Goal: Check status: Check status

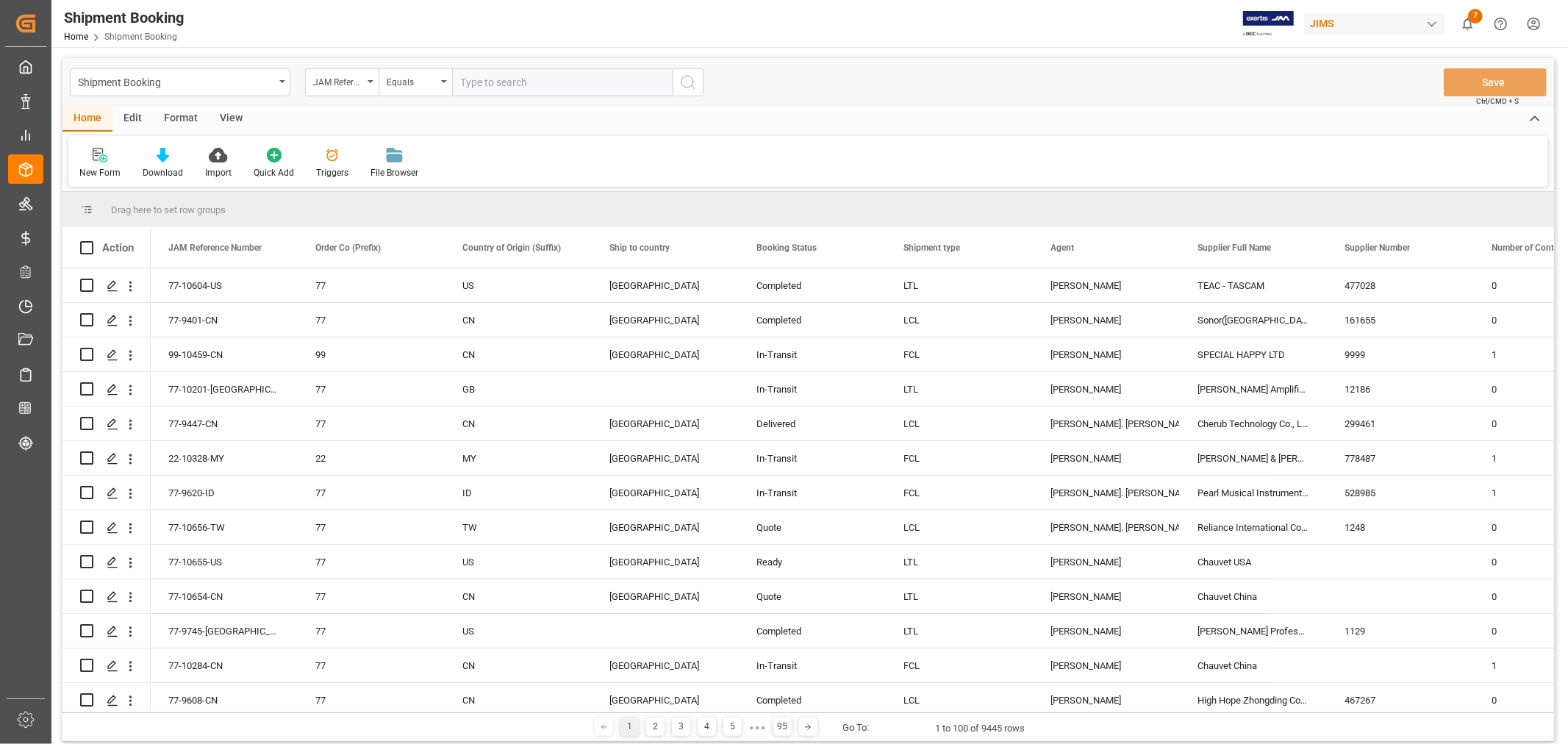
click at [91, 167] on div "New Form" at bounding box center [100, 172] width 41 height 13
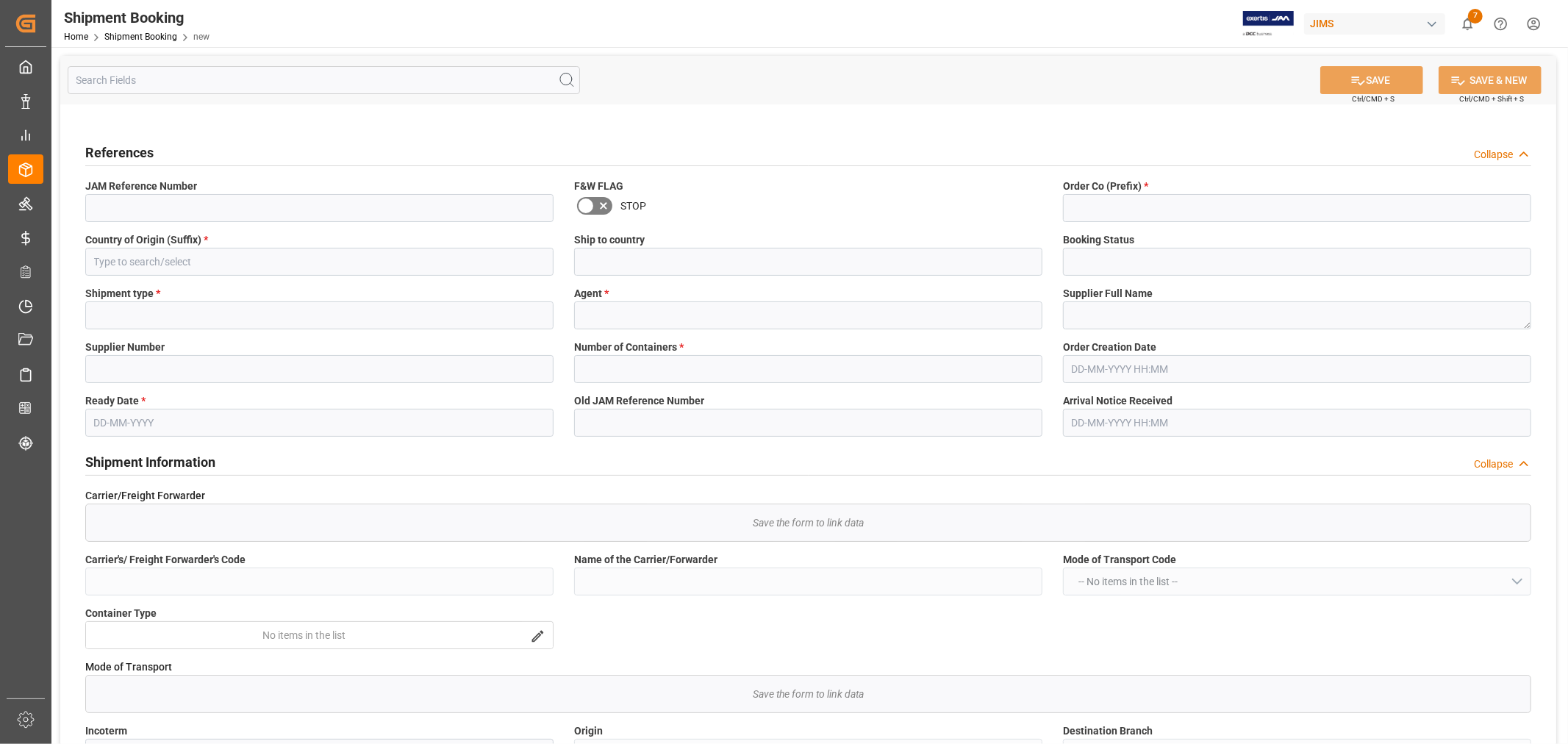
type input "Quote"
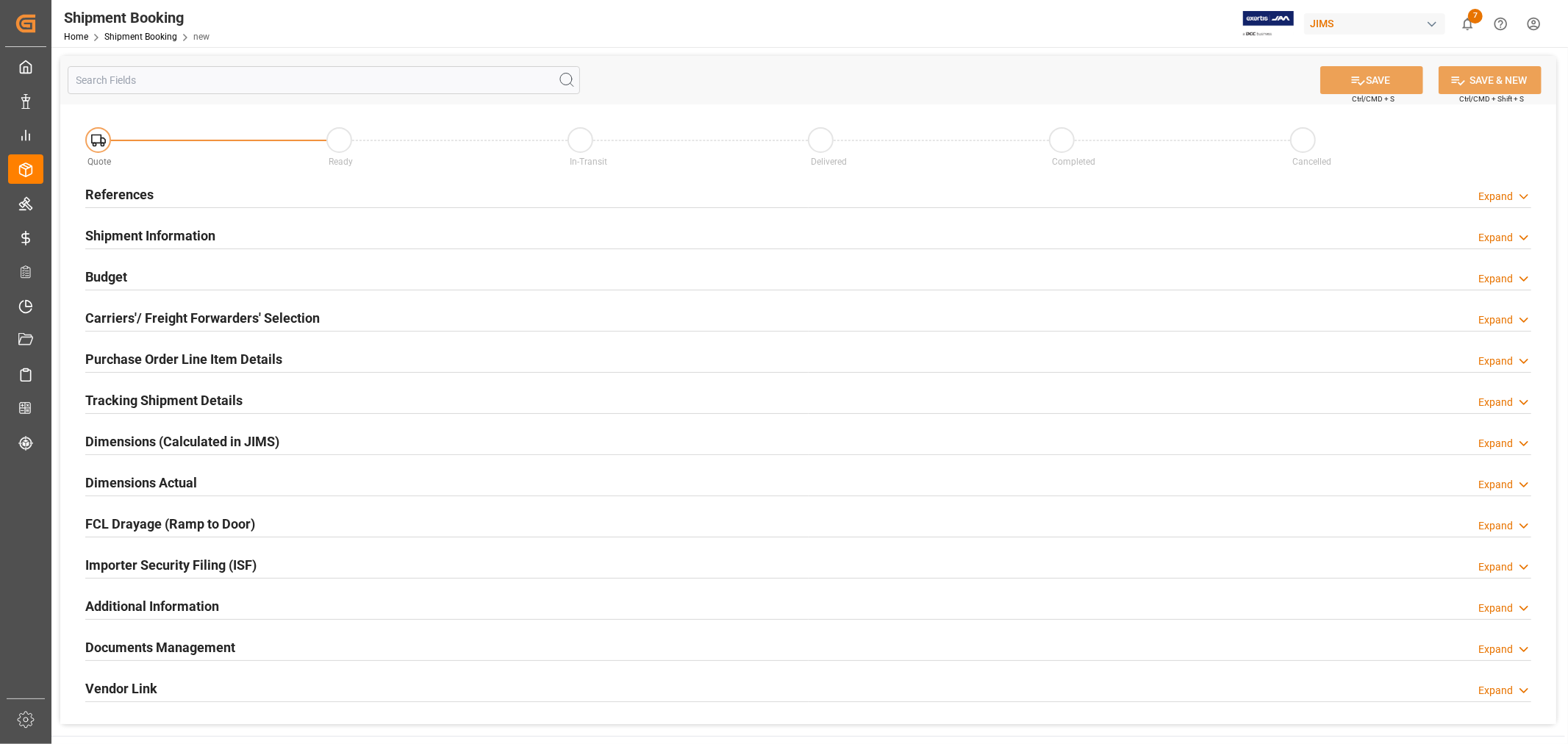
click at [128, 196] on h2 "References" at bounding box center [119, 194] width 68 height 20
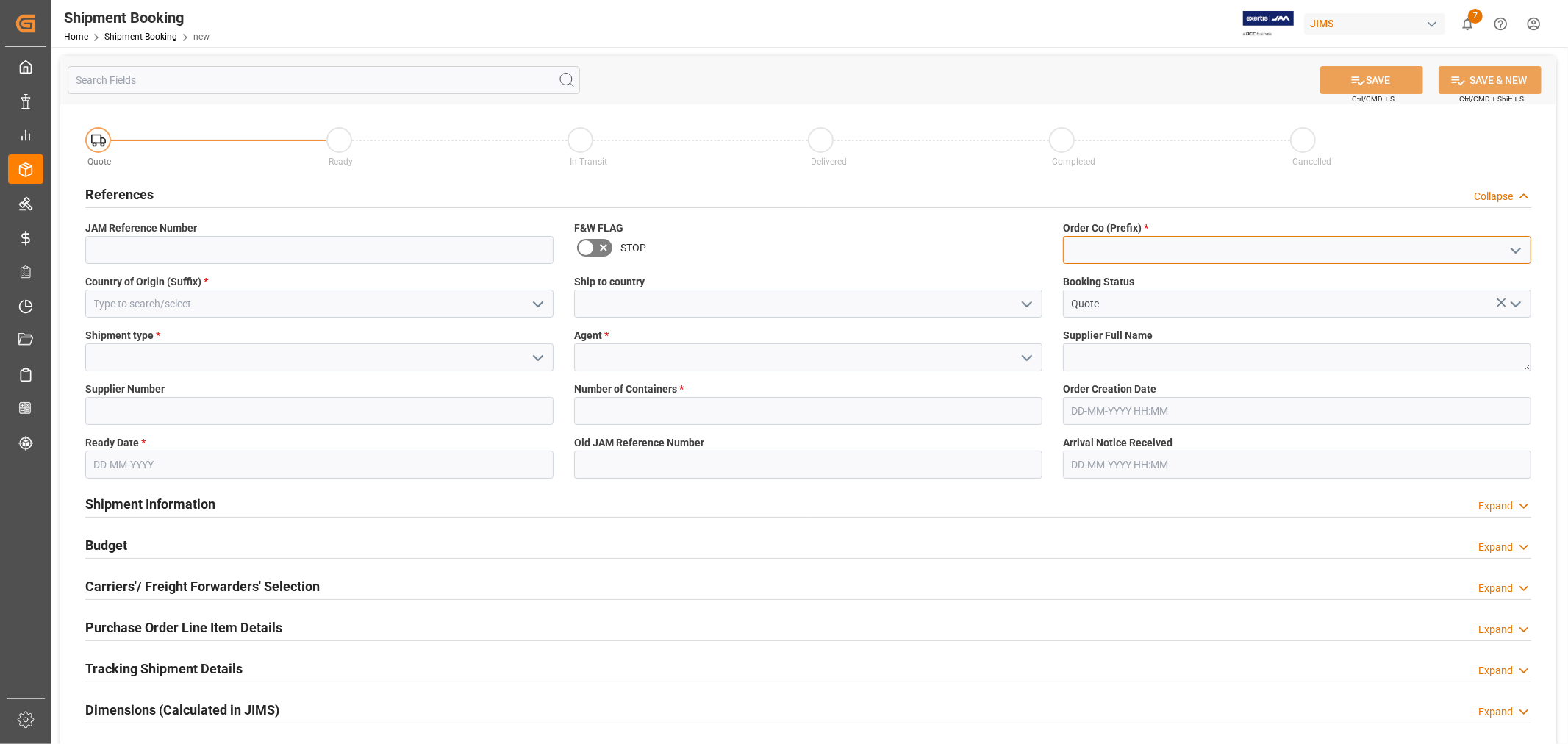
click at [1147, 248] on input at bounding box center [1297, 250] width 468 height 28
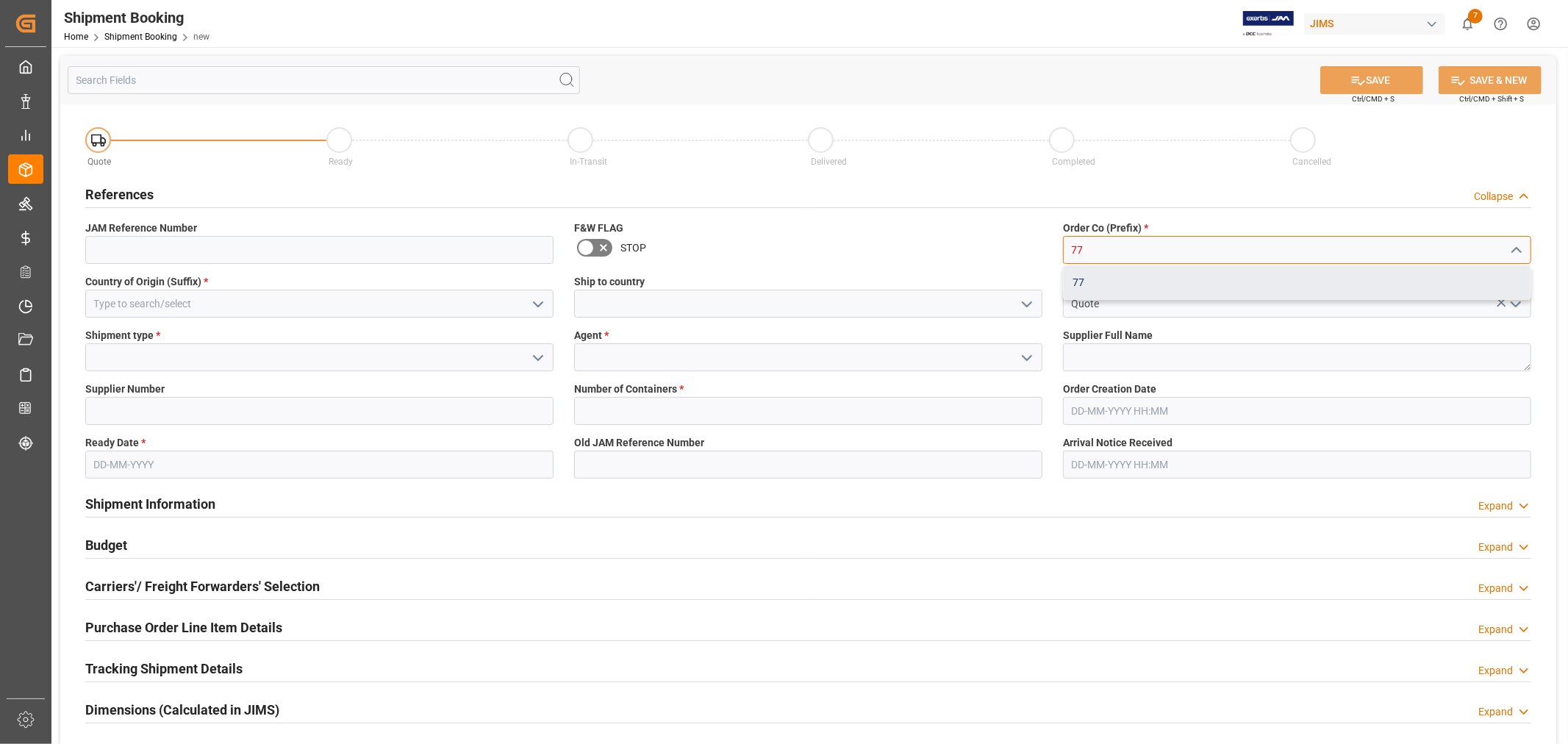
click at [1070, 280] on div "77" at bounding box center [1297, 283] width 467 height 33
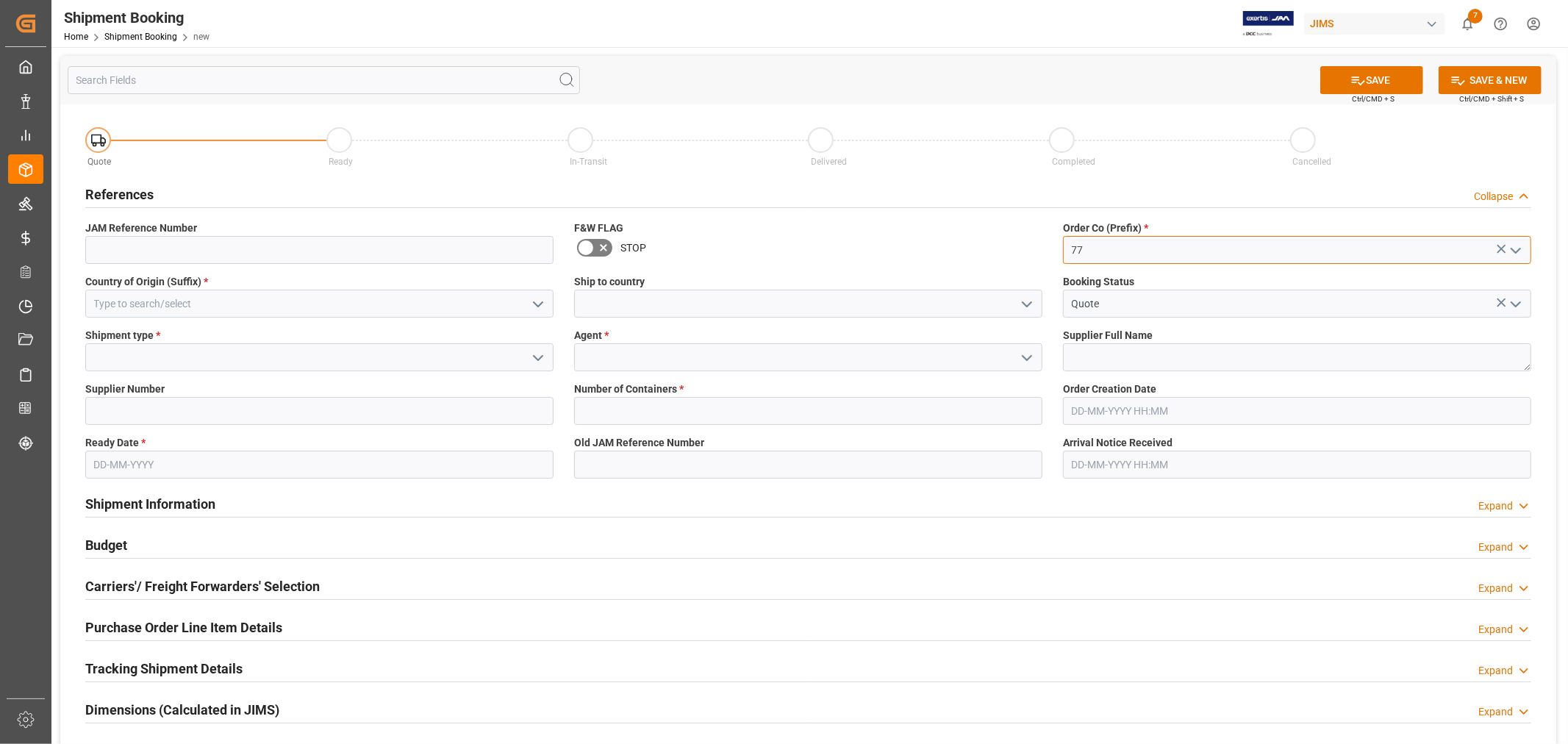
type input "77"
click at [356, 317] on input at bounding box center [319, 304] width 468 height 28
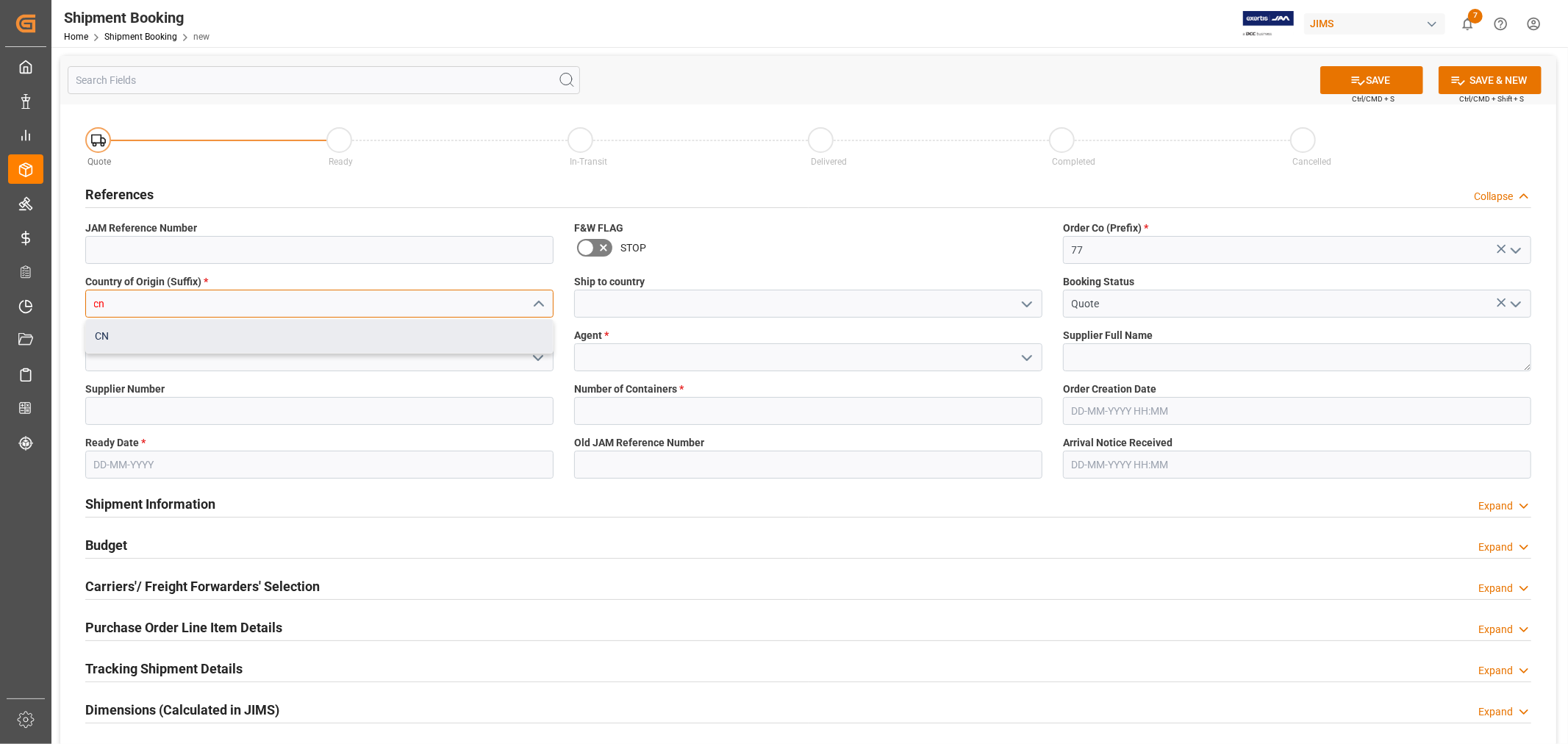
click at [94, 333] on div "CN" at bounding box center [319, 337] width 467 height 33
type input "CN"
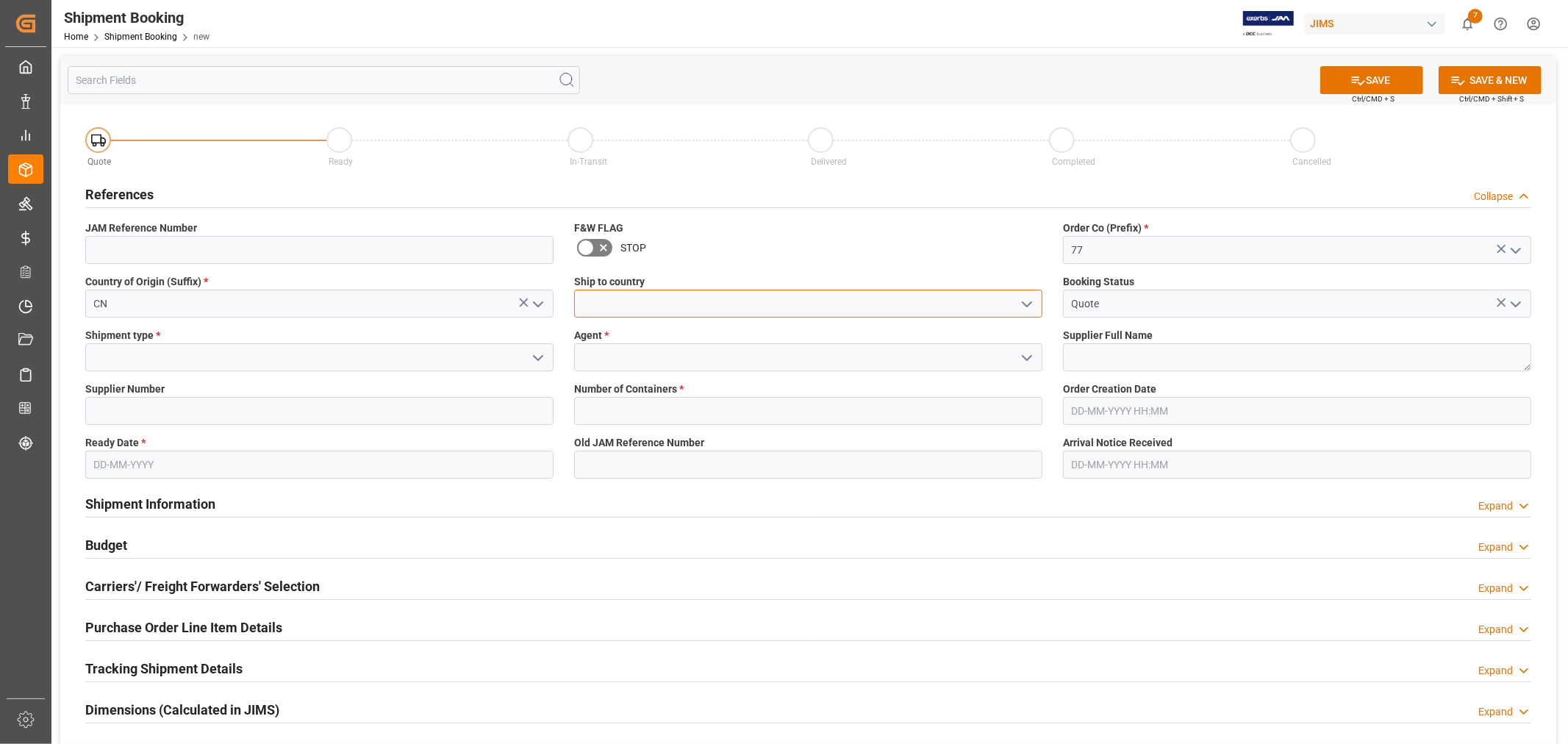
click at [766, 306] on input at bounding box center [809, 304] width 468 height 28
type input "[GEOGRAPHIC_DATA]"
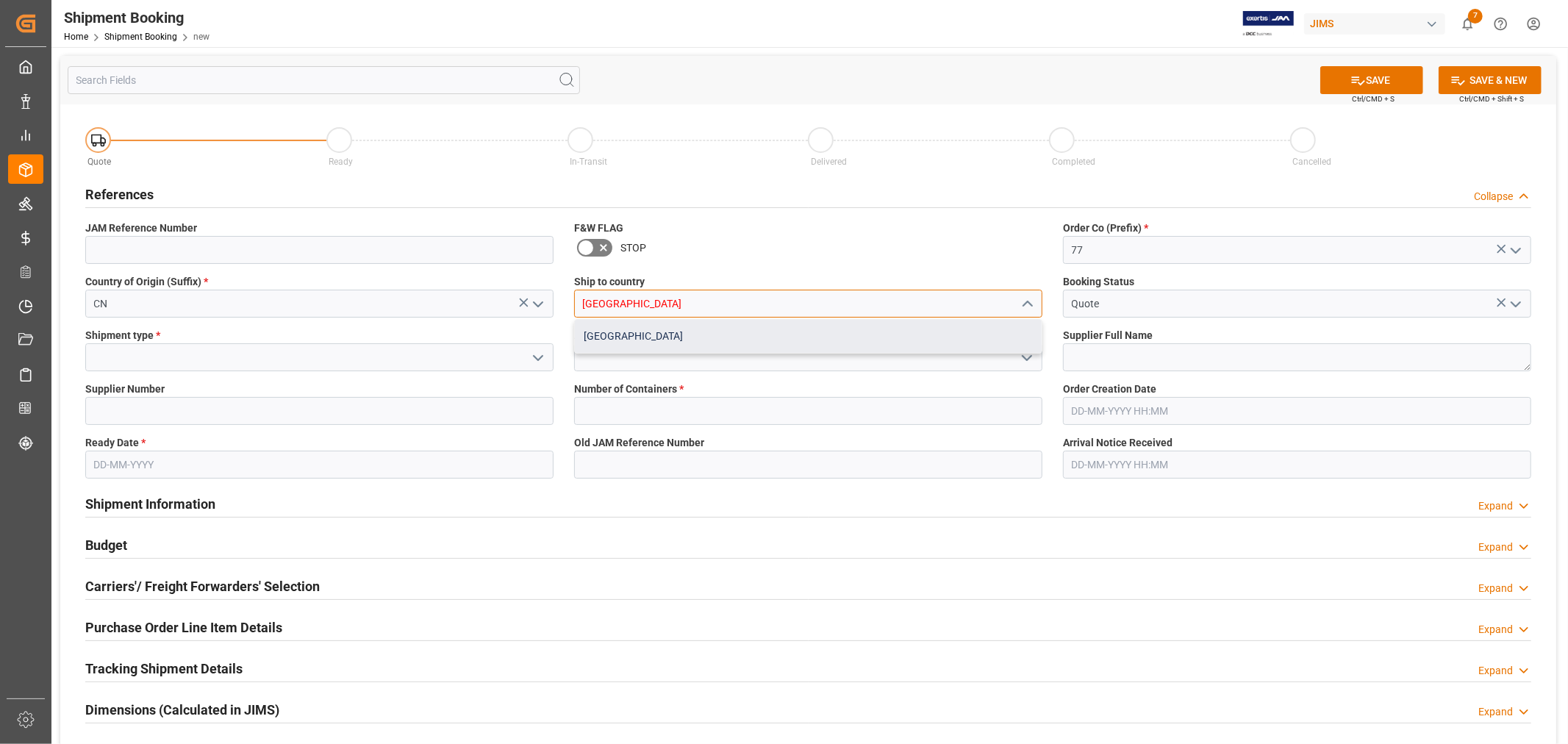
click at [594, 335] on div "[GEOGRAPHIC_DATA]" at bounding box center [808, 337] width 467 height 33
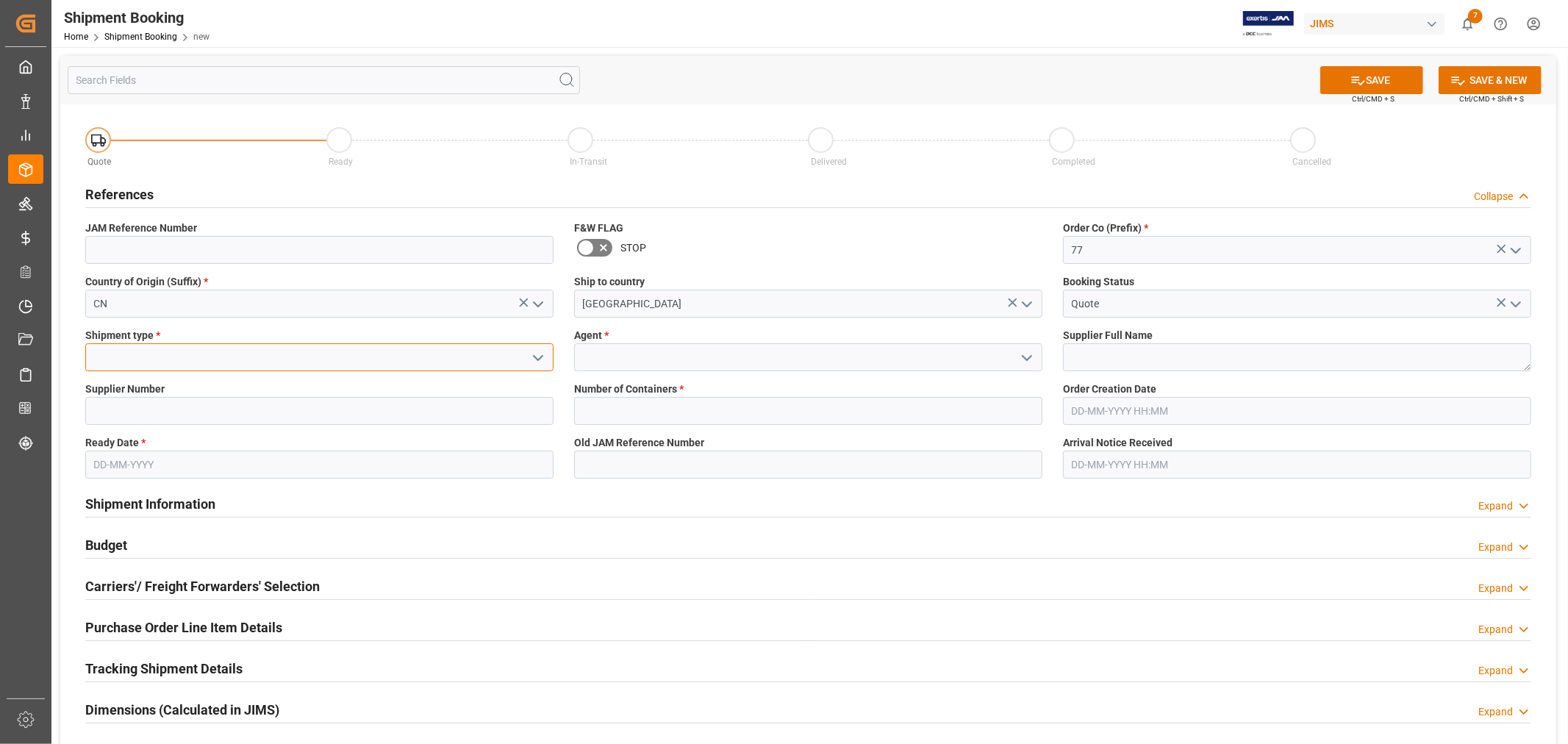
click at [449, 361] on input at bounding box center [319, 357] width 468 height 28
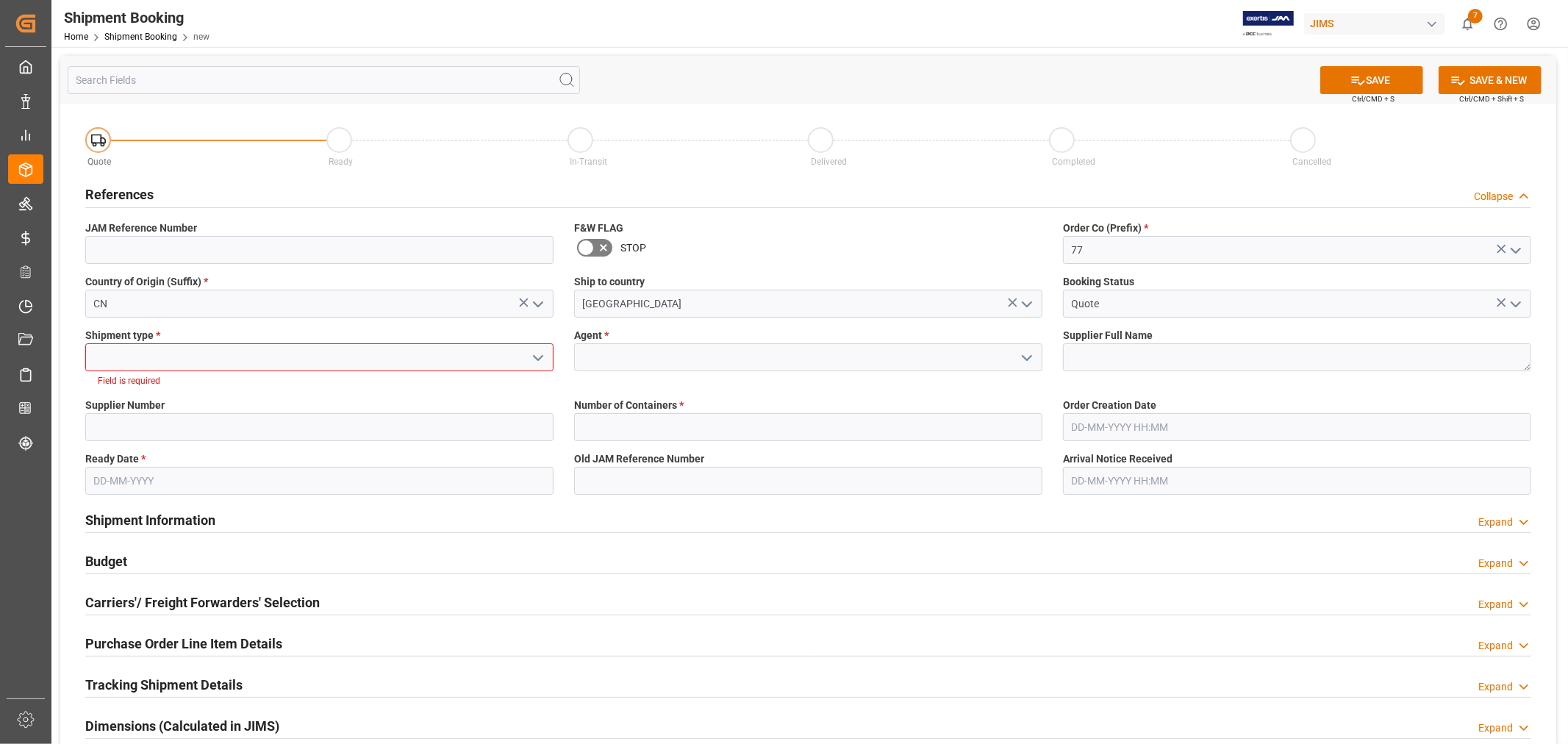
click at [531, 356] on icon "open menu" at bounding box center [538, 358] width 18 height 18
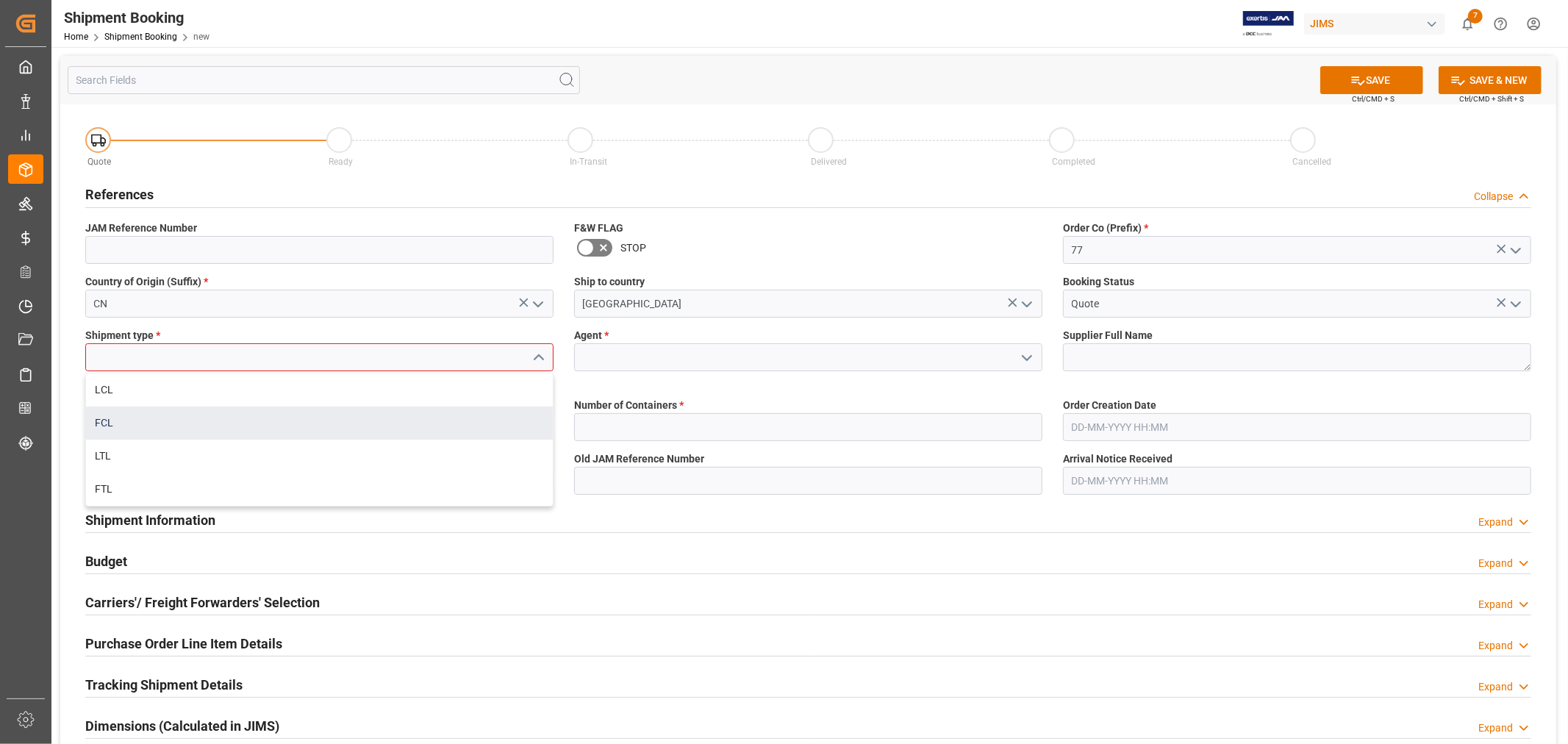
click at [262, 429] on div "FCL" at bounding box center [319, 423] width 467 height 33
type input "FCL"
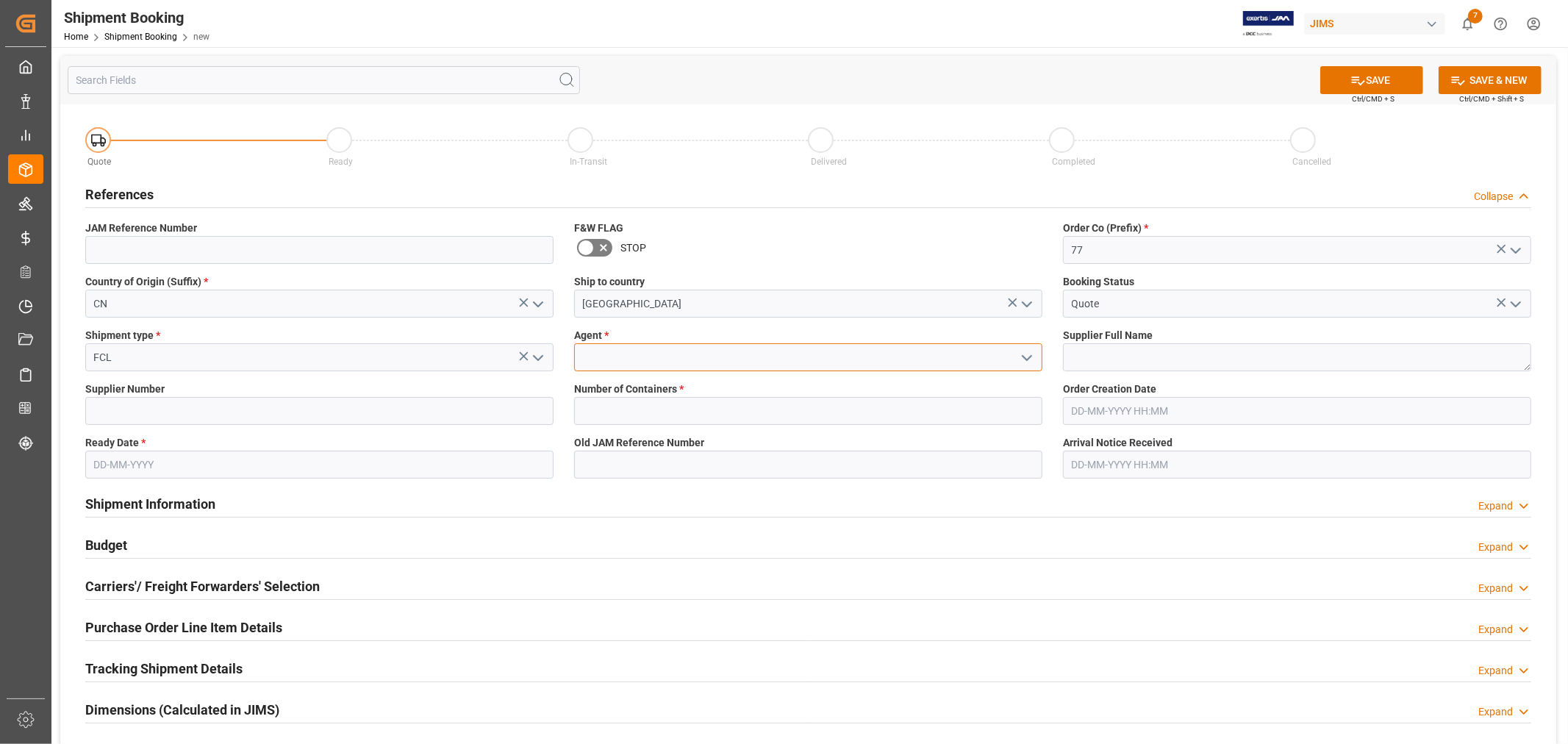
click at [666, 364] on input at bounding box center [809, 357] width 468 height 28
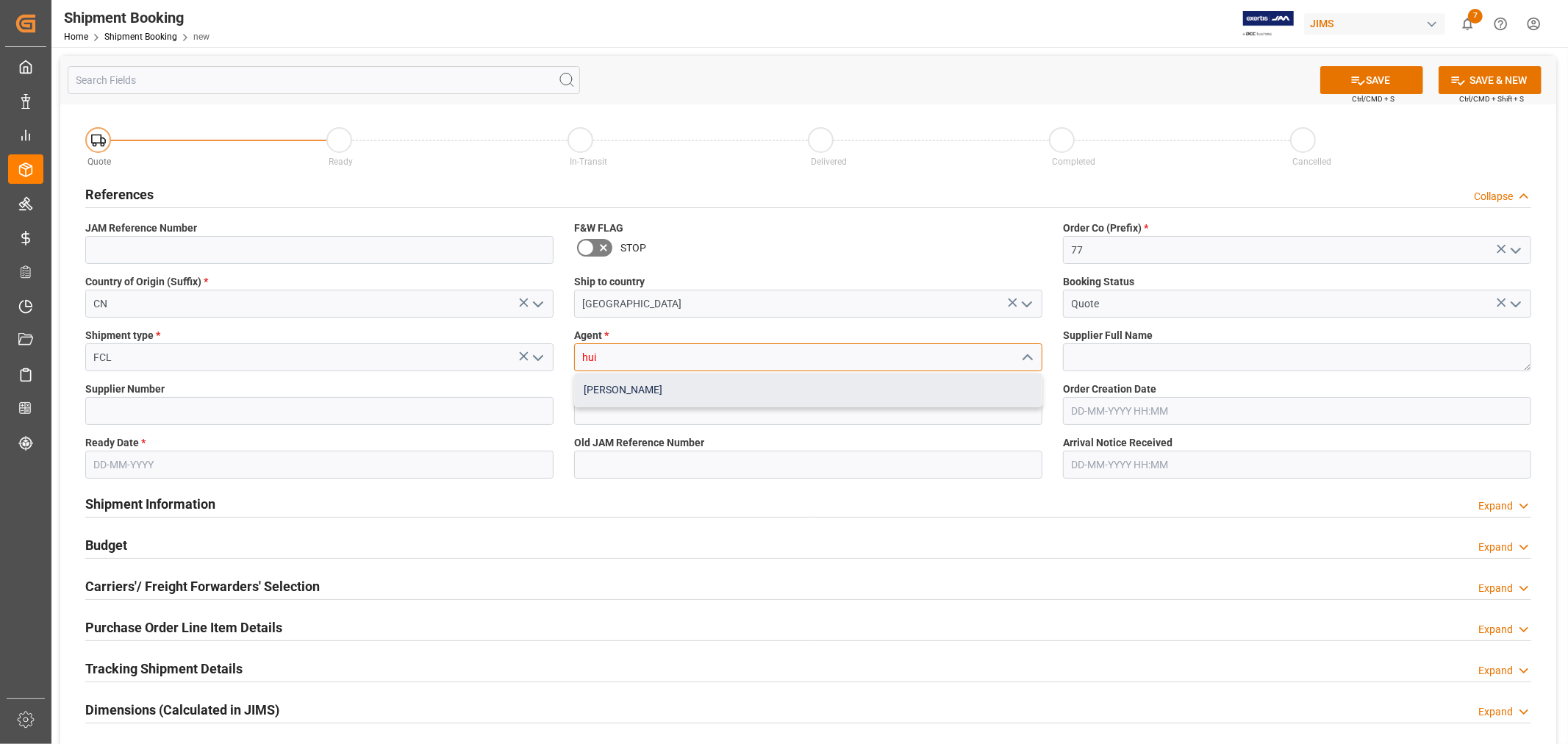
click at [601, 381] on div "[PERSON_NAME]" at bounding box center [808, 390] width 467 height 33
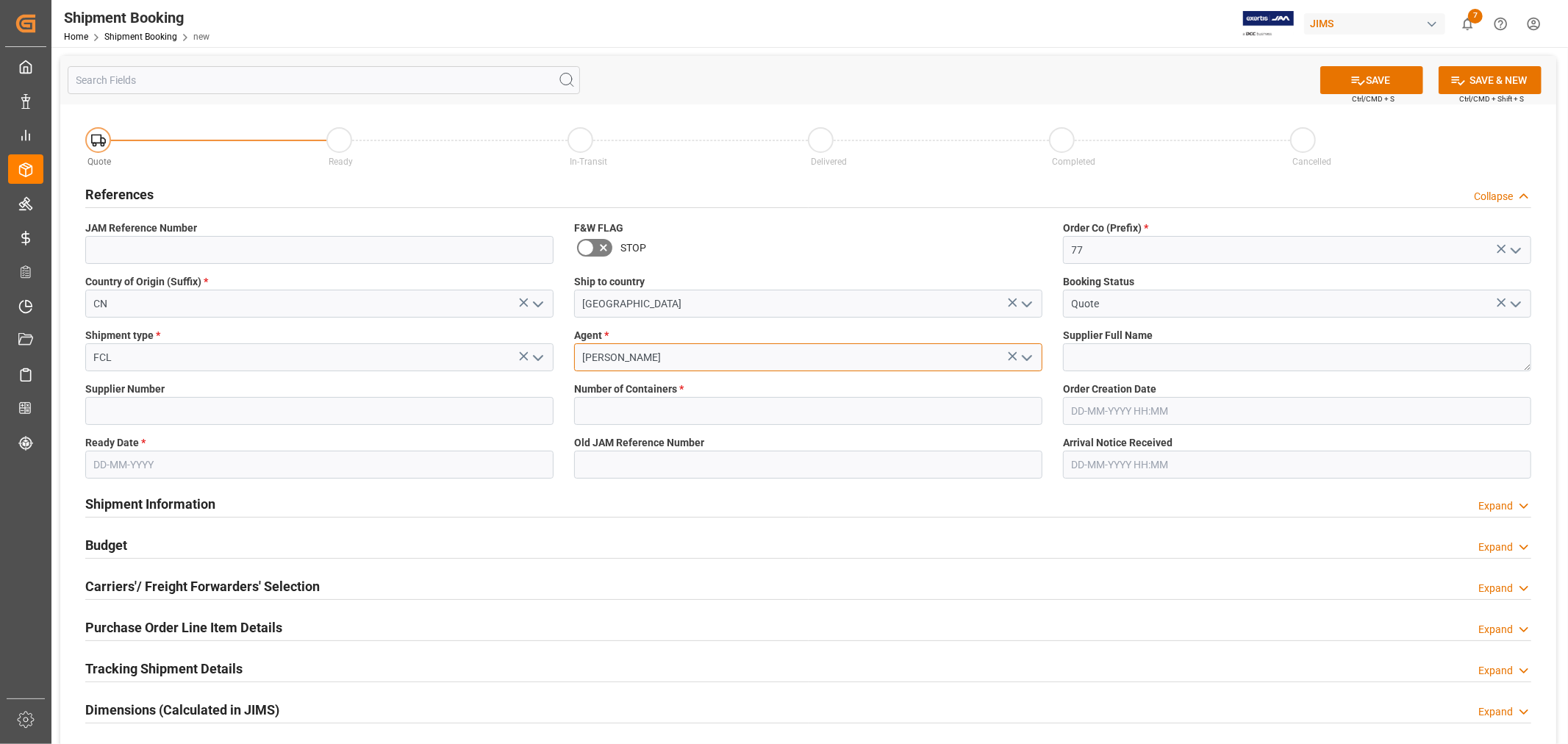
type input "[PERSON_NAME]"
click at [1353, 352] on textarea at bounding box center [1297, 357] width 468 height 28
type textarea "[PERSON_NAME] Multimedia [GEOGRAPHIC_DATA]"
click at [317, 416] on input at bounding box center [319, 411] width 468 height 28
type input "242713"
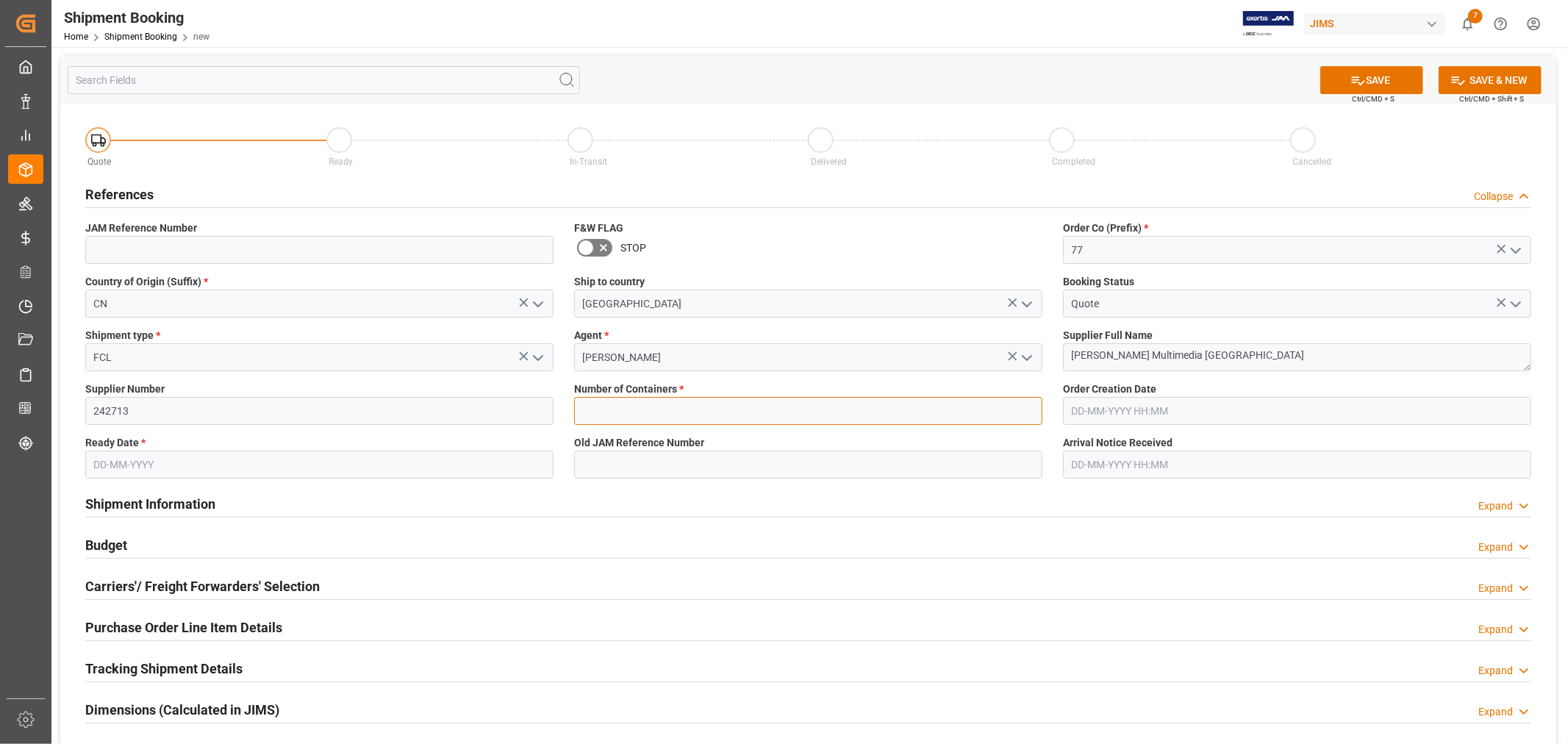
click at [745, 412] on input "text" at bounding box center [809, 411] width 468 height 28
type input "1"
click at [406, 469] on input "text" at bounding box center [319, 465] width 468 height 28
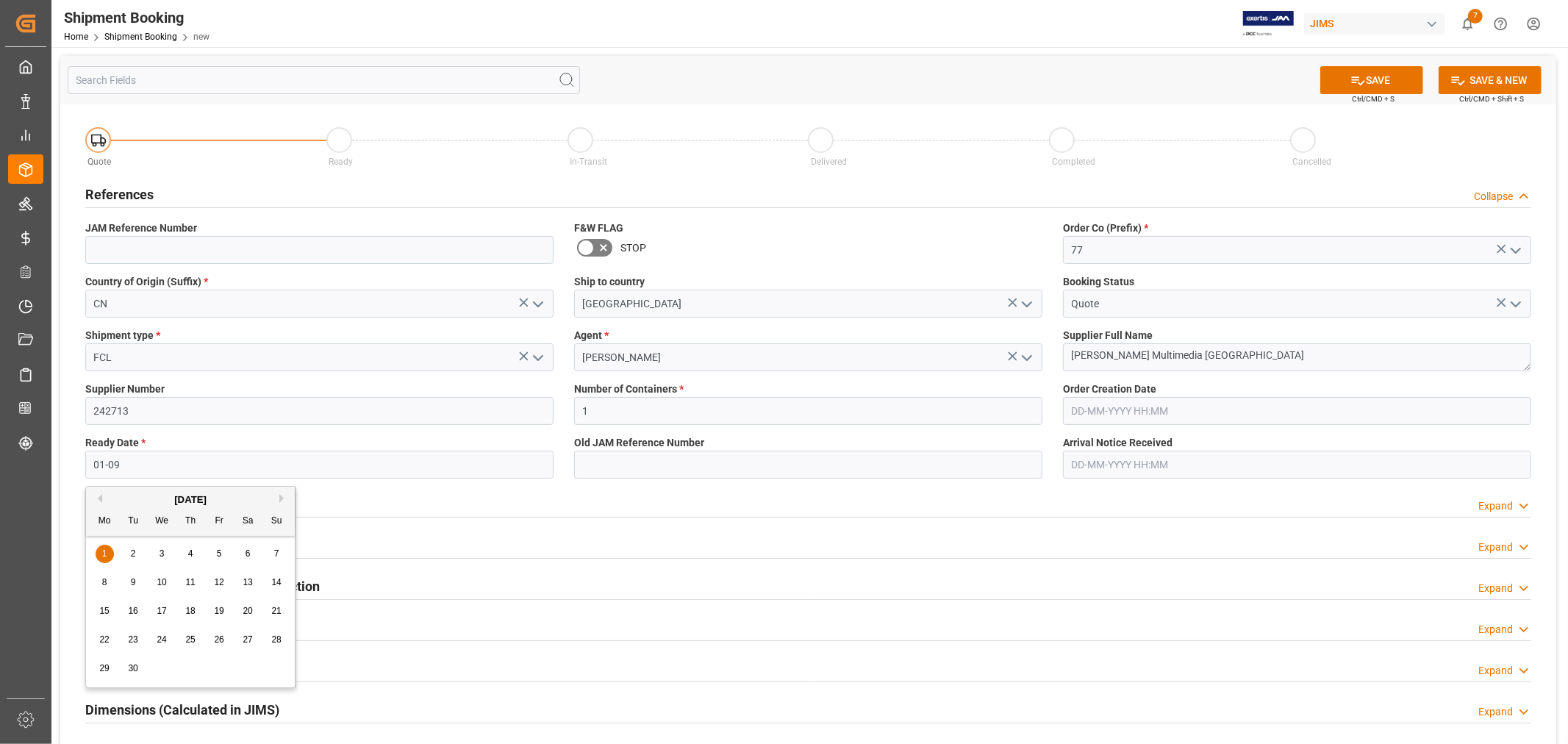
type input "[DATE]"
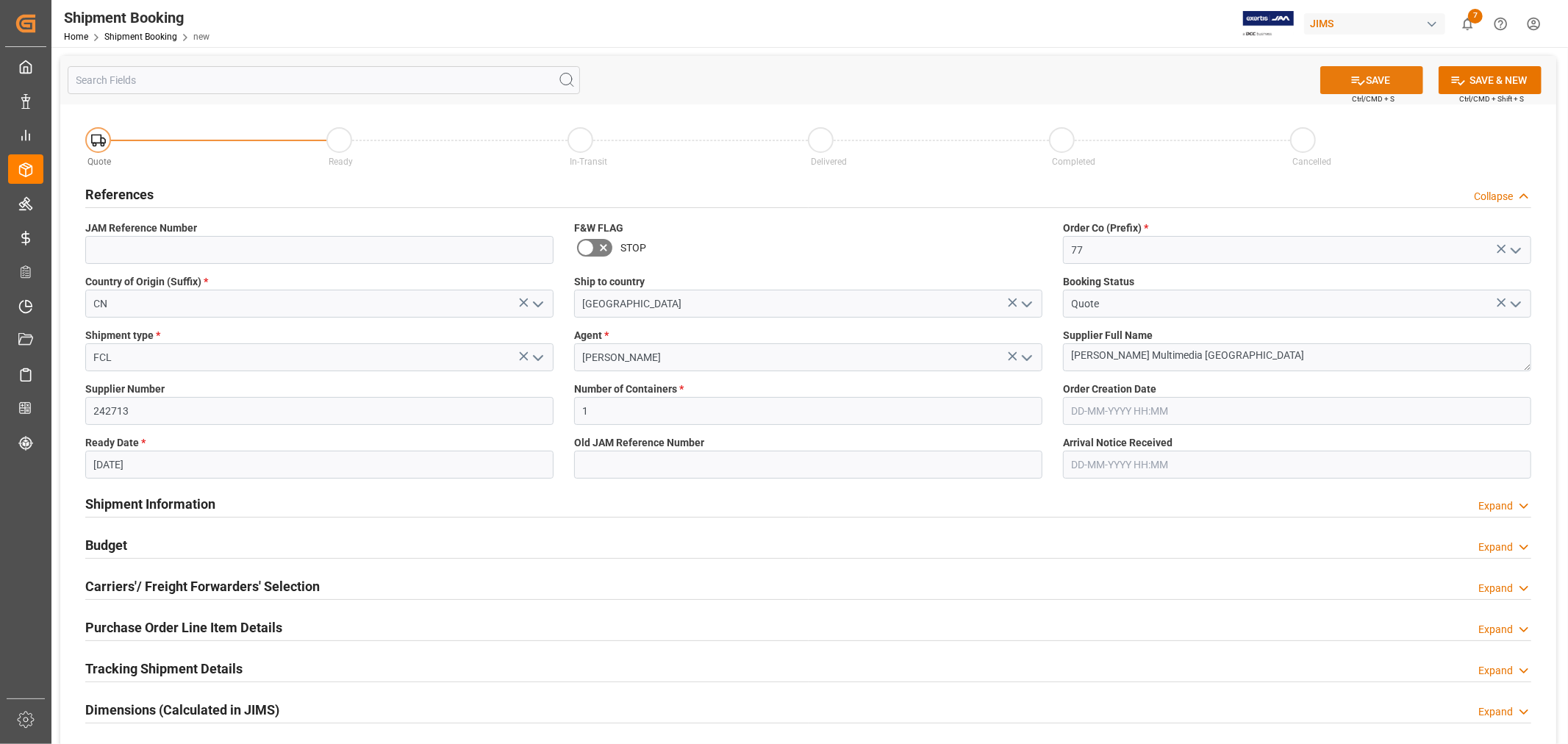
click at [1347, 78] on button "SAVE" at bounding box center [1371, 80] width 103 height 28
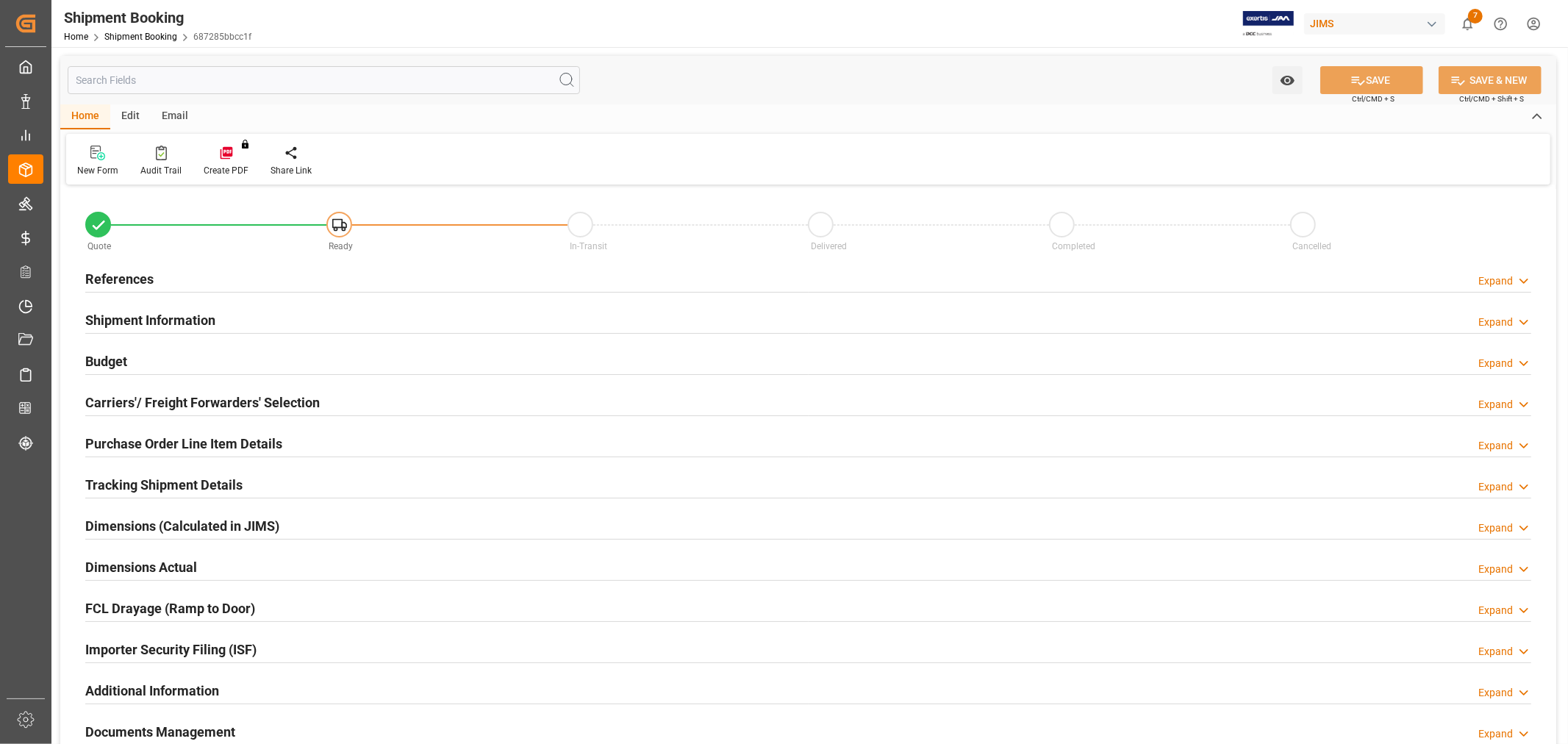
type input "1"
type input "[DATE]"
click at [104, 274] on h2 "References" at bounding box center [119, 279] width 68 height 20
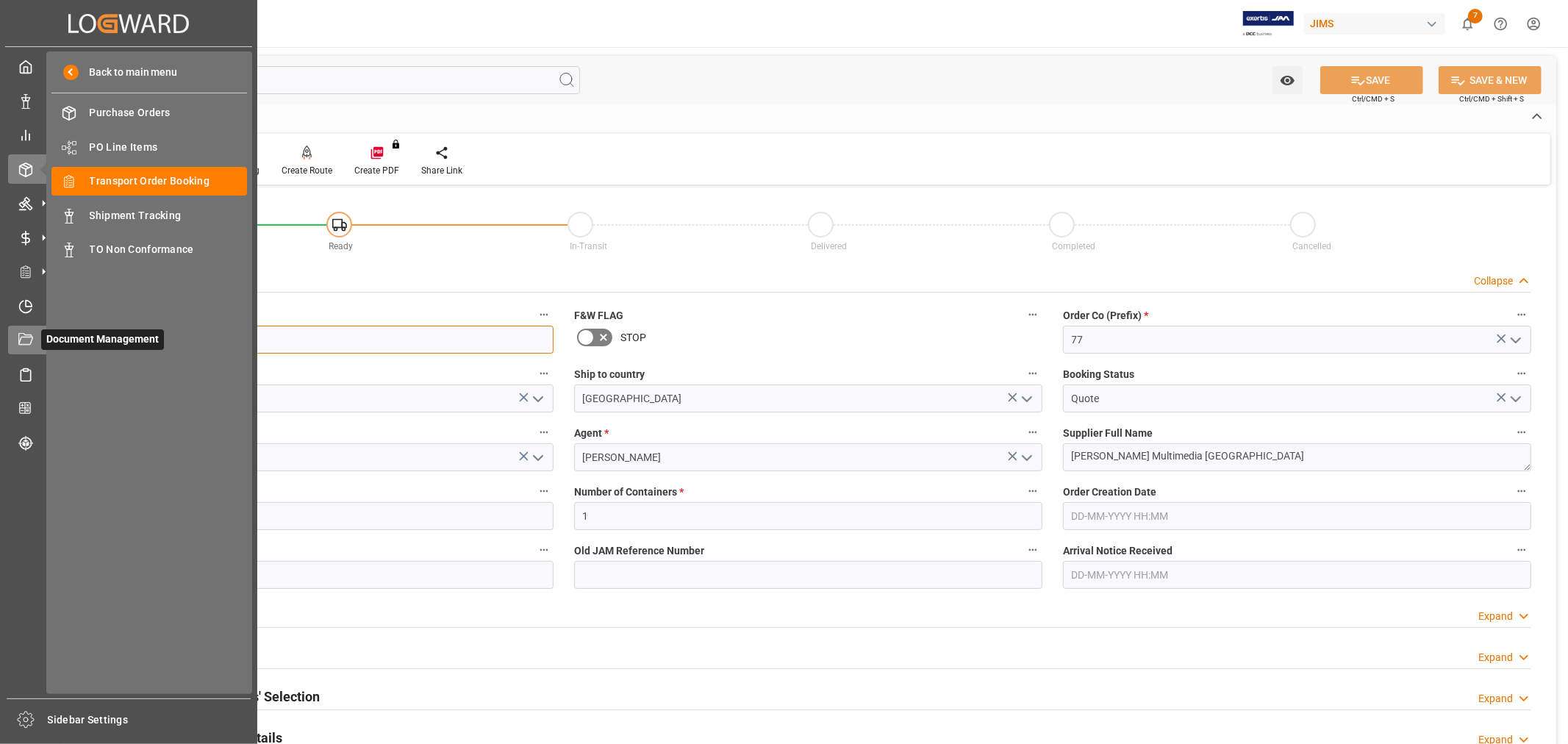
drag, startPoint x: 164, startPoint y: 335, endPoint x: 25, endPoint y: 325, distance: 139.4
click at [25, 325] on div "Created by potrace 1.15, written by Peter Selinger 2001-2017 Created by potrace…" at bounding box center [784, 372] width 1568 height 744
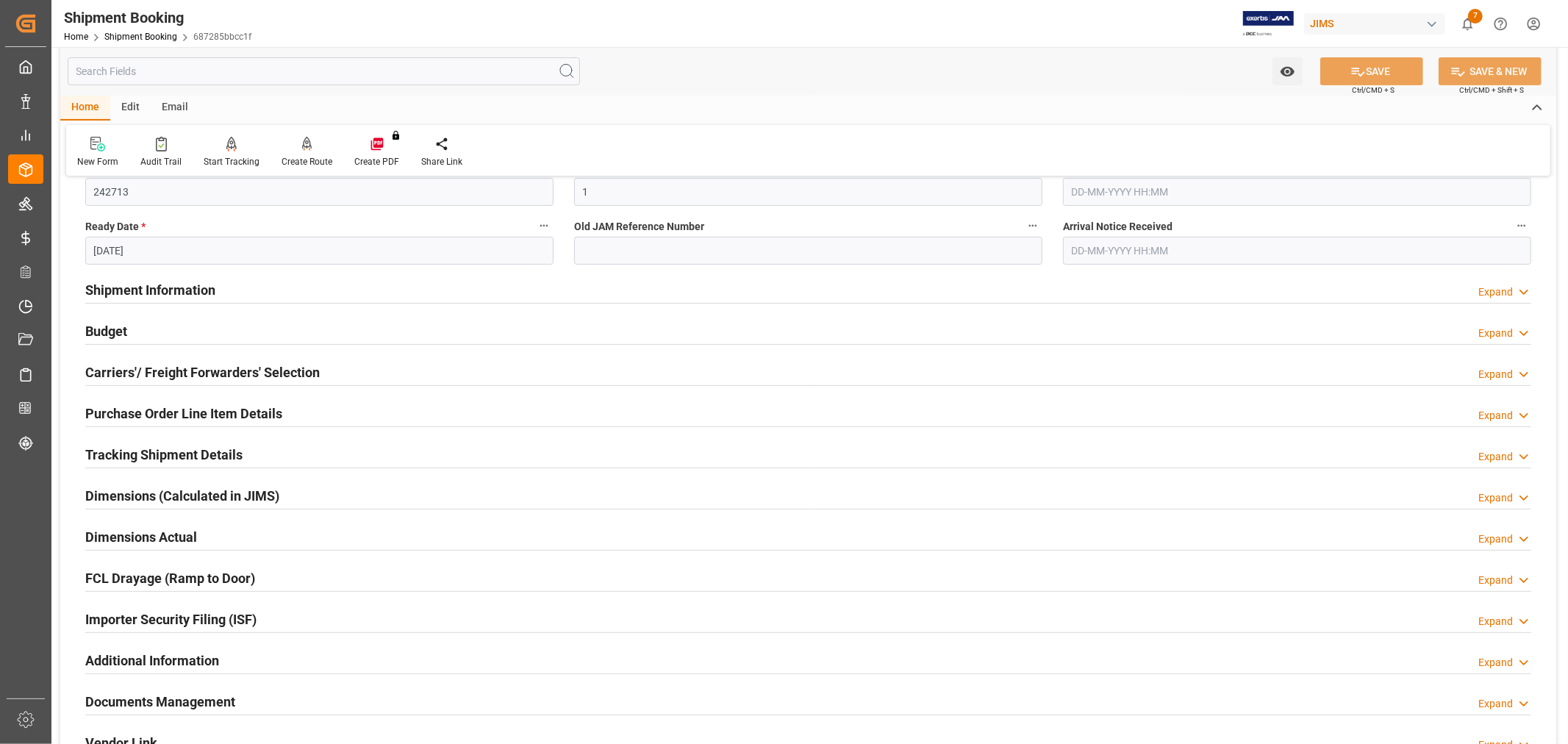
scroll to position [326, 0]
click at [181, 365] on h2 "Carriers'/ Freight Forwarders' Selection" at bounding box center [202, 370] width 234 height 20
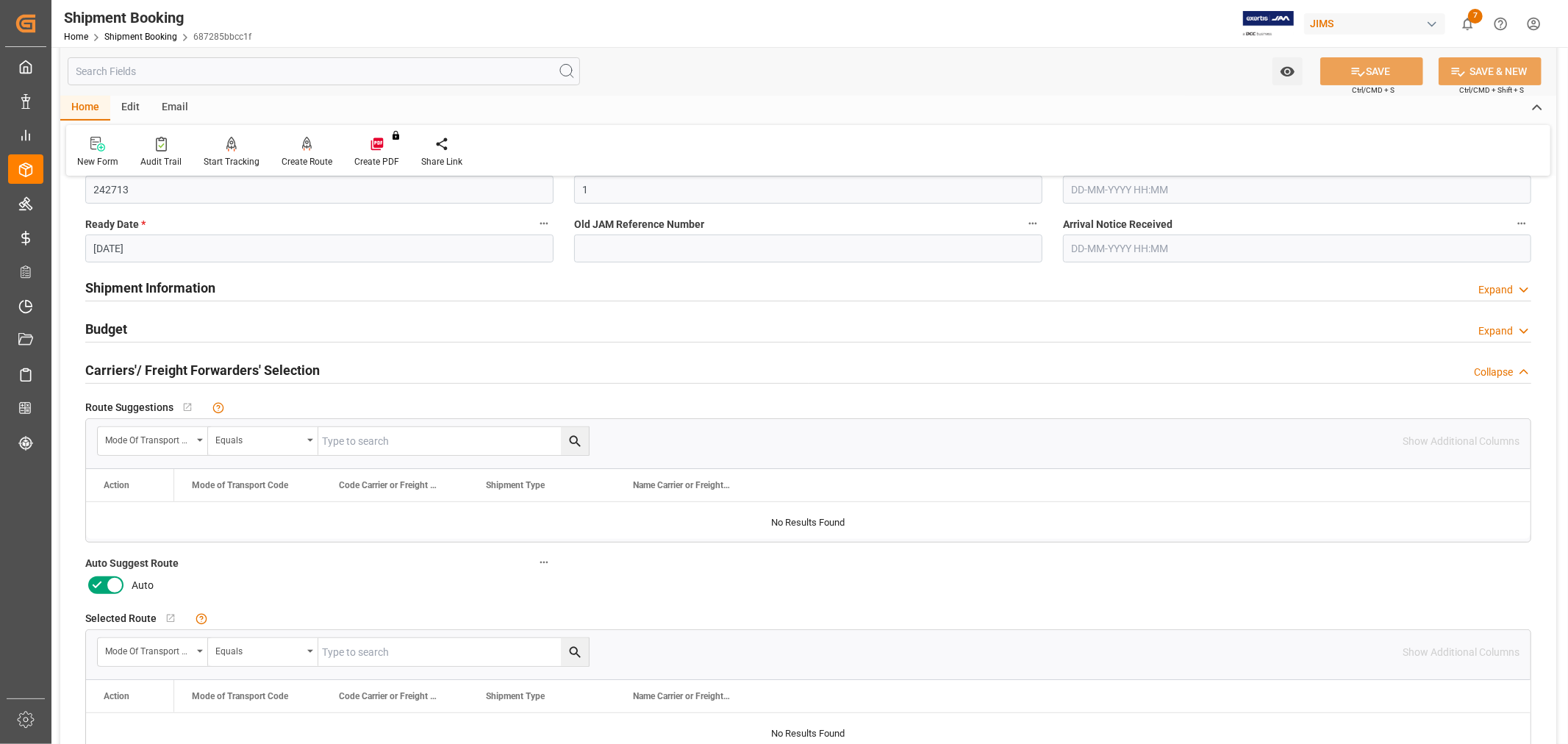
click at [90, 583] on icon at bounding box center [97, 585] width 18 height 18
click at [0, 0] on input "checkbox" at bounding box center [0, 0] width 0 height 0
click at [1377, 76] on button "SAVE" at bounding box center [1371, 71] width 103 height 28
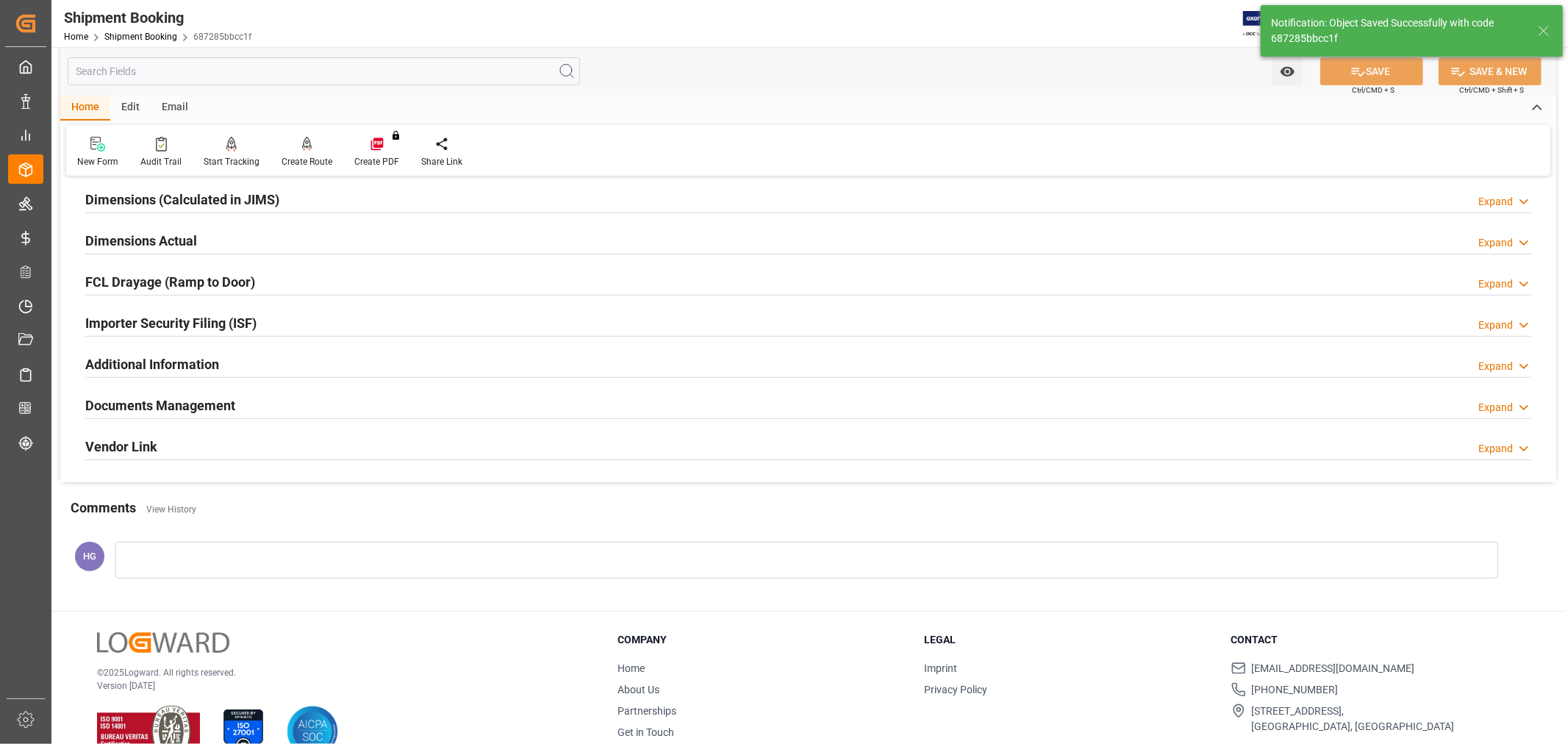
scroll to position [32, 0]
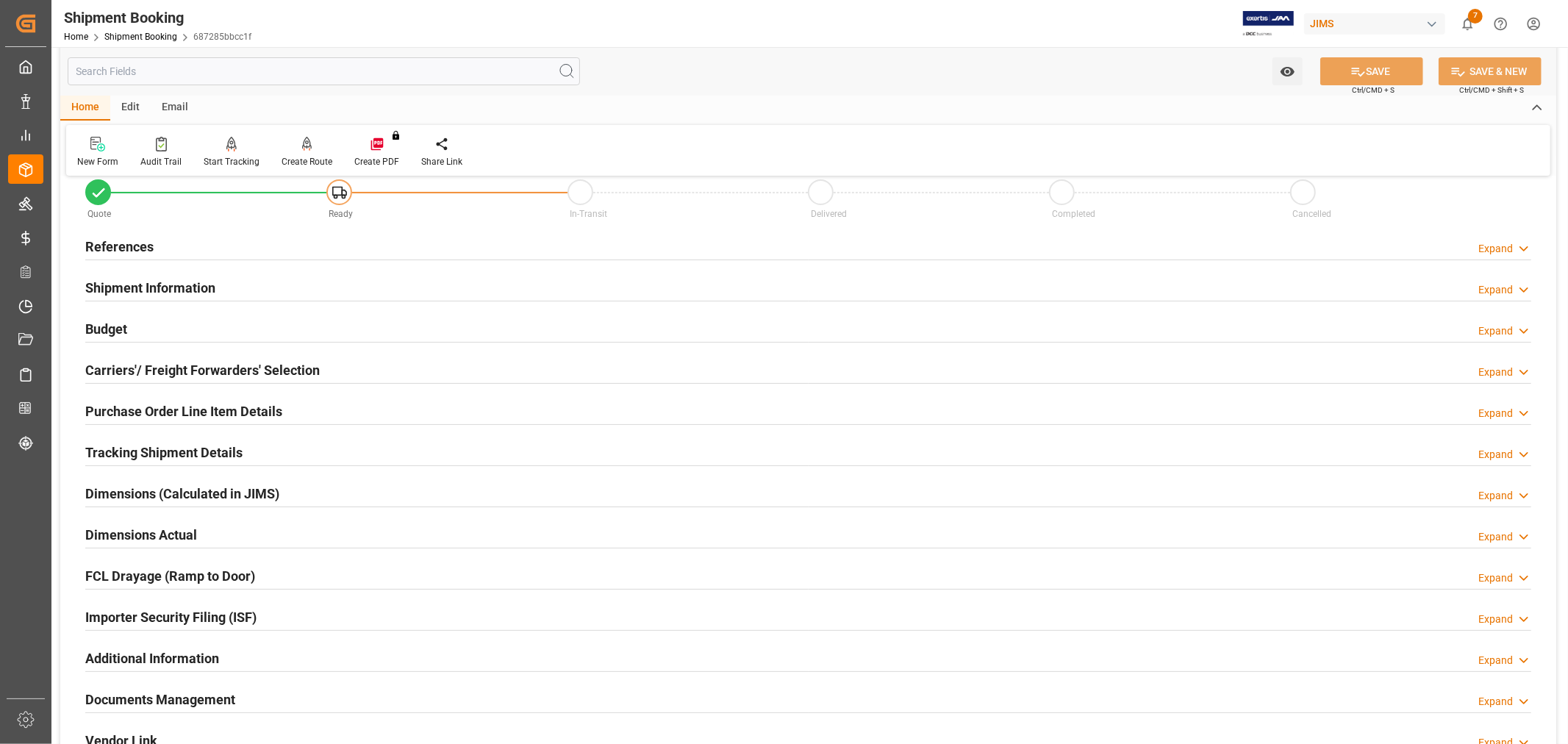
click at [202, 370] on h2 "Carriers'/ Freight Forwarders' Selection" at bounding box center [202, 370] width 234 height 20
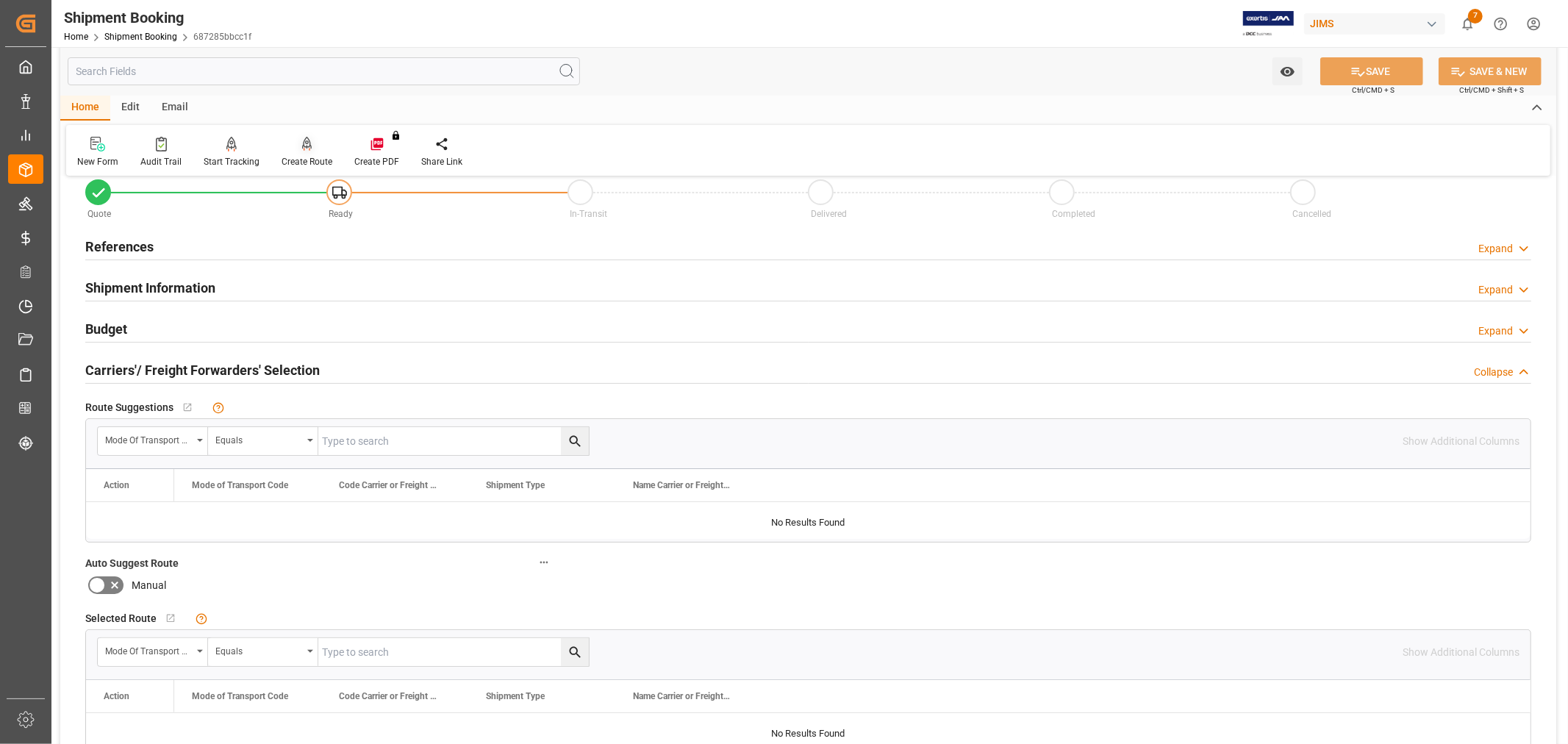
click at [305, 156] on div "Create Route" at bounding box center [307, 161] width 51 height 13
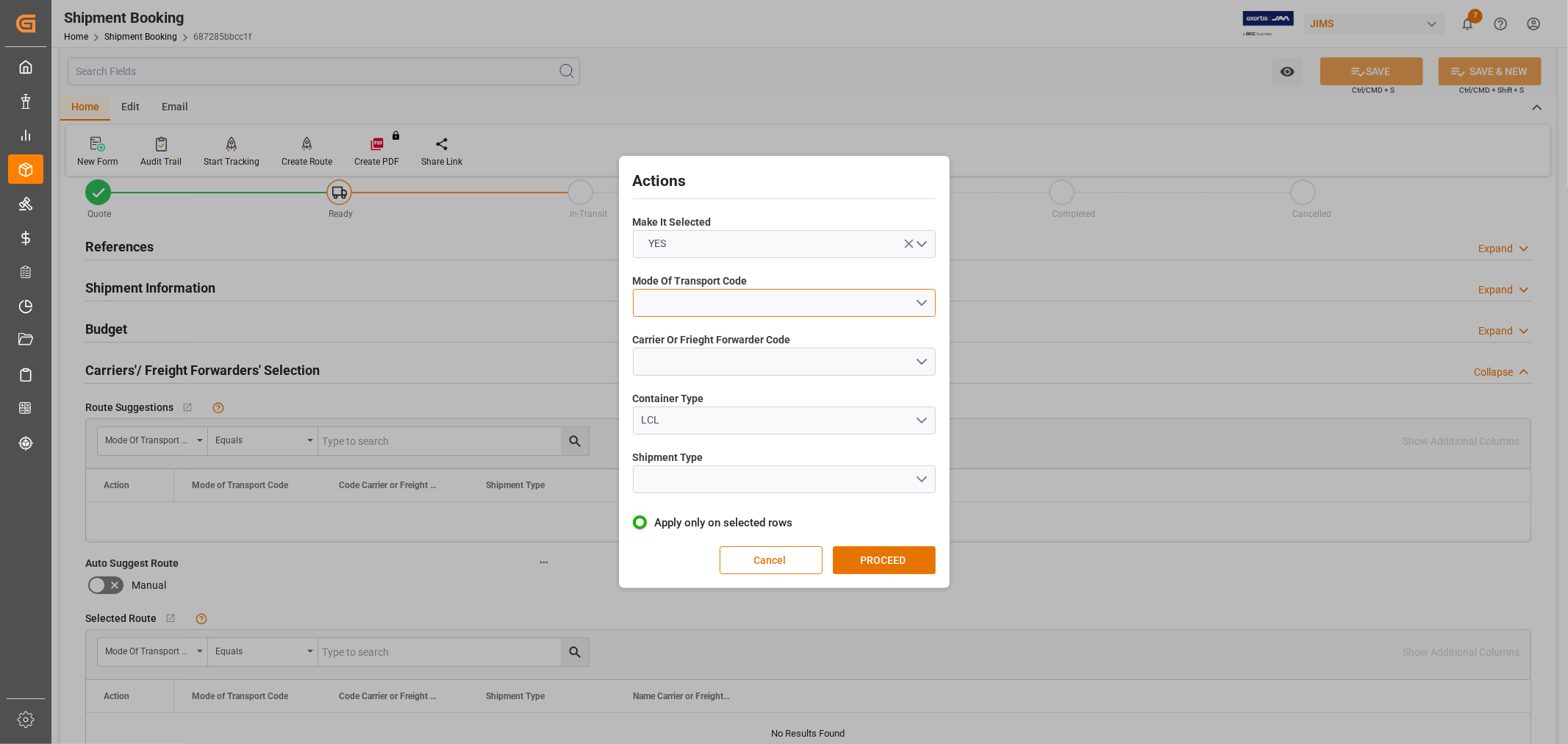
click at [707, 299] on button "open menu" at bounding box center [784, 303] width 303 height 28
click at [692, 314] on div "1- OCEAN" at bounding box center [784, 306] width 302 height 31
click at [691, 361] on button "open menu" at bounding box center [784, 361] width 303 height 28
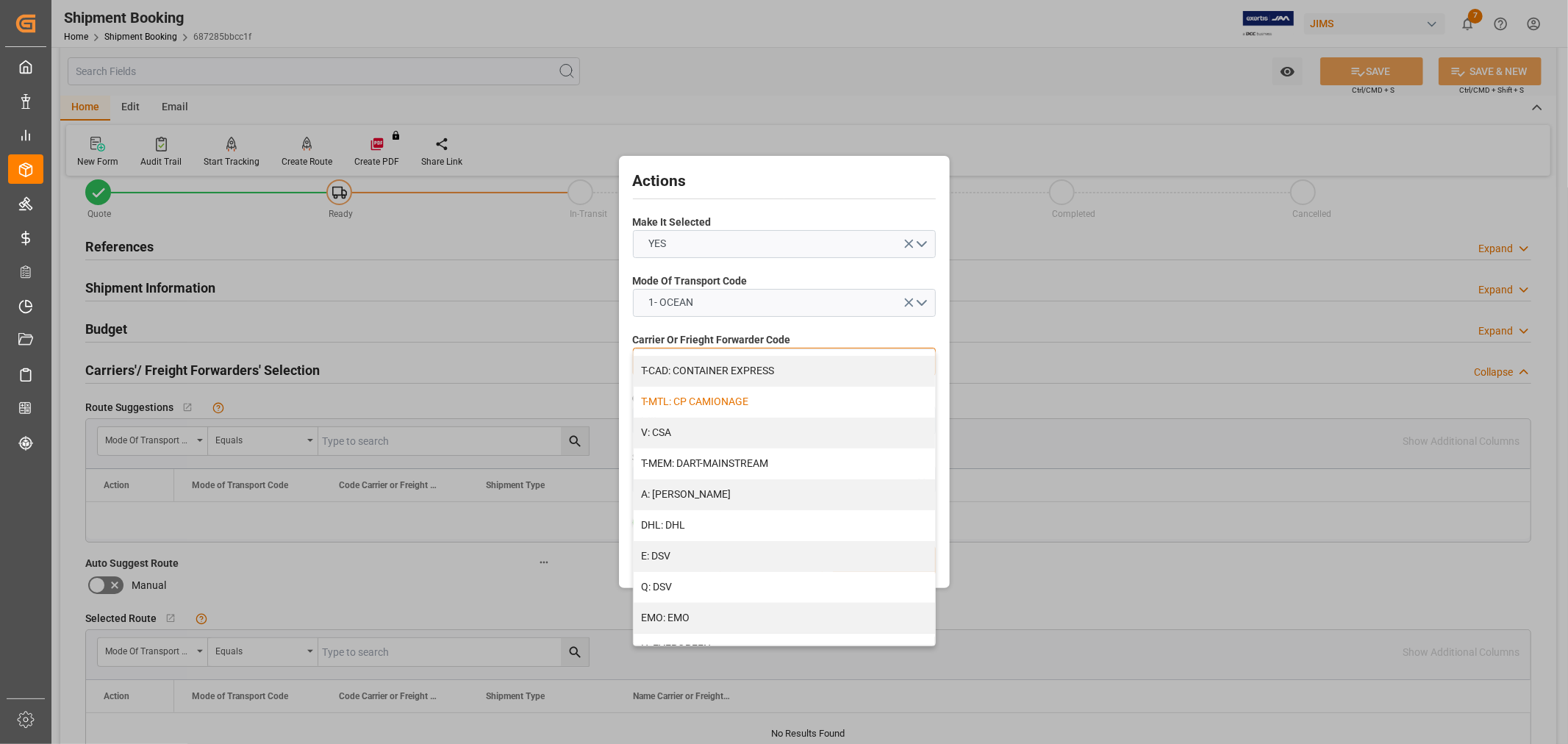
scroll to position [163, 0]
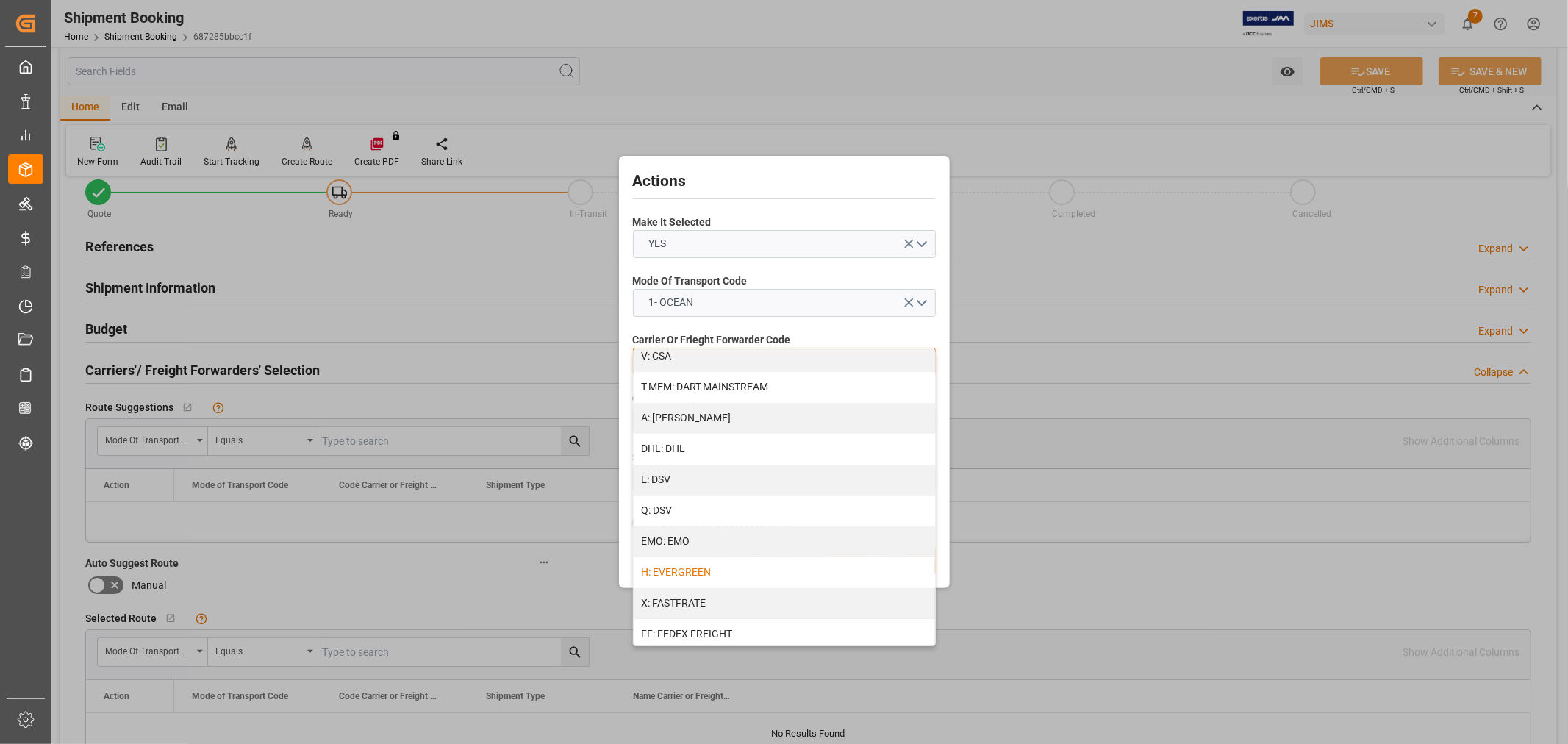
click at [700, 565] on div "H: EVERGREEN" at bounding box center [784, 572] width 302 height 31
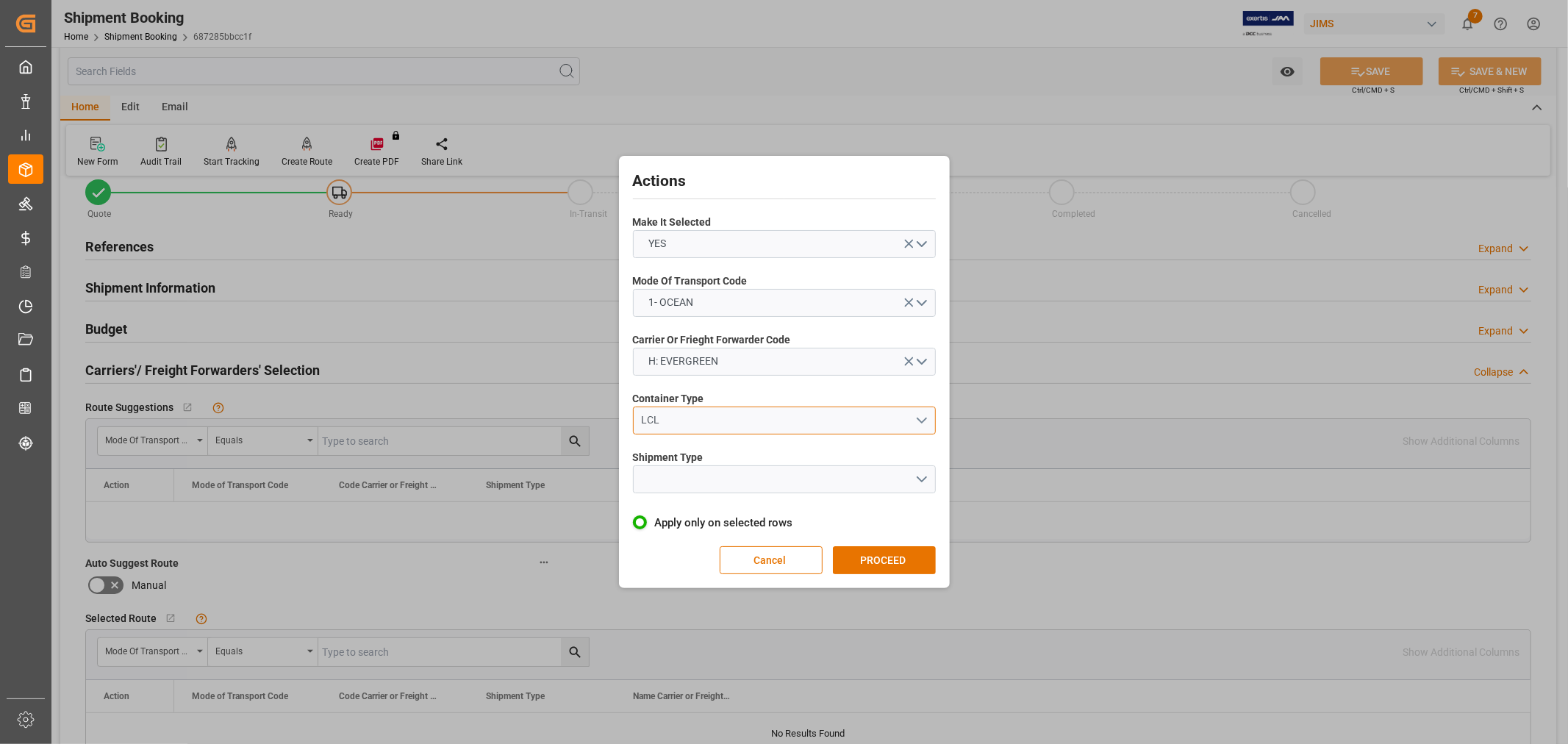
click at [672, 429] on button "LCL" at bounding box center [784, 420] width 303 height 28
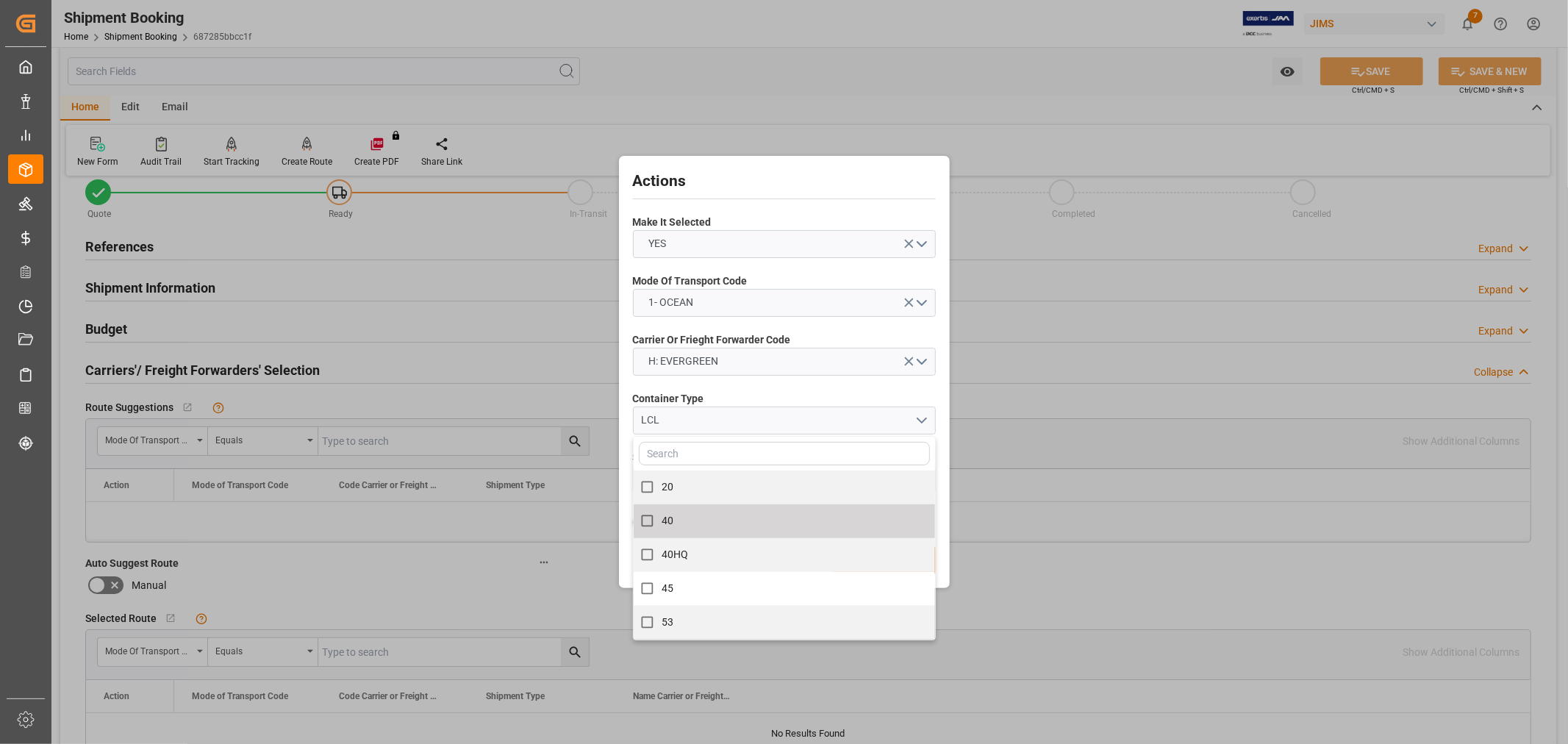
click at [674, 525] on label "40" at bounding box center [776, 520] width 286 height 29
checkbox input "true"
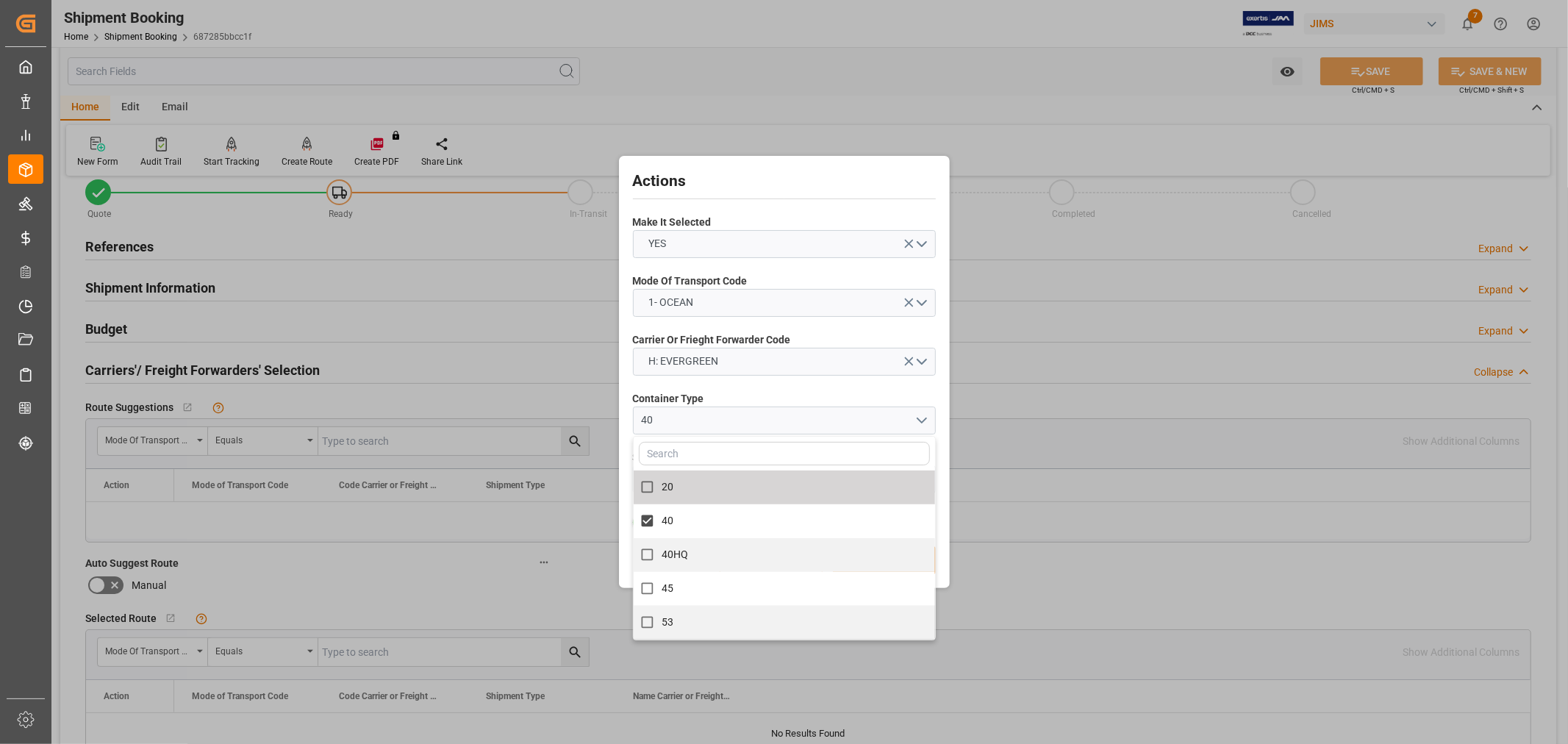
click at [754, 390] on div "Container Type 40 20 40 40HQ 45 53" at bounding box center [784, 412] width 303 height 54
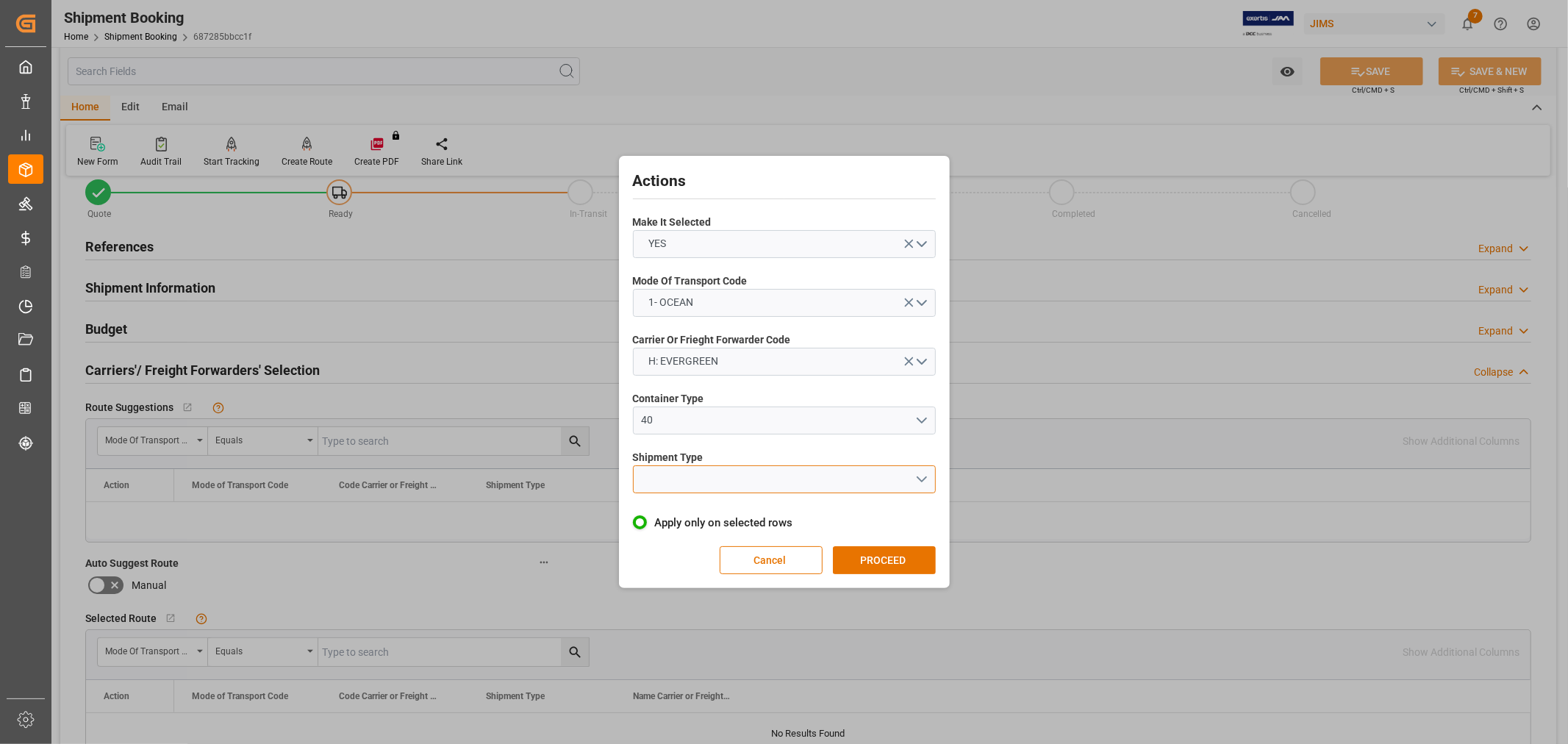
click at [735, 492] on button "open menu" at bounding box center [784, 479] width 303 height 28
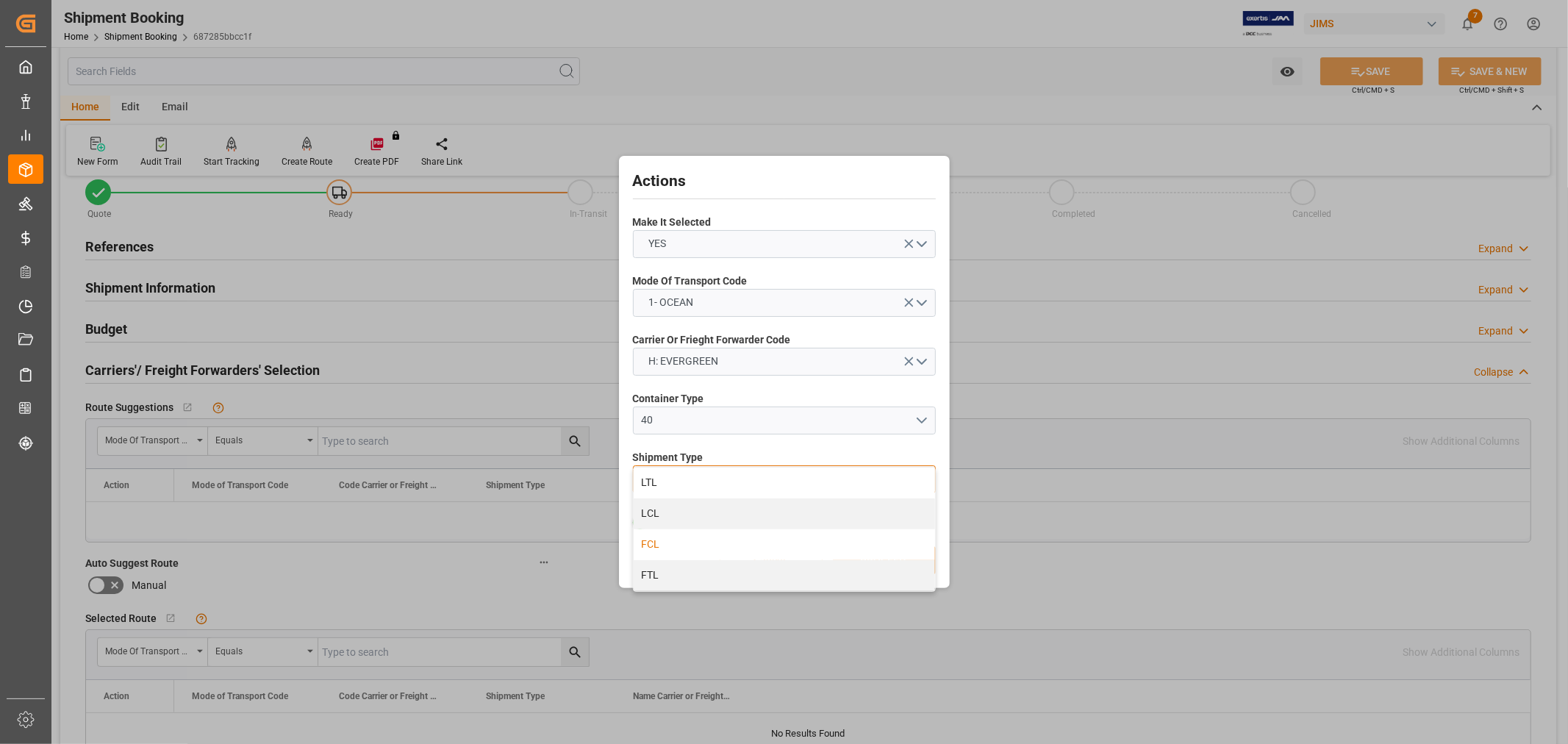
click at [674, 541] on div "FCL" at bounding box center [784, 544] width 302 height 31
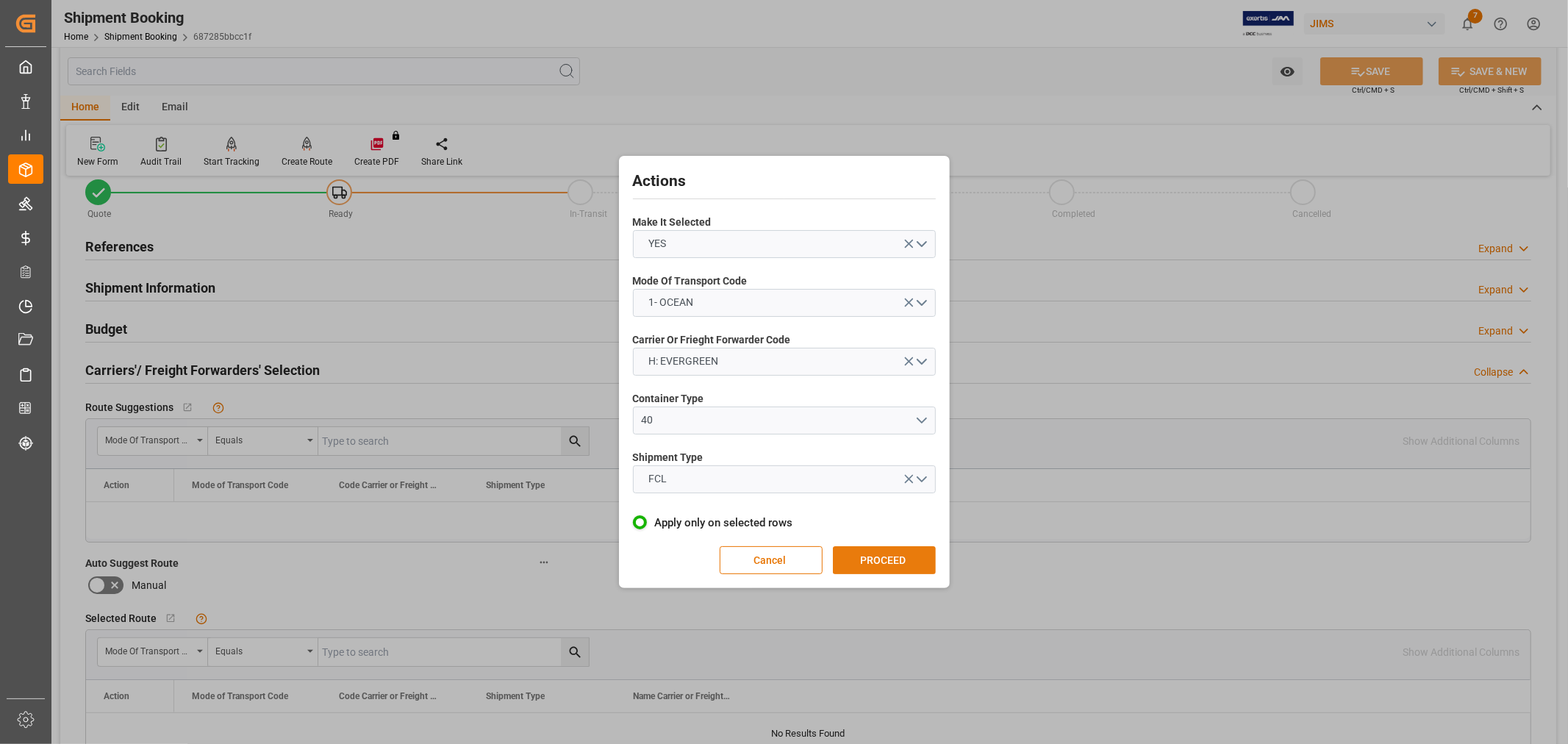
click at [846, 555] on button "PROCEED" at bounding box center [884, 561] width 103 height 28
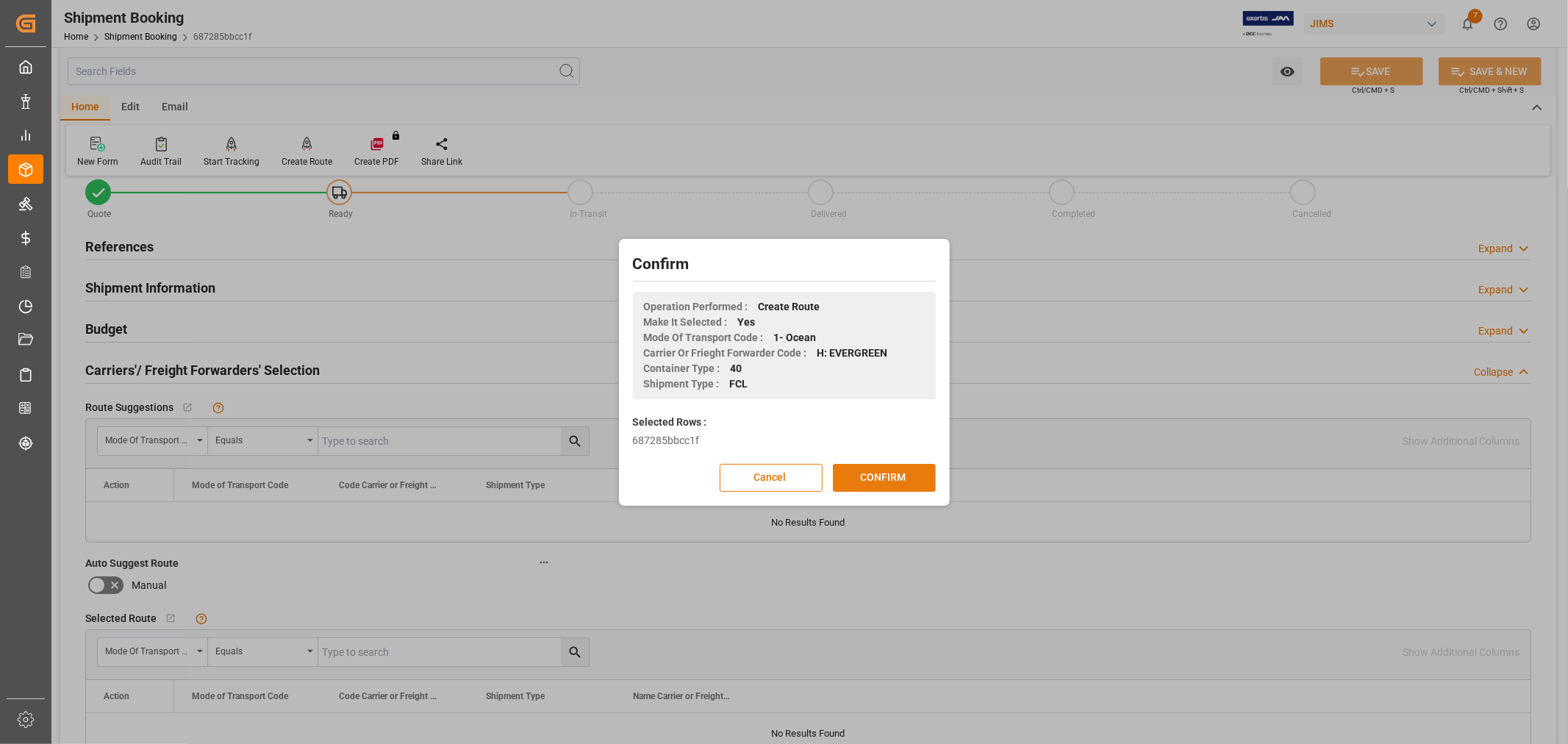
click at [850, 485] on button "CONFIRM" at bounding box center [884, 478] width 103 height 28
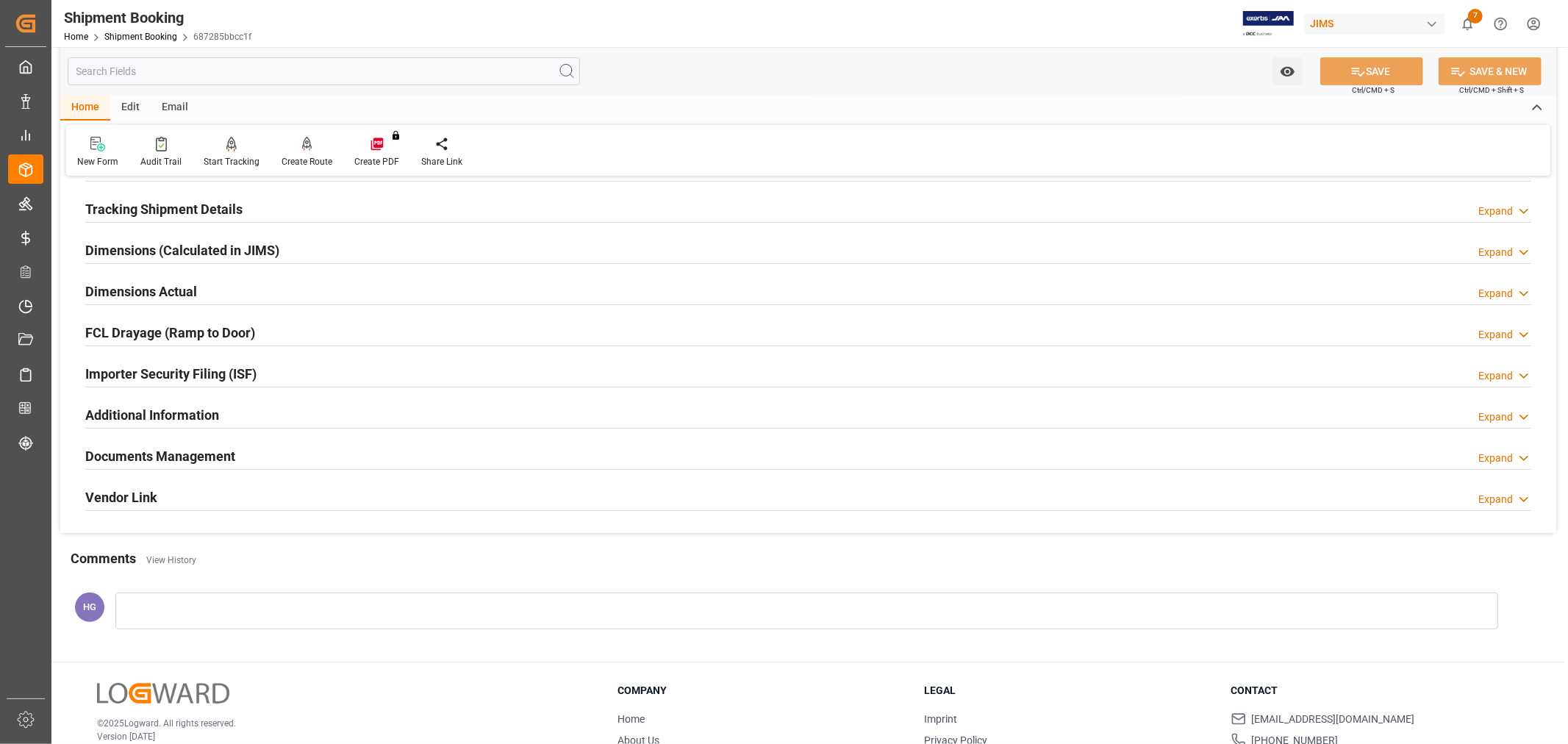
scroll to position [326, 0]
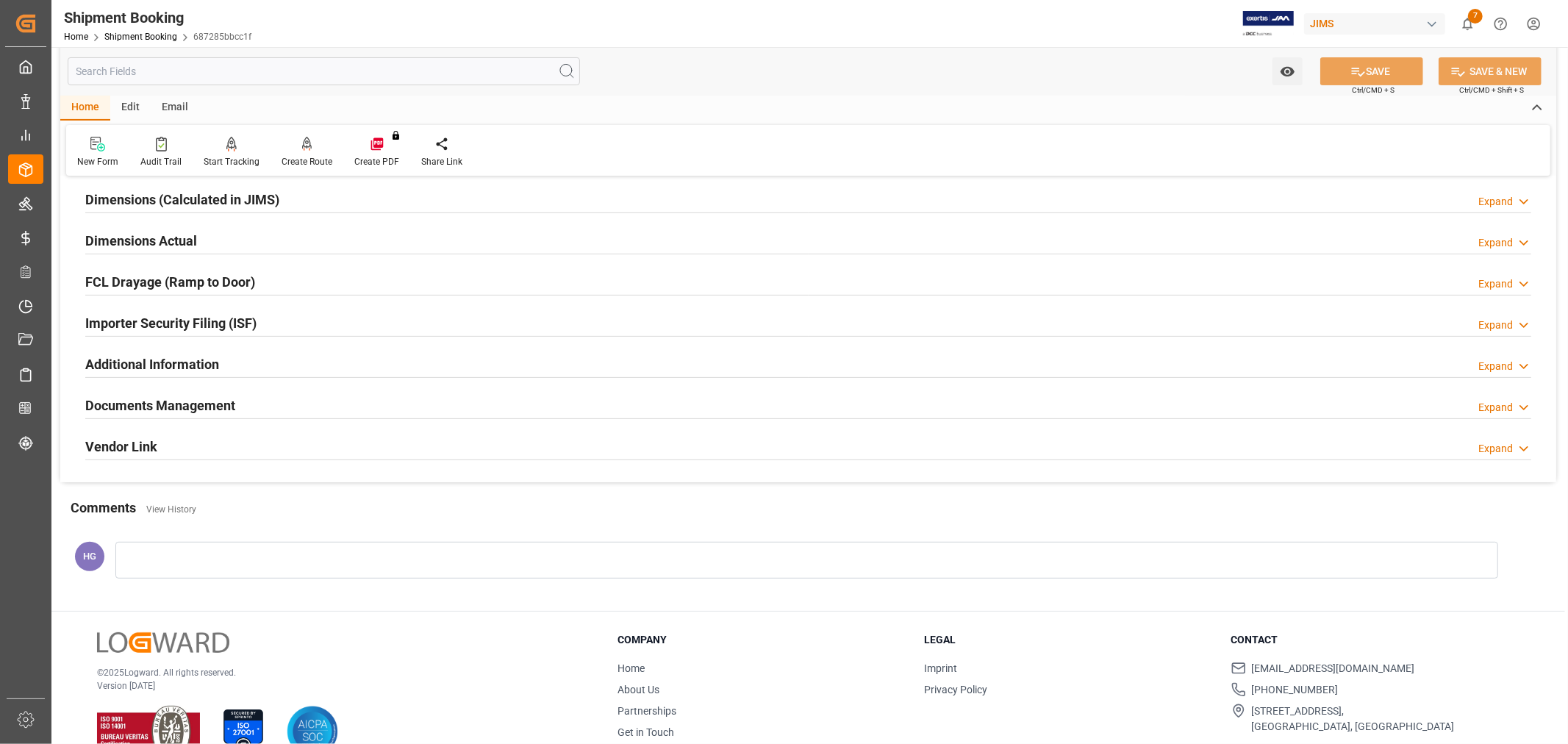
click at [144, 406] on h2 "Documents Management" at bounding box center [160, 405] width 150 height 20
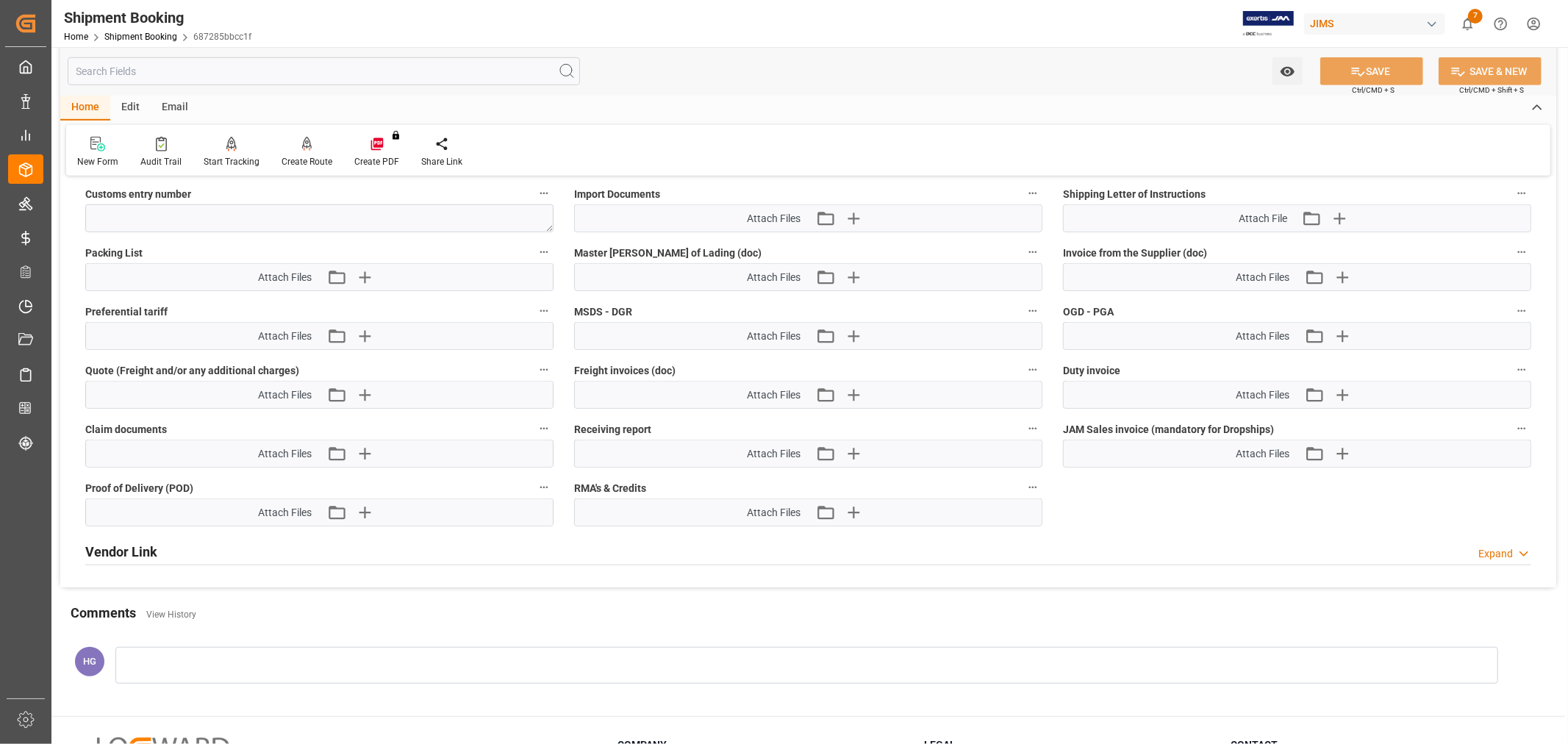
scroll to position [817, 0]
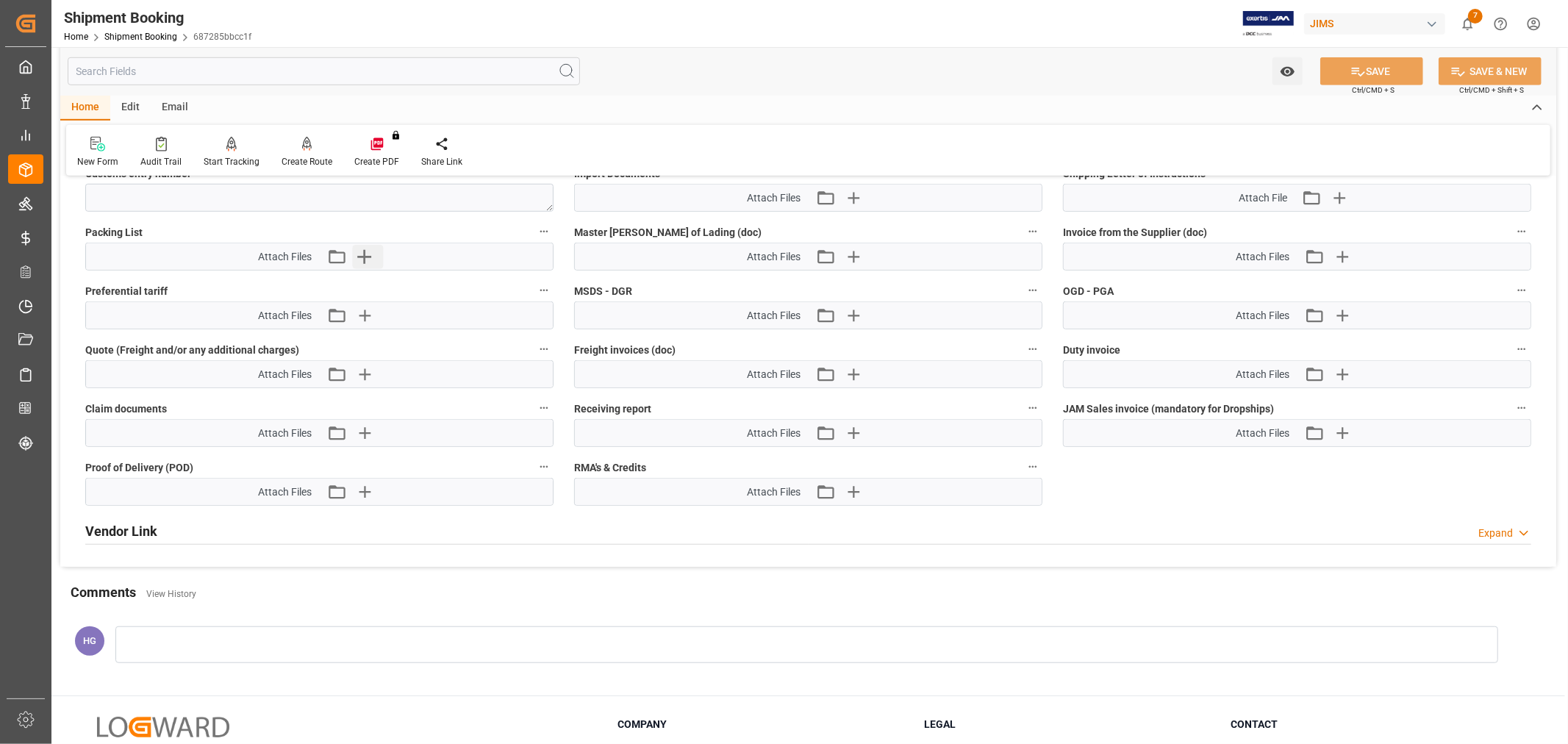
click at [377, 250] on button "Upload new file" at bounding box center [367, 256] width 31 height 24
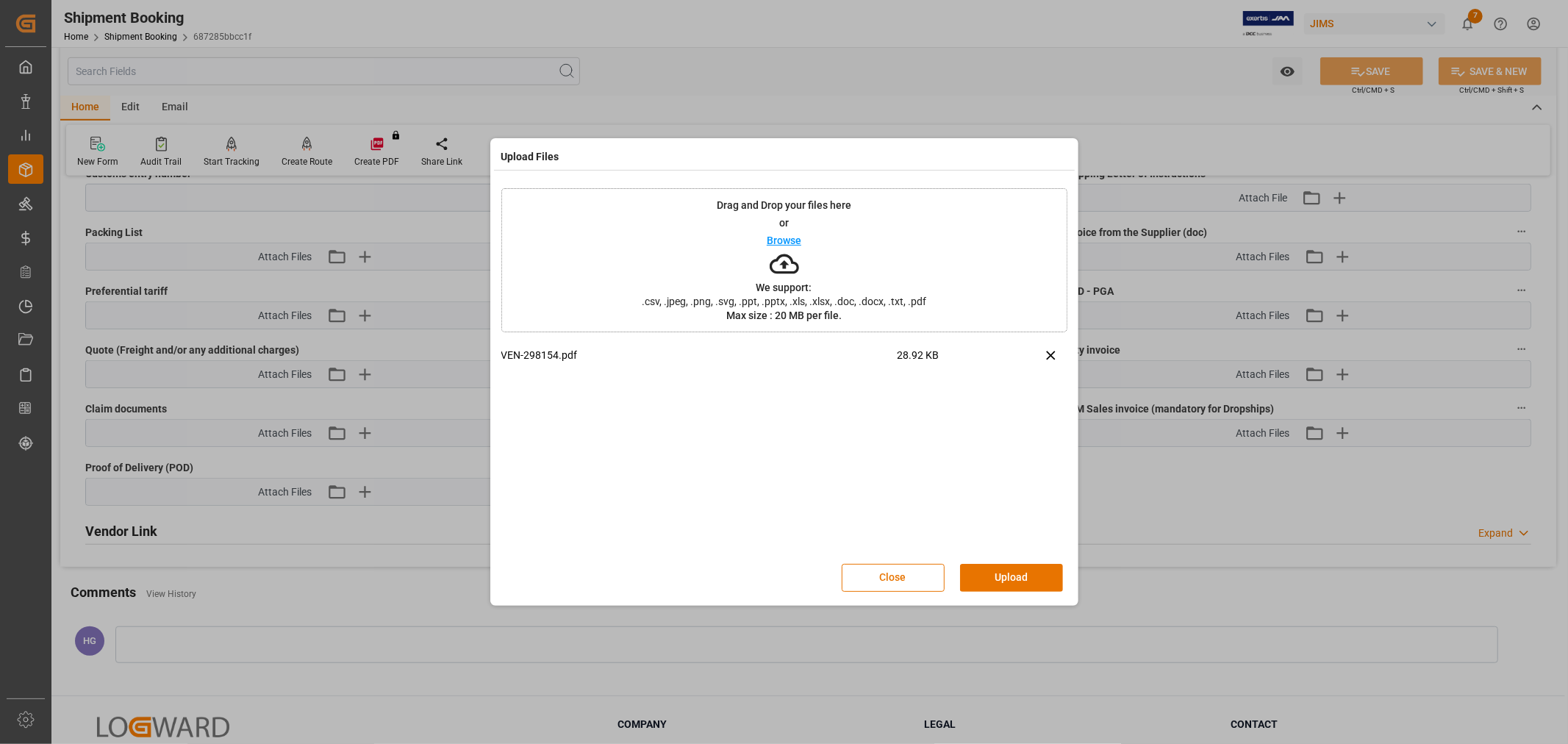
drag, startPoint x: 1002, startPoint y: 583, endPoint x: 990, endPoint y: 577, distance: 13.4
click at [1001, 582] on button "Upload" at bounding box center [1010, 578] width 103 height 28
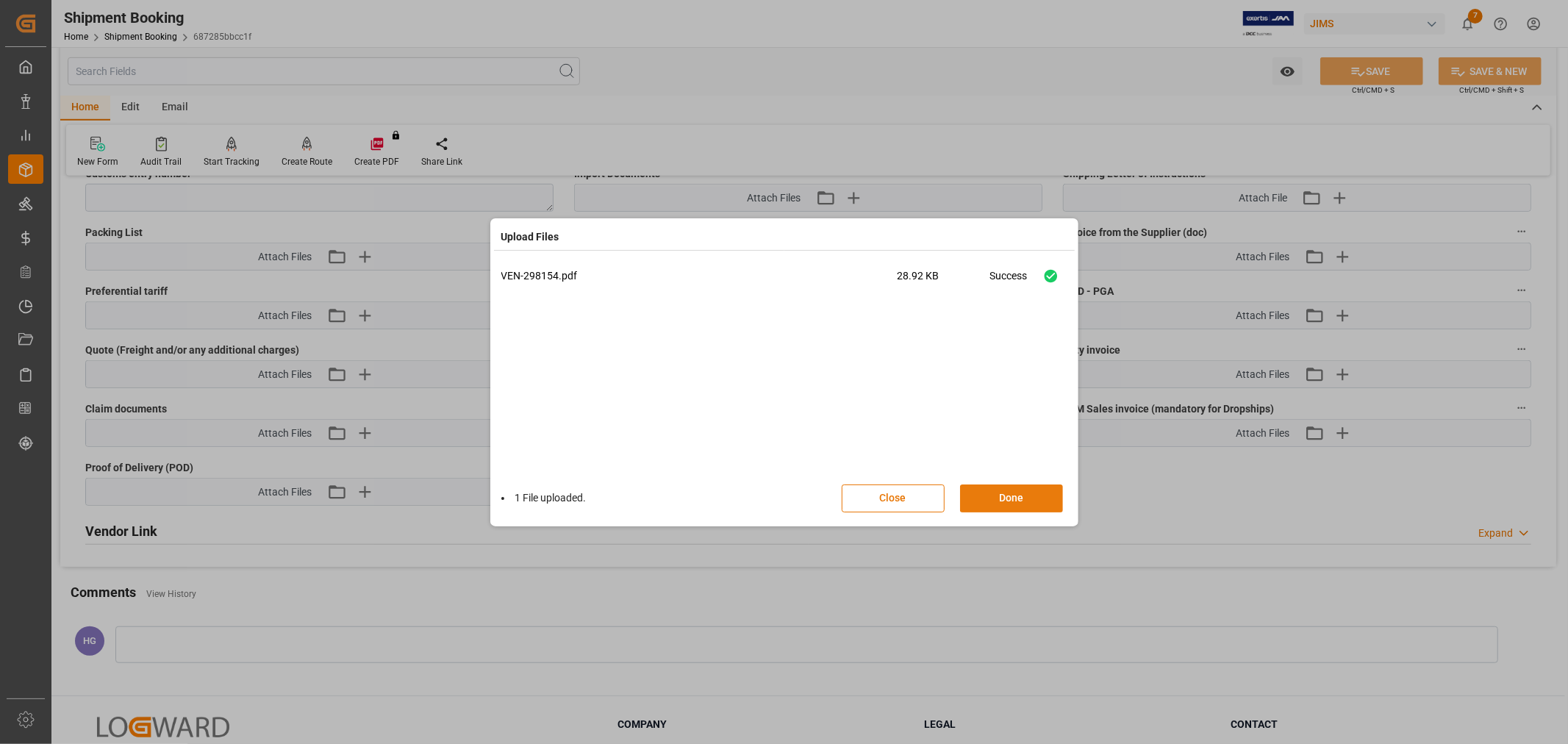
click at [998, 497] on button "Done" at bounding box center [1010, 498] width 103 height 28
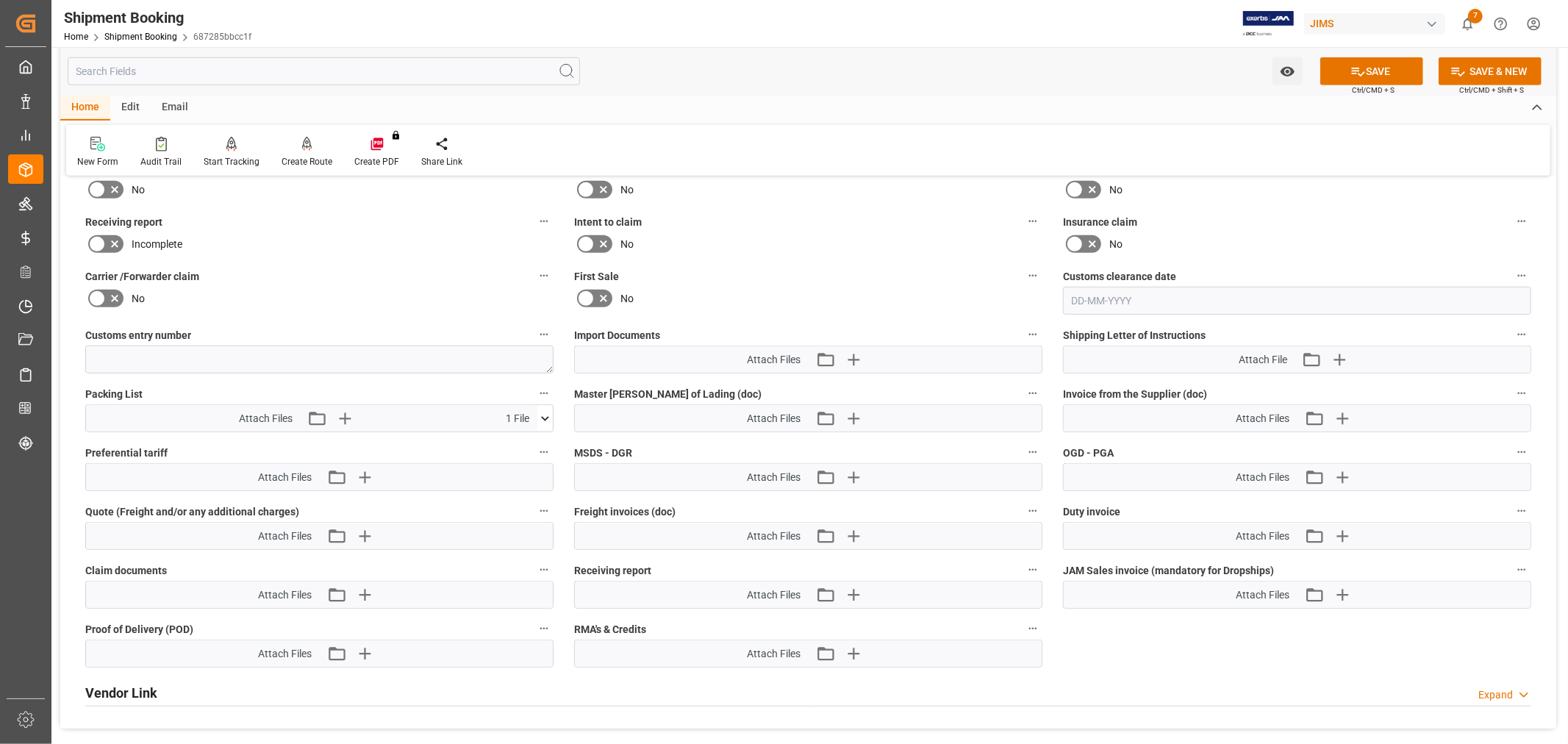
scroll to position [653, 0]
click at [1336, 361] on icon "button" at bounding box center [1339, 361] width 24 height 24
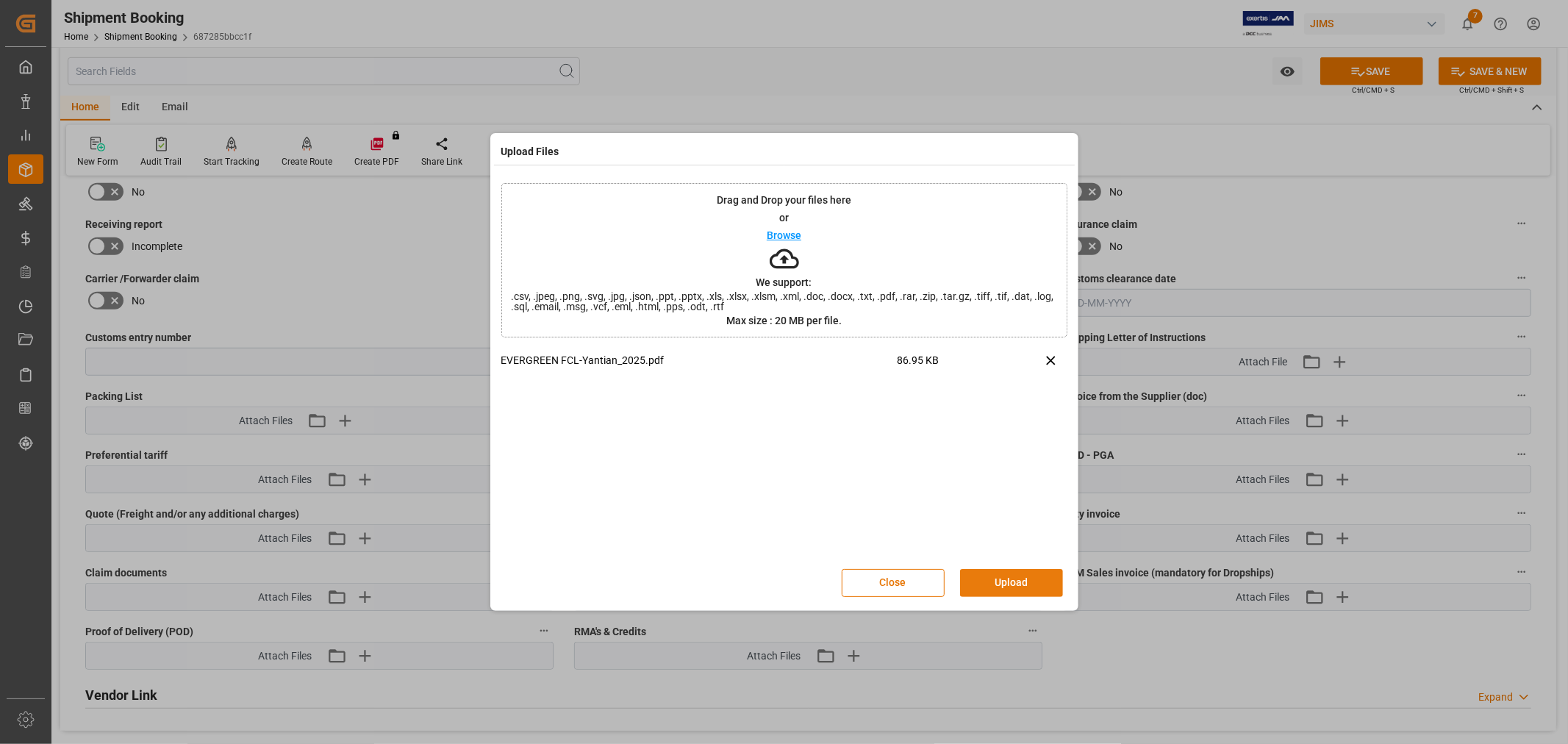
click at [1032, 579] on button "Upload" at bounding box center [1010, 583] width 103 height 28
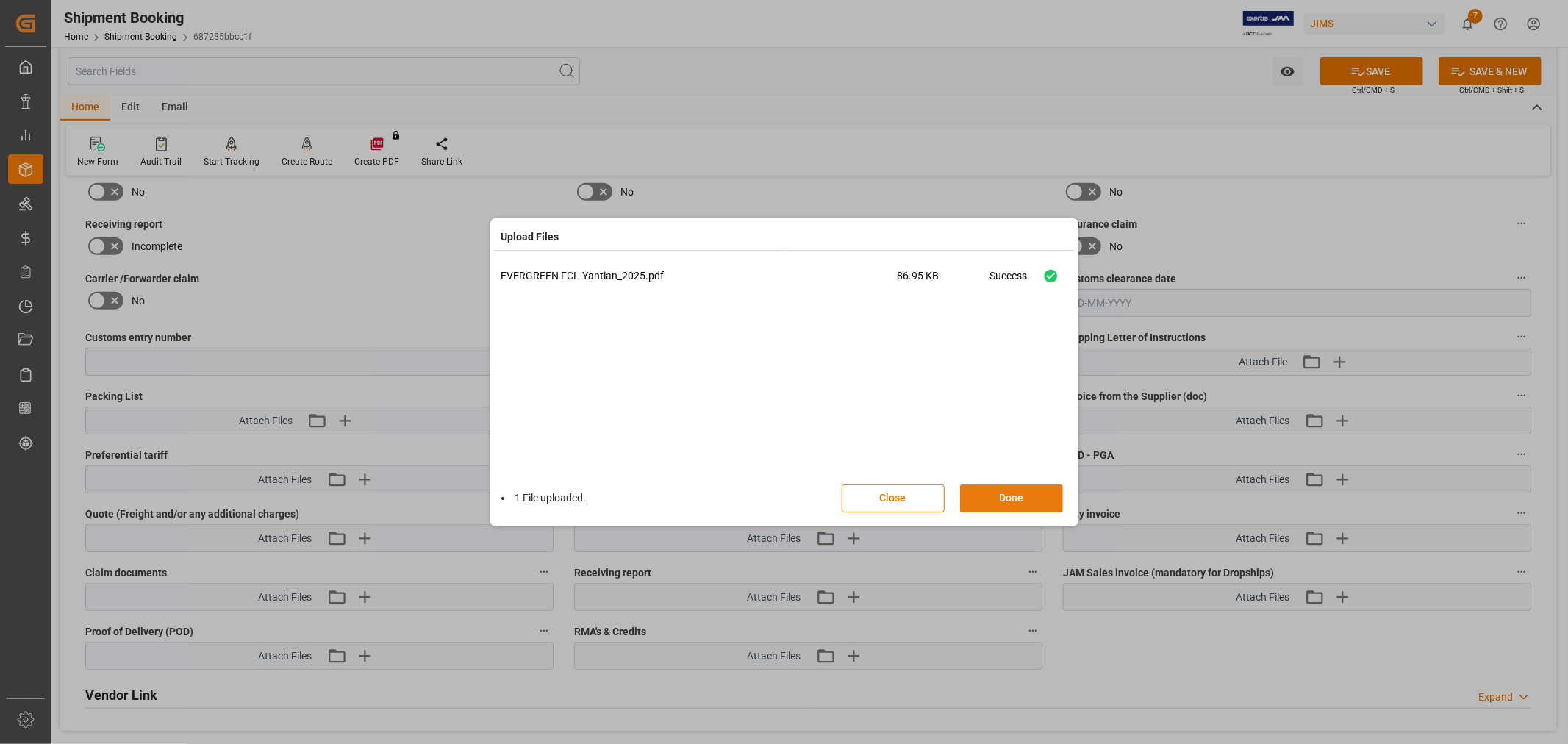
drag, startPoint x: 1018, startPoint y: 490, endPoint x: 1008, endPoint y: 490, distance: 10.0
click at [1019, 491] on button "Done" at bounding box center [1010, 498] width 103 height 28
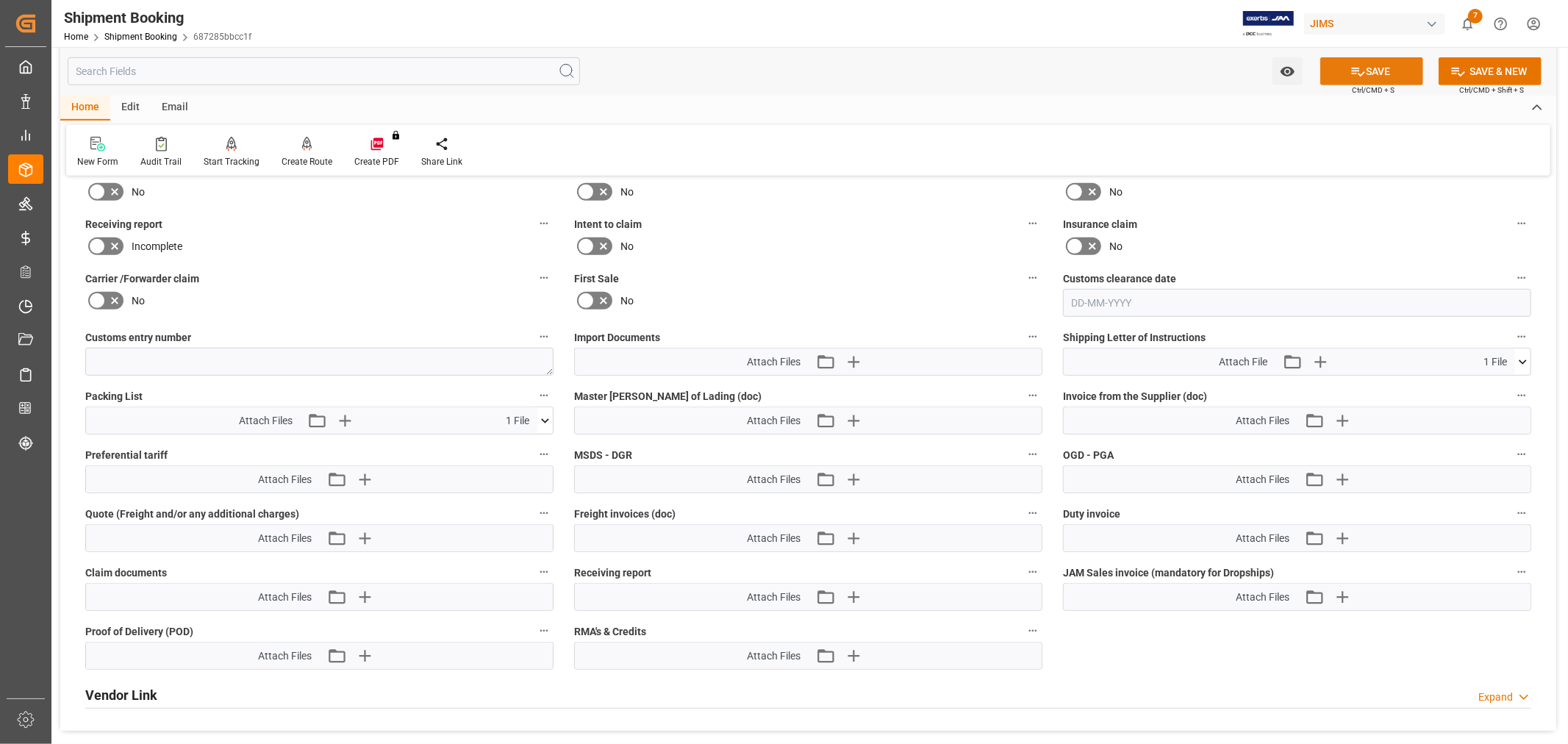
click at [1365, 70] on button "SAVE" at bounding box center [1371, 71] width 103 height 28
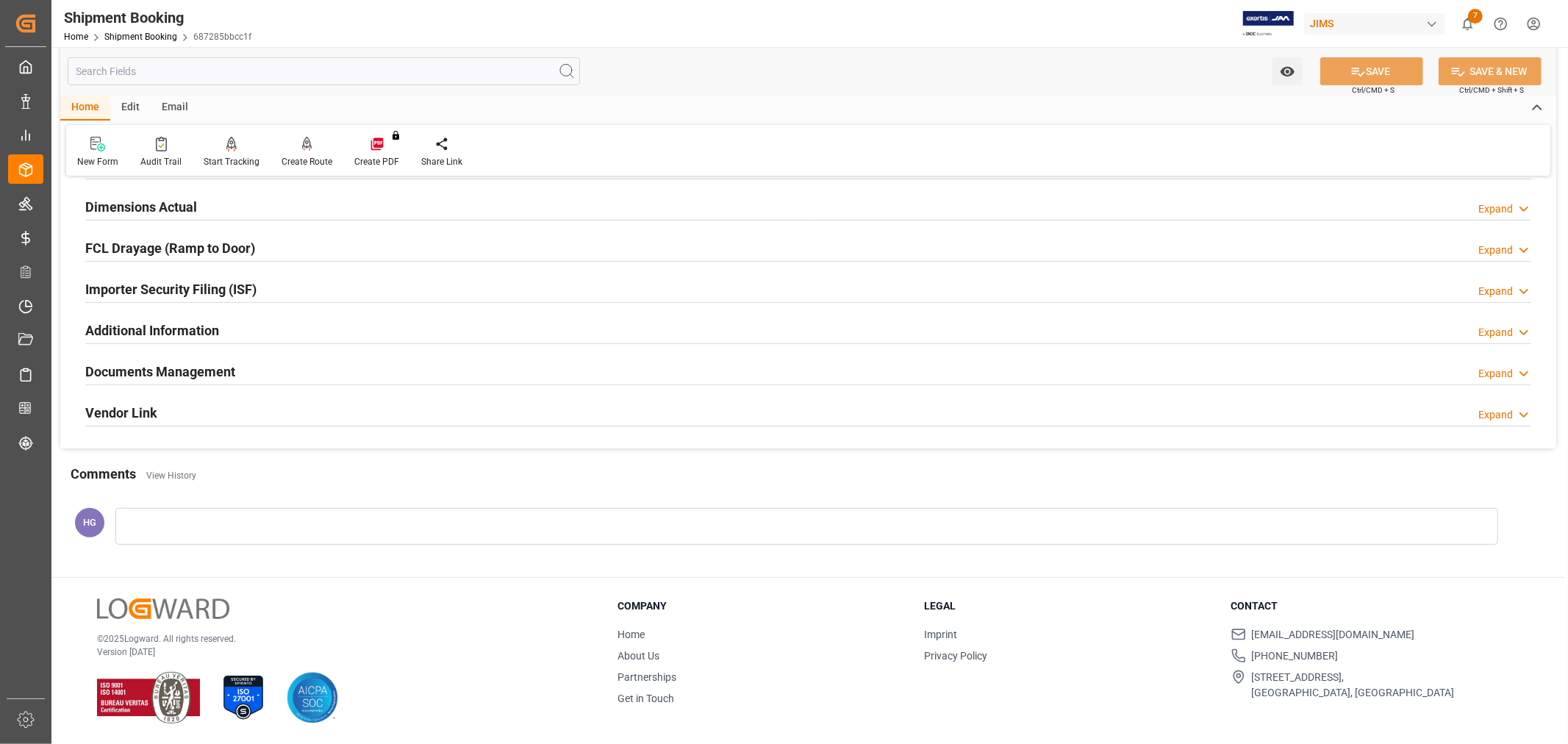
scroll to position [361, 0]
click at [175, 368] on h2 "Documents Management" at bounding box center [160, 371] width 150 height 20
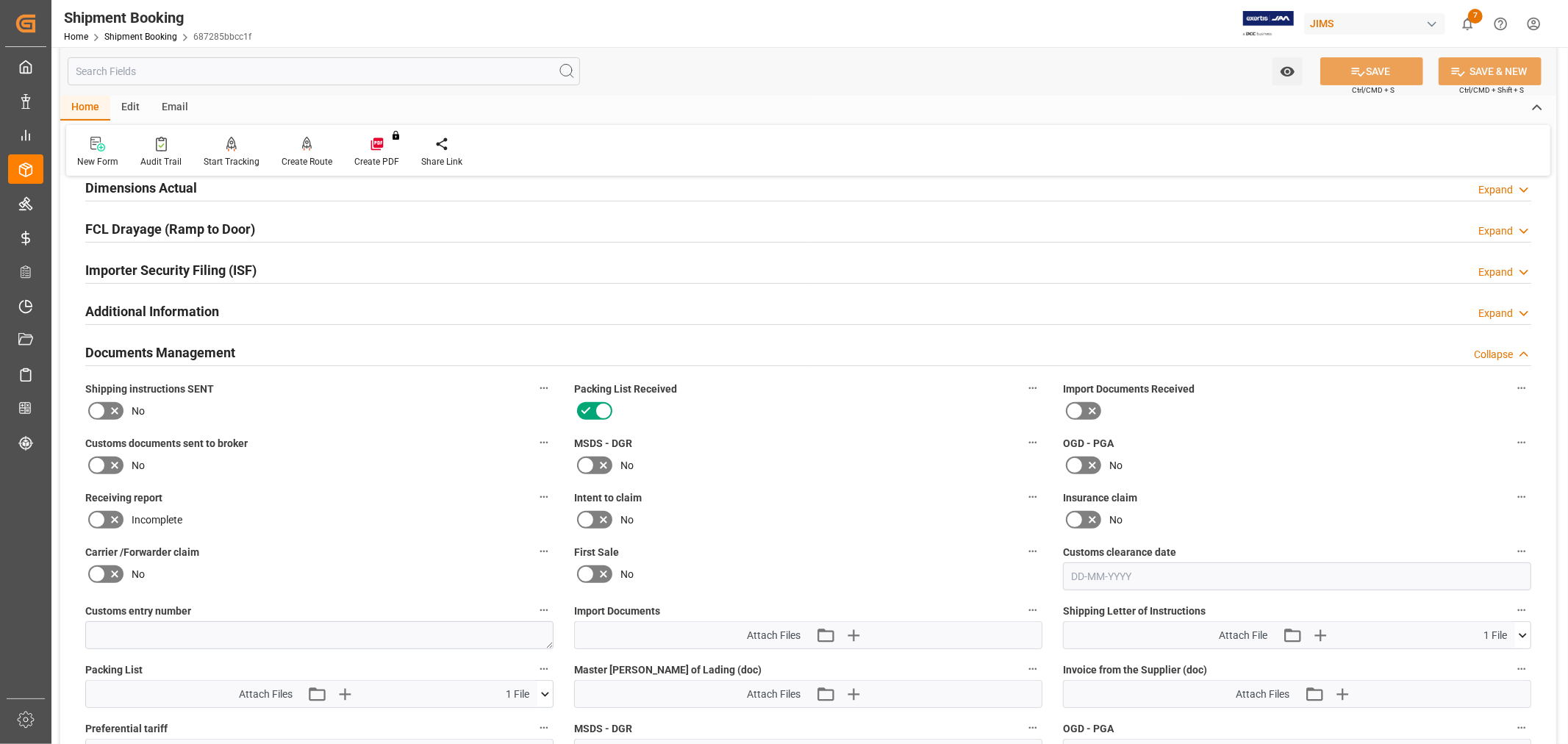
scroll to position [163, 0]
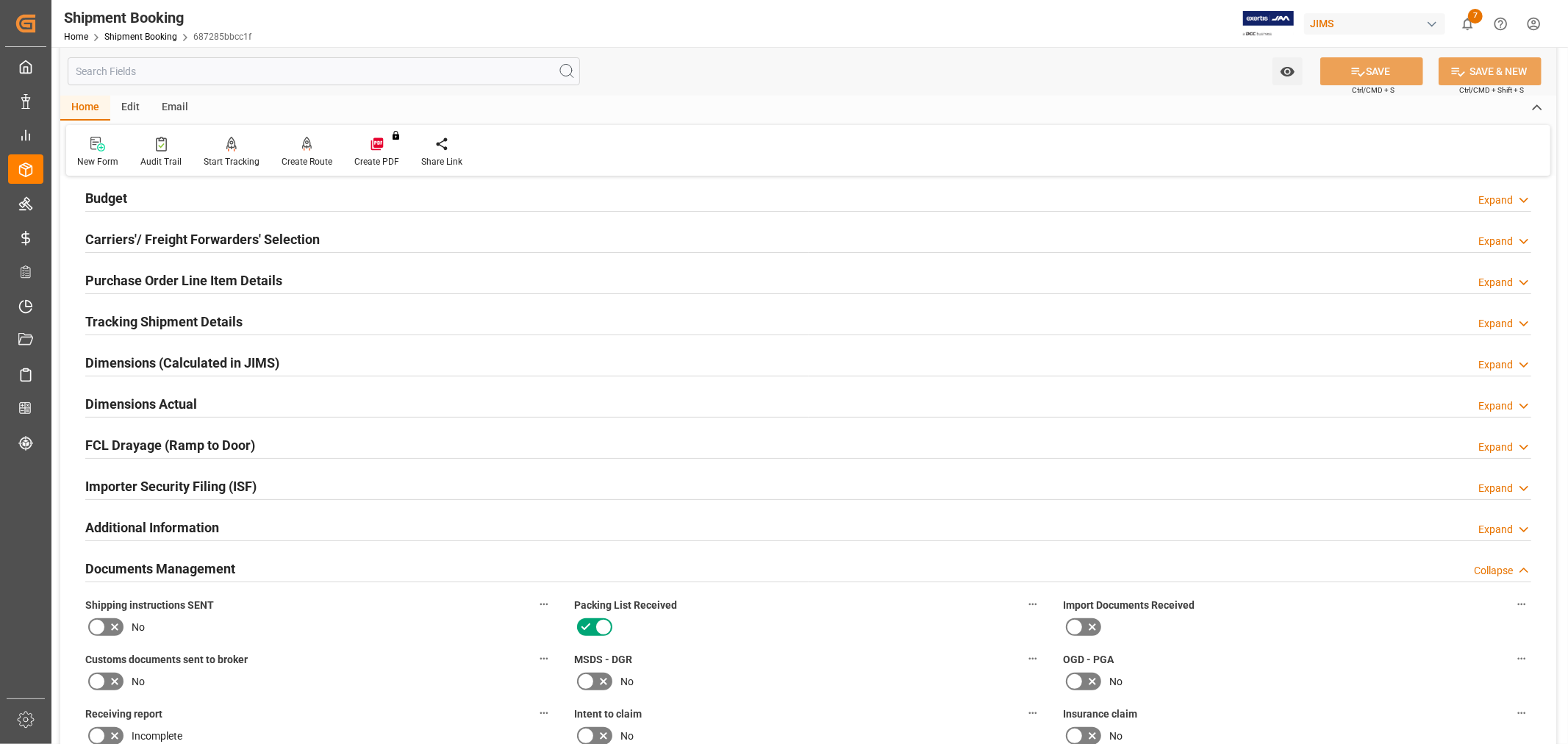
click at [181, 102] on div "Email" at bounding box center [175, 108] width 48 height 25
click at [104, 157] on div "Send Email" at bounding box center [99, 161] width 45 height 13
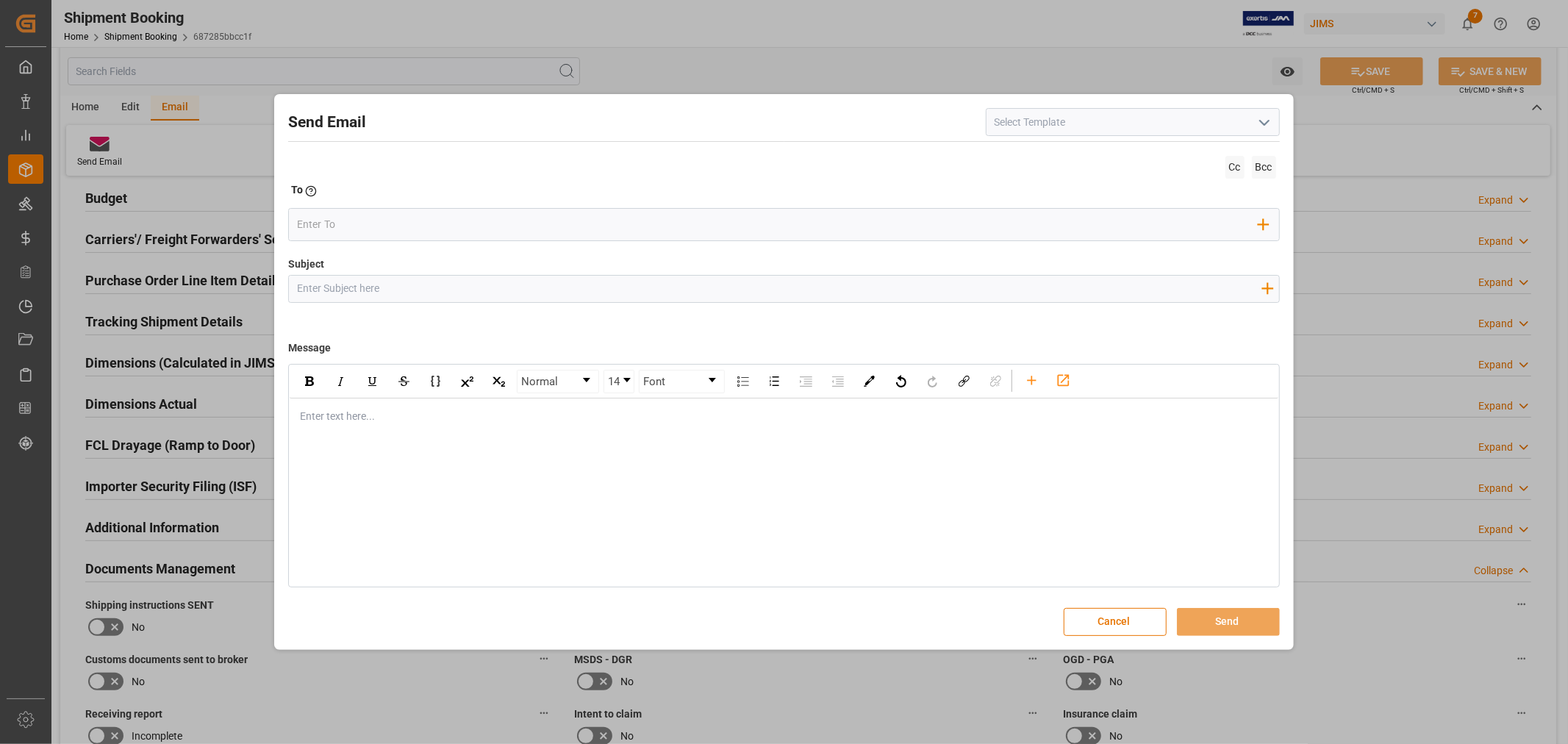
click at [1009, 129] on input at bounding box center [1132, 122] width 294 height 28
click at [1272, 130] on icon "open menu" at bounding box center [1264, 123] width 18 height 18
click at [1135, 158] on div "2BOOK - Ocean - Air freight" at bounding box center [1133, 155] width 293 height 33
type input "2BOOK - Ocean - Air freight"
type input "2BOOK {{jamReferenceNumber}} {{supplierFullName}} Ship from: {{country}} Ship t…"
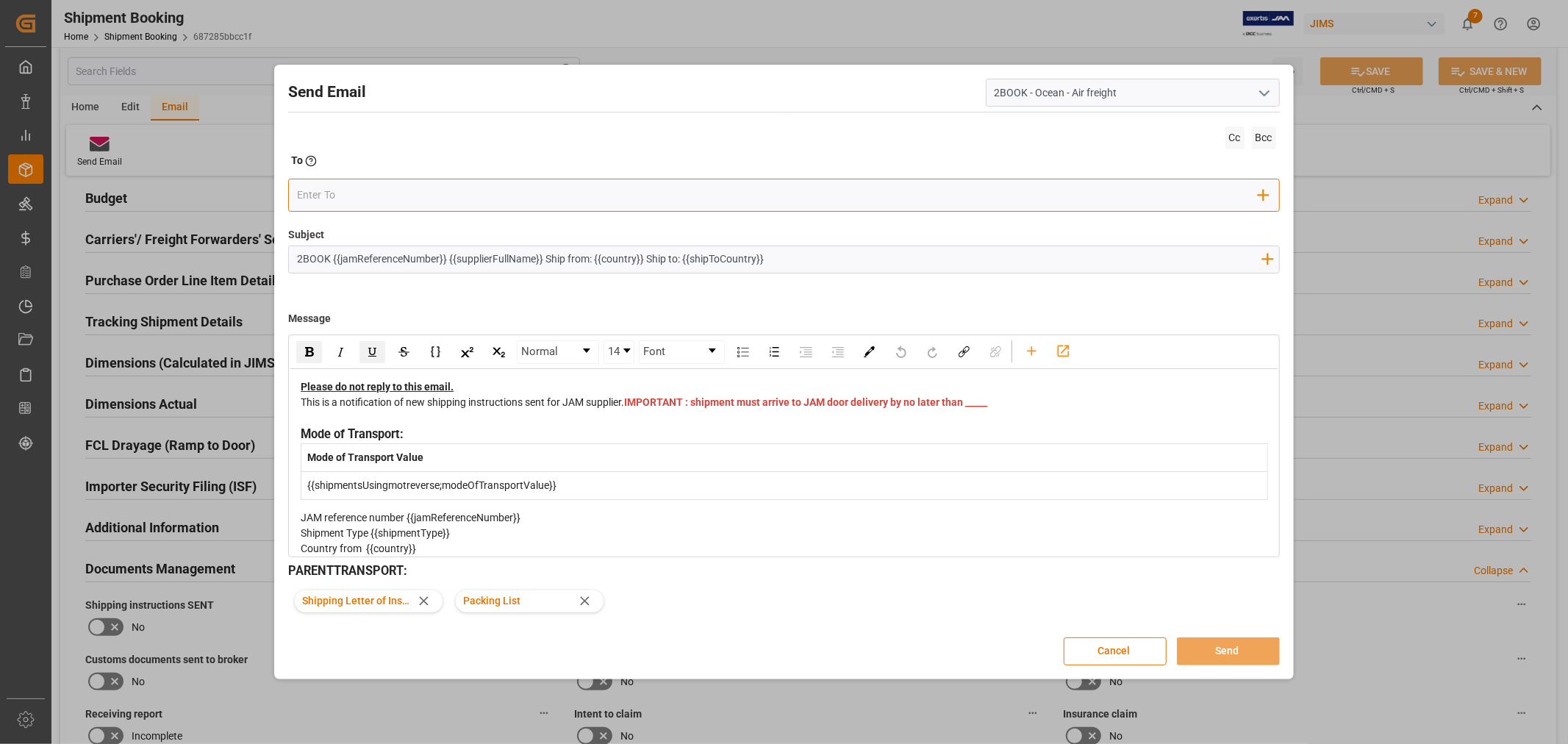
click at [523, 199] on input "email" at bounding box center [778, 195] width 961 height 22
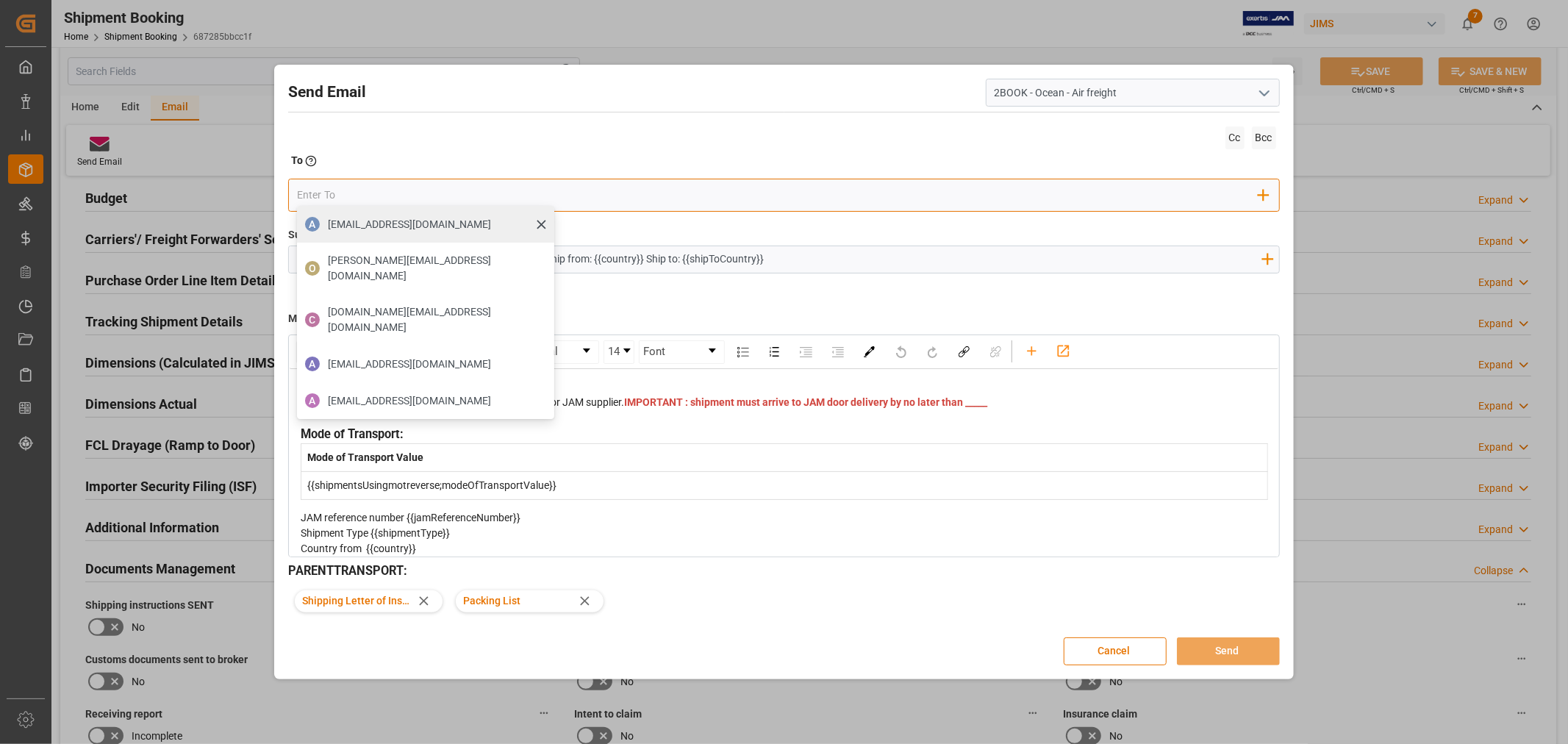
type input "nitin"
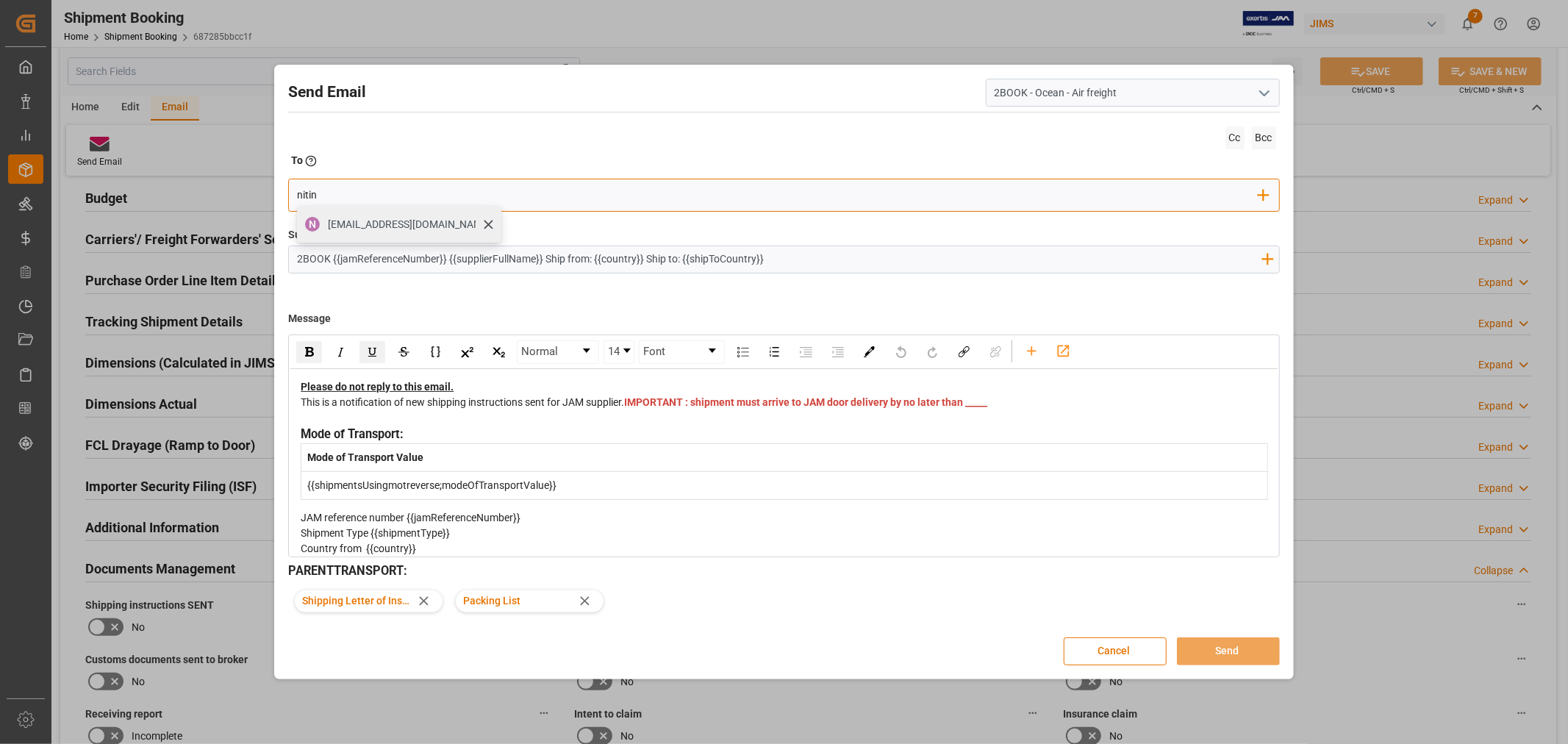
click at [424, 225] on span "nitin.bhugun@jamindustries.com" at bounding box center [410, 225] width 163 height 16
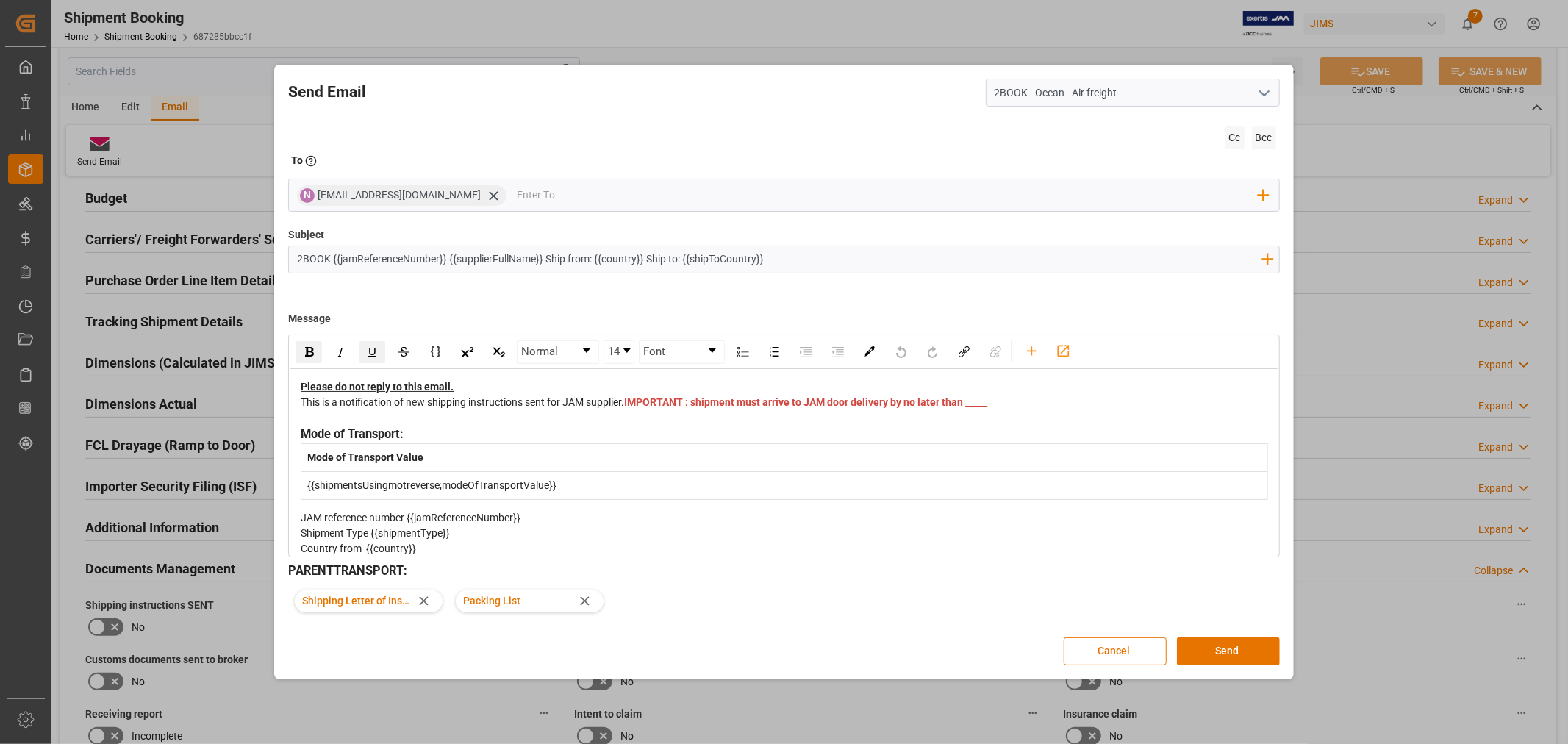
click at [669, 415] on div "This is a notification of new shipping instructions sent for JAM supplier. IMPO…" at bounding box center [784, 410] width 966 height 31
click at [1199, 645] on button "Send" at bounding box center [1228, 652] width 103 height 28
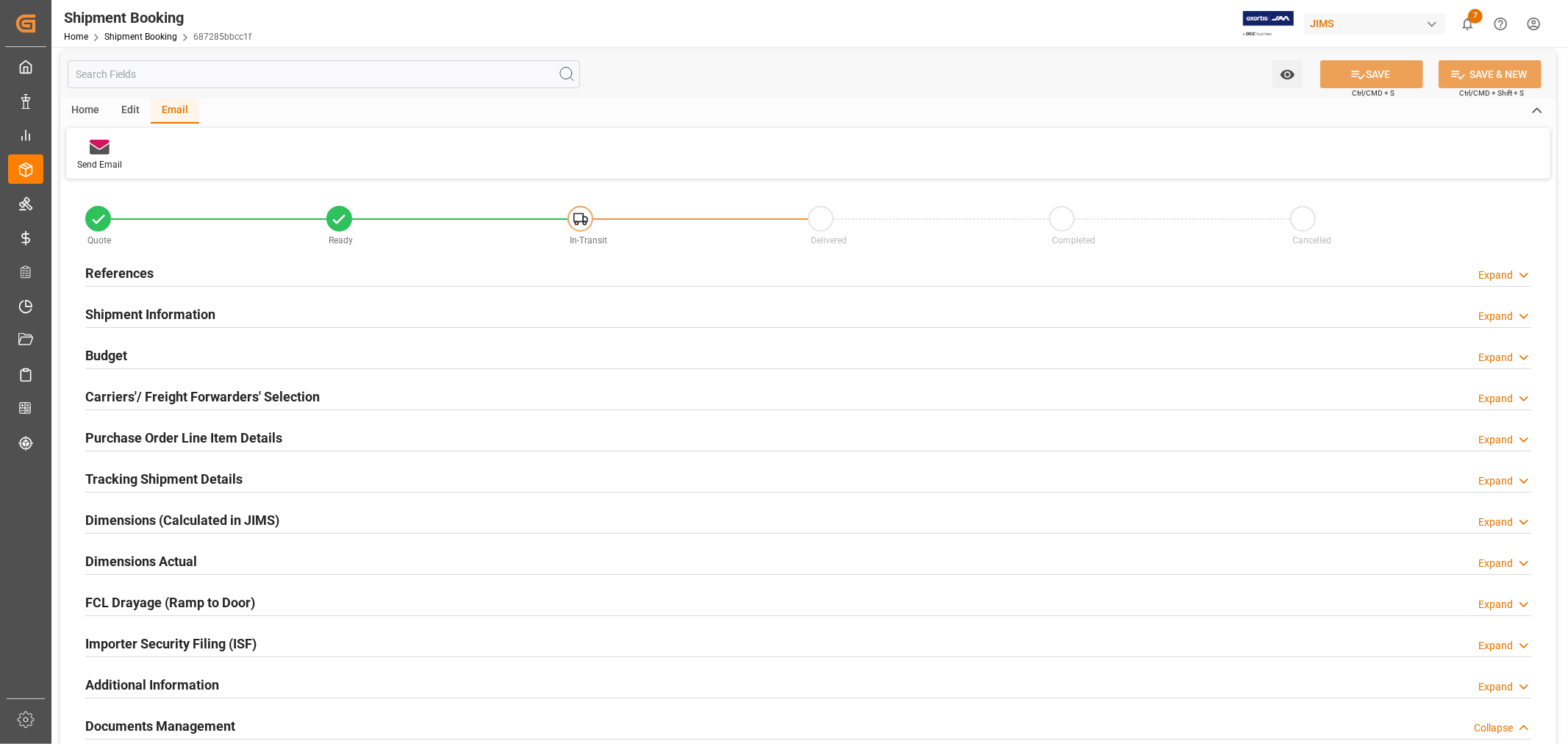
scroll to position [0, 0]
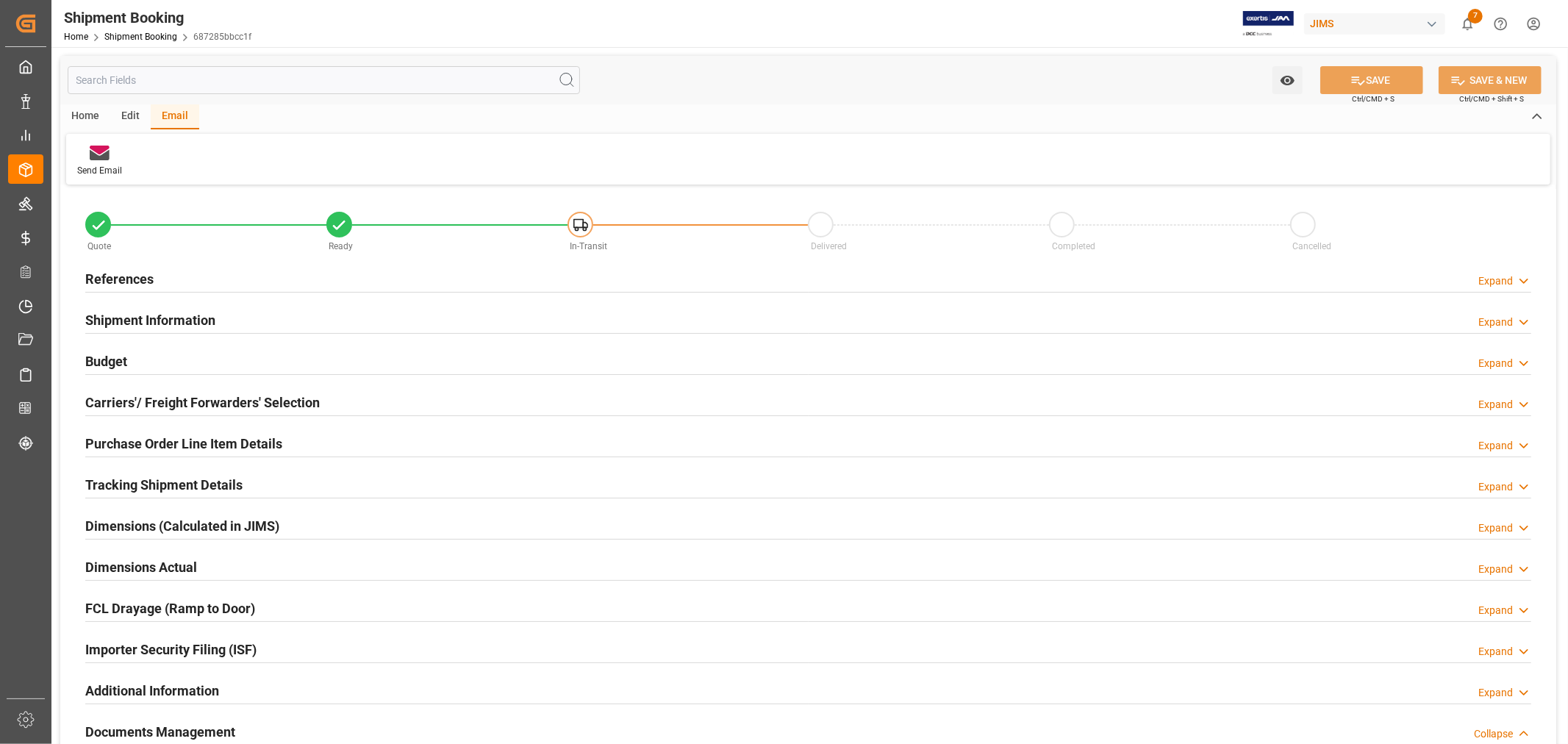
click at [110, 279] on h2 "References" at bounding box center [119, 279] width 68 height 20
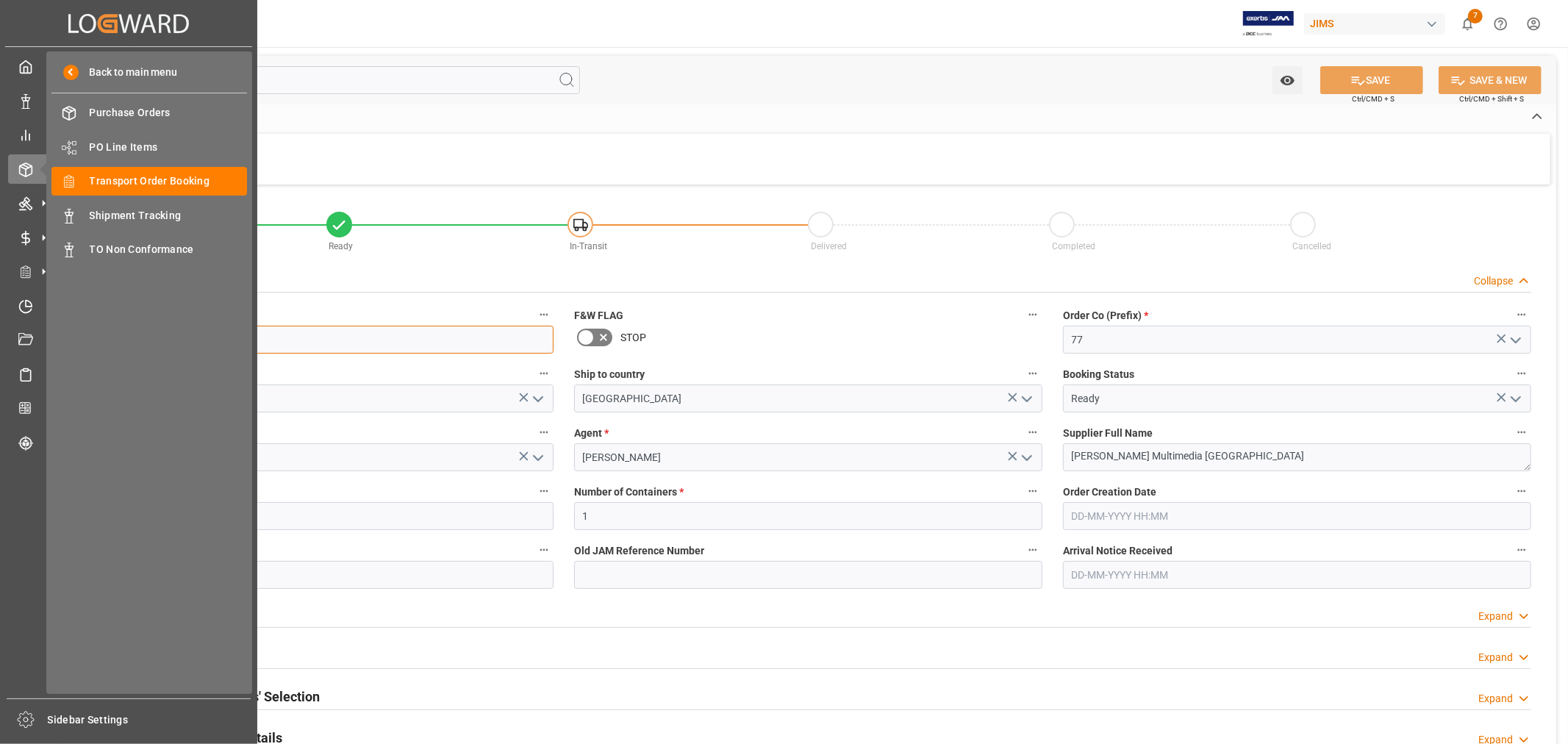
drag, startPoint x: 216, startPoint y: 351, endPoint x: 3, endPoint y: 320, distance: 215.2
click at [3, 320] on div "Created by potrace 1.15, written by Peter Selinger 2001-2017 Created by potrace…" at bounding box center [784, 372] width 1568 height 744
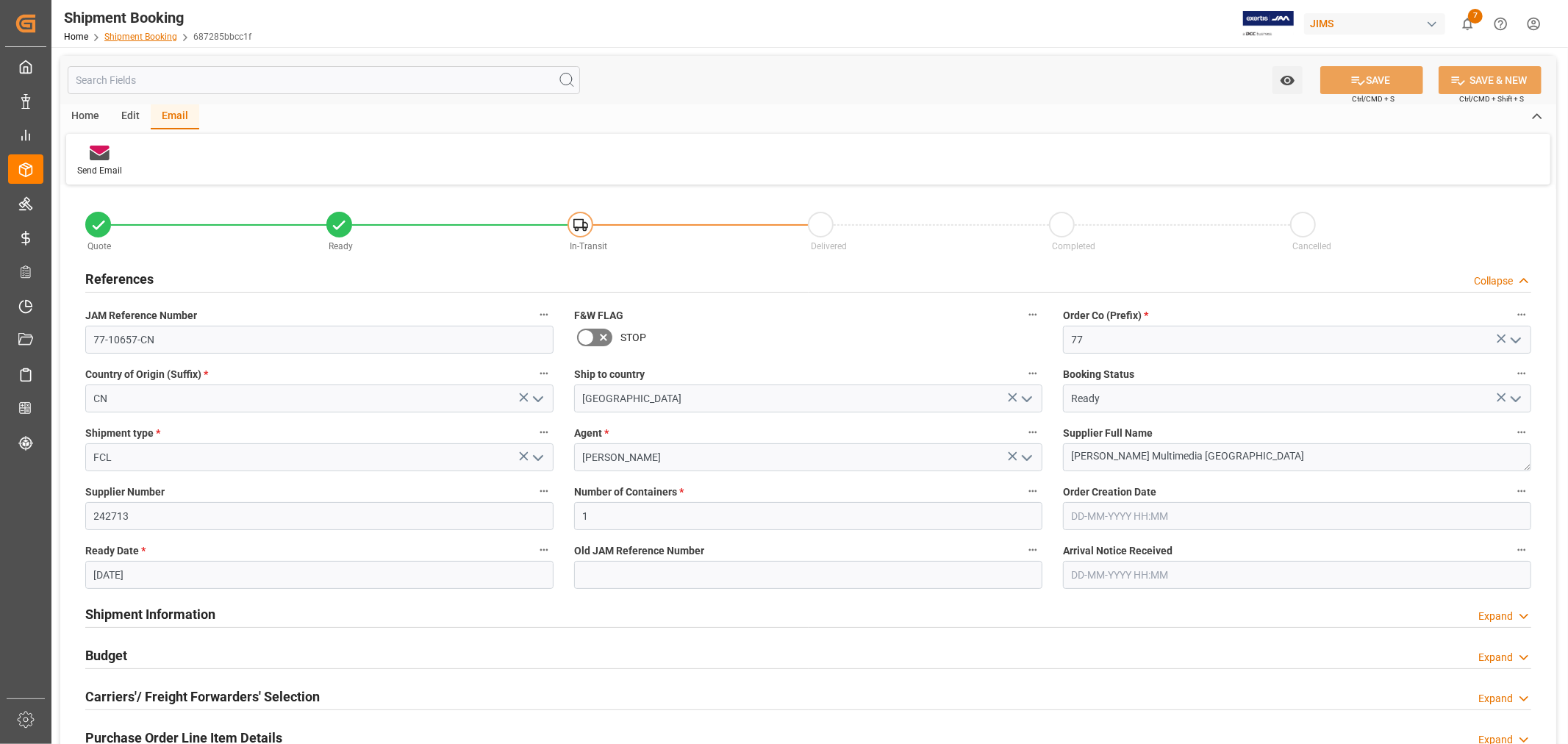
click at [156, 34] on link "Shipment Booking" at bounding box center [140, 37] width 73 height 11
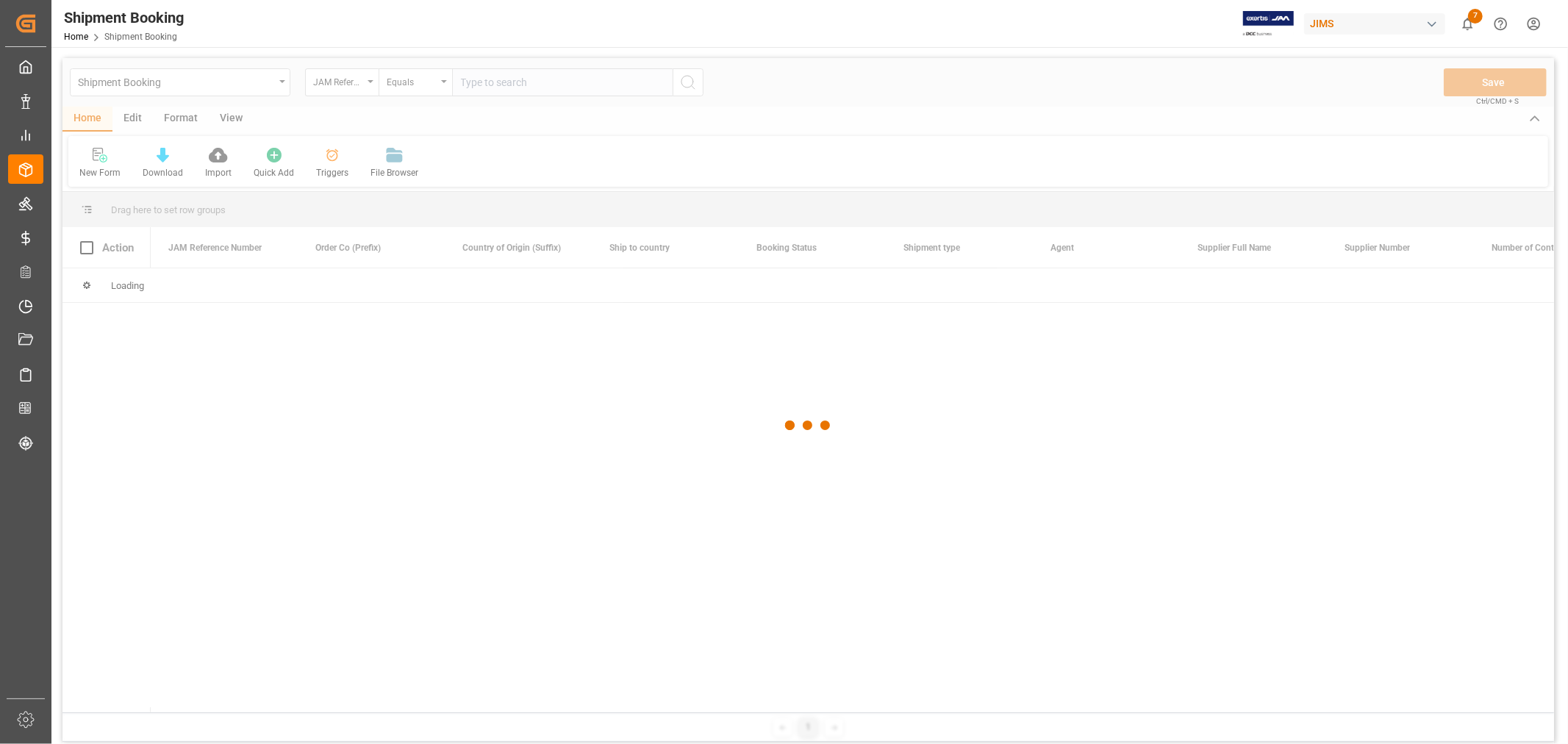
click at [494, 84] on div at bounding box center [808, 426] width 1491 height 735
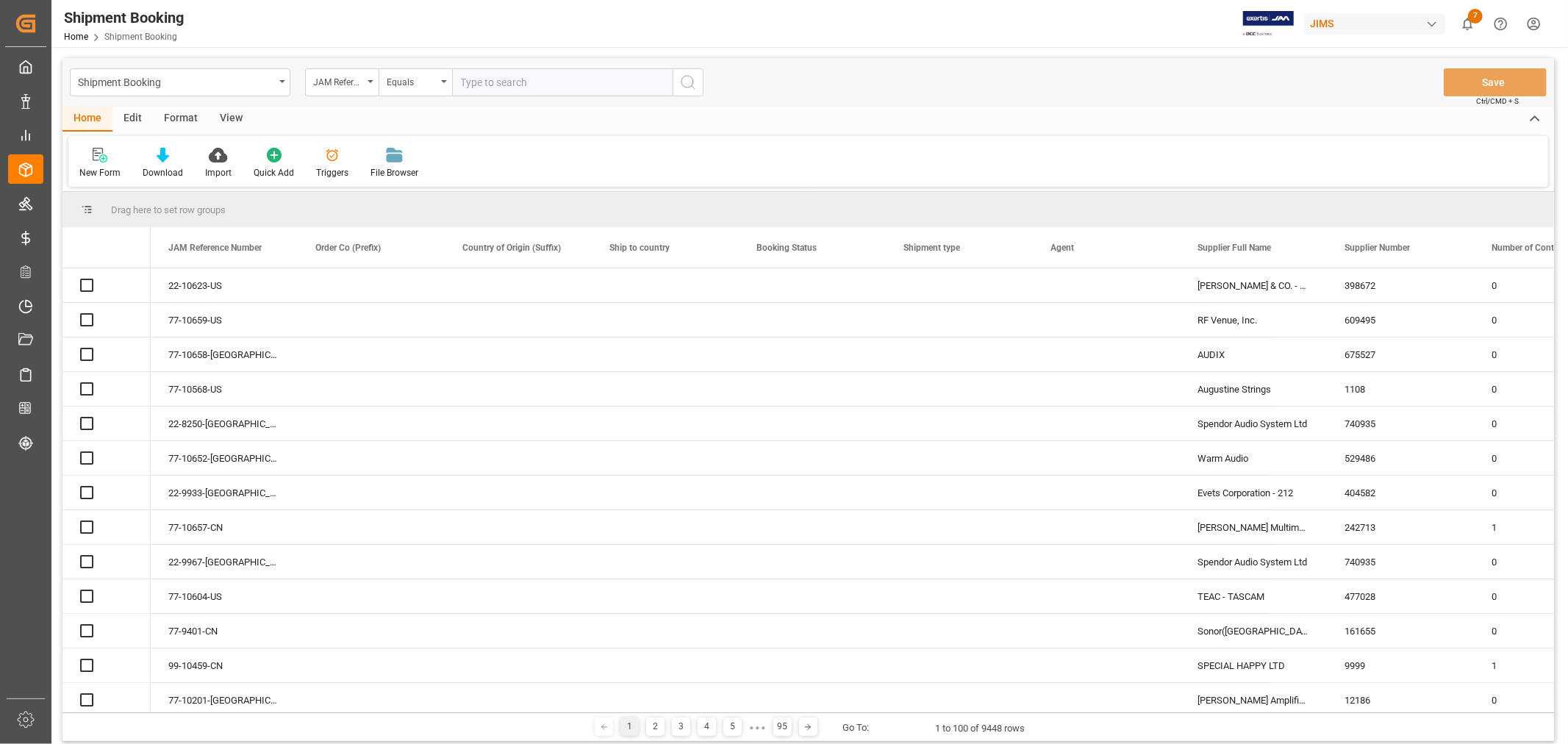
click at [490, 83] on input "text" at bounding box center [561, 82] width 220 height 28
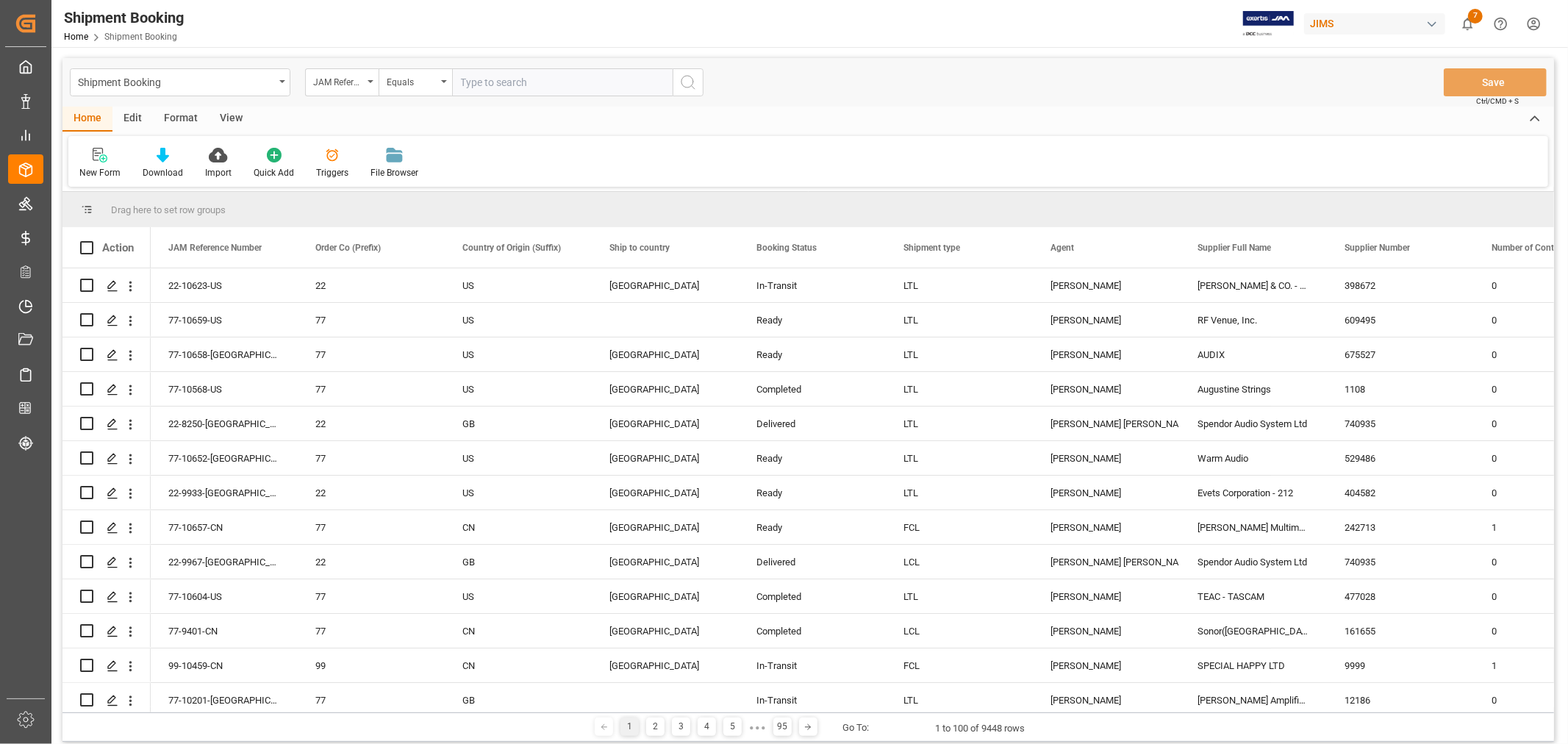
paste input "77-9314-CN"
type input "77-9314-CN"
click at [682, 81] on icon "search button" at bounding box center [688, 82] width 18 height 18
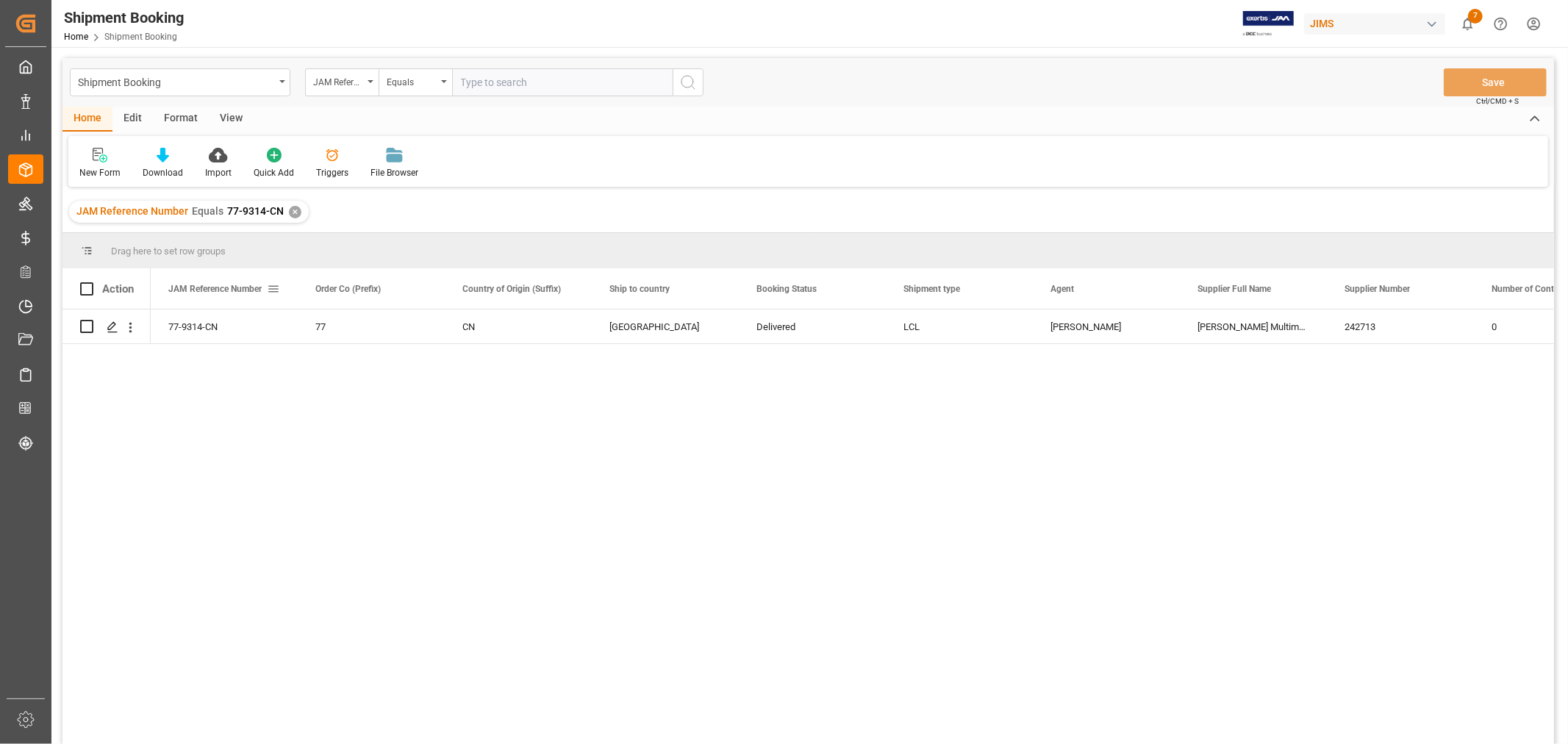
click at [273, 289] on span at bounding box center [273, 289] width 13 height 13
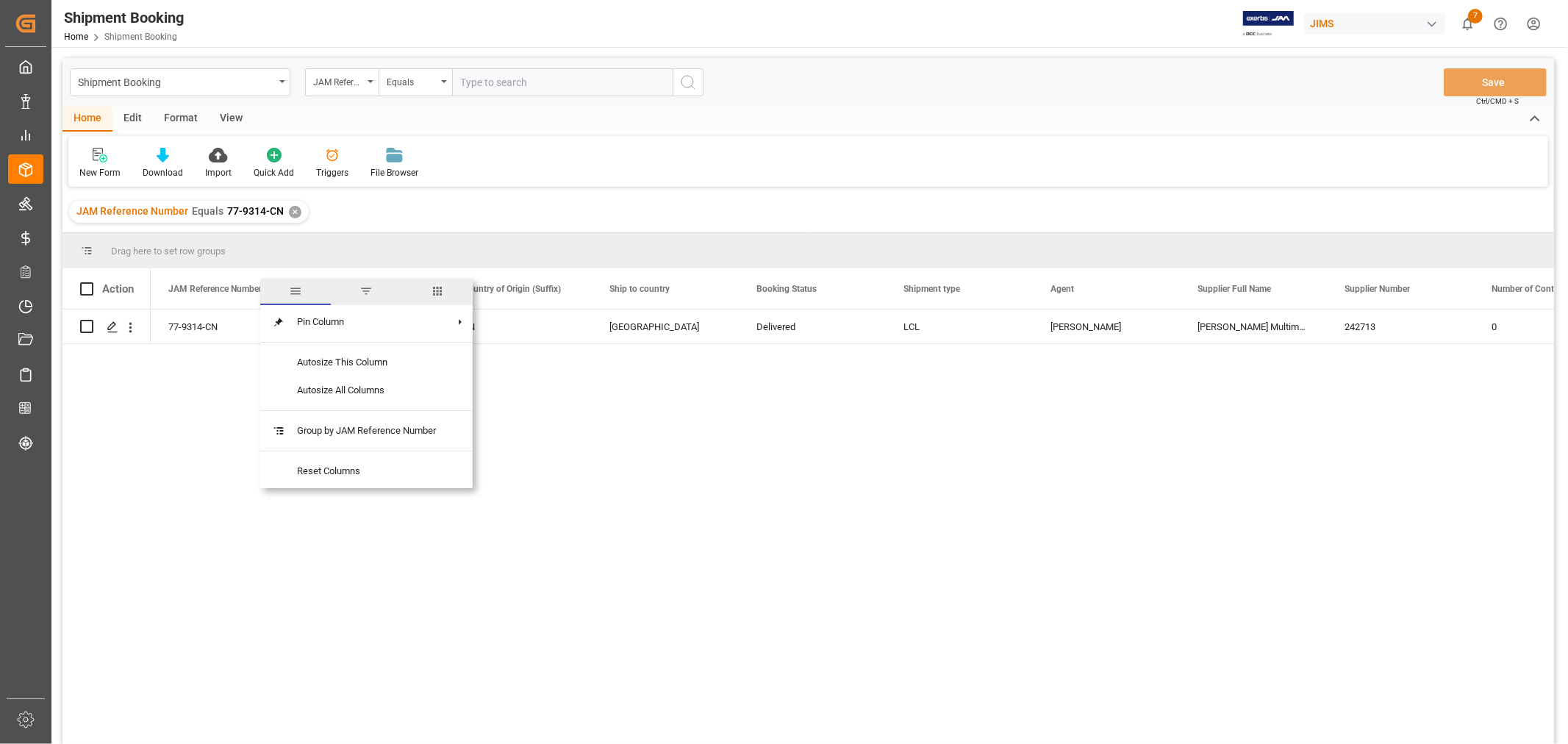
click at [437, 290] on span "columns" at bounding box center [437, 290] width 13 height 13
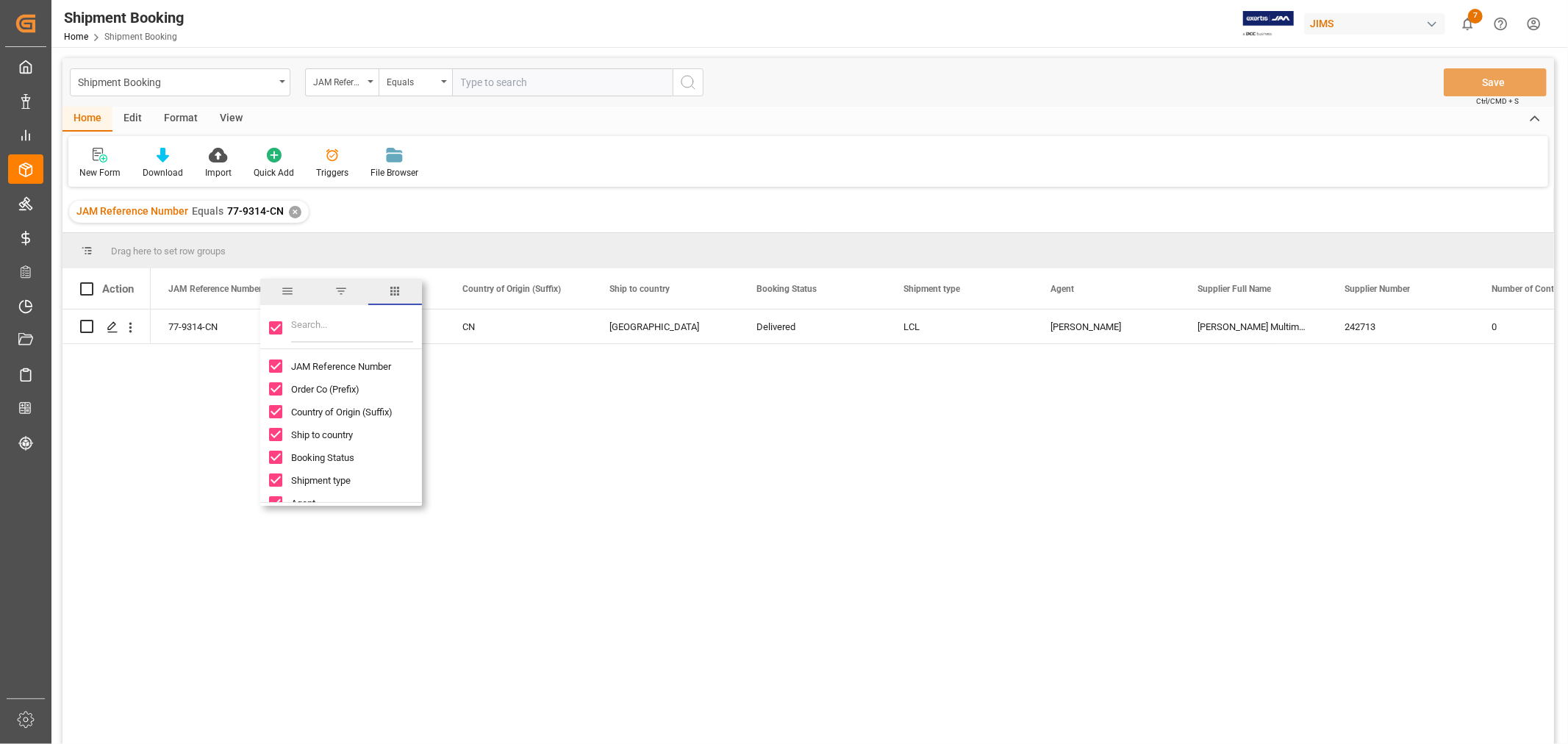
click at [274, 329] on input "Toggle Select All Columns" at bounding box center [275, 327] width 13 height 13
checkbox input "false"
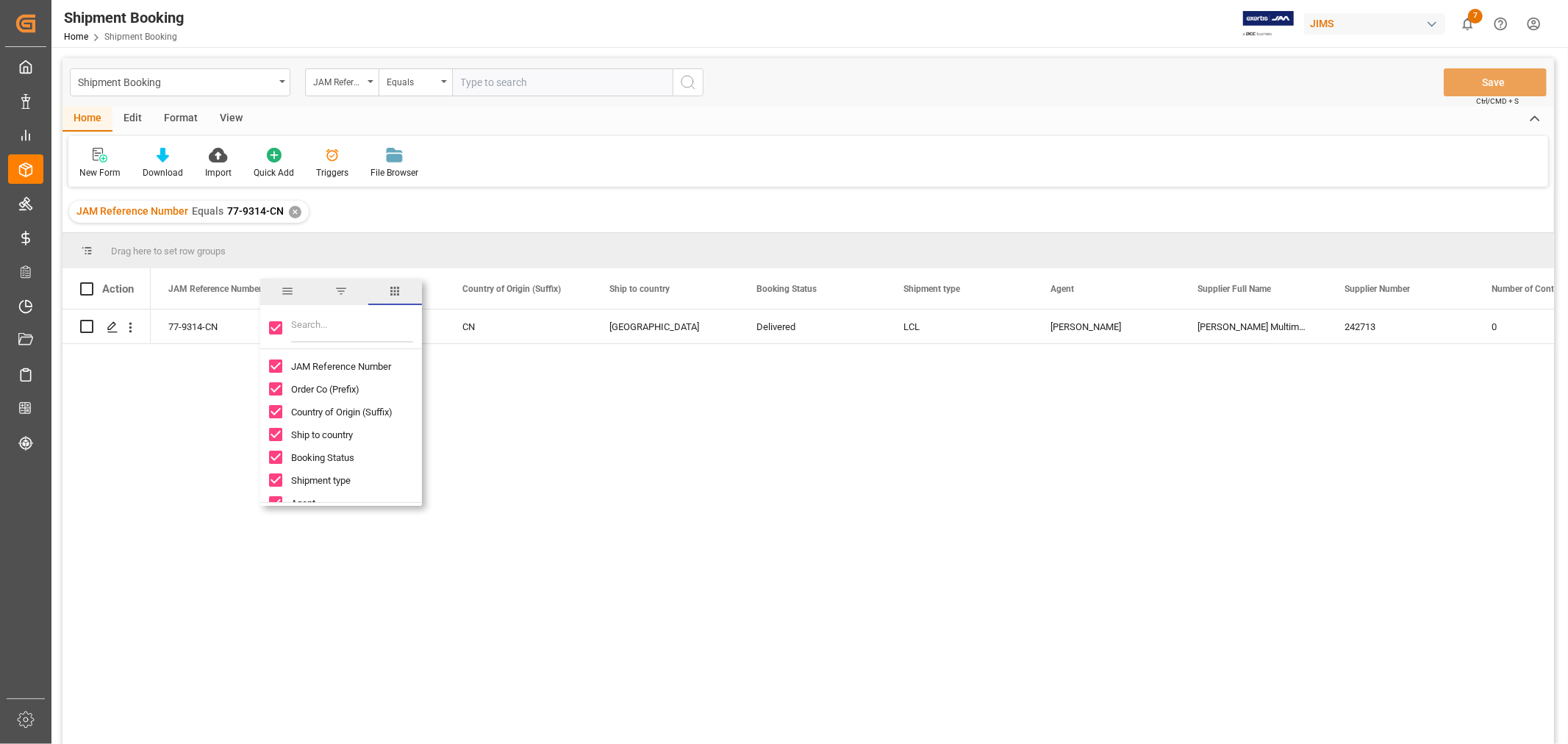
checkbox input "false"
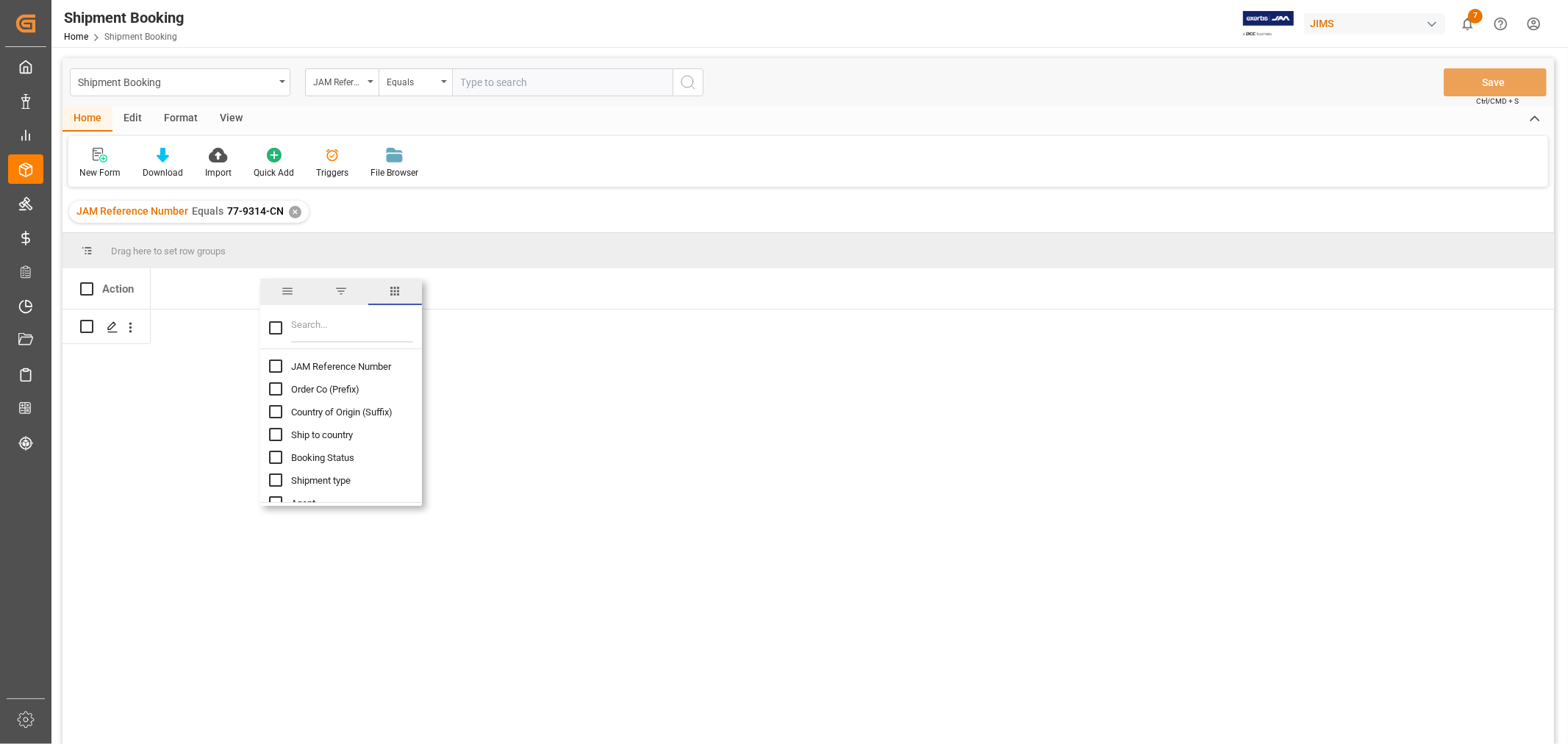
click at [274, 361] on input "JAM Reference Number column toggle visibility (hidden)" at bounding box center [275, 366] width 13 height 13
checkbox input "true"
checkbox input "false"
click at [302, 326] on input "Filter Columns Input" at bounding box center [352, 328] width 122 height 30
type input "customs"
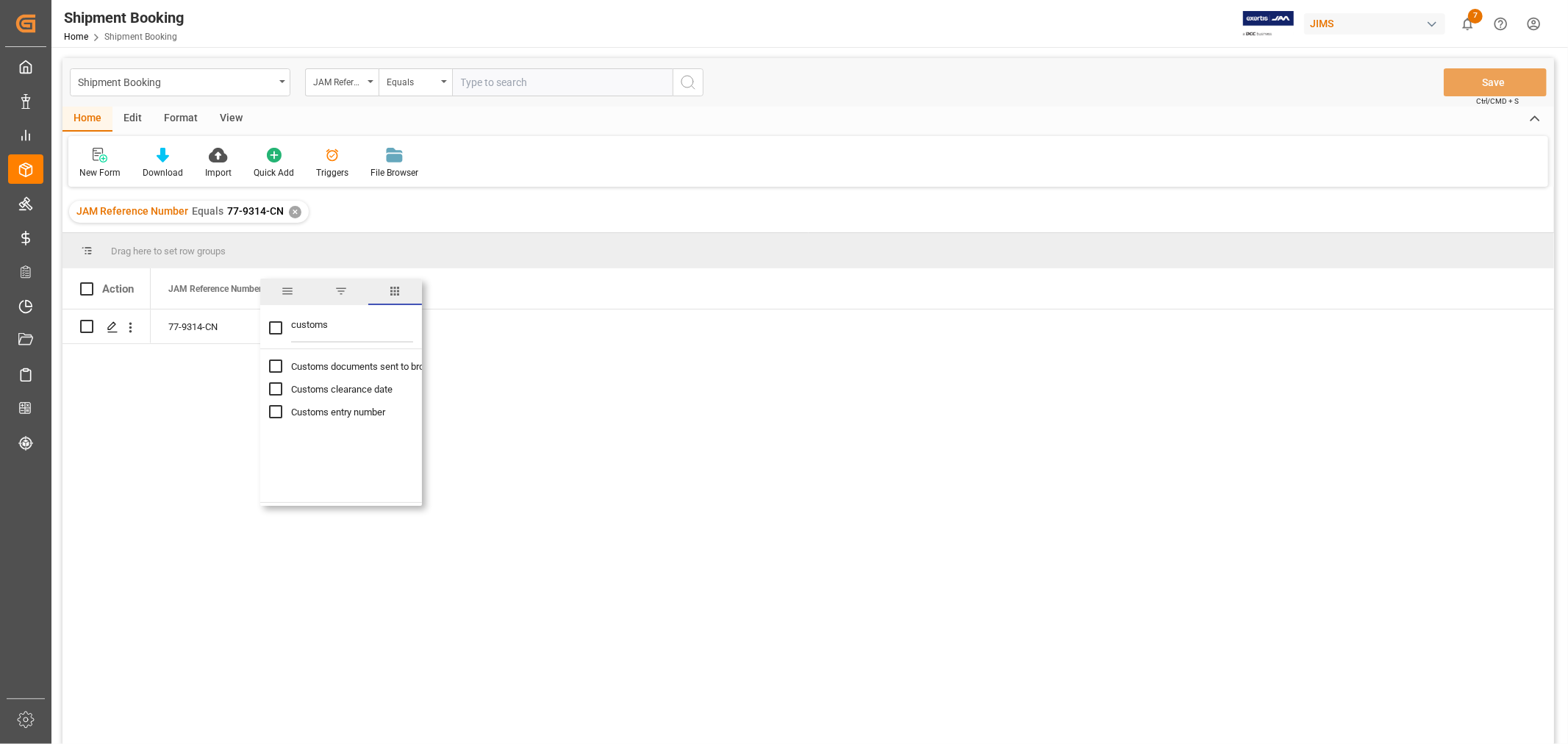
click at [274, 412] on input "Customs entry number column toggle visibility (hidden)" at bounding box center [275, 411] width 13 height 13
checkbox input "true"
checkbox input "false"
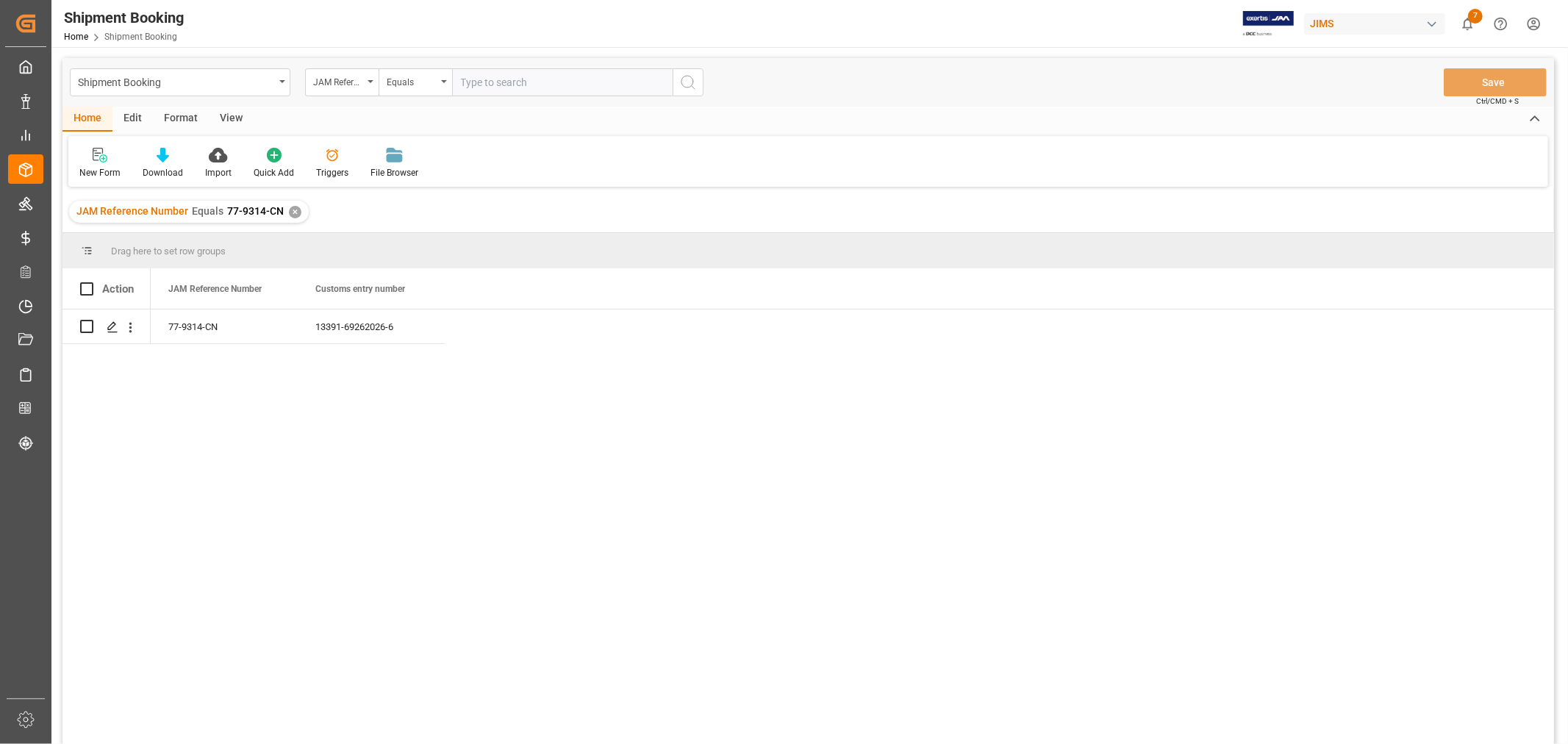
click at [789, 412] on div "77-9314-CN 13391-69262026-6" at bounding box center [852, 532] width 1403 height 444
drag, startPoint x: 379, startPoint y: 322, endPoint x: 391, endPoint y: 328, distance: 13.4
click at [389, 327] on div "13391-69262026-6" at bounding box center [371, 326] width 147 height 34
click at [225, 118] on div "View" at bounding box center [231, 119] width 45 height 25
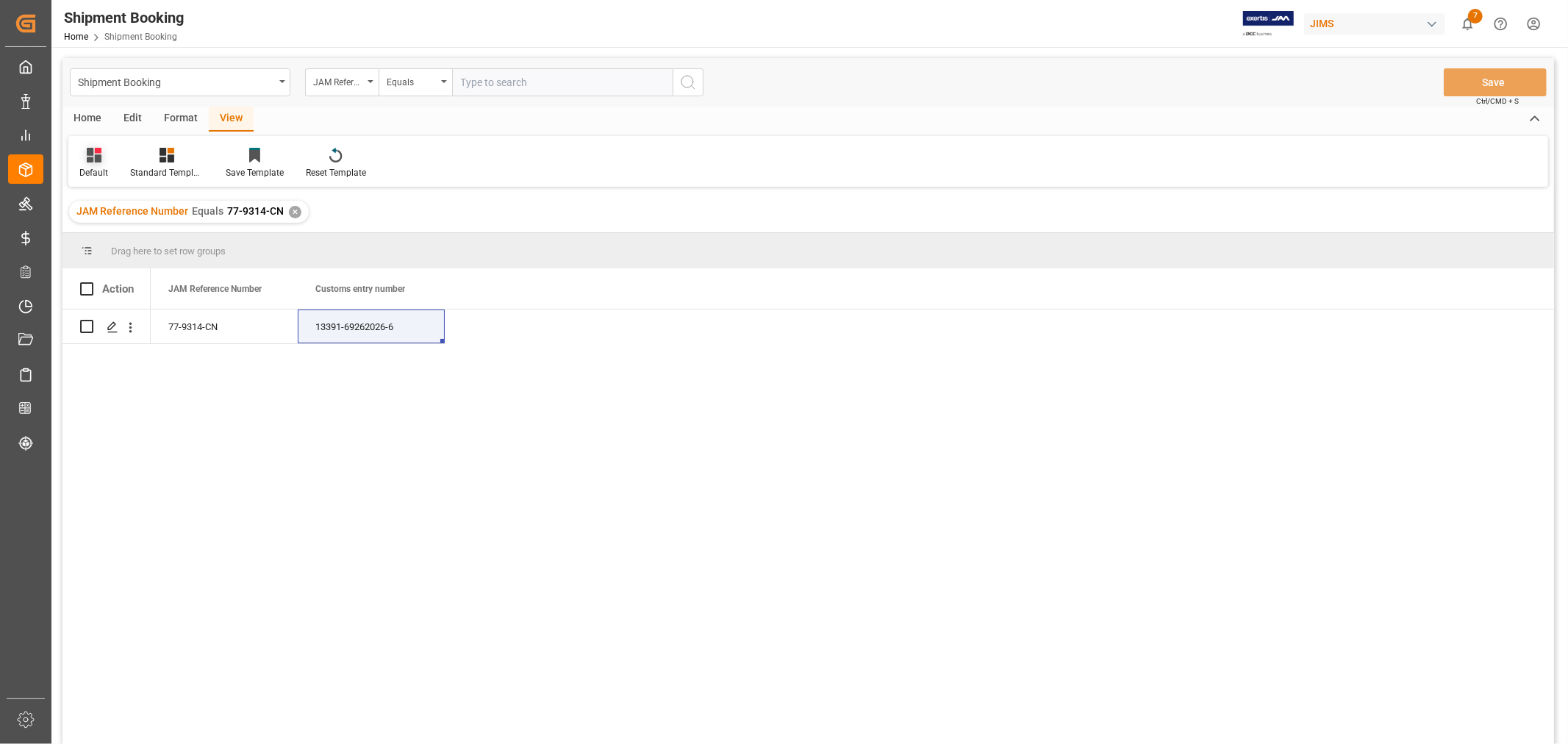
click at [89, 169] on div "Default" at bounding box center [94, 172] width 29 height 13
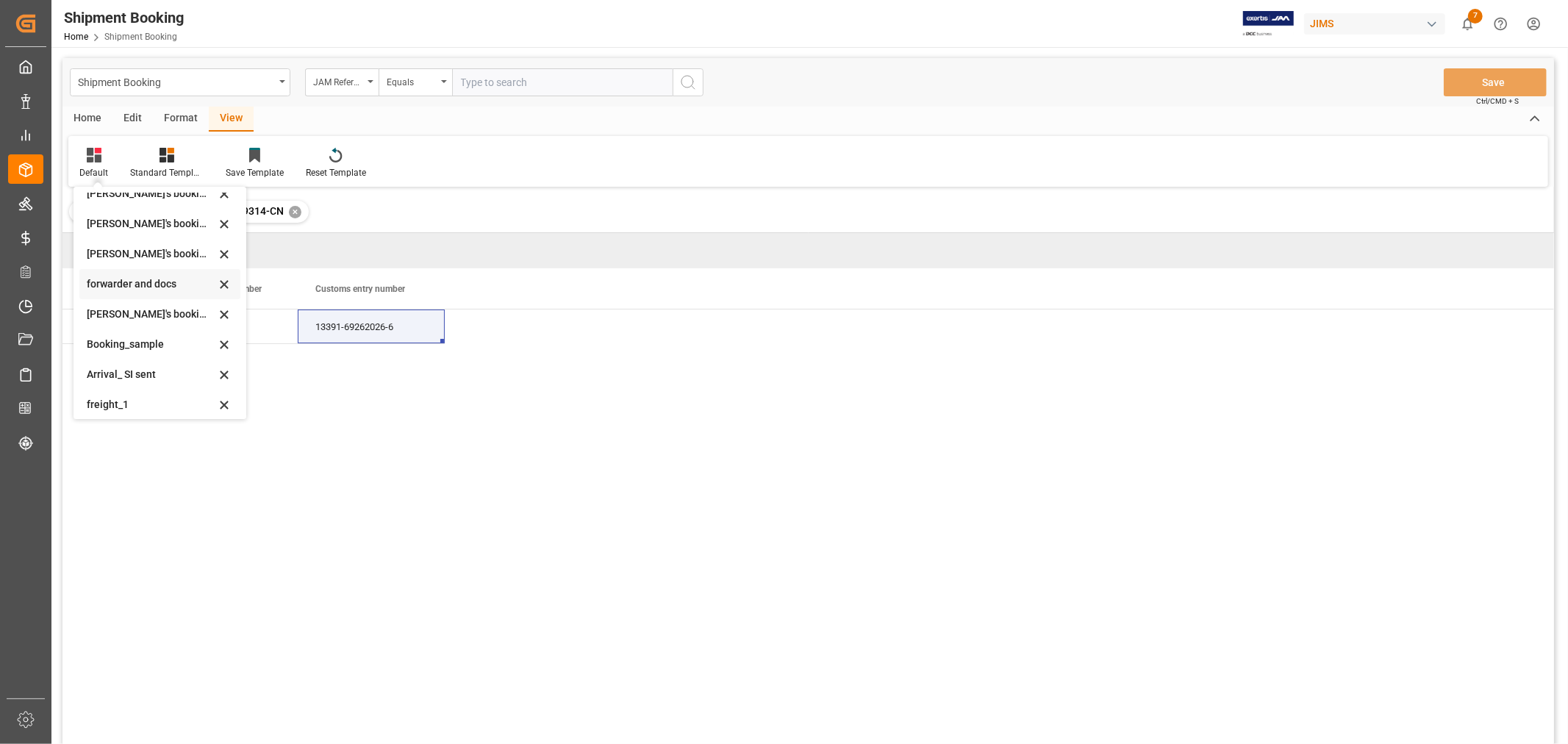
scroll to position [140, 0]
click at [132, 394] on div "booking_5" at bounding box center [151, 399] width 129 height 16
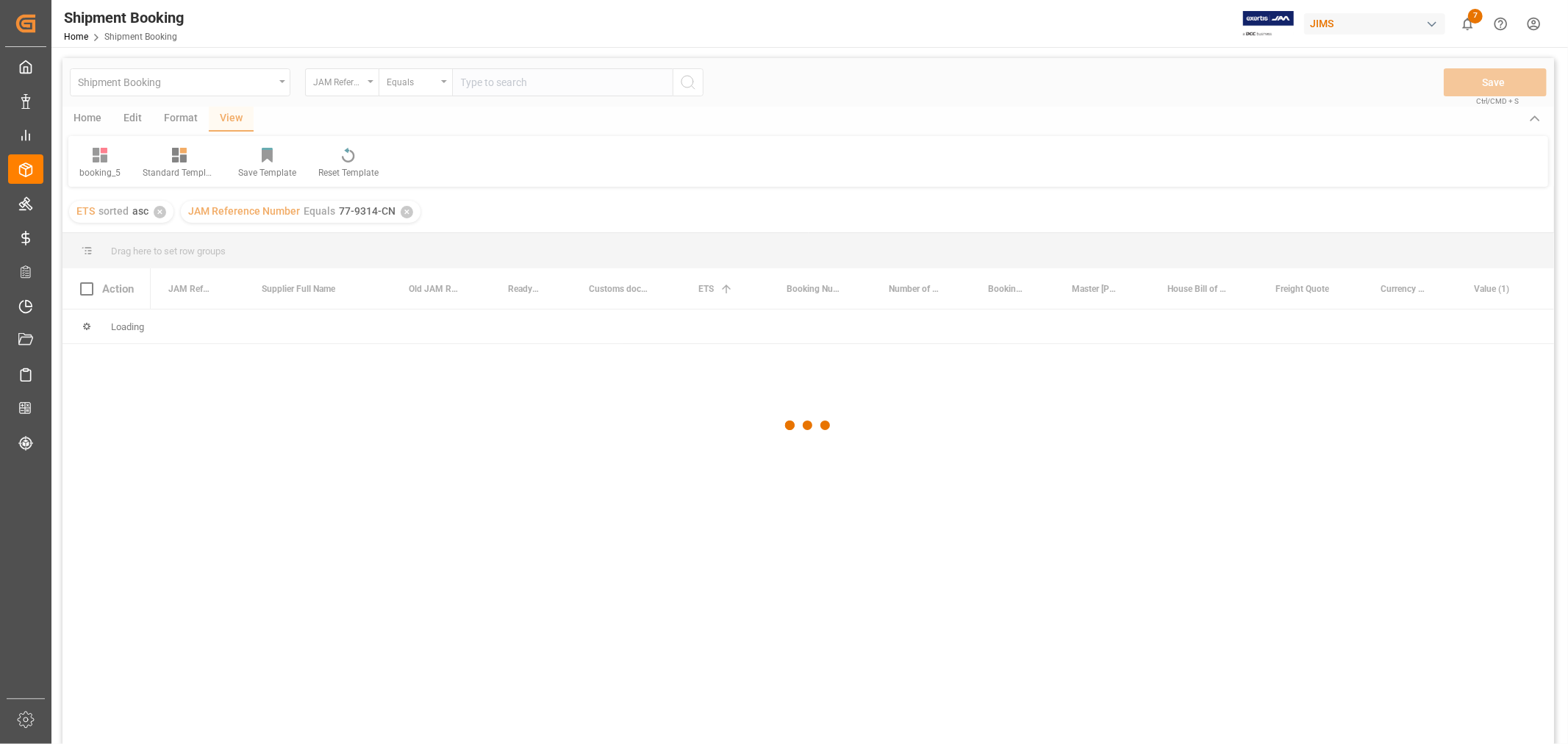
click at [571, 83] on div at bounding box center [808, 426] width 1491 height 735
click at [570, 84] on div at bounding box center [808, 426] width 1491 height 735
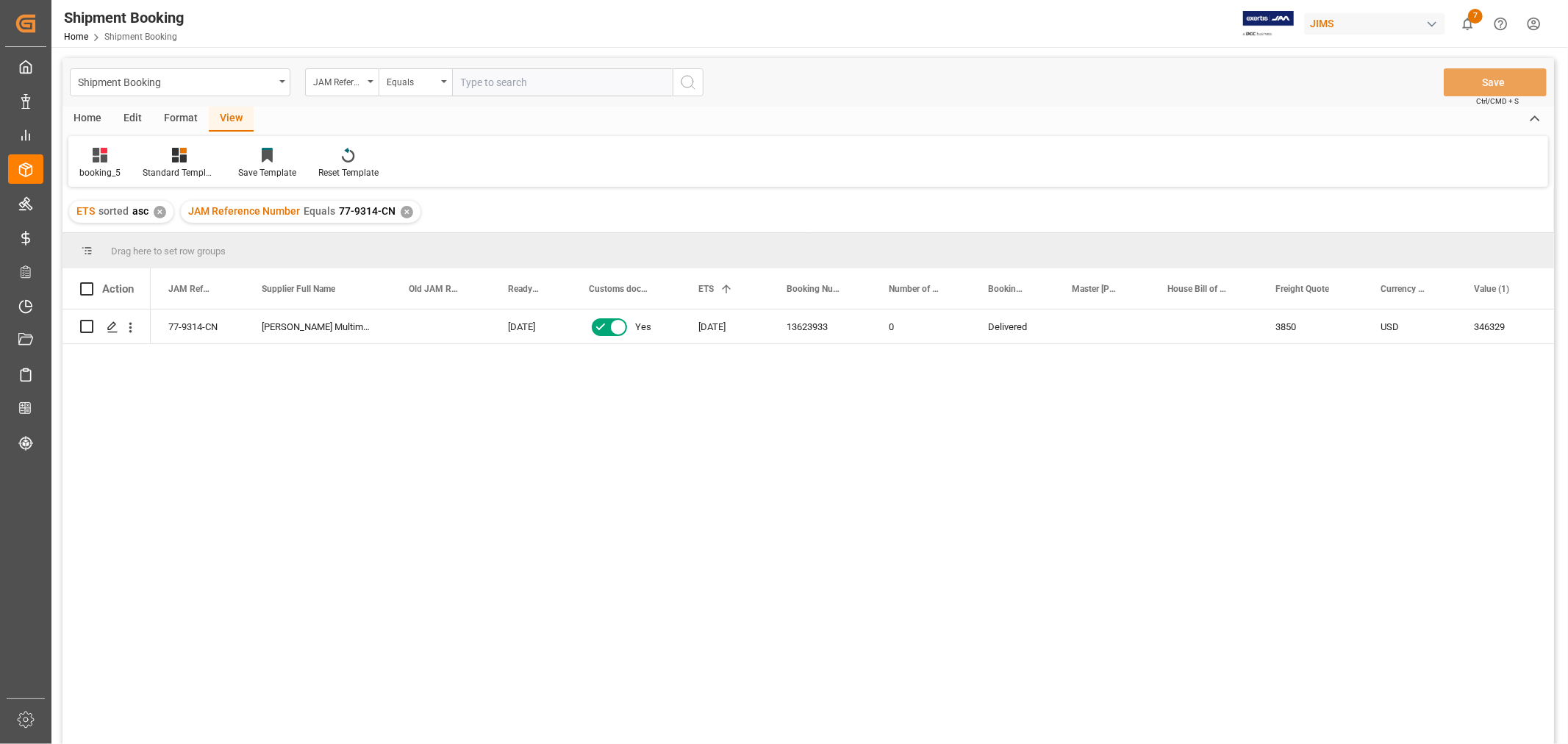
click at [570, 86] on input "text" at bounding box center [561, 82] width 220 height 28
type input "77-10124-vn"
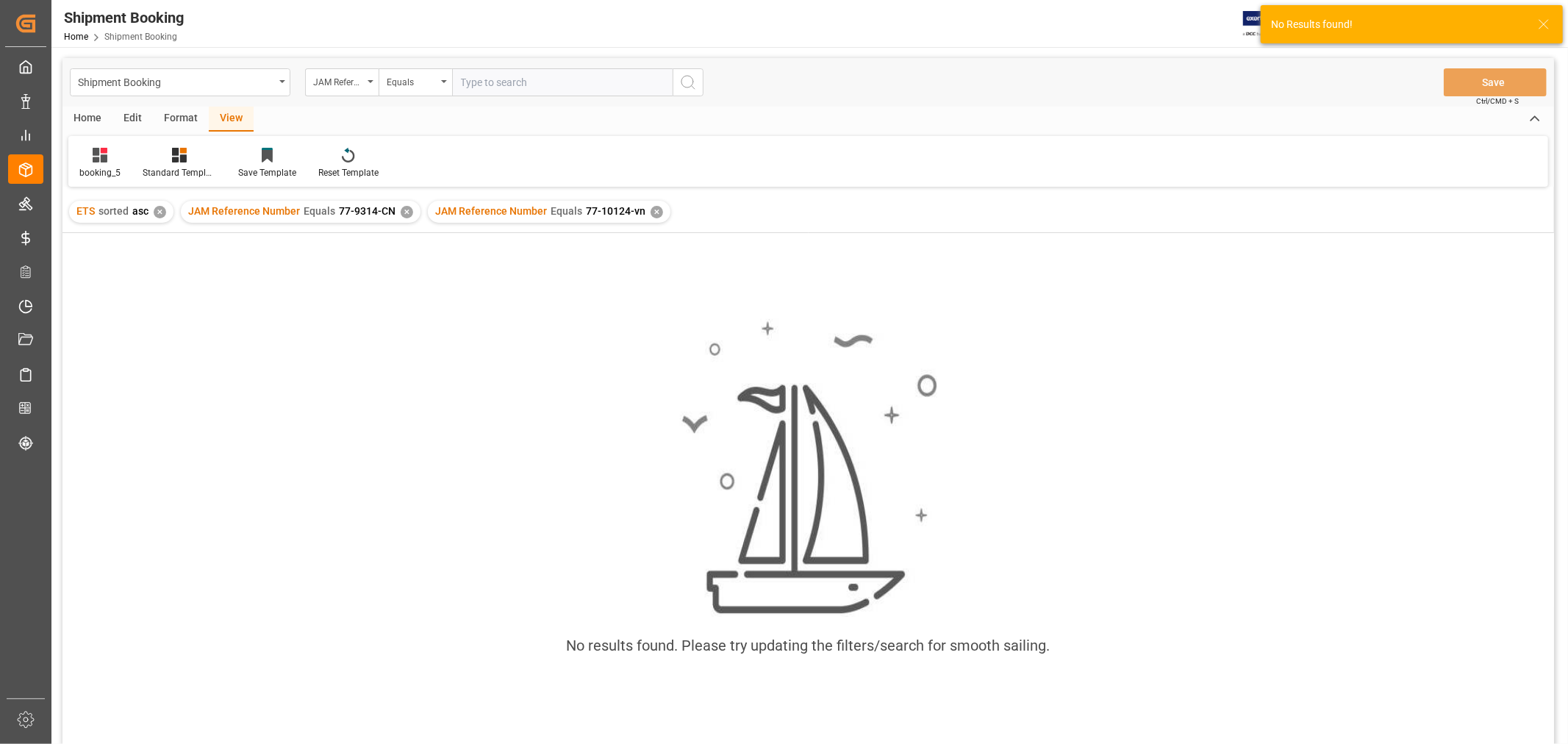
click at [405, 210] on div "✕" at bounding box center [407, 212] width 12 height 12
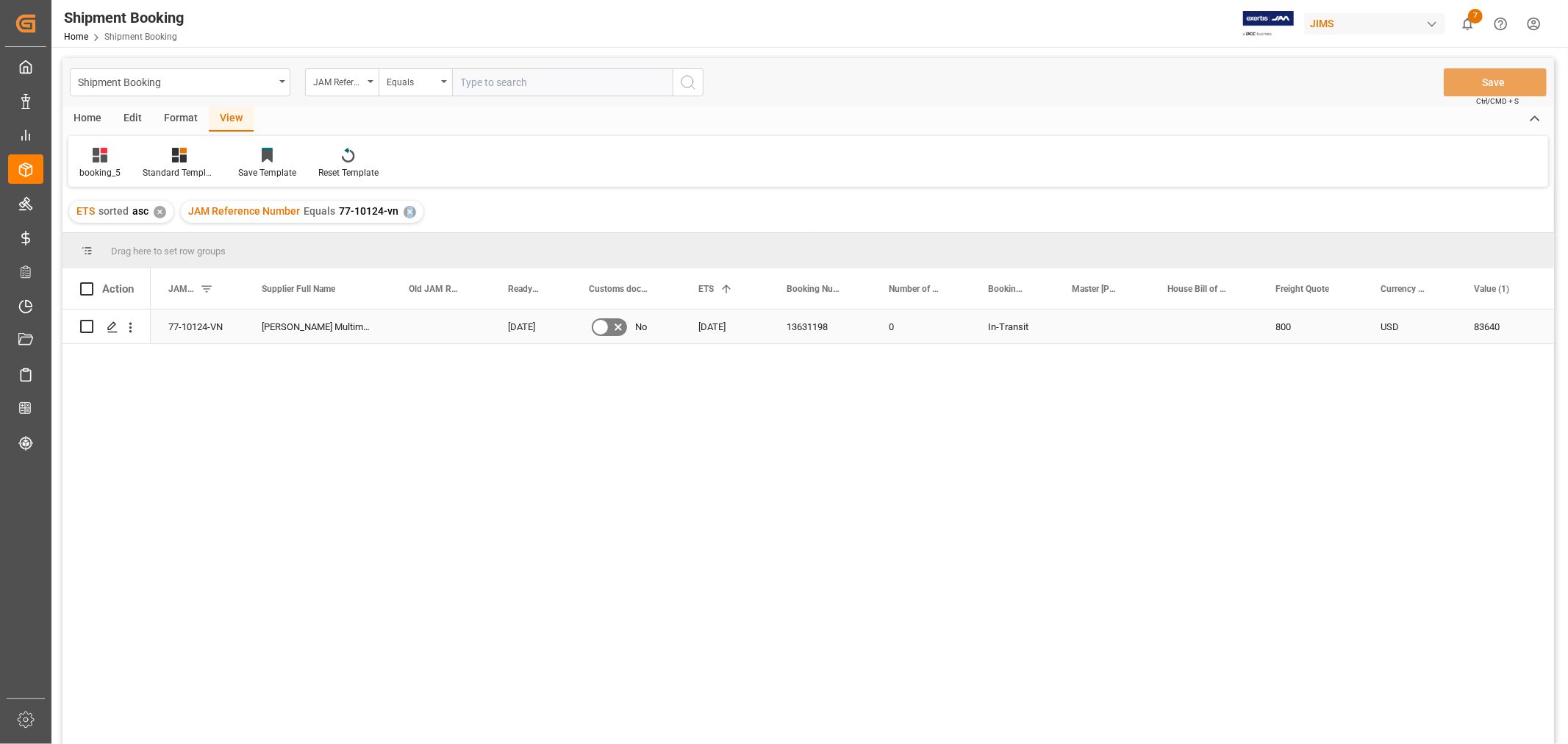
click at [796, 314] on div "13631198" at bounding box center [820, 326] width 102 height 34
click at [108, 327] on icon "Press SPACE to select this row." at bounding box center [112, 326] width 11 height 11
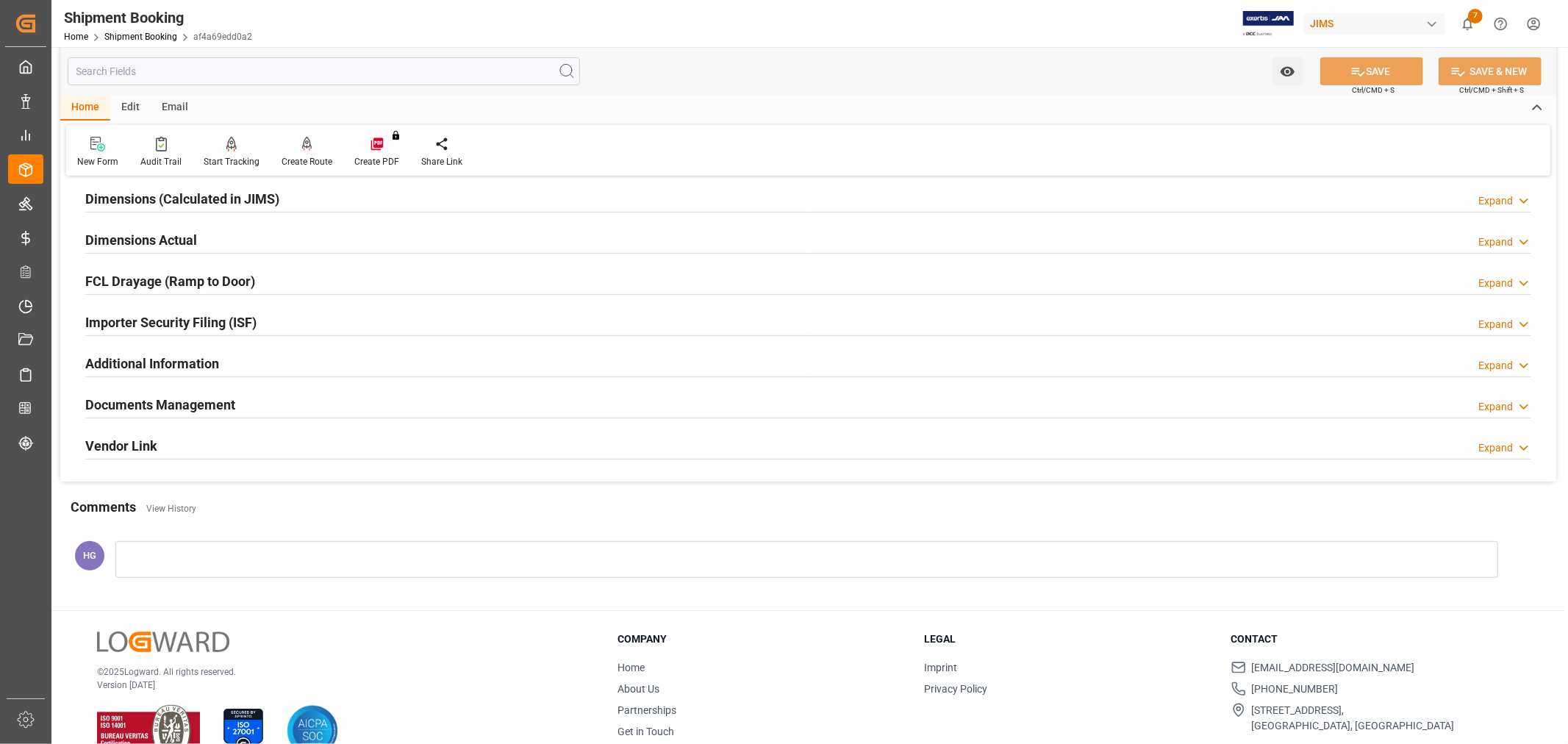
scroll to position [361, 0]
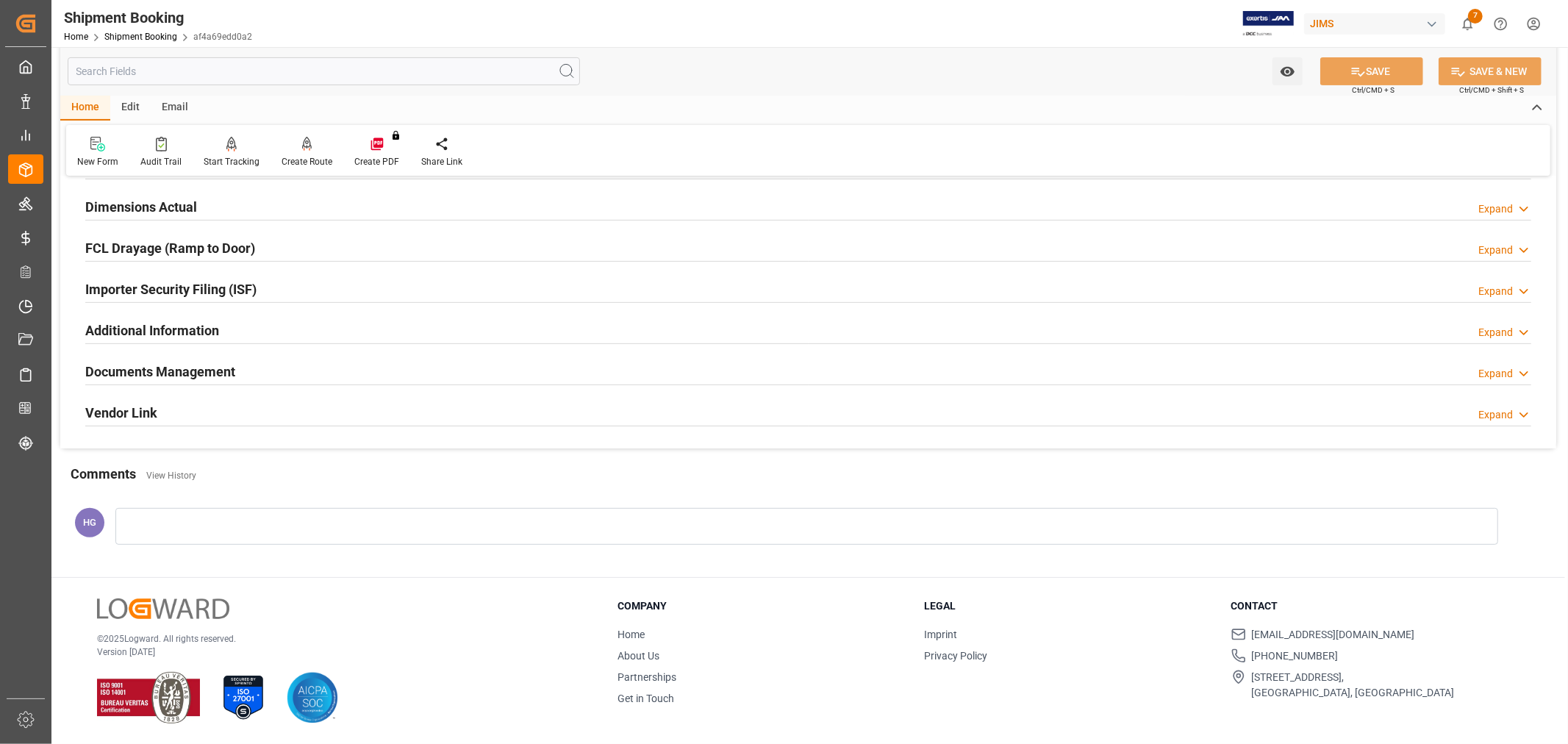
click at [202, 376] on h2 "Documents Management" at bounding box center [160, 371] width 150 height 20
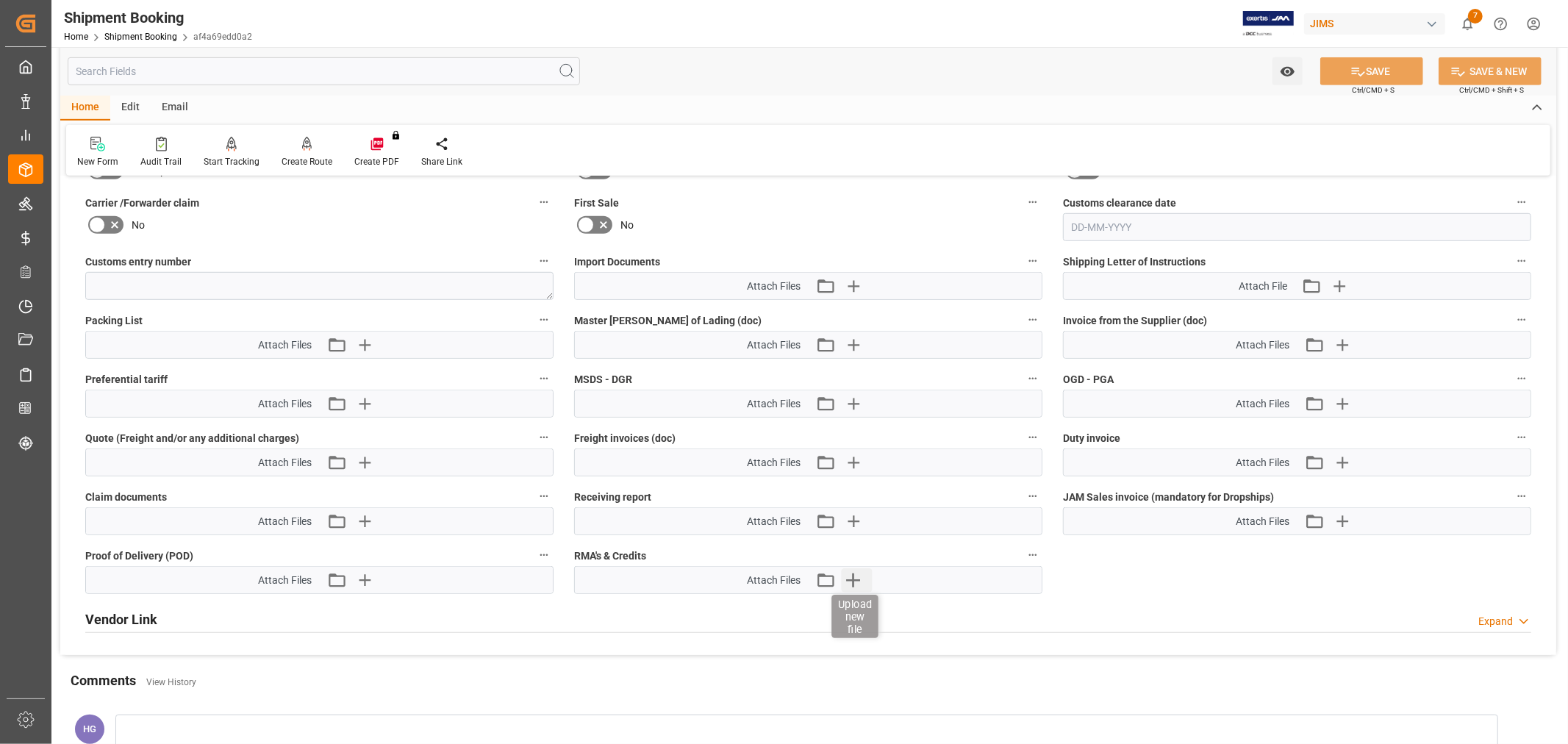
scroll to position [769, 0]
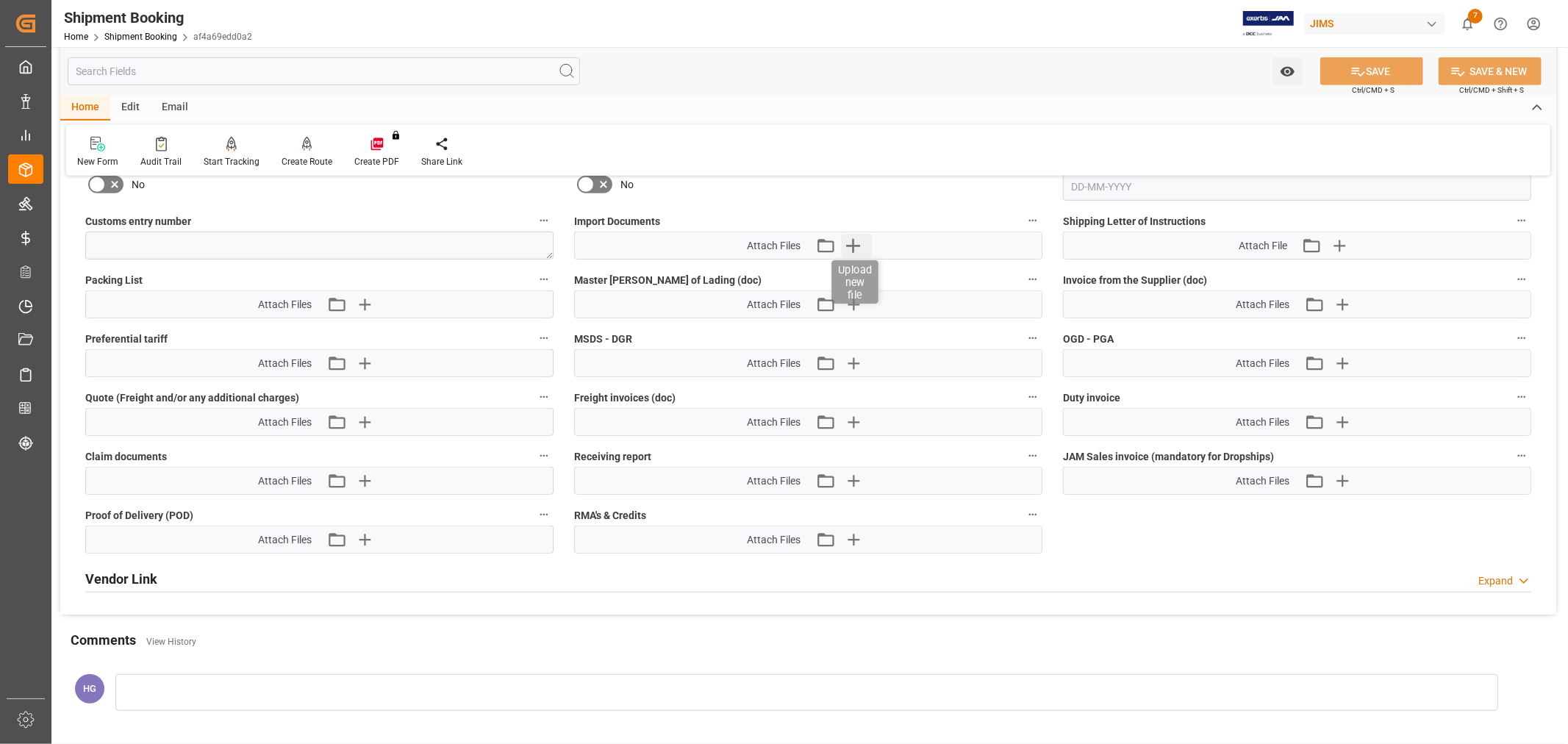
click at [845, 241] on icon "button" at bounding box center [852, 245] width 24 height 24
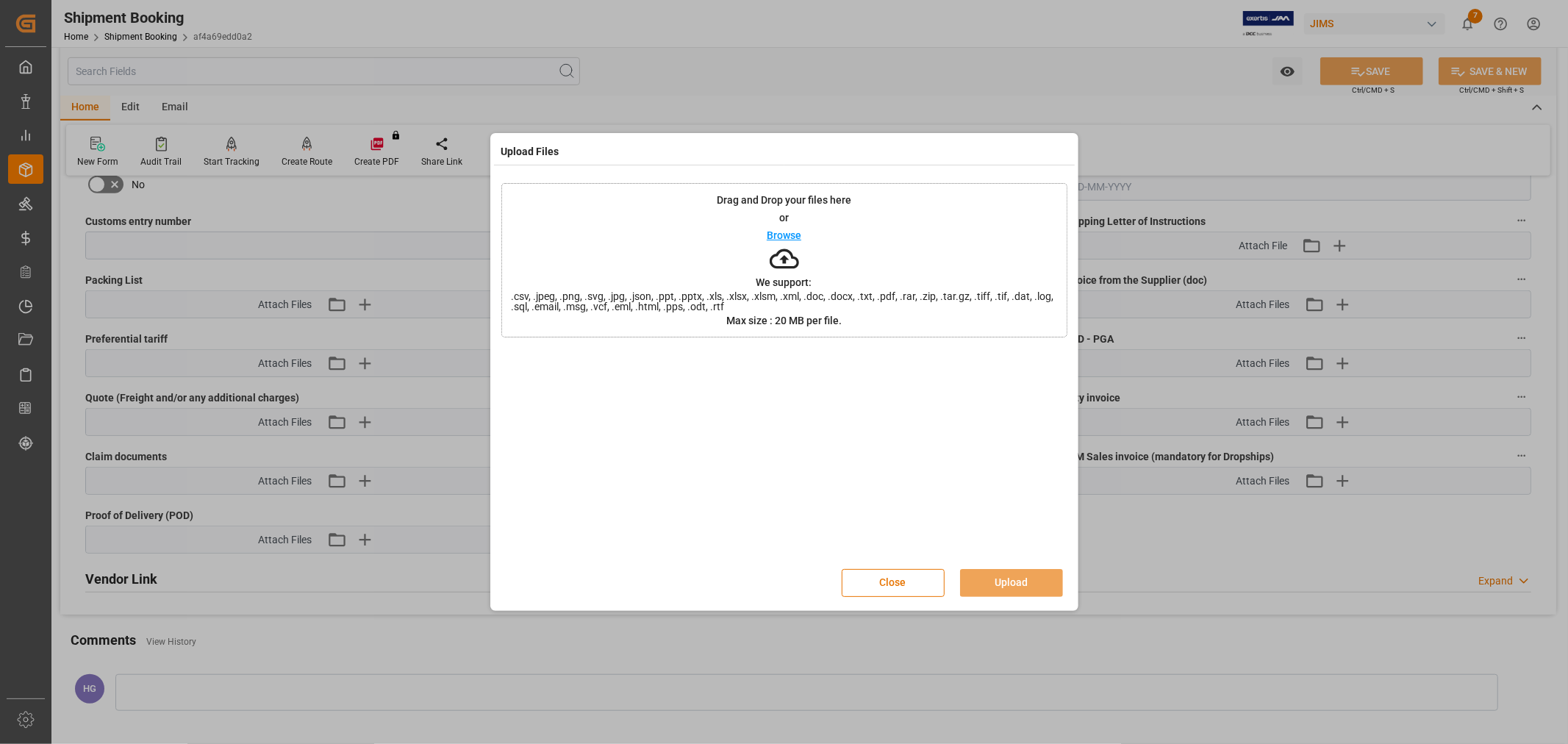
click at [892, 246] on div "Drag and Drop your files here or Browse We support: .csv, .jpeg, .png, .svg, .j…" at bounding box center [784, 261] width 566 height 154
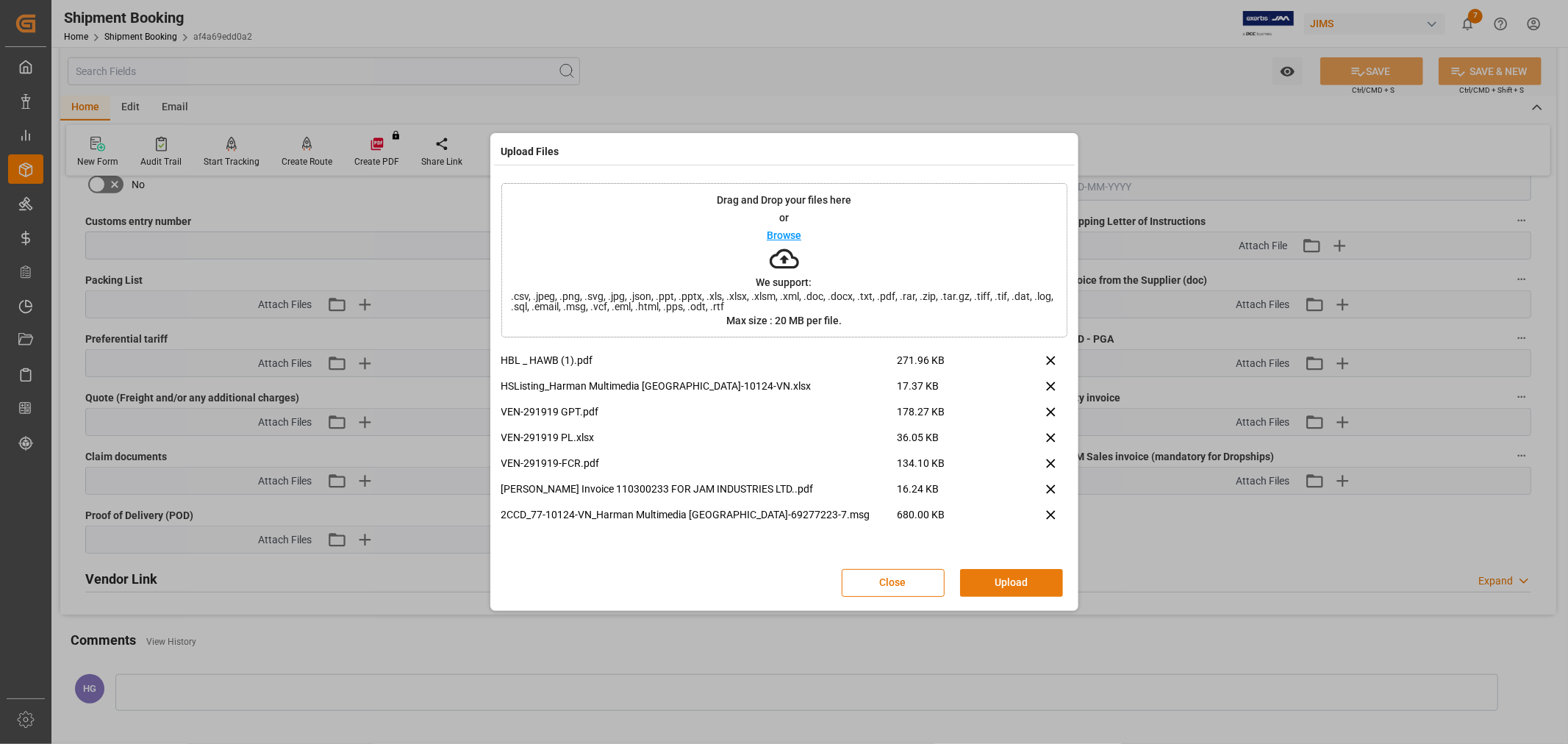
click at [1005, 584] on button "Upload" at bounding box center [1010, 583] width 103 height 28
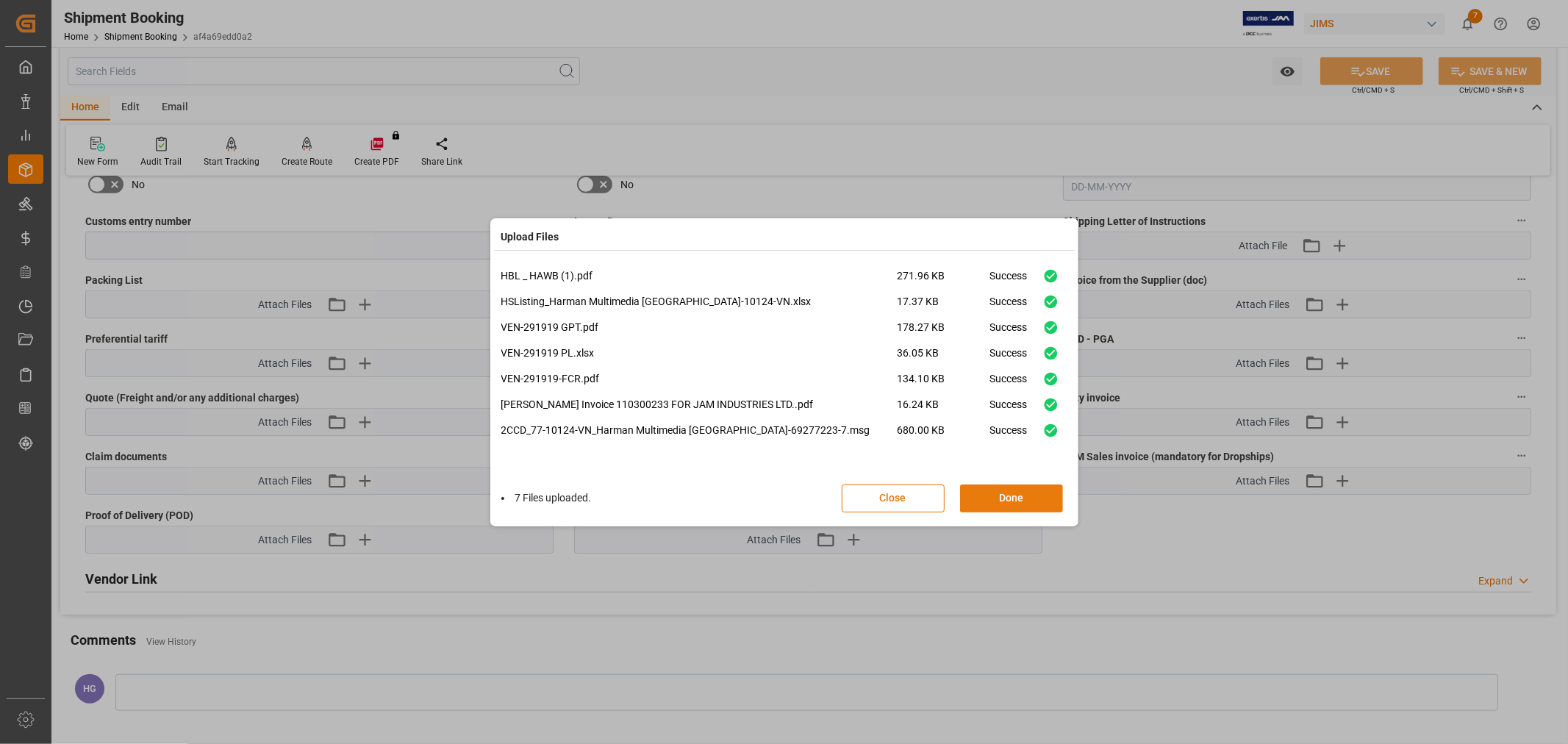
click at [1001, 502] on button "Done" at bounding box center [1010, 498] width 103 height 28
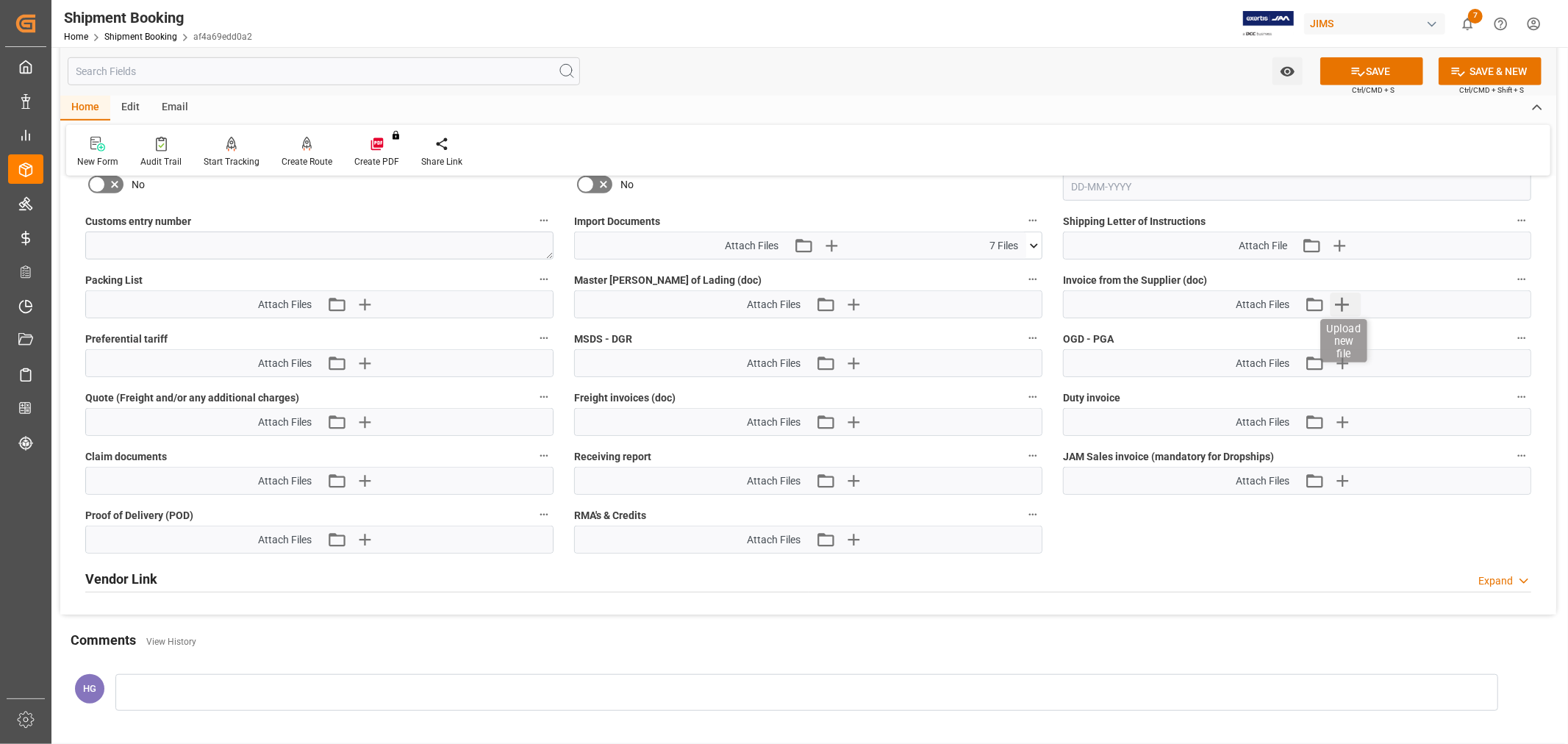
click at [1341, 296] on icon "button" at bounding box center [1341, 304] width 24 height 24
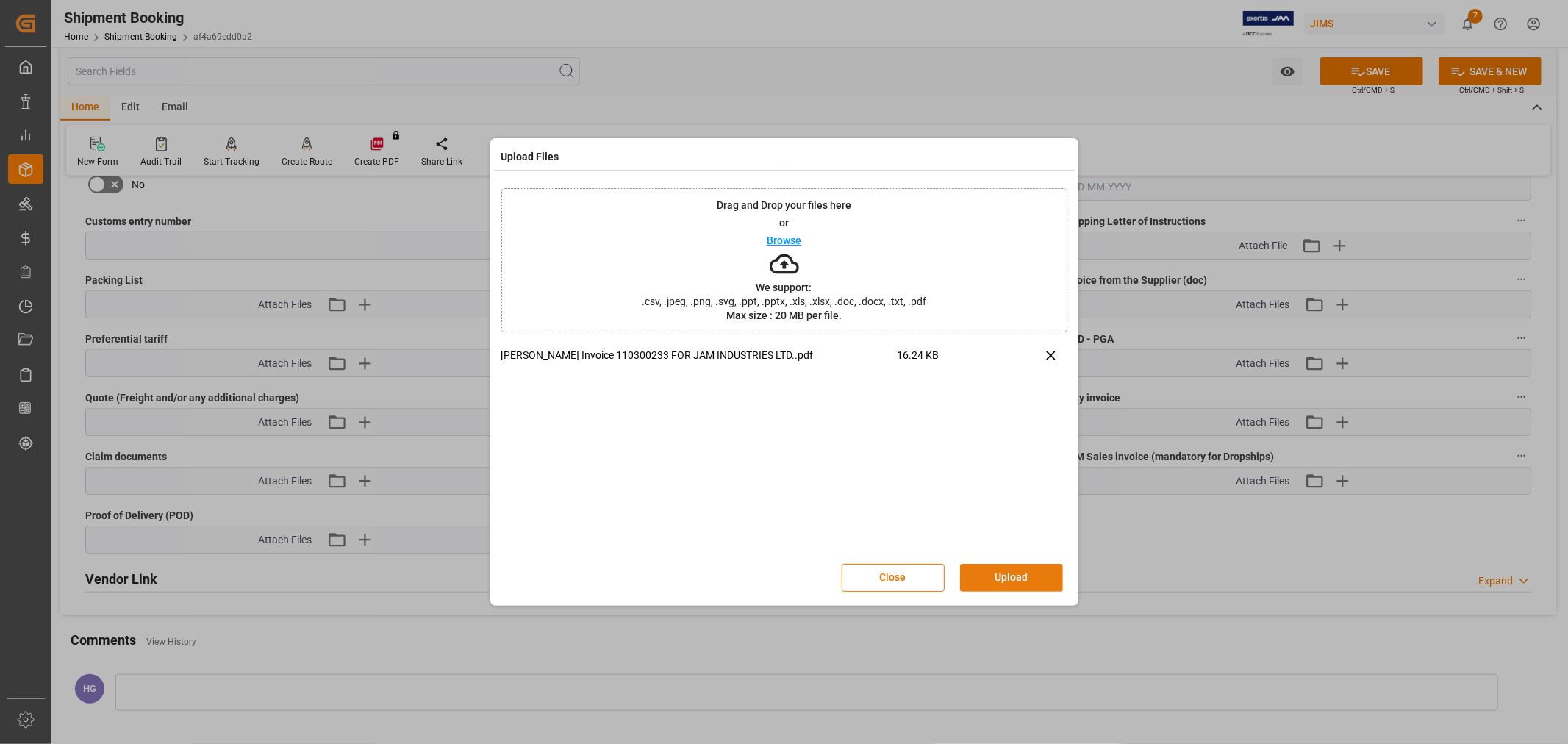
click at [995, 570] on button "Upload" at bounding box center [1010, 578] width 103 height 28
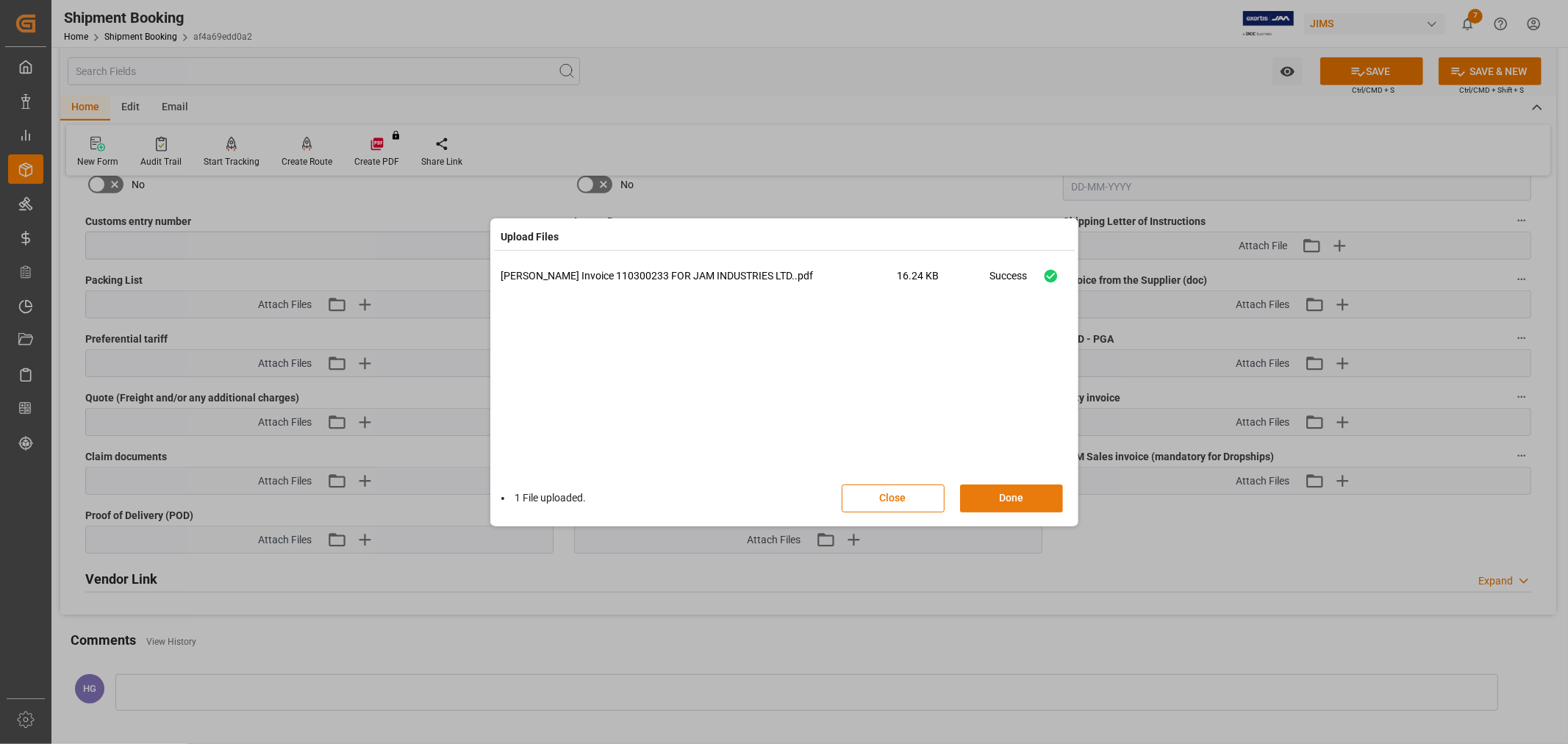
click at [987, 494] on button "Done" at bounding box center [1010, 498] width 103 height 28
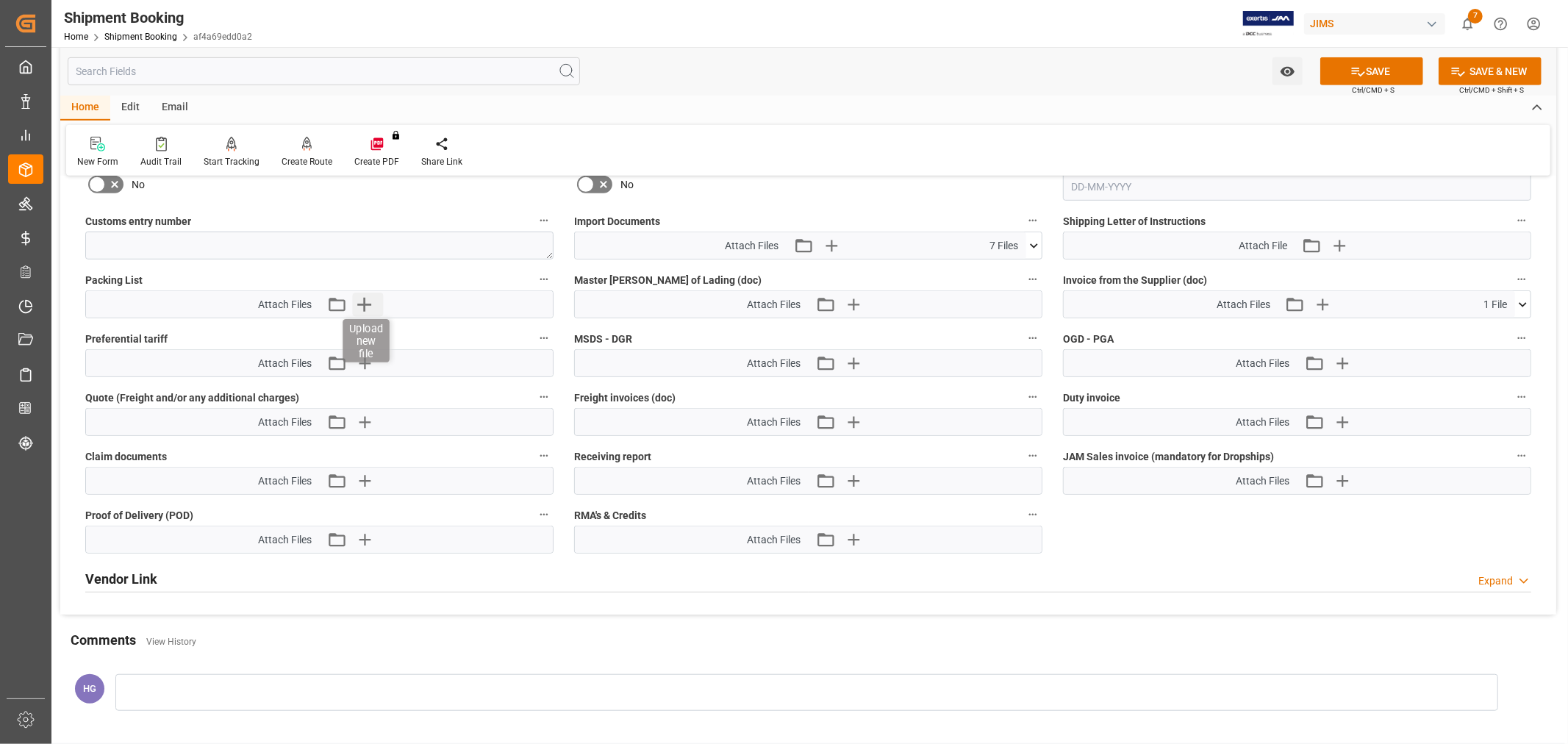
click at [361, 304] on icon "button" at bounding box center [363, 304] width 24 height 24
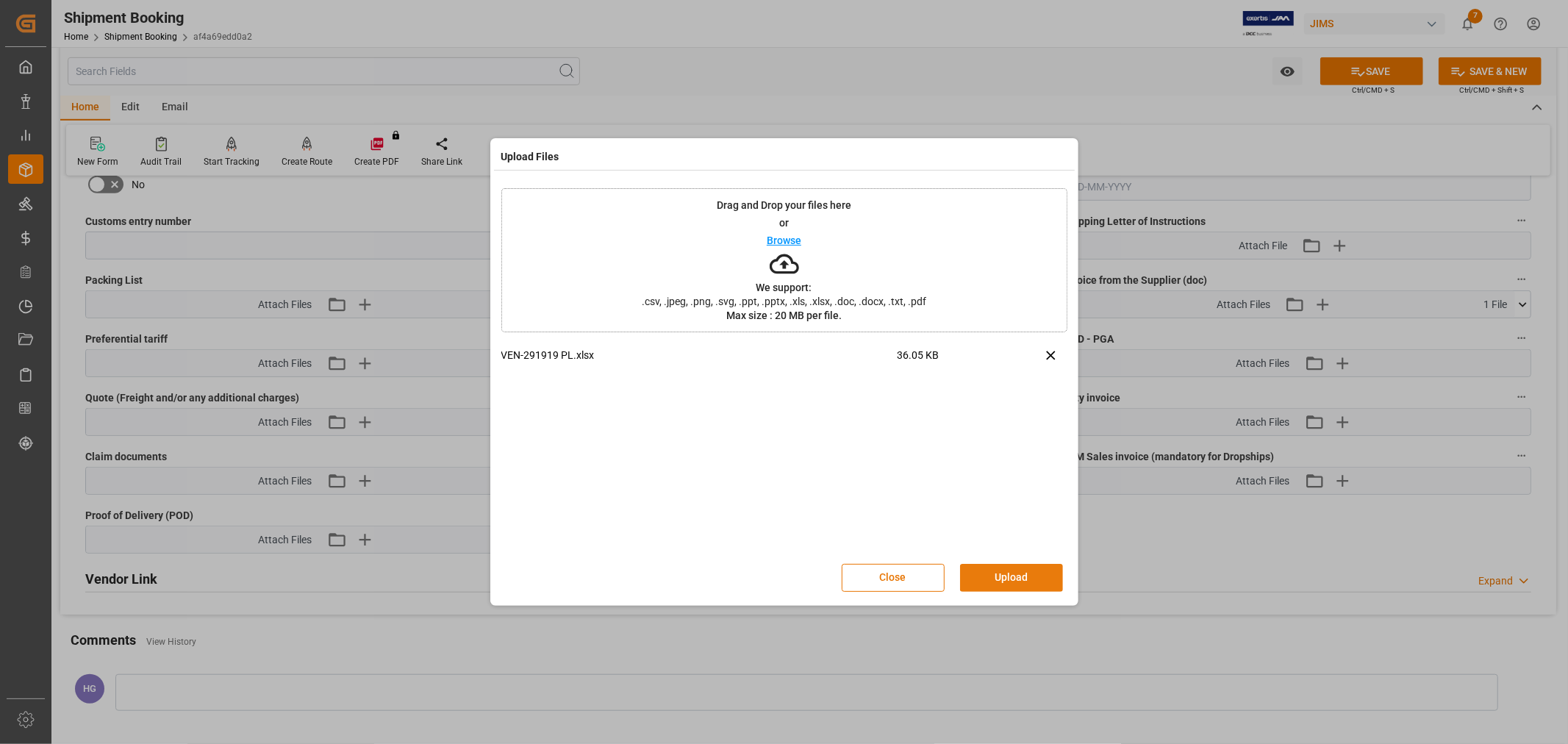
click at [987, 577] on button "Upload" at bounding box center [1010, 578] width 103 height 28
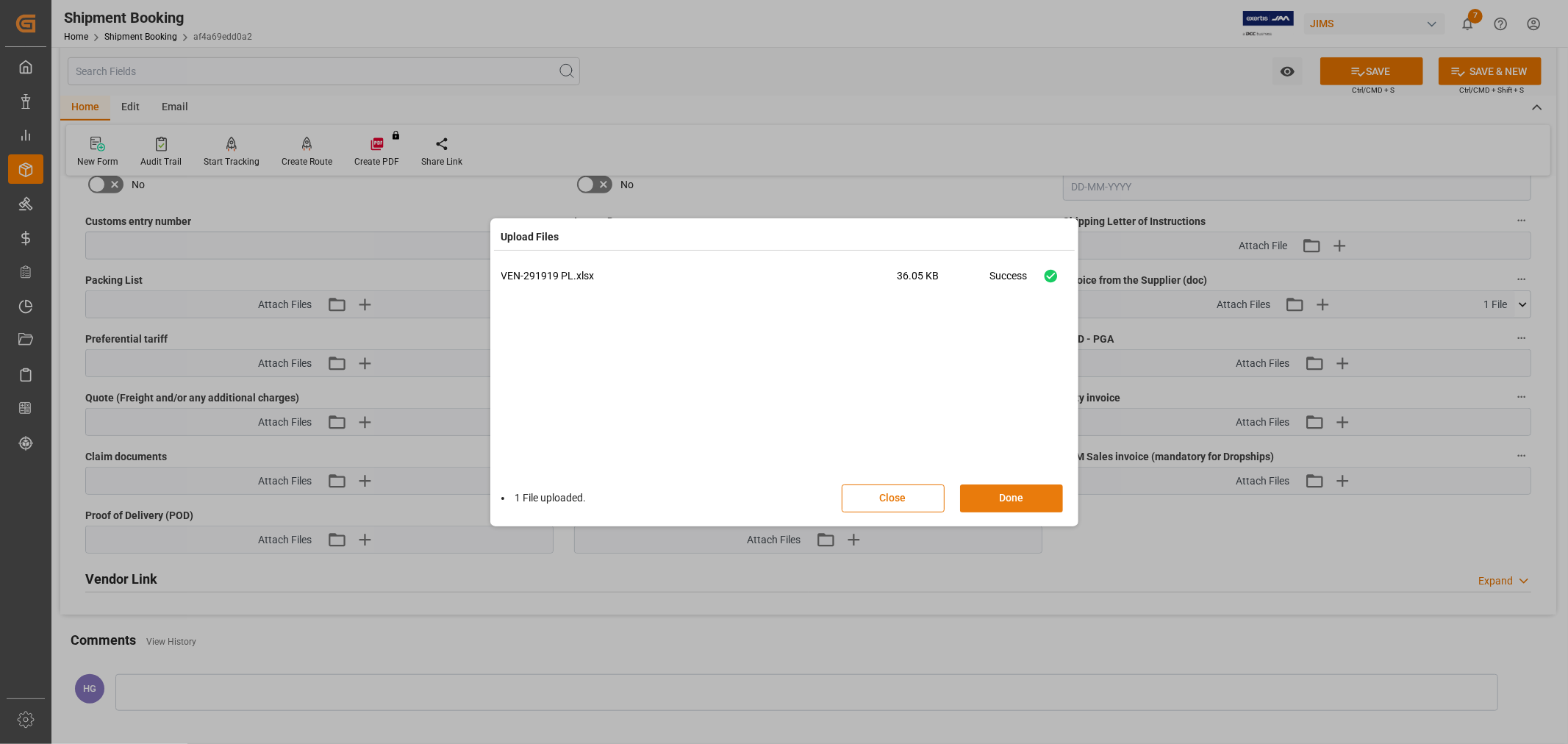
click at [1015, 502] on button "Done" at bounding box center [1010, 498] width 103 height 28
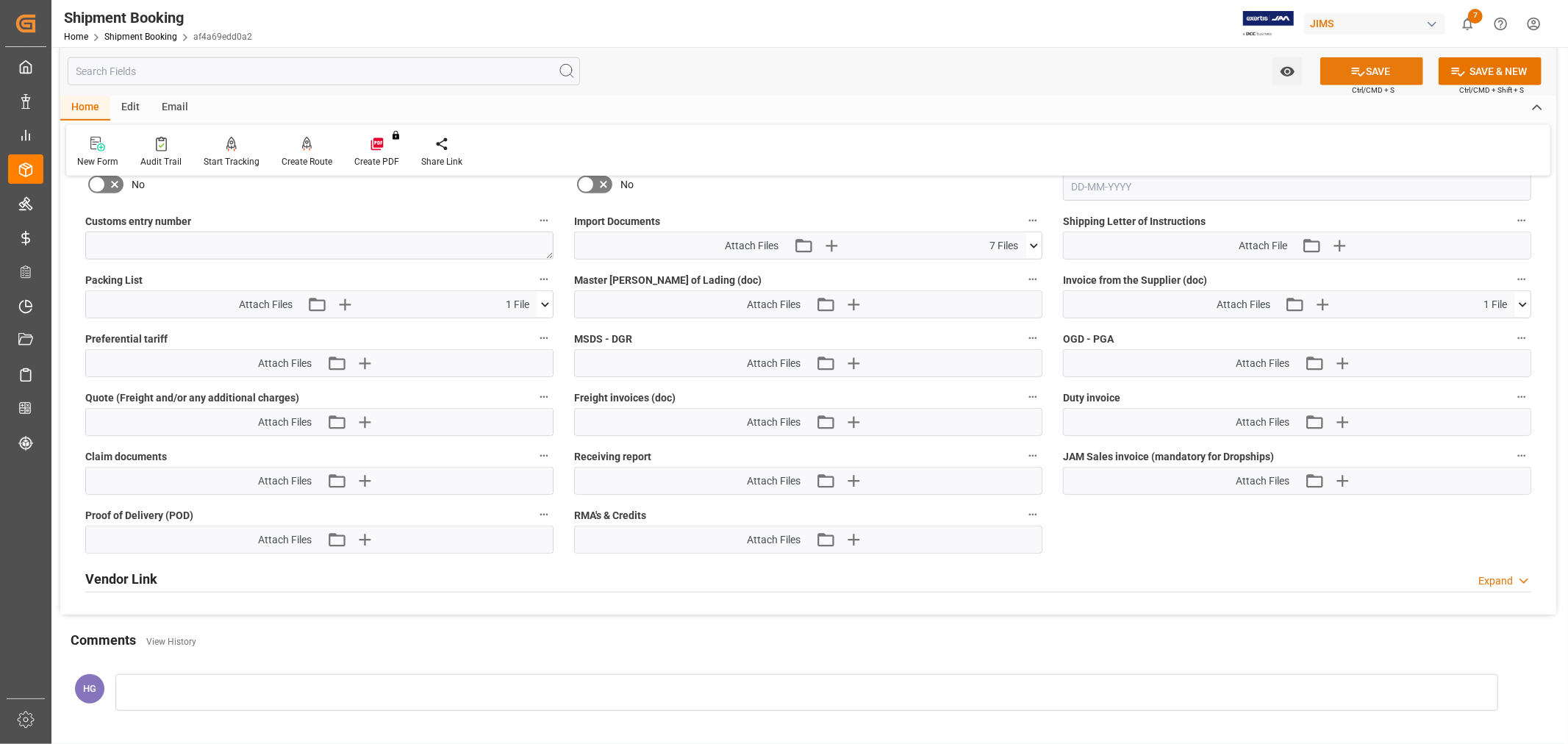
click at [1350, 75] on icon at bounding box center [1358, 72] width 16 height 16
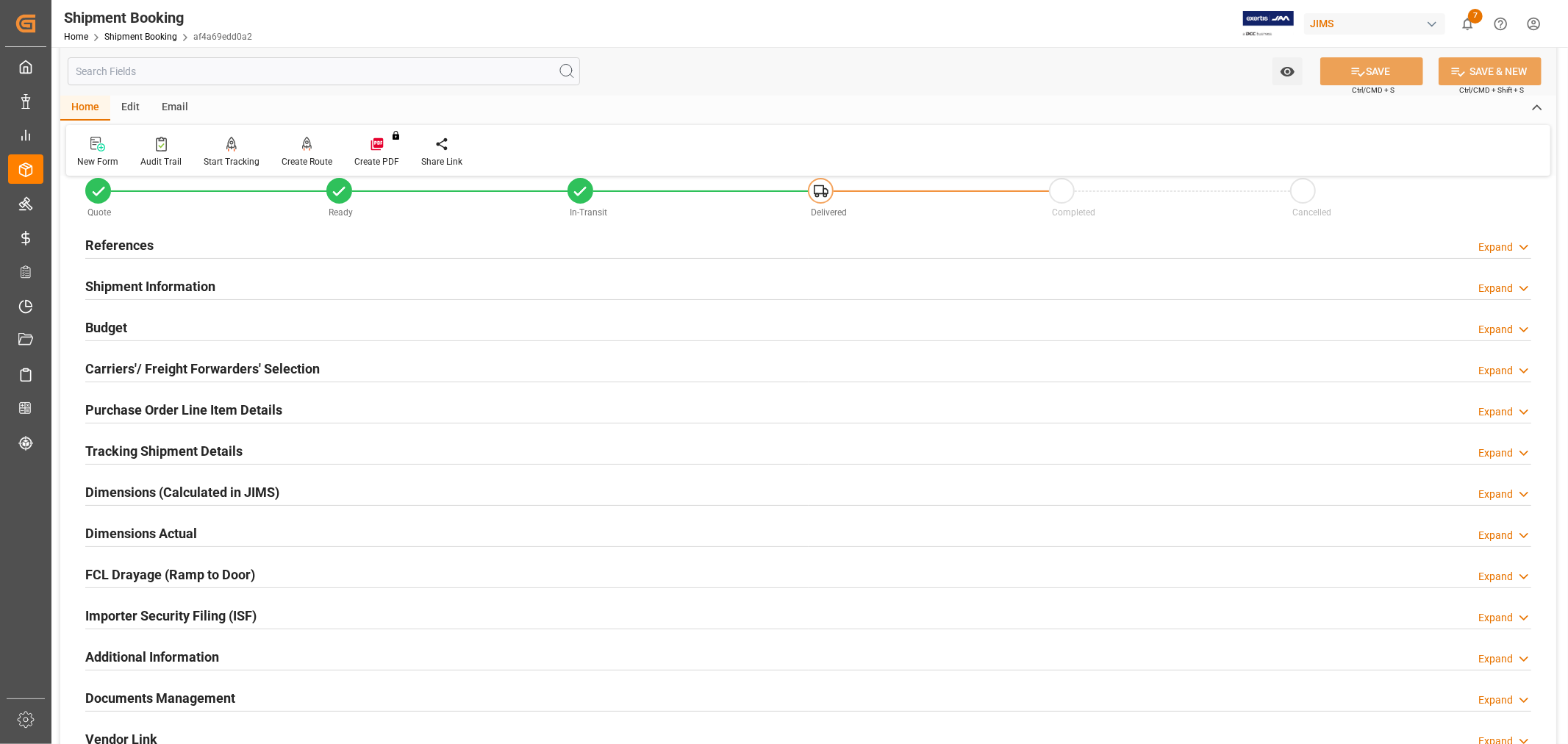
scroll to position [0, 0]
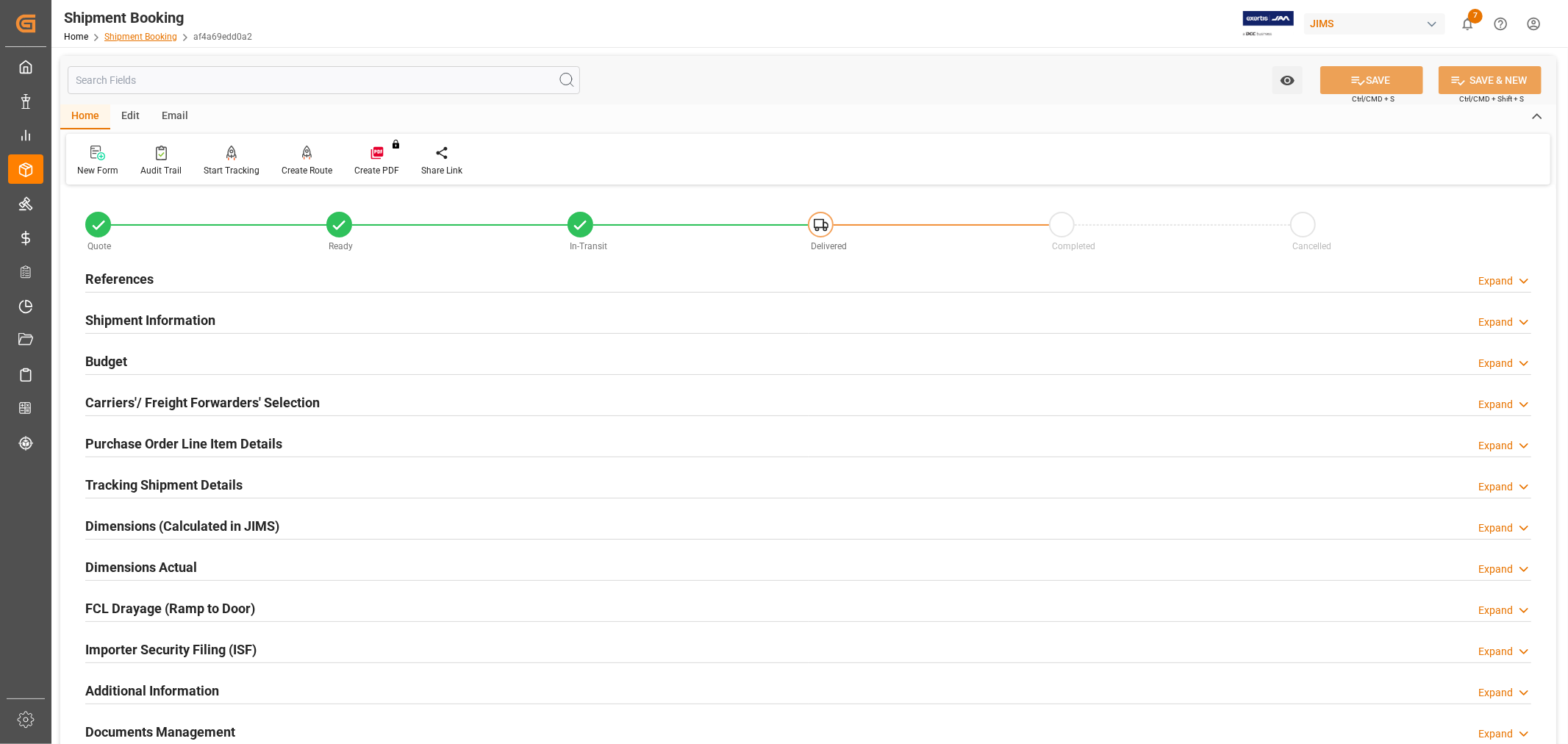
click at [141, 32] on link "Shipment Booking" at bounding box center [140, 37] width 73 height 11
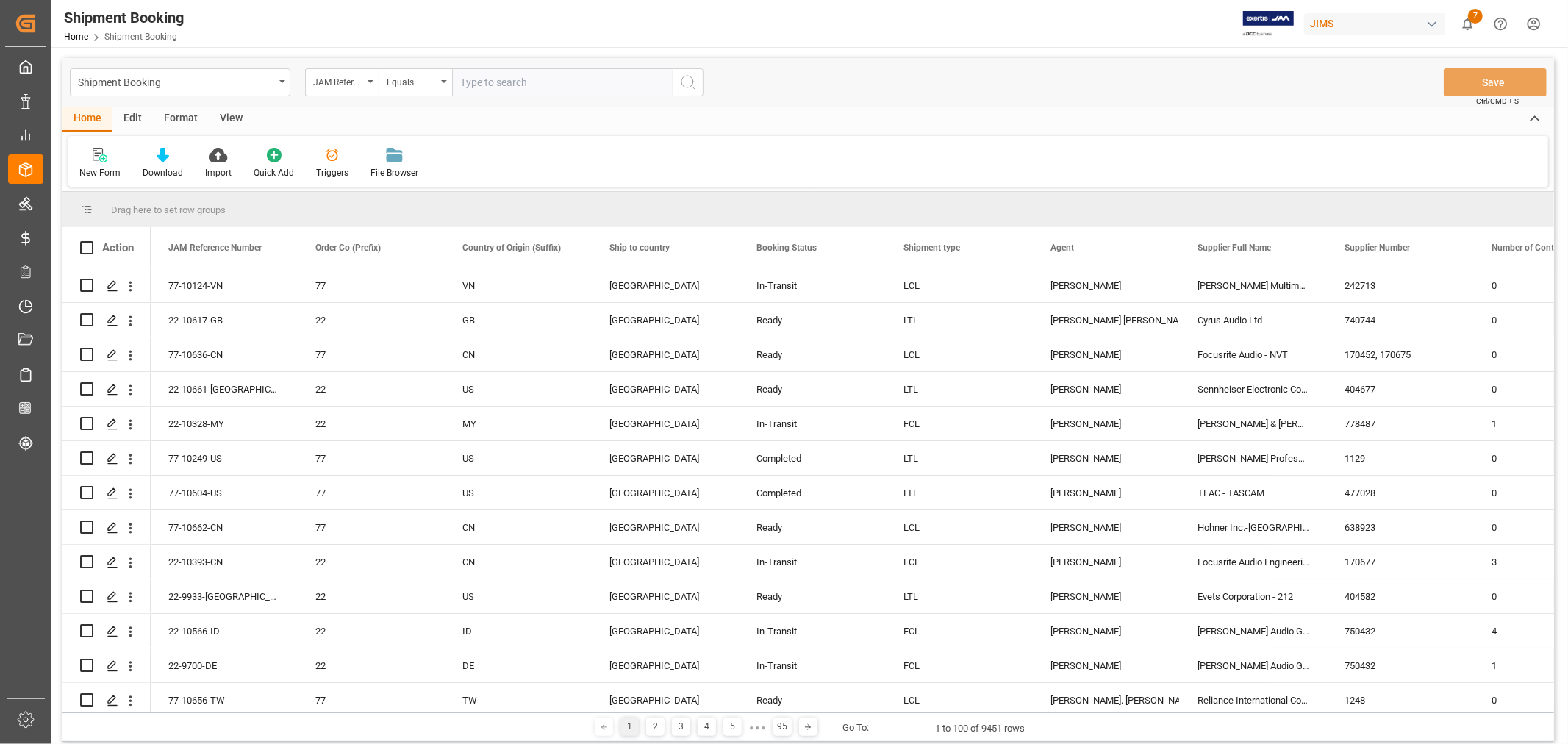
click at [505, 84] on input "text" at bounding box center [561, 82] width 220 height 28
type input "77-10096-vn"
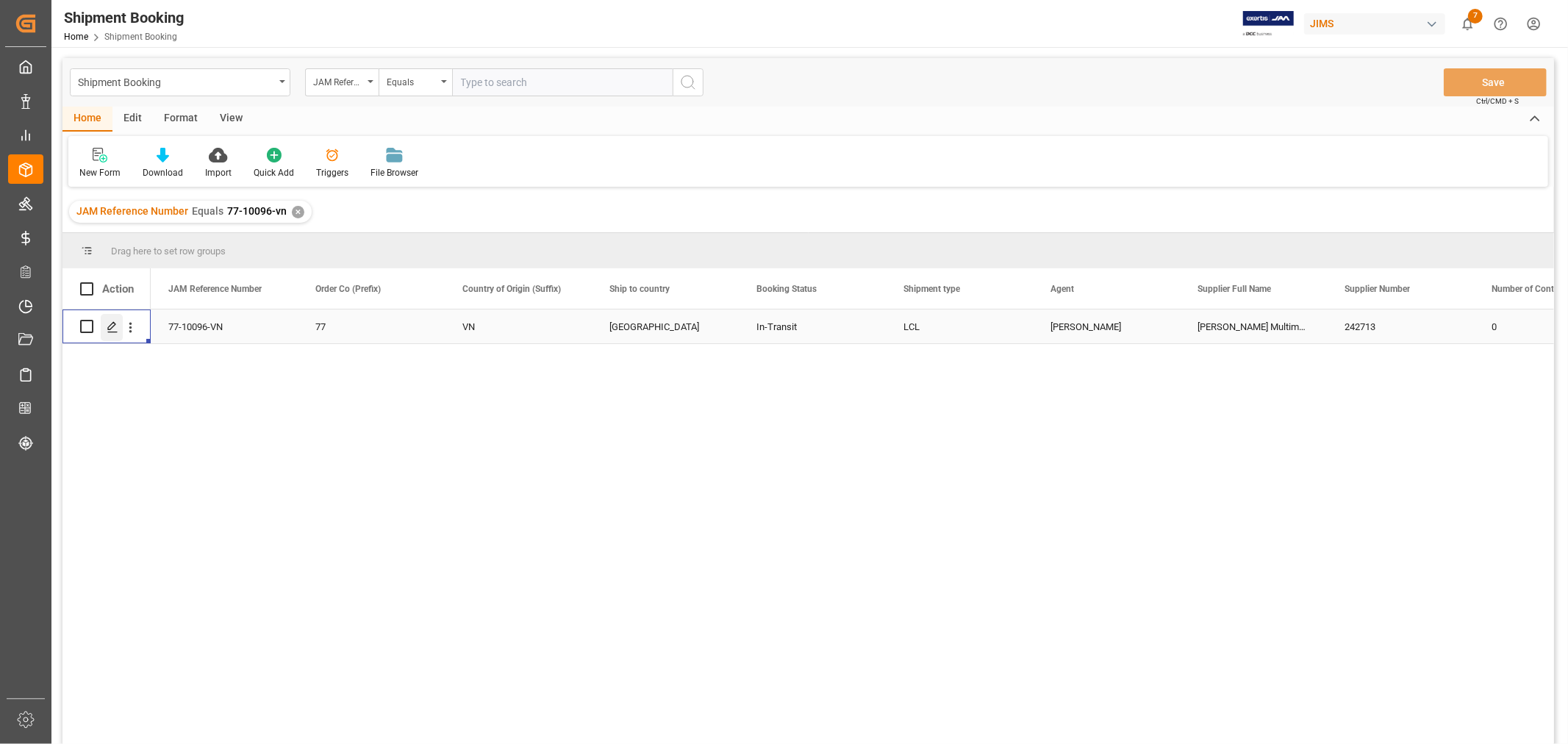
click at [116, 326] on icon "Press SPACE to select this row." at bounding box center [112, 326] width 11 height 11
click at [220, 113] on div "View" at bounding box center [231, 119] width 45 height 25
click at [82, 166] on div "Default" at bounding box center [94, 172] width 29 height 13
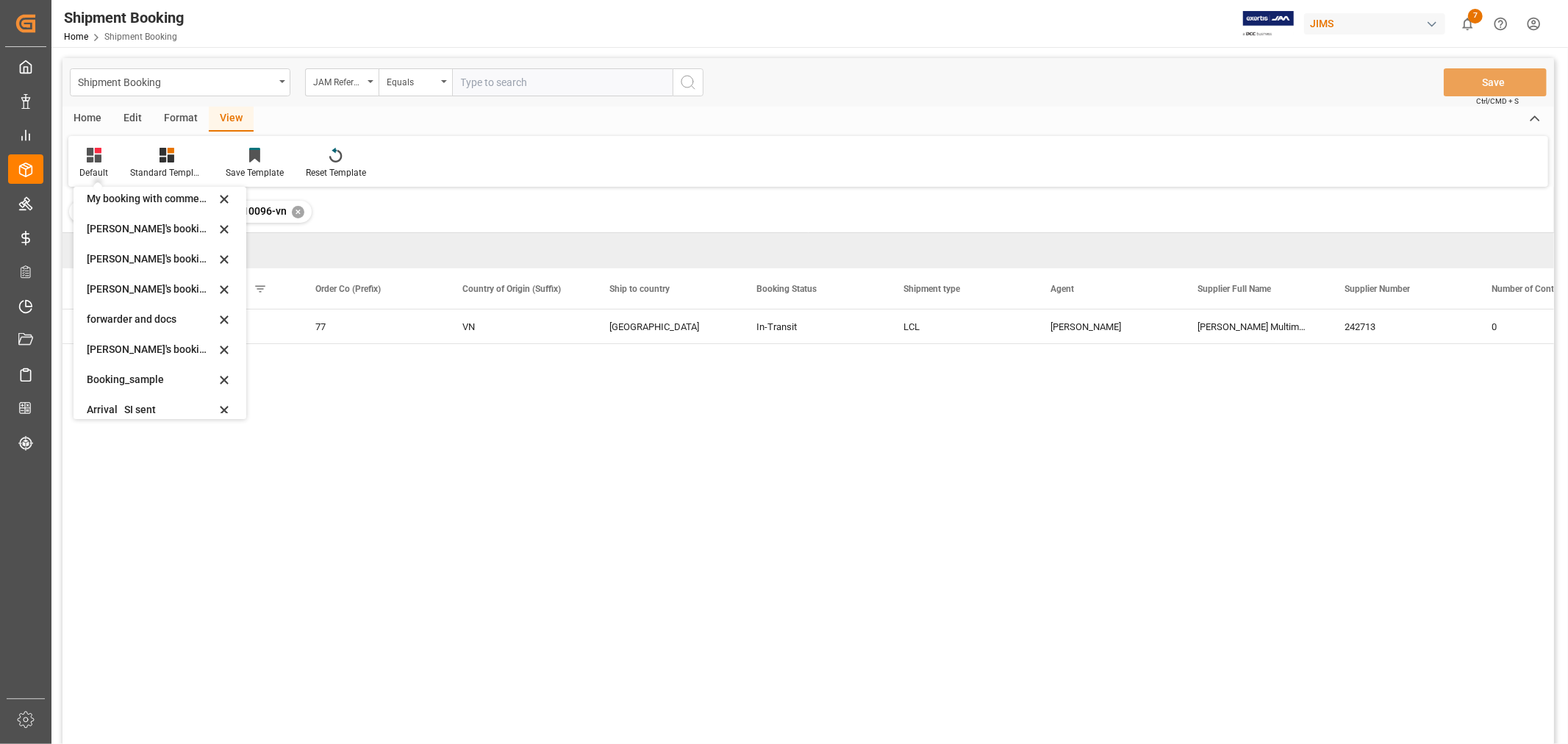
scroll to position [140, 0]
click at [134, 397] on div "booking_5" at bounding box center [151, 399] width 129 height 16
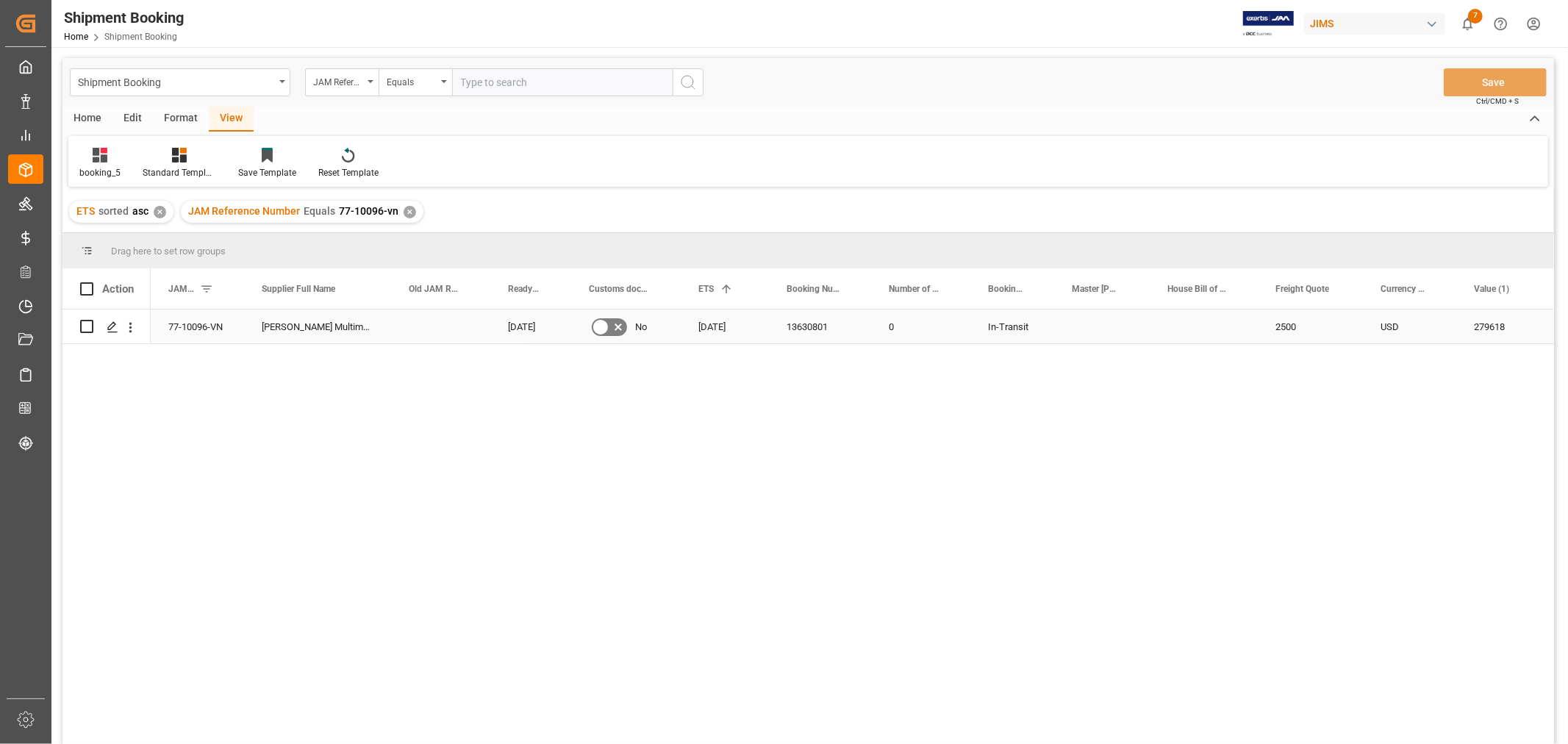
click at [805, 318] on div "13630801" at bounding box center [820, 326] width 102 height 34
click at [111, 332] on line "Press SPACE to select this row." at bounding box center [112, 332] width 9 height 0
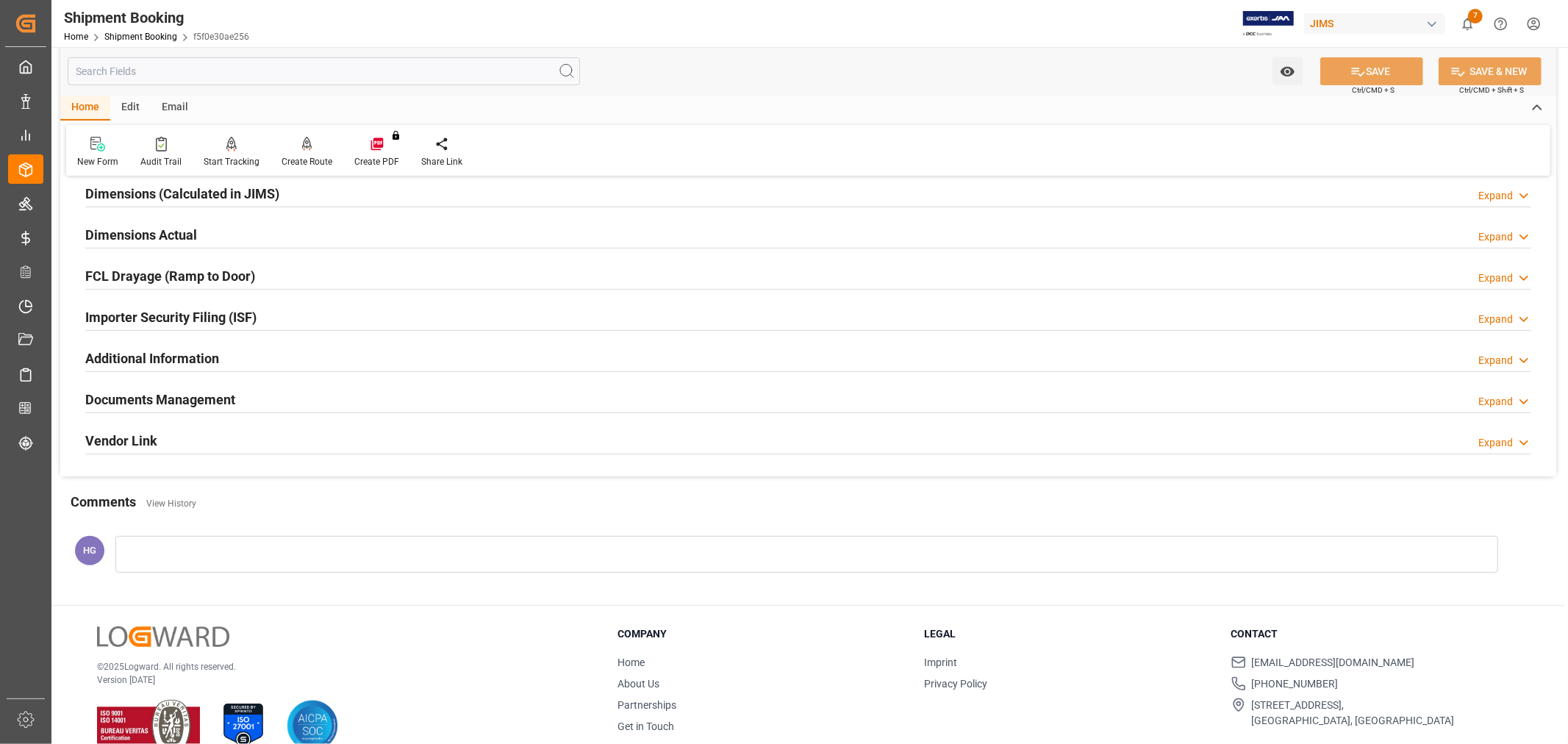
scroll to position [361, 0]
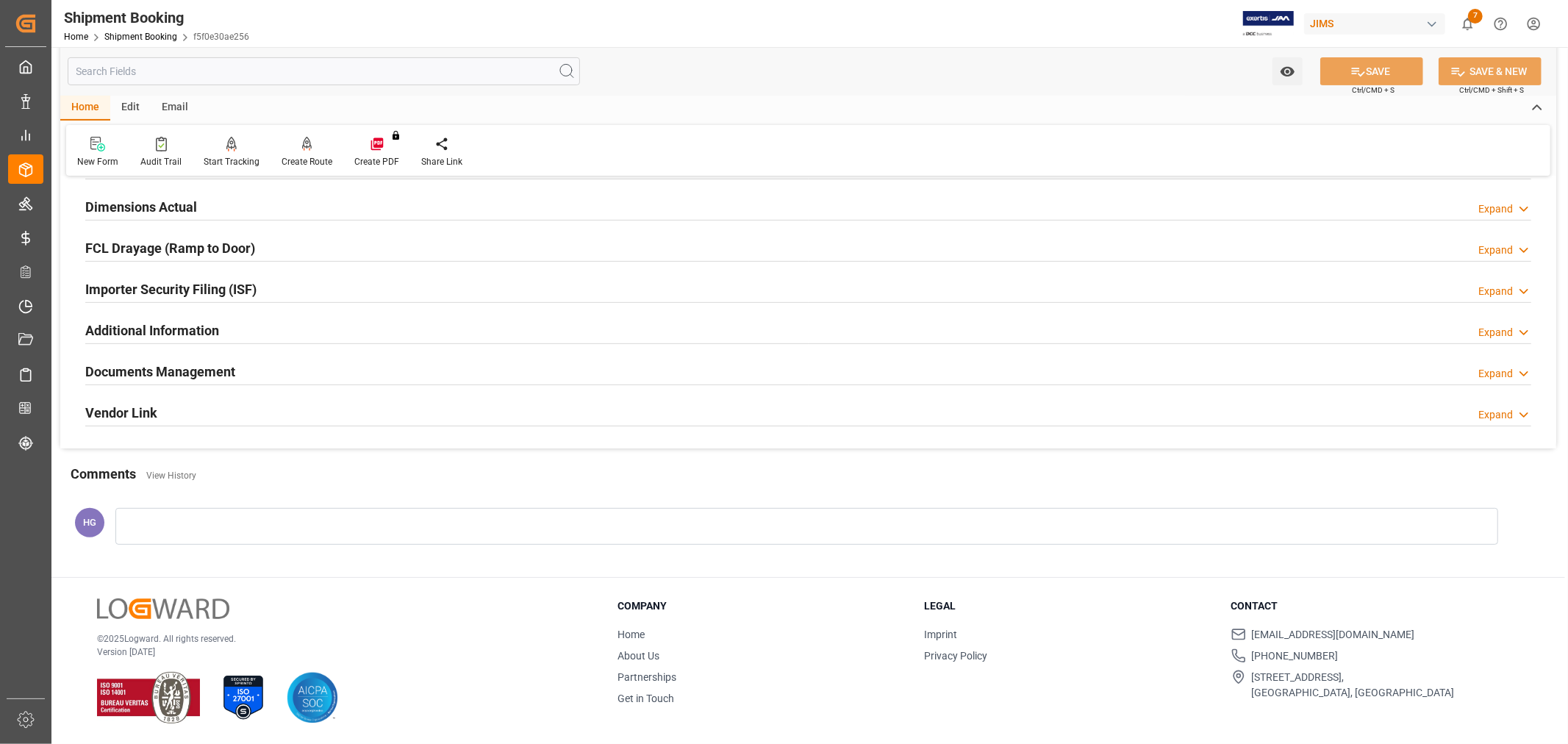
click at [192, 375] on h2 "Documents Management" at bounding box center [160, 371] width 150 height 20
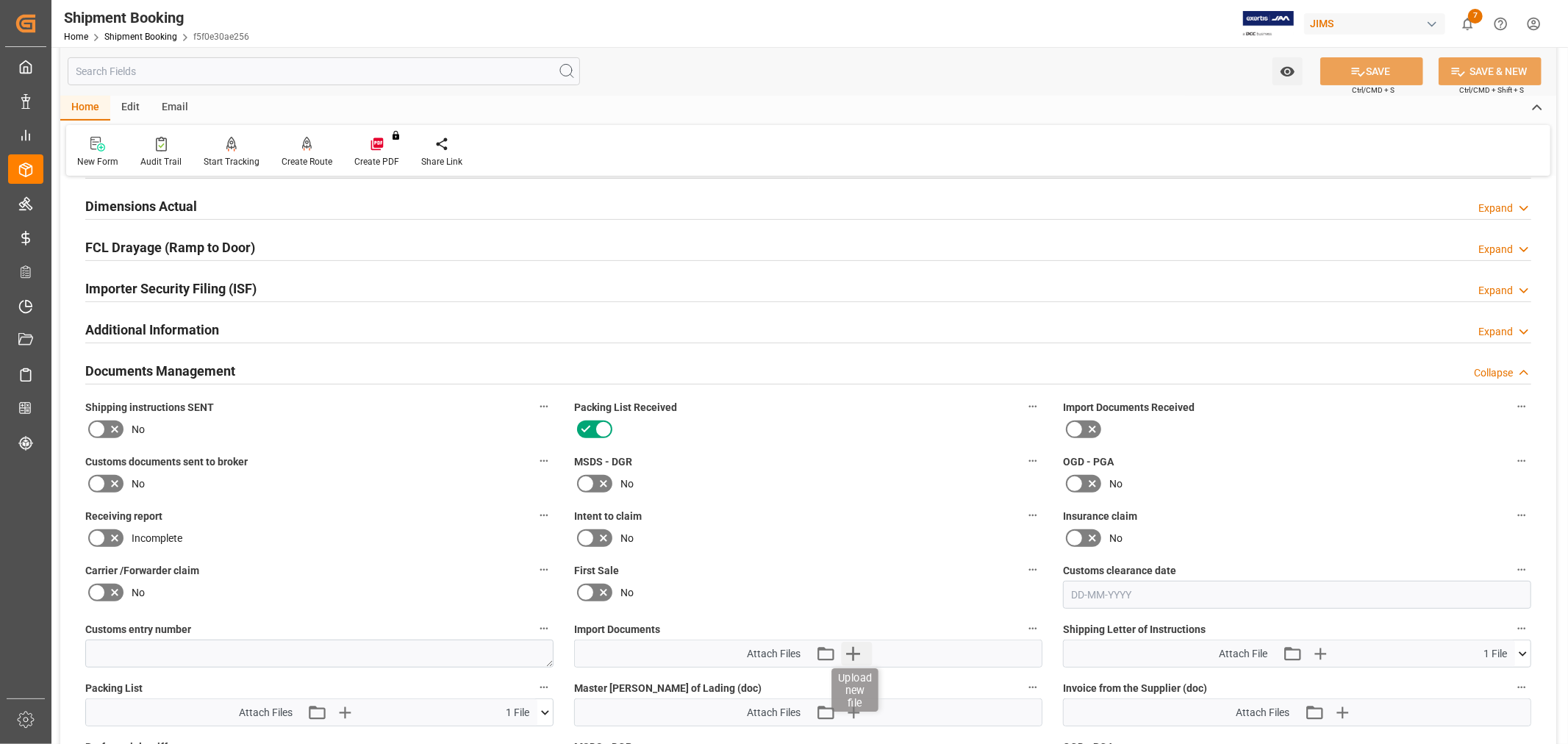
click at [852, 656] on icon "button" at bounding box center [853, 654] width 14 height 14
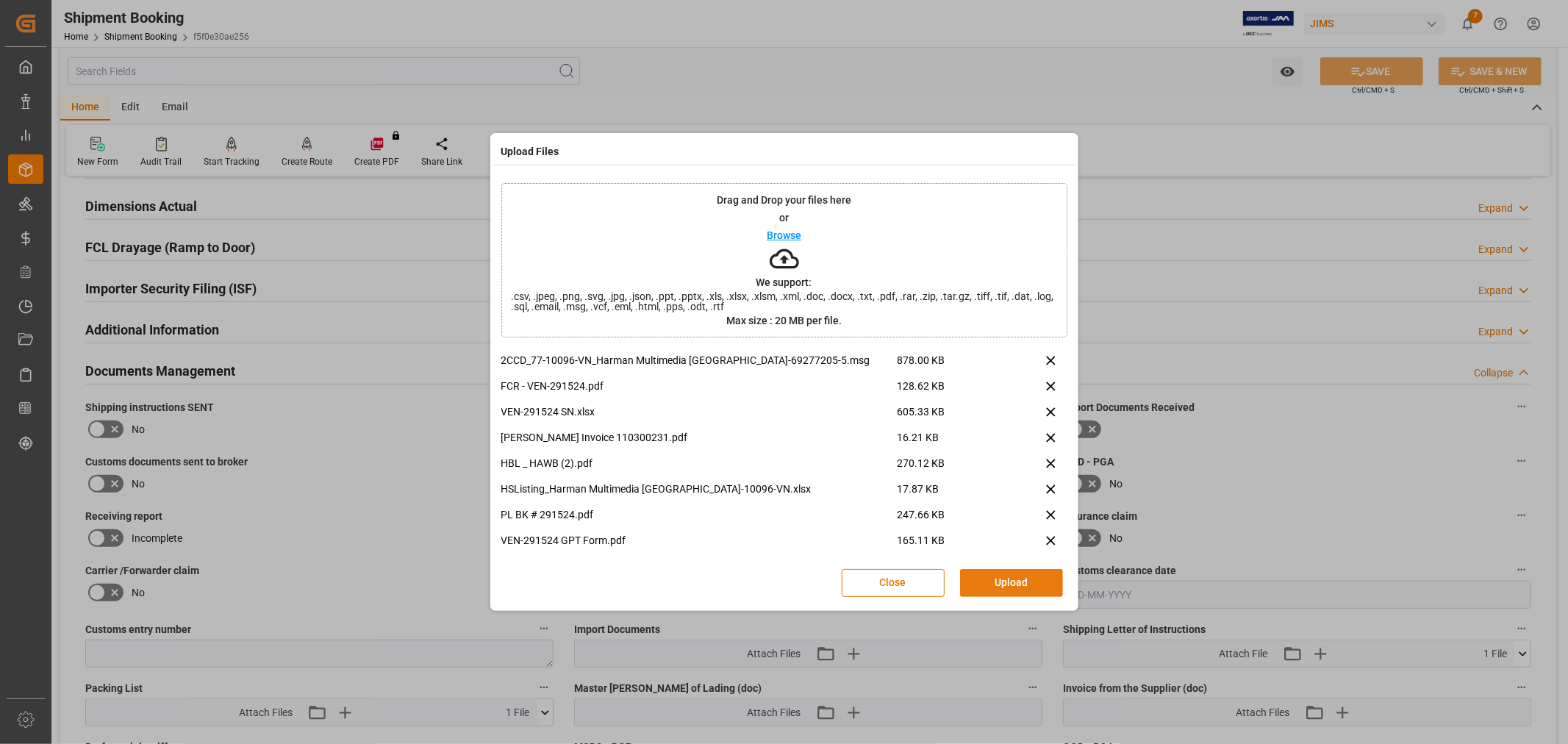
click at [1000, 586] on button "Upload" at bounding box center [1010, 583] width 103 height 28
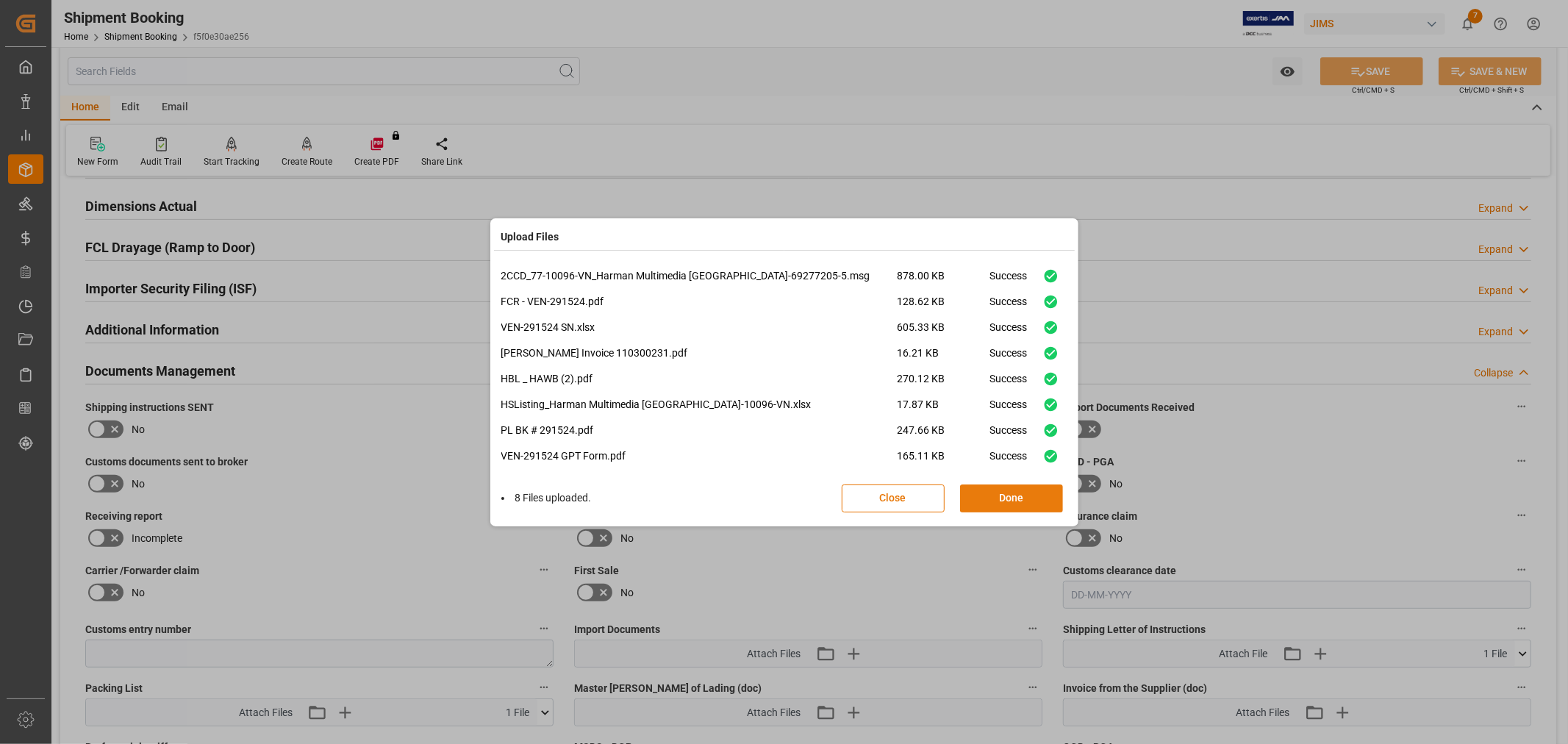
click at [1003, 497] on button "Done" at bounding box center [1010, 498] width 103 height 28
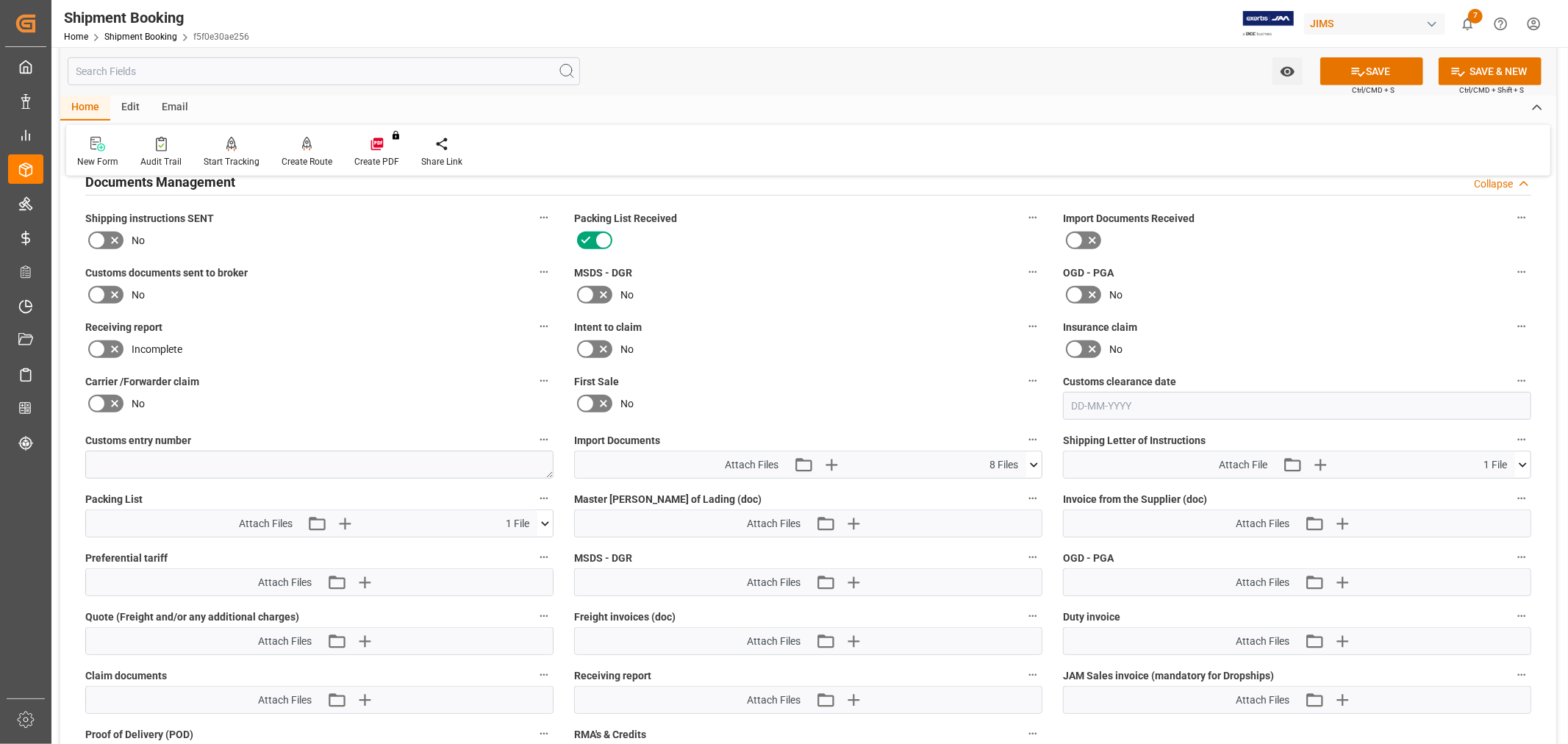
scroll to position [606, 0]
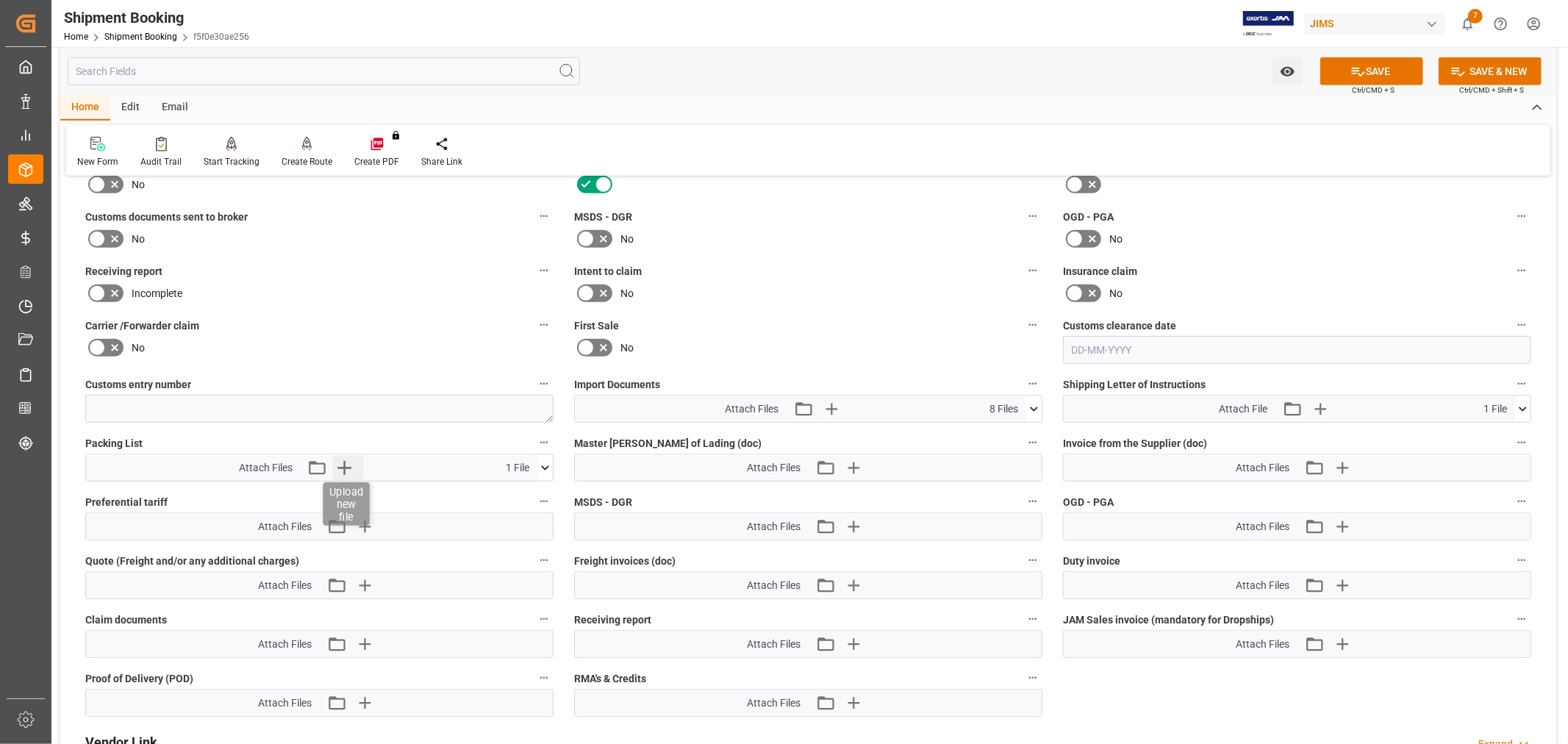
click at [343, 456] on icon "button" at bounding box center [345, 468] width 24 height 24
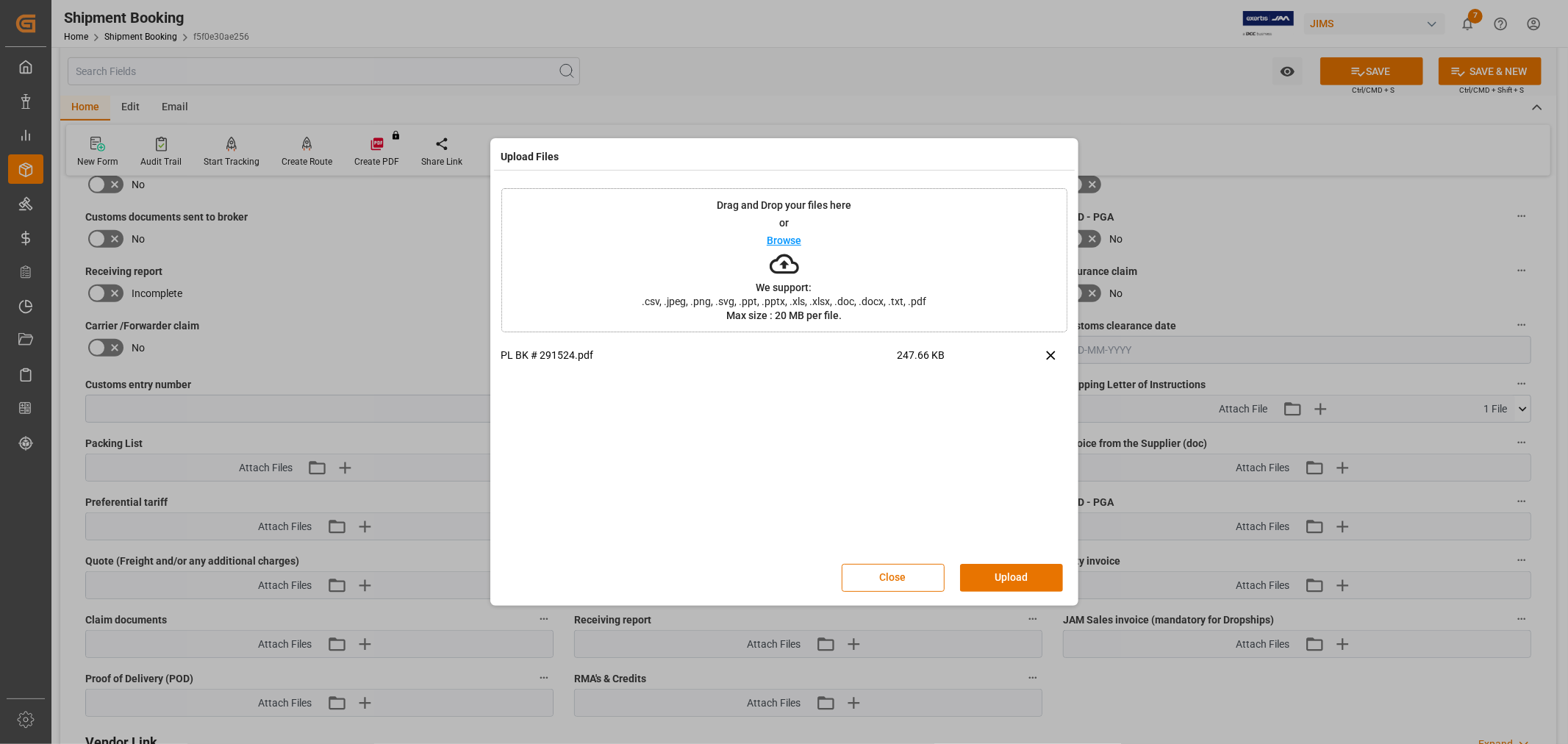
click at [987, 568] on button "Upload" at bounding box center [1010, 578] width 103 height 28
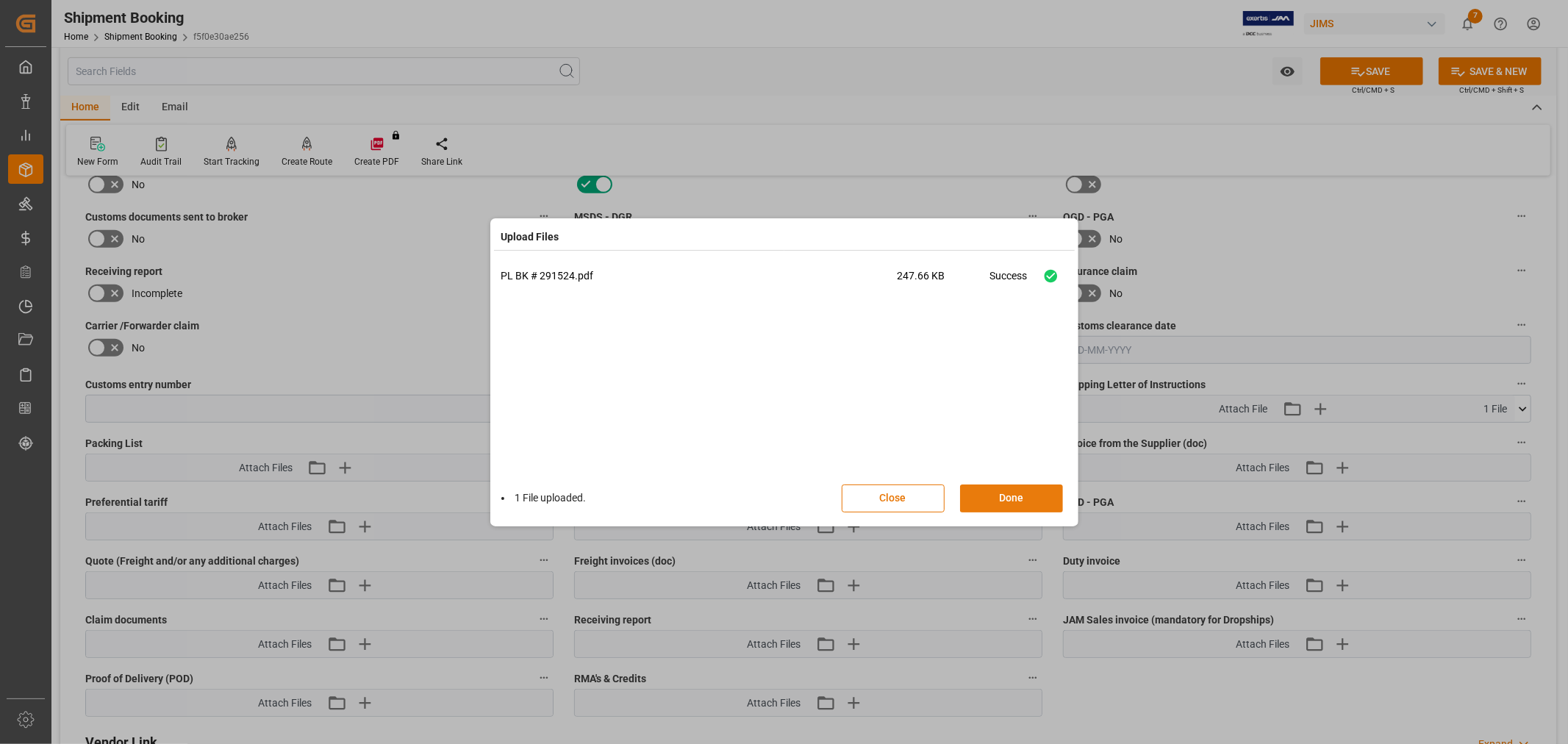
click at [998, 497] on button "Done" at bounding box center [1010, 498] width 103 height 28
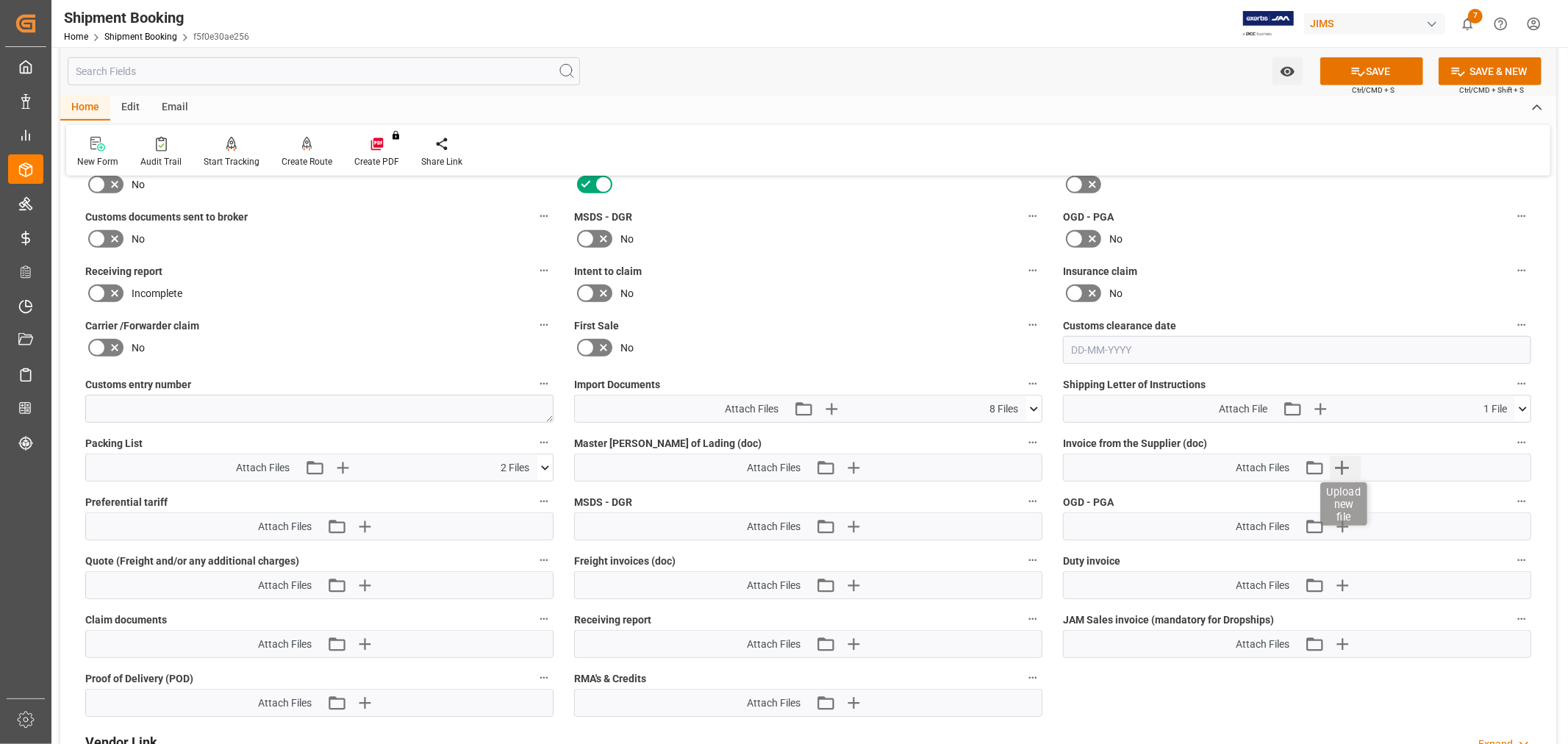
click at [1345, 469] on icon "button" at bounding box center [1341, 468] width 24 height 24
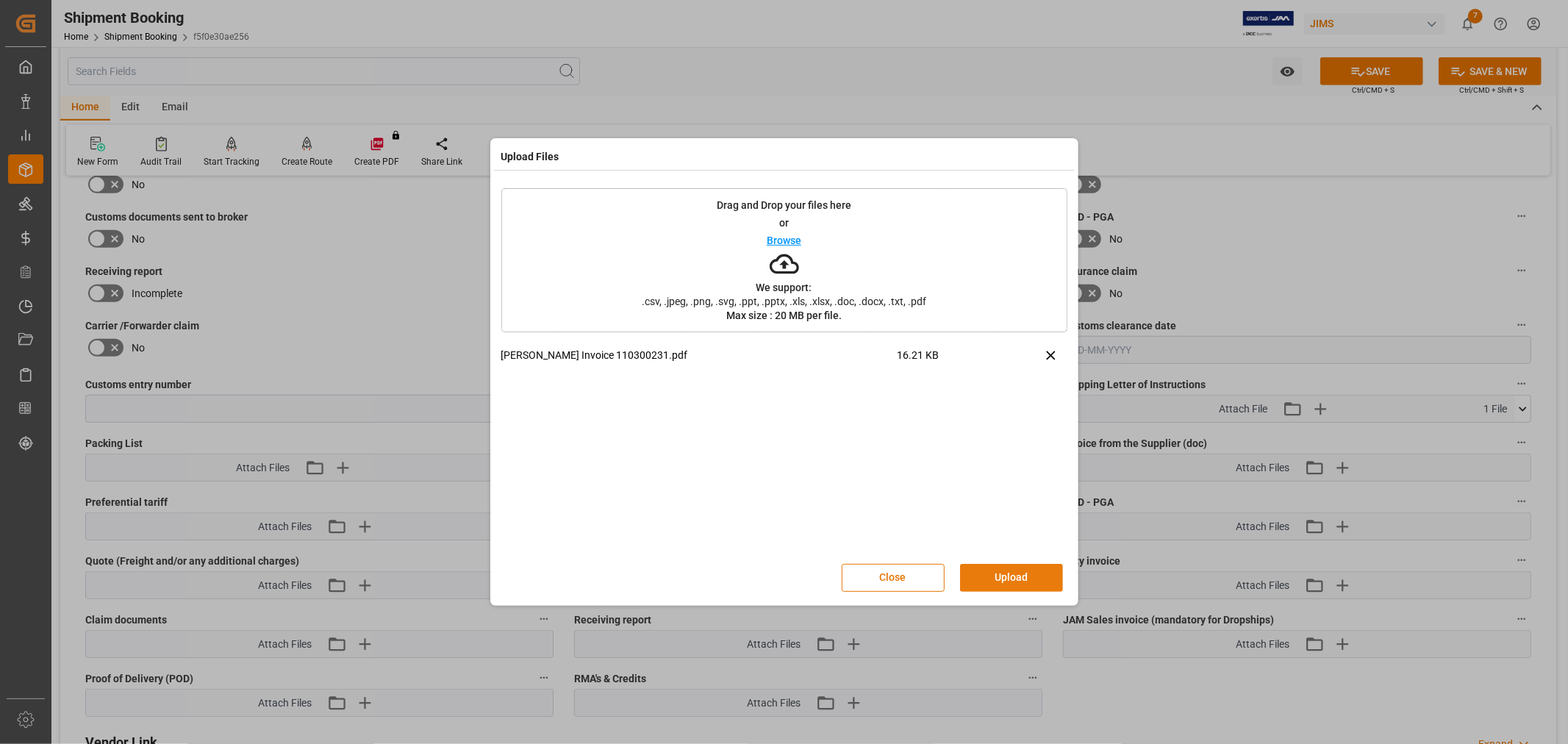
click at [1002, 575] on button "Upload" at bounding box center [1010, 578] width 103 height 28
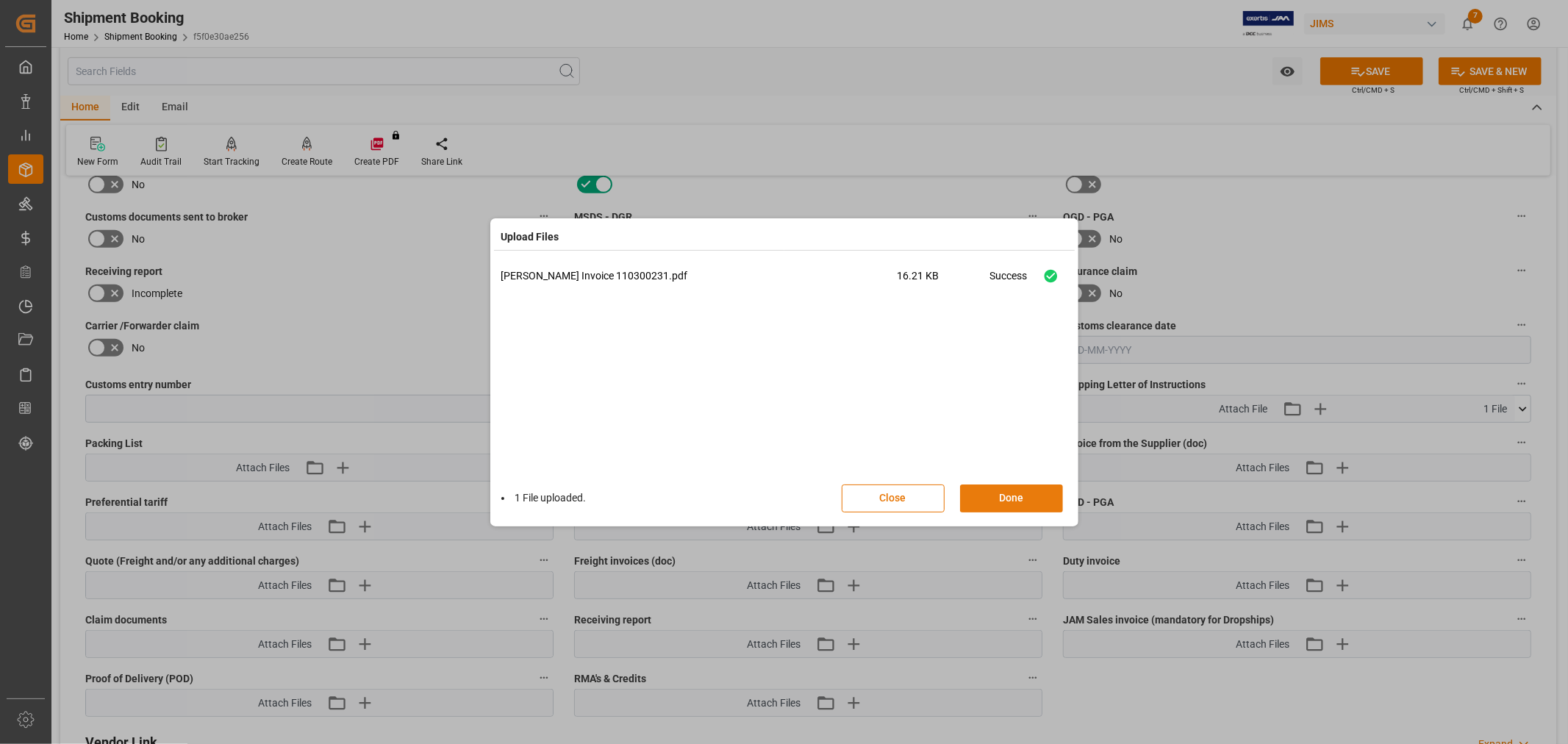
click at [1010, 497] on button "Done" at bounding box center [1010, 498] width 103 height 28
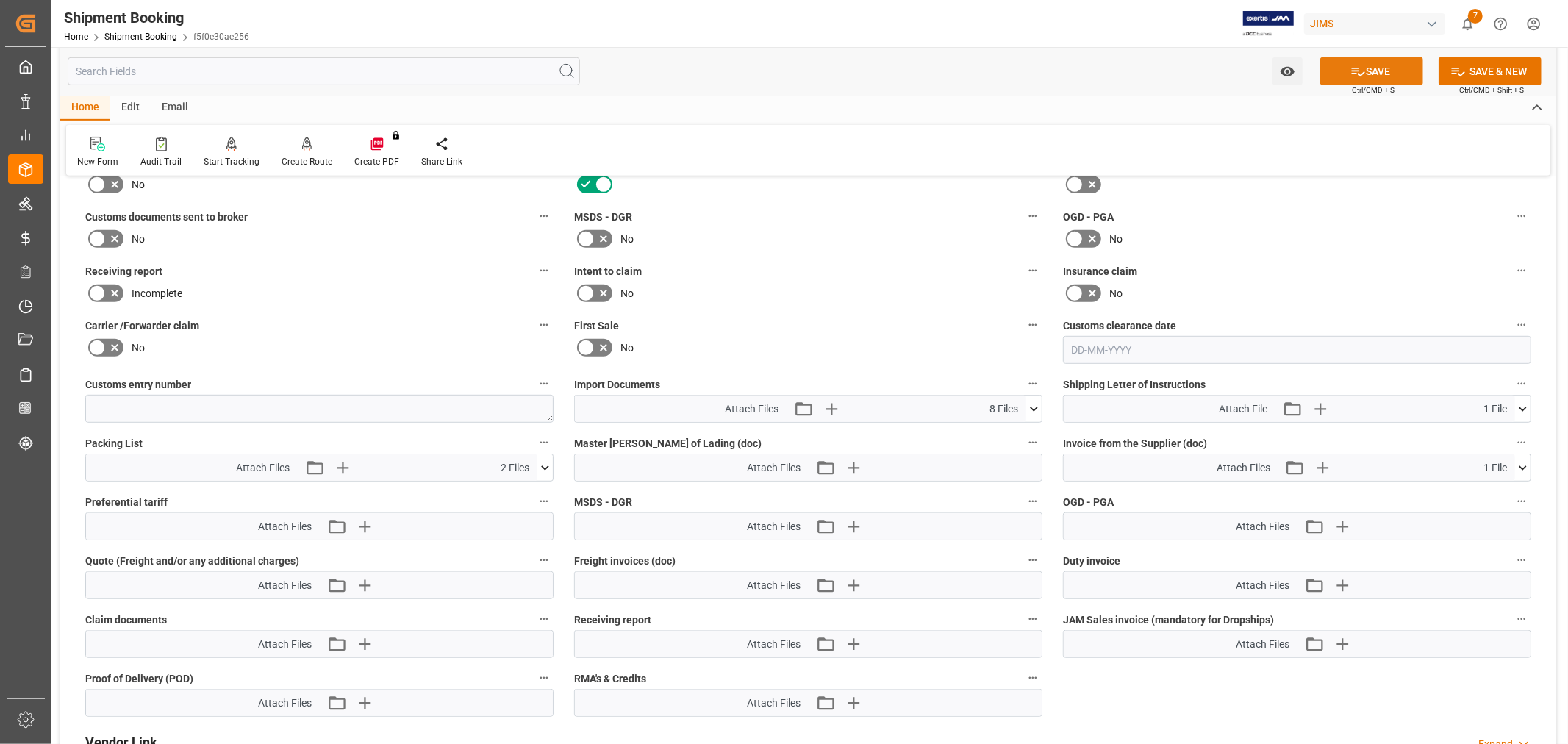
click at [1353, 67] on icon at bounding box center [1358, 72] width 16 height 16
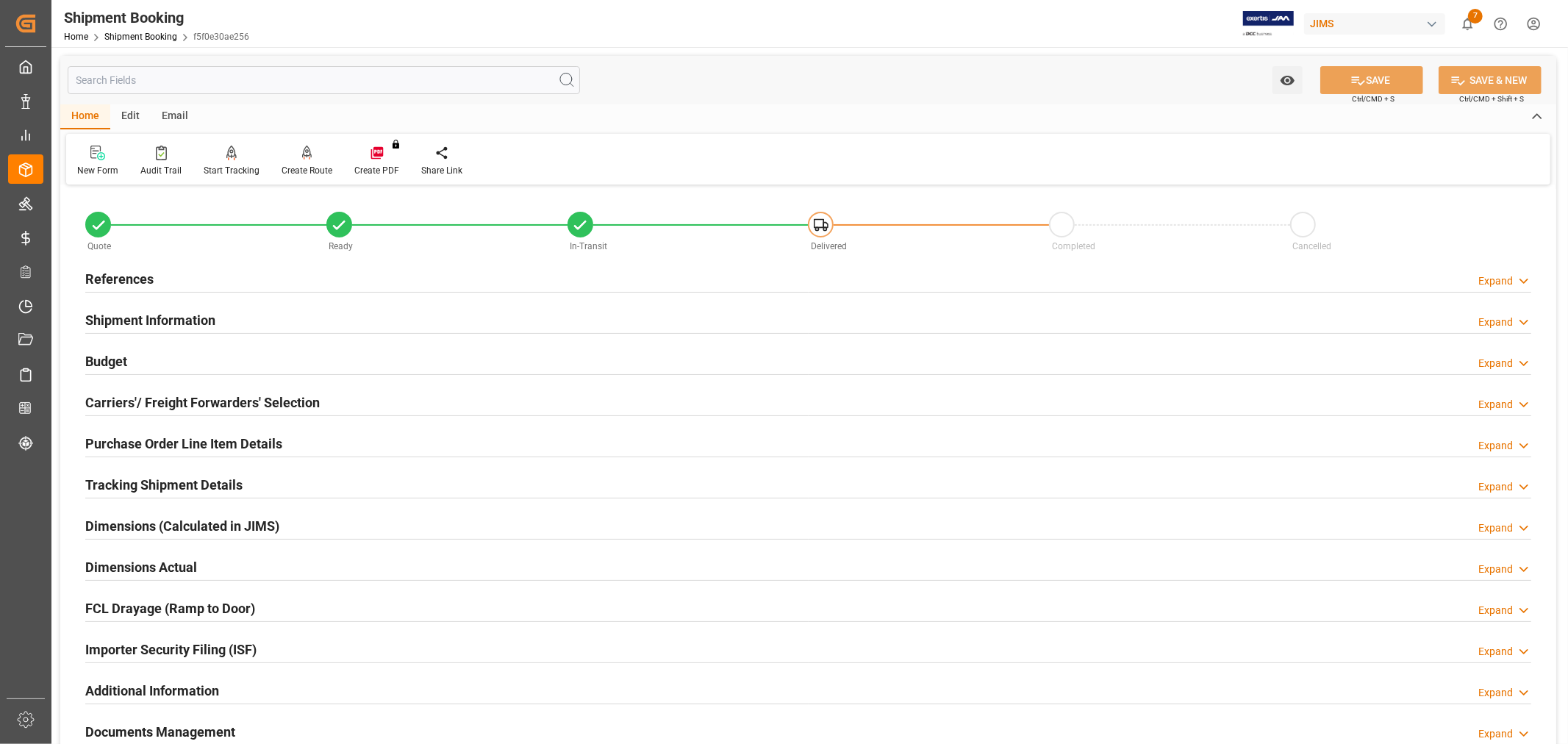
scroll to position [245, 0]
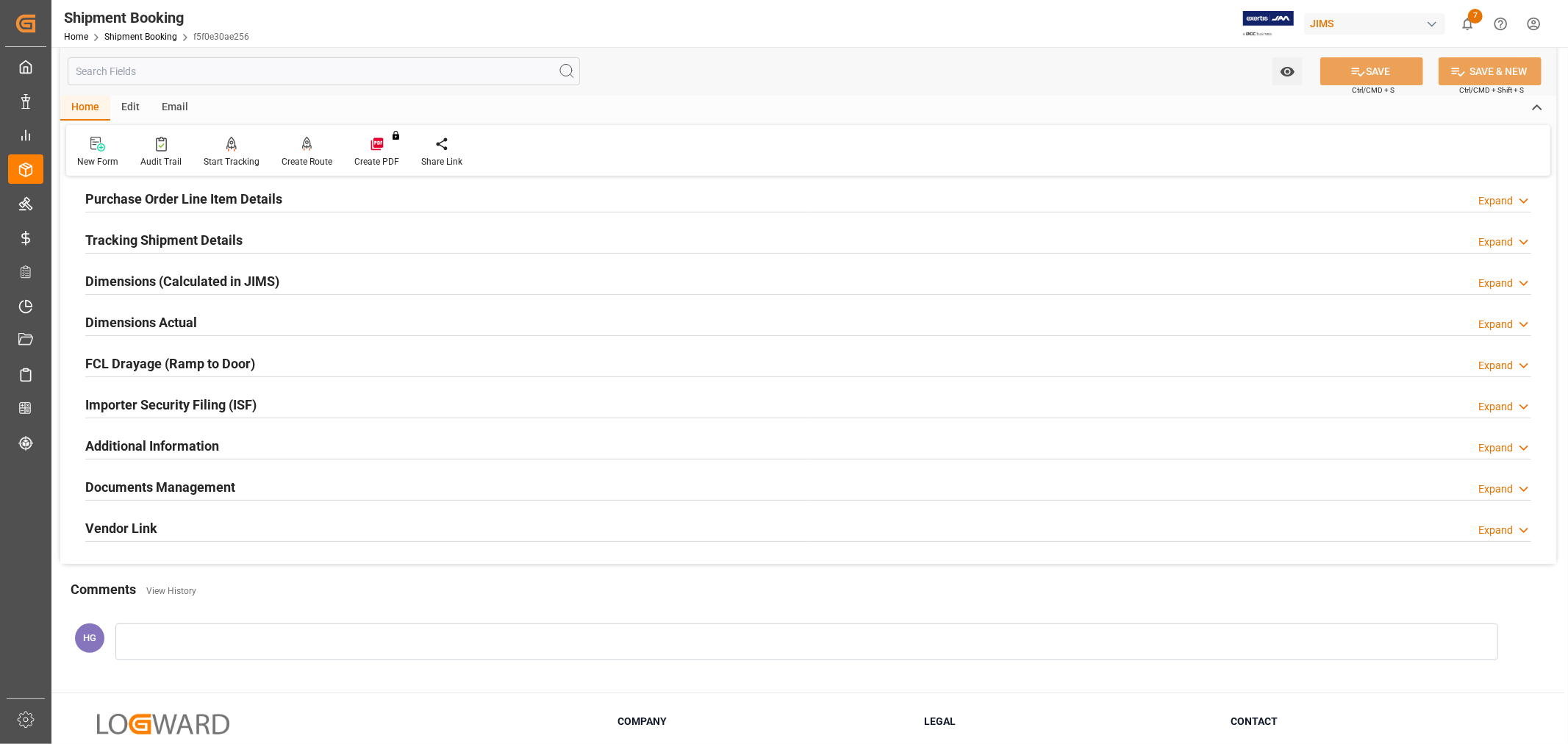
click at [139, 483] on h2 "Documents Management" at bounding box center [160, 487] width 150 height 20
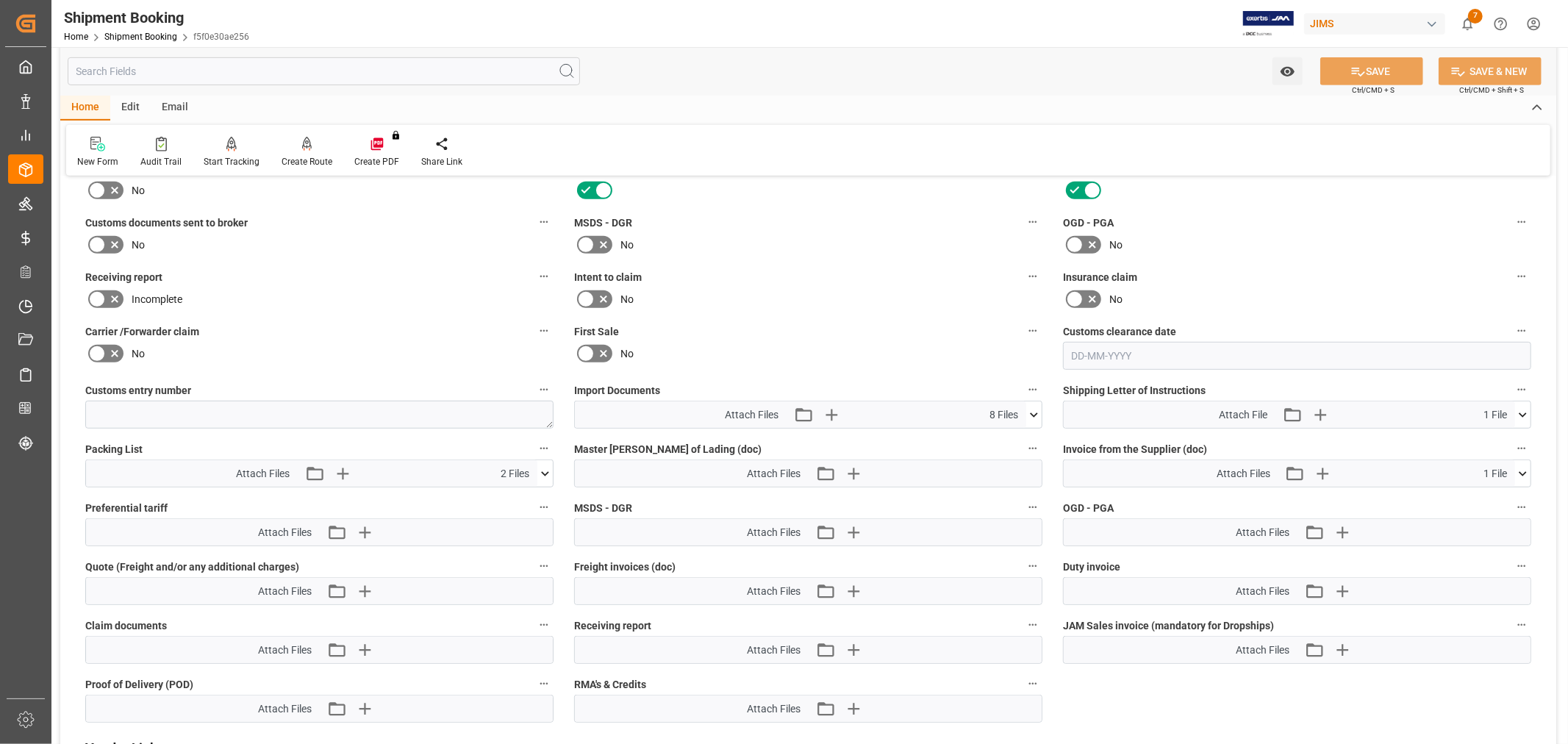
scroll to position [571, 0]
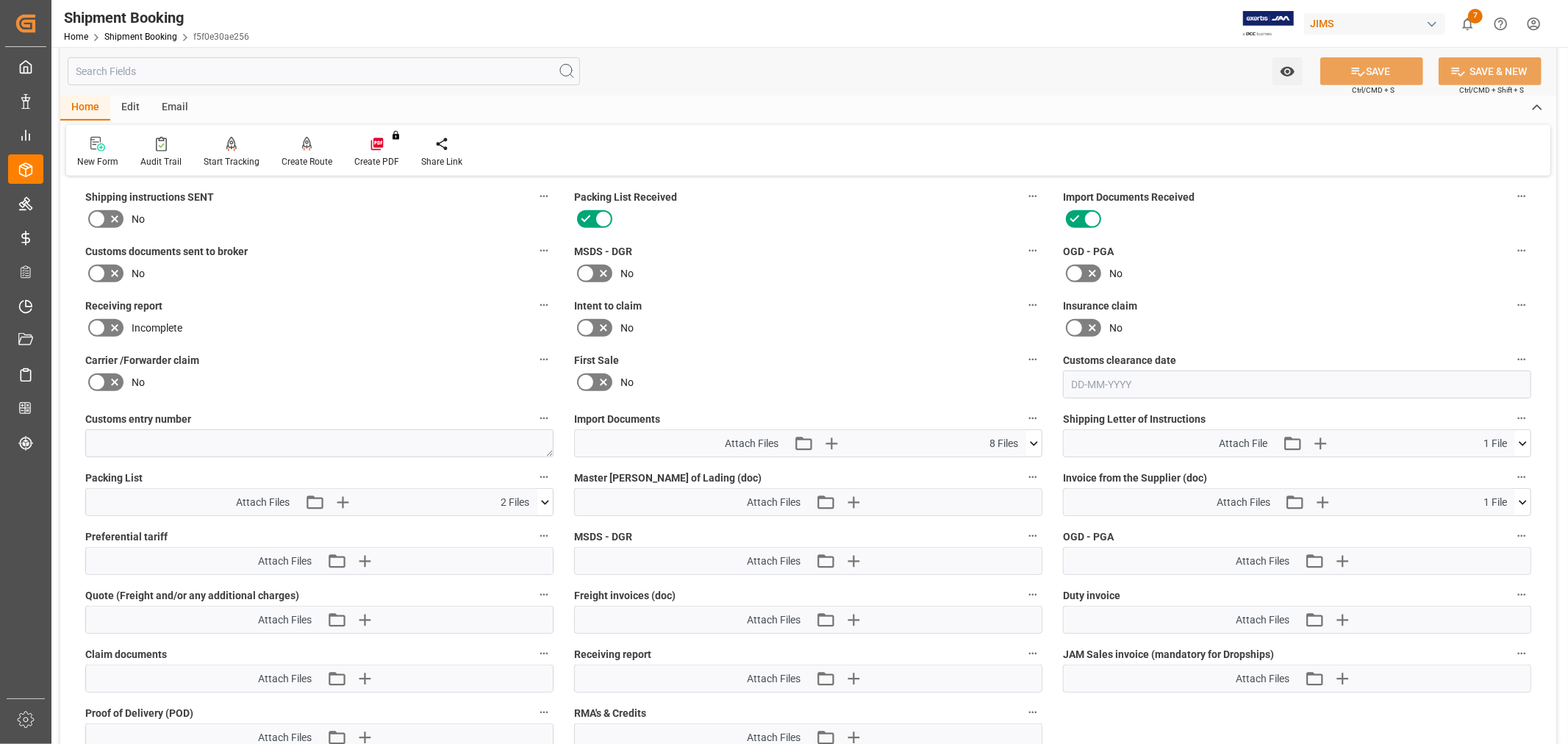
click at [102, 268] on icon at bounding box center [97, 274] width 18 height 18
click at [0, 0] on input "checkbox" at bounding box center [0, 0] width 0 height 0
click at [1343, 62] on button "SAVE" at bounding box center [1371, 71] width 103 height 28
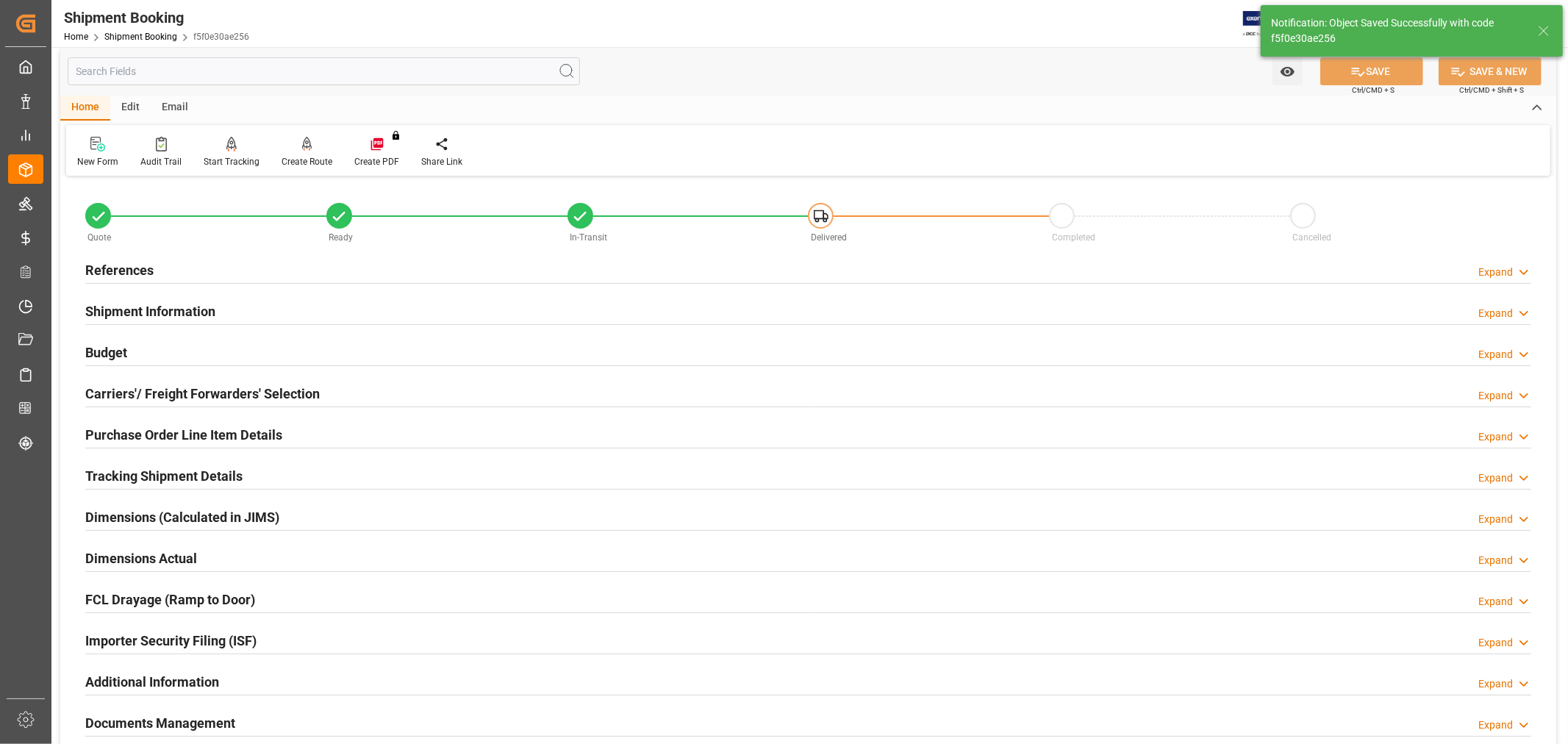
scroll to position [0, 0]
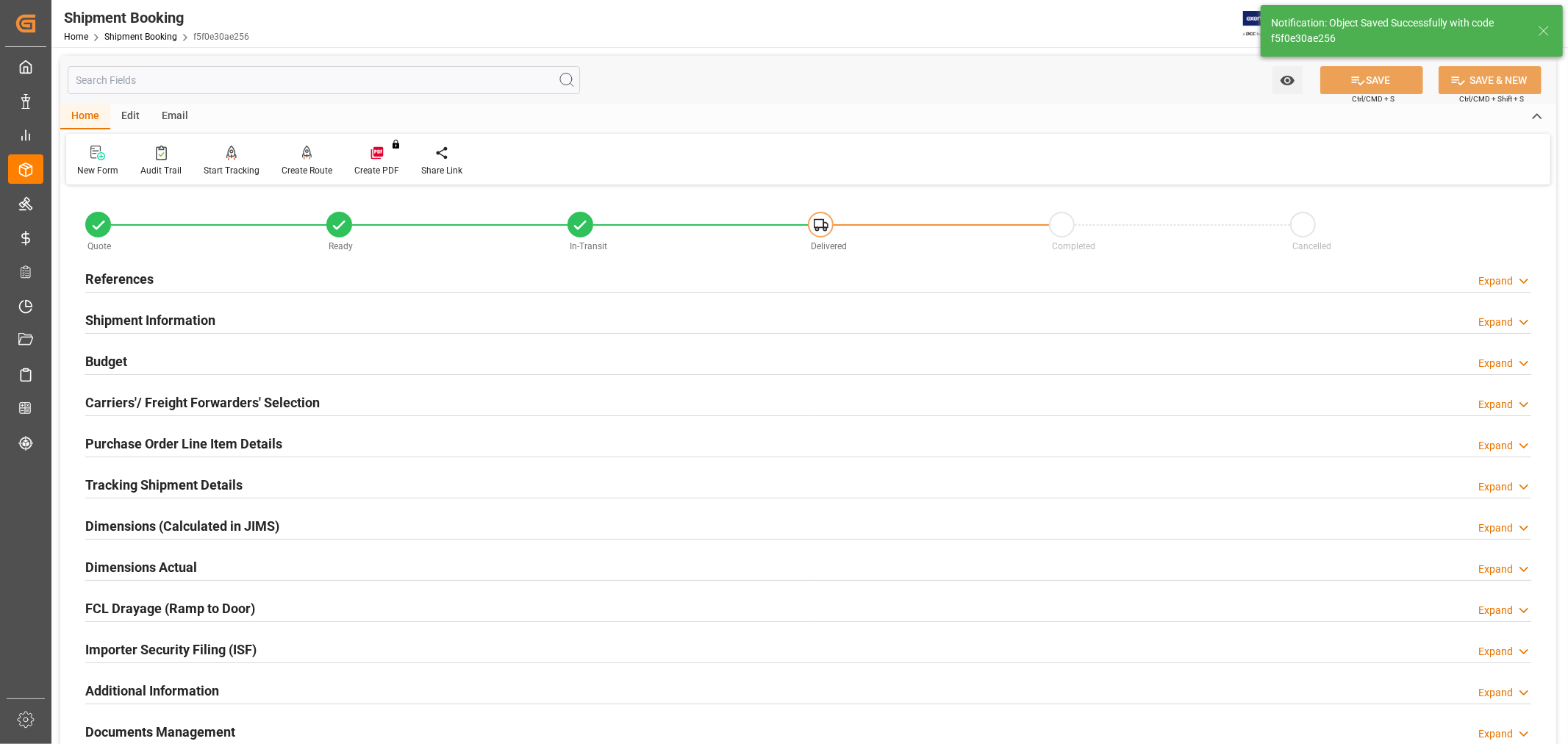
click at [130, 276] on h2 "References" at bounding box center [119, 279] width 68 height 20
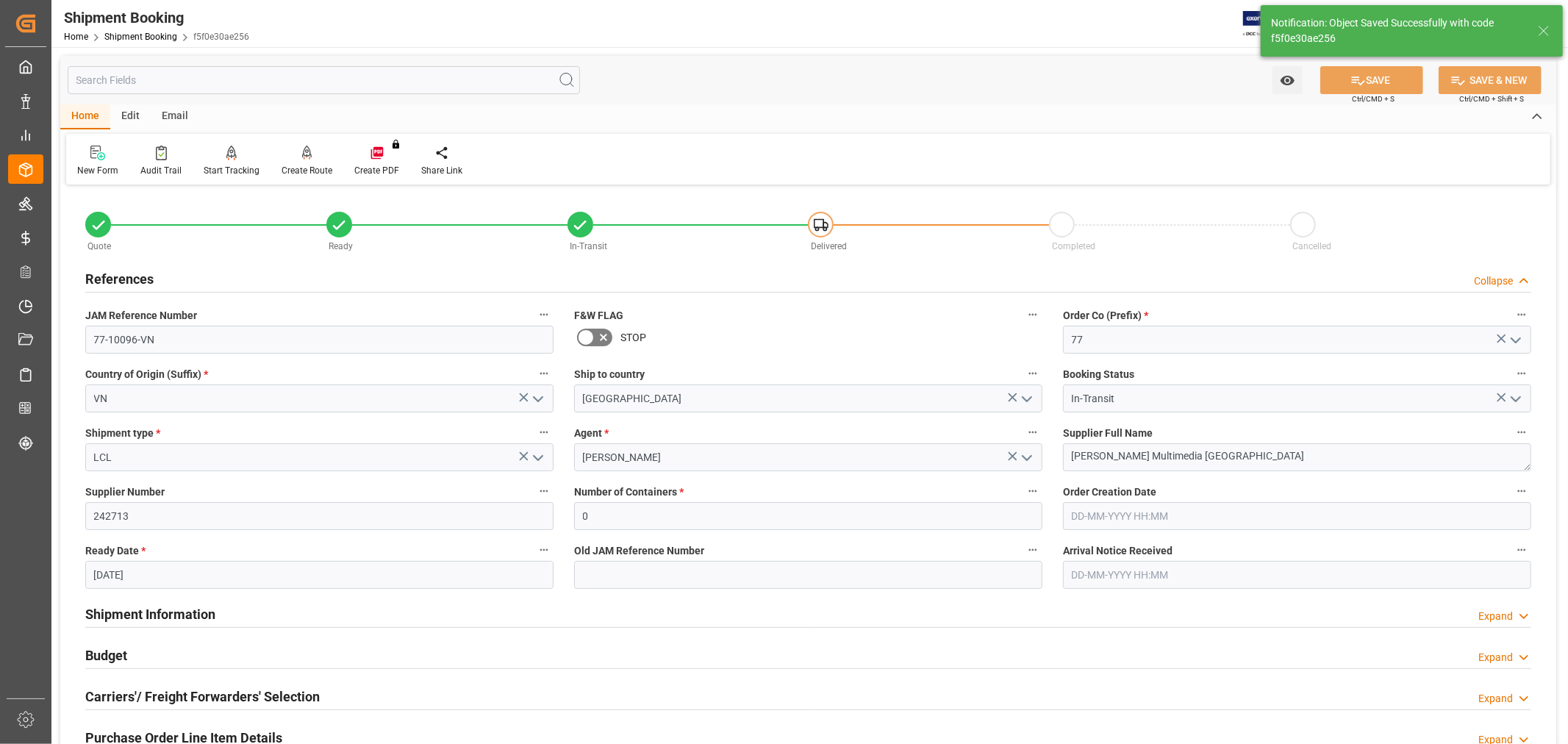
click at [130, 275] on h2 "References" at bounding box center [119, 279] width 68 height 20
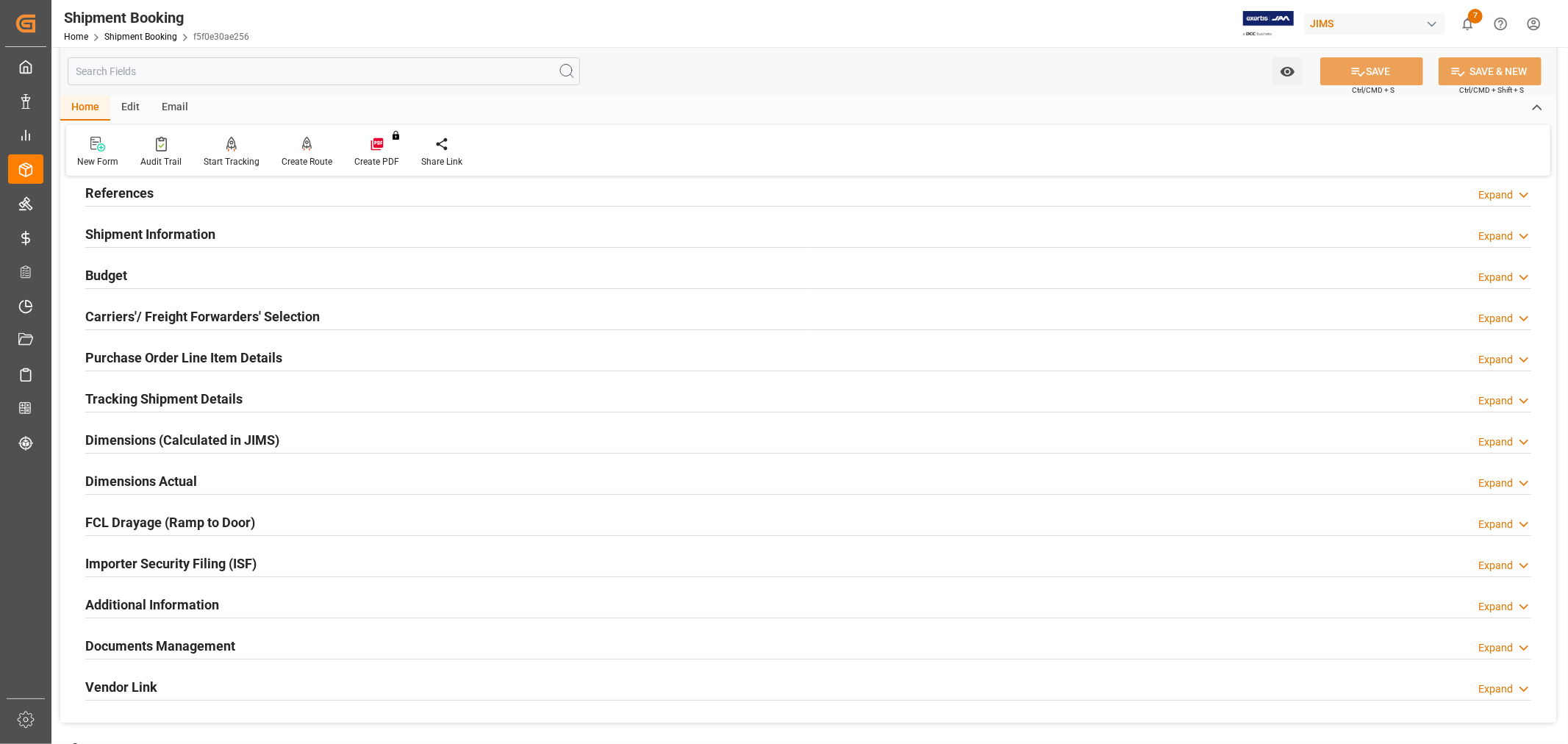
scroll to position [163, 0]
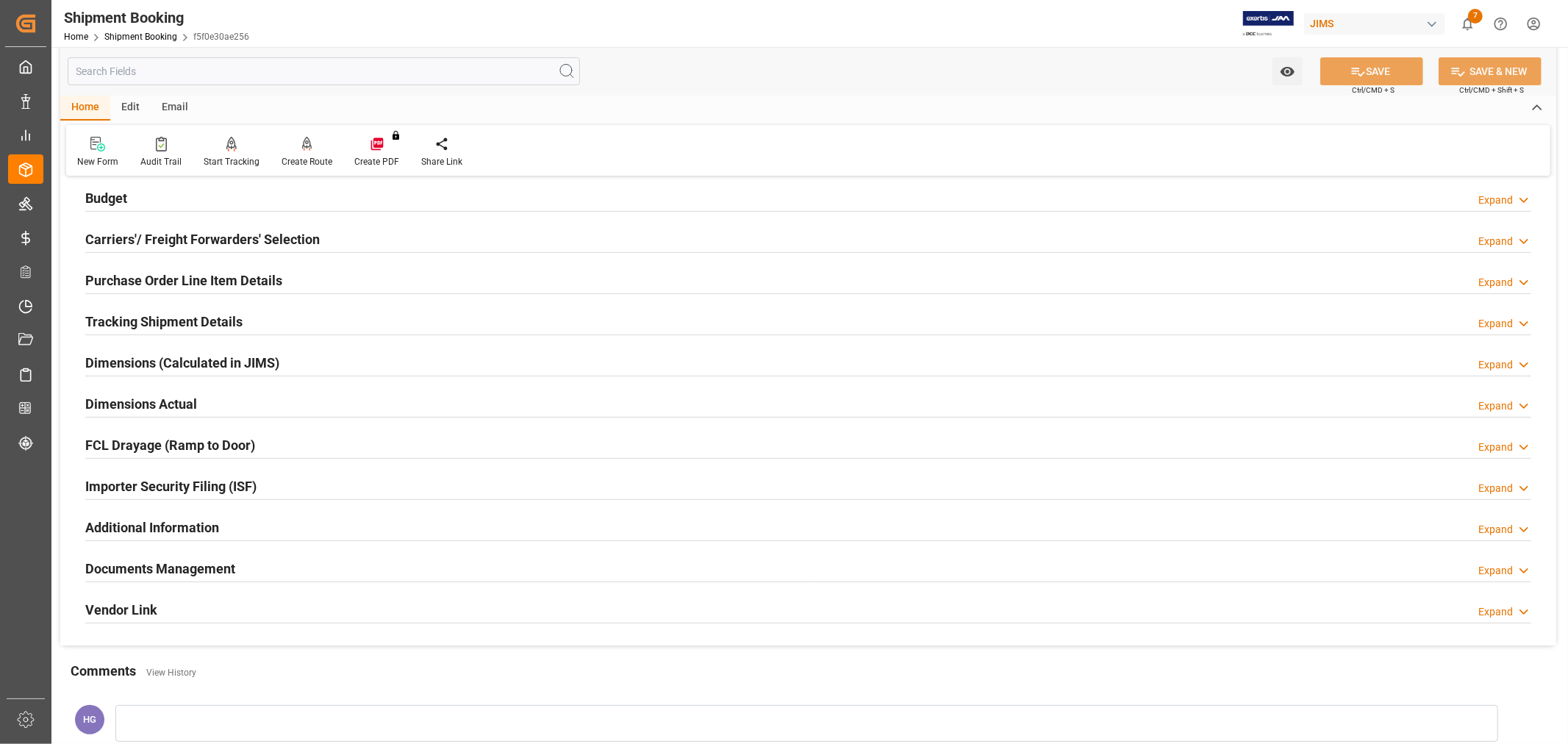
click at [202, 568] on h2 "Documents Management" at bounding box center [160, 569] width 150 height 20
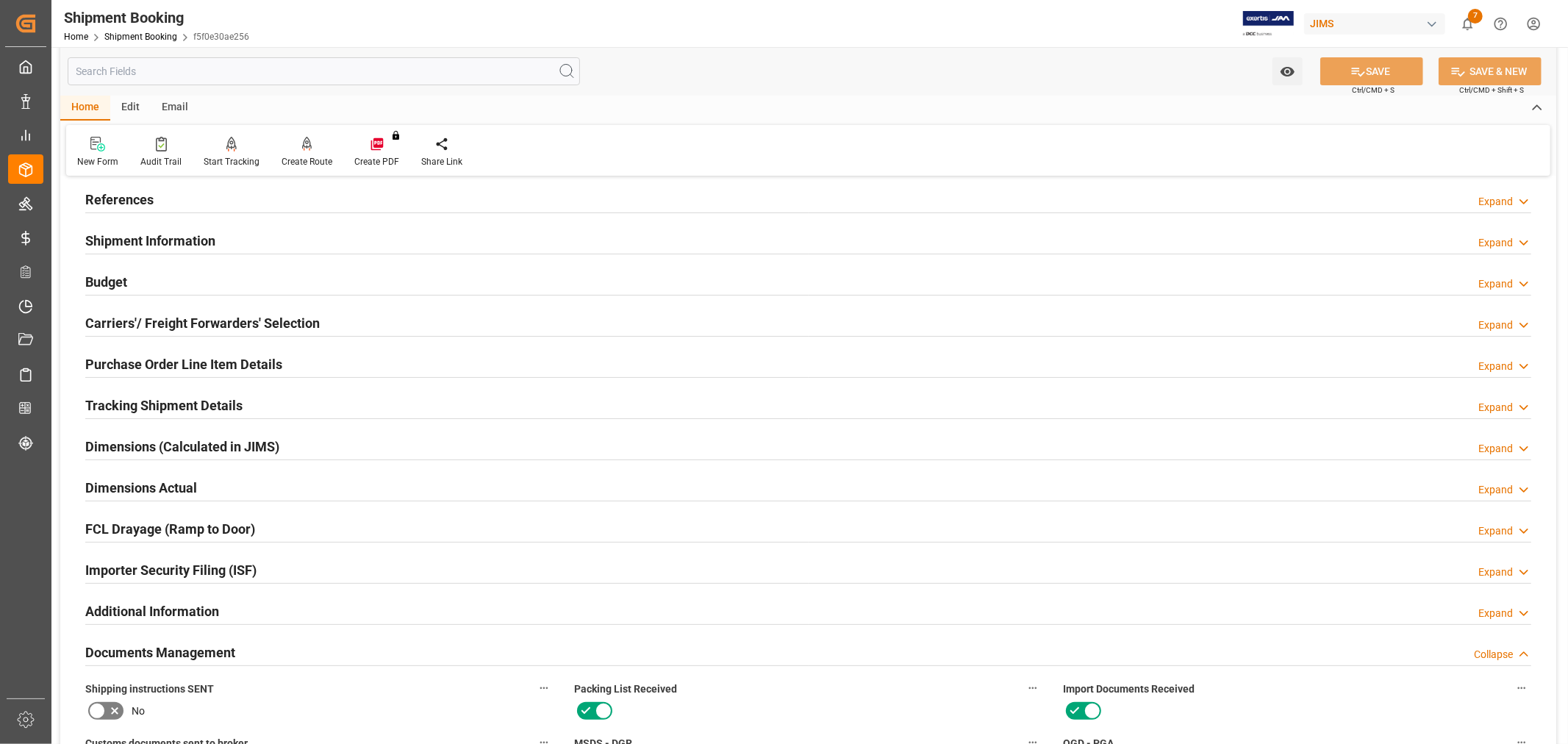
scroll to position [0, 0]
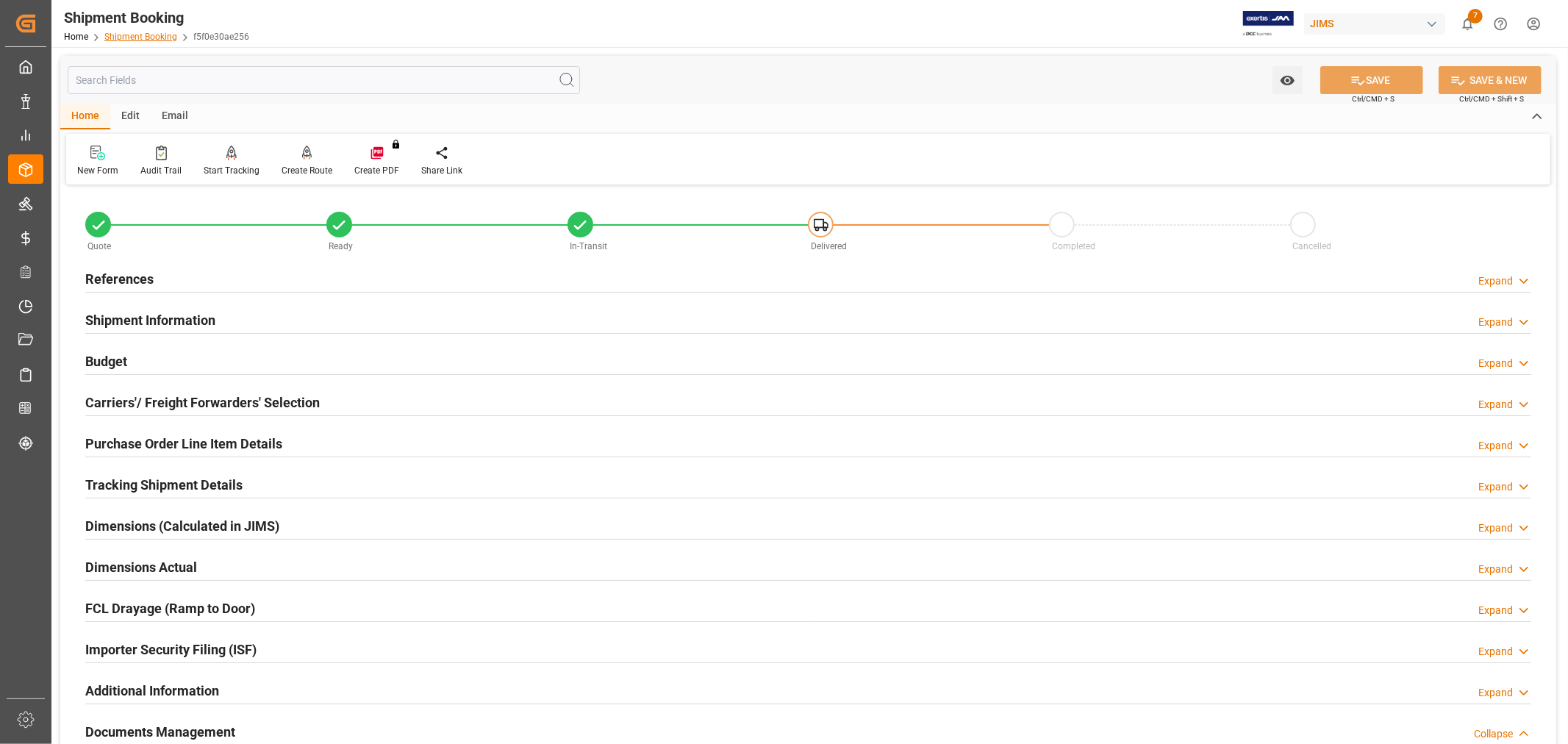
click at [163, 39] on link "Shipment Booking" at bounding box center [140, 37] width 73 height 11
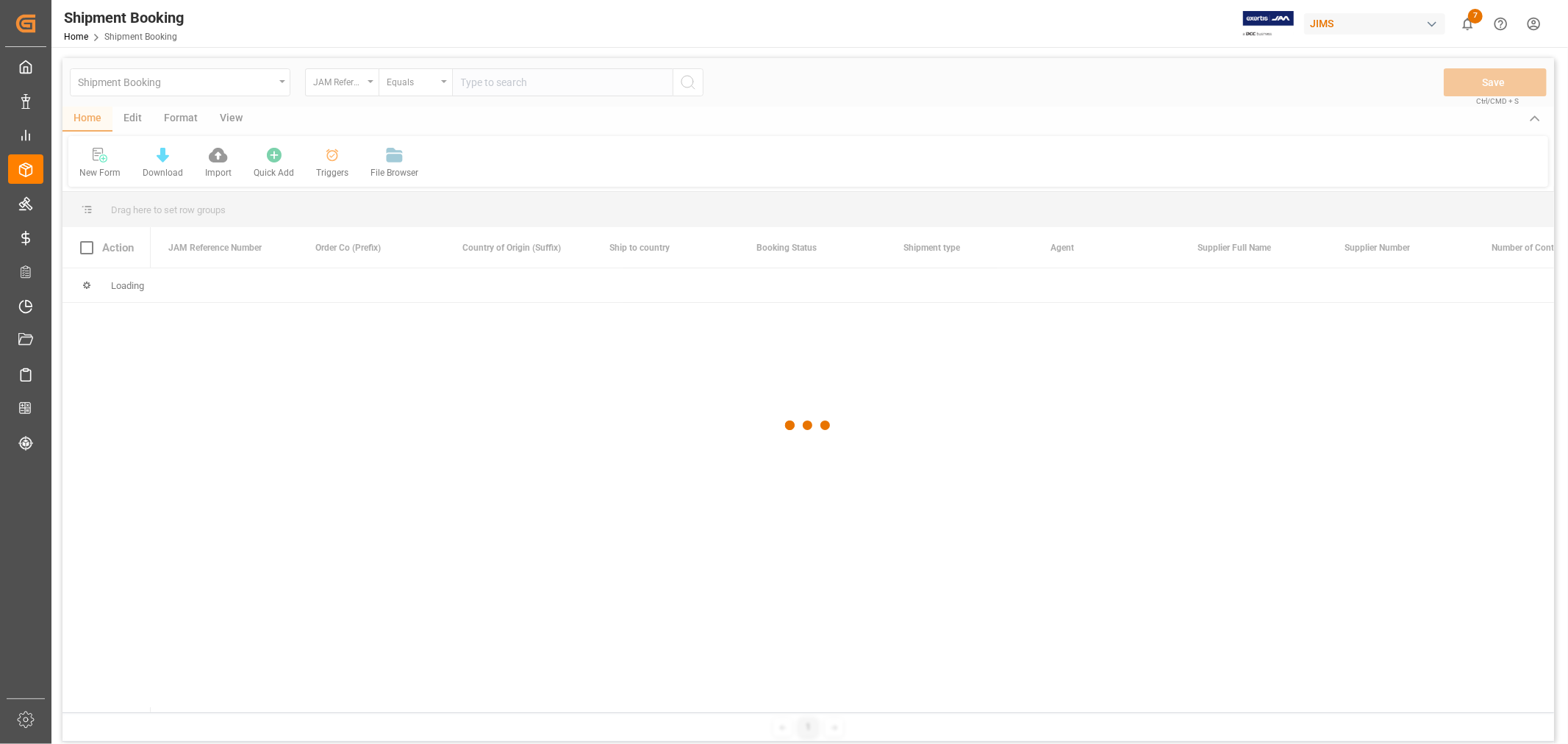
click at [512, 77] on div at bounding box center [808, 426] width 1491 height 735
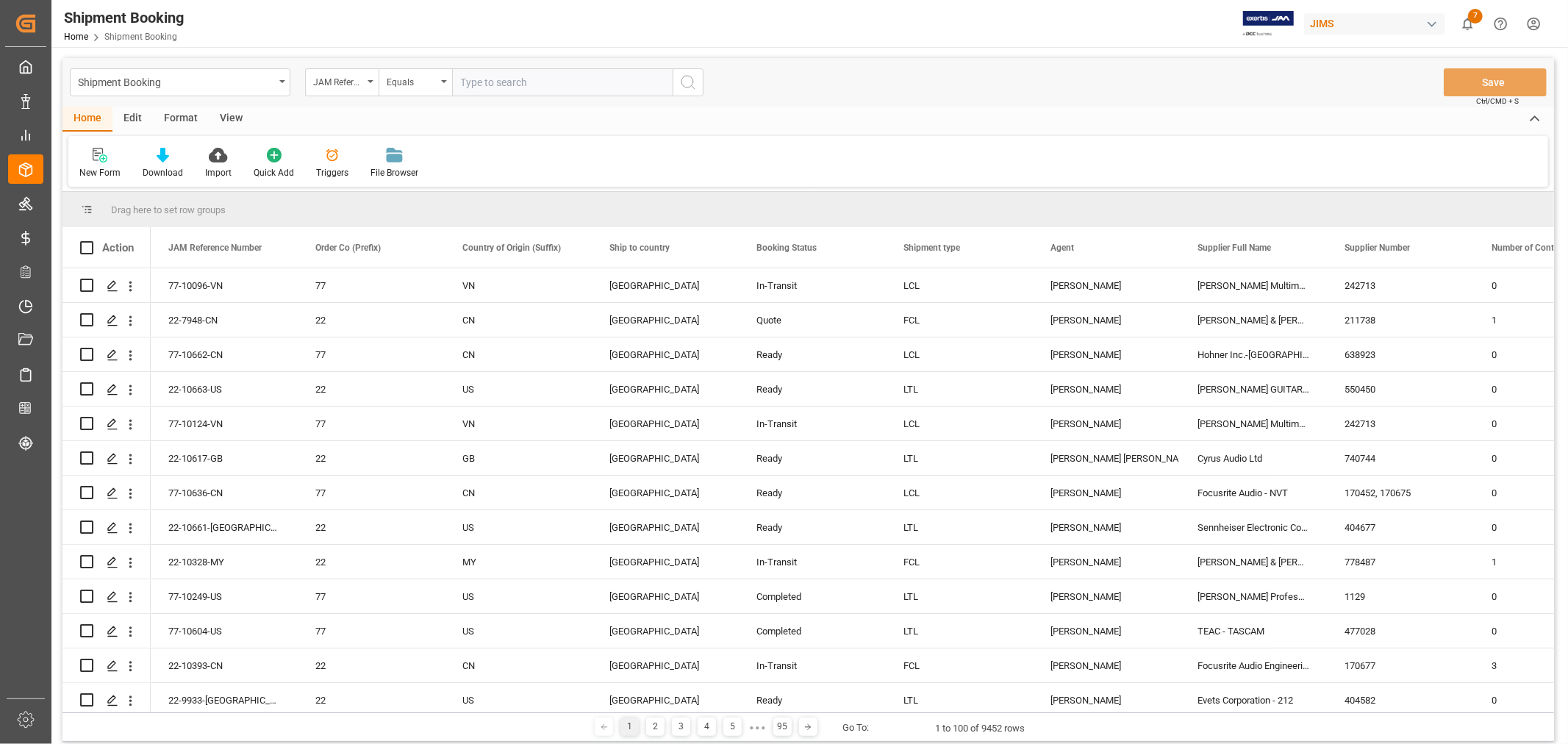
click at [515, 77] on input "text" at bounding box center [561, 82] width 220 height 28
paste input "77-10314-CN"
type input "77-10314-CN"
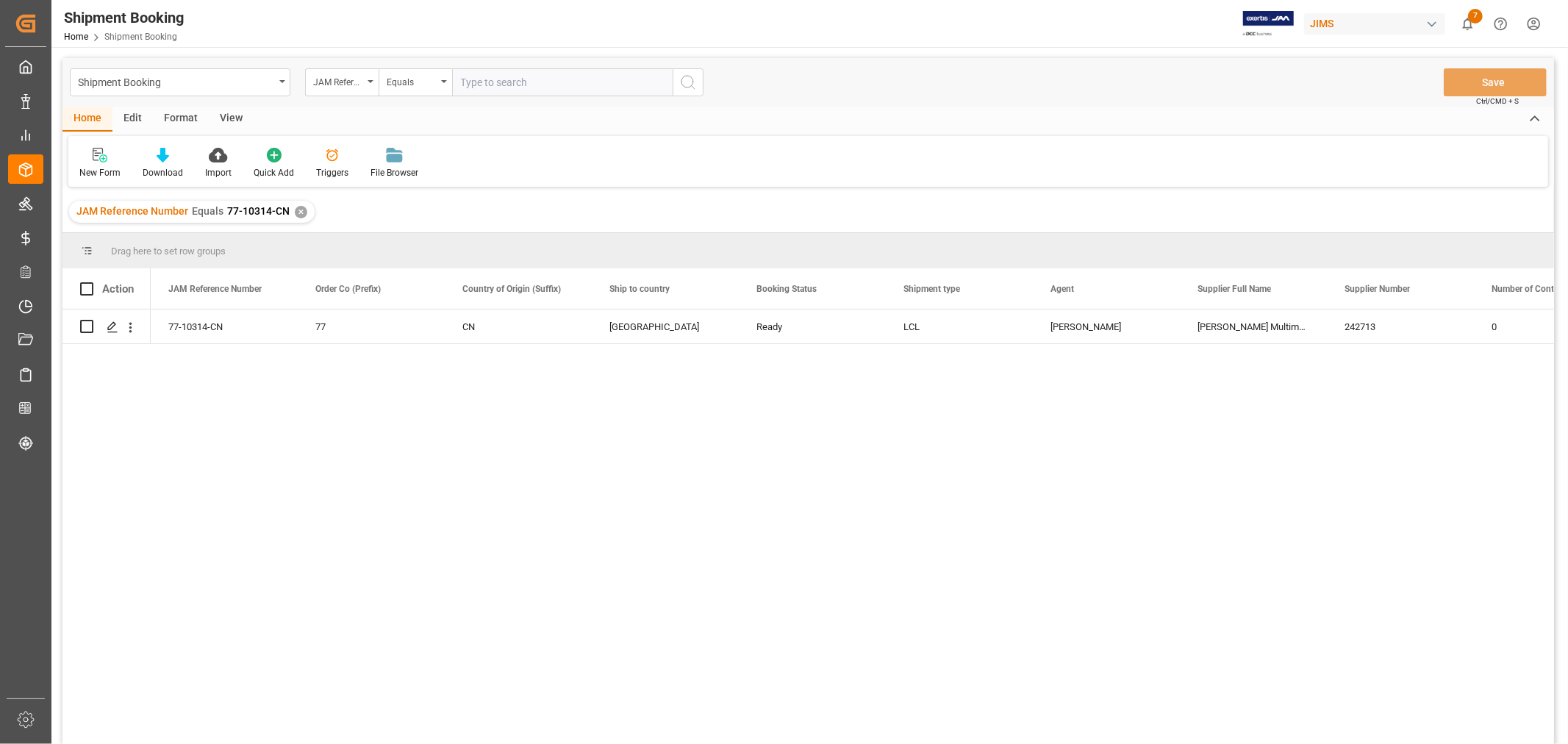
click at [225, 114] on div "View" at bounding box center [231, 119] width 45 height 25
click at [85, 173] on div "Default" at bounding box center [94, 172] width 29 height 13
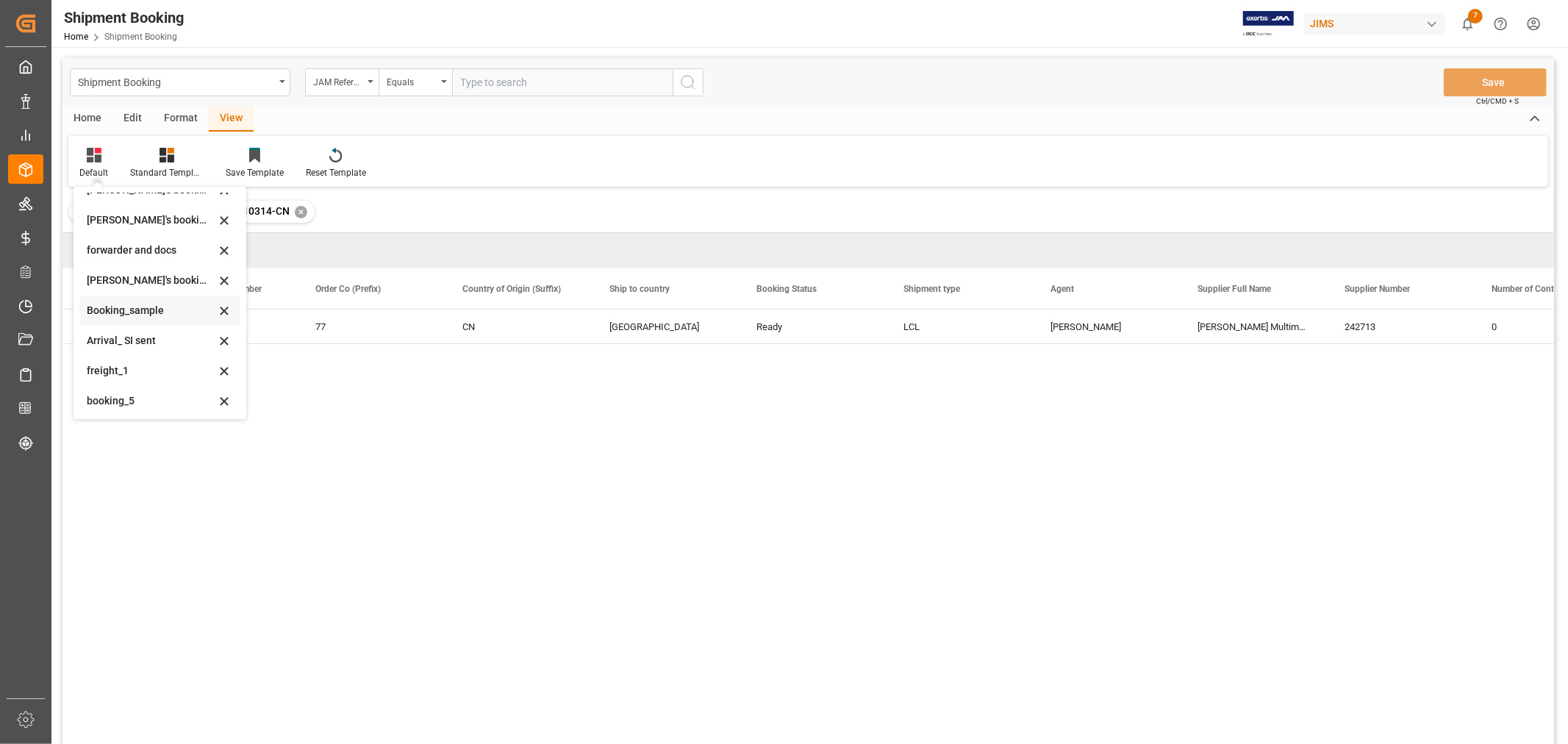
scroll to position [140, 0]
click at [112, 393] on div "booking_5" at bounding box center [151, 399] width 129 height 16
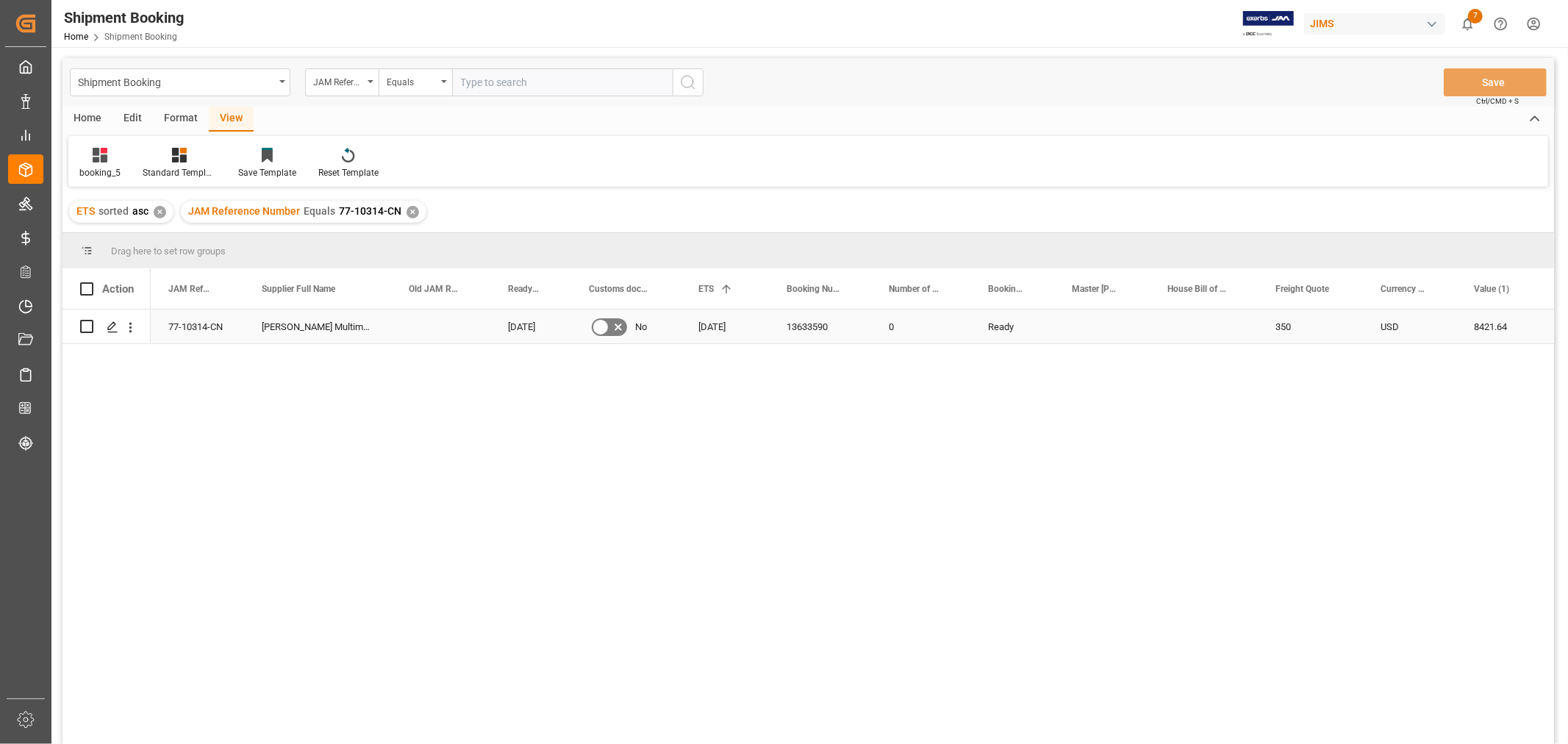
click at [796, 324] on div "13633590" at bounding box center [820, 326] width 102 height 34
click at [407, 211] on div "✕" at bounding box center [412, 212] width 12 height 12
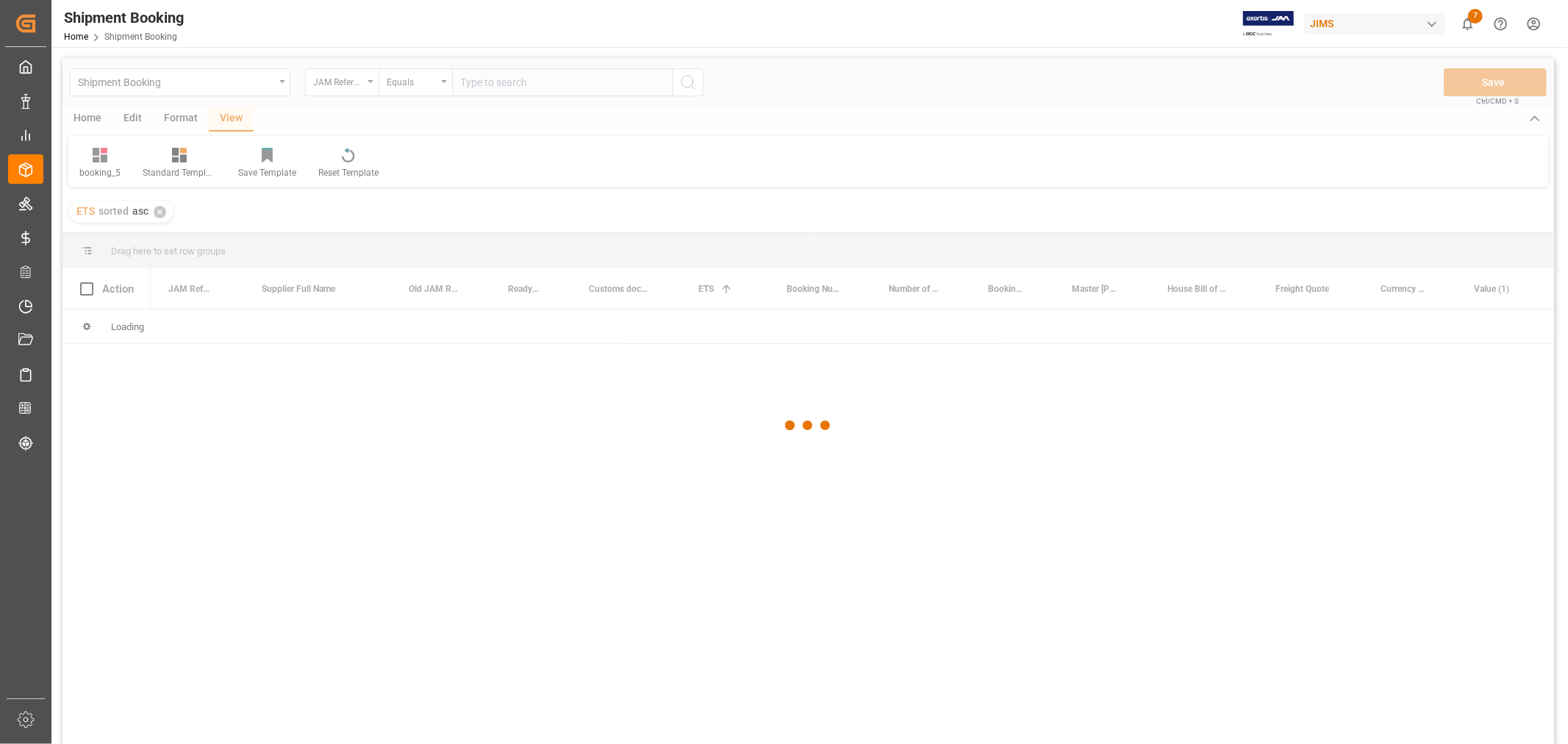
click at [472, 80] on div at bounding box center [808, 426] width 1491 height 735
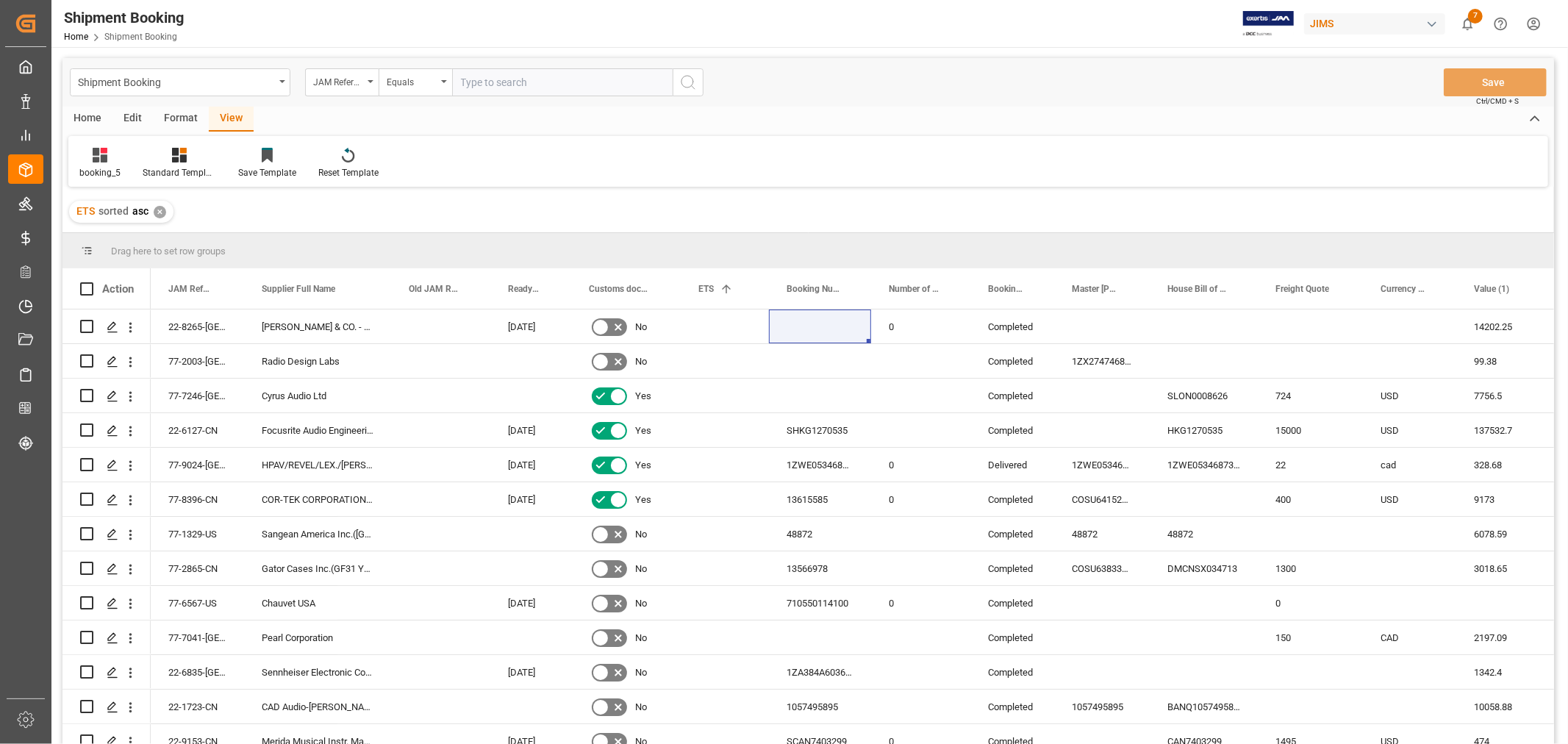
click at [473, 84] on input "text" at bounding box center [561, 82] width 220 height 28
type input "77-10094-cn"
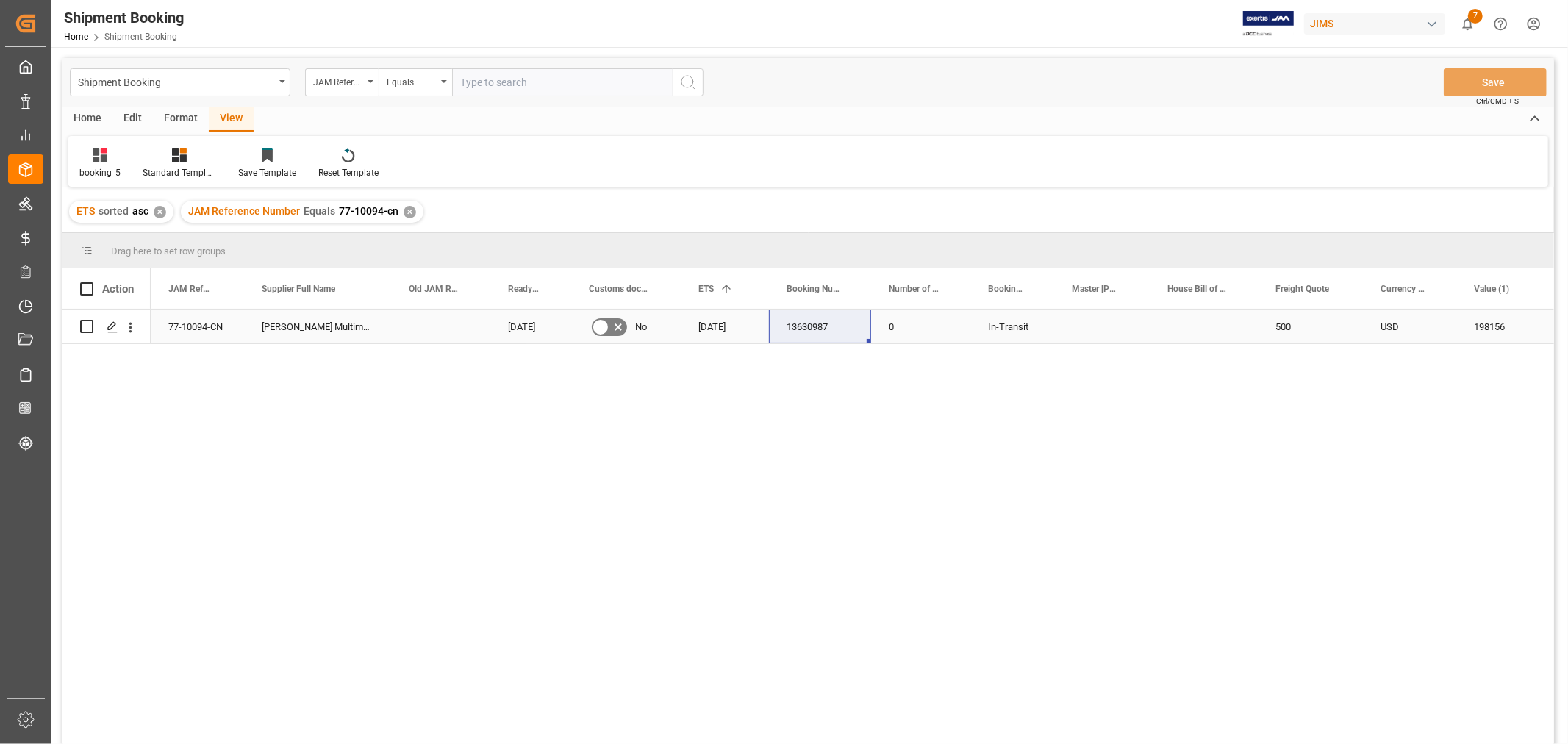
click at [790, 320] on div "13630987" at bounding box center [820, 326] width 102 height 34
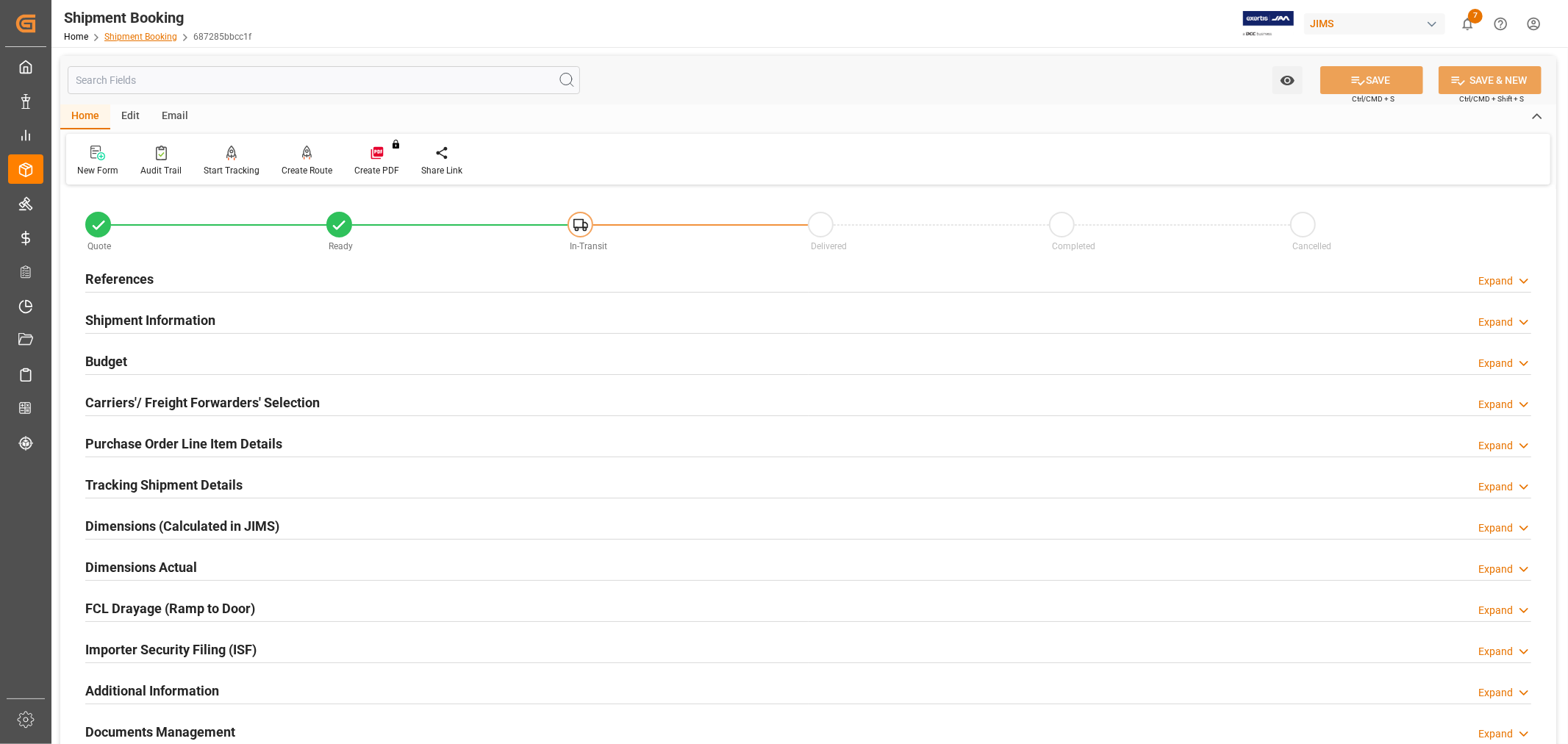
click at [139, 32] on link "Shipment Booking" at bounding box center [140, 37] width 73 height 11
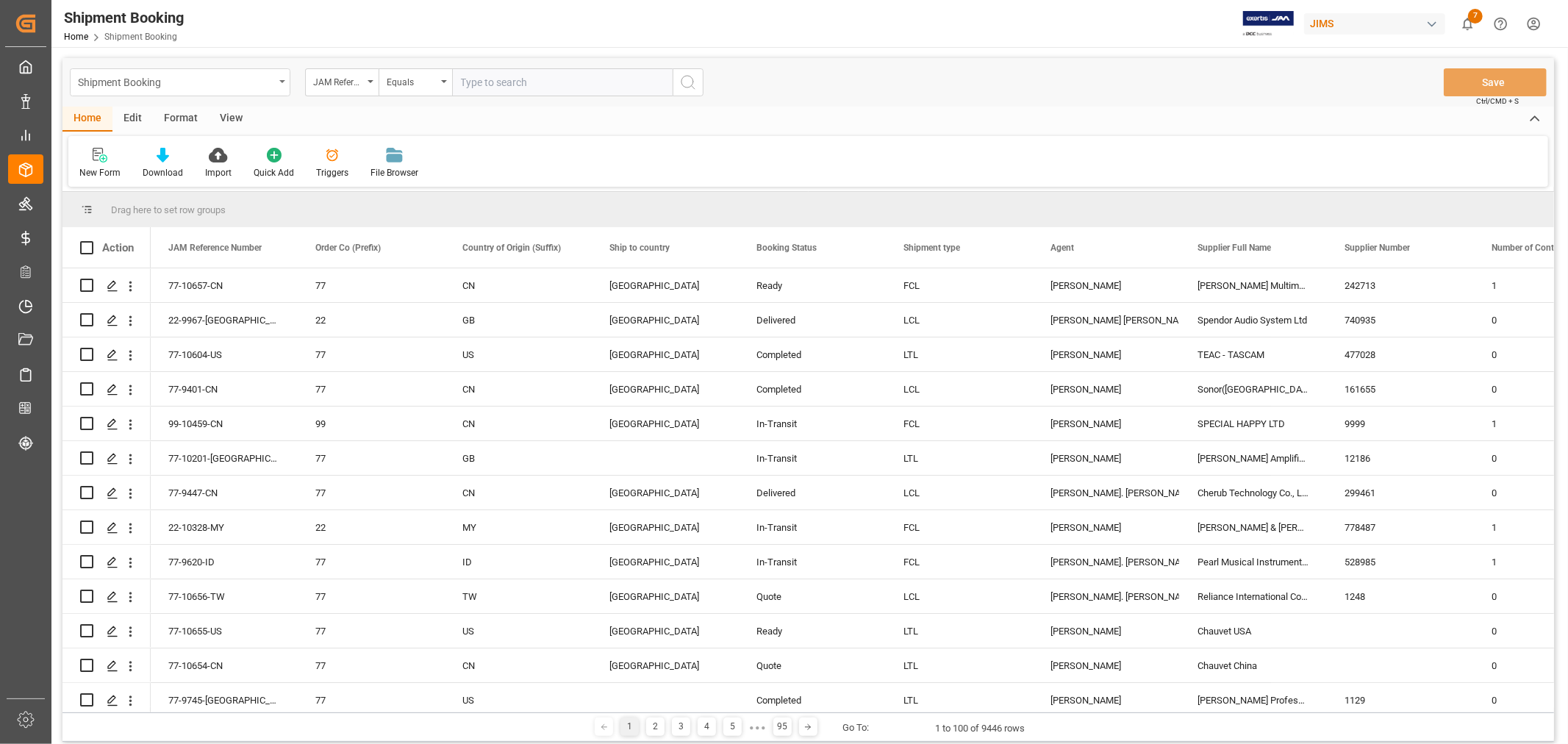
click at [237, 89] on div "Shipment Booking" at bounding box center [176, 81] width 196 height 18
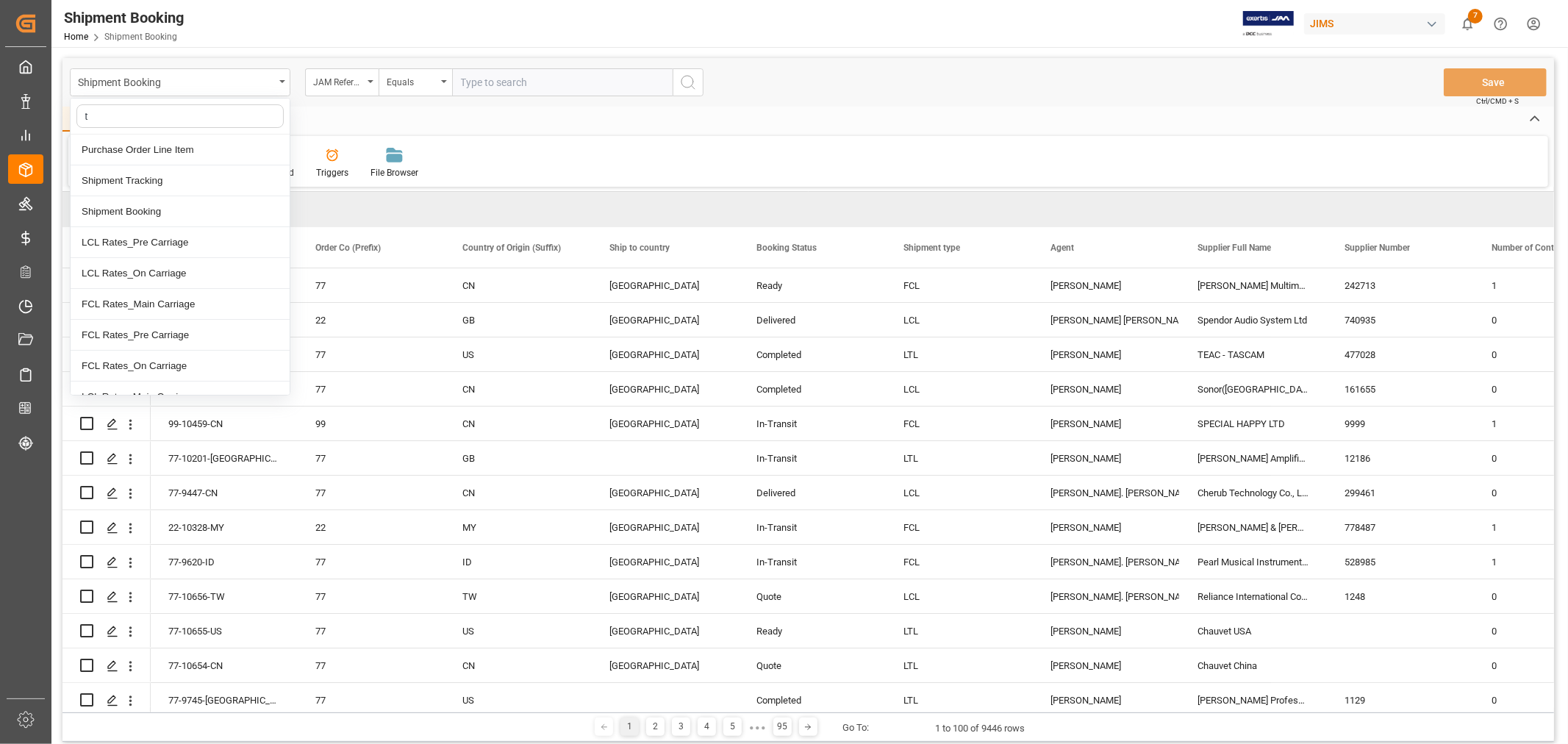
type input "tr"
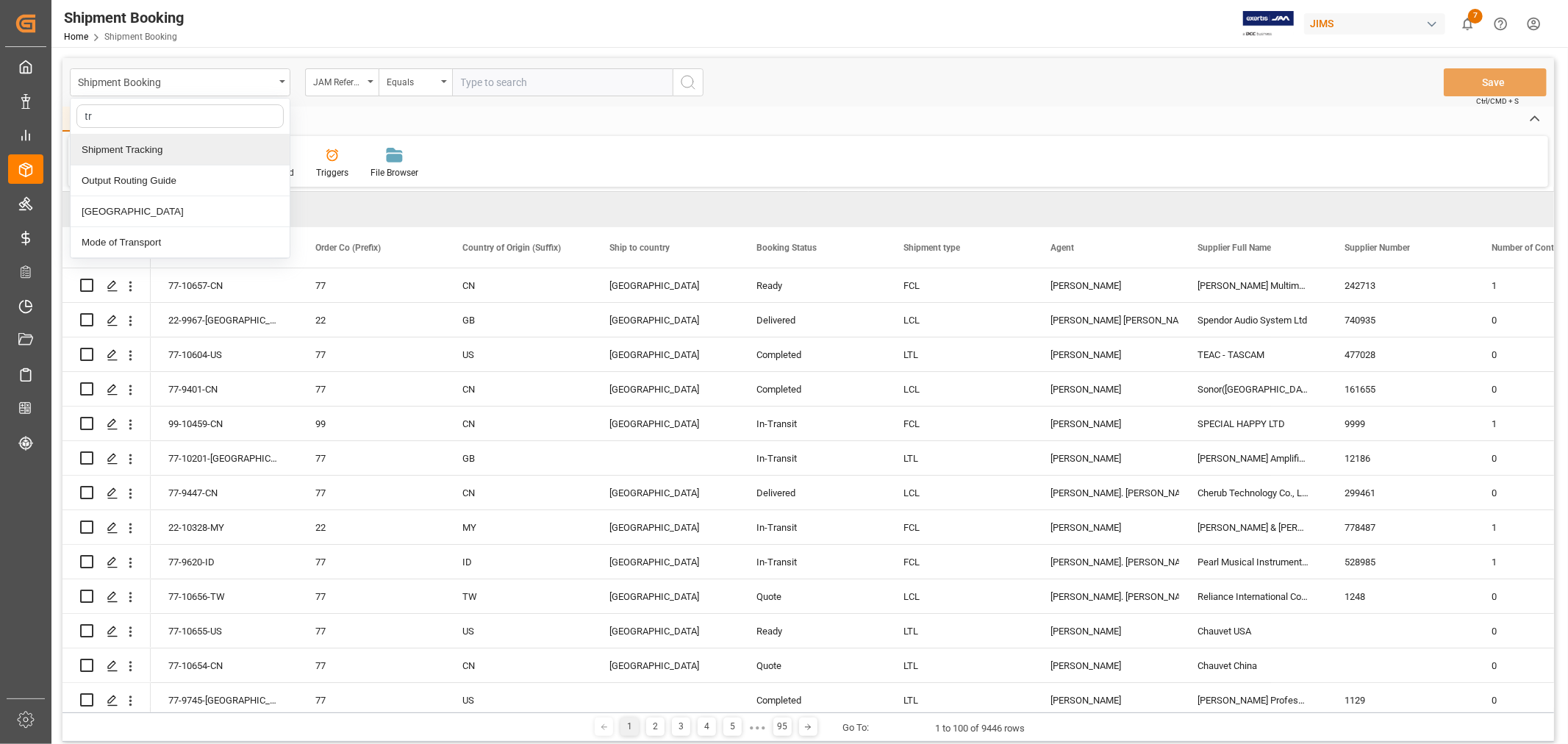
click at [156, 147] on div "Shipment Tracking" at bounding box center [180, 149] width 219 height 31
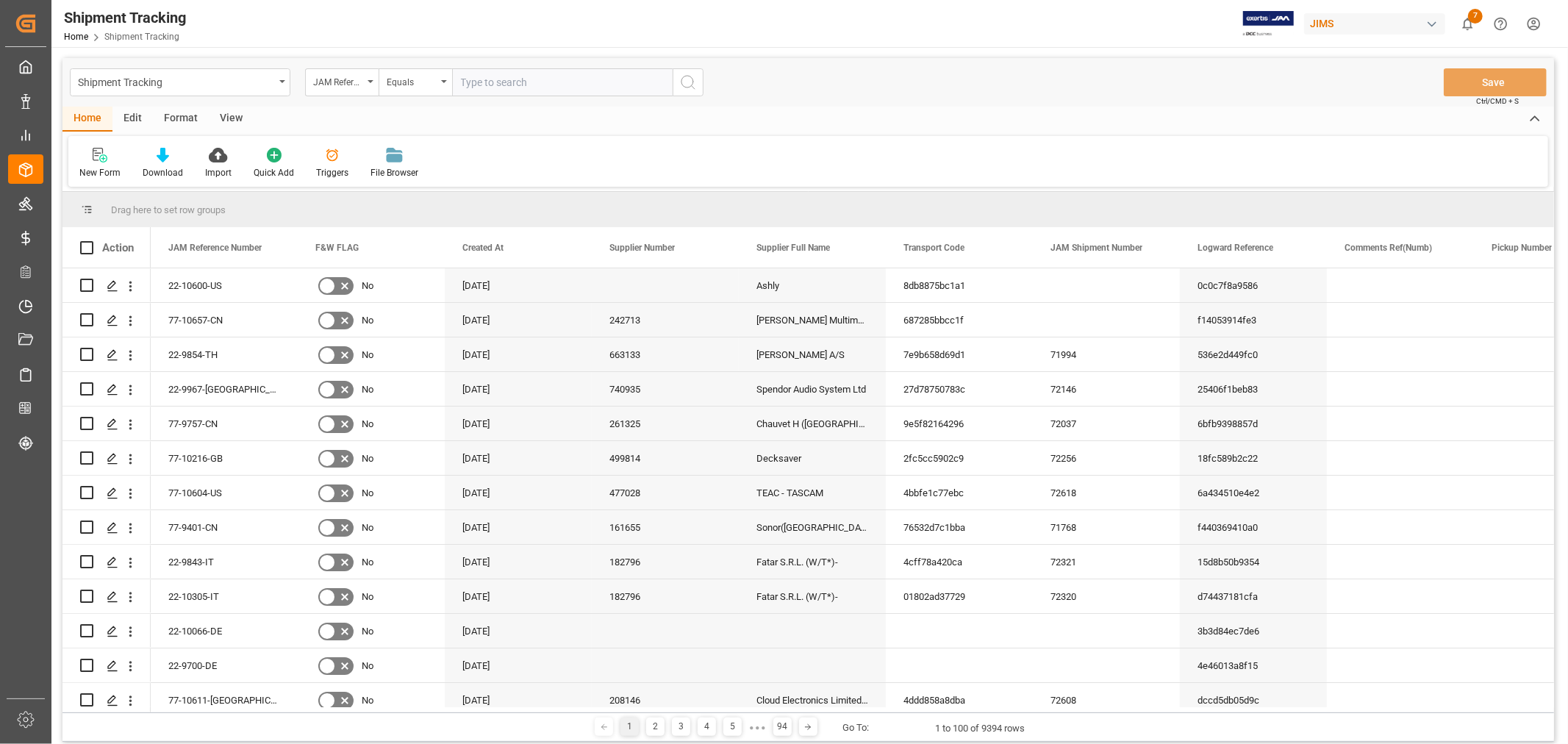
click at [544, 89] on input "text" at bounding box center [561, 82] width 220 height 28
paste input "77-10657-CN"
type input "77-10657-CN"
click at [683, 84] on icon "search button" at bounding box center [688, 82] width 18 height 18
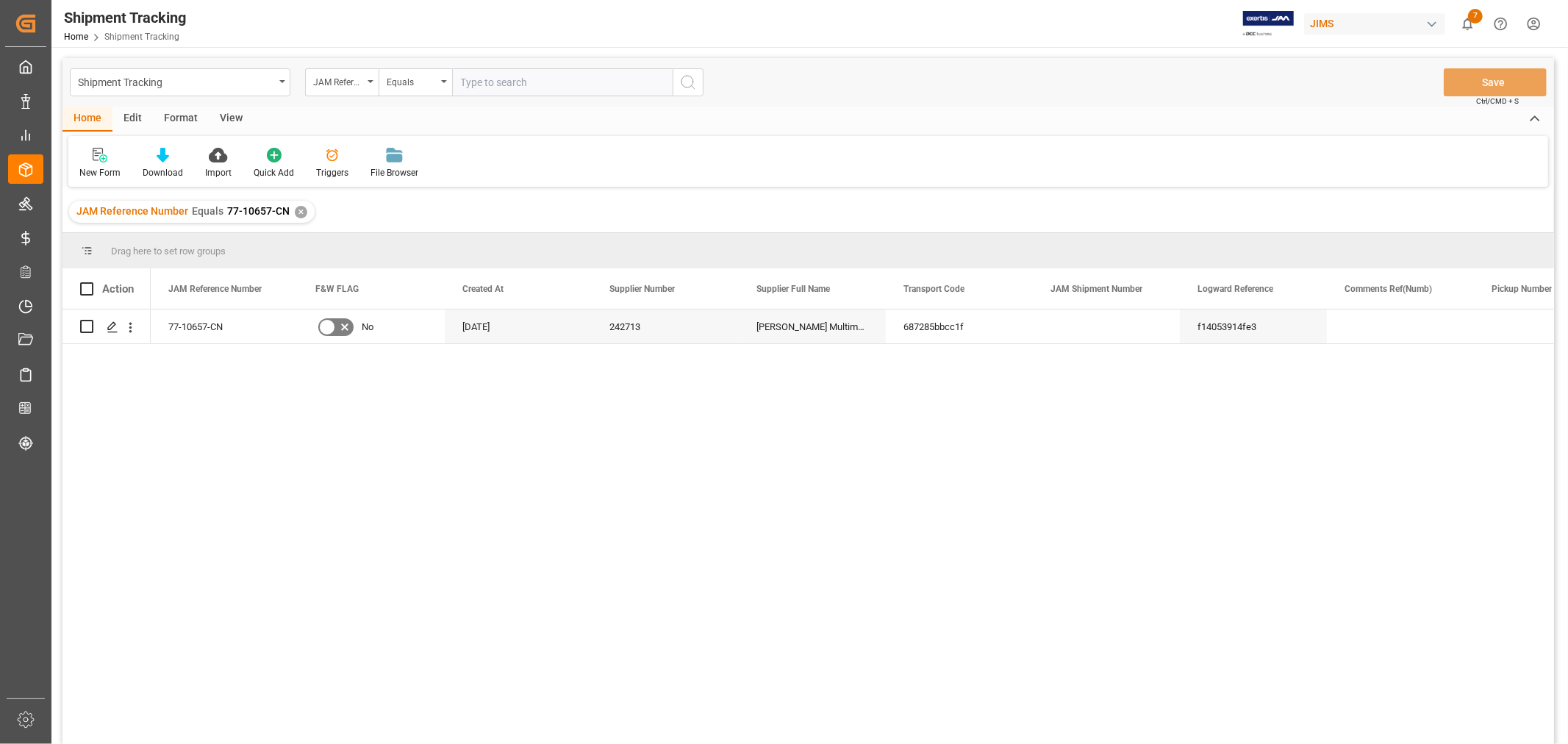
click at [229, 120] on div "View" at bounding box center [231, 119] width 45 height 25
click at [93, 175] on div "Default" at bounding box center [94, 172] width 29 height 13
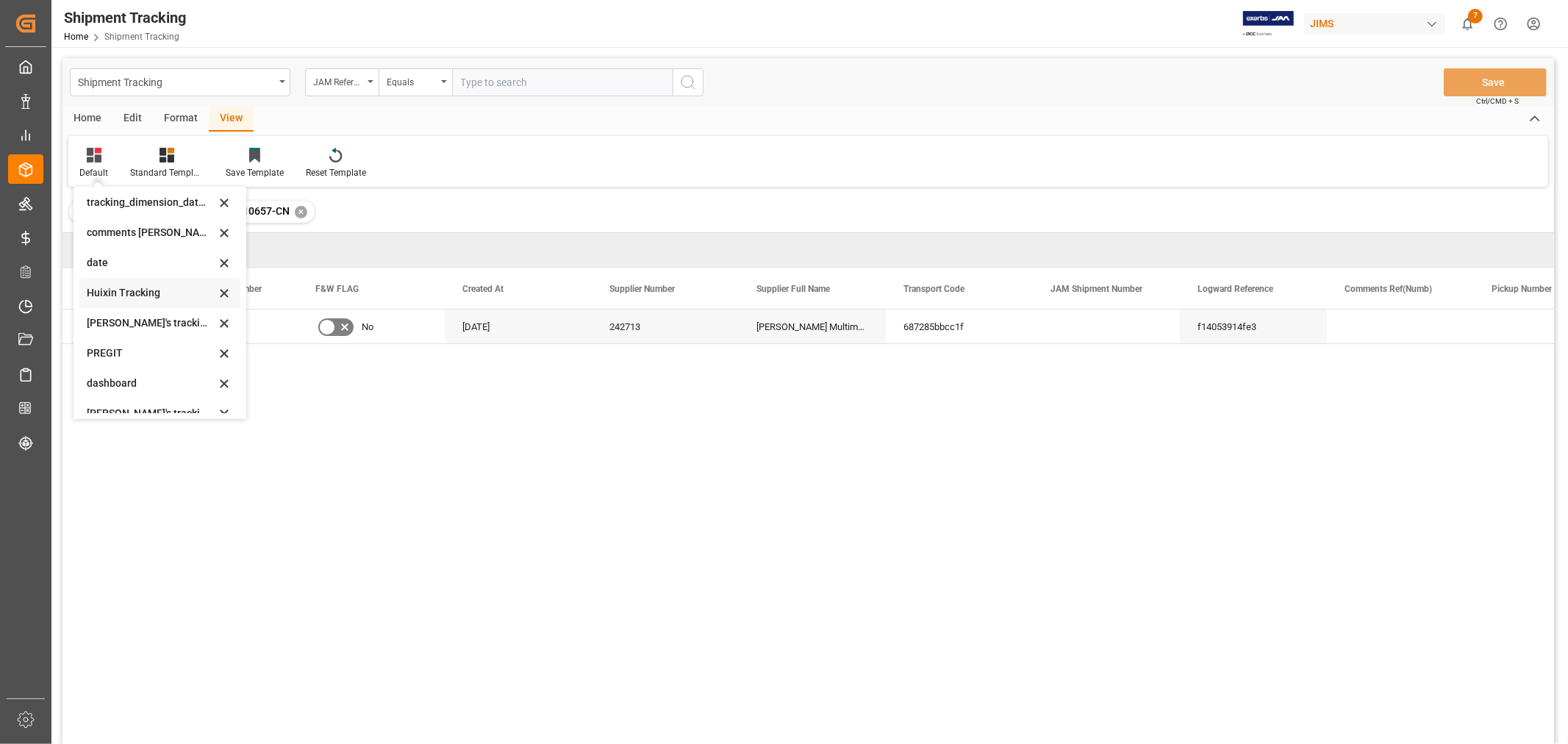
scroll to position [291, 0]
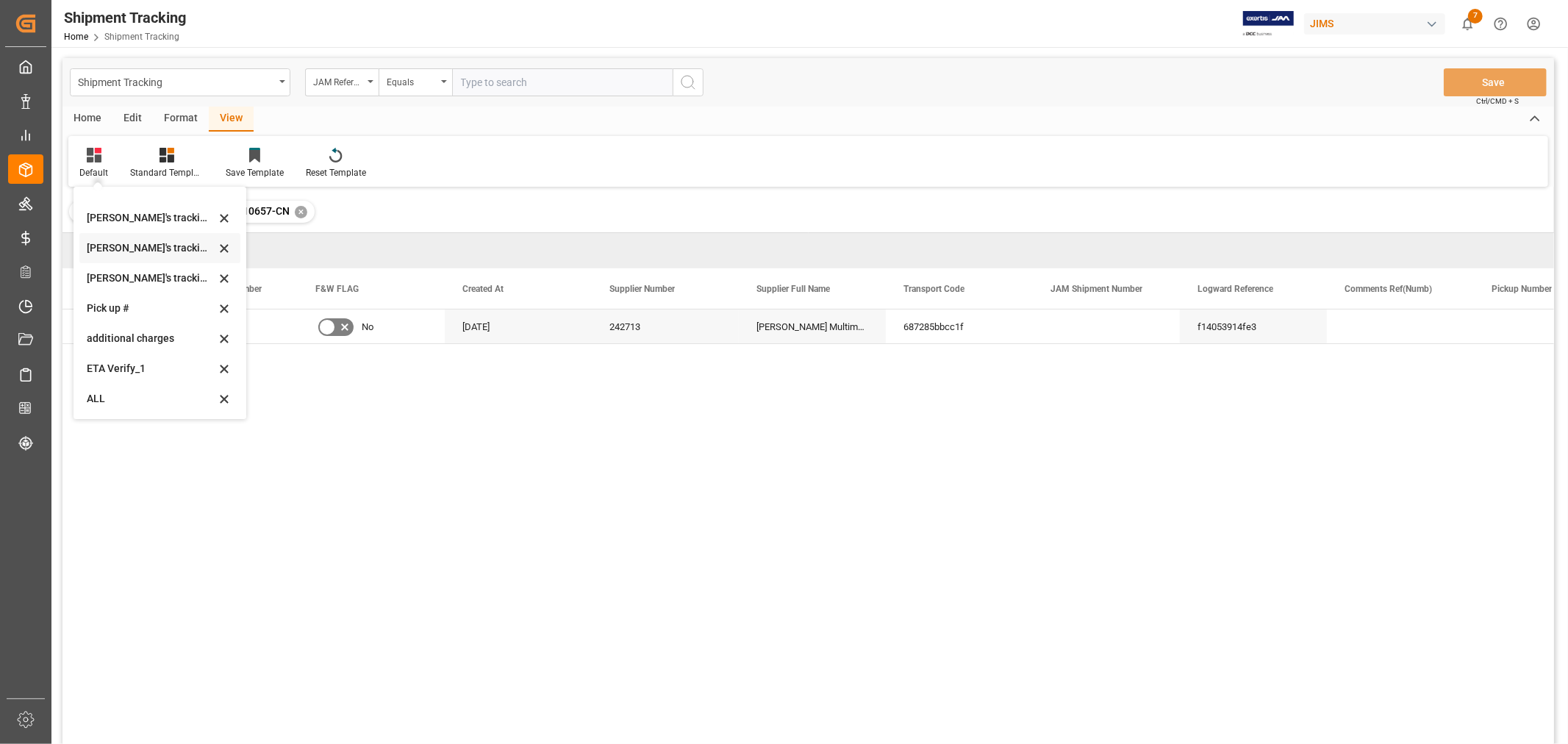
click at [144, 247] on div "Huixin's tracking all # _5" at bounding box center [151, 248] width 129 height 16
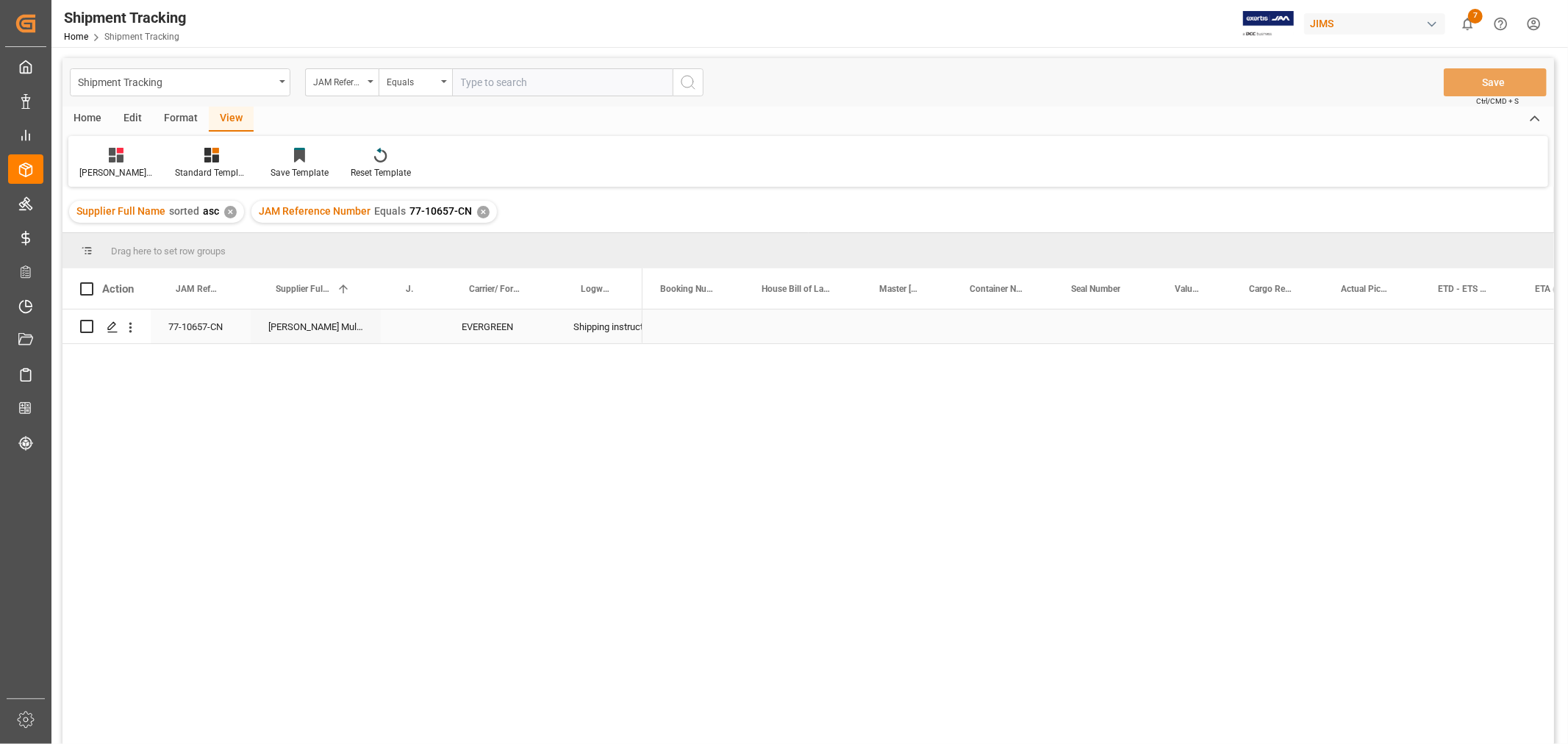
click at [683, 320] on div "Press SPACE to select this row." at bounding box center [693, 326] width 102 height 34
click at [1336, 327] on div "Press SPACE to select this row." at bounding box center [1371, 326] width 97 height 34
click at [1286, 328] on div "Press SPACE to select this row." at bounding box center [1277, 326] width 92 height 34
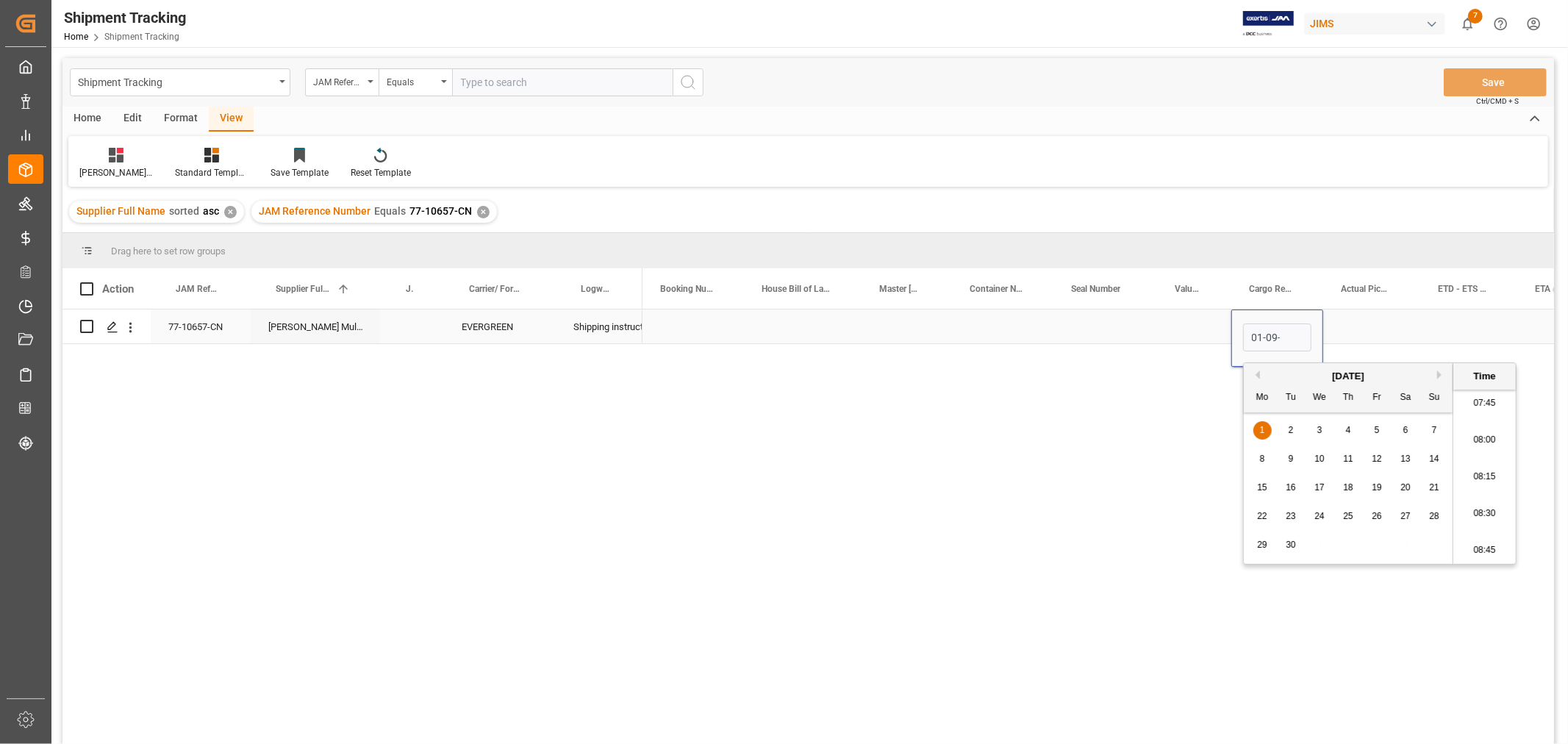
scroll to position [0, 1]
type input "01-09-2025"
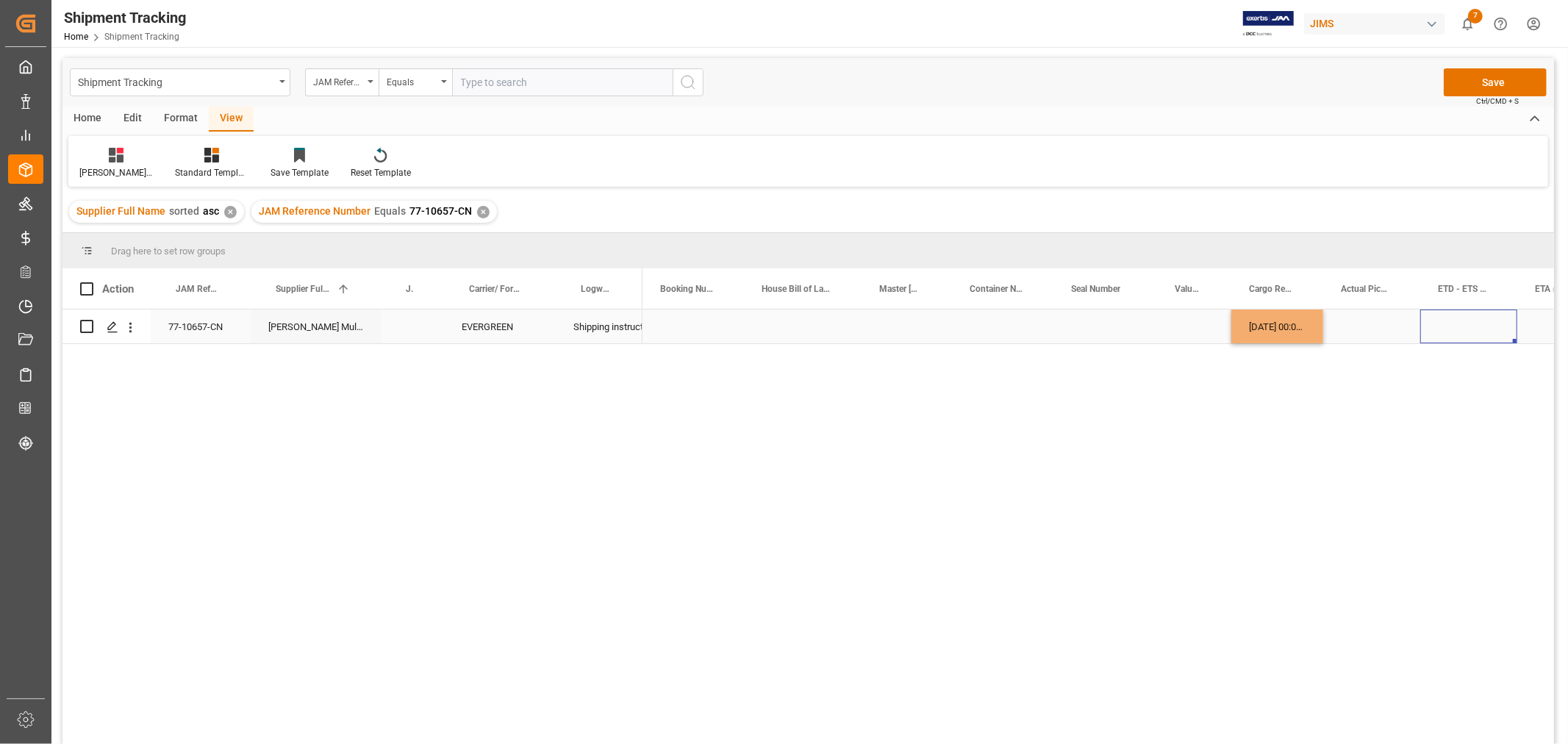
click at [1449, 326] on div "Press SPACE to select this row." at bounding box center [1468, 326] width 97 height 34
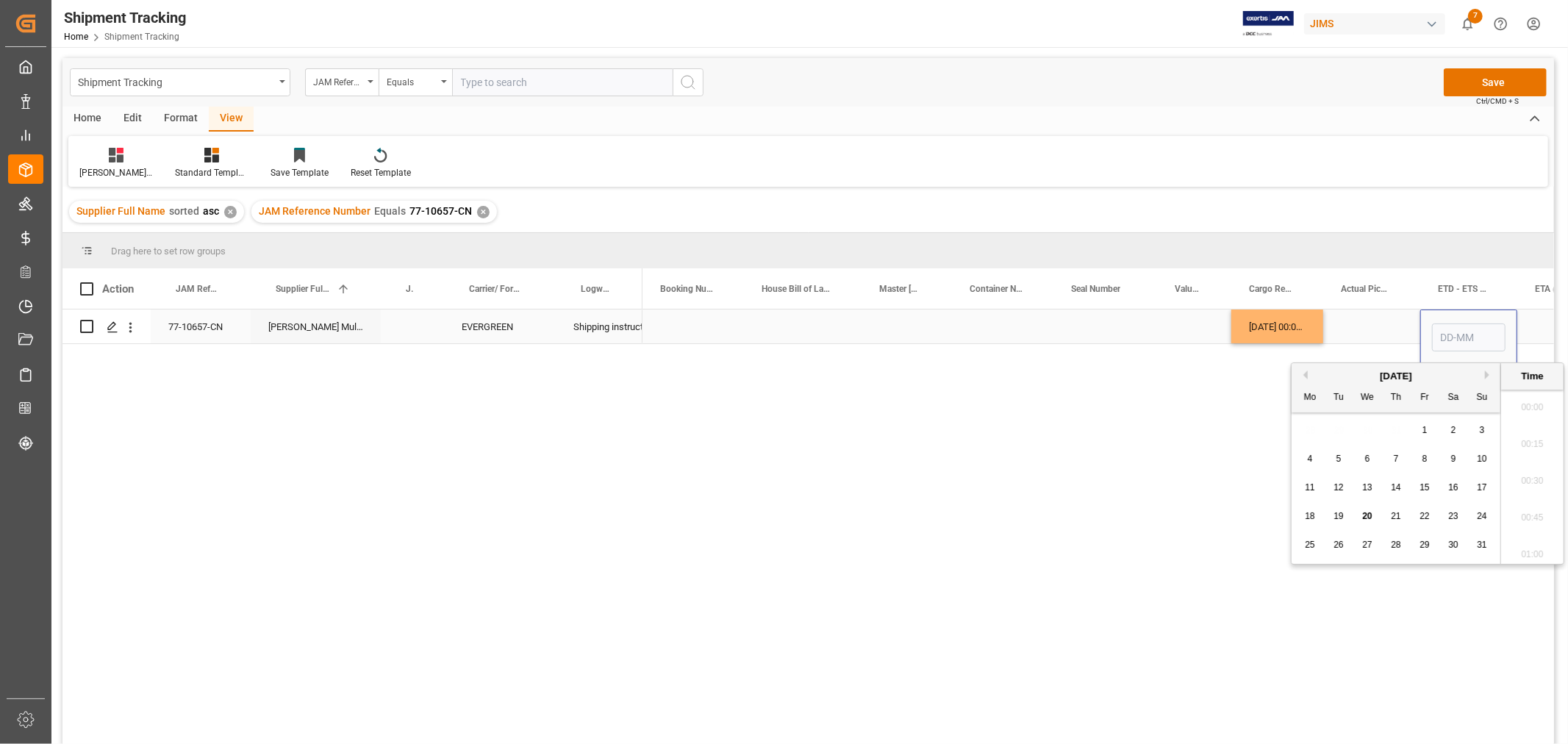
scroll to position [1144, 0]
click at [1449, 326] on input "Press SPACE to select this row." at bounding box center [1469, 338] width 74 height 28
click at [1482, 423] on div "7" at bounding box center [1481, 431] width 18 height 18
type input "07-09-2025 00:00"
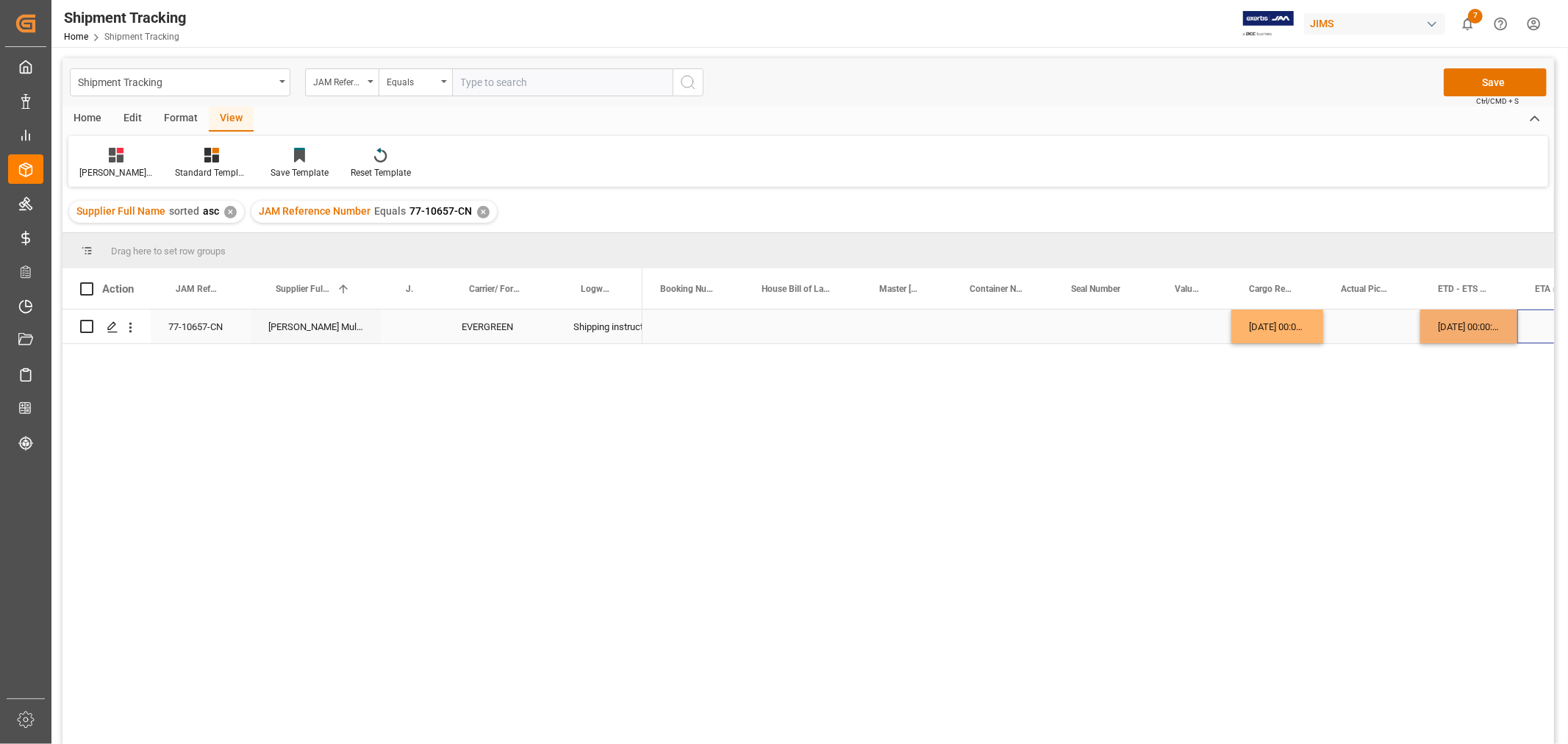
click at [1532, 335] on div "Press SPACE to select this row." at bounding box center [1564, 326] width 96 height 34
click at [1539, 329] on div "Press SPACE to select this row." at bounding box center [1564, 326] width 96 height 34
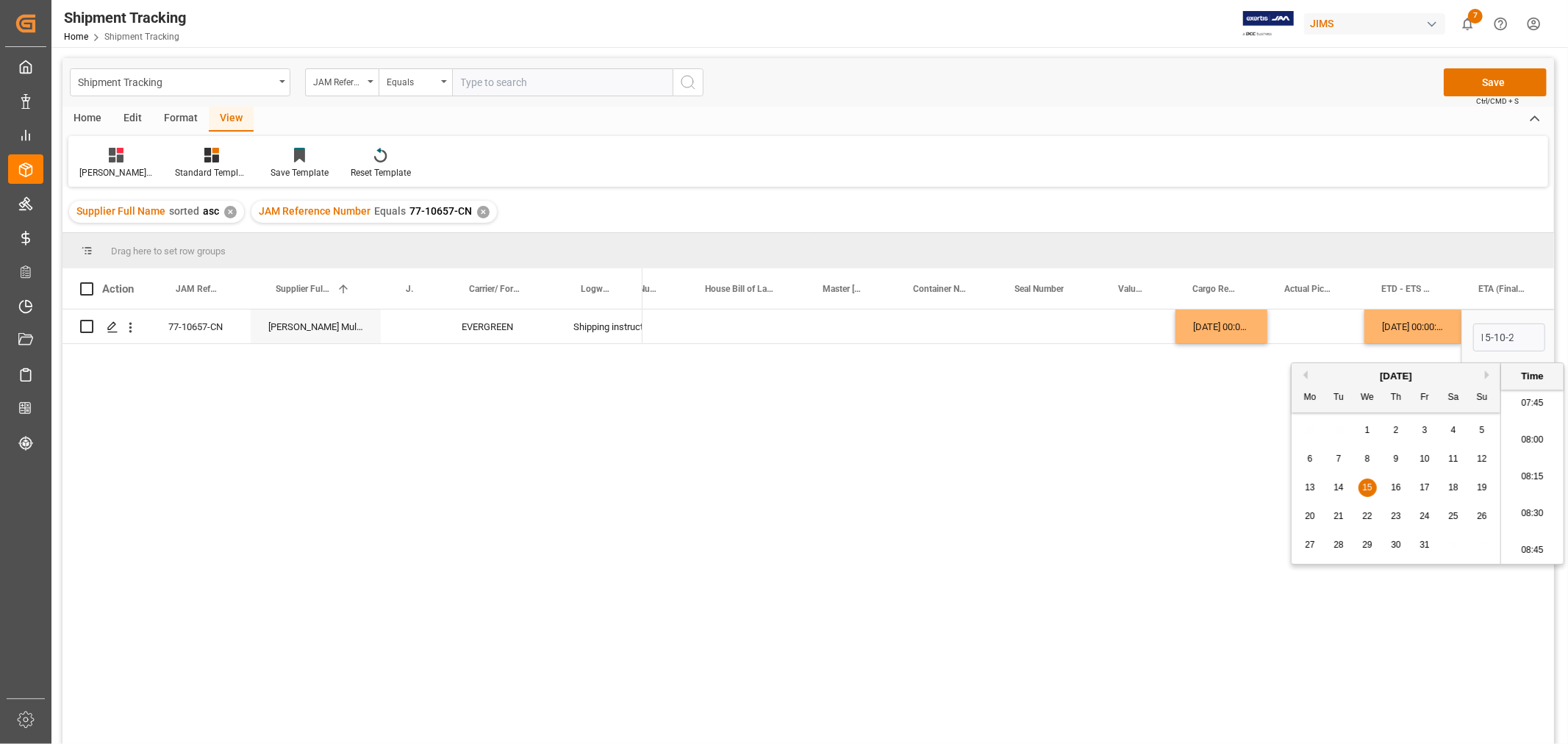
scroll to position [0, 0]
click at [1363, 485] on span "15" at bounding box center [1366, 488] width 10 height 11
type input "15-10-2025 00:00"
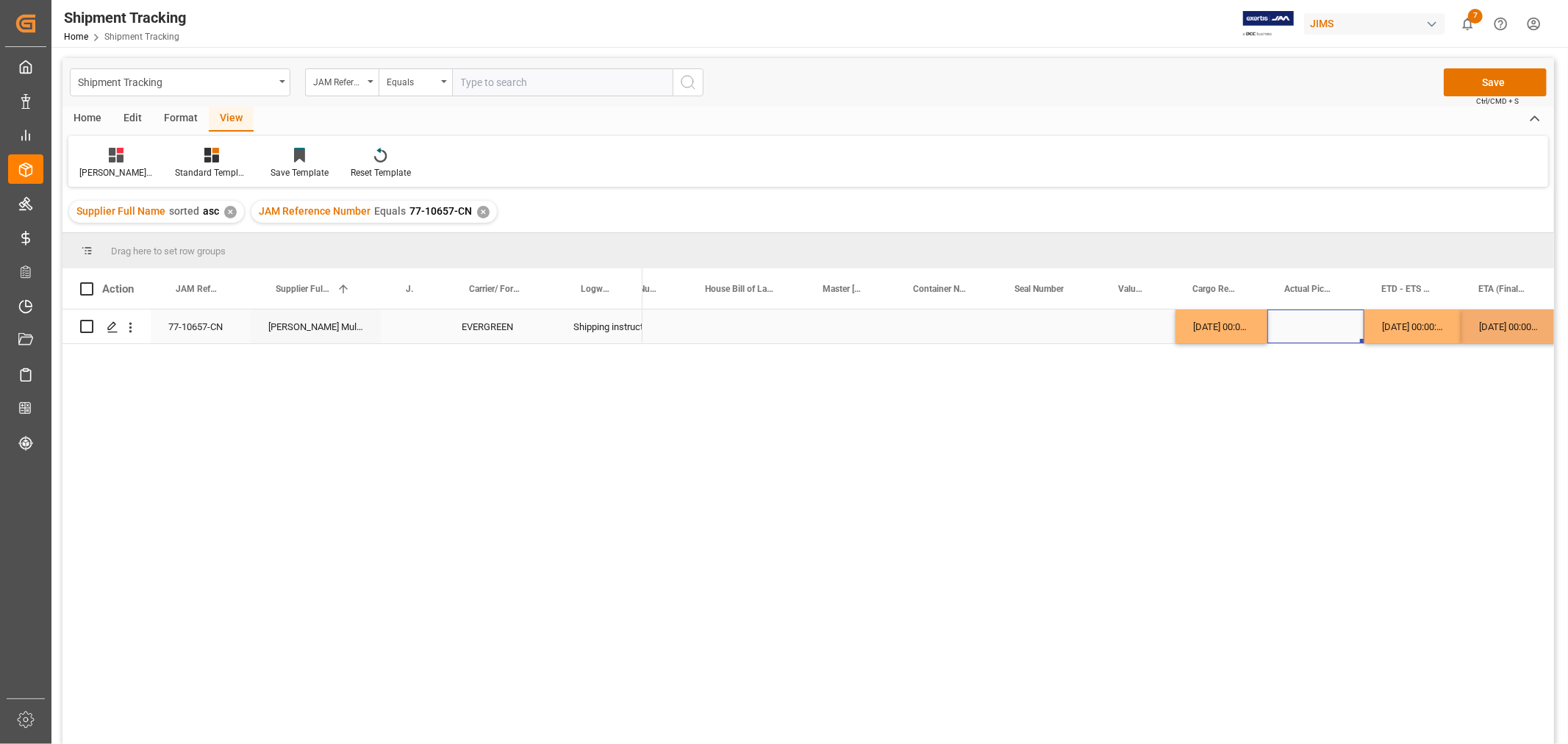
click at [1306, 333] on div "Press SPACE to select this row." at bounding box center [1315, 326] width 97 height 34
click at [1119, 333] on div "Press SPACE to select this row." at bounding box center [1137, 326] width 75 height 34
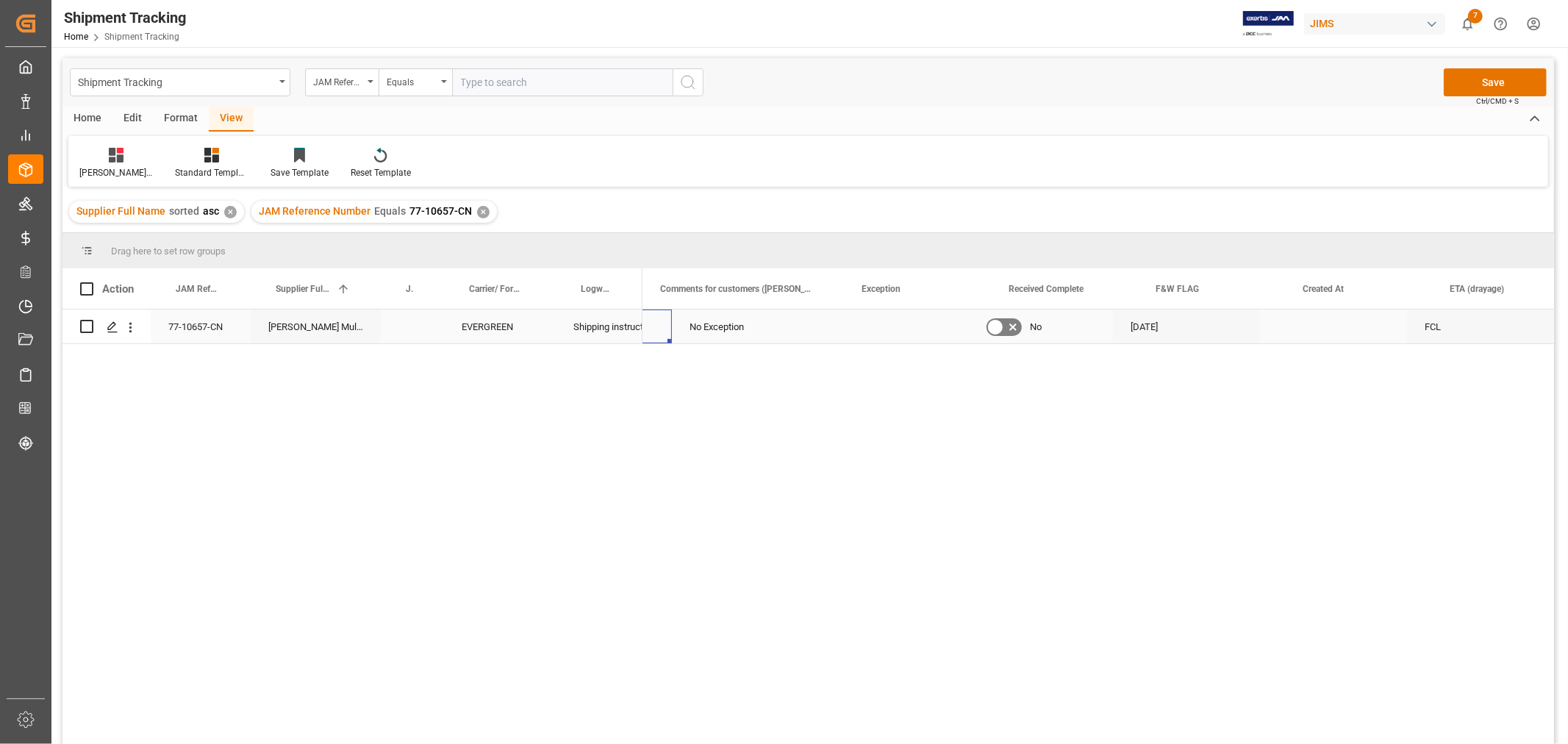
scroll to position [0, 1178]
click at [758, 328] on div "Press SPACE to select this row." at bounding box center [743, 326] width 202 height 34
click at [758, 328] on input "Press SPACE to select this row." at bounding box center [743, 335] width 178 height 28
paste input "MULTIMEDIA HOLIDAY 2025"
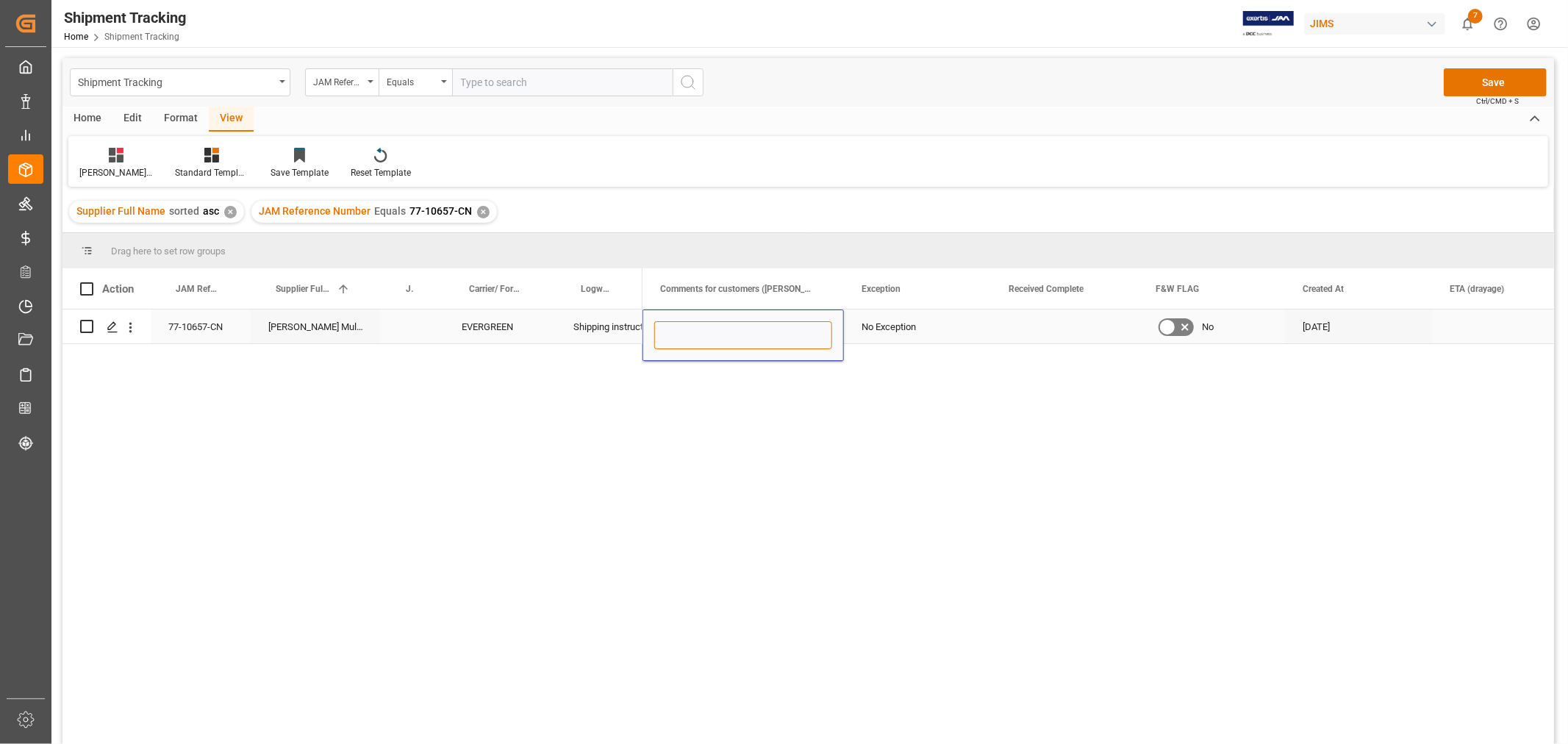
type input "MULTIMEDIA HOLIDAY 2025"
click at [1015, 324] on div "Press SPACE to select this row." at bounding box center [1065, 326] width 147 height 34
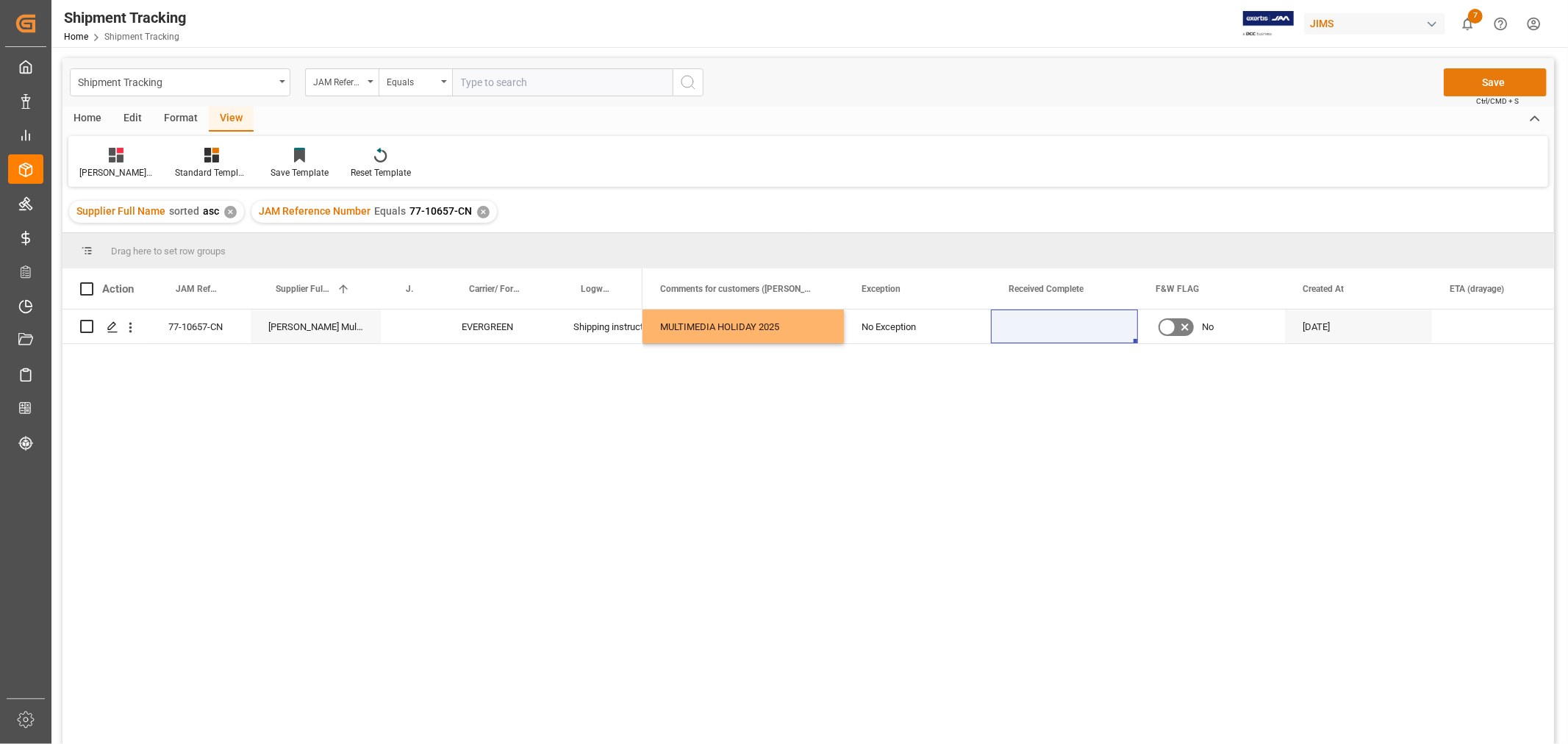
click at [1474, 81] on button "Save" at bounding box center [1494, 82] width 103 height 28
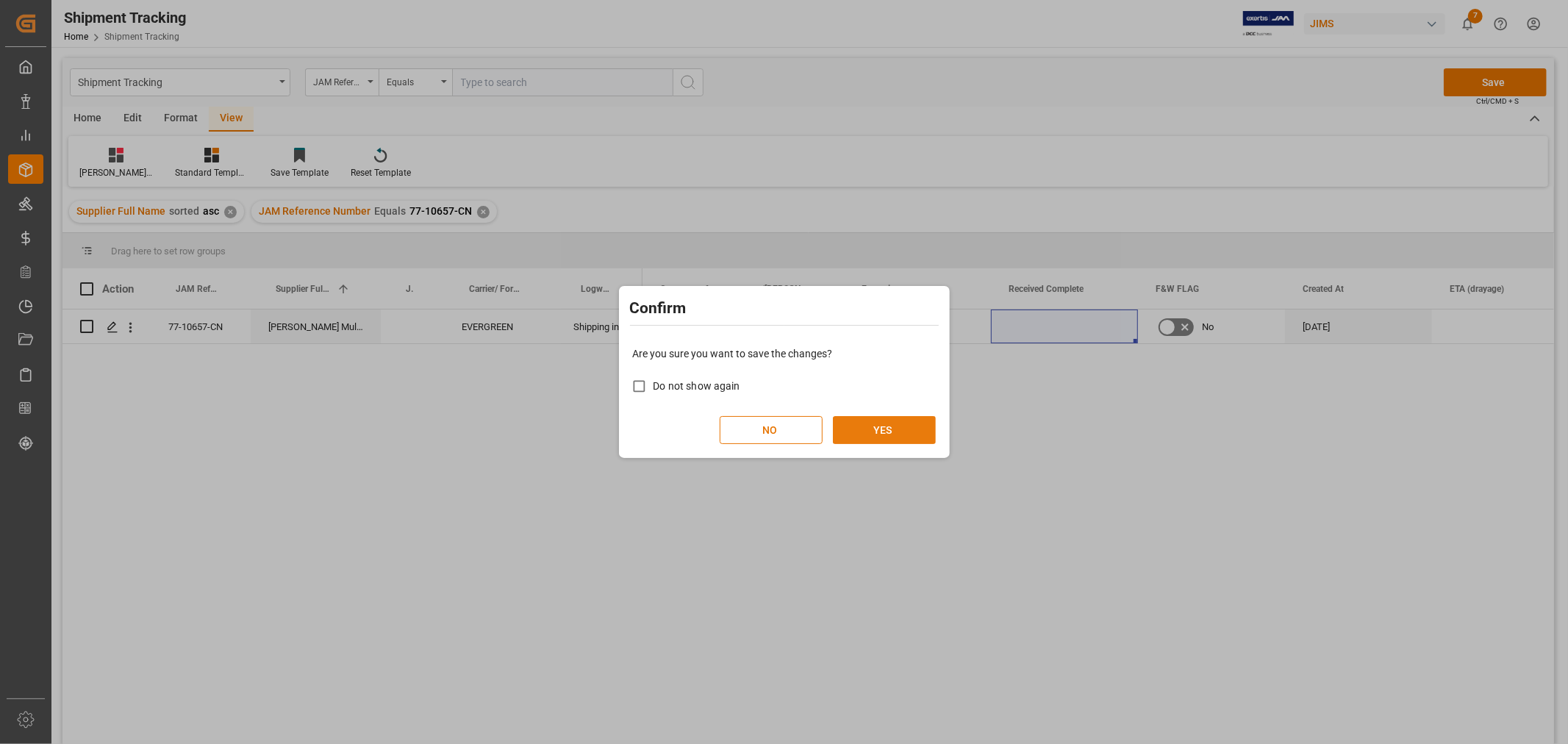
click at [894, 429] on button "YES" at bounding box center [884, 430] width 103 height 28
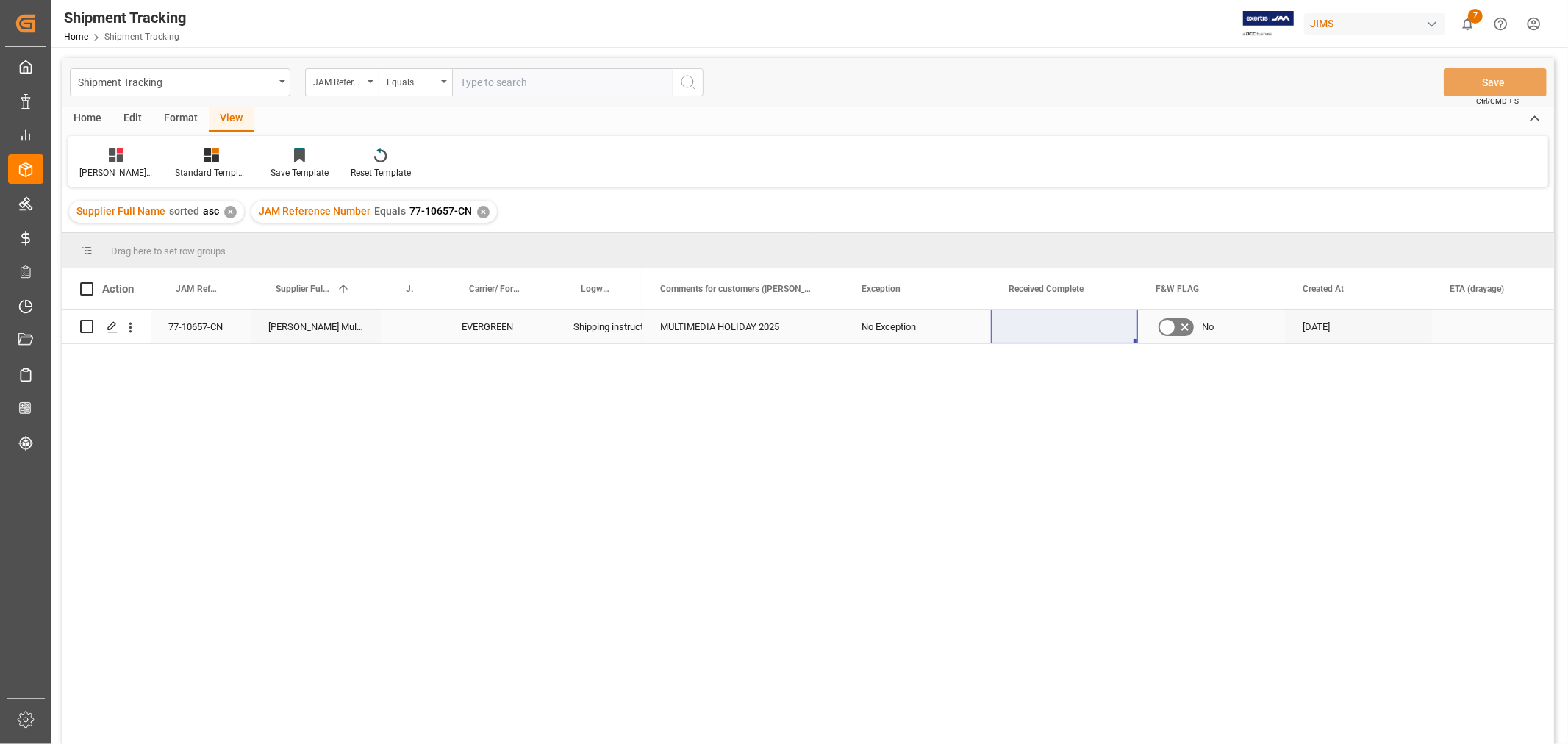
click at [748, 320] on div "MULTIMEDIA HOLIDAY 2025" at bounding box center [743, 326] width 202 height 34
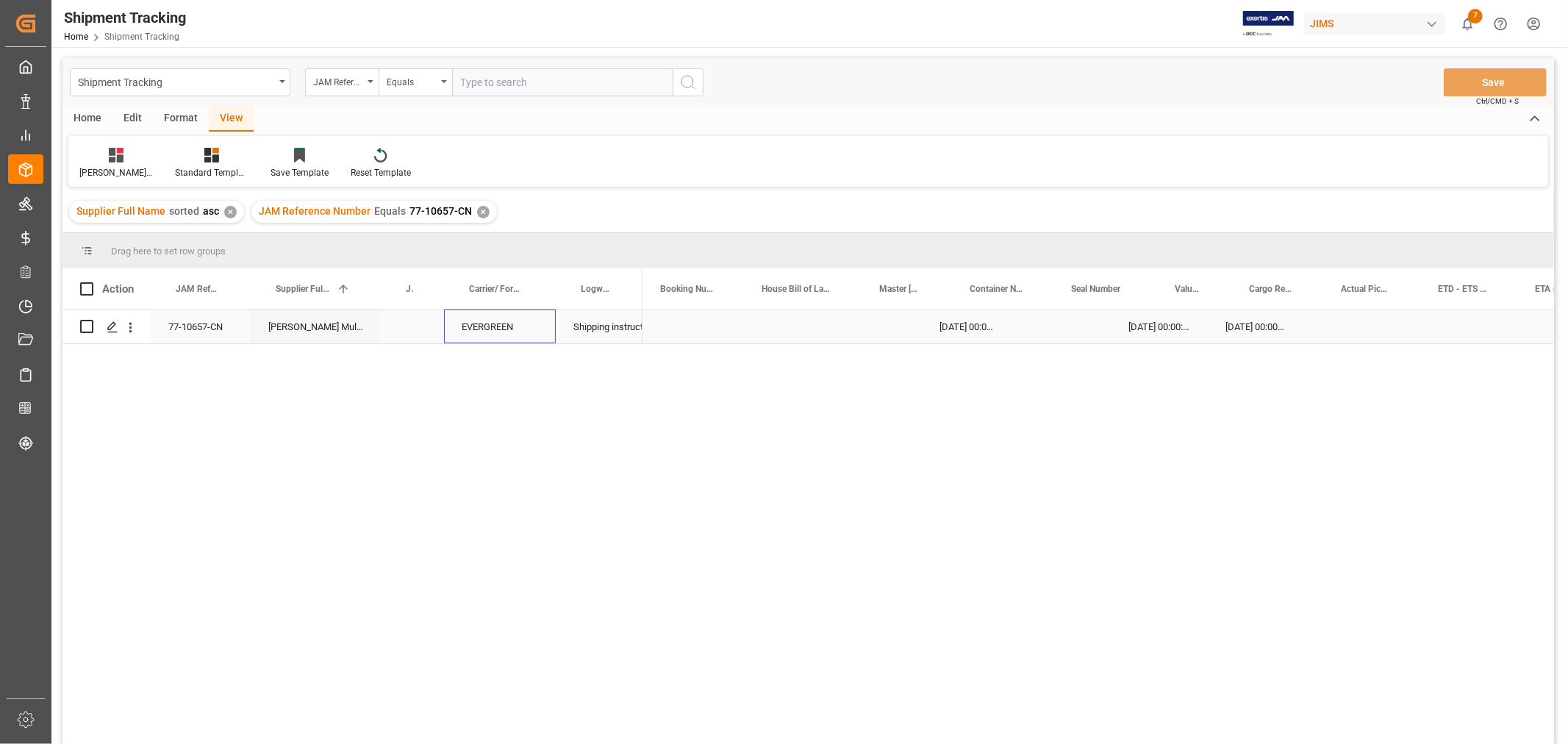
scroll to position [0, 0]
click at [110, 156] on icon at bounding box center [116, 154] width 15 height 15
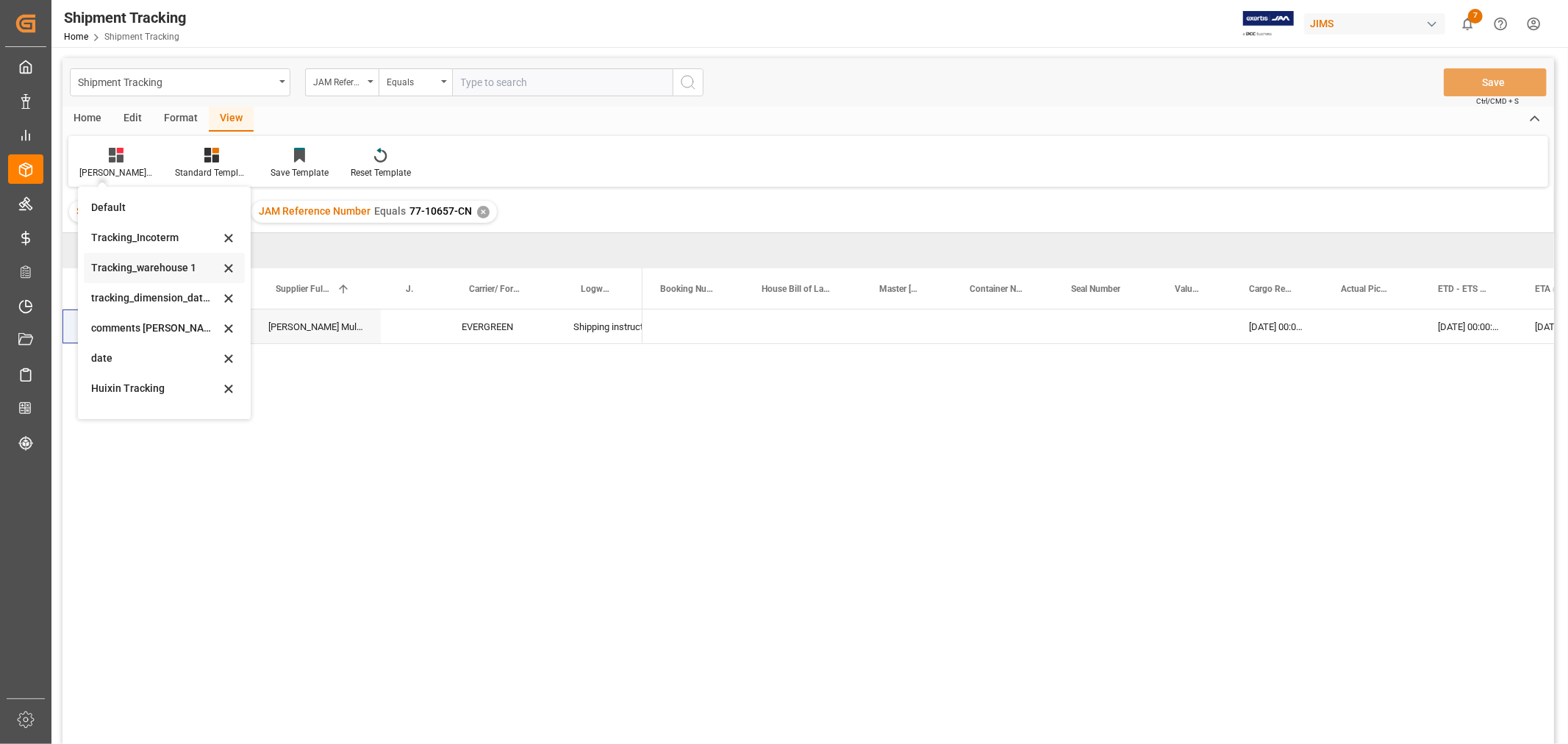
click at [143, 263] on div "Tracking_warehouse 1" at bounding box center [155, 268] width 129 height 16
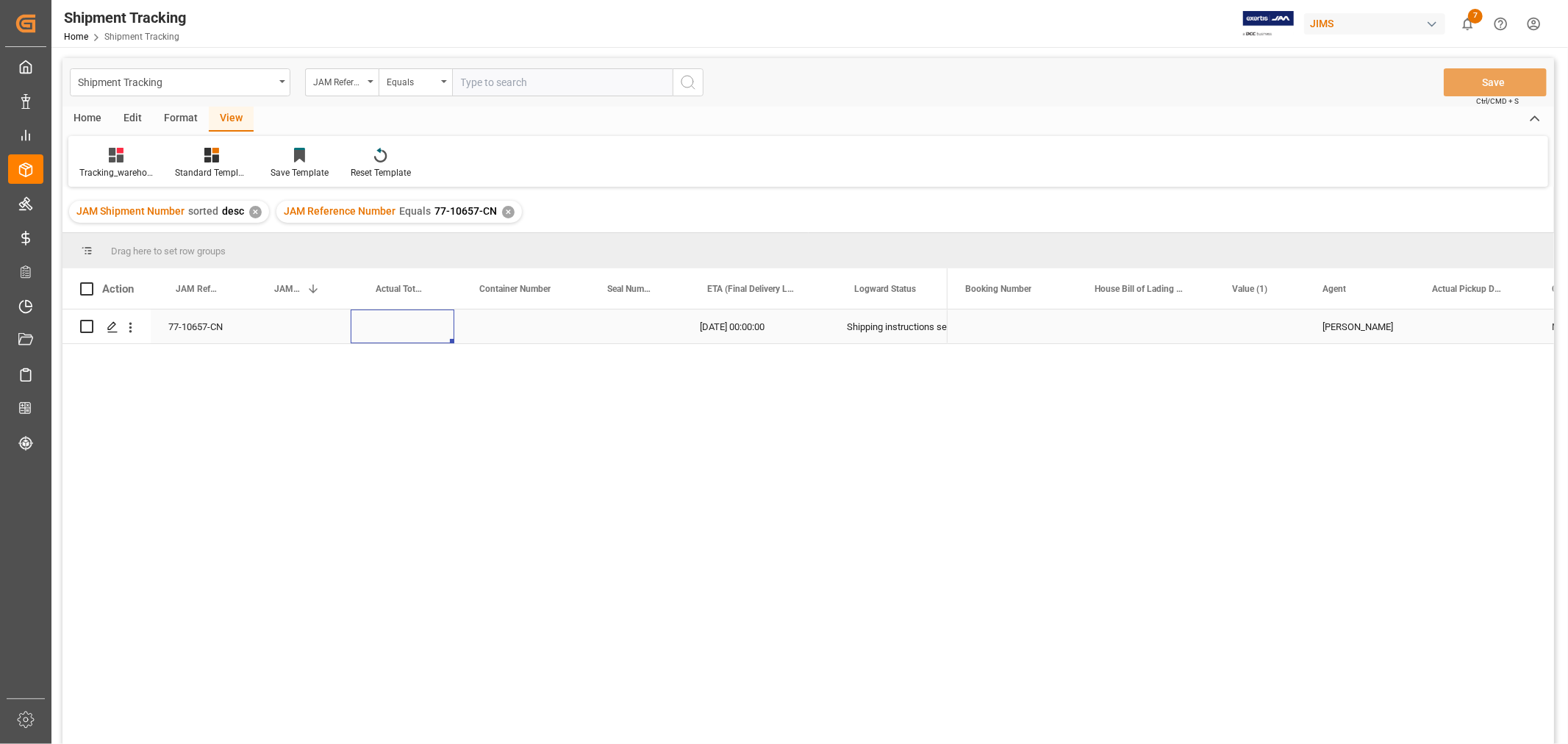
click at [414, 324] on div "Press SPACE to select this row." at bounding box center [403, 326] width 103 height 34
click at [413, 324] on input "Press SPACE to select this row." at bounding box center [402, 335] width 80 height 28
type input "1000"
click at [524, 329] on div "Press SPACE to select this row." at bounding box center [518, 326] width 128 height 34
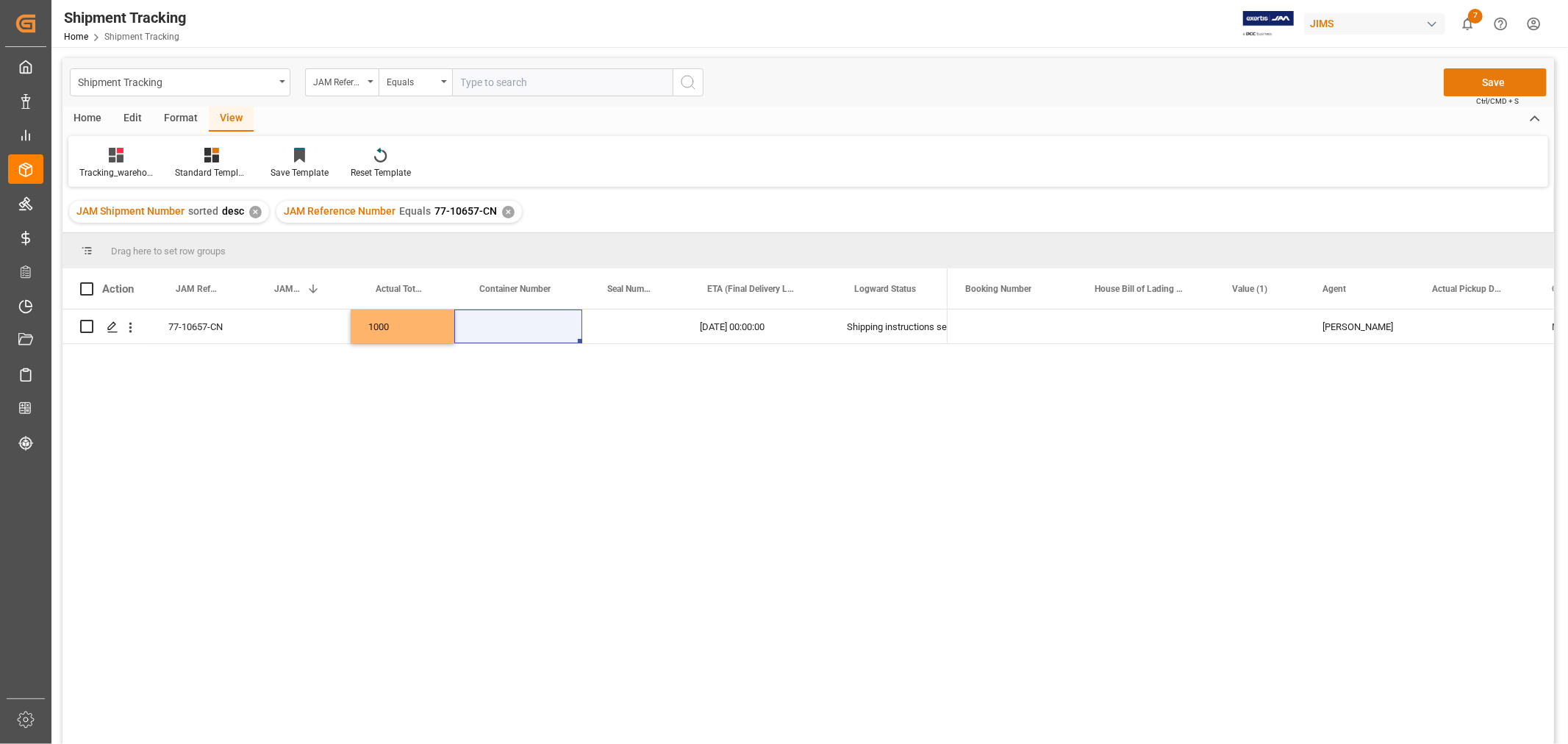
click at [1470, 78] on button "Save" at bounding box center [1494, 82] width 103 height 28
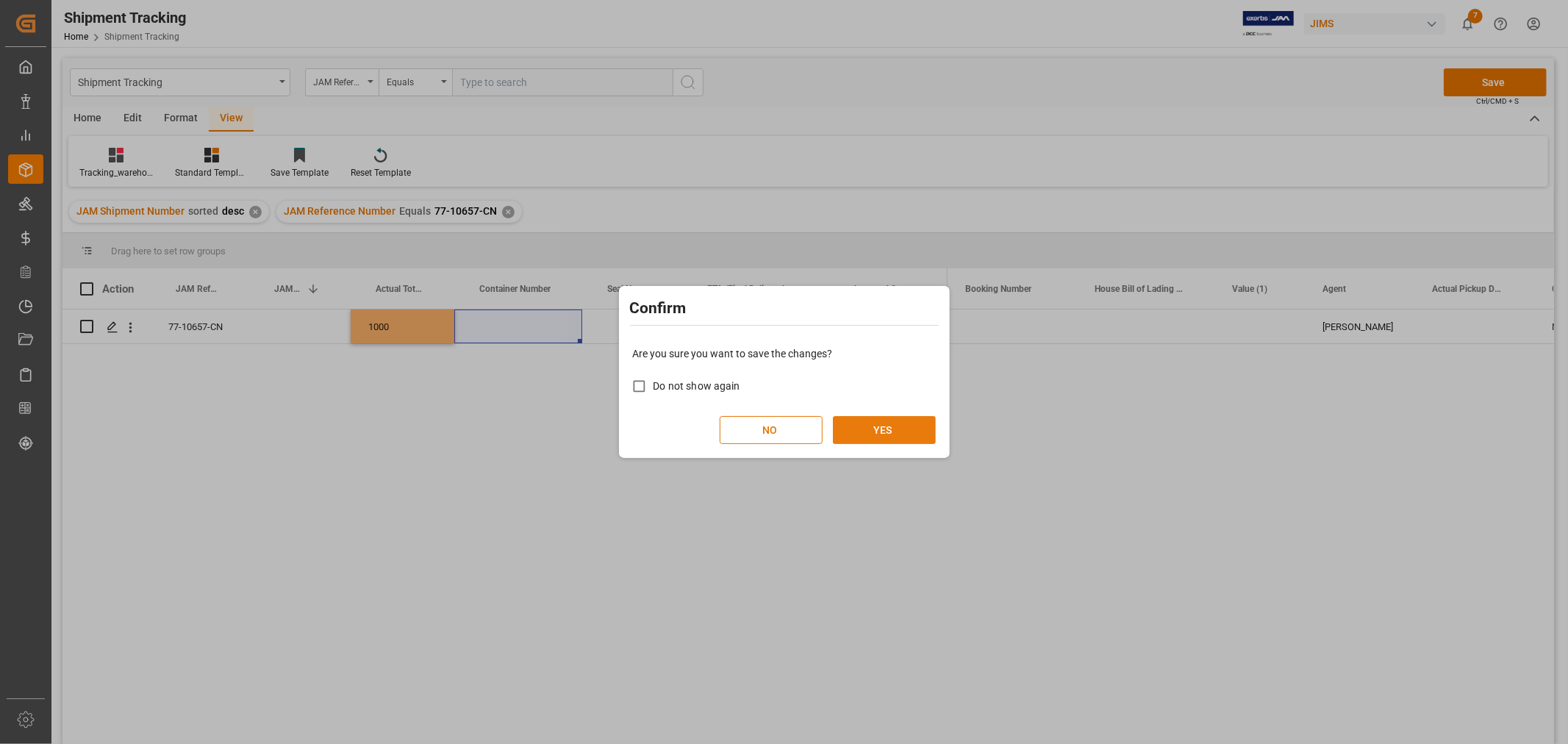
click at [882, 431] on button "YES" at bounding box center [884, 430] width 103 height 28
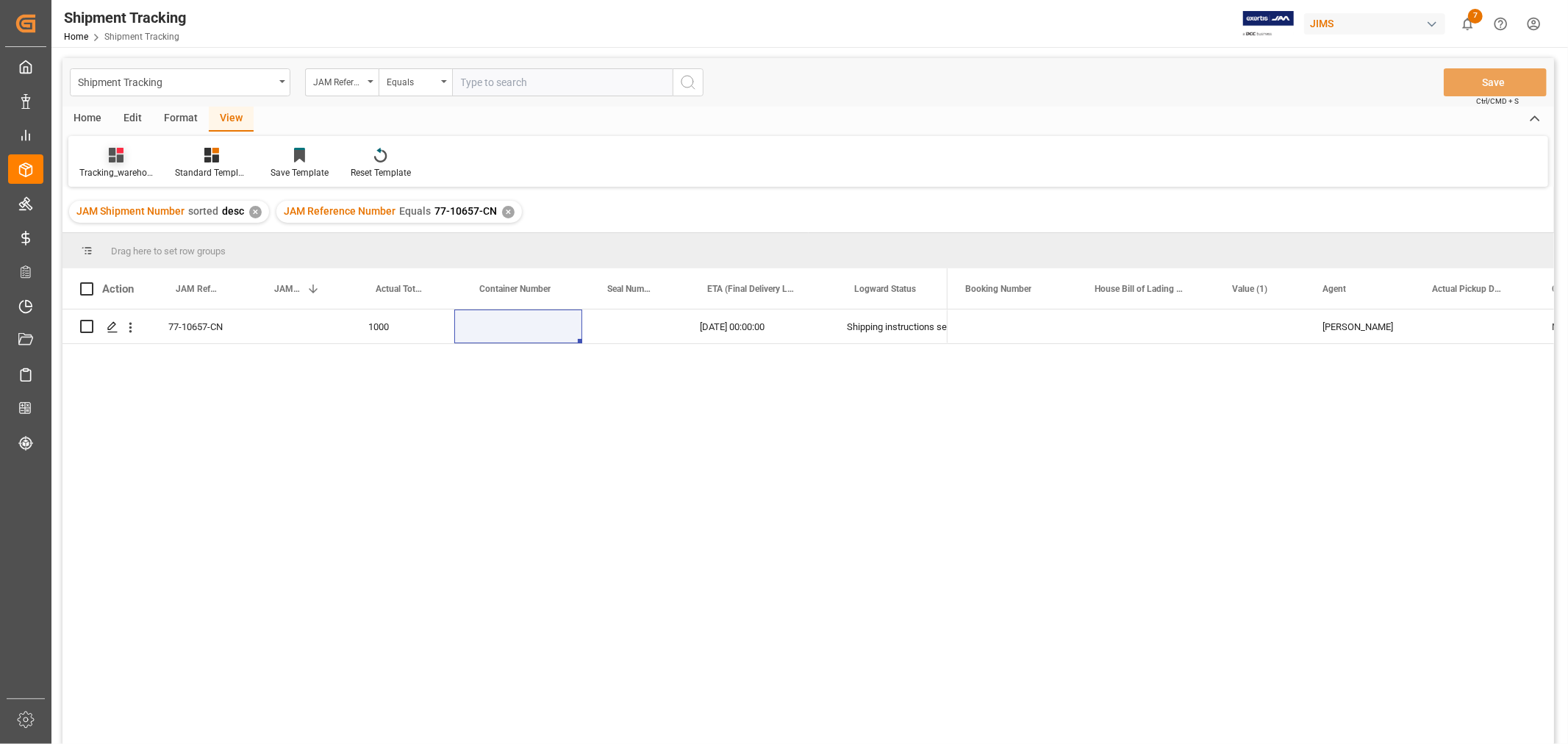
click at [124, 157] on div at bounding box center [117, 155] width 74 height 16
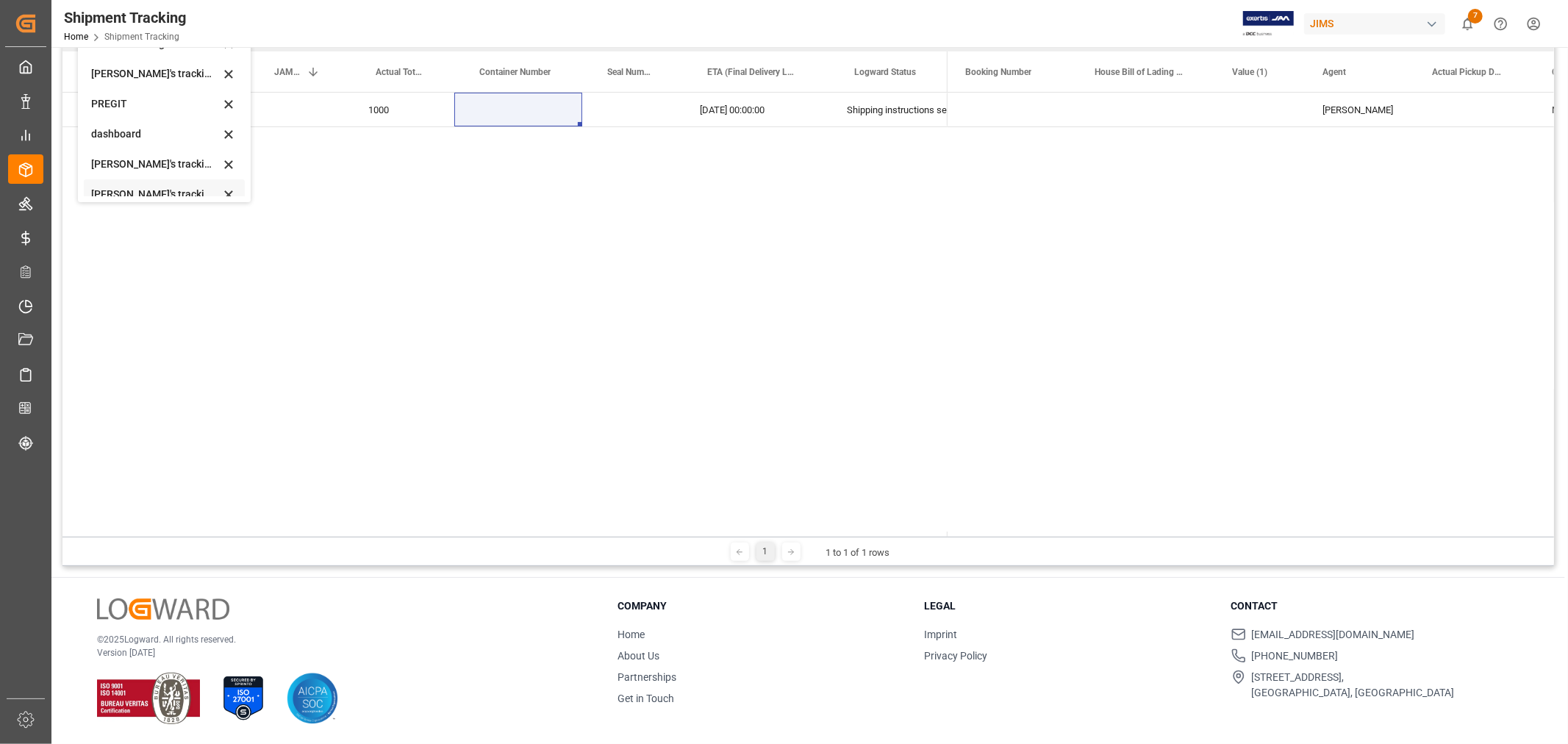
scroll to position [210, 0]
click at [145, 115] on div "[PERSON_NAME]'s tracking all # _5" at bounding box center [155, 113] width 129 height 16
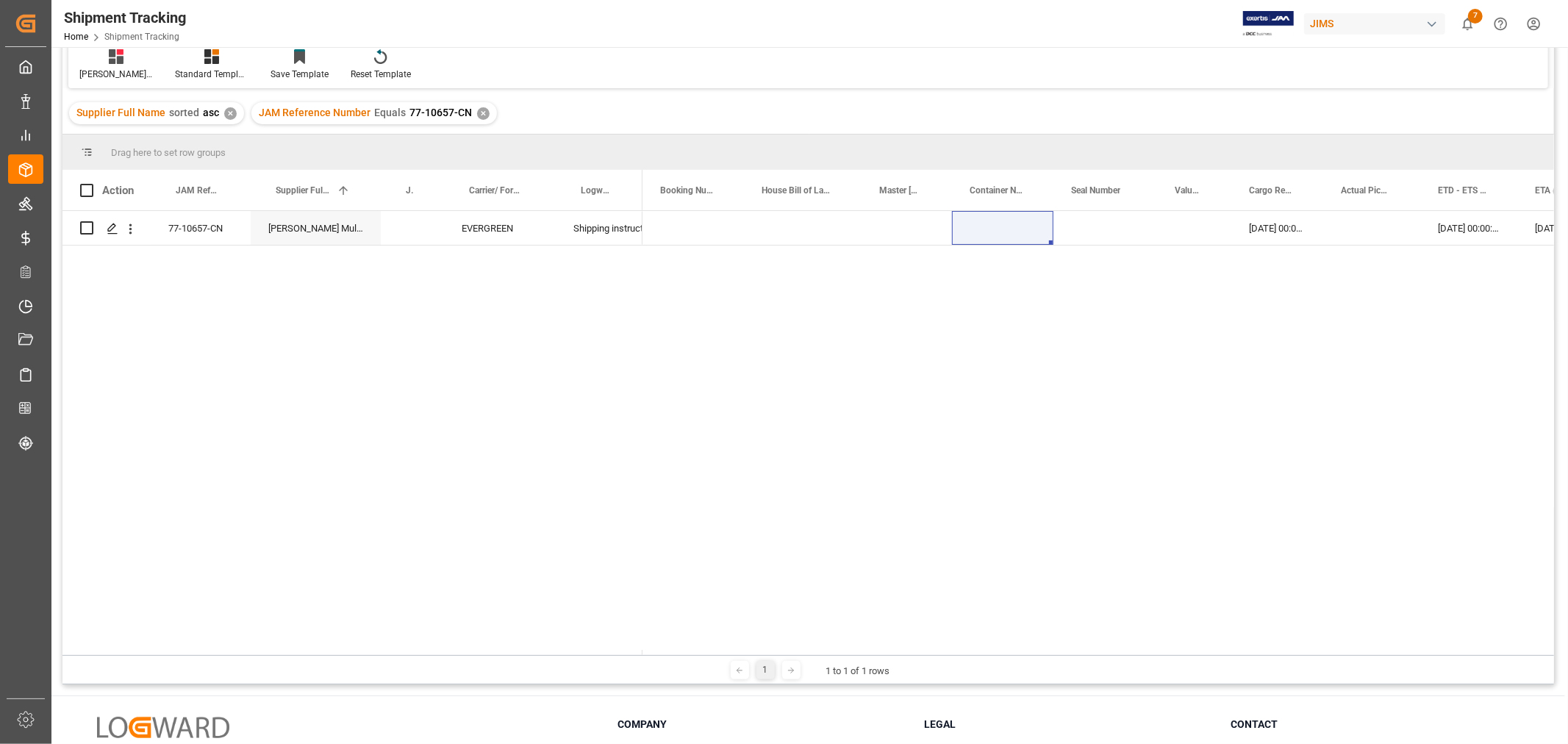
scroll to position [54, 0]
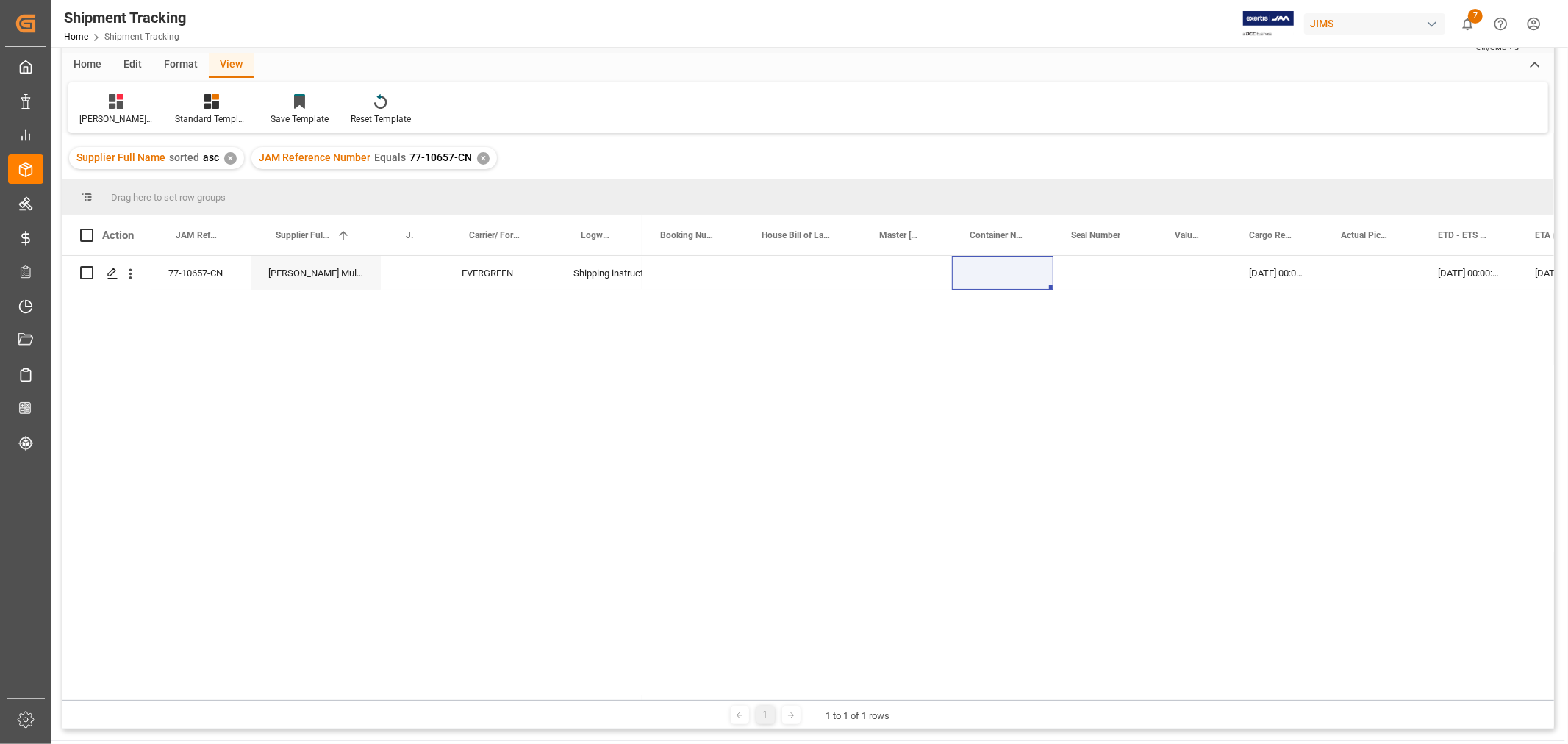
click at [479, 157] on div "✕" at bounding box center [483, 158] width 12 height 12
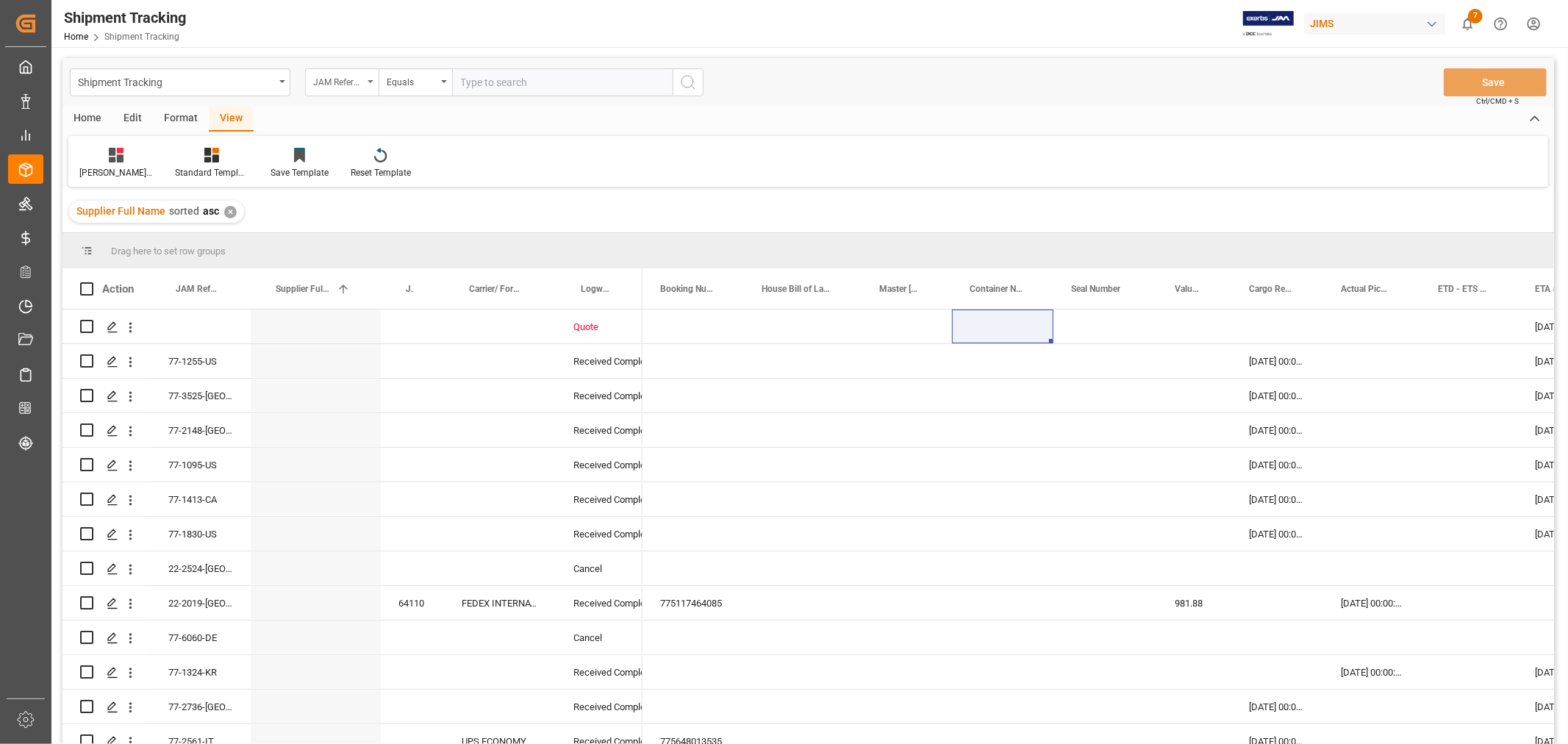
click at [370, 83] on div "JAM Reference Number" at bounding box center [342, 82] width 74 height 28
type input "supp"
click at [383, 147] on div "Supplier Number" at bounding box center [416, 149] width 219 height 31
click at [525, 82] on input "text" at bounding box center [561, 82] width 220 height 28
type input "242713"
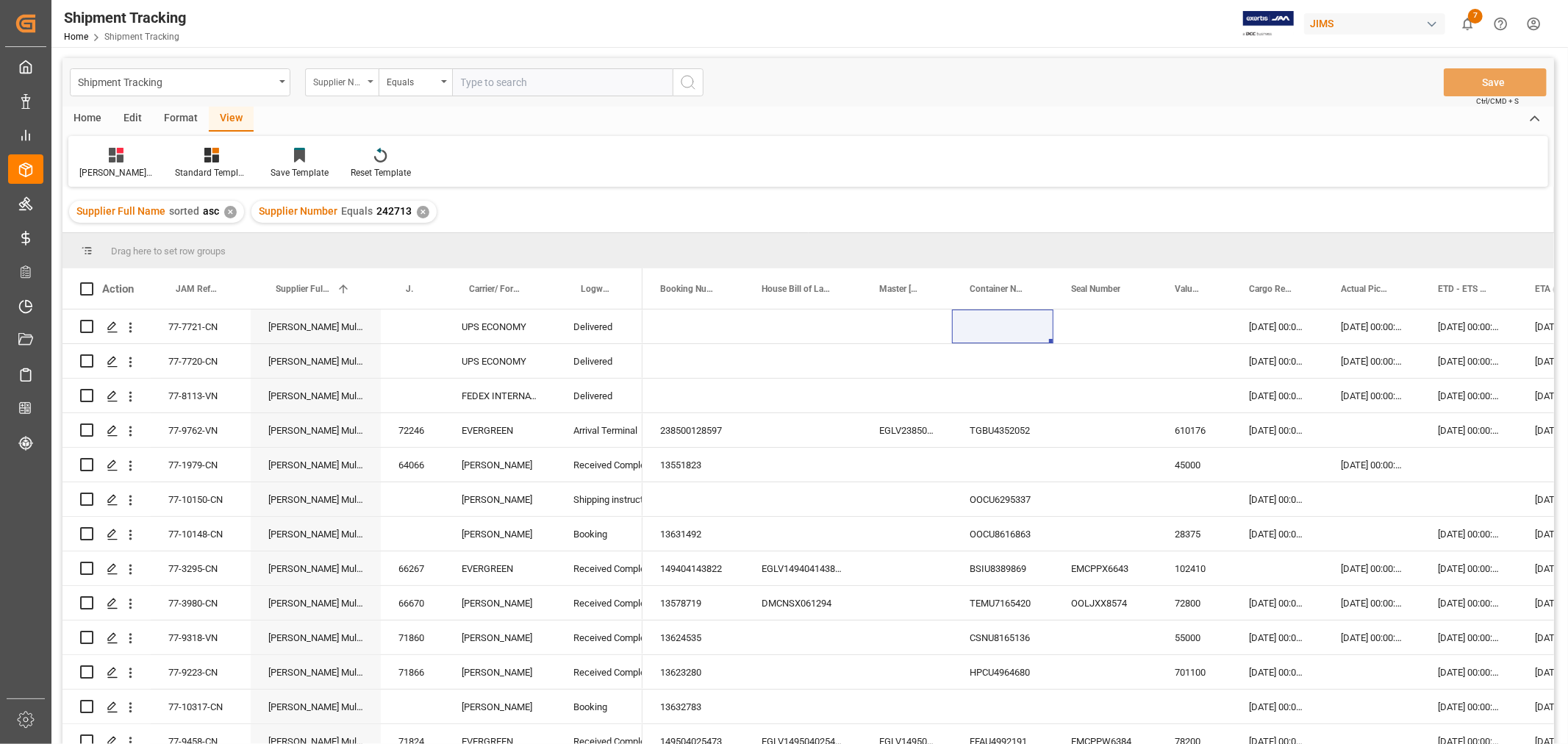
click at [368, 79] on div "Supplier Number" at bounding box center [342, 82] width 74 height 28
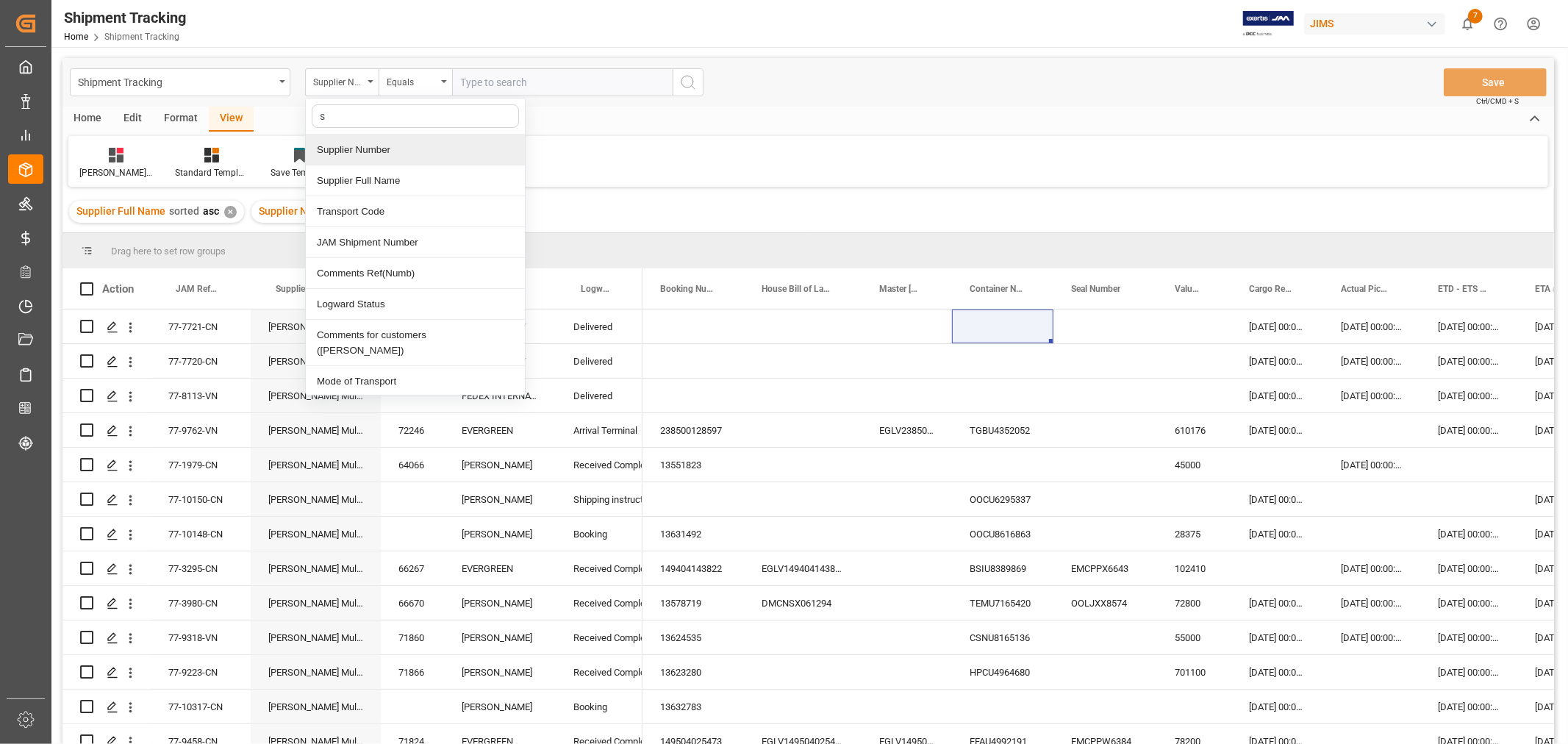
type input "st"
click at [356, 147] on div "Logward Status" at bounding box center [416, 149] width 219 height 31
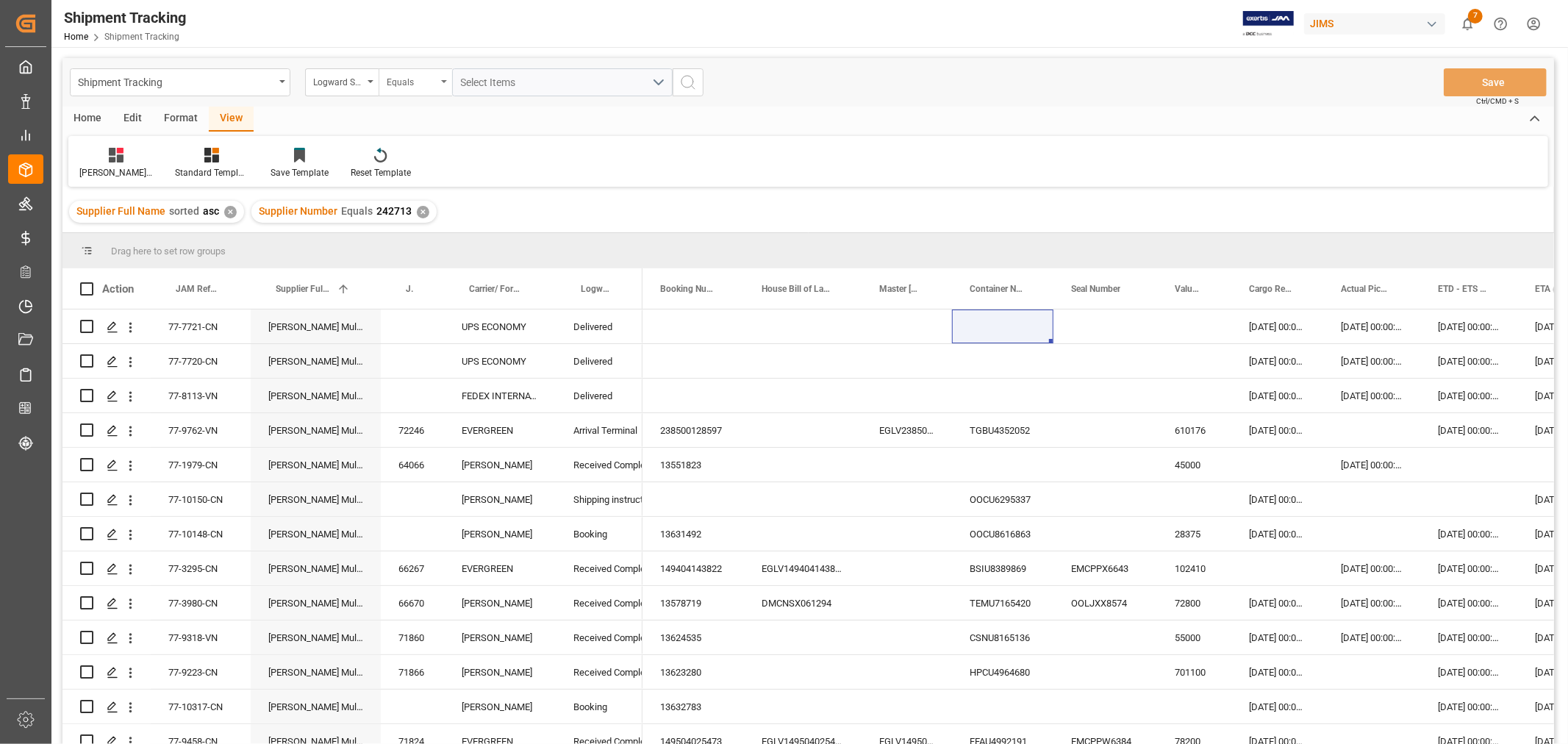
click at [441, 79] on div "Equals" at bounding box center [416, 82] width 74 height 28
click at [410, 211] on div "Contains" at bounding box center [488, 211] width 219 height 31
click at [510, 83] on span "Select Items" at bounding box center [491, 82] width 62 height 11
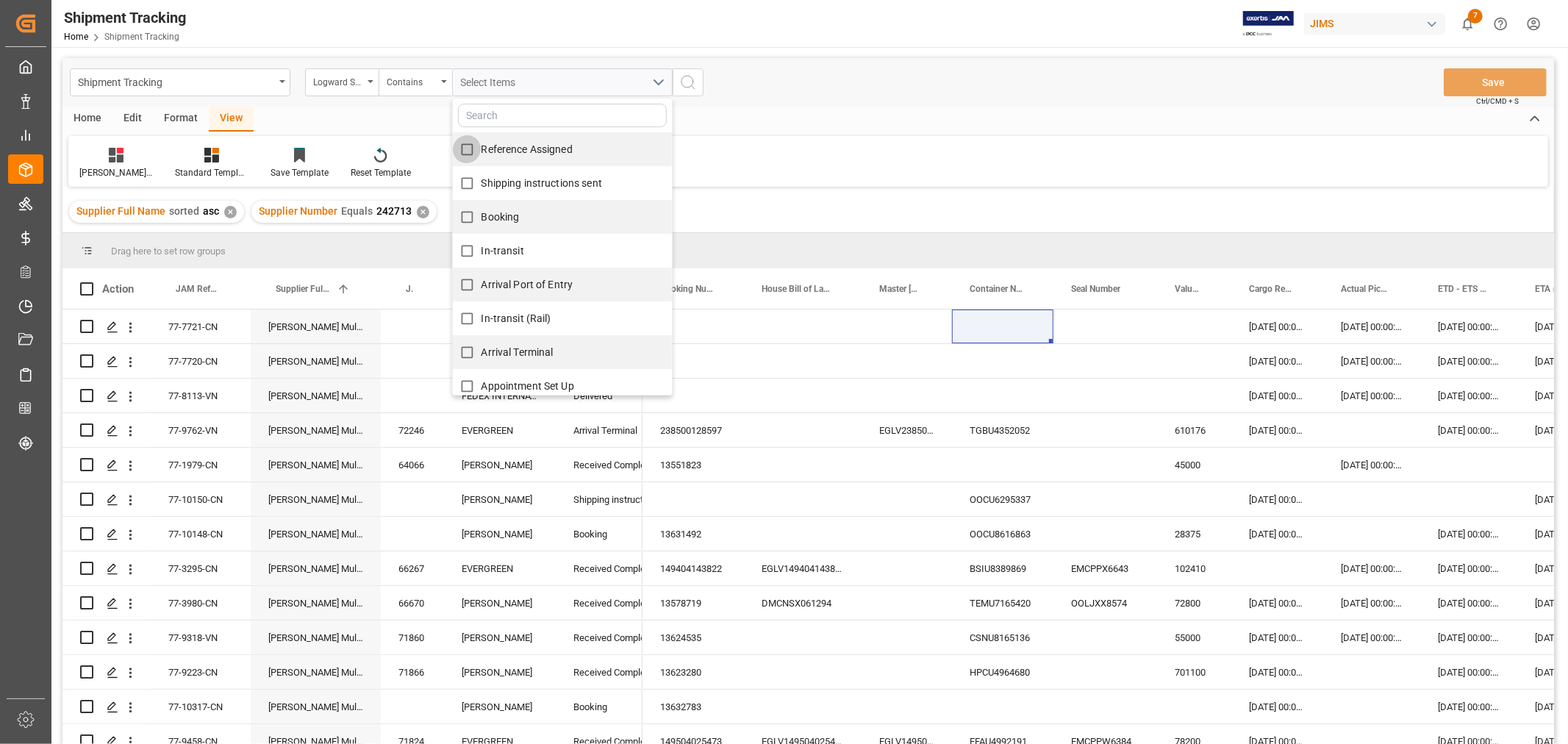
click at [465, 146] on input "Reference Assigned" at bounding box center [467, 149] width 29 height 29
checkbox input "true"
click at [460, 179] on input "Shipping instructions sent" at bounding box center [467, 183] width 29 height 29
checkbox input "true"
click at [464, 215] on input "Booking" at bounding box center [467, 217] width 29 height 29
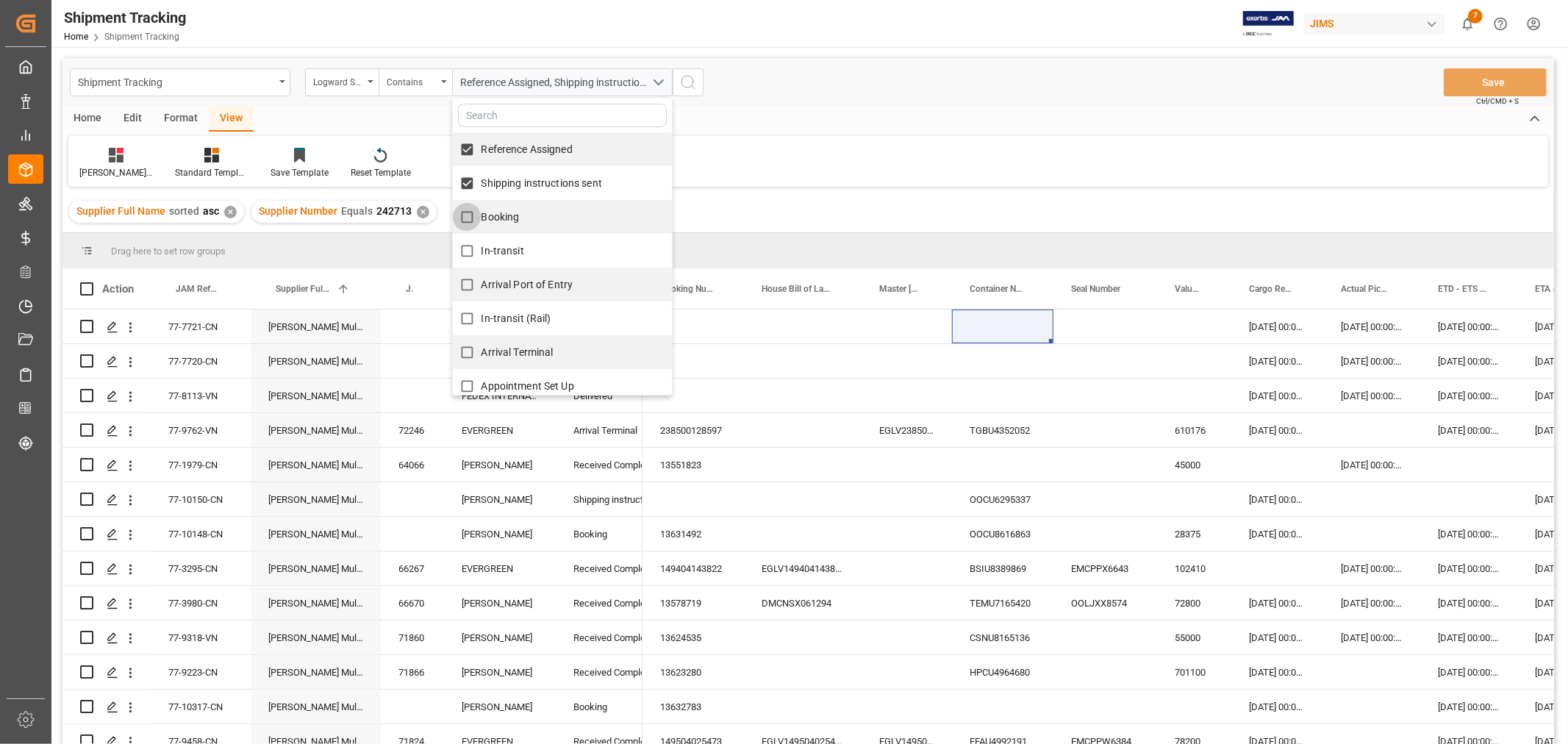
checkbox input "true"
click at [463, 248] on input "In-transit" at bounding box center [467, 251] width 29 height 29
checkbox input "true"
click at [469, 283] on input "Arrival Port of Entry" at bounding box center [467, 284] width 29 height 29
checkbox input "true"
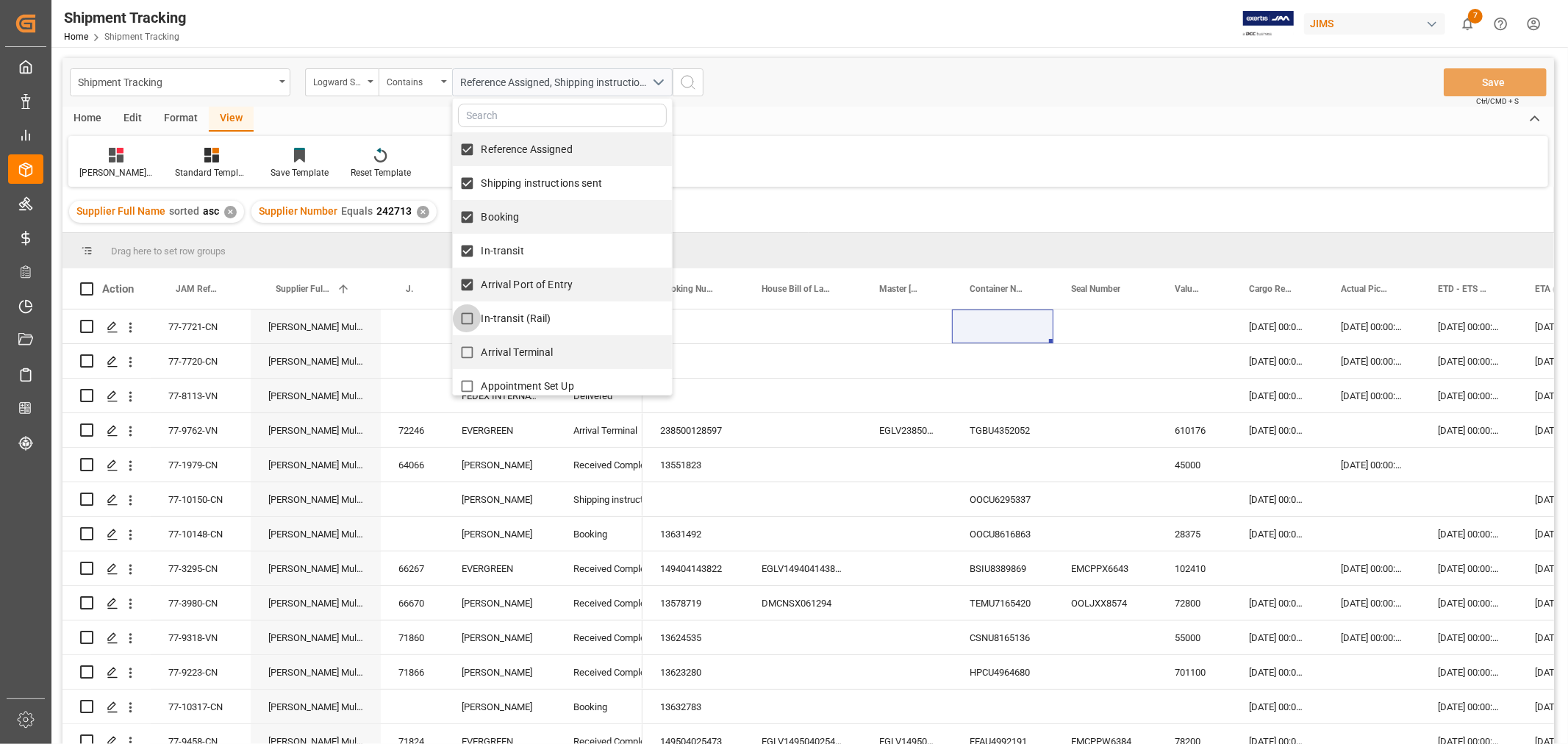
click at [466, 318] on input "In-transit (Rail)" at bounding box center [467, 318] width 29 height 29
checkbox input "true"
click at [463, 357] on input "Arrival Terminal" at bounding box center [467, 353] width 29 height 29
checkbox input "true"
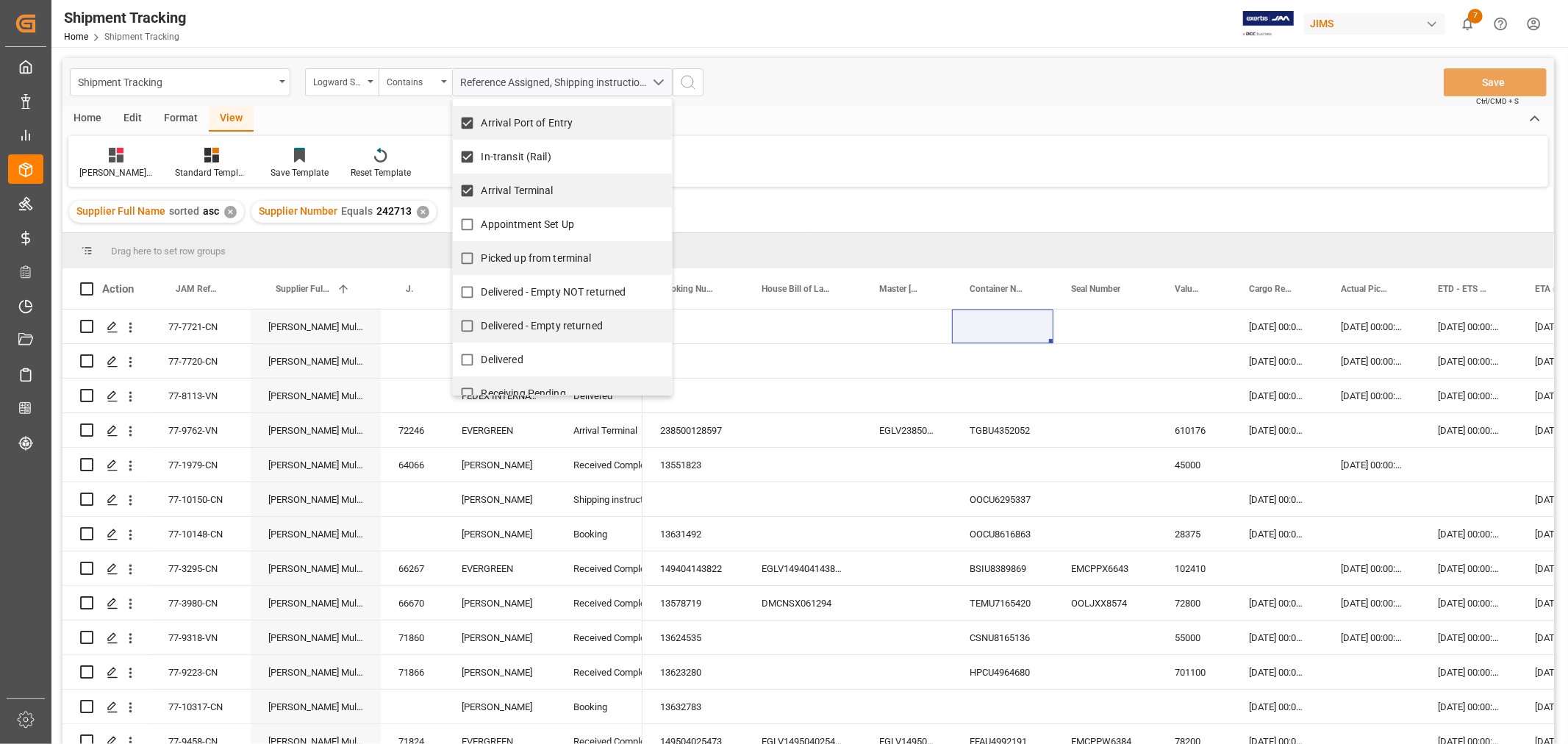
scroll to position [163, 0]
click at [466, 218] on input "Appointment Set Up" at bounding box center [467, 223] width 29 height 29
checkbox input "true"
click at [465, 253] on input "Picked up from terminal" at bounding box center [467, 257] width 29 height 29
checkbox input "true"
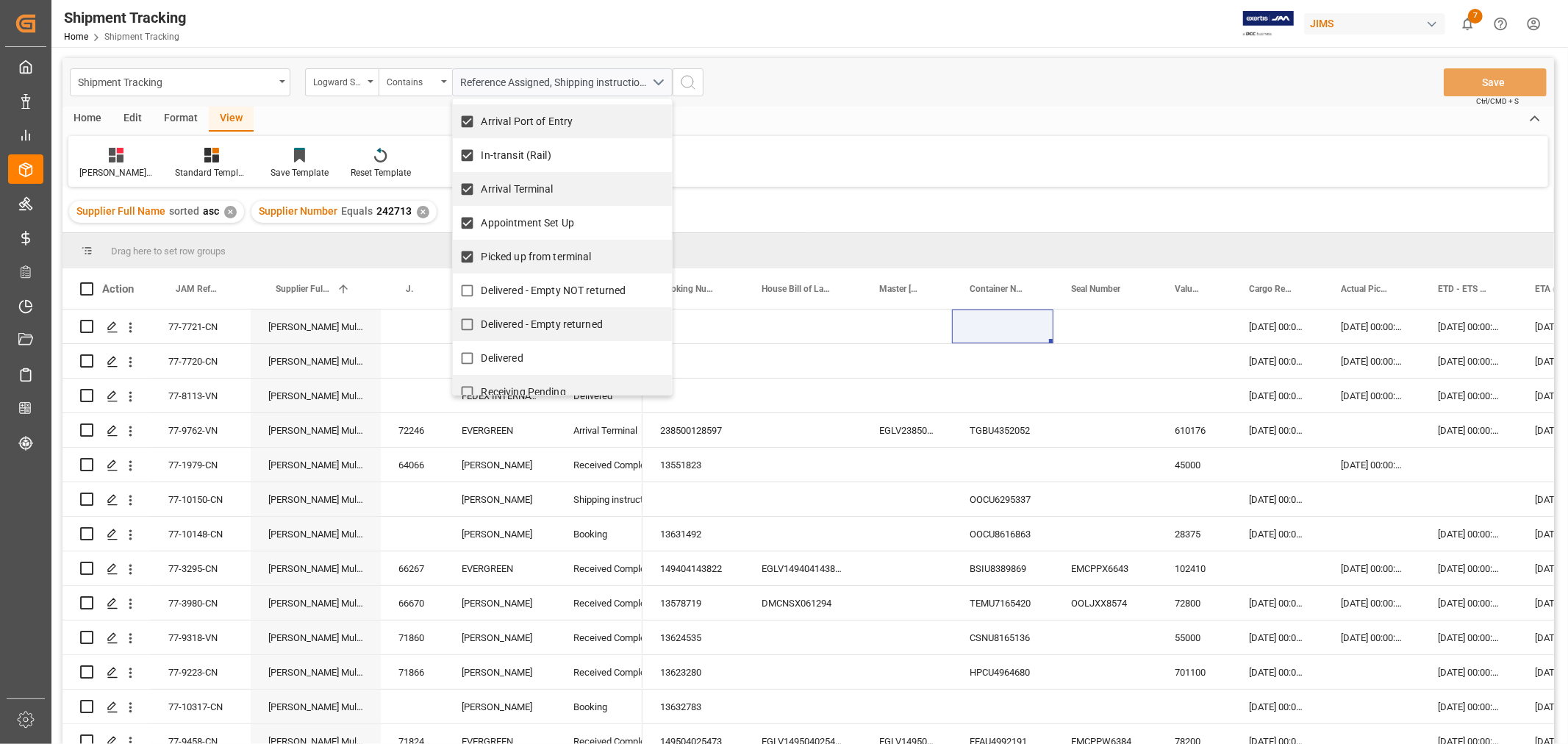
click at [684, 82] on icon "search button" at bounding box center [688, 82] width 18 height 18
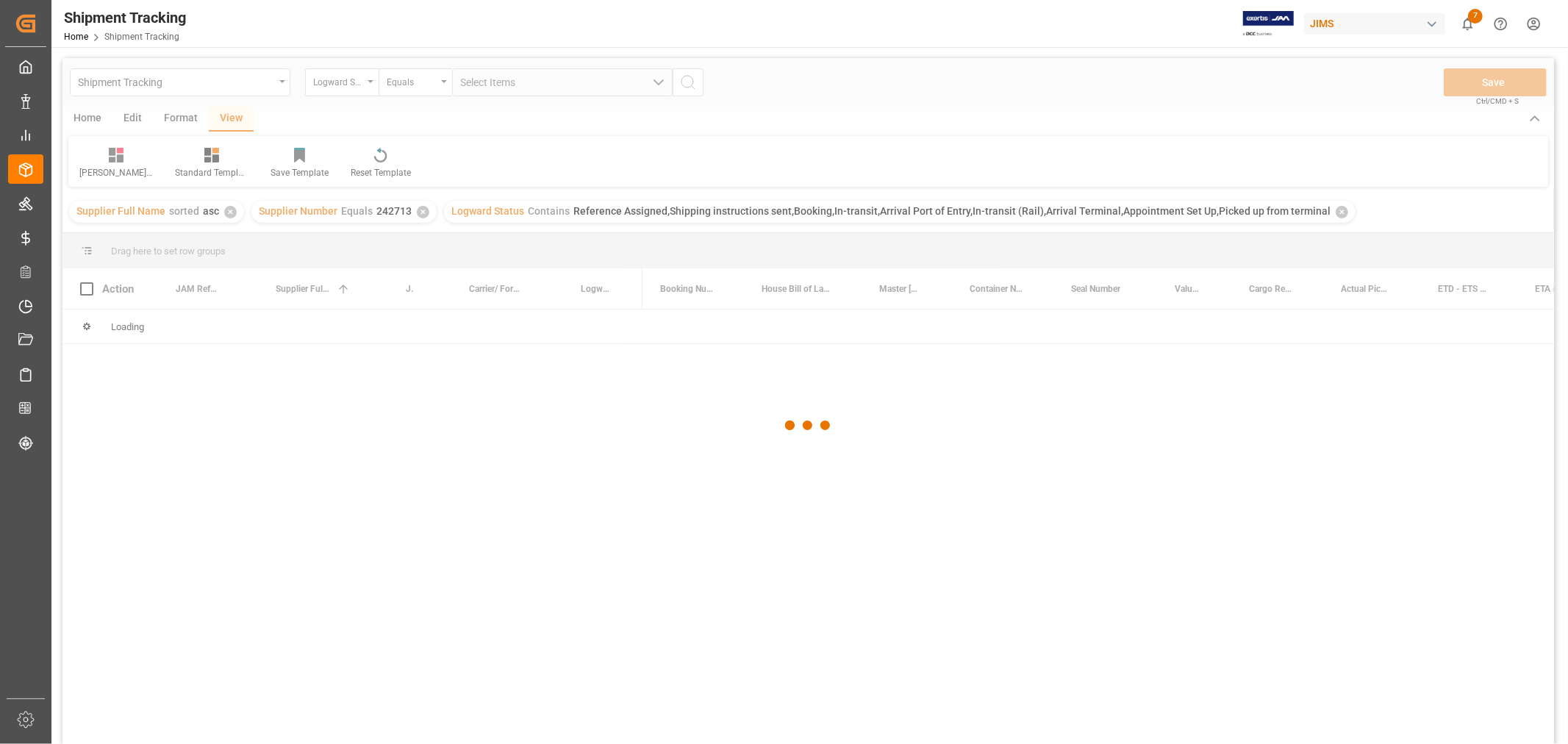
click at [701, 81] on div at bounding box center [808, 426] width 1491 height 735
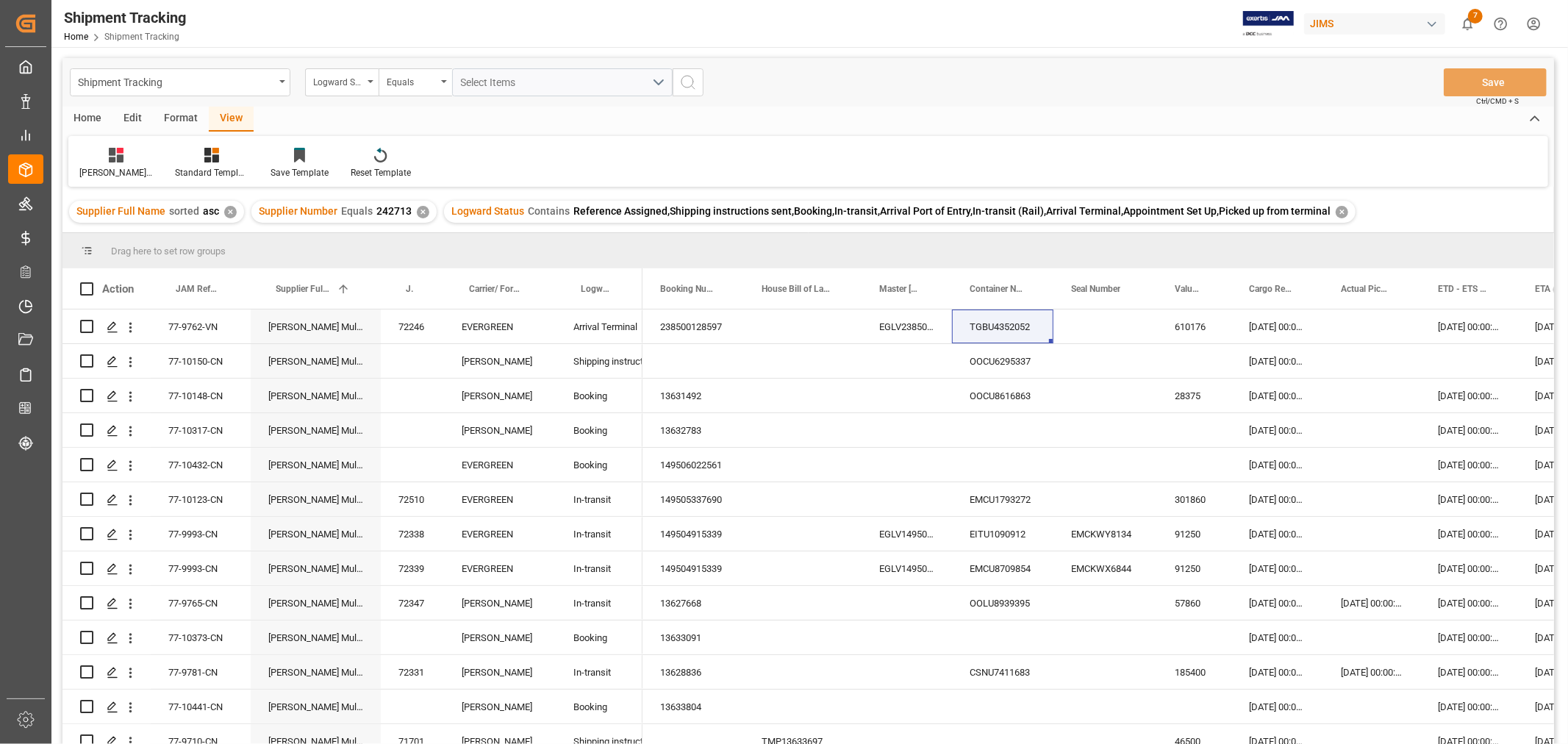
click at [230, 115] on div "View" at bounding box center [231, 119] width 45 height 25
click at [90, 118] on div "Home" at bounding box center [87, 119] width 50 height 25
click at [150, 163] on div "Download" at bounding box center [162, 163] width 62 height 32
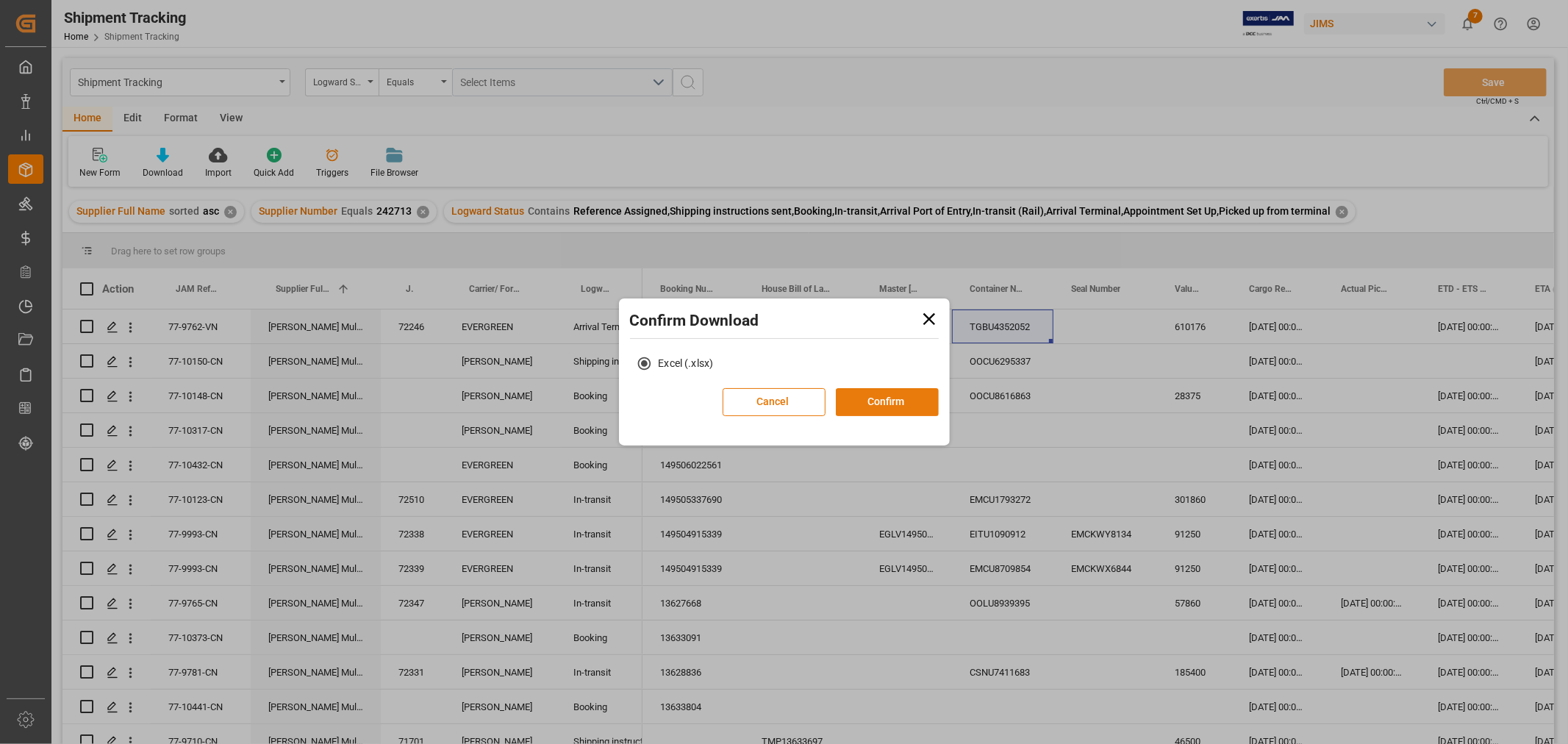
click at [864, 410] on button "Confirm" at bounding box center [887, 402] width 103 height 28
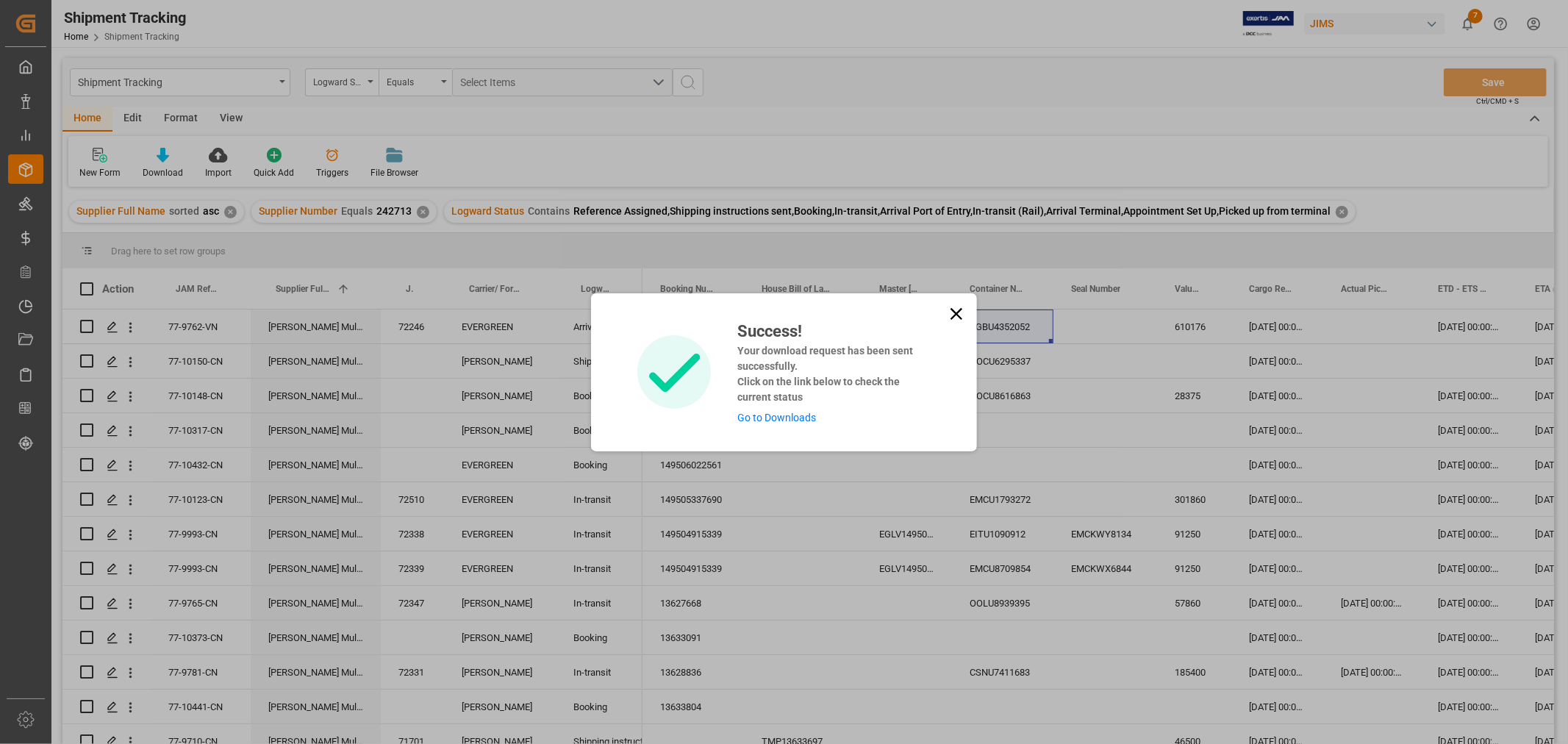
click at [943, 311] on div "Success! Your download request has been sent successfully. Click on the link be…" at bounding box center [784, 372] width 386 height 158
click at [951, 314] on icon at bounding box center [956, 313] width 20 height 20
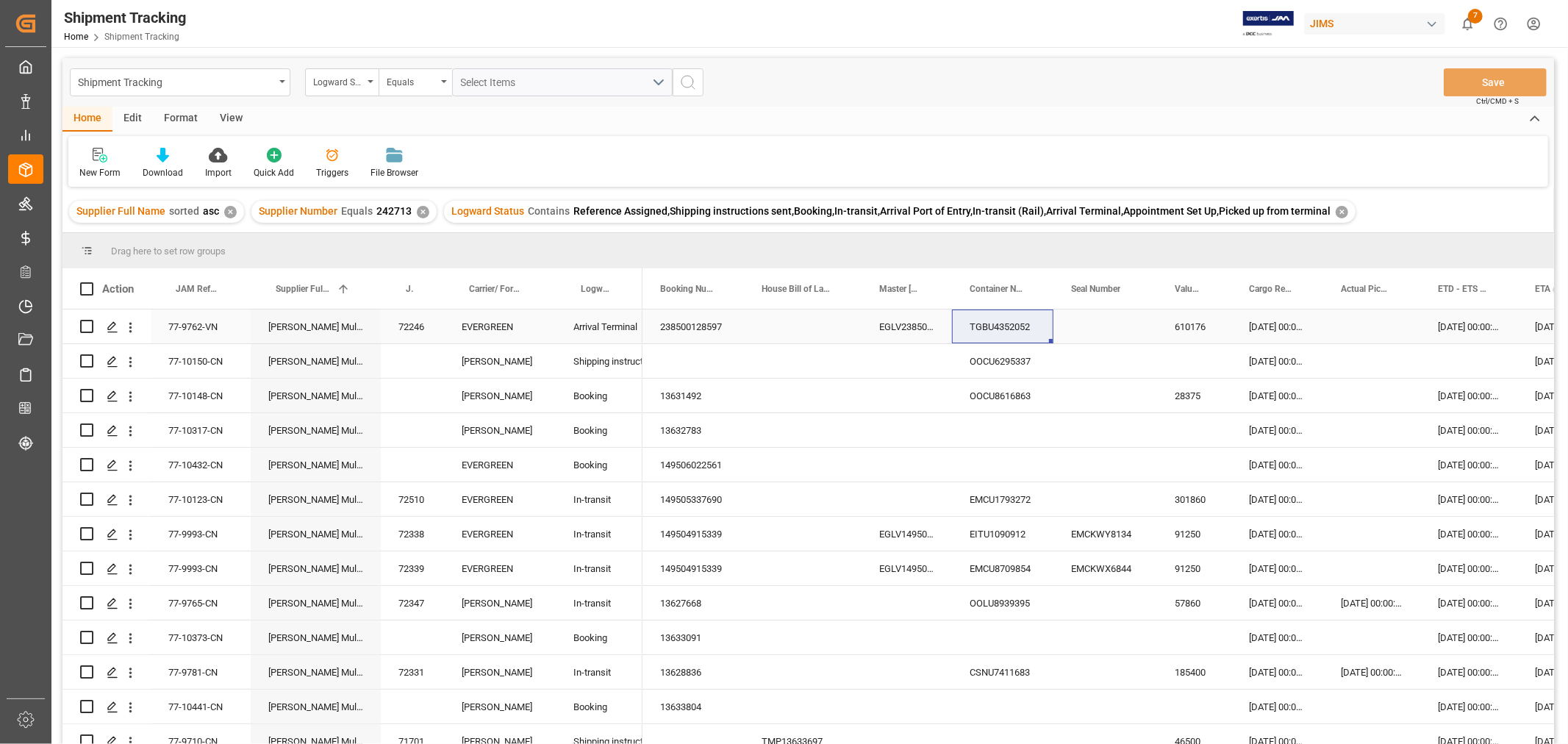
click at [682, 318] on div "238500128597" at bounding box center [693, 326] width 102 height 34
click at [228, 119] on div "View" at bounding box center [231, 119] width 45 height 25
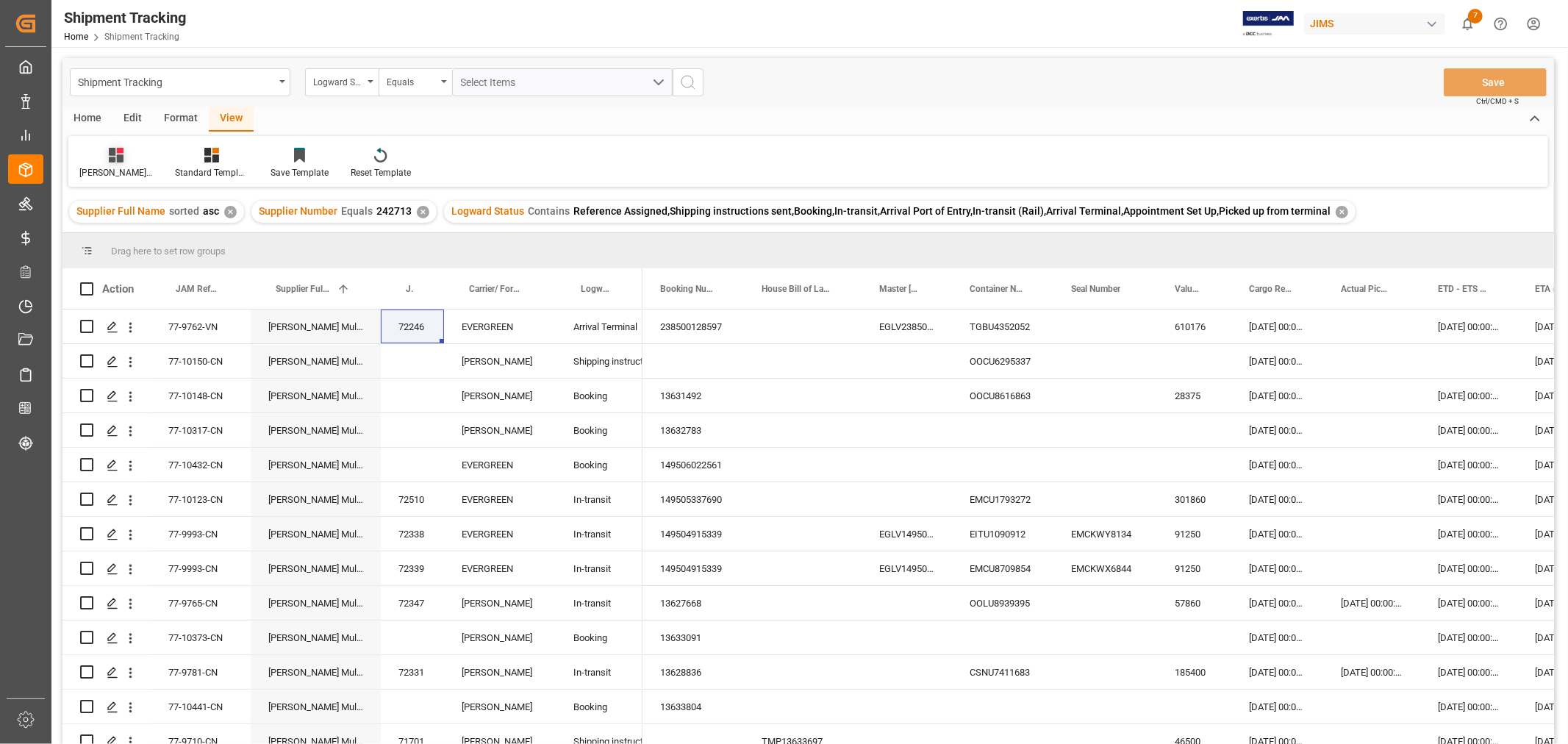
click at [114, 169] on div "Huixin's tracking all # _5" at bounding box center [117, 172] width 74 height 13
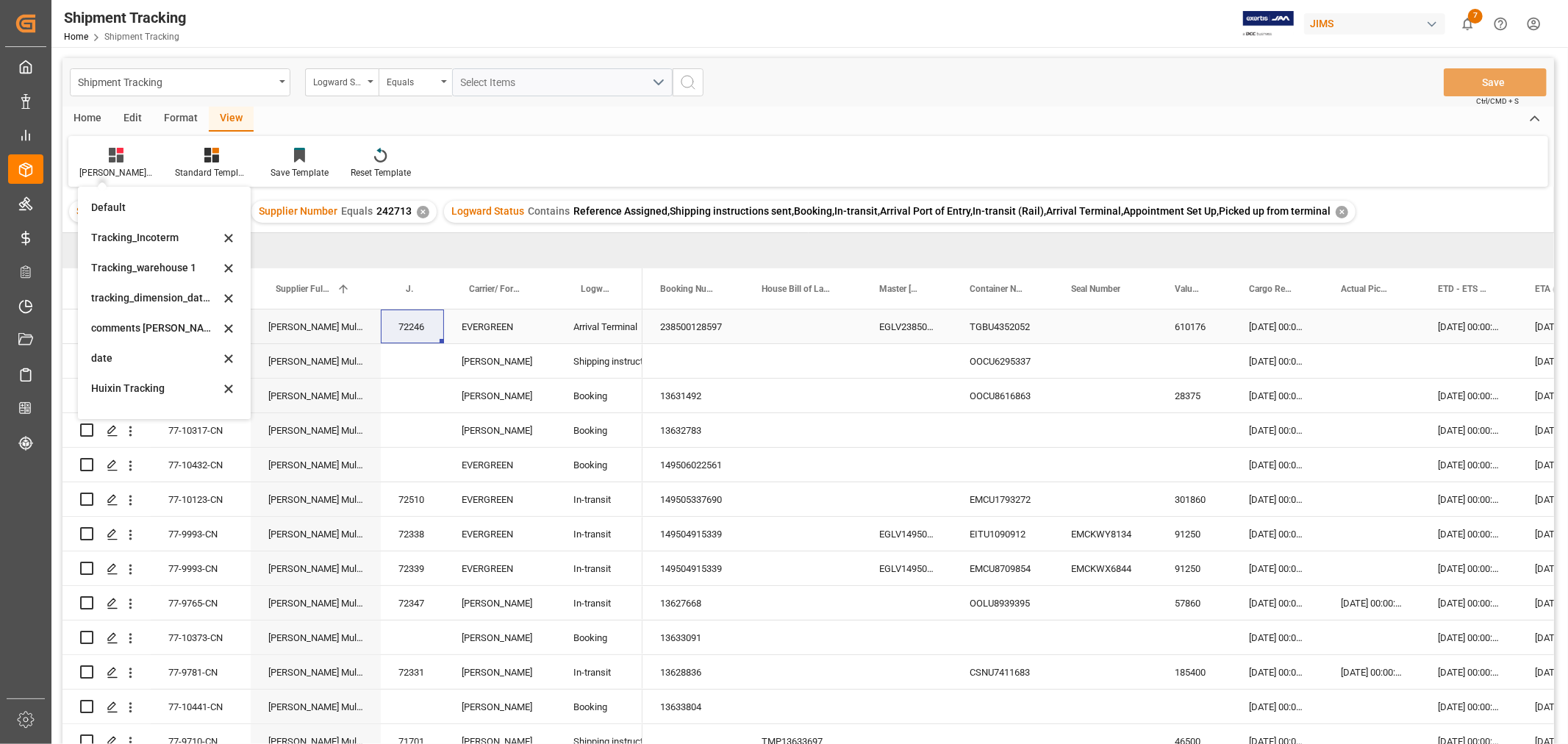
click at [738, 342] on div "238500128597" at bounding box center [693, 326] width 102 height 34
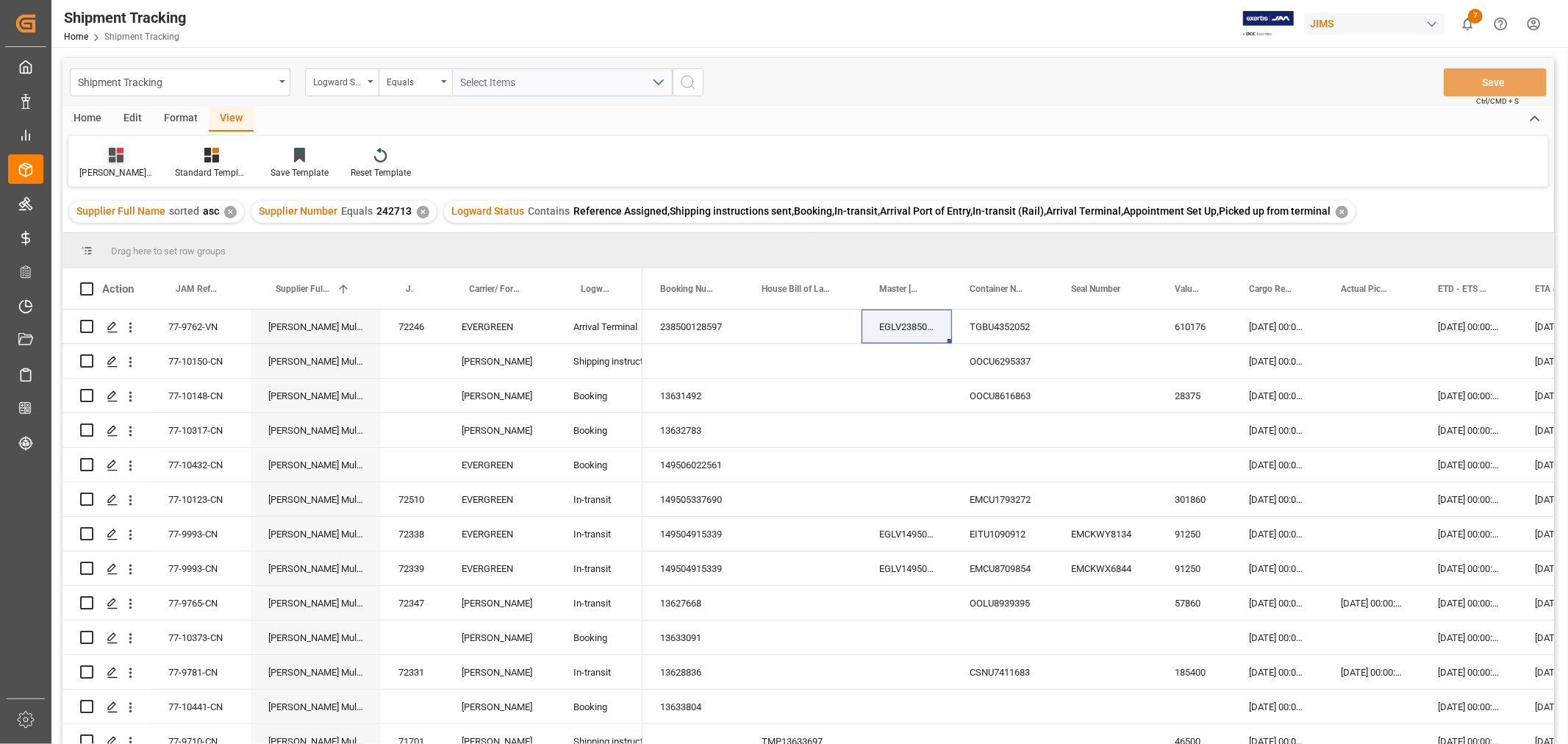
click at [116, 170] on div "Huixin's tracking all # _5" at bounding box center [117, 172] width 74 height 13
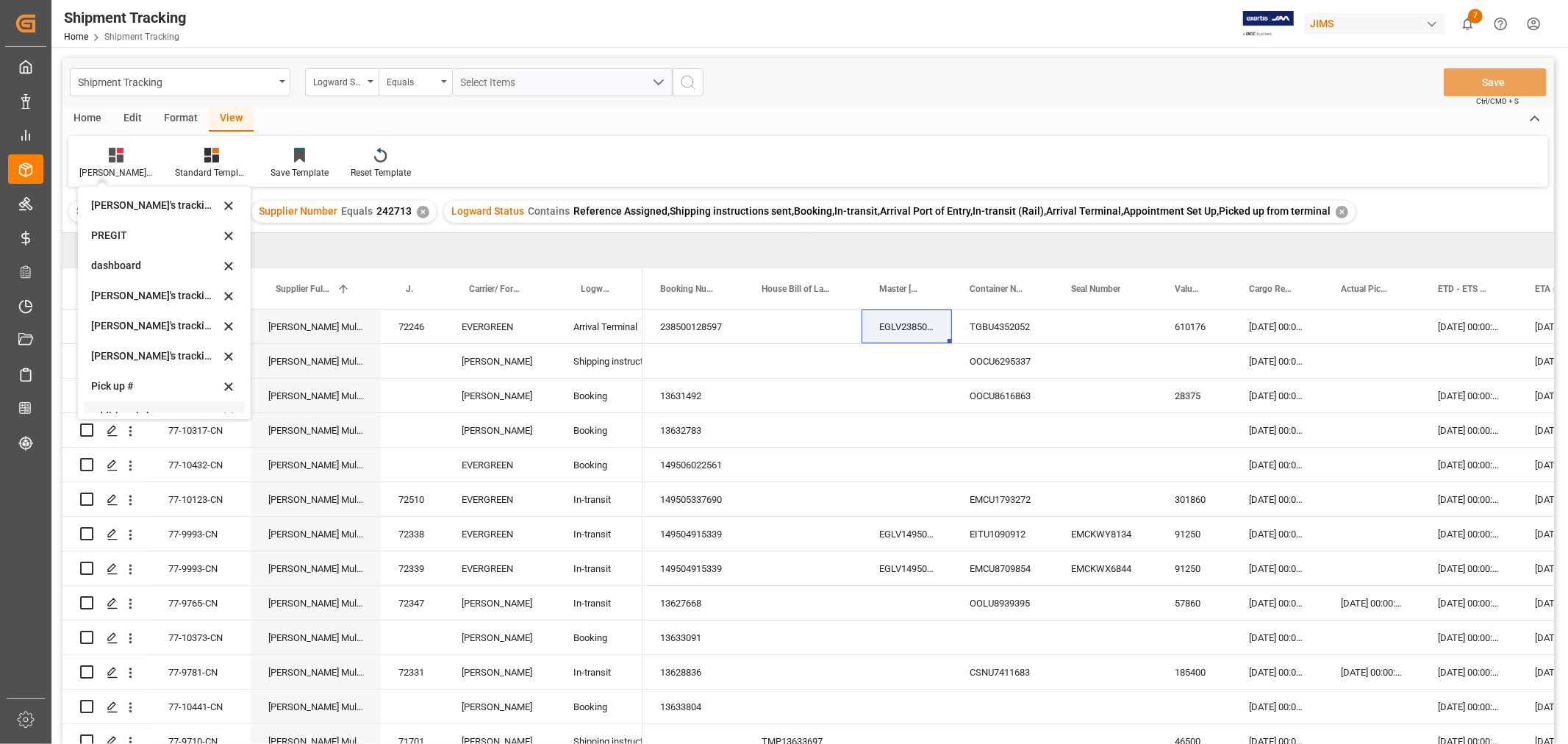
scroll to position [291, 0]
click at [124, 372] on div "ETA Verify_1" at bounding box center [155, 368] width 129 height 16
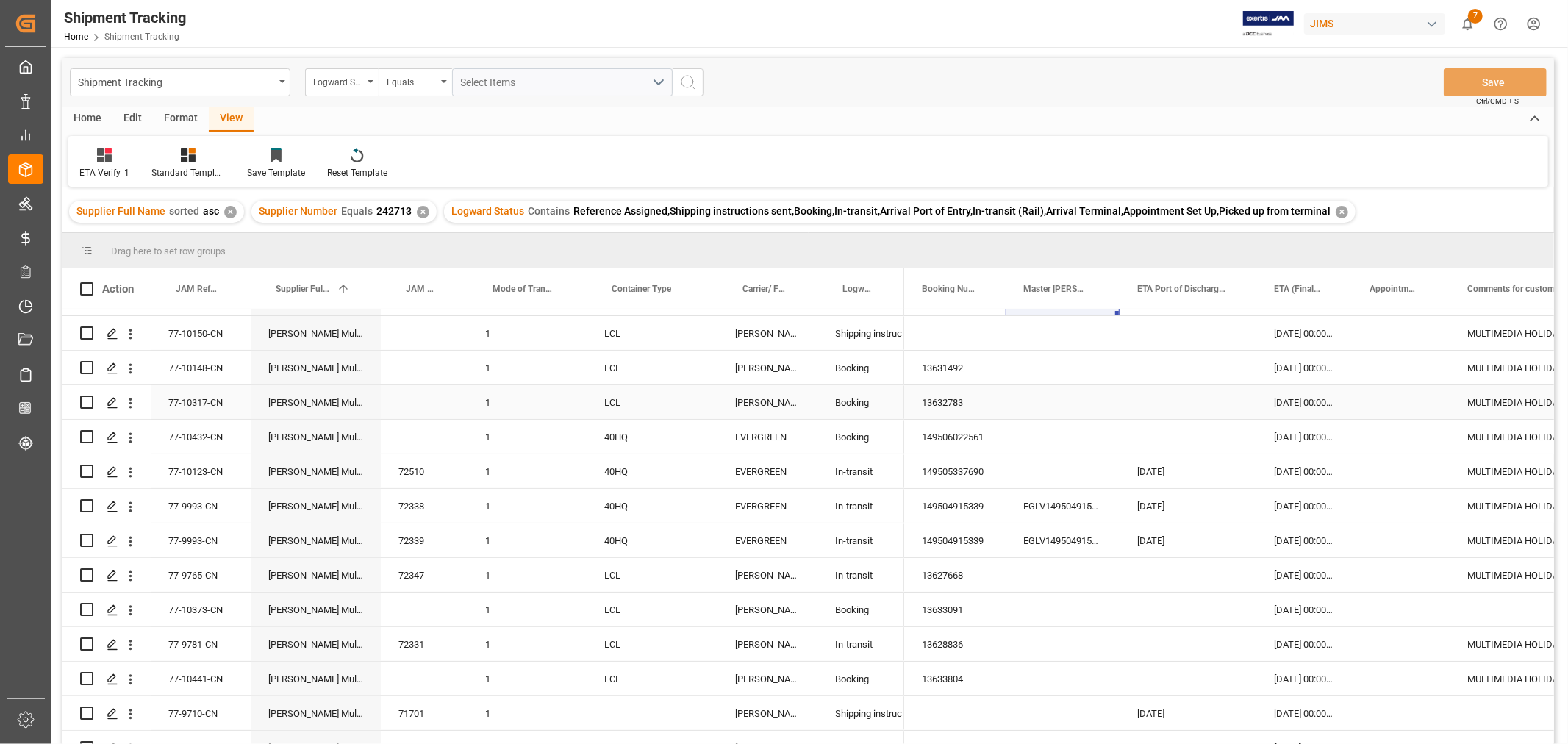
scroll to position [0, 0]
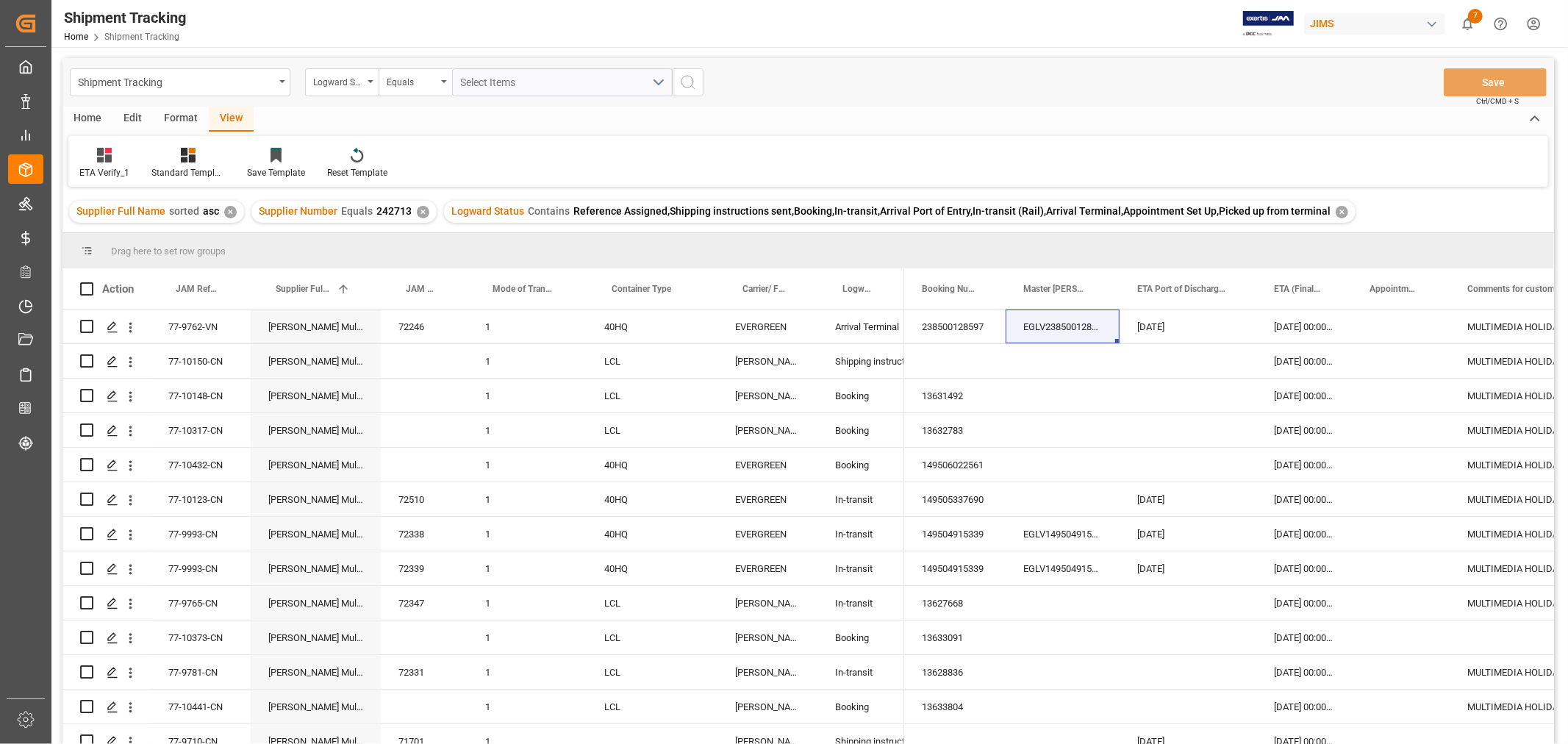
click at [417, 211] on div "✕" at bounding box center [423, 212] width 12 height 12
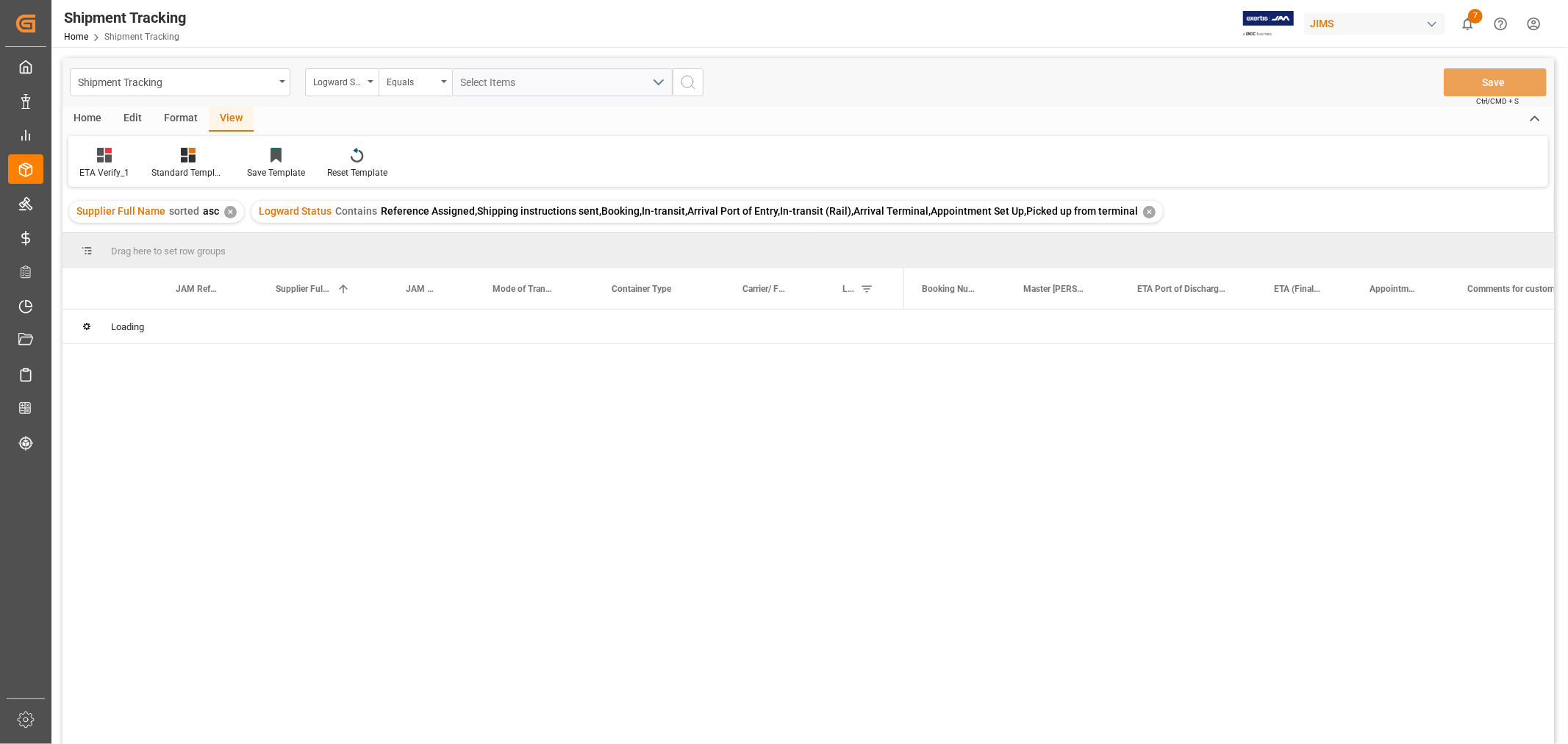
click at [1137, 213] on div "Logward Status Contains Reference Assigned,Shipping instructions sent,Booking,I…" at bounding box center [707, 211] width 911 height 22
click at [1137, 213] on div "Logward Status Contains Reference Assigned,Shipping instructions sent,Booking,I…" at bounding box center [707, 211] width 911 height 22
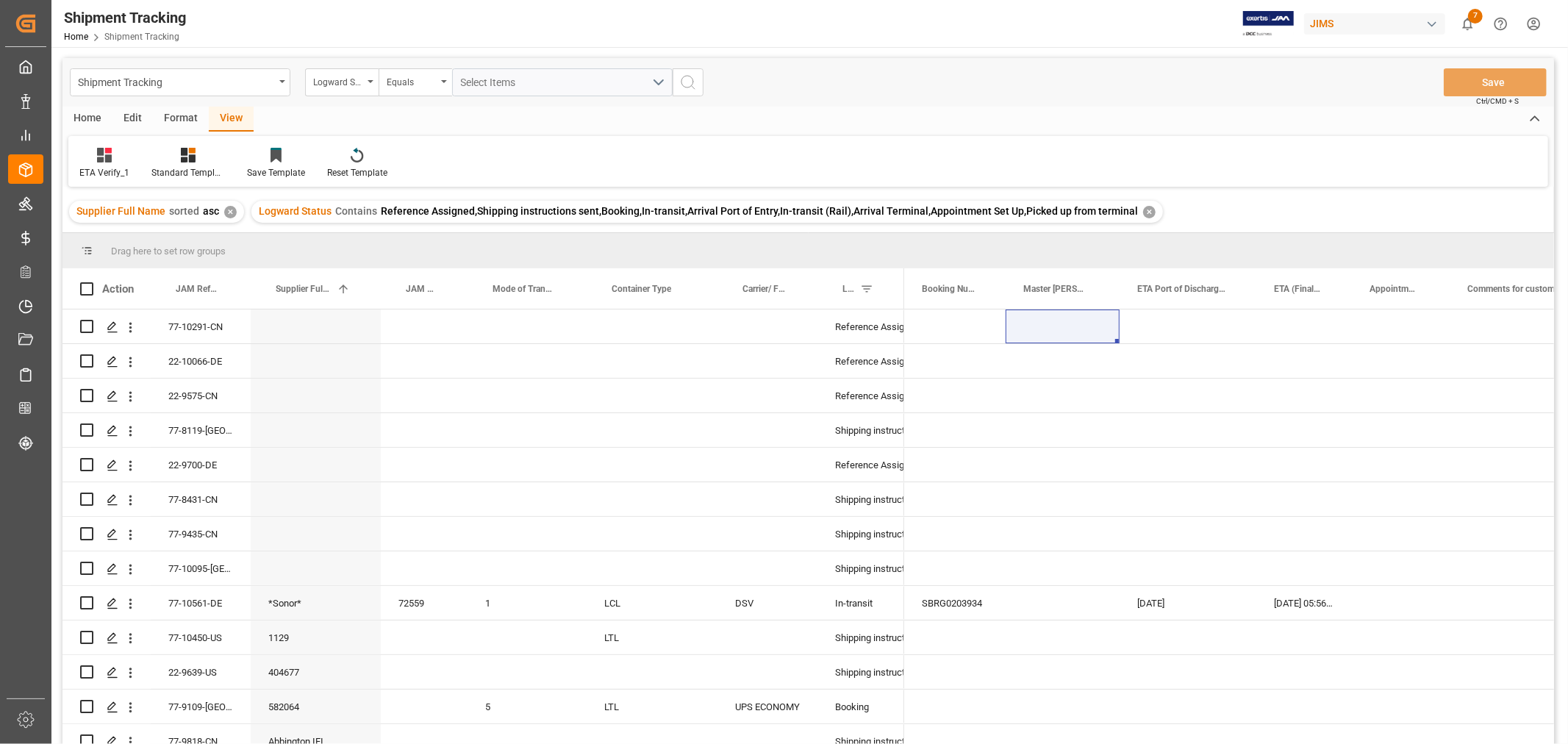
click at [1143, 211] on div "✕" at bounding box center [1149, 212] width 12 height 12
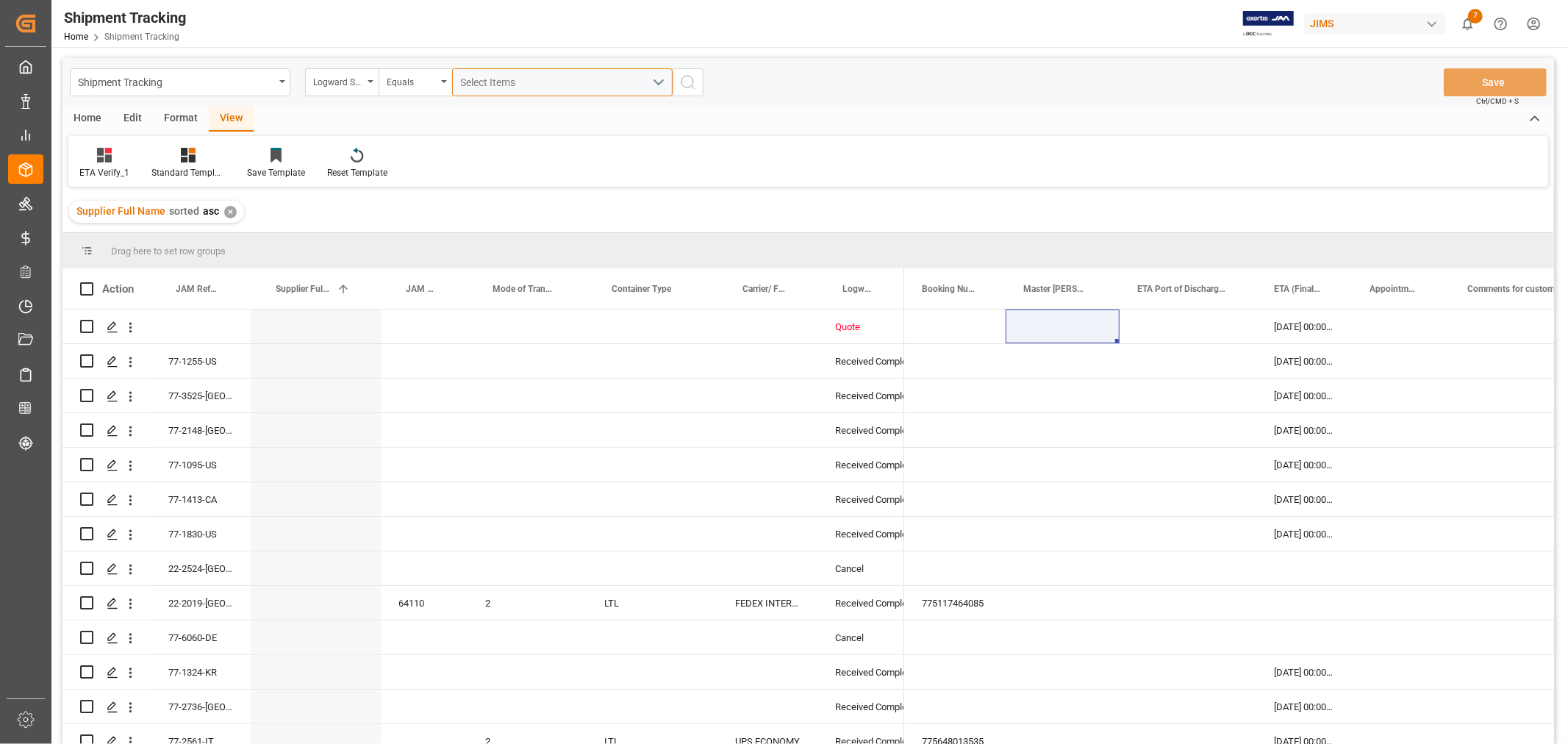
click at [474, 82] on span "Select Items" at bounding box center [491, 82] width 62 height 11
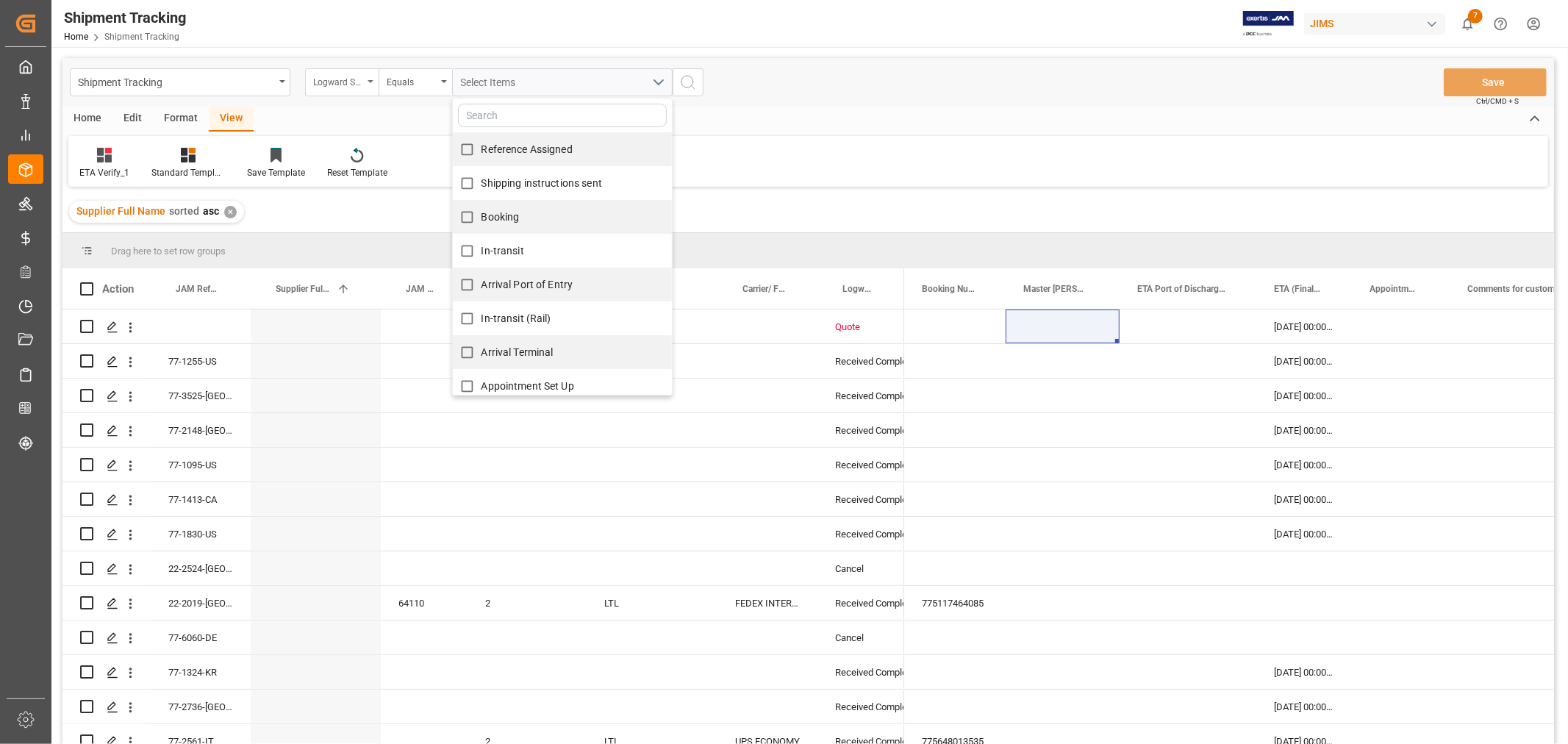
click at [356, 80] on div "Logward Status" at bounding box center [338, 80] width 50 height 17
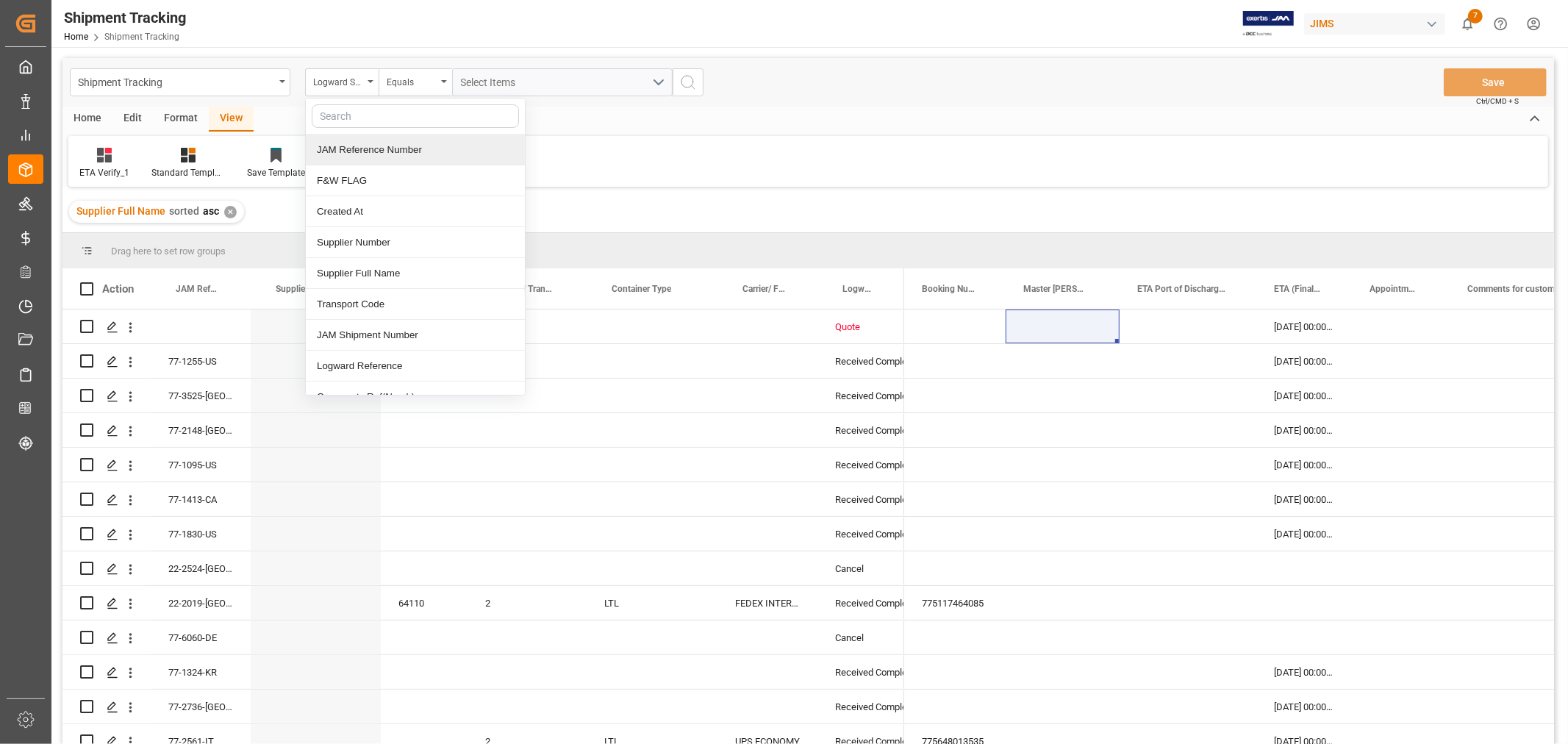
click at [347, 151] on div "JAM Reference Number" at bounding box center [416, 149] width 219 height 31
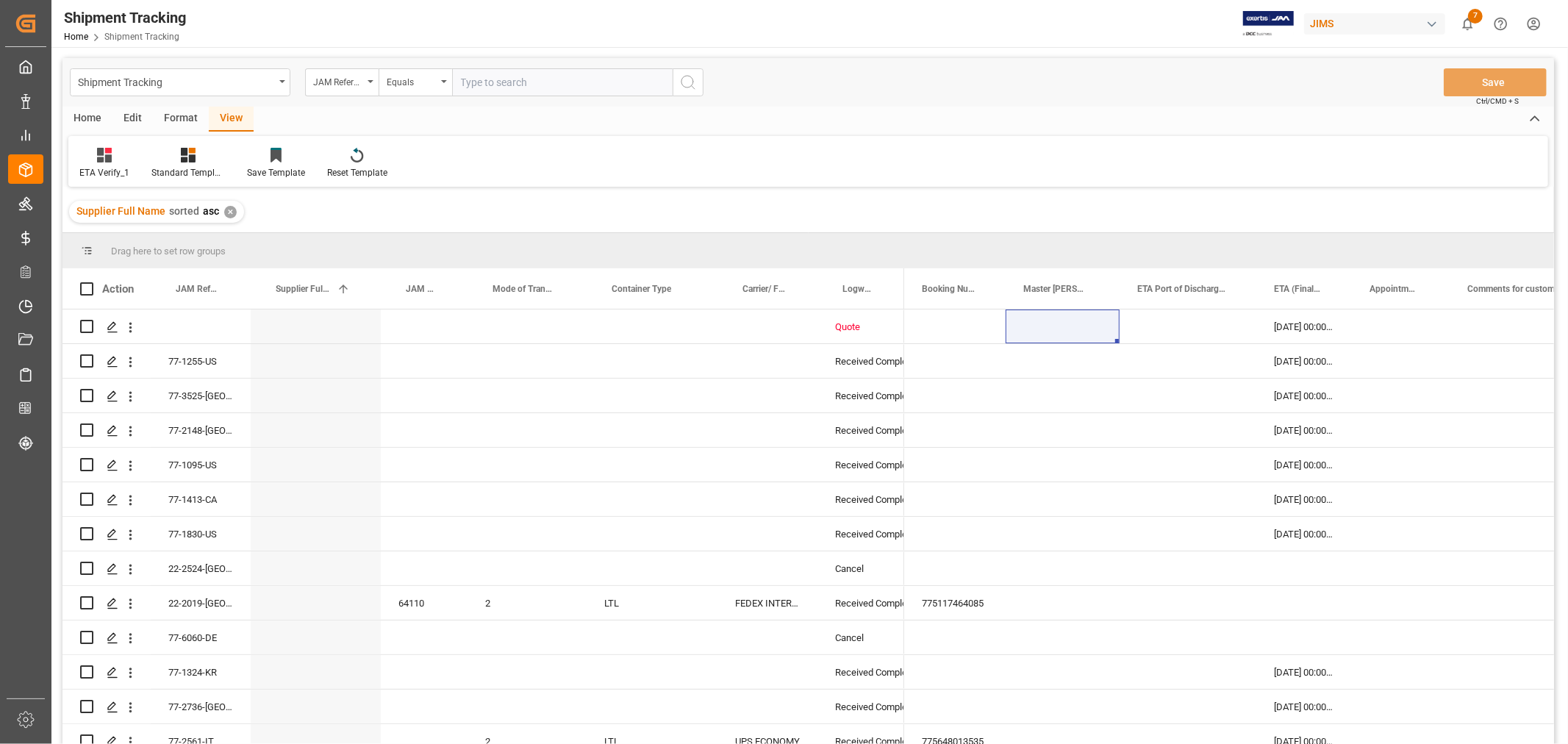
click at [485, 79] on input "text" at bounding box center [561, 82] width 220 height 28
type input "77-9314-CN"
click at [684, 84] on icon "search button" at bounding box center [688, 82] width 18 height 18
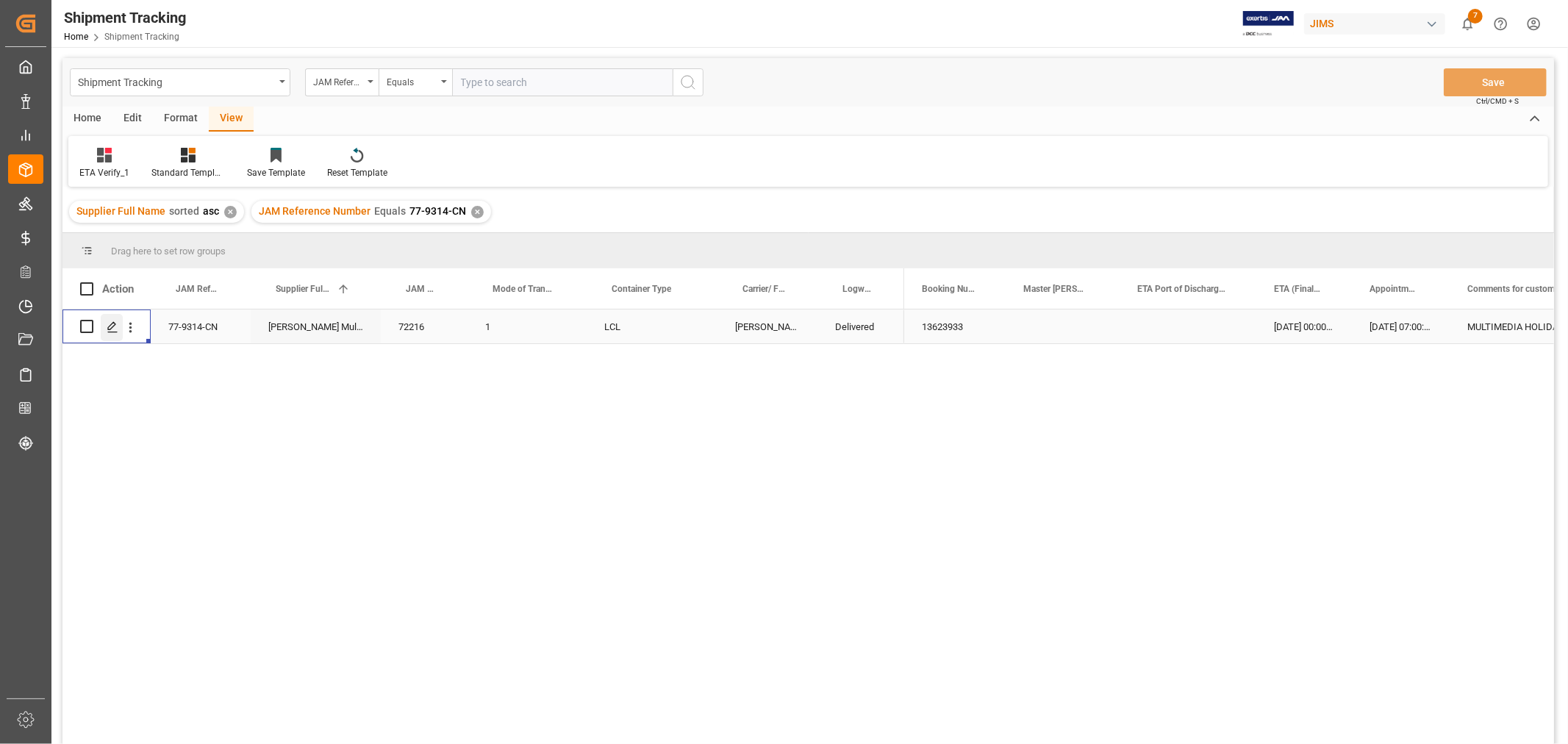
click at [109, 327] on icon "Press SPACE to select this row." at bounding box center [112, 326] width 11 height 11
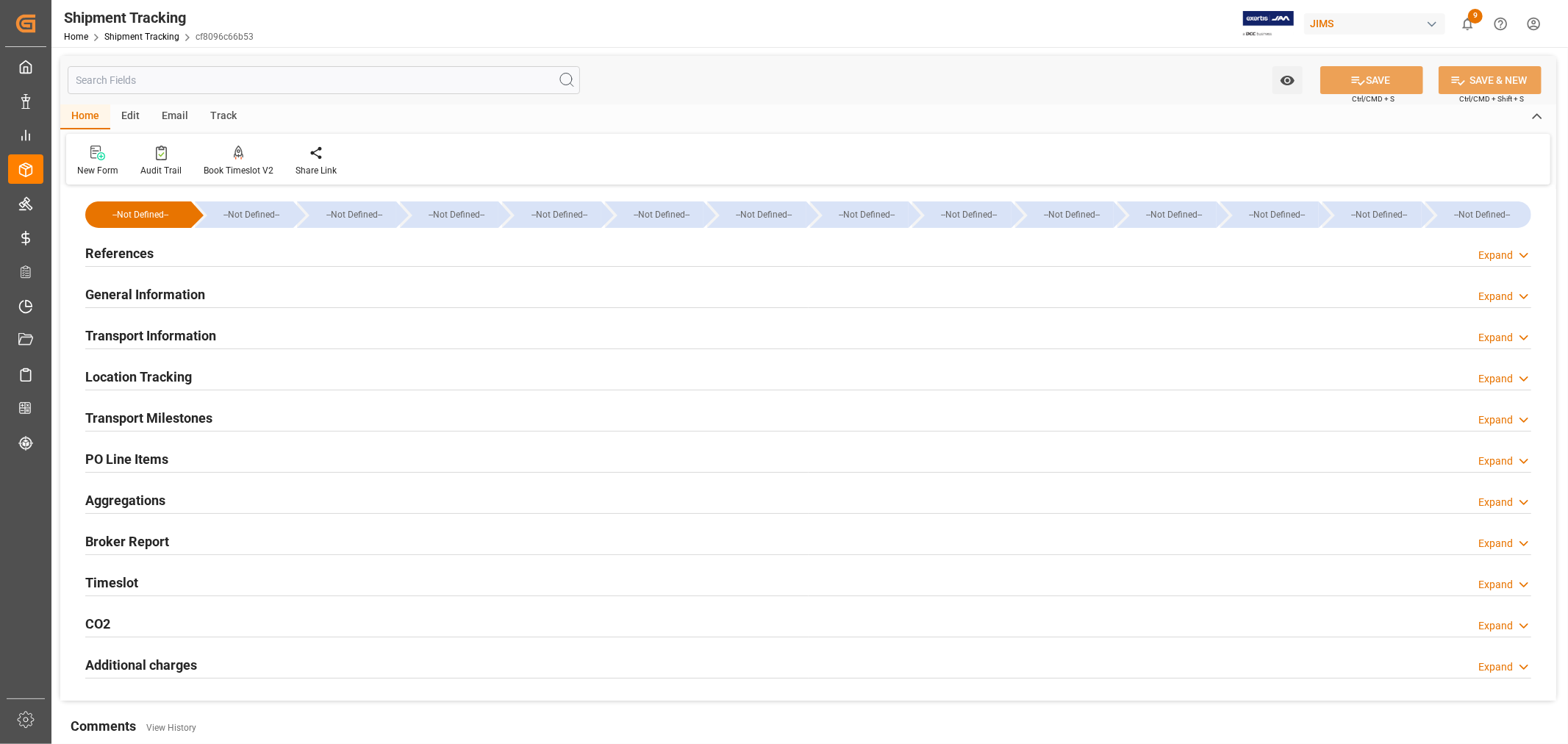
click at [118, 461] on h2 "PO Line Items" at bounding box center [126, 459] width 83 height 20
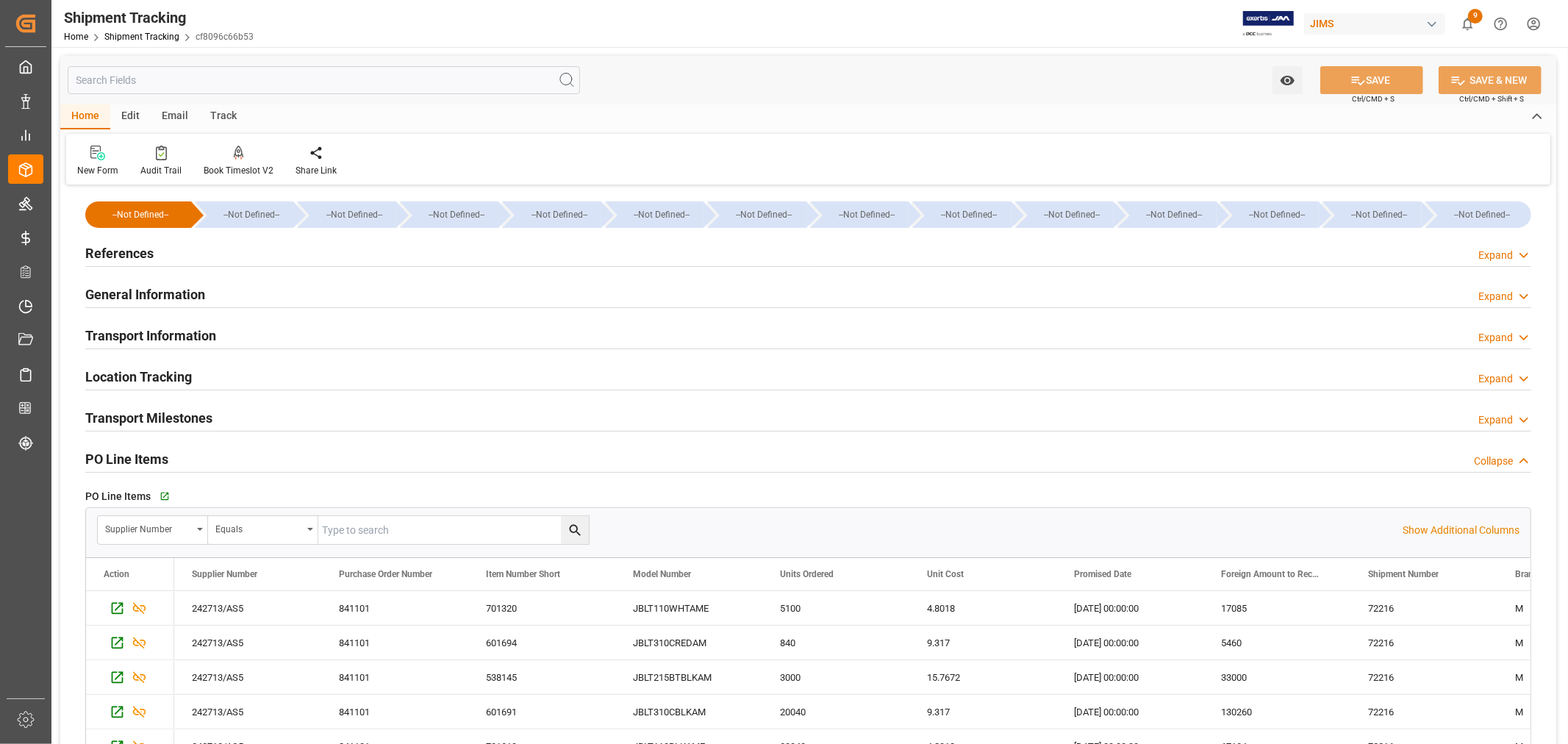
click at [121, 256] on h2 "References" at bounding box center [119, 253] width 68 height 20
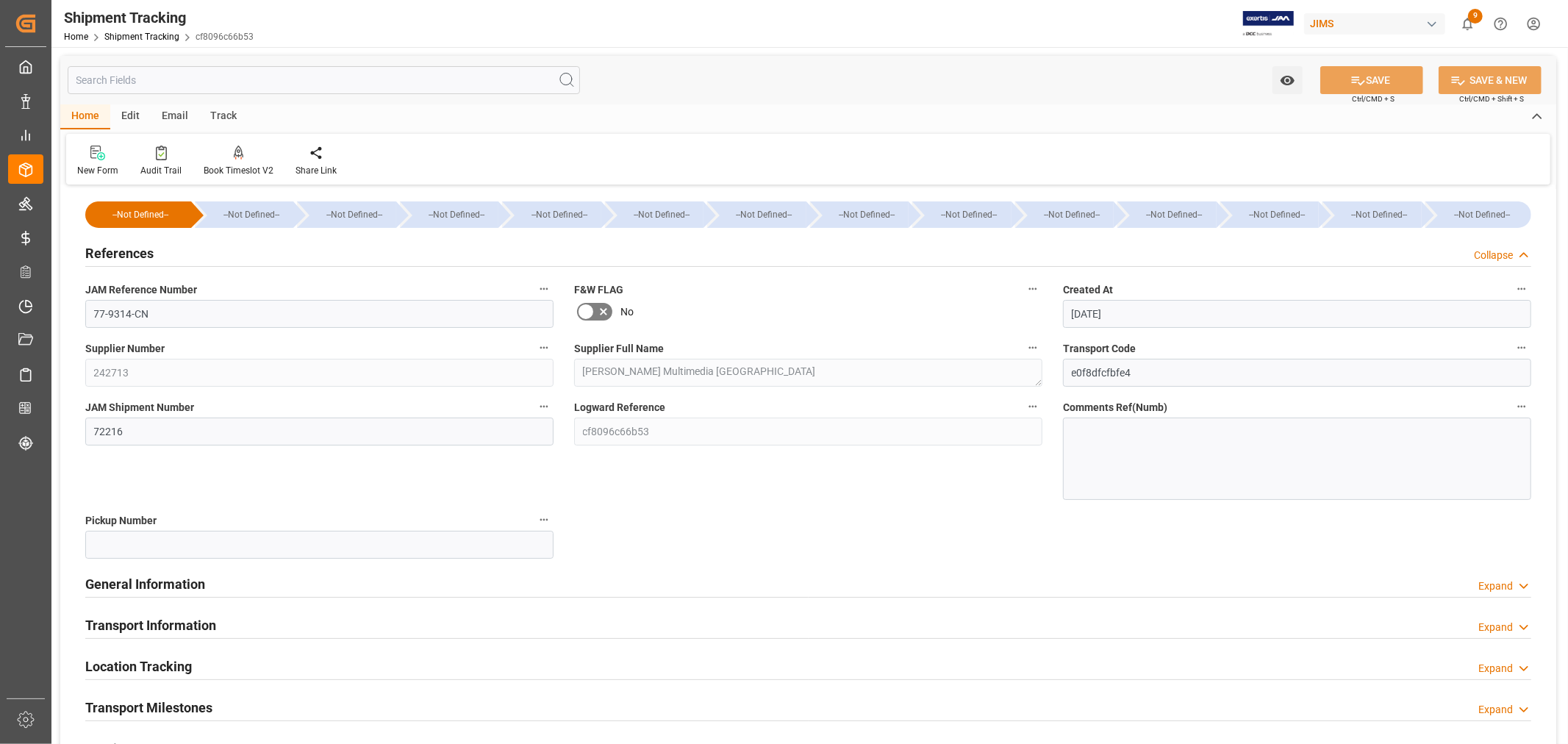
click at [121, 257] on h2 "References" at bounding box center [119, 253] width 68 height 20
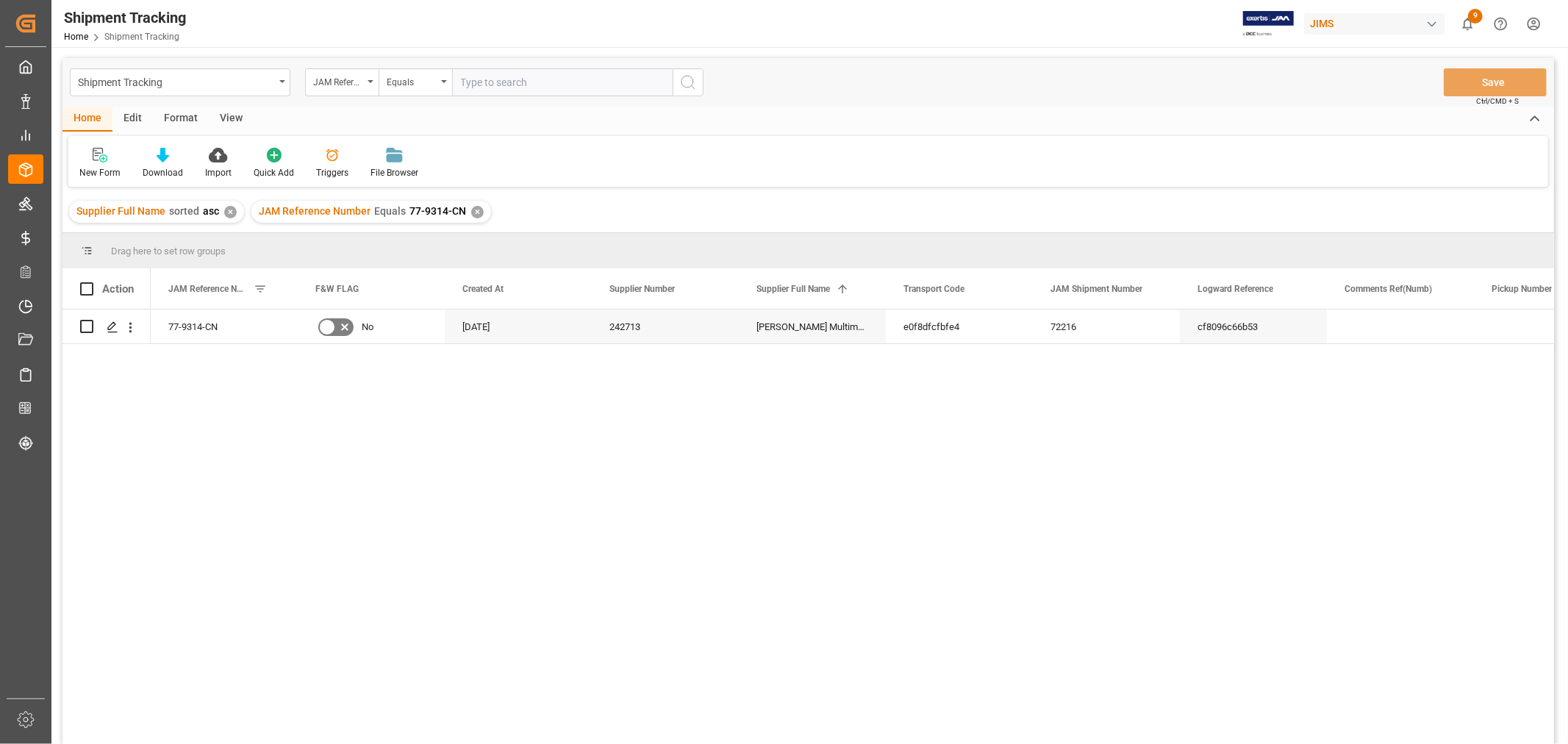
click at [230, 113] on div "View" at bounding box center [231, 119] width 45 height 25
click at [96, 161] on icon at bounding box center [94, 154] width 15 height 15
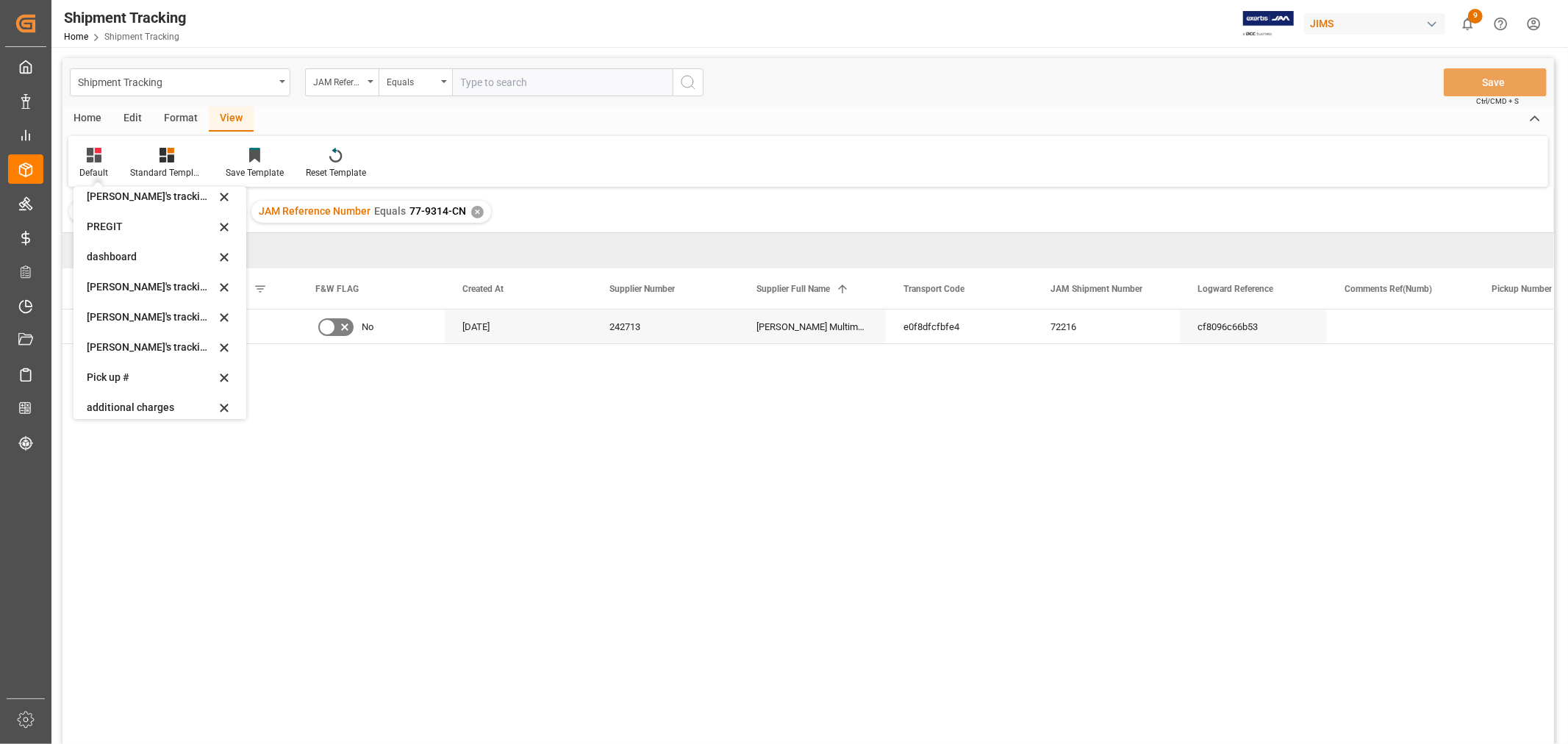
scroll to position [291, 0]
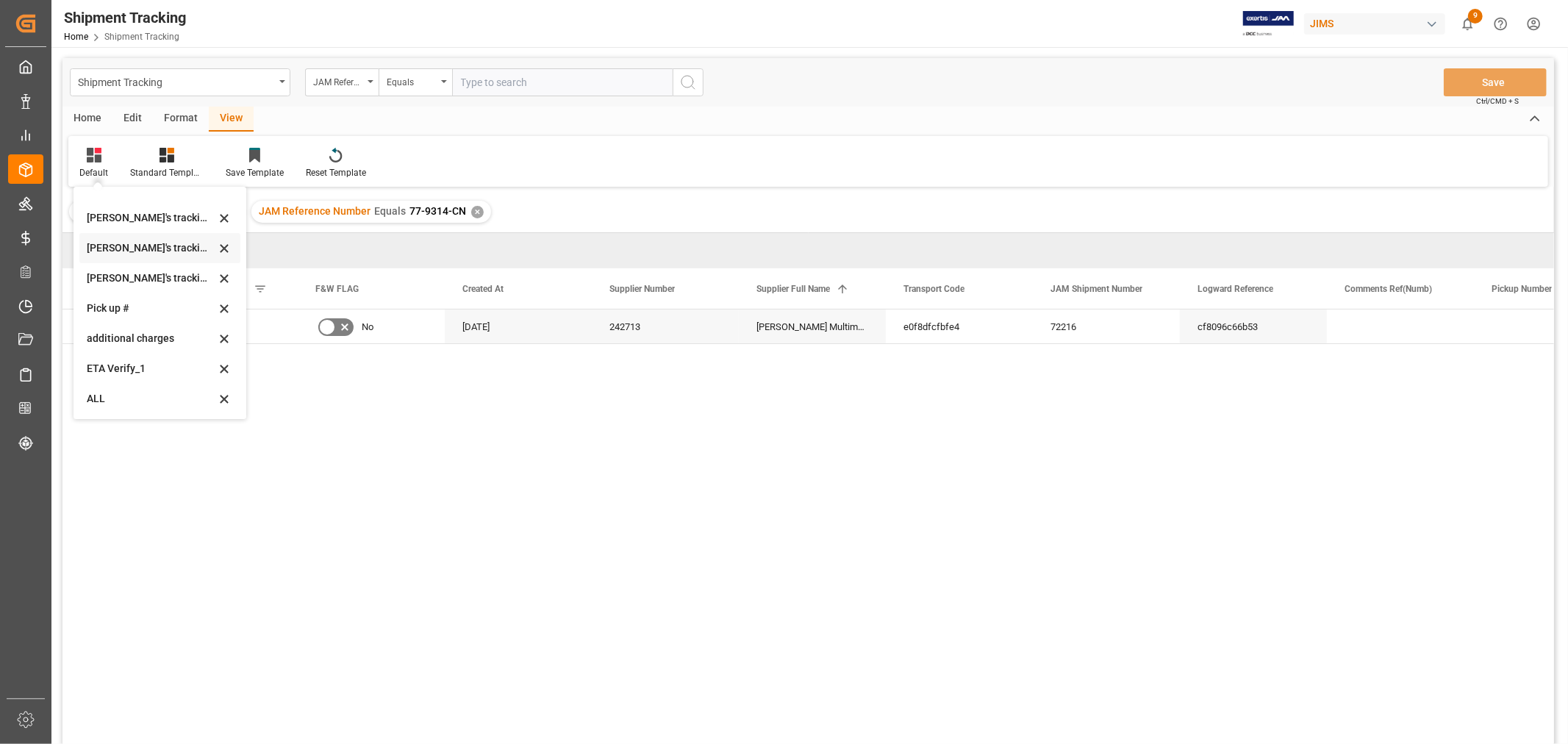
click at [122, 247] on div "Huixin's tracking all # _5" at bounding box center [151, 248] width 129 height 16
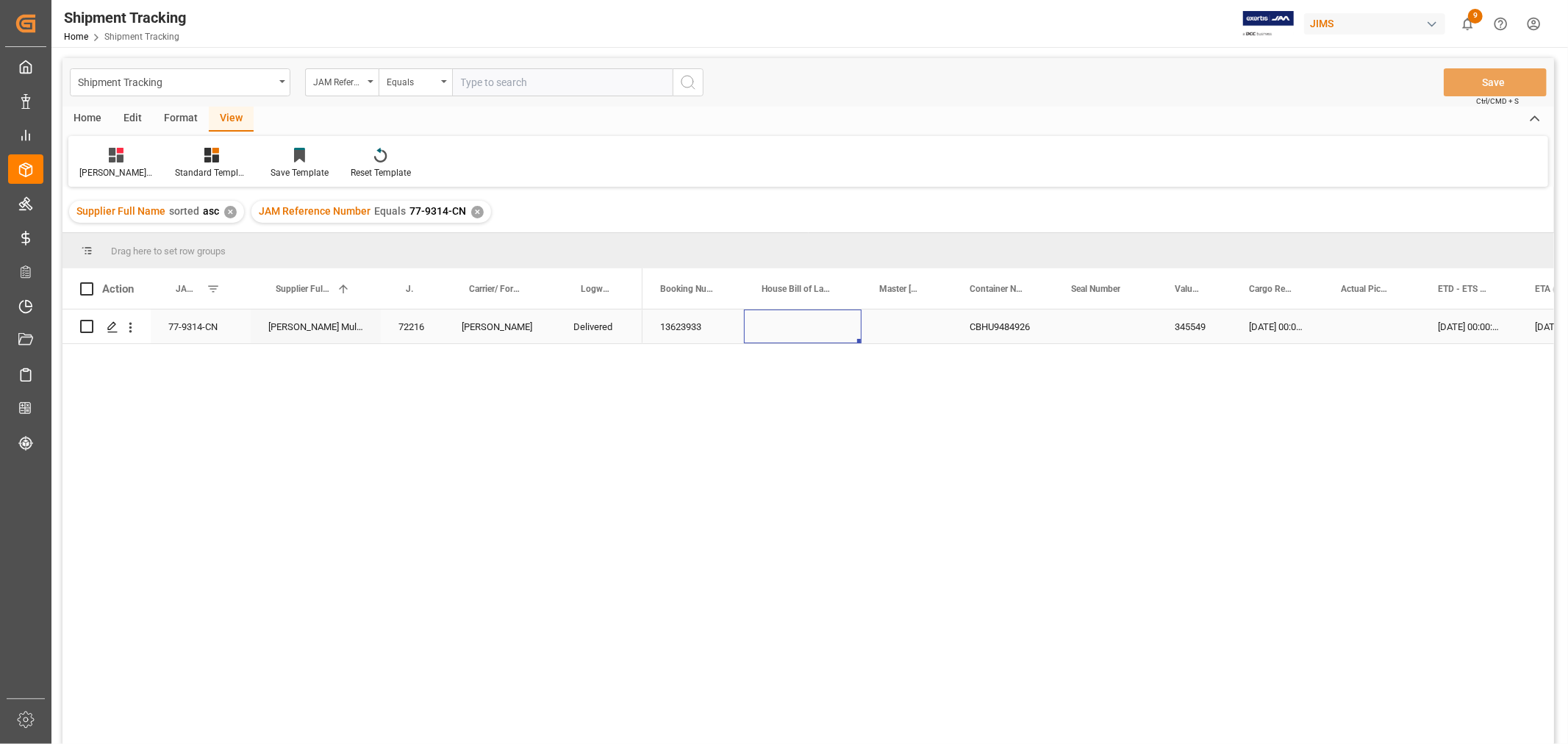
click at [777, 329] on div "Press SPACE to select this row." at bounding box center [802, 326] width 118 height 34
click at [594, 327] on div "Delivered" at bounding box center [599, 327] width 52 height 34
click at [611, 333] on polyline "open menu" at bounding box center [615, 335] width 9 height 4
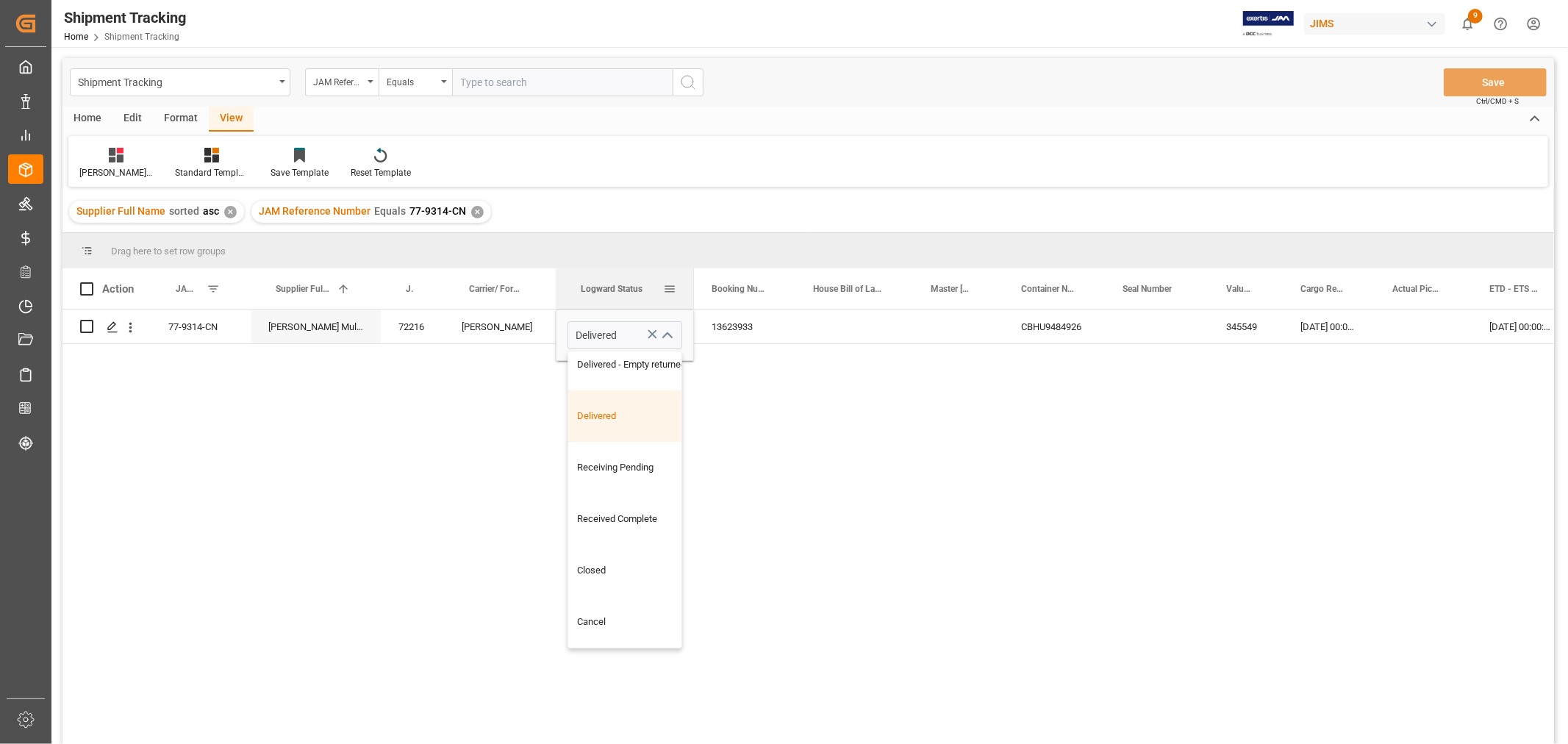
scroll to position [527, 0]
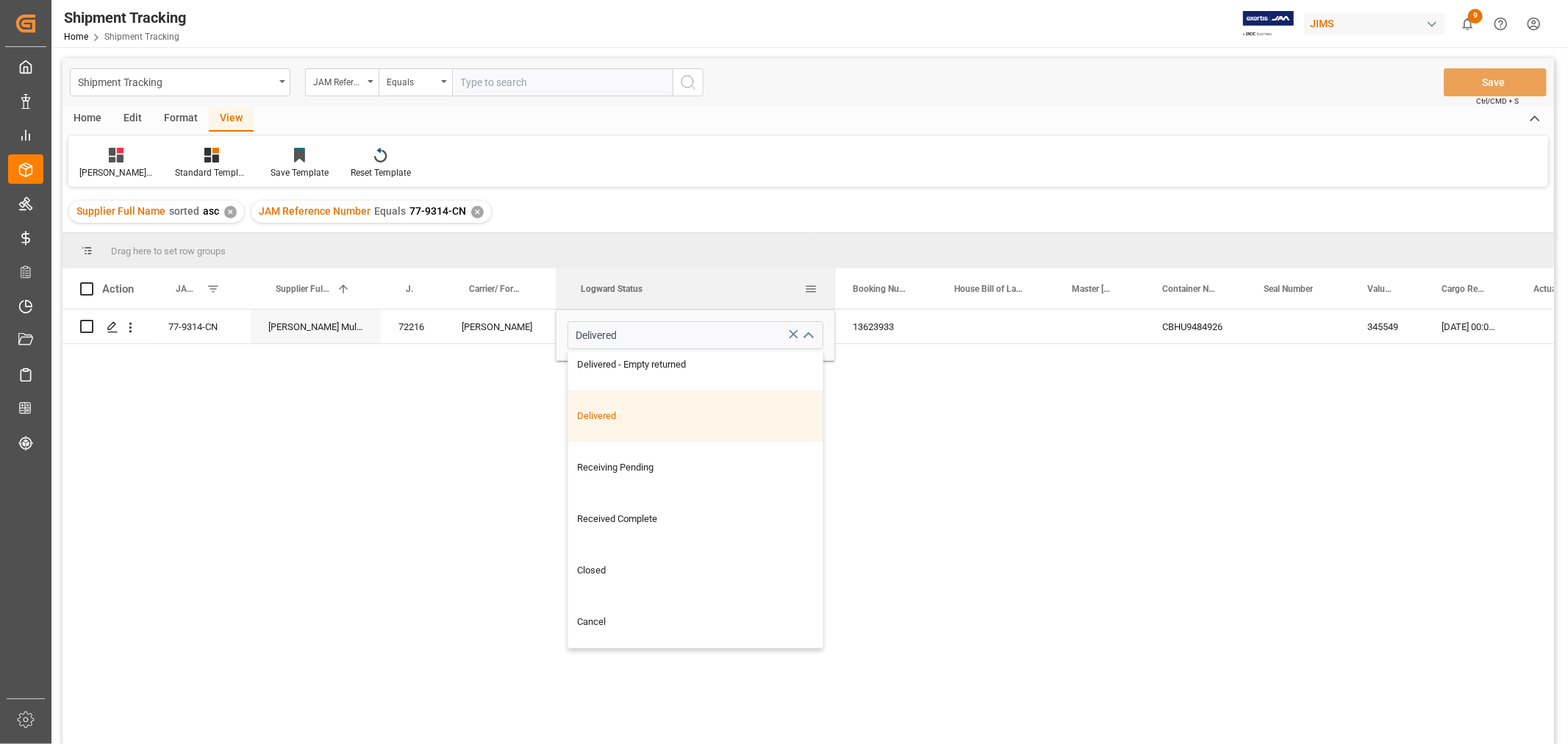
drag, startPoint x: 640, startPoint y: 276, endPoint x: 833, endPoint y: 283, distance: 193.1
click at [833, 283] on div at bounding box center [835, 289] width 6 height 40
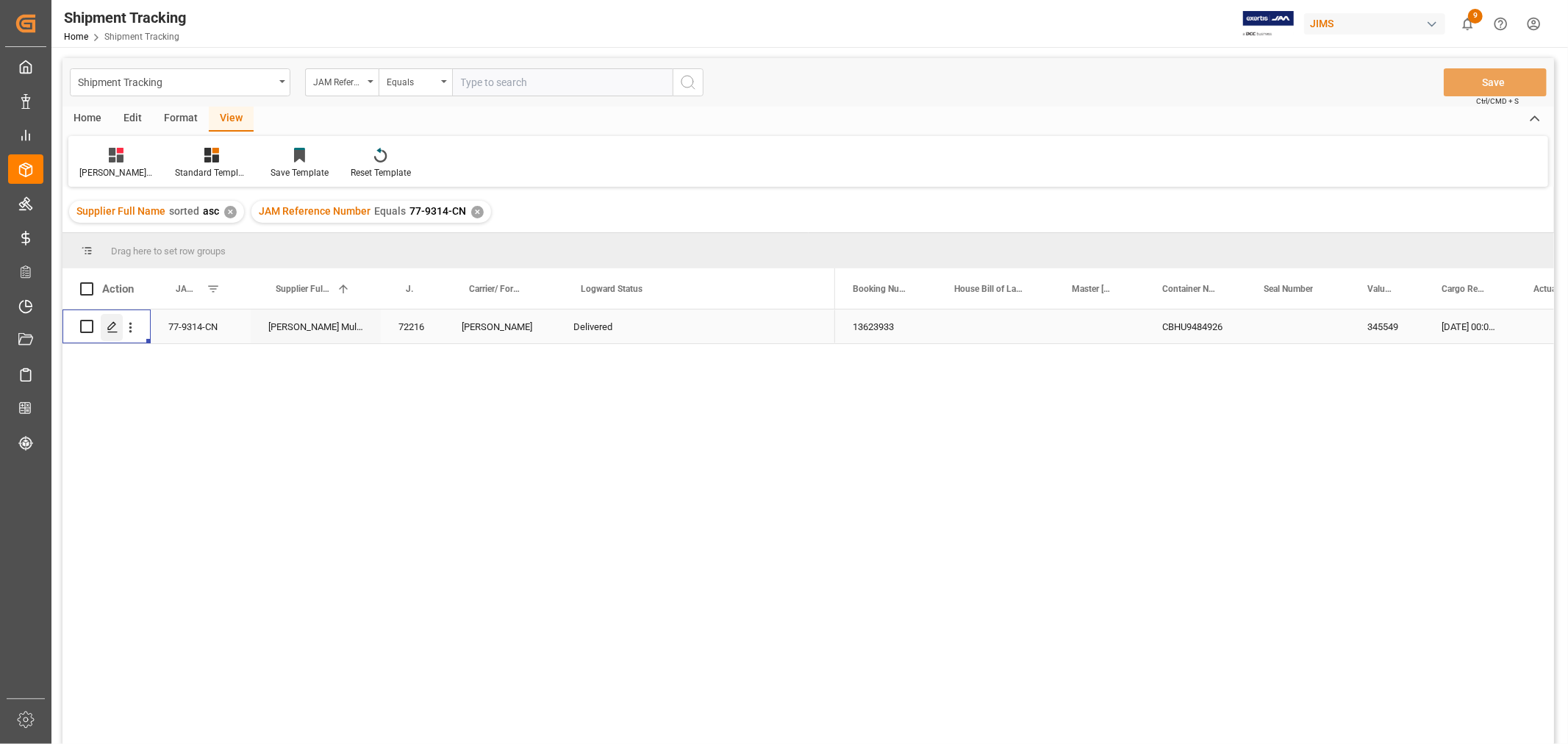
click at [111, 331] on icon "Press SPACE to select this row." at bounding box center [112, 326] width 11 height 11
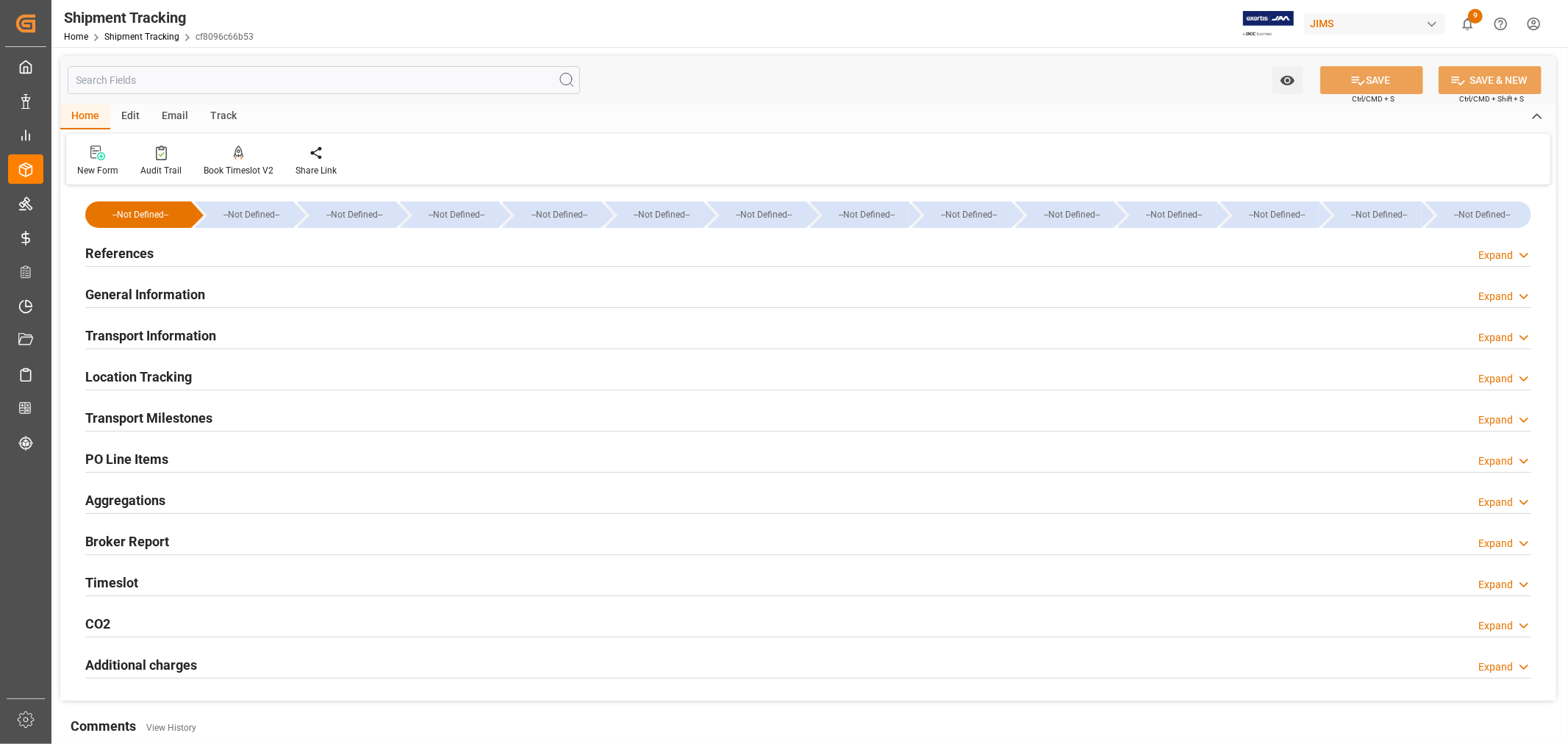
type input "13-06-2025 00:00"
click at [154, 287] on h2 "General Information" at bounding box center [145, 294] width 120 height 20
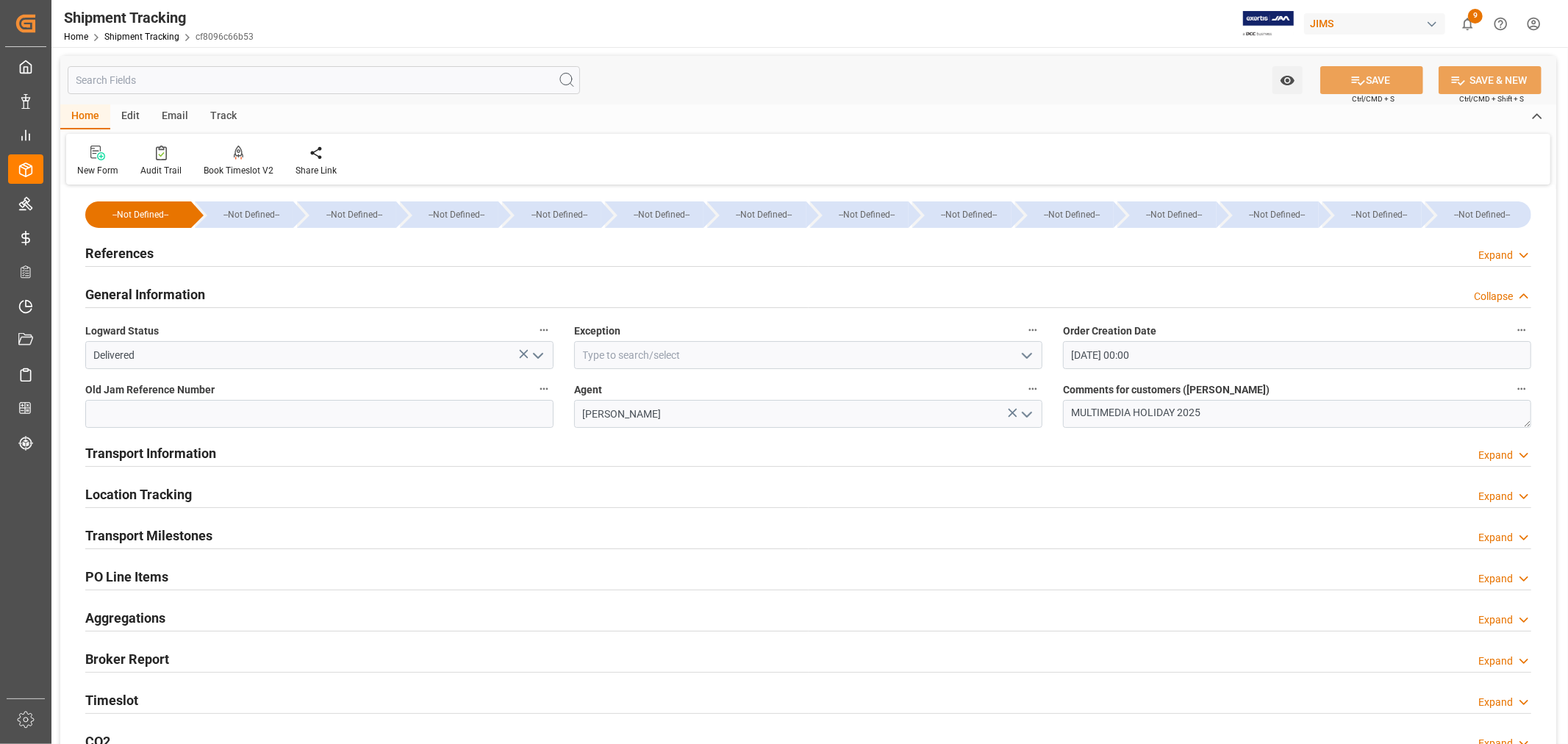
click at [537, 356] on polyline "open menu" at bounding box center [538, 355] width 9 height 4
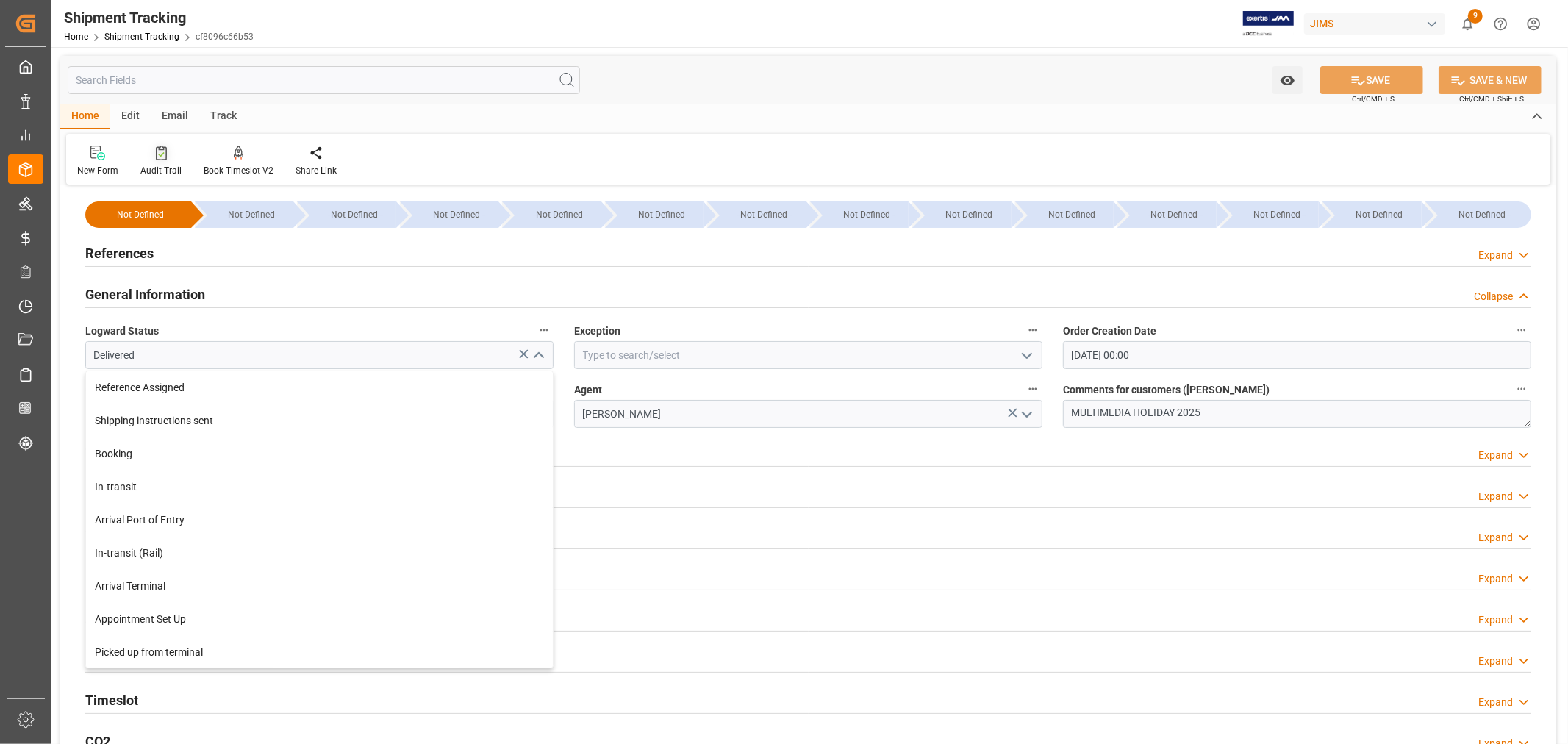
click at [160, 152] on icon at bounding box center [161, 153] width 11 height 15
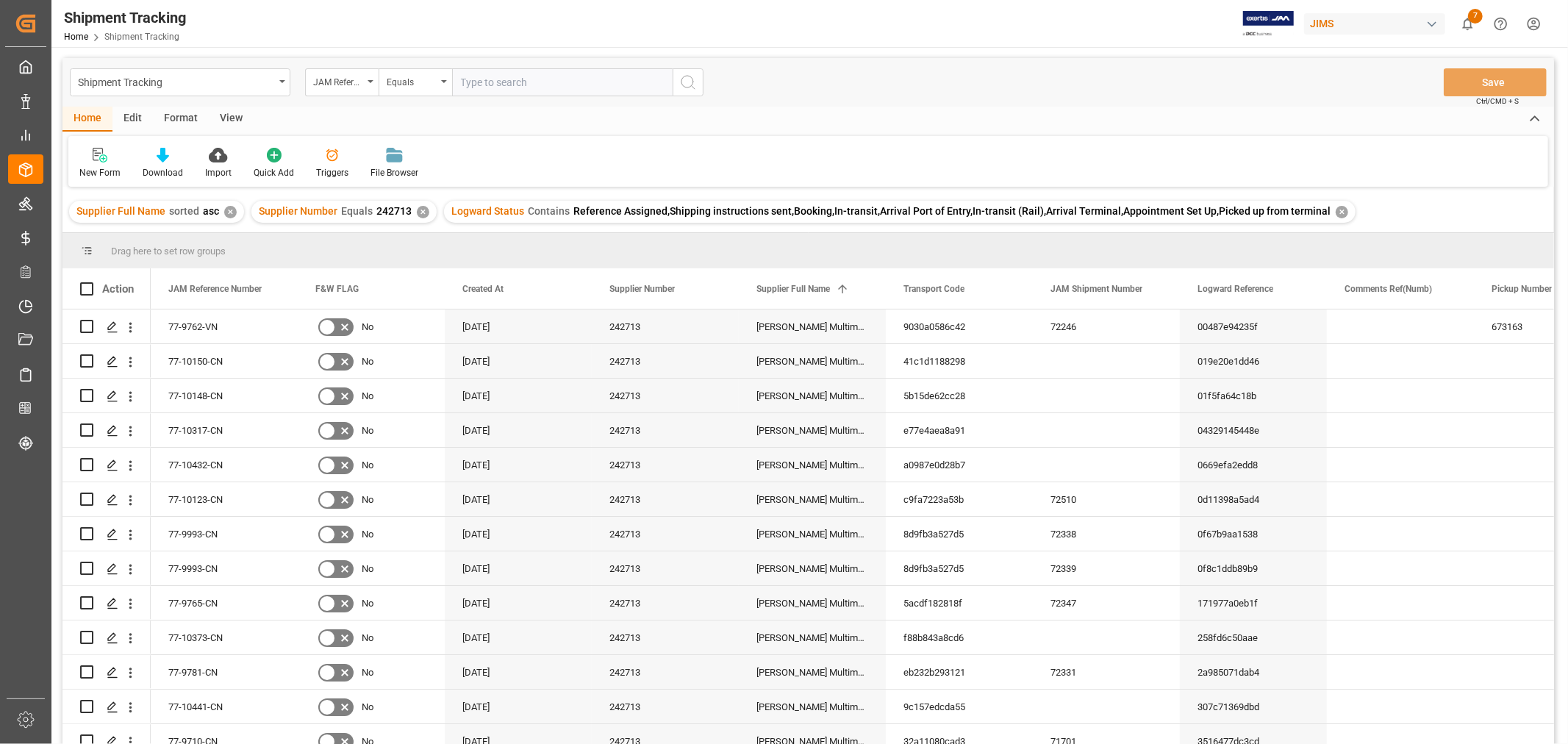
click at [1336, 211] on div "✕" at bounding box center [1342, 212] width 12 height 12
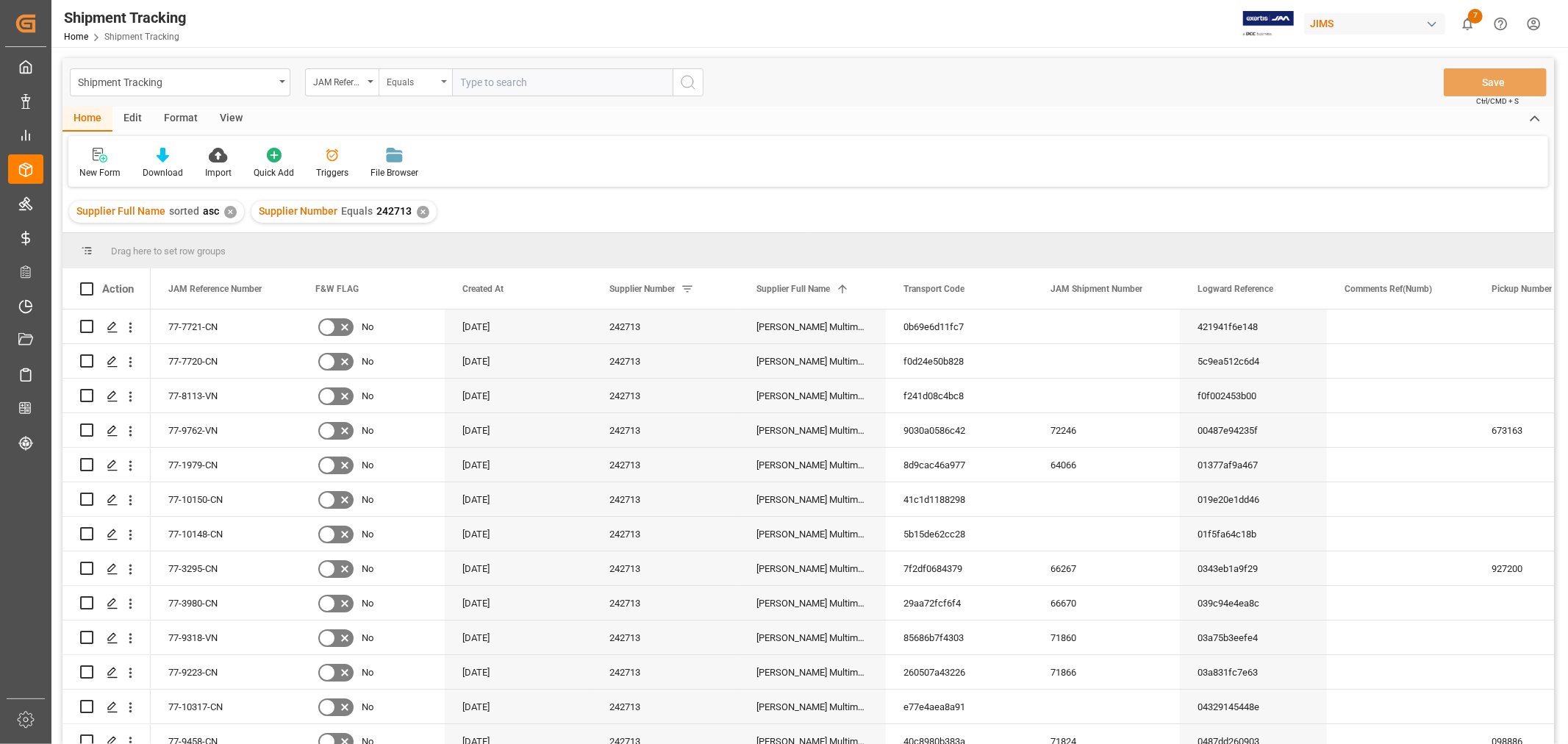
click at [439, 83] on div "Equals" at bounding box center [416, 82] width 74 height 28
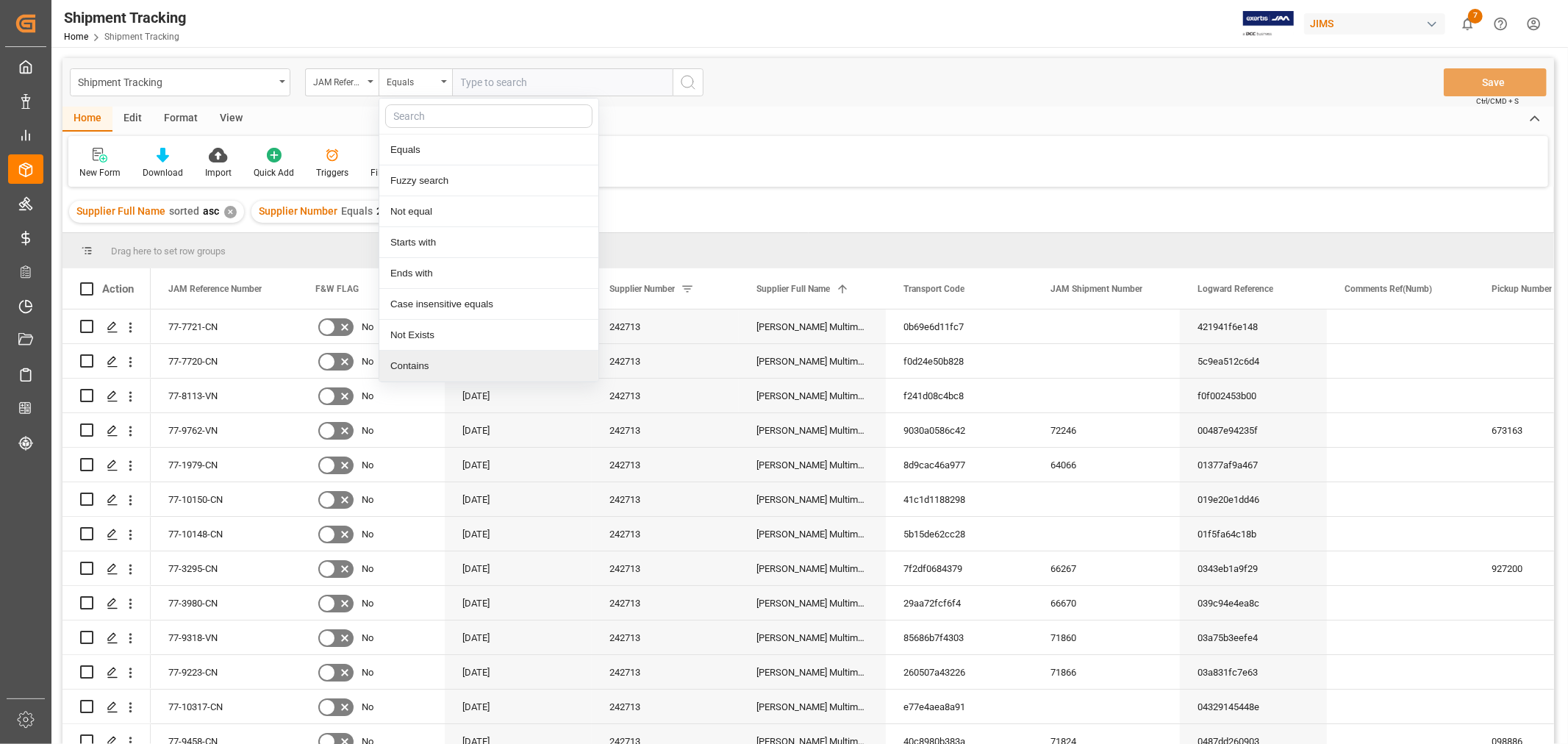
click at [417, 361] on div "Contains" at bounding box center [488, 366] width 219 height 31
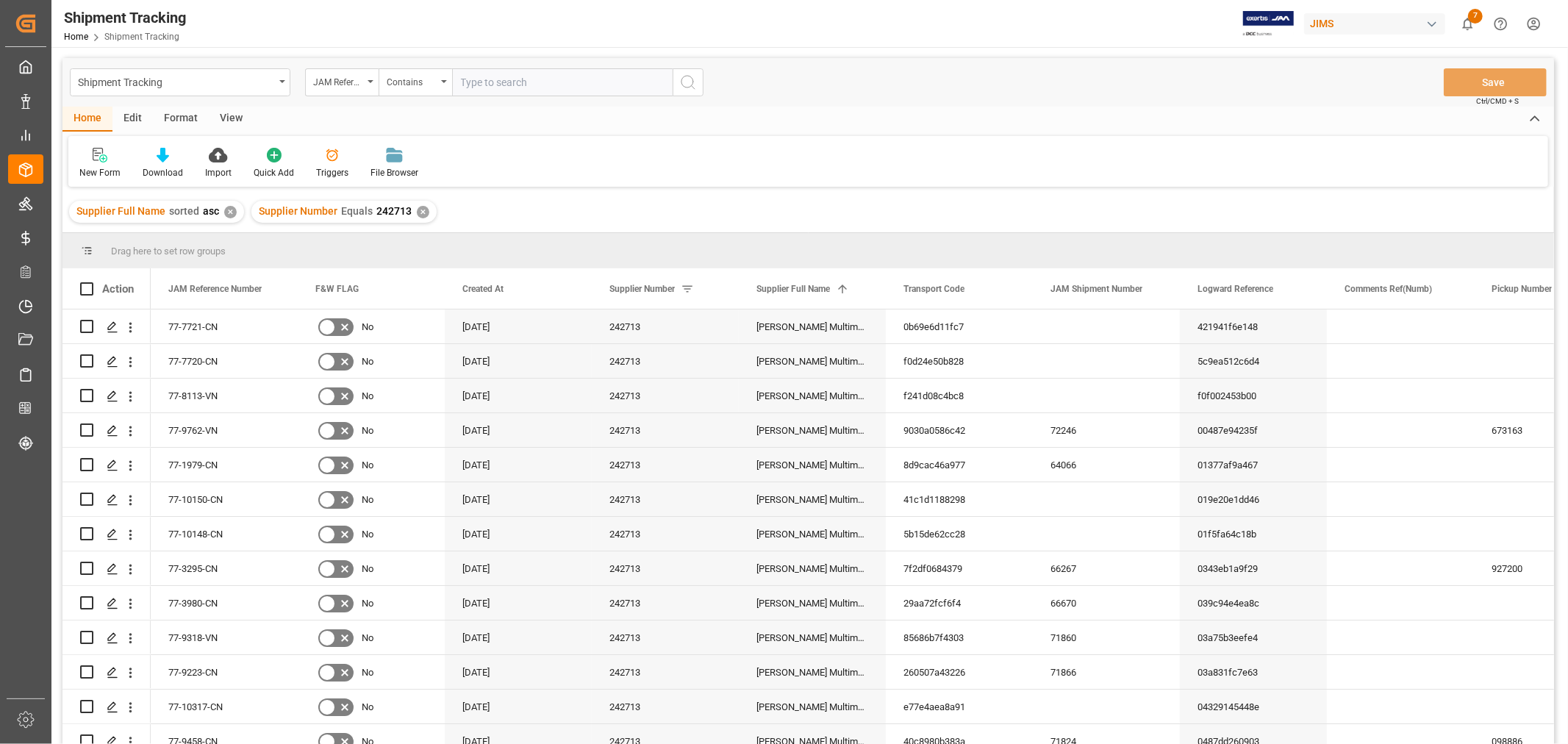
click at [585, 83] on input "text" at bounding box center [561, 82] width 220 height 28
click at [513, 86] on input "text" at bounding box center [561, 82] width 220 height 28
click at [513, 78] on input "text" at bounding box center [561, 82] width 220 height 28
click at [371, 79] on div "JAM Reference Number" at bounding box center [342, 82] width 74 height 28
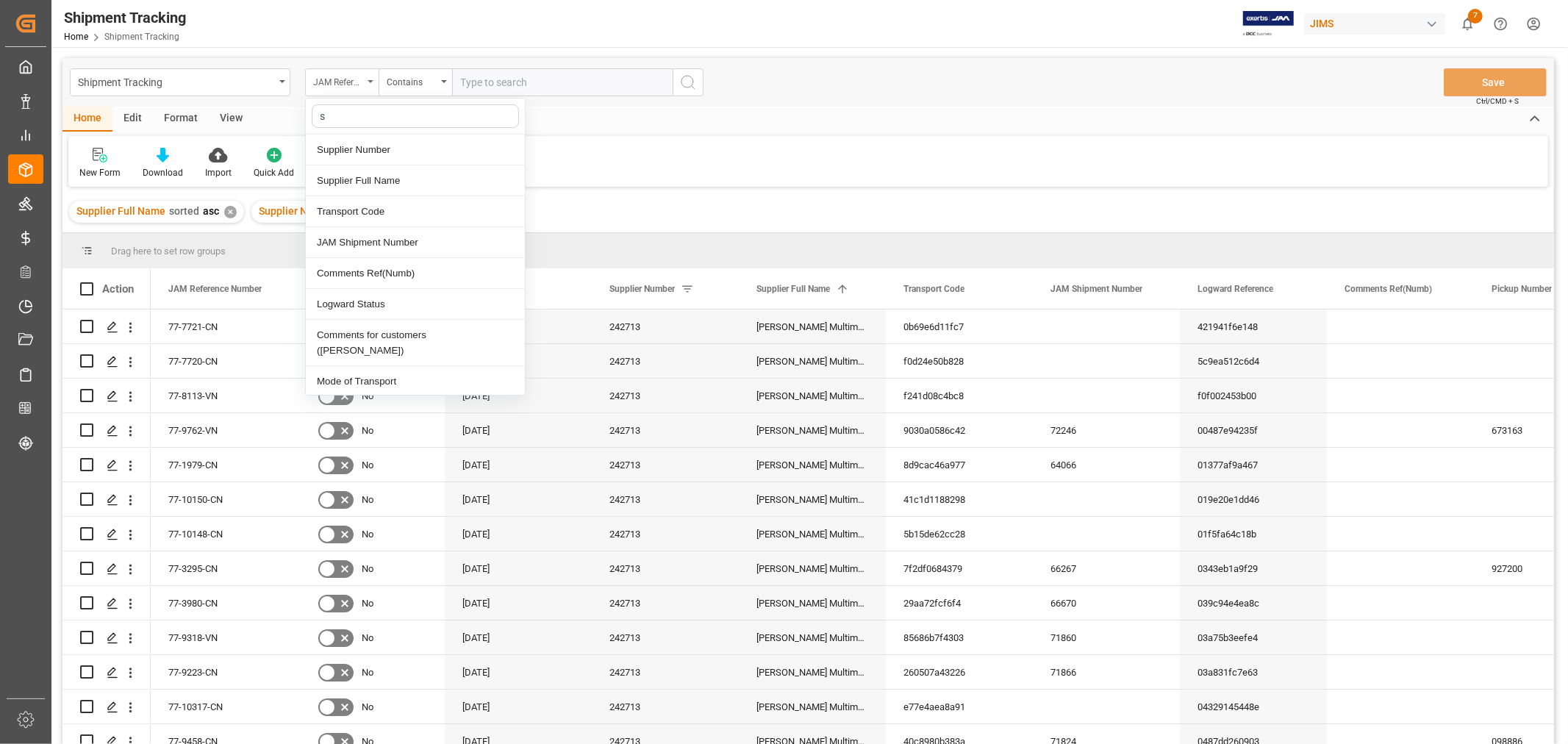
type input "st"
click at [353, 149] on div "Logward Status" at bounding box center [416, 149] width 219 height 31
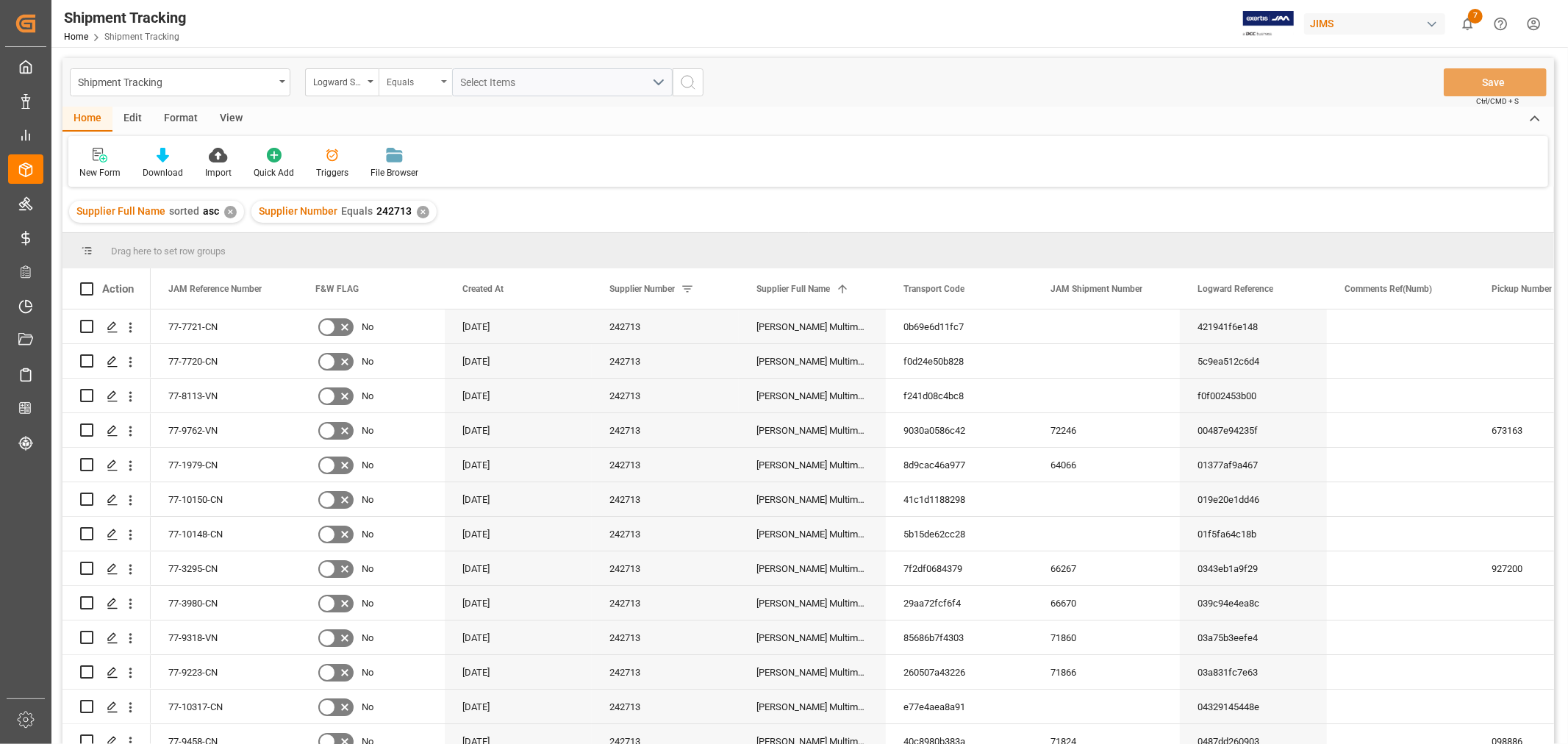
click at [438, 82] on div "Equals" at bounding box center [416, 82] width 74 height 28
click at [408, 208] on div "Contains" at bounding box center [488, 211] width 219 height 31
click at [537, 84] on div "Select Items" at bounding box center [556, 82] width 191 height 16
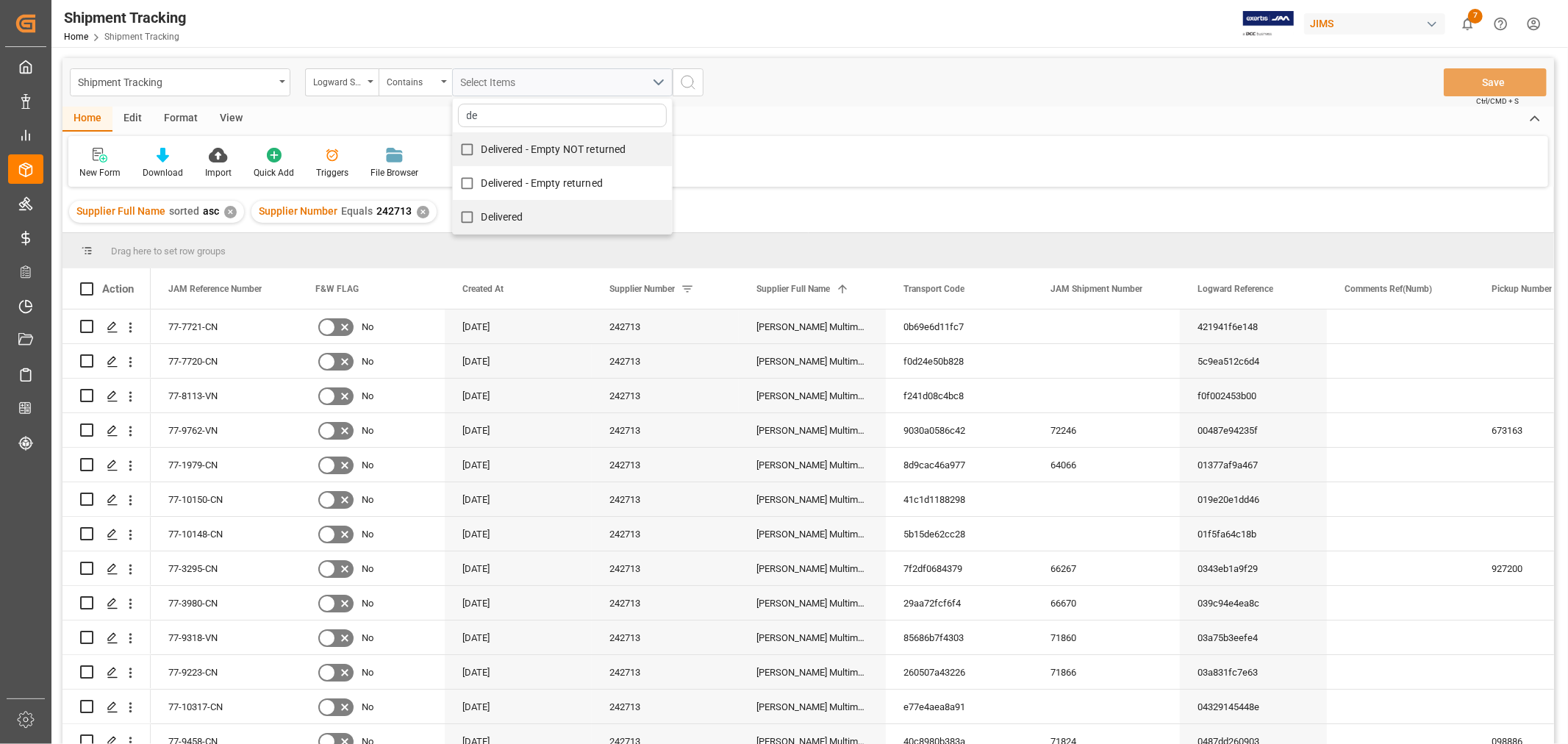
type input "de"
click at [463, 145] on input "Delivered - Empty NOT returned" at bounding box center [467, 149] width 29 height 29
checkbox input "true"
click at [467, 186] on input "Delivered - Empty returned" at bounding box center [467, 183] width 29 height 29
checkbox input "true"
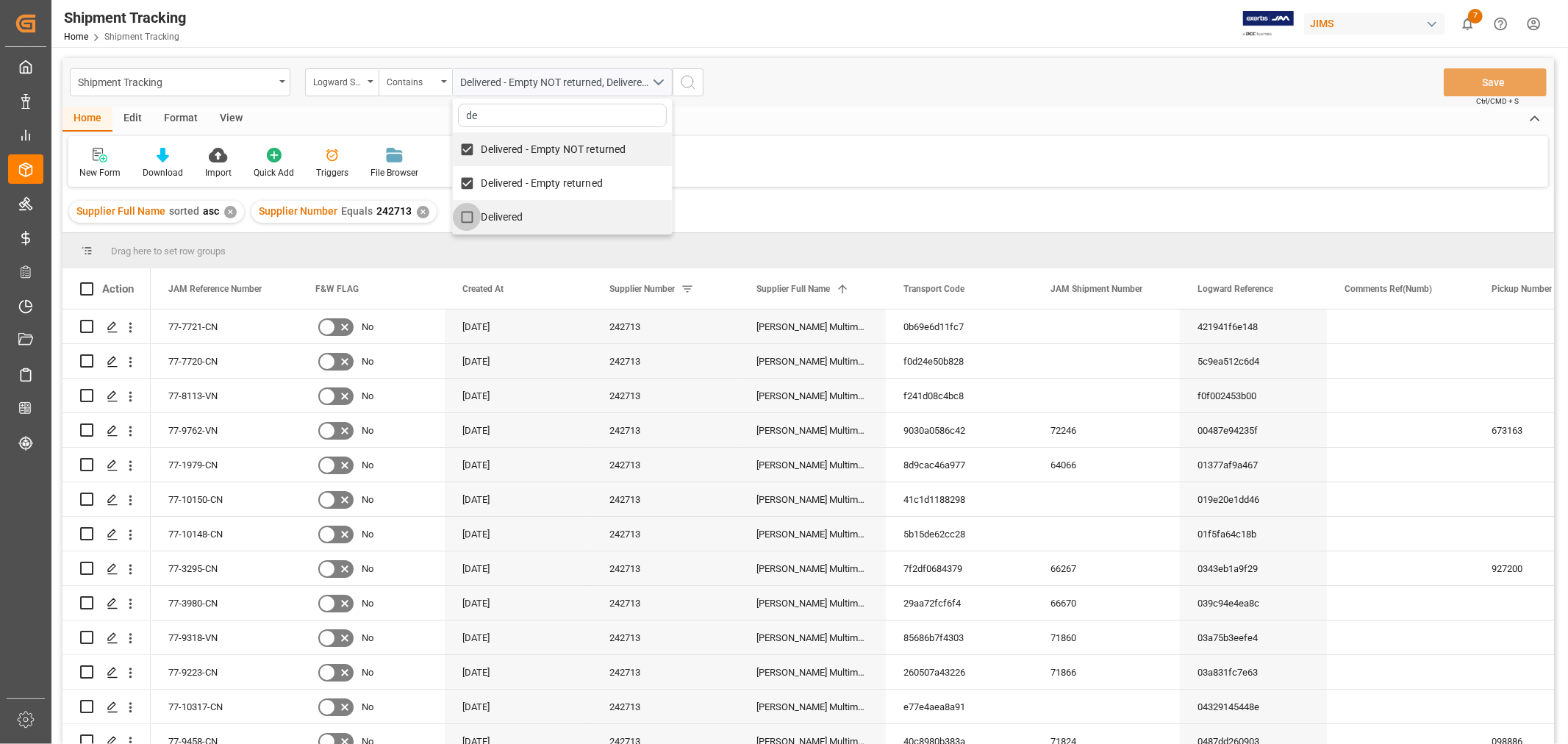
click at [465, 211] on input "Delivered" at bounding box center [467, 217] width 29 height 29
checkbox input "true"
click at [693, 84] on icon "search button" at bounding box center [688, 82] width 18 height 18
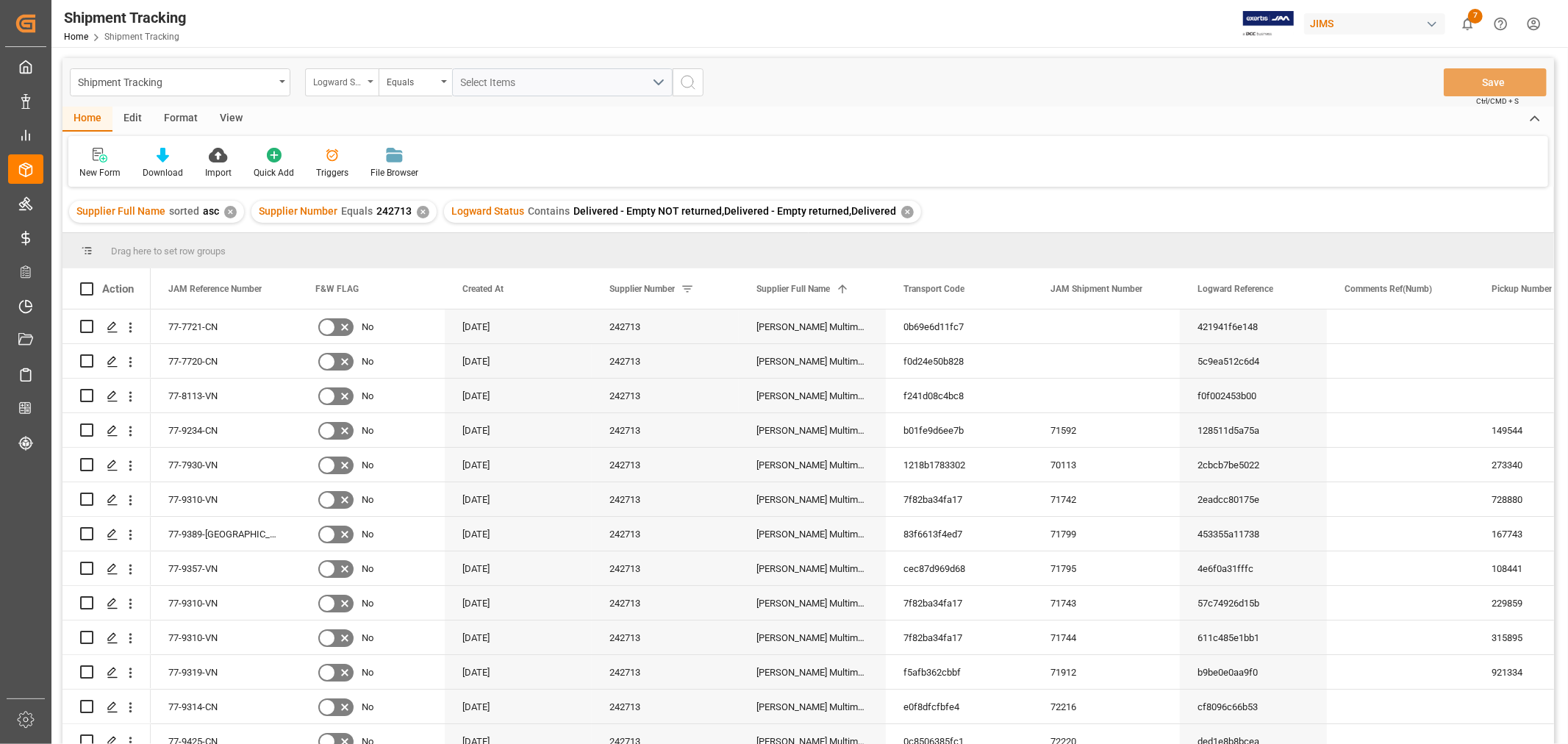
click at [356, 85] on div "Logward Status" at bounding box center [338, 80] width 50 height 17
type input "sal"
click at [369, 143] on div "Comments for customers ([PERSON_NAME])" at bounding box center [416, 157] width 219 height 46
click at [443, 78] on div "Equals" at bounding box center [416, 82] width 74 height 28
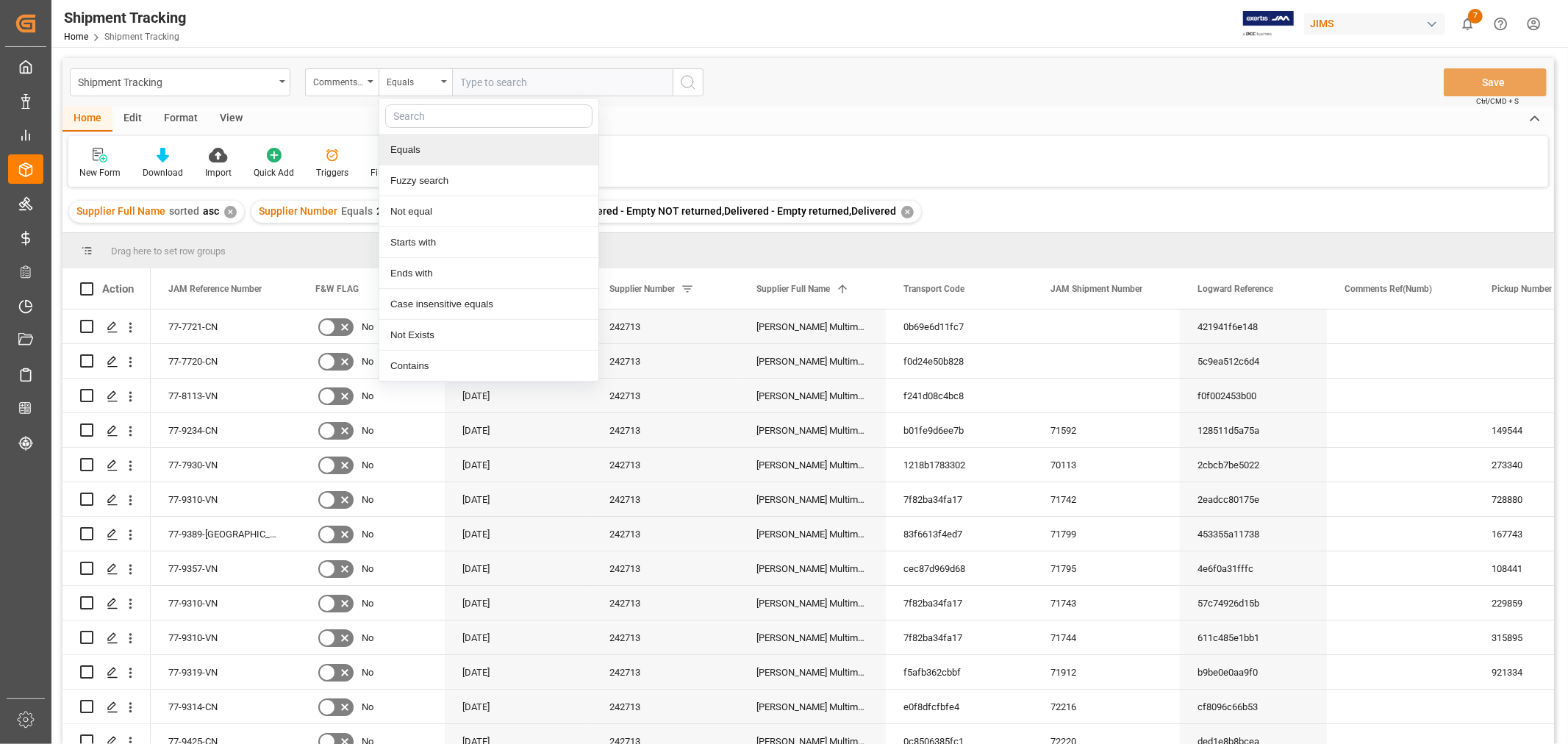
click at [413, 148] on div "Equals" at bounding box center [488, 149] width 219 height 31
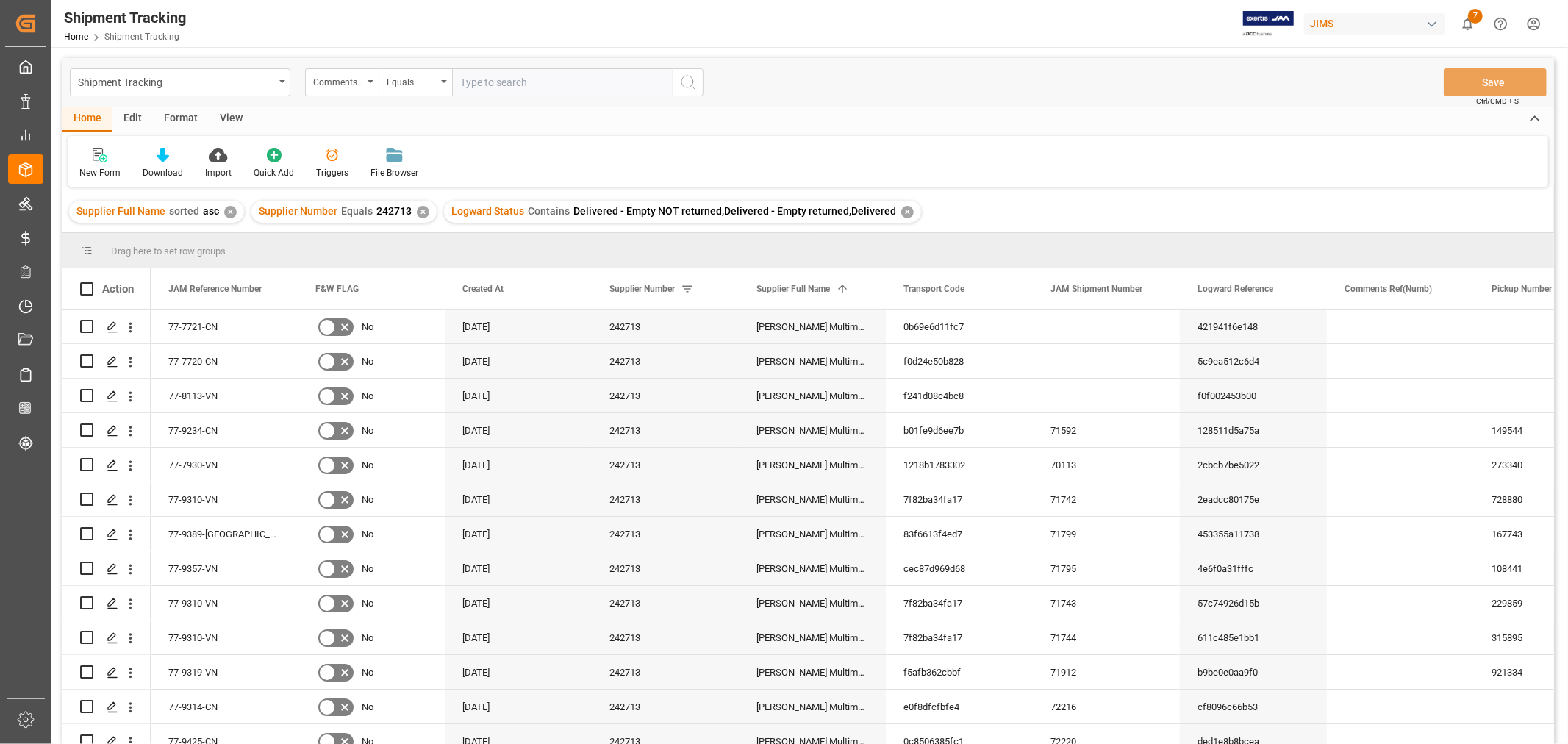
click at [482, 79] on input "text" at bounding box center [561, 82] width 220 height 28
click at [500, 74] on input "text" at bounding box center [561, 82] width 220 height 28
paste input "MULTIMEDIA HOLIDAY 2025"
type input "MULTIMEDIA HOLIDAY 2025"
click at [695, 84] on icon "search button" at bounding box center [688, 82] width 18 height 18
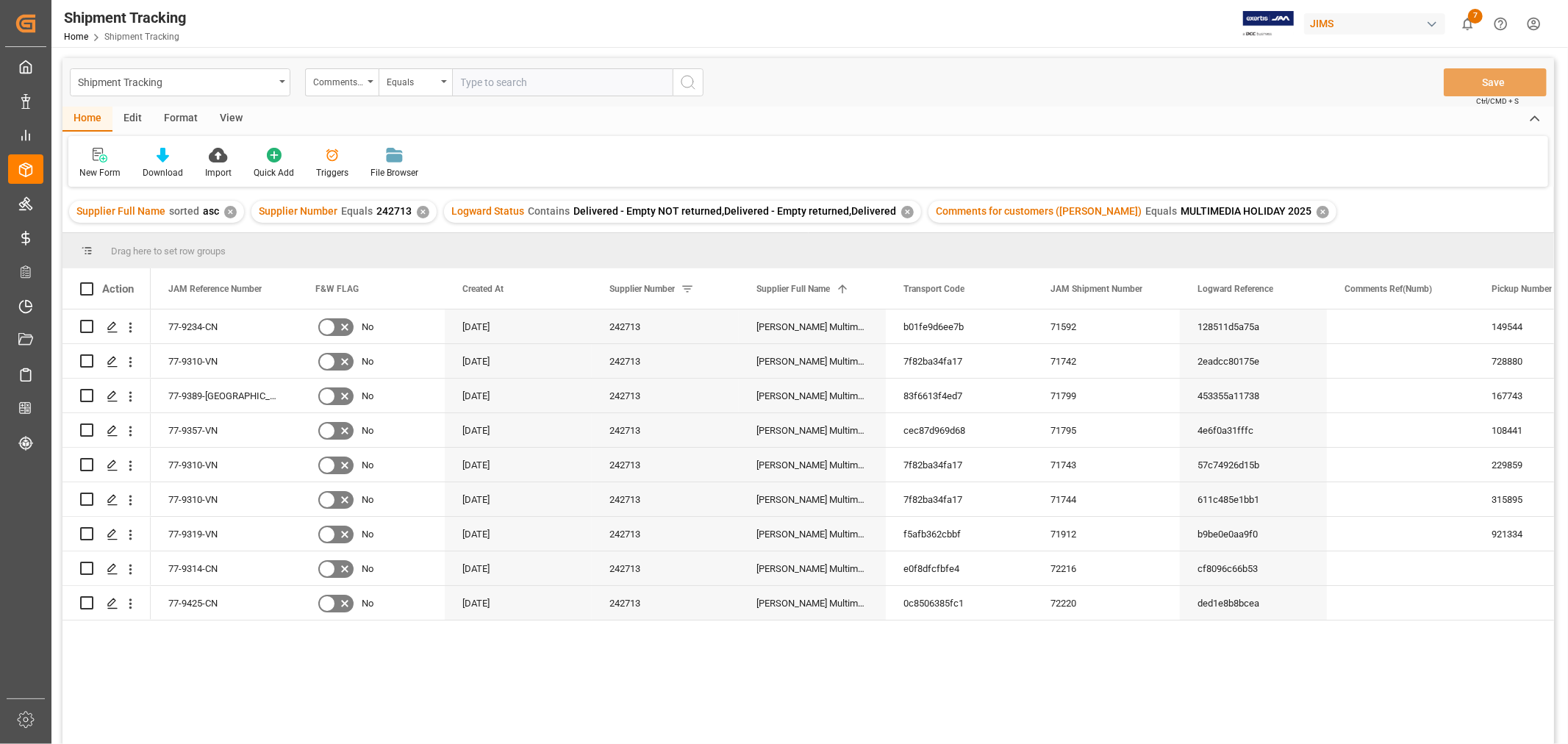
click at [901, 211] on div "✕" at bounding box center [907, 212] width 12 height 12
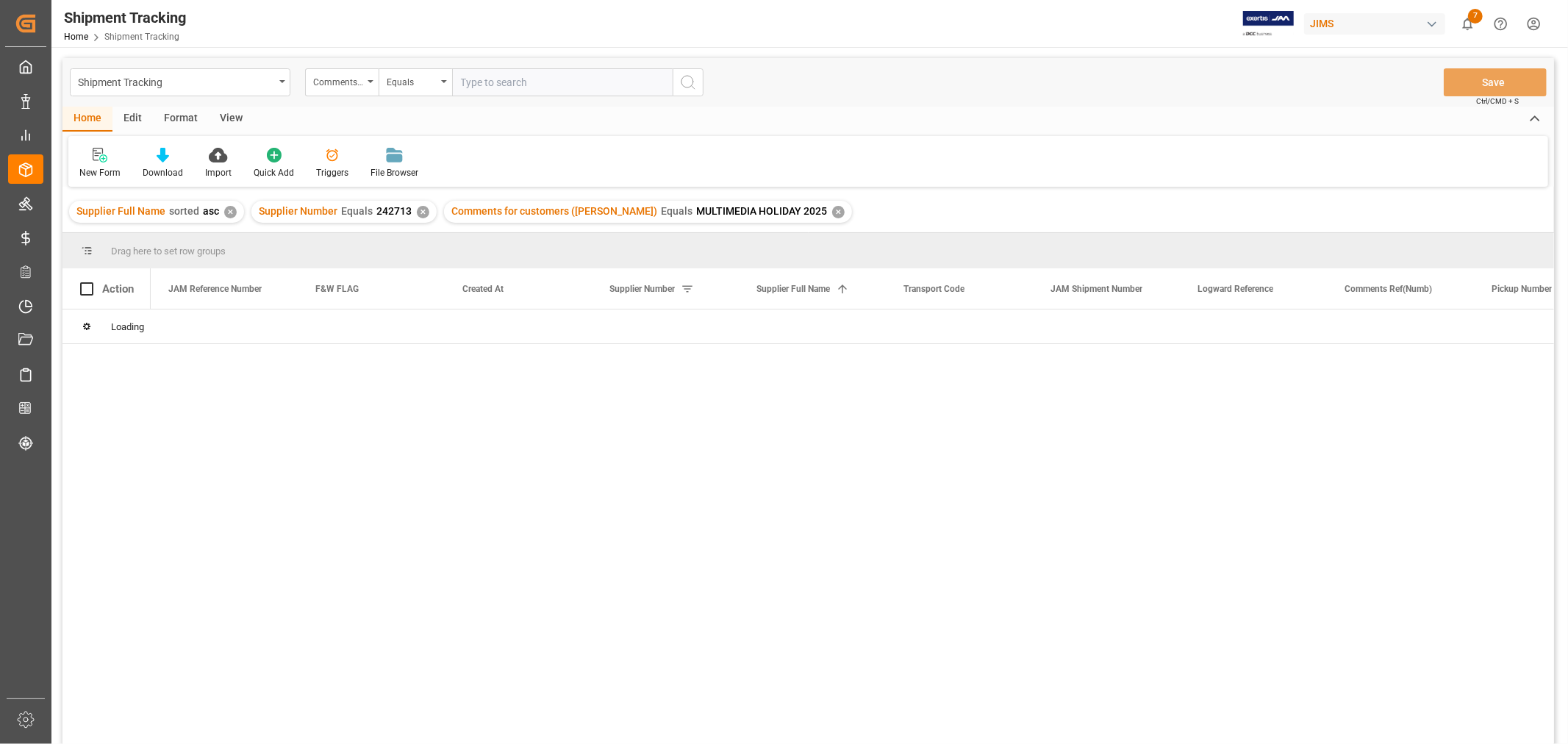
click at [324, 83] on div "Comments for customers ([PERSON_NAME])" at bounding box center [338, 80] width 50 height 17
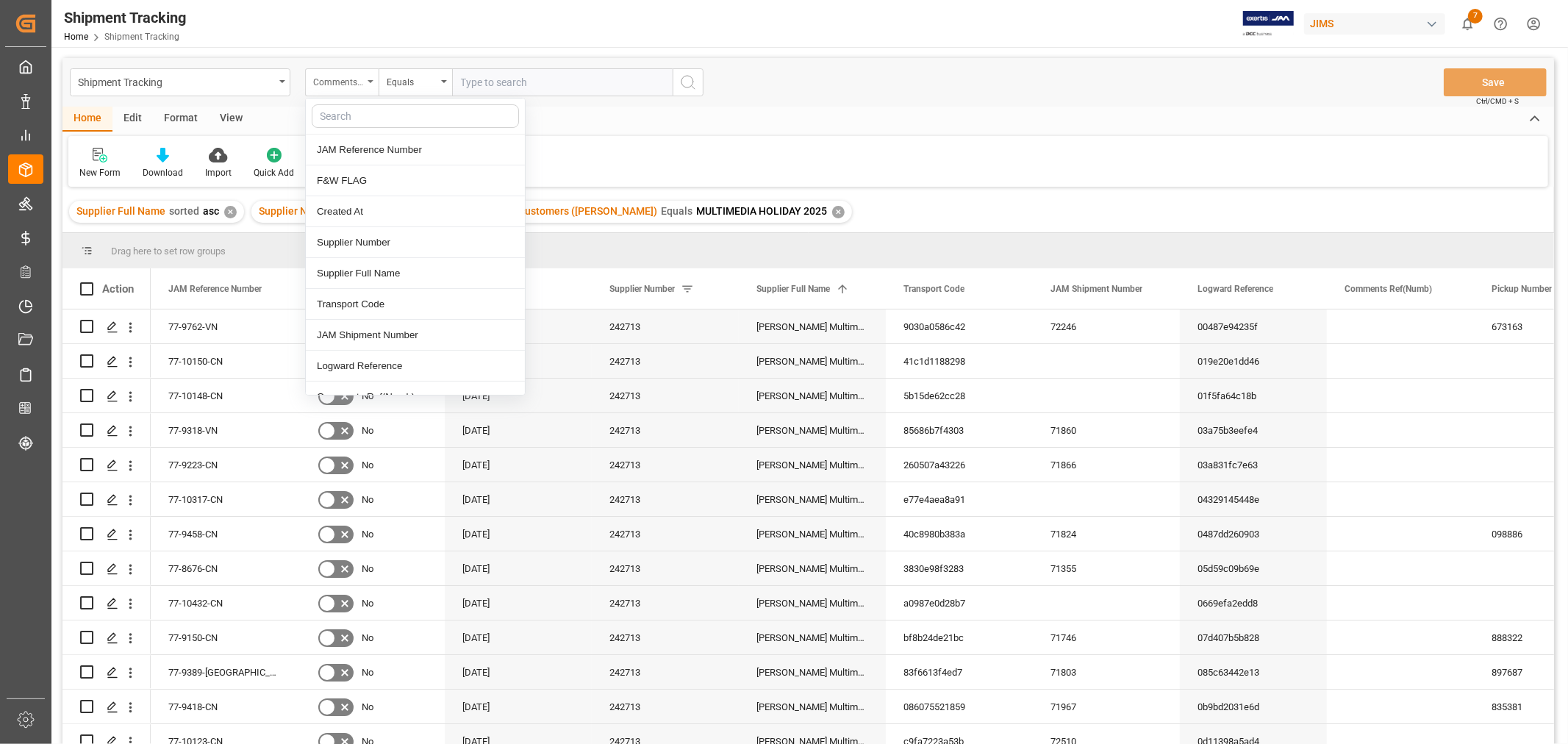
click at [374, 81] on div "Comments for customers ([PERSON_NAME])" at bounding box center [342, 82] width 74 height 28
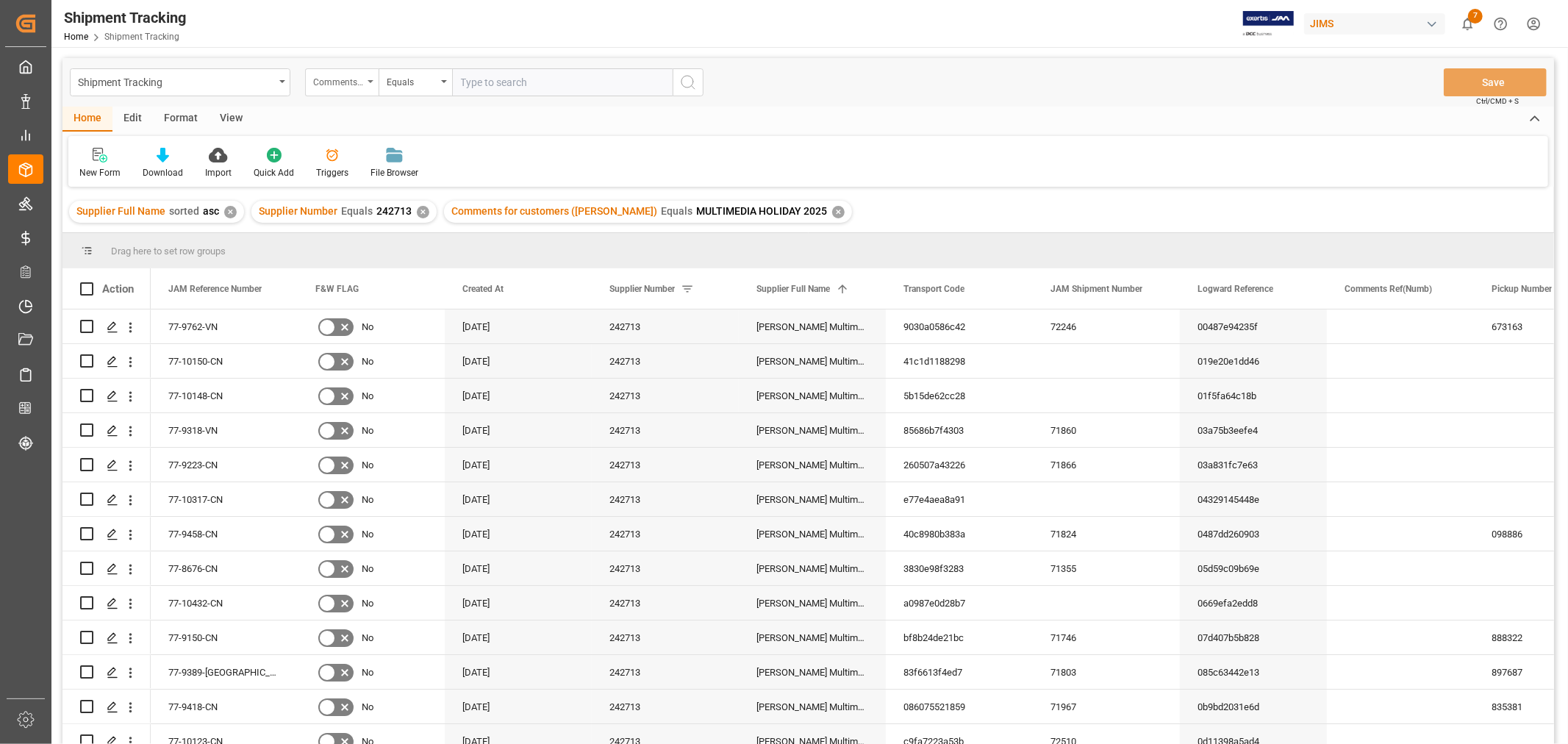
click at [368, 81] on icon "open menu" at bounding box center [370, 81] width 6 height 3
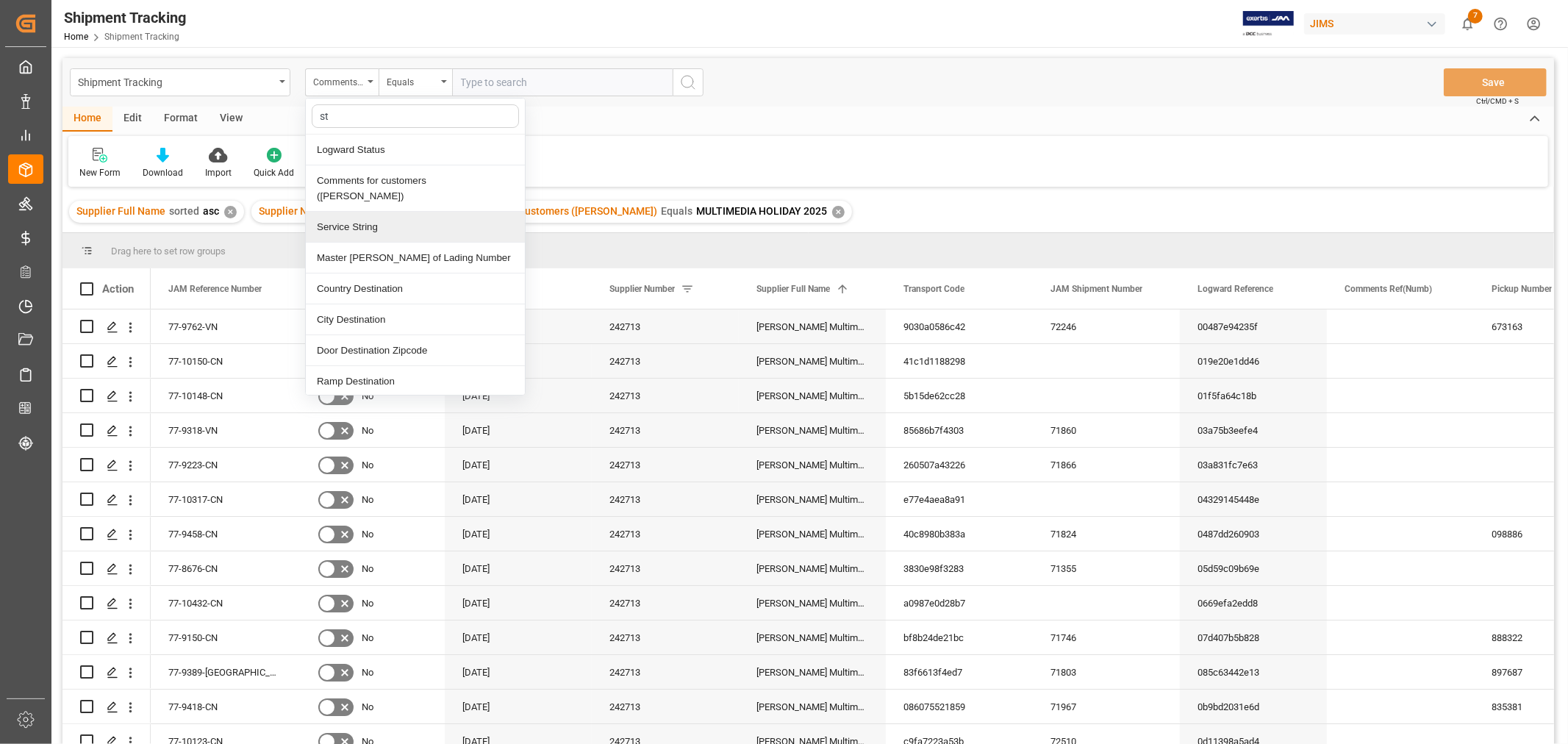
type input "sta"
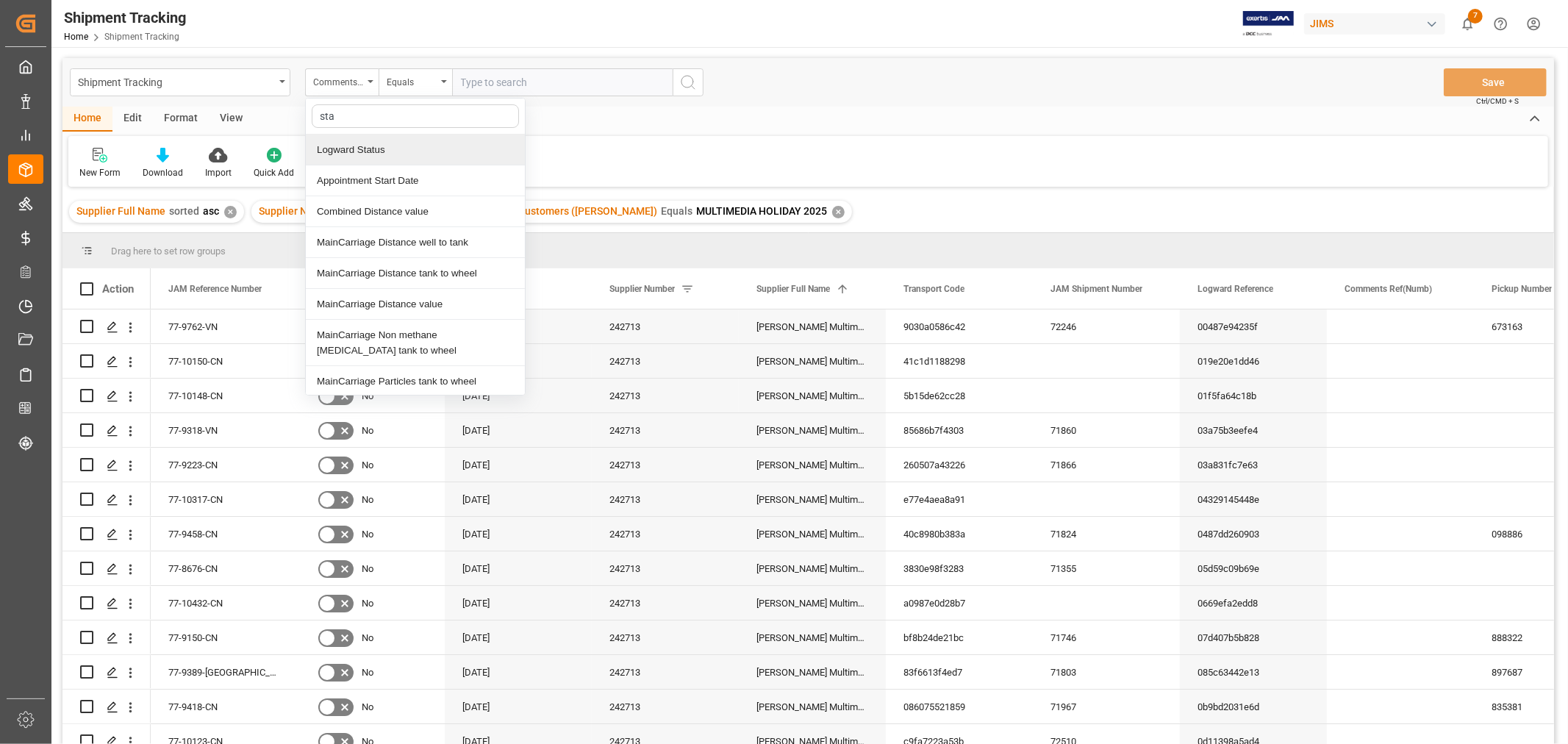
click at [343, 147] on div "Logward Status" at bounding box center [416, 149] width 219 height 31
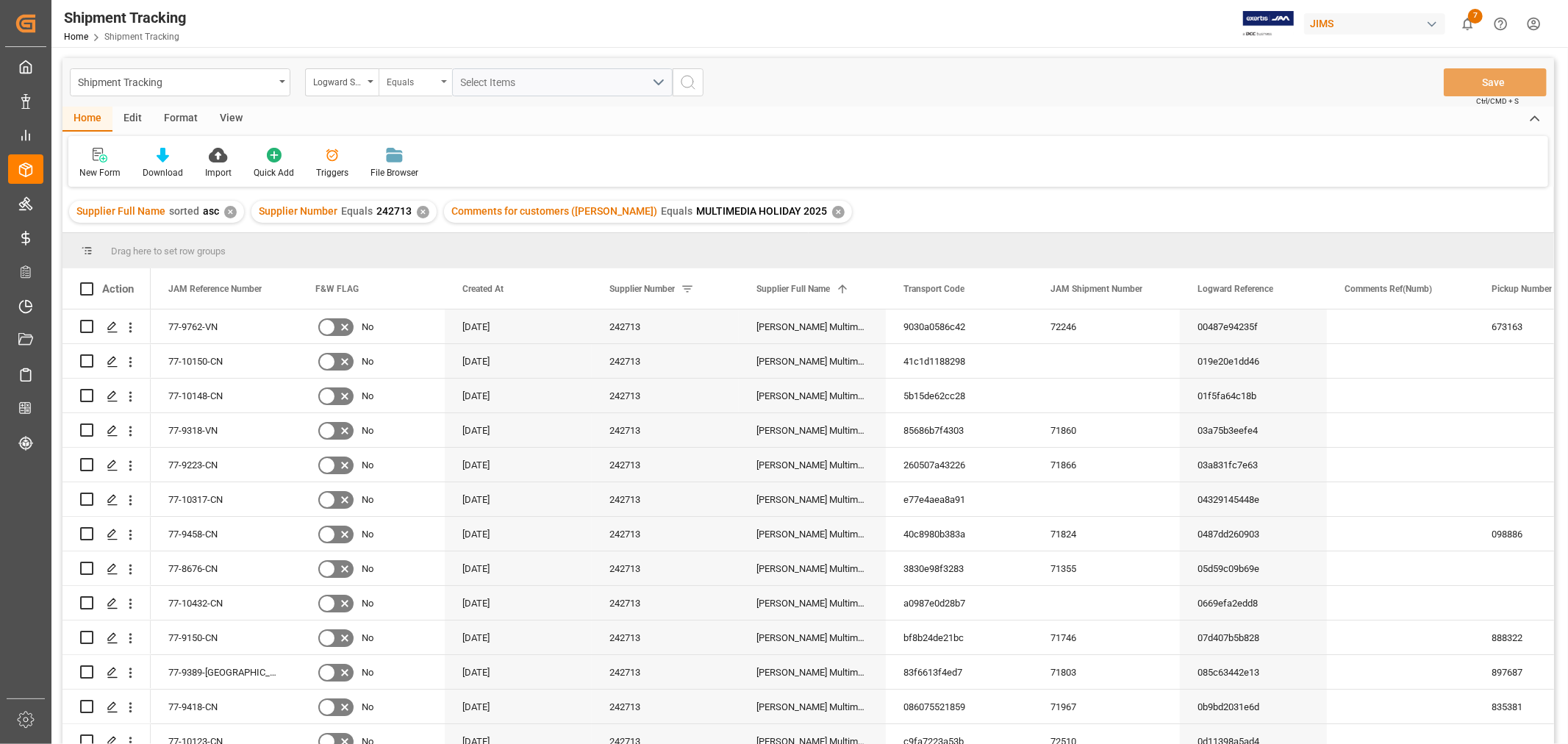
click at [441, 81] on div "Equals" at bounding box center [416, 82] width 74 height 28
click at [411, 211] on div "Contains" at bounding box center [488, 211] width 219 height 31
click at [547, 75] on div "Select Items" at bounding box center [556, 82] width 191 height 16
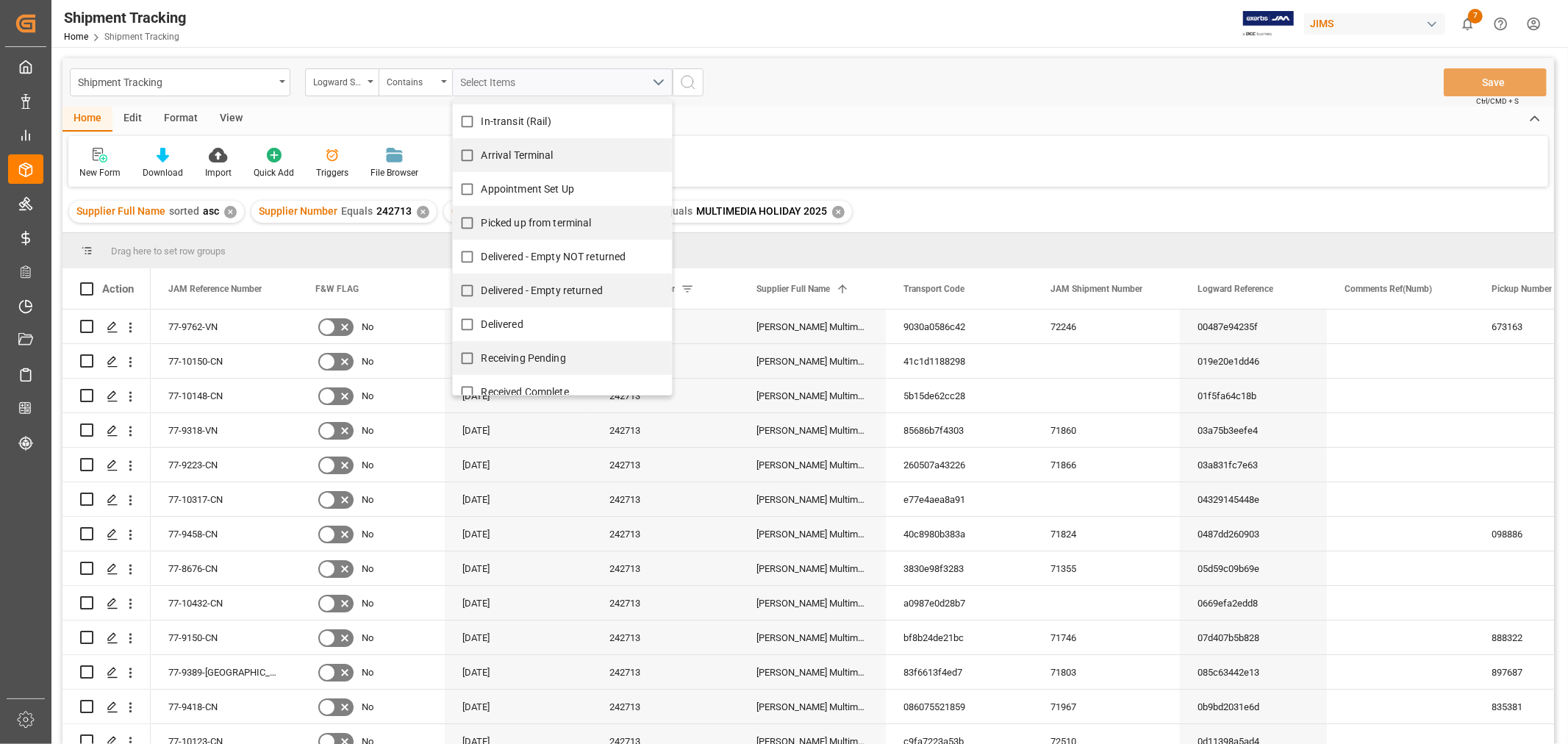
scroll to position [245, 0]
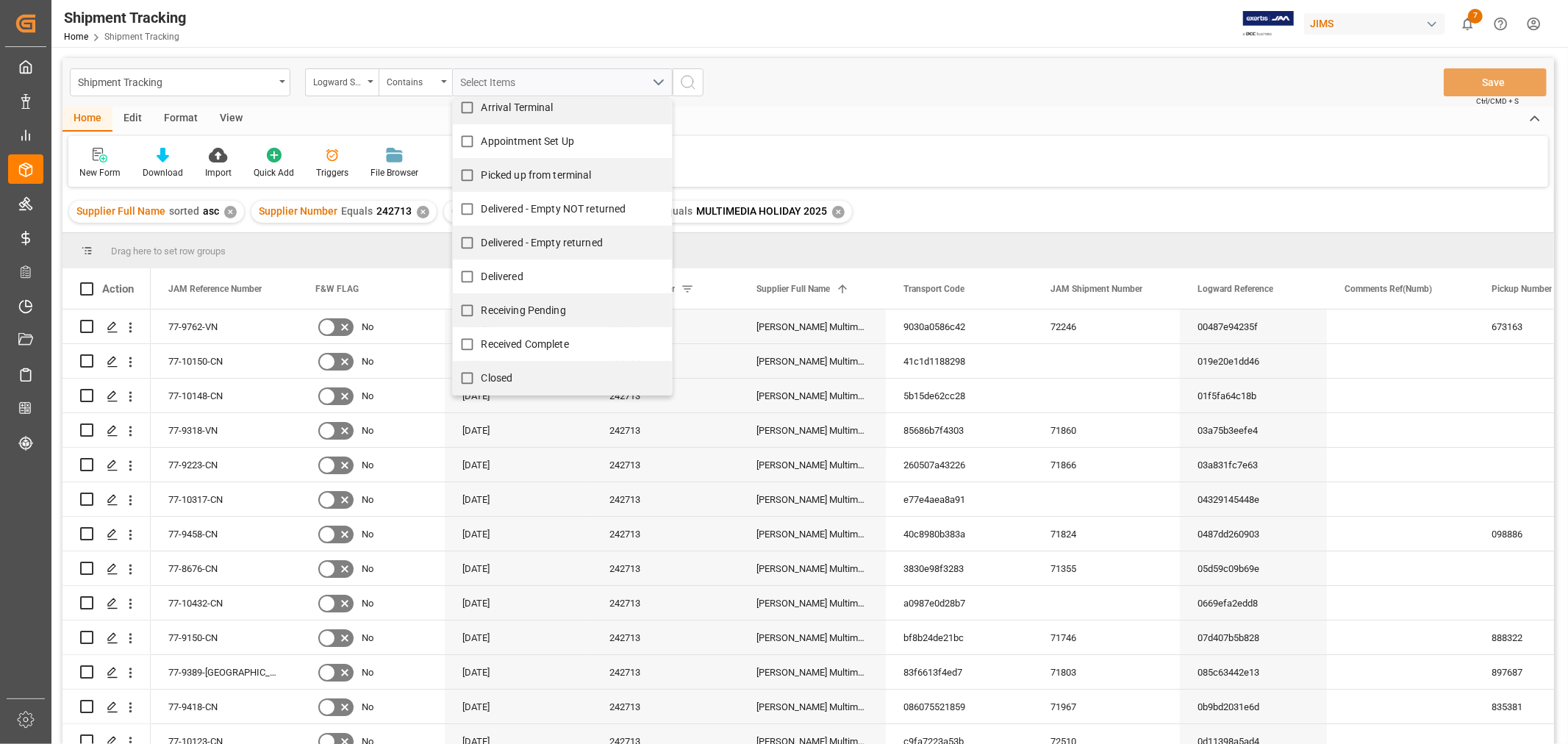
click at [468, 211] on input "Delivered - Empty NOT returned" at bounding box center [467, 209] width 29 height 29
checkbox input "true"
click at [465, 245] on input "Delivered - Empty returned" at bounding box center [467, 243] width 29 height 29
checkbox input "true"
click at [461, 278] on input "Delivered" at bounding box center [467, 276] width 29 height 29
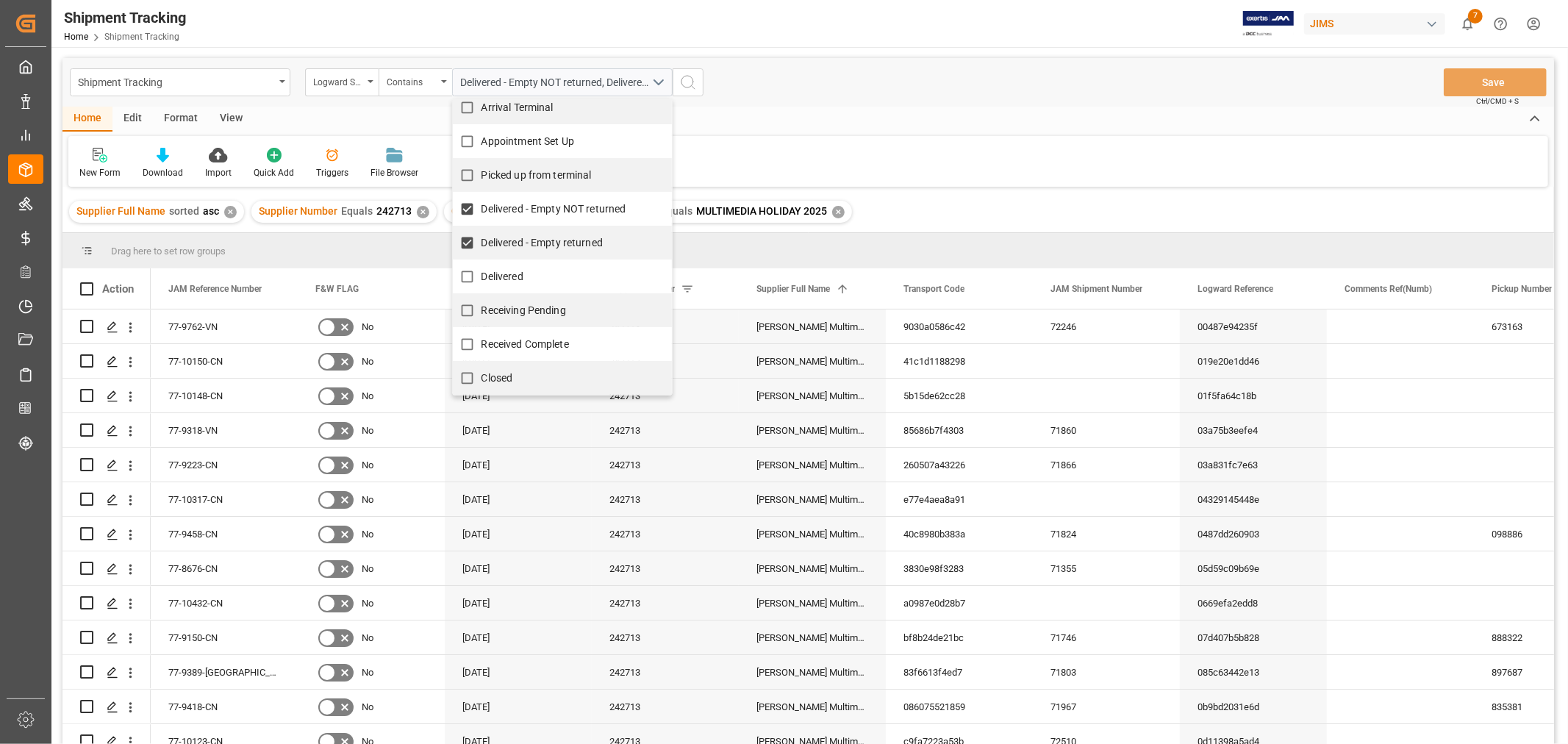
checkbox input "true"
click at [465, 312] on input "Receiving Pending" at bounding box center [467, 311] width 29 height 29
checkbox input "true"
click at [465, 343] on input "Received Complete" at bounding box center [467, 344] width 29 height 29
checkbox input "true"
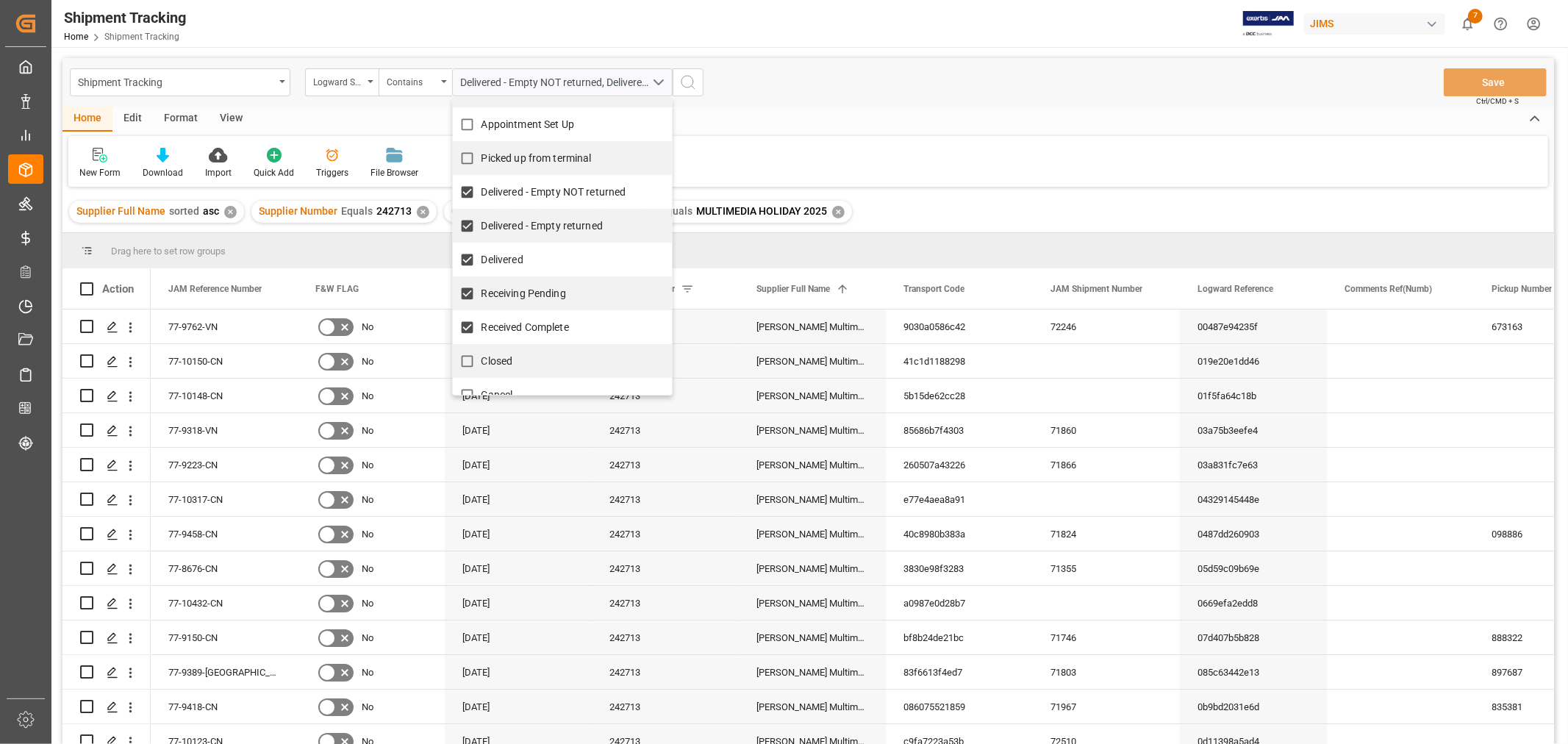
scroll to position [278, 0]
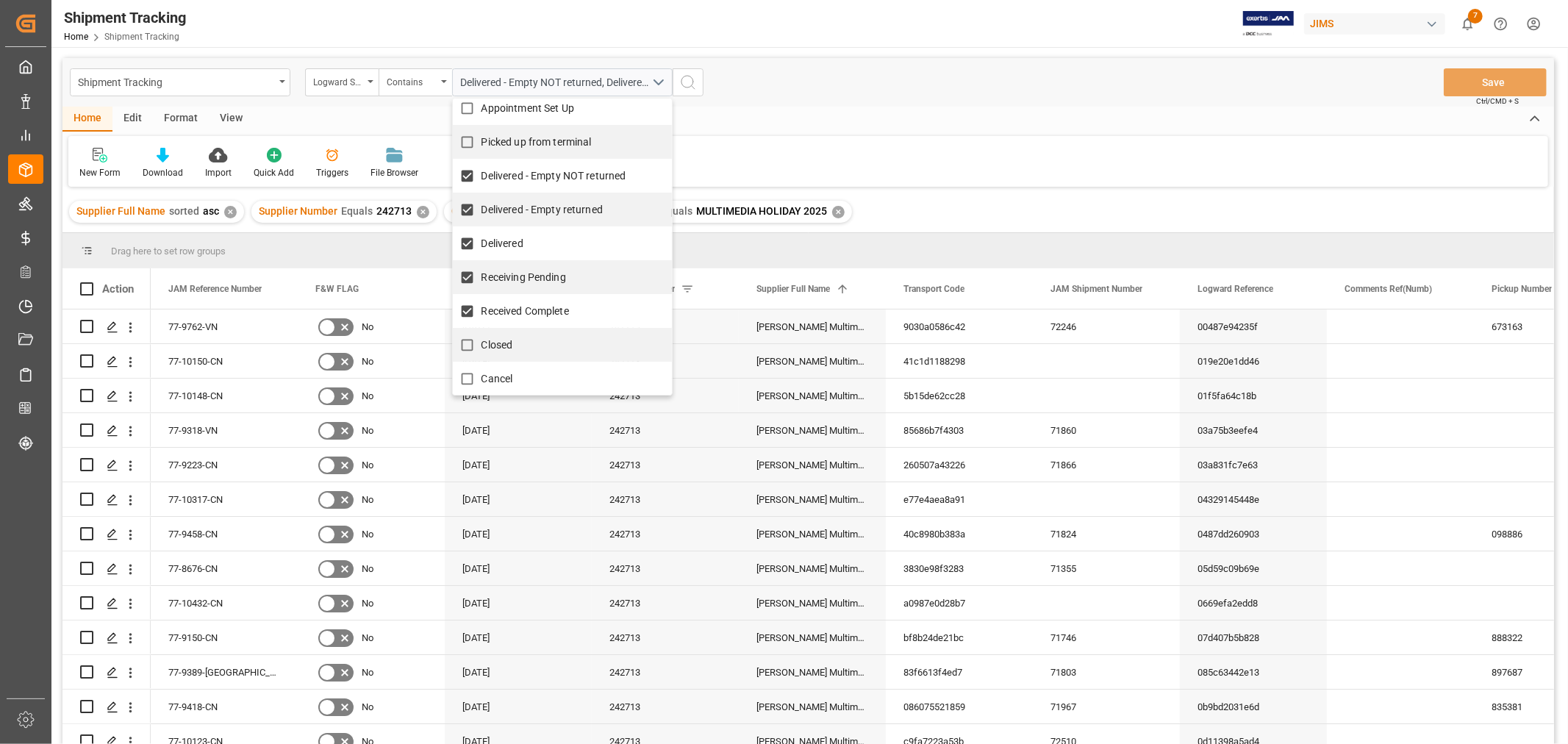
click at [463, 347] on input "Closed" at bounding box center [467, 345] width 29 height 29
checkbox input "true"
click at [688, 76] on icon "search button" at bounding box center [688, 82] width 18 height 18
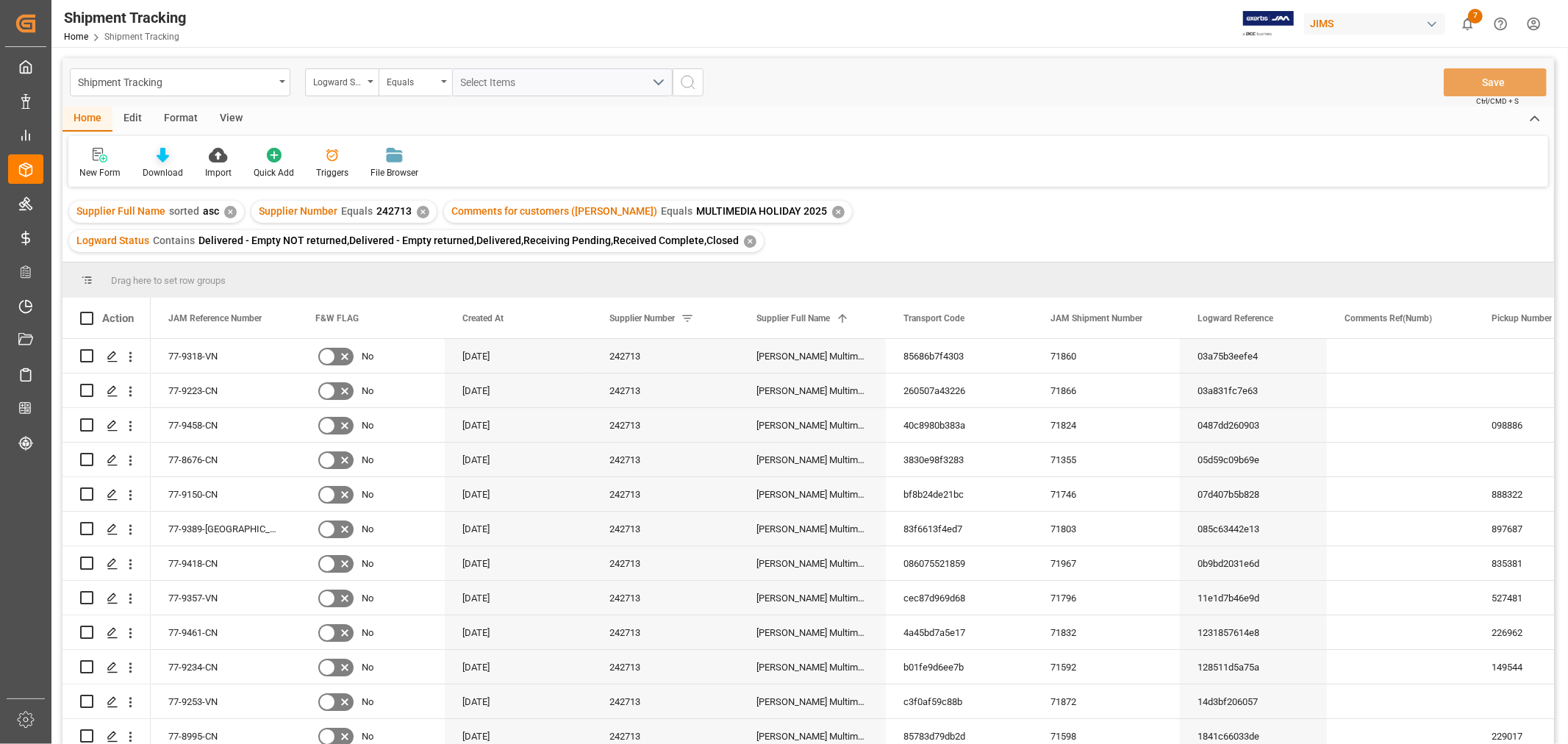
click at [155, 164] on div "Download" at bounding box center [162, 163] width 62 height 32
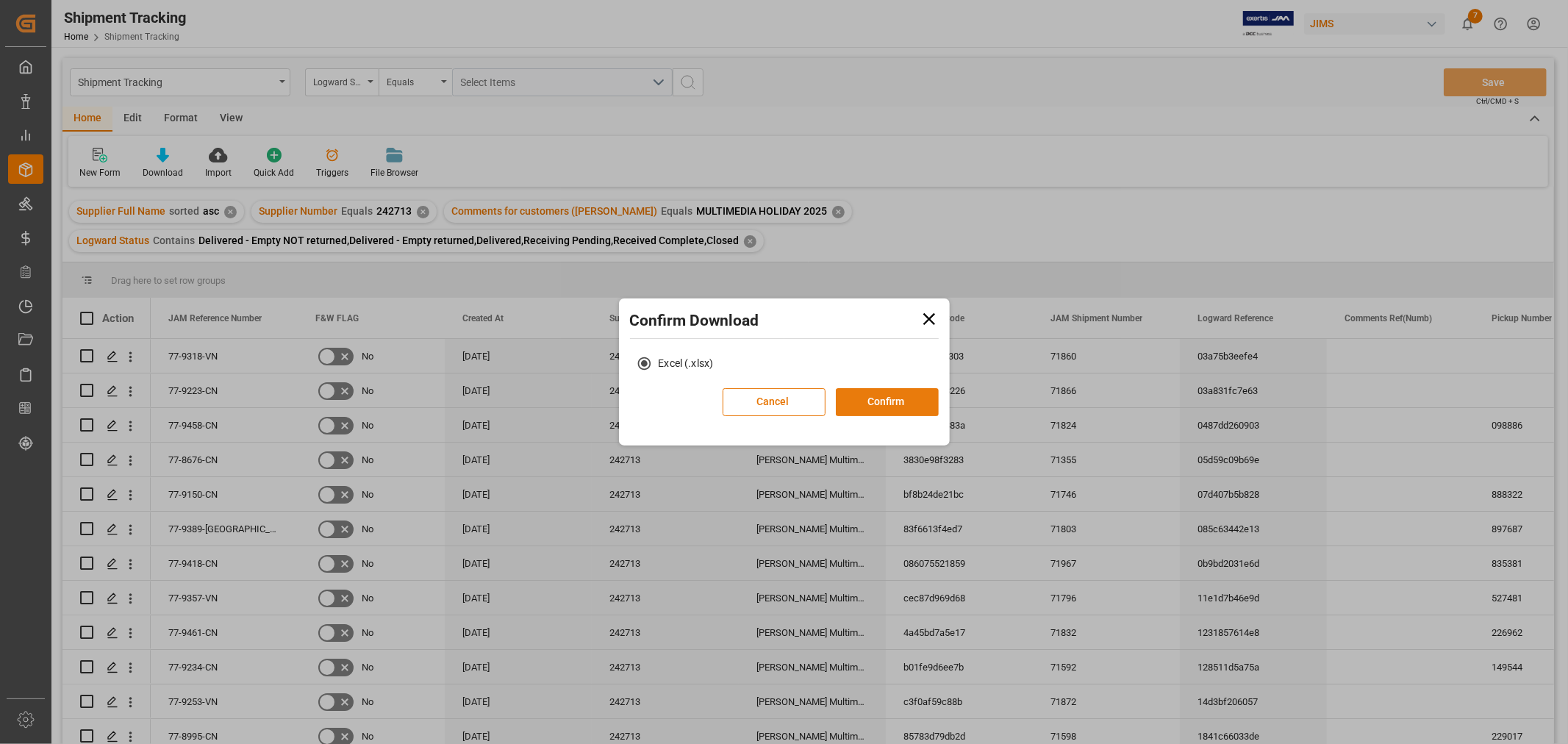
click at [887, 401] on button "Confirm" at bounding box center [887, 402] width 103 height 28
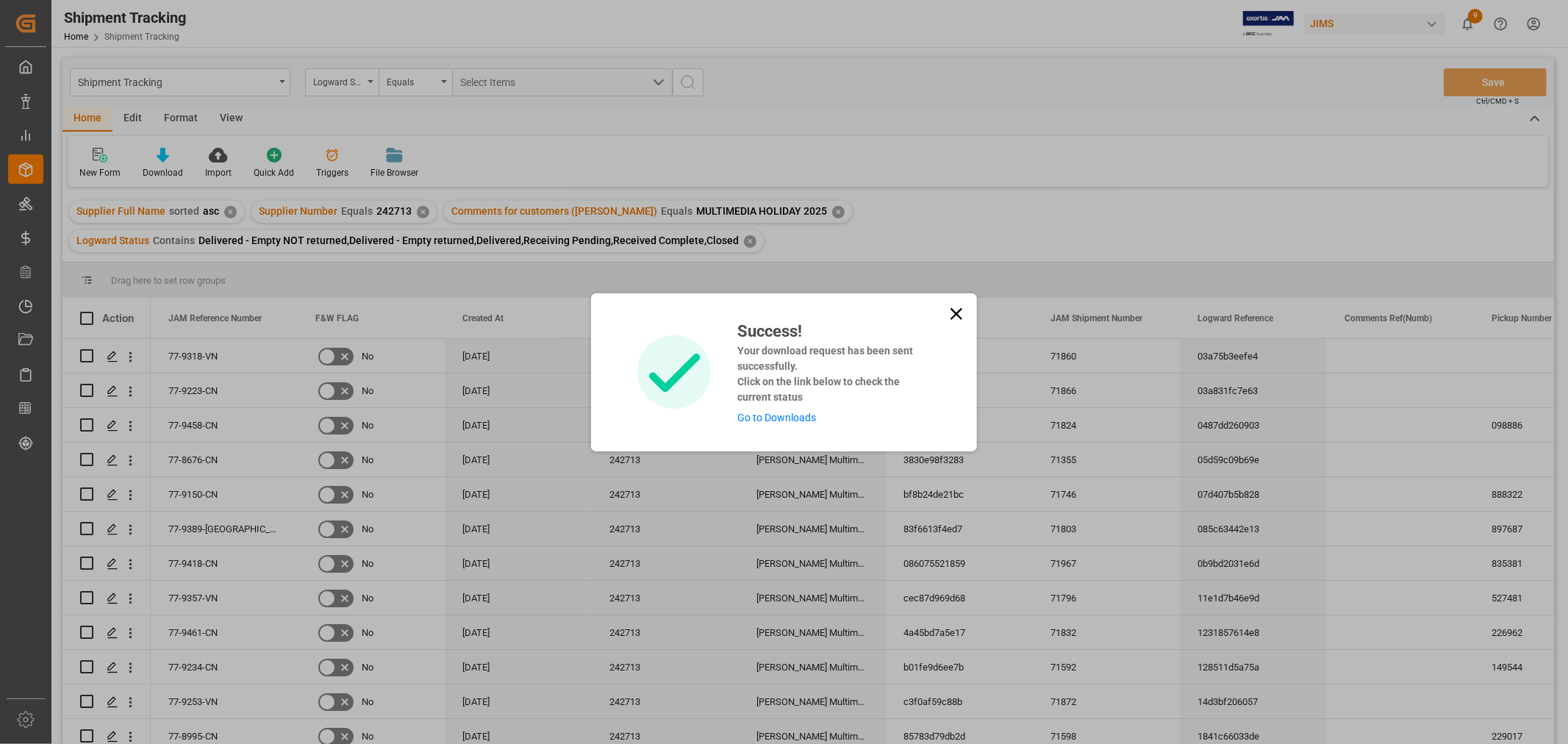
click at [765, 415] on link "Go to Downloads" at bounding box center [777, 417] width 79 height 11
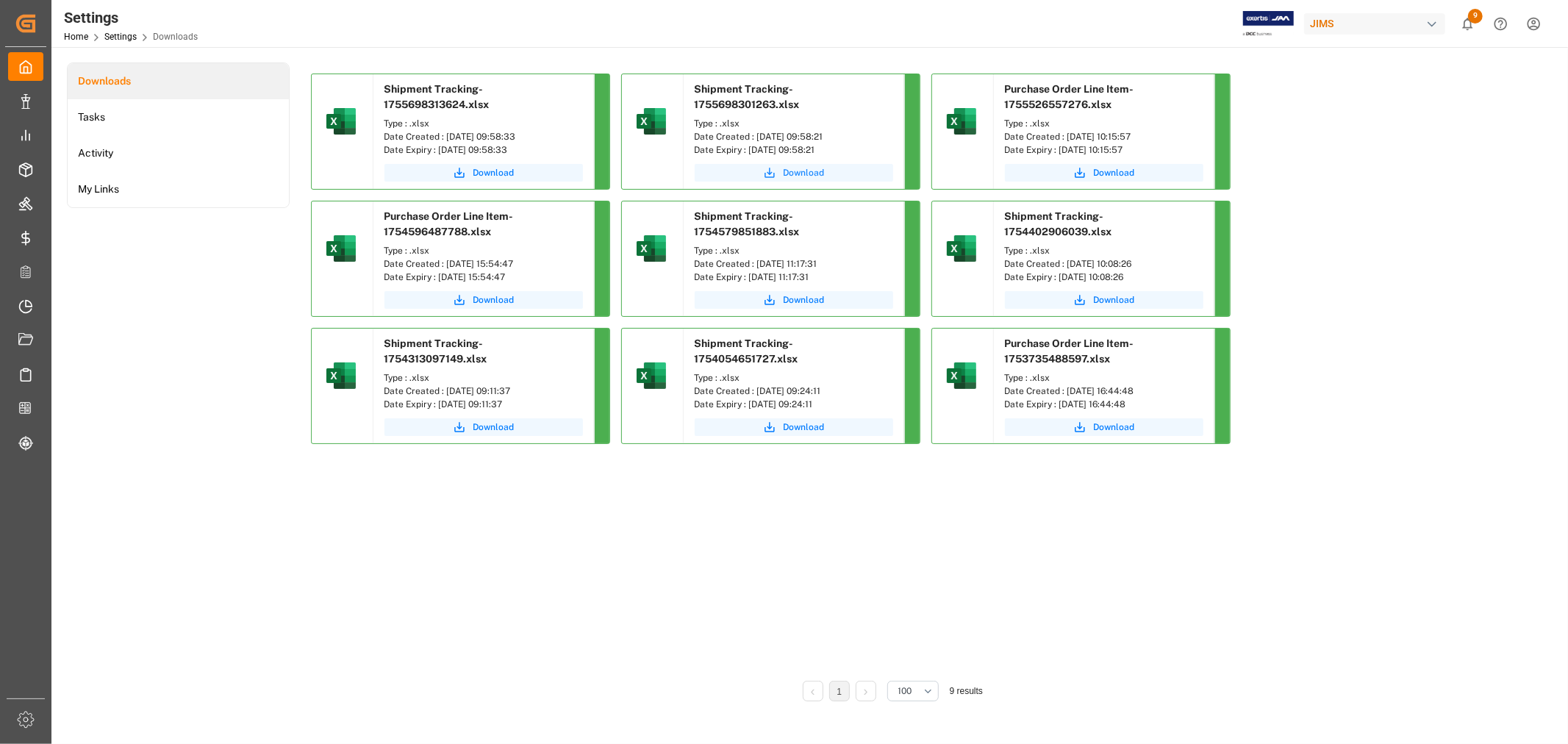
click at [787, 170] on span "Download" at bounding box center [803, 172] width 41 height 13
click at [480, 170] on span "Download" at bounding box center [494, 172] width 41 height 13
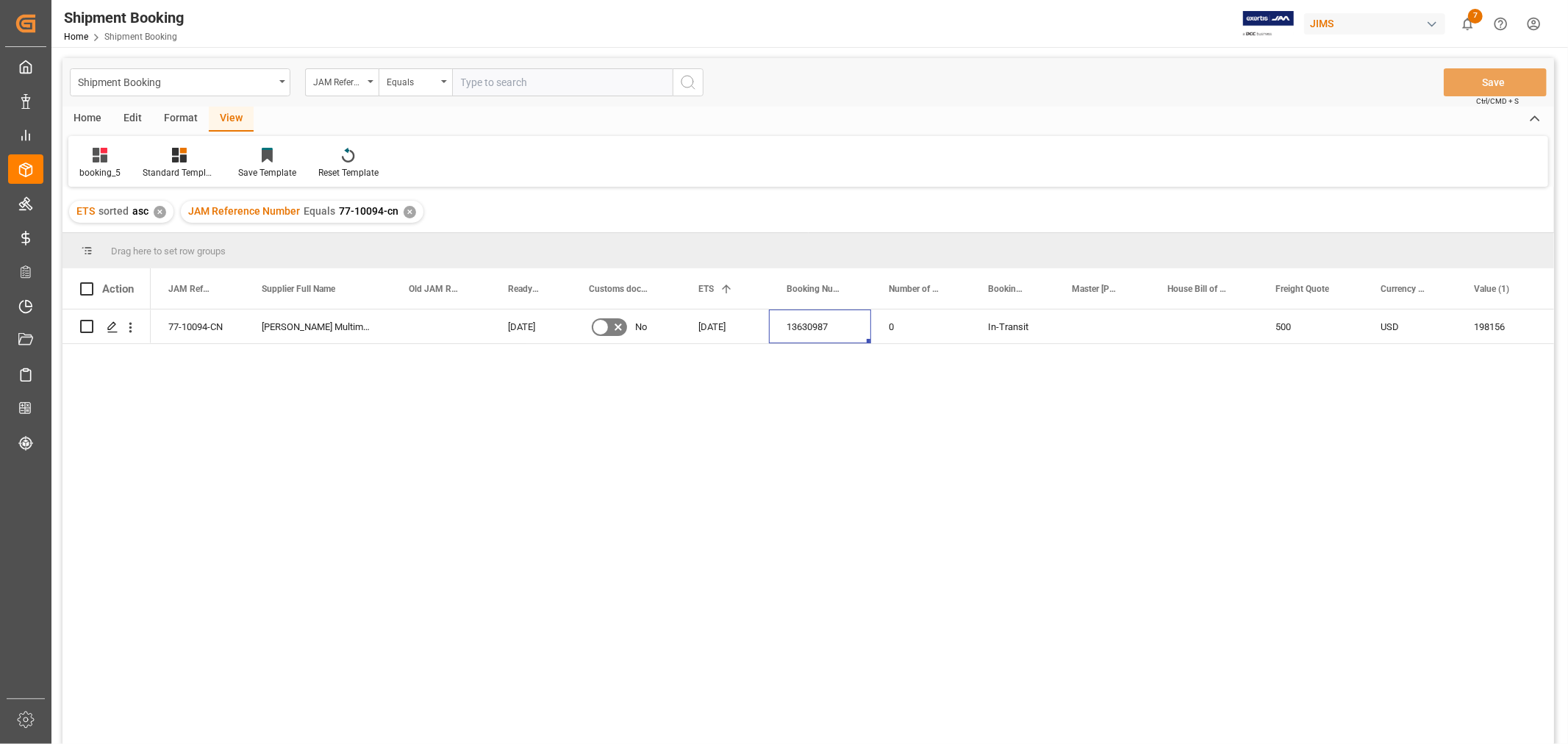
click at [403, 211] on div "✕" at bounding box center [410, 212] width 12 height 12
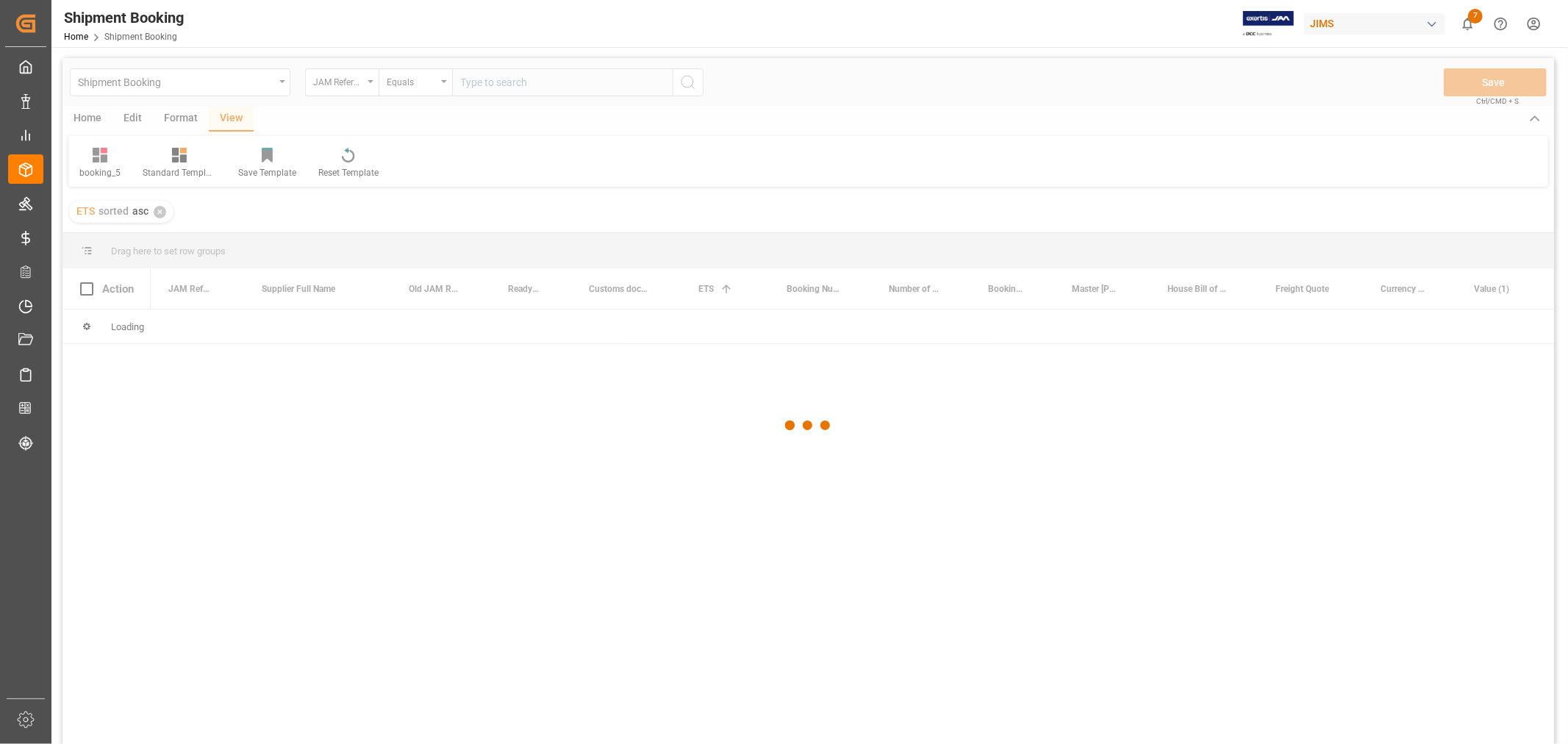
click at [472, 77] on div at bounding box center [808, 426] width 1491 height 735
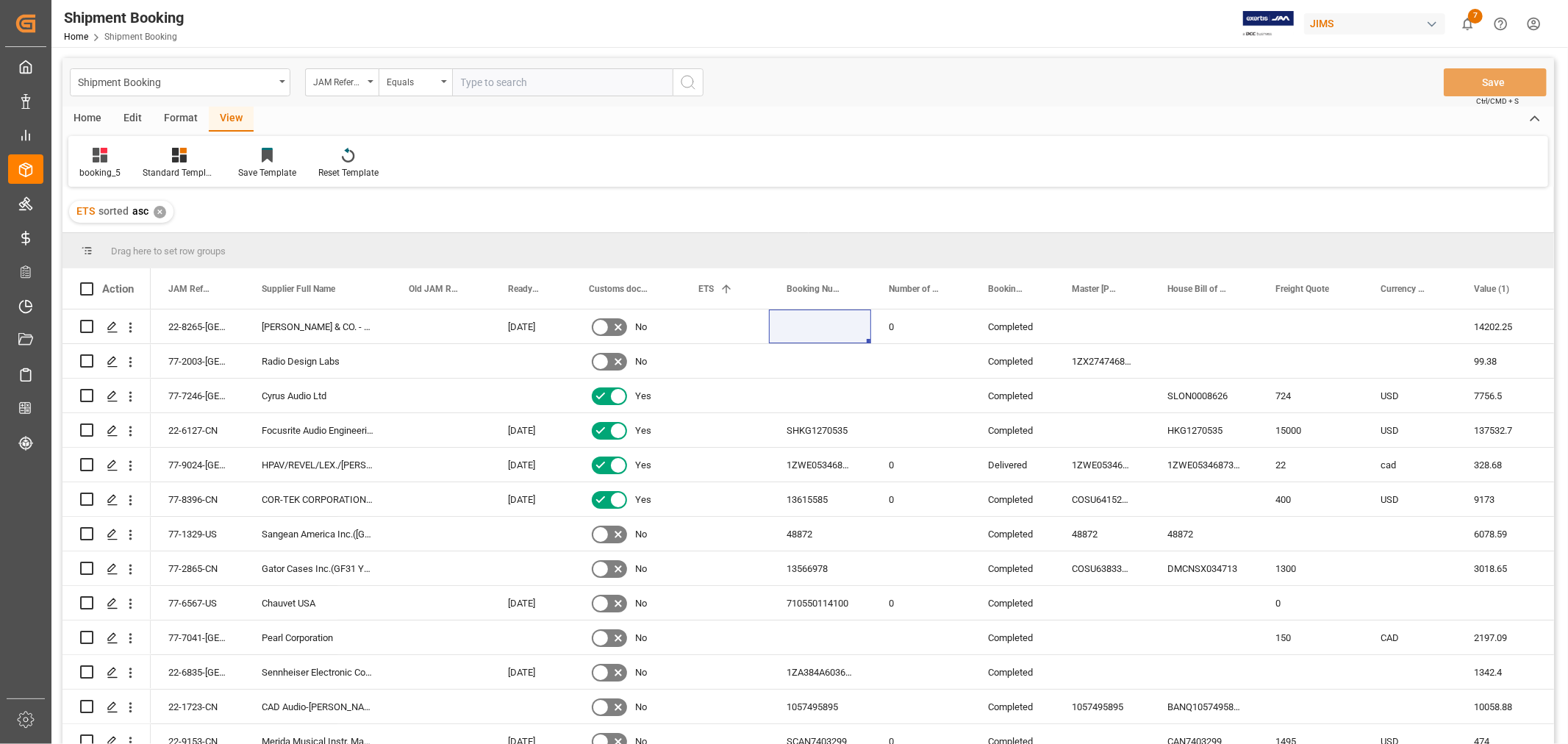
click at [464, 84] on input "text" at bounding box center [561, 82] width 220 height 28
type input "77-9314-cn"
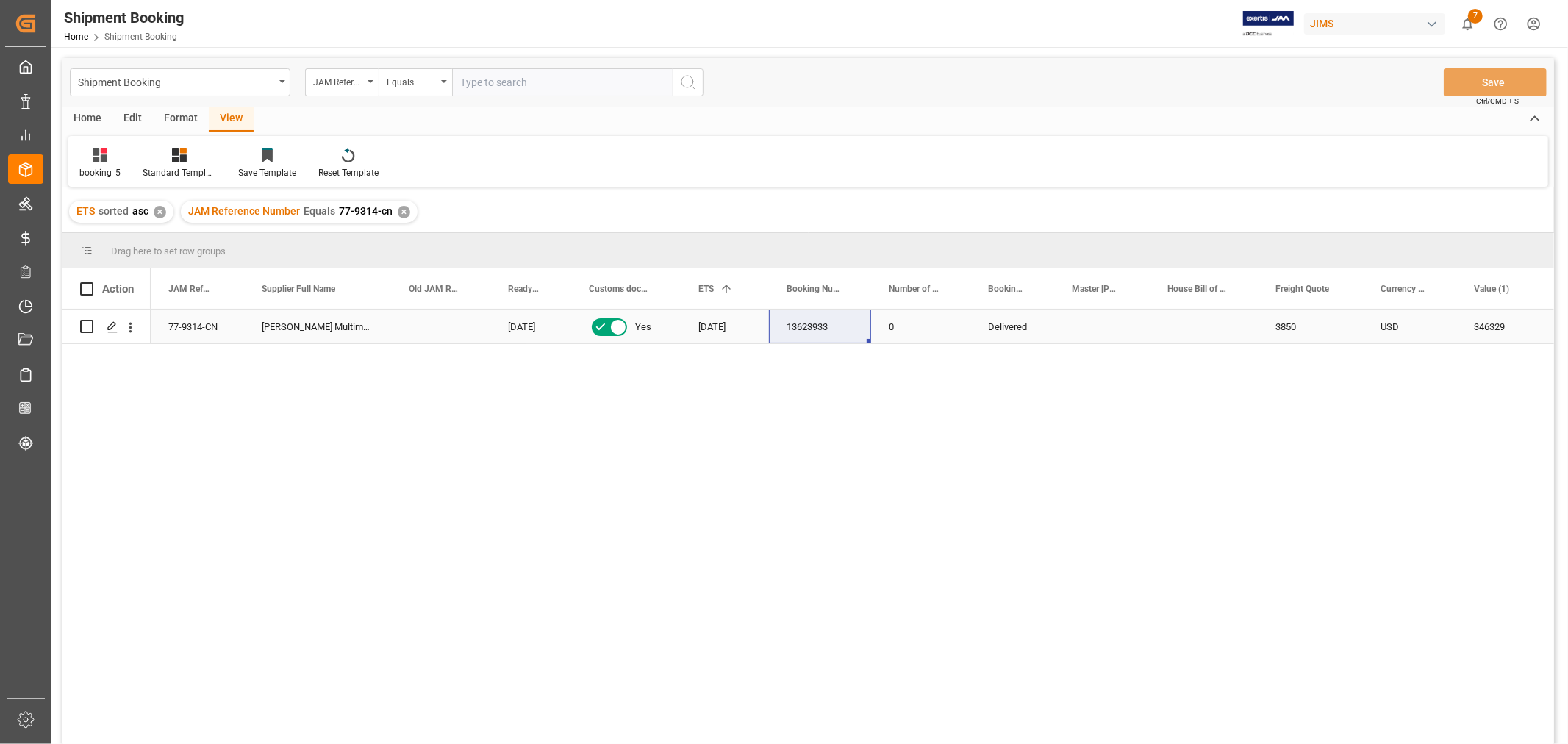
click at [194, 328] on div "77-9314-CN" at bounding box center [197, 326] width 93 height 34
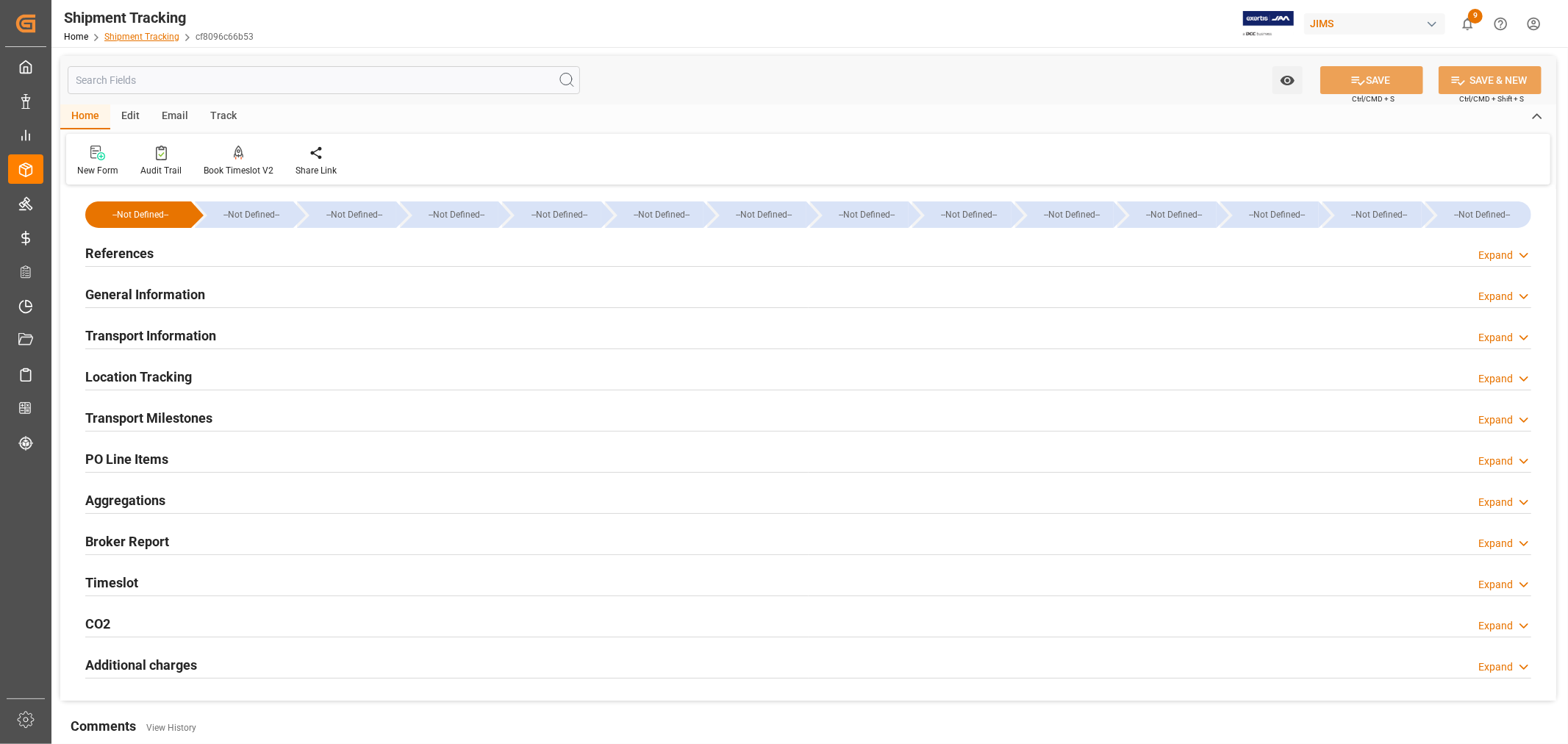
click at [170, 39] on link "Shipment Tracking" at bounding box center [141, 37] width 75 height 11
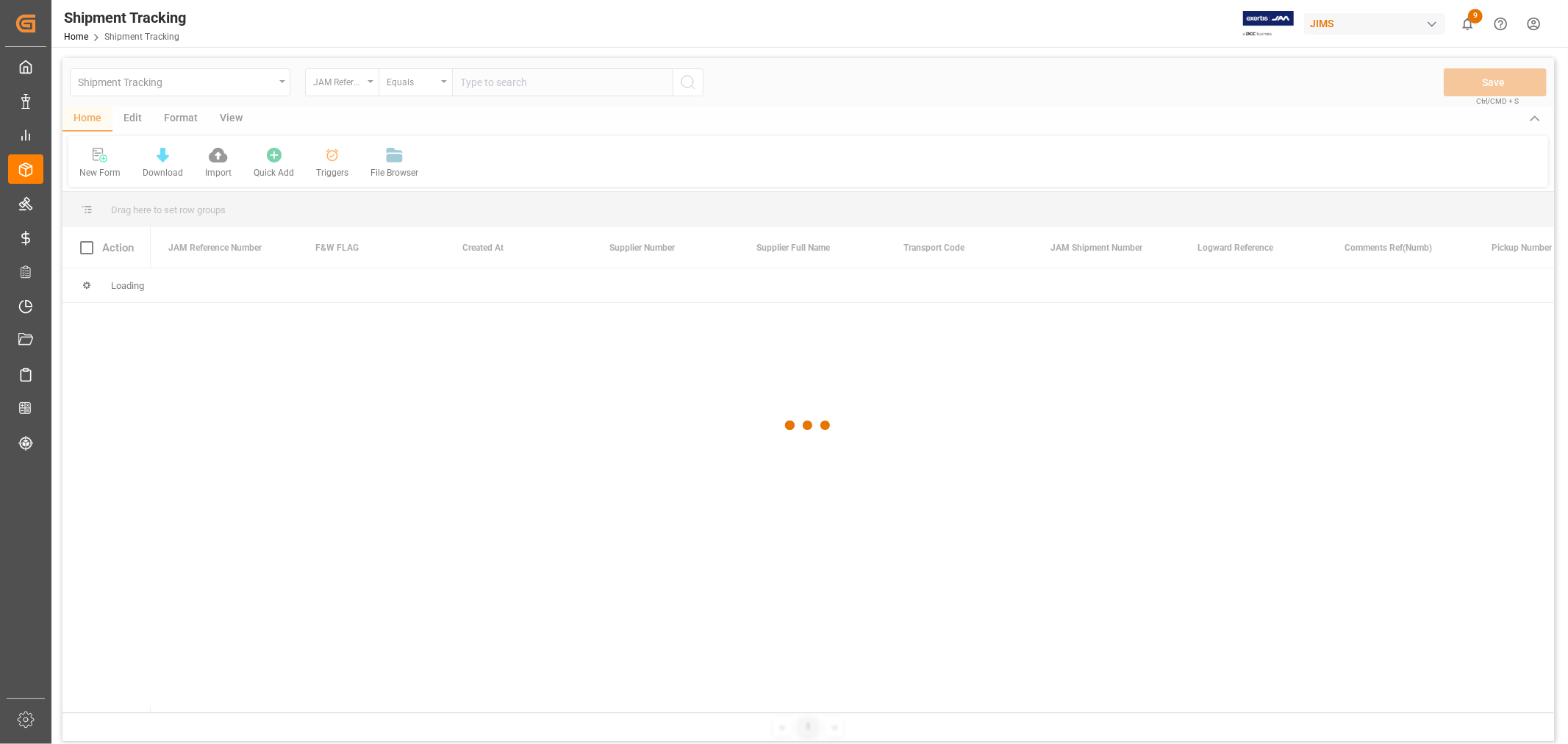
click at [179, 87] on div at bounding box center [808, 426] width 1491 height 735
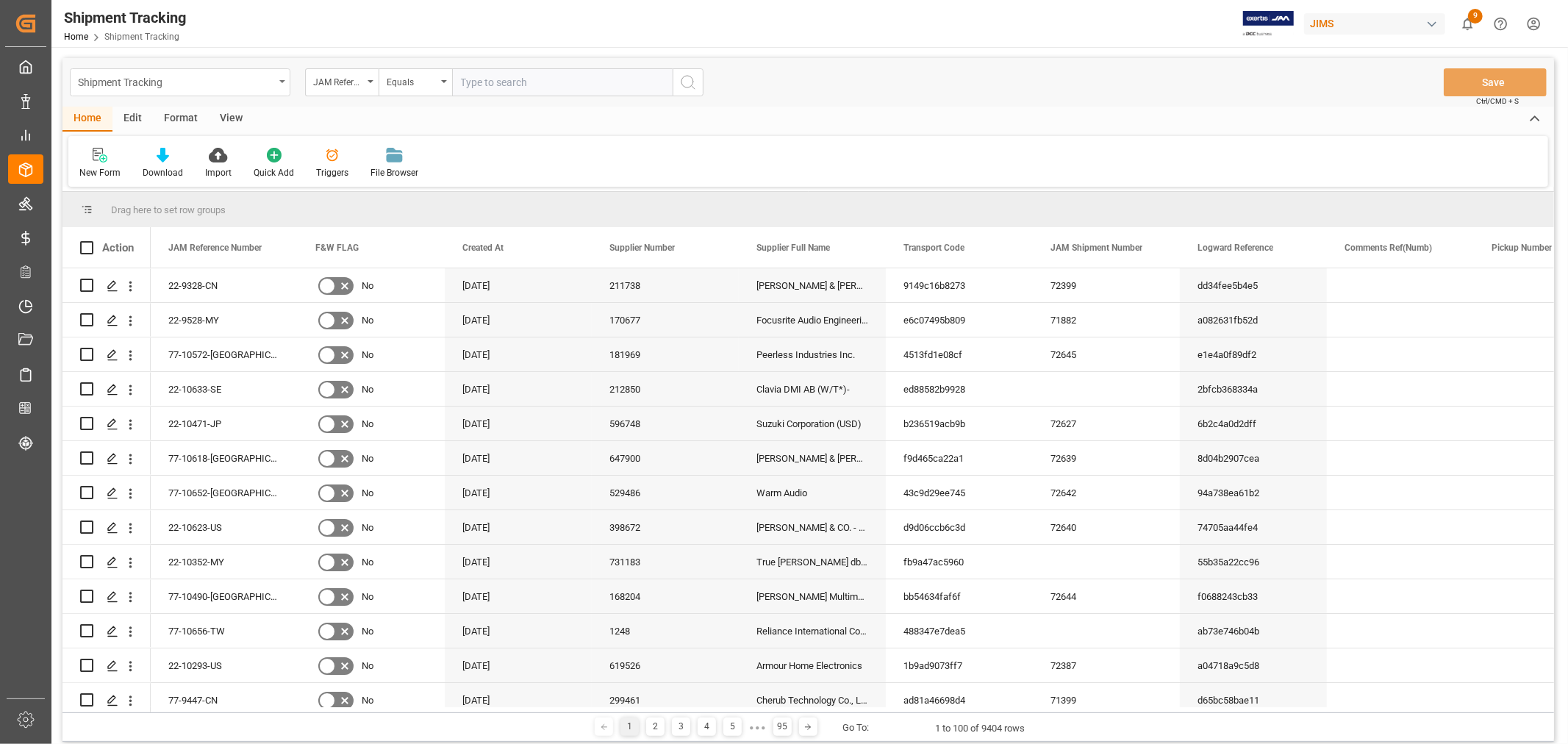
click at [177, 82] on div "Shipment Tracking" at bounding box center [176, 81] width 196 height 18
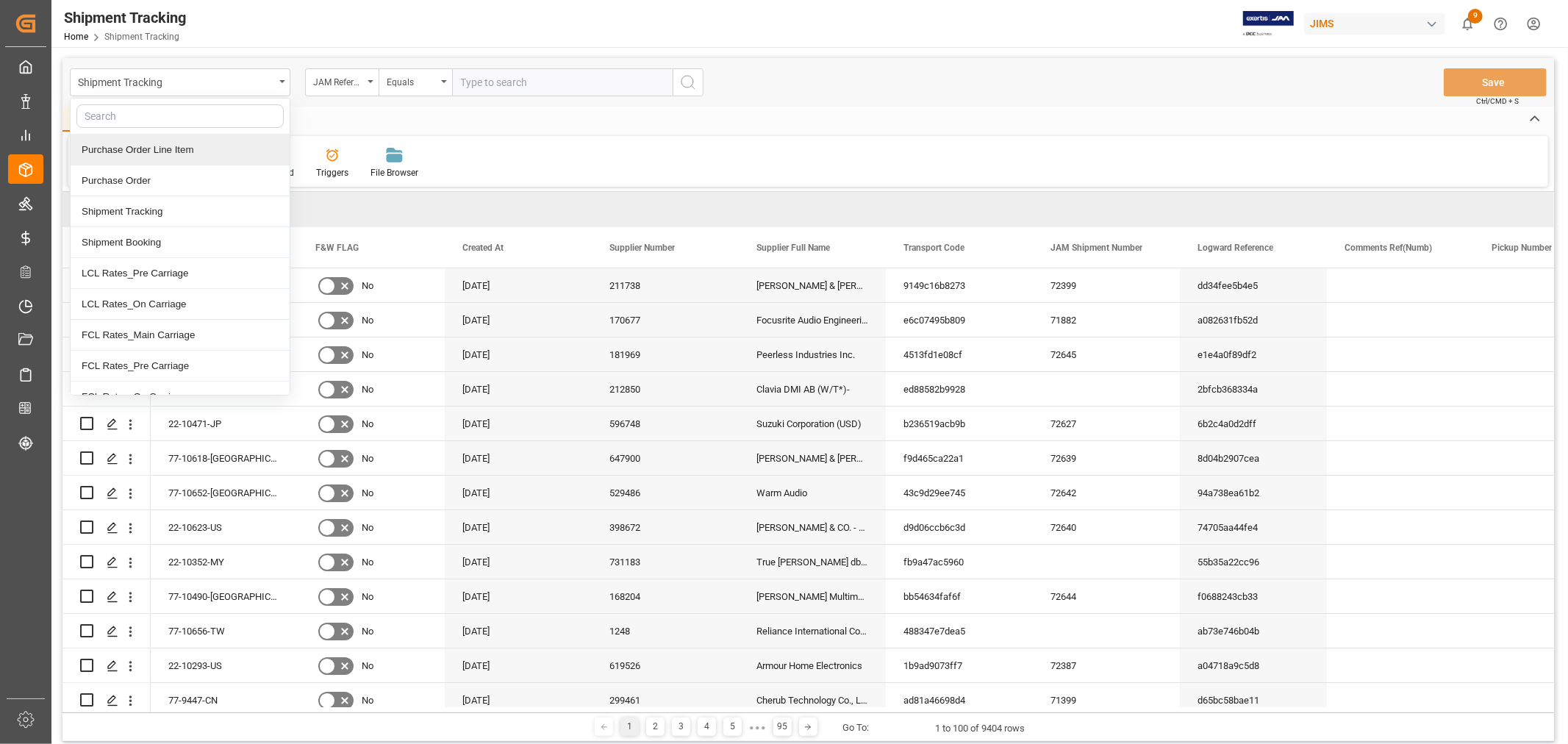
click at [163, 151] on div "Purchase Order Line Item" at bounding box center [180, 149] width 219 height 31
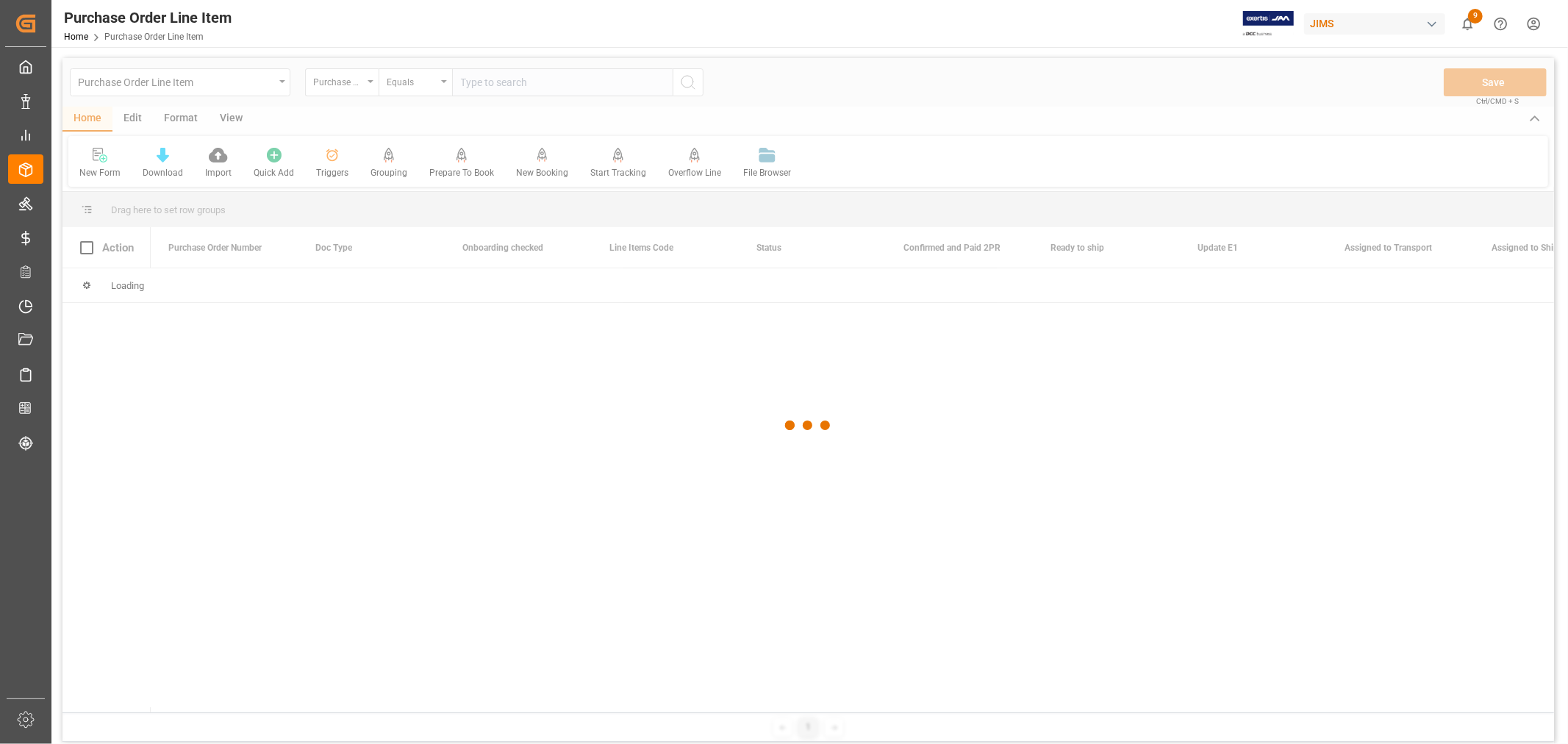
click at [339, 89] on div at bounding box center [808, 426] width 1491 height 735
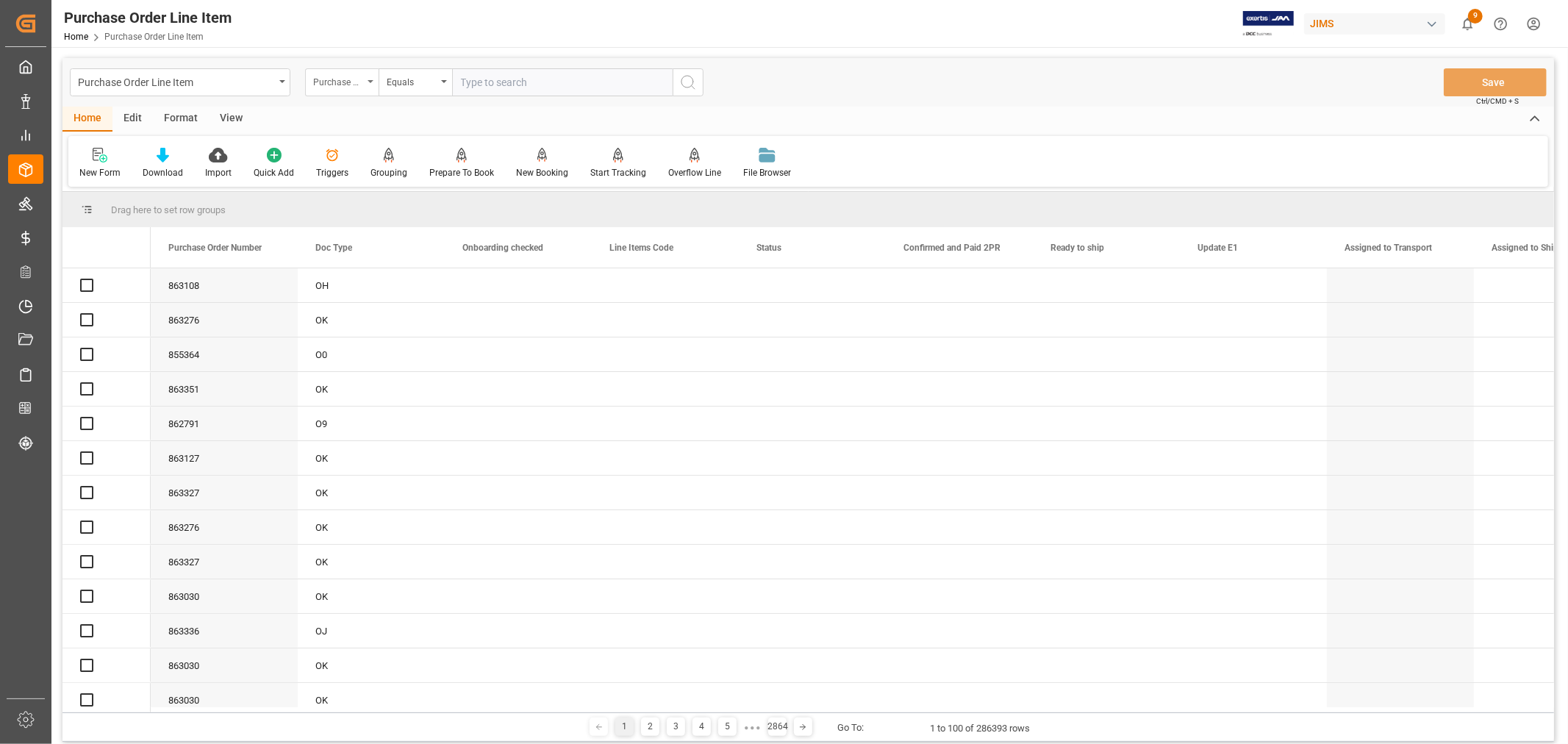
click at [336, 85] on div "Purchase Order Number" at bounding box center [338, 80] width 50 height 17
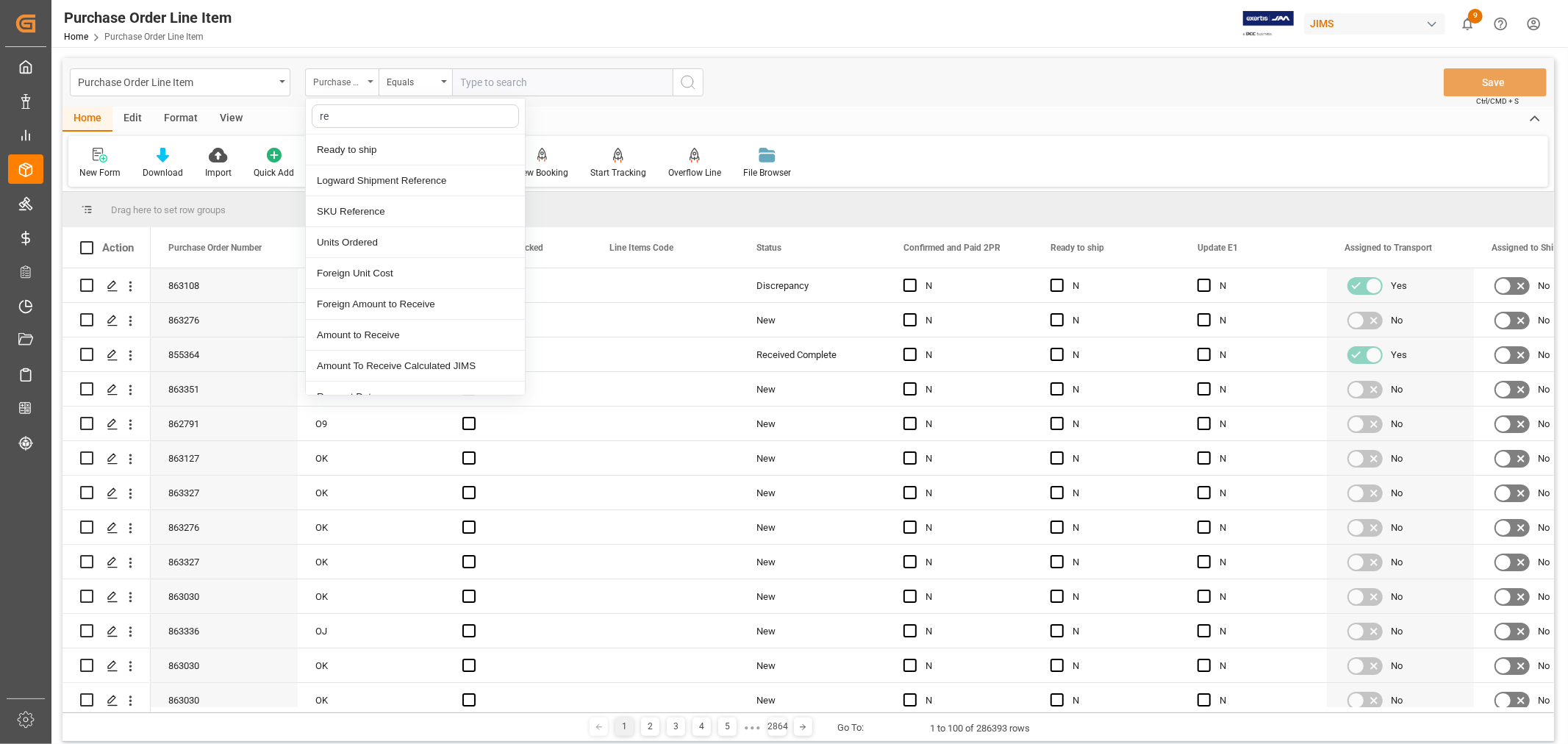
type input "ref"
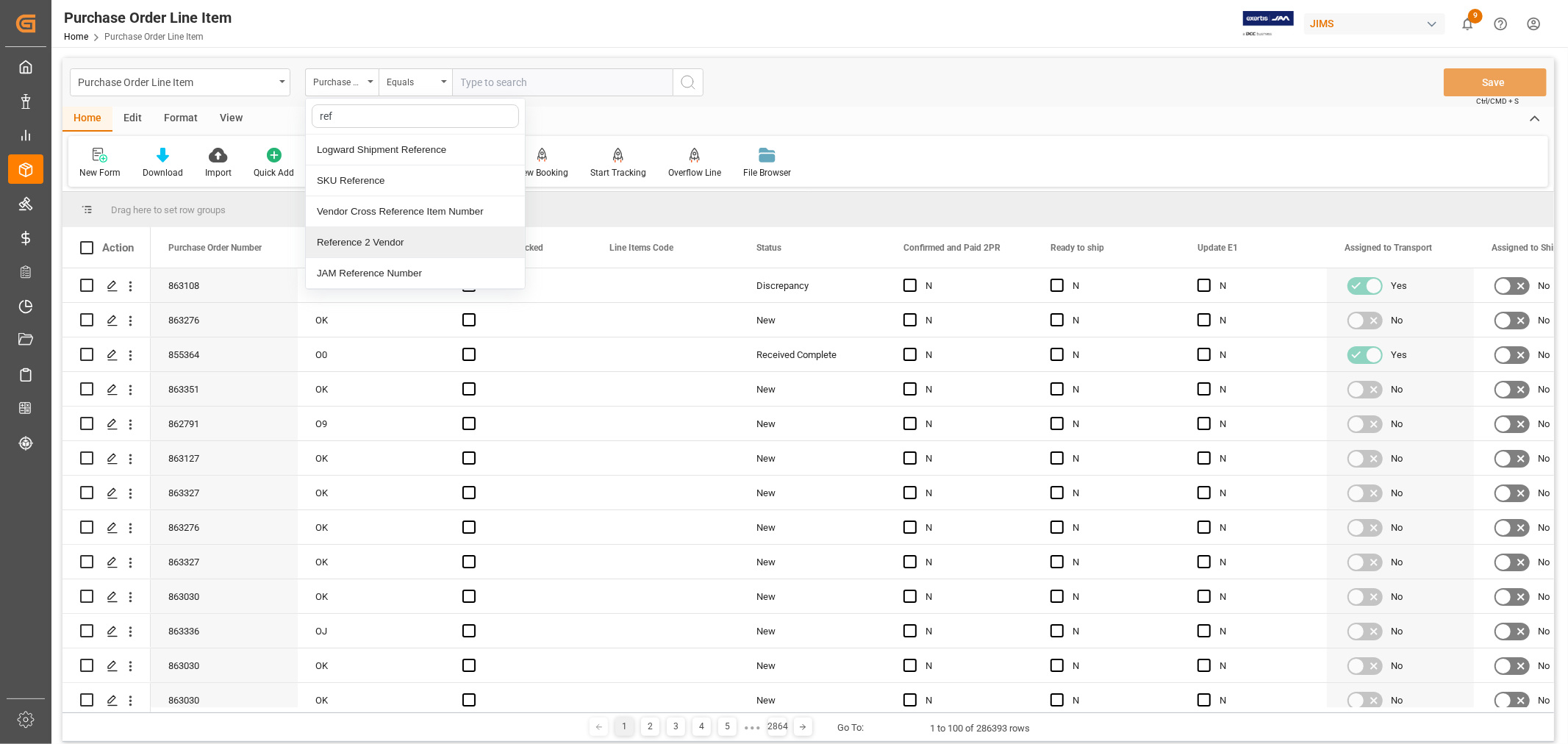
click at [362, 243] on div "Reference 2 Vendor" at bounding box center [416, 242] width 219 height 31
click at [476, 89] on input "text" at bounding box center [561, 82] width 220 height 28
type input "77-9314-cn"
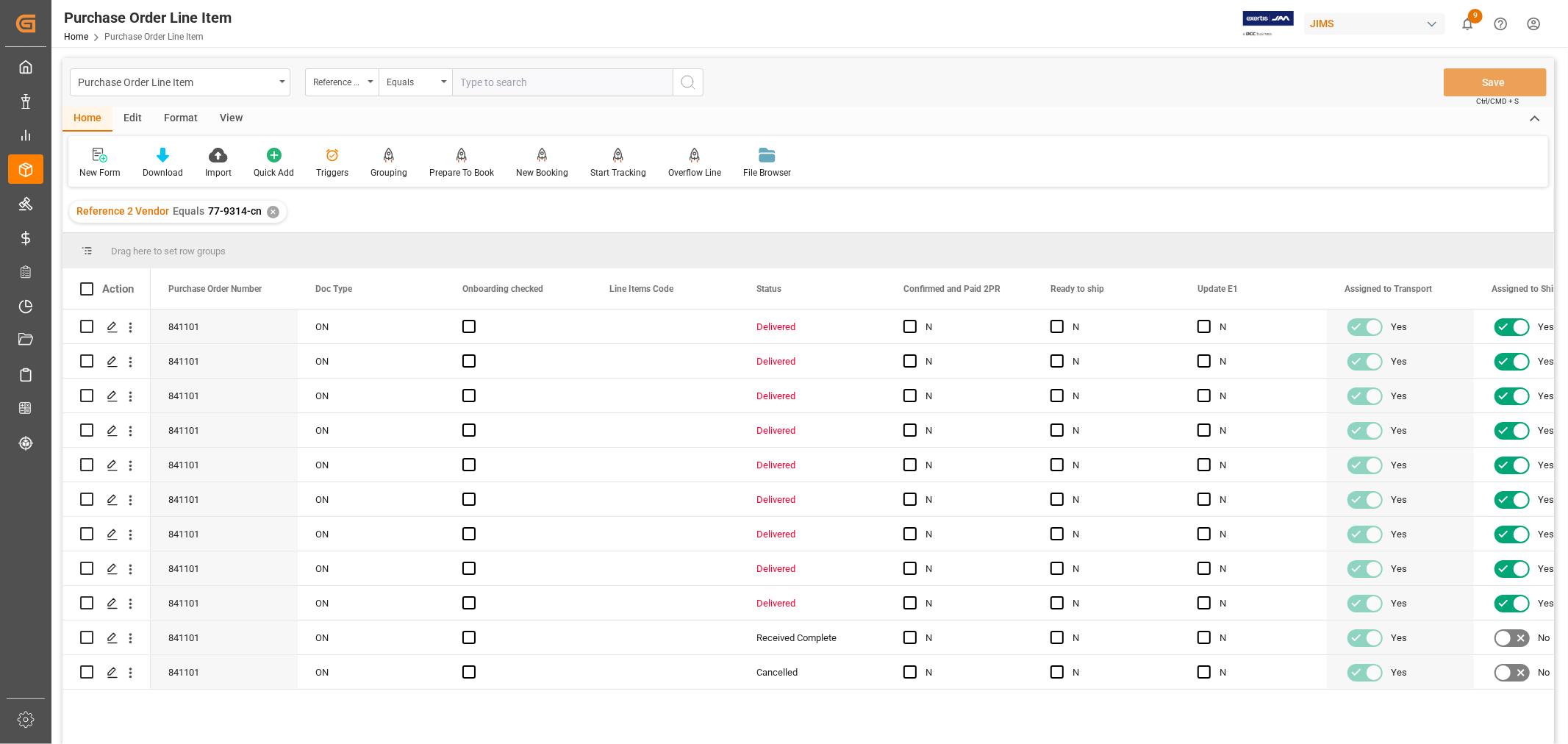
click at [230, 119] on div "View" at bounding box center [231, 119] width 45 height 25
click at [82, 165] on div "Default" at bounding box center [94, 163] width 51 height 32
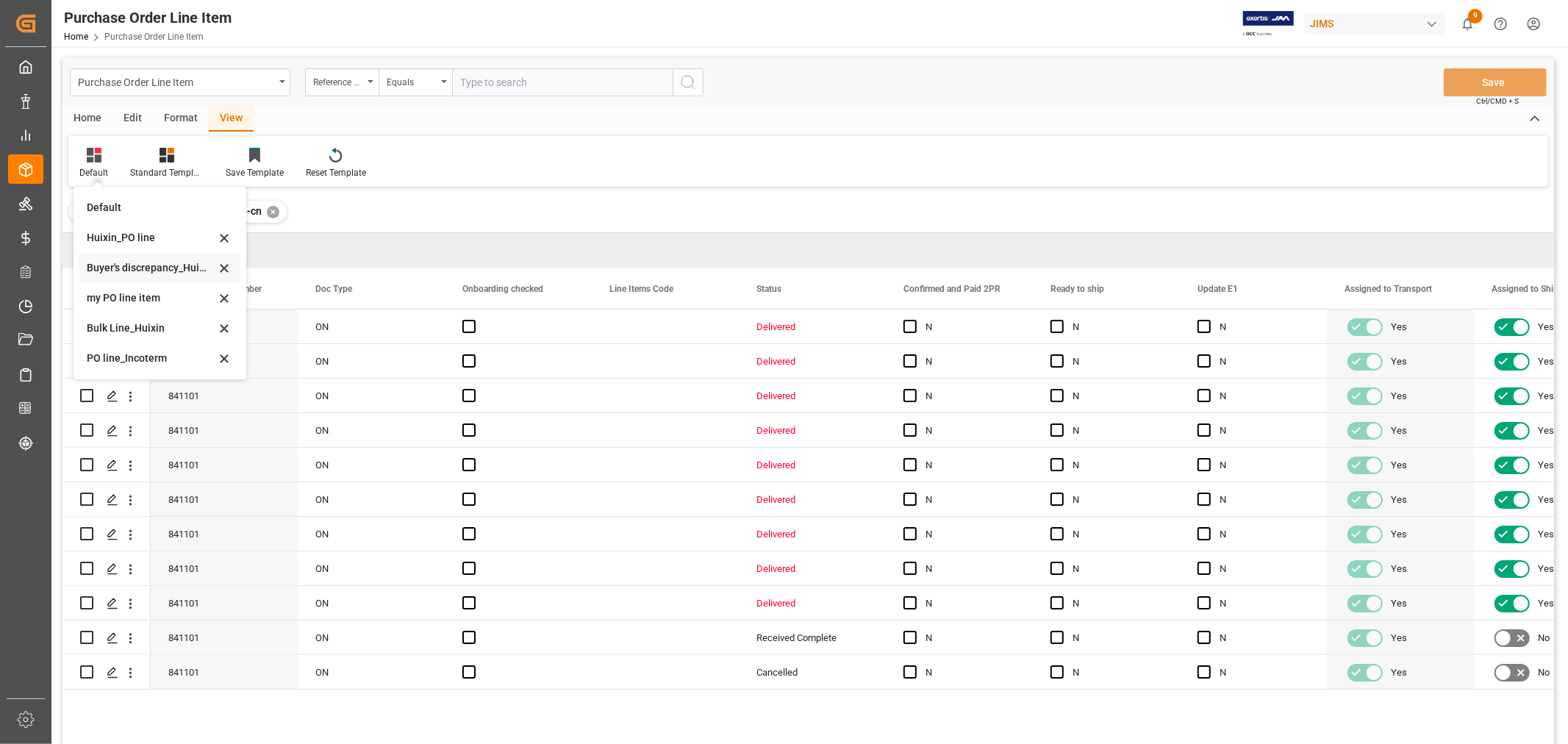
click at [129, 265] on div "Buyer's discrepancy_Huixin" at bounding box center [151, 268] width 129 height 16
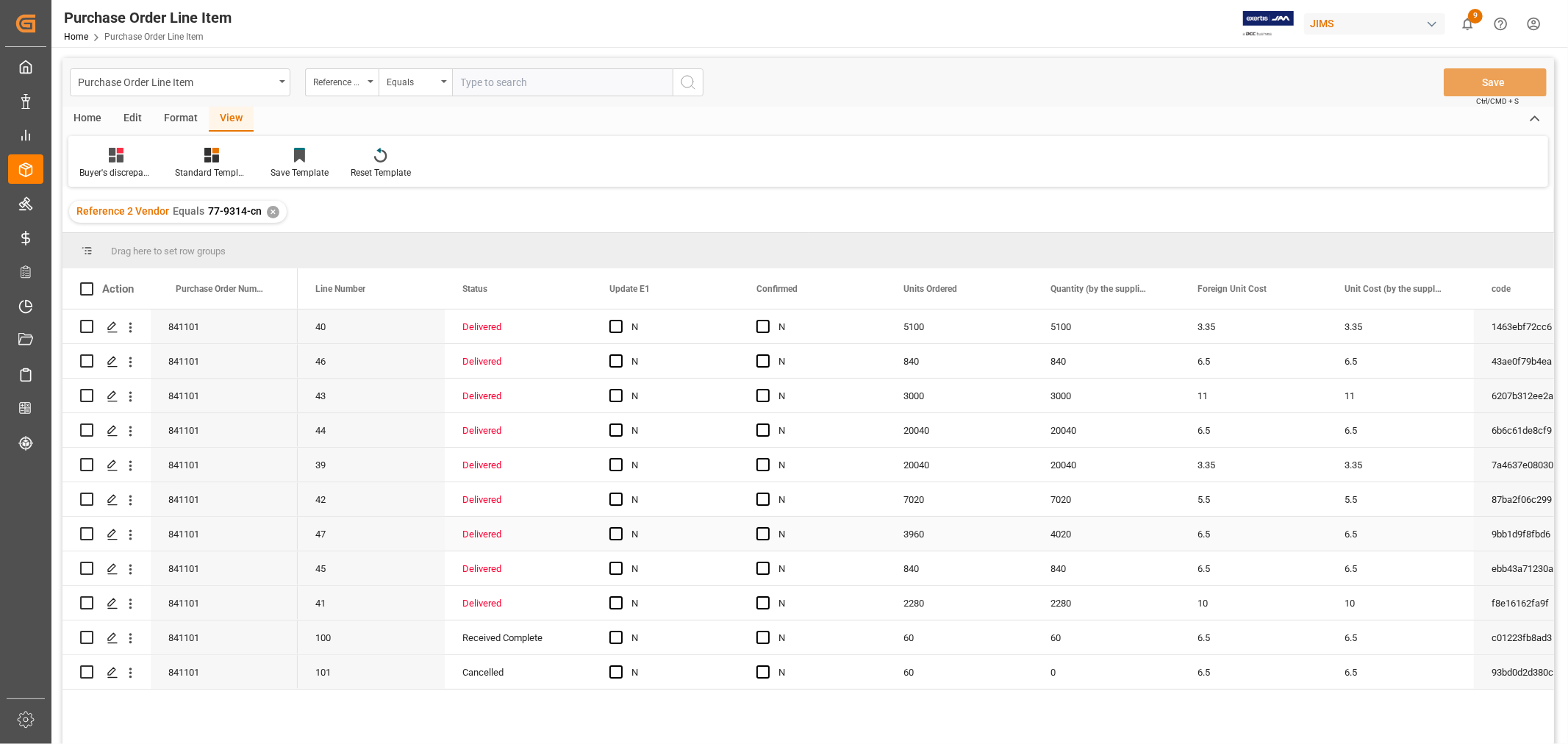
click at [919, 527] on div "3960" at bounding box center [959, 533] width 147 height 34
click at [1058, 544] on div "4020" at bounding box center [1106, 533] width 147 height 34
click at [1489, 83] on button "Save" at bounding box center [1494, 82] width 103 height 28
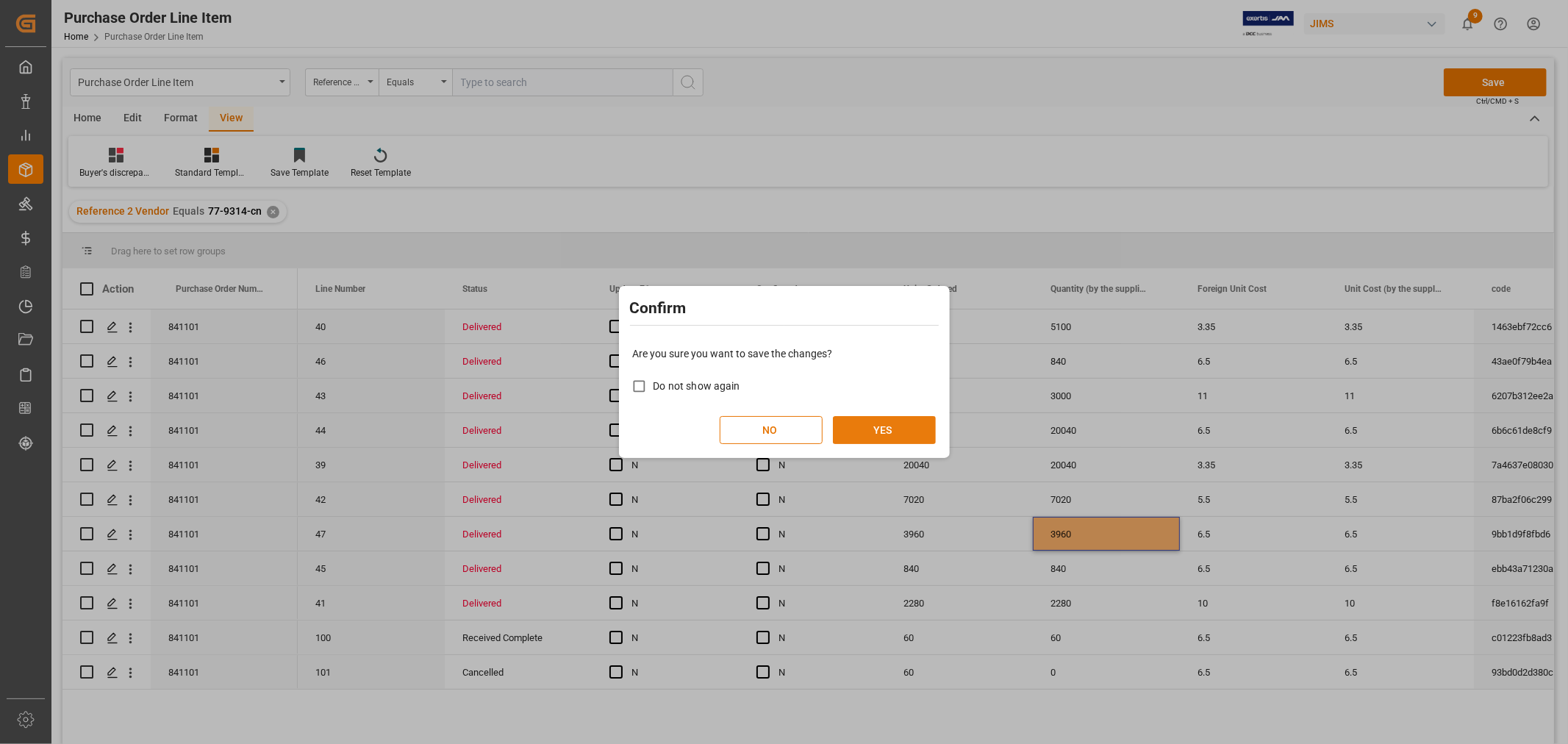
click at [892, 425] on button "YES" at bounding box center [884, 430] width 103 height 28
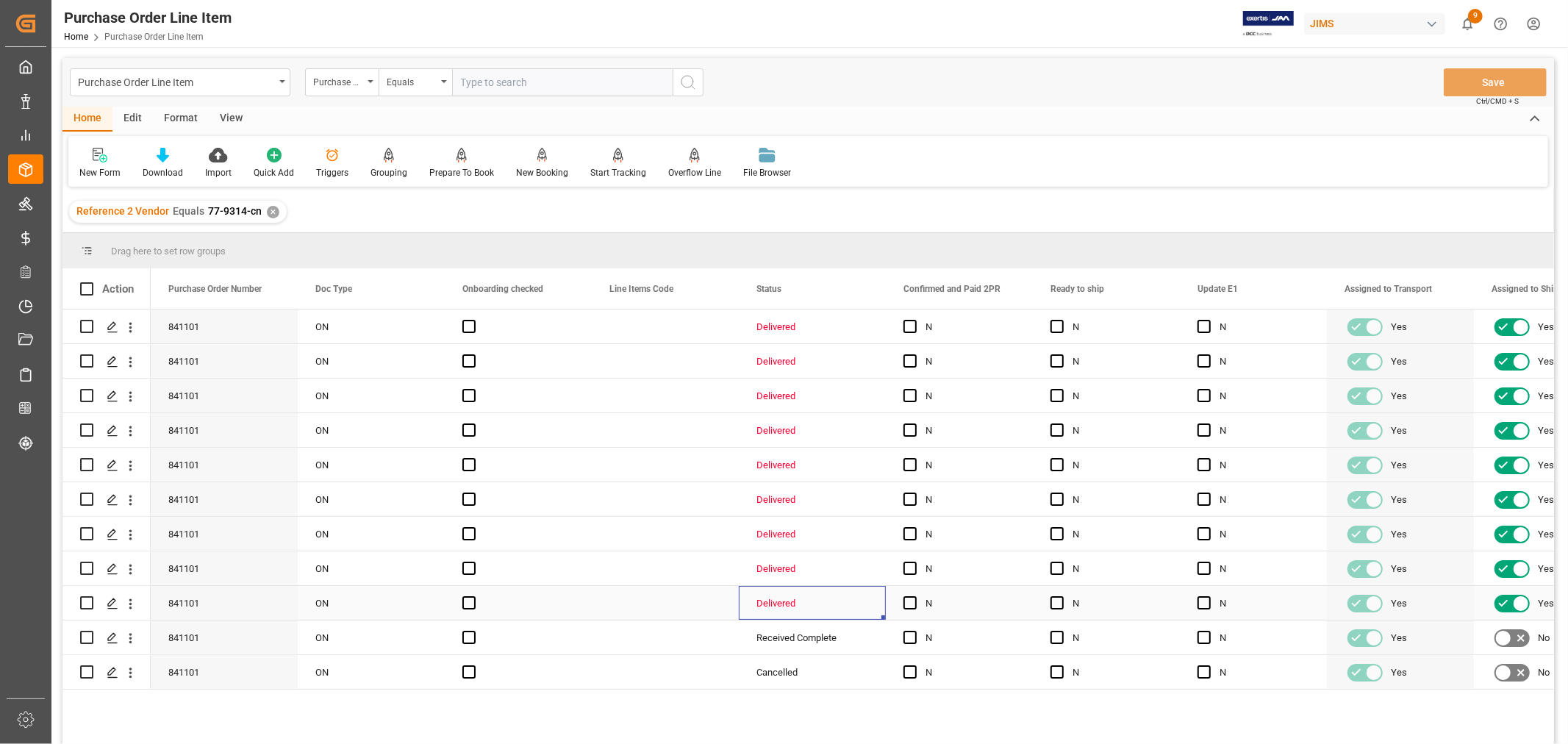
click at [761, 601] on div "Delivered" at bounding box center [811, 604] width 111 height 34
click at [765, 604] on div "Delivered" at bounding box center [811, 604] width 111 height 34
click at [232, 116] on div "View" at bounding box center [231, 119] width 45 height 25
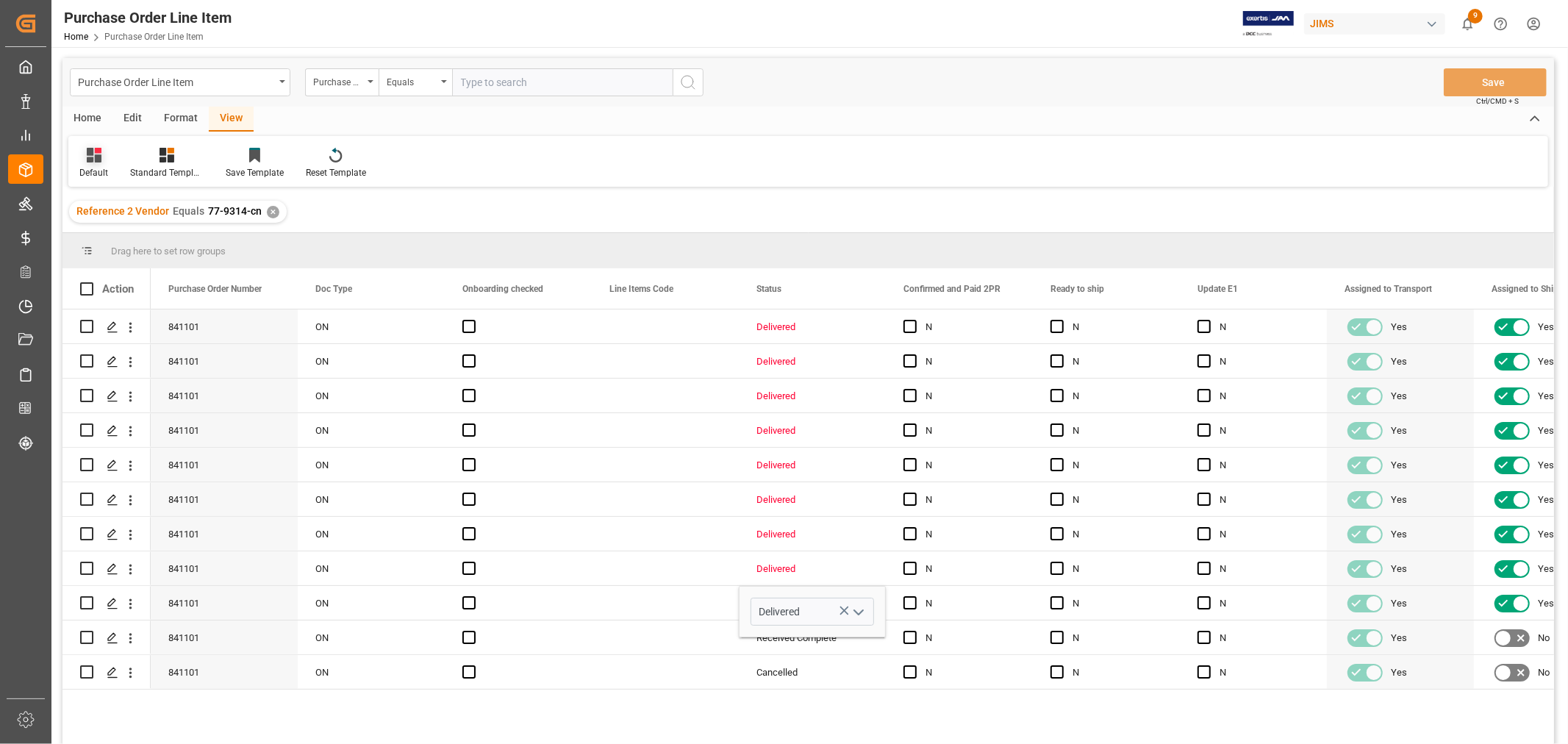
click at [99, 166] on div "Default" at bounding box center [94, 172] width 29 height 13
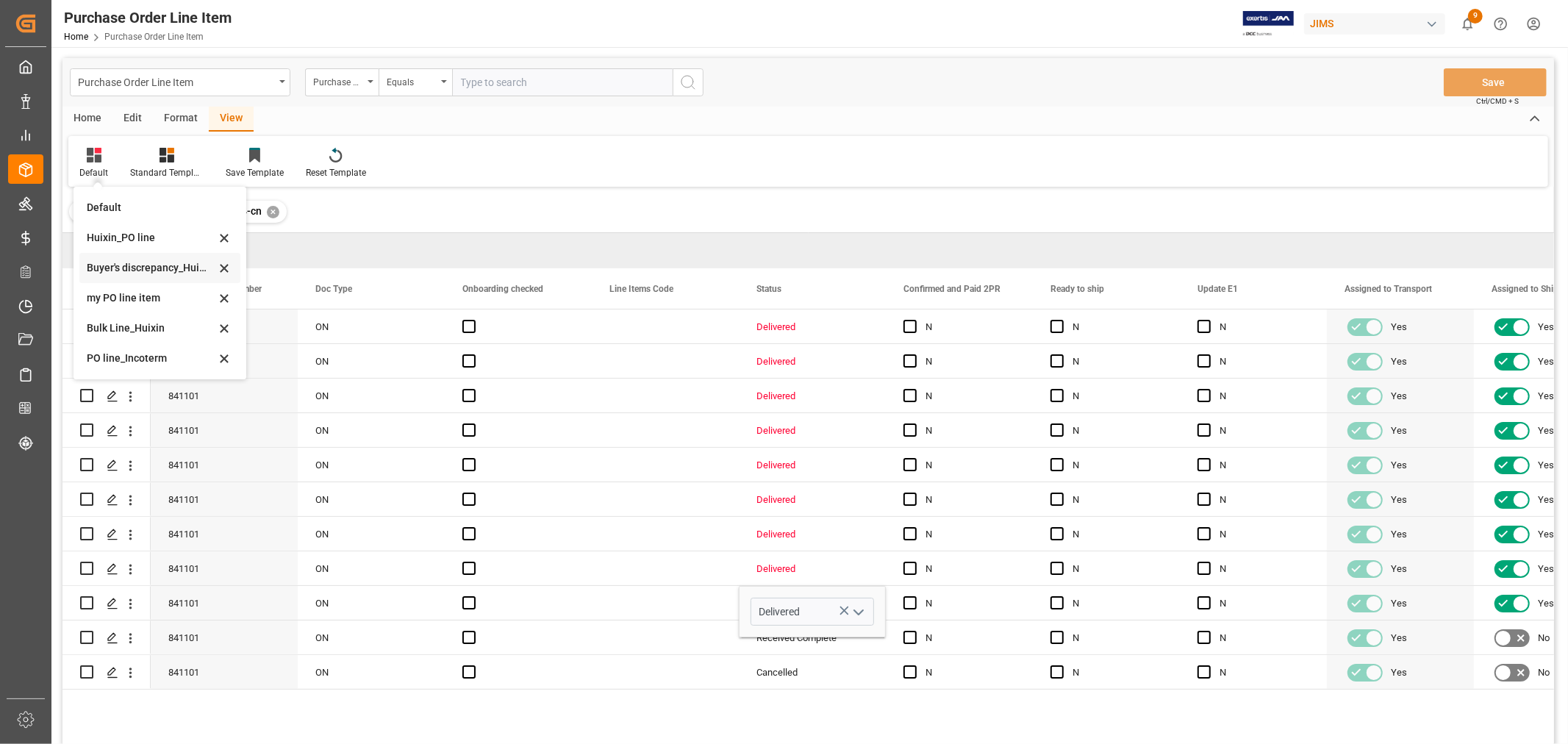
click at [152, 275] on div "Buyer's discrepancy_Huixin" at bounding box center [160, 268] width 161 height 30
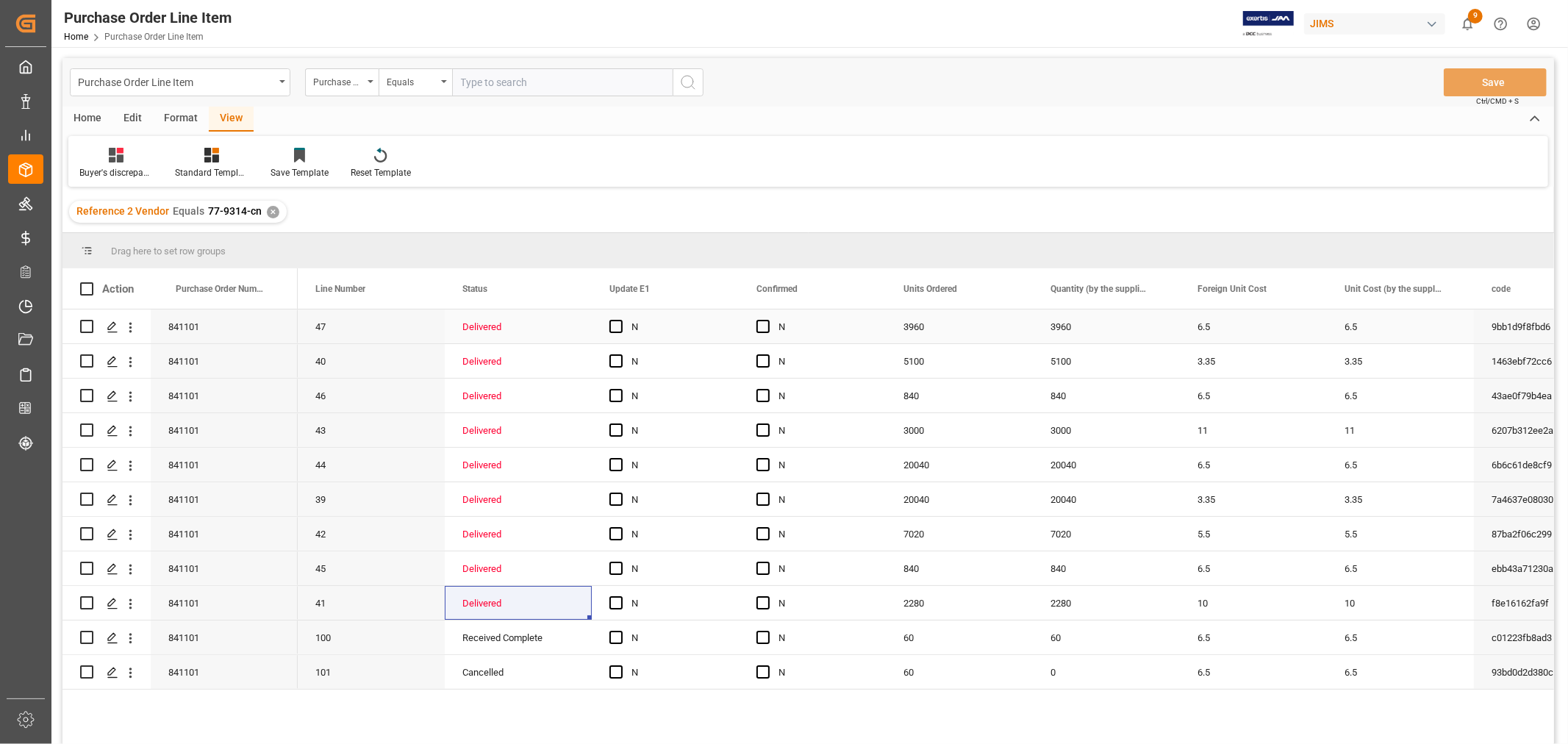
click at [565, 333] on div "Delivered" at bounding box center [517, 327] width 111 height 34
click at [581, 329] on div "Delivered" at bounding box center [518, 326] width 147 height 34
click at [560, 328] on div "Delivered" at bounding box center [517, 327] width 111 height 34
click at [515, 326] on div "Delivered" at bounding box center [517, 327] width 111 height 34
click at [501, 326] on div "Delivered" at bounding box center [517, 327] width 111 height 34
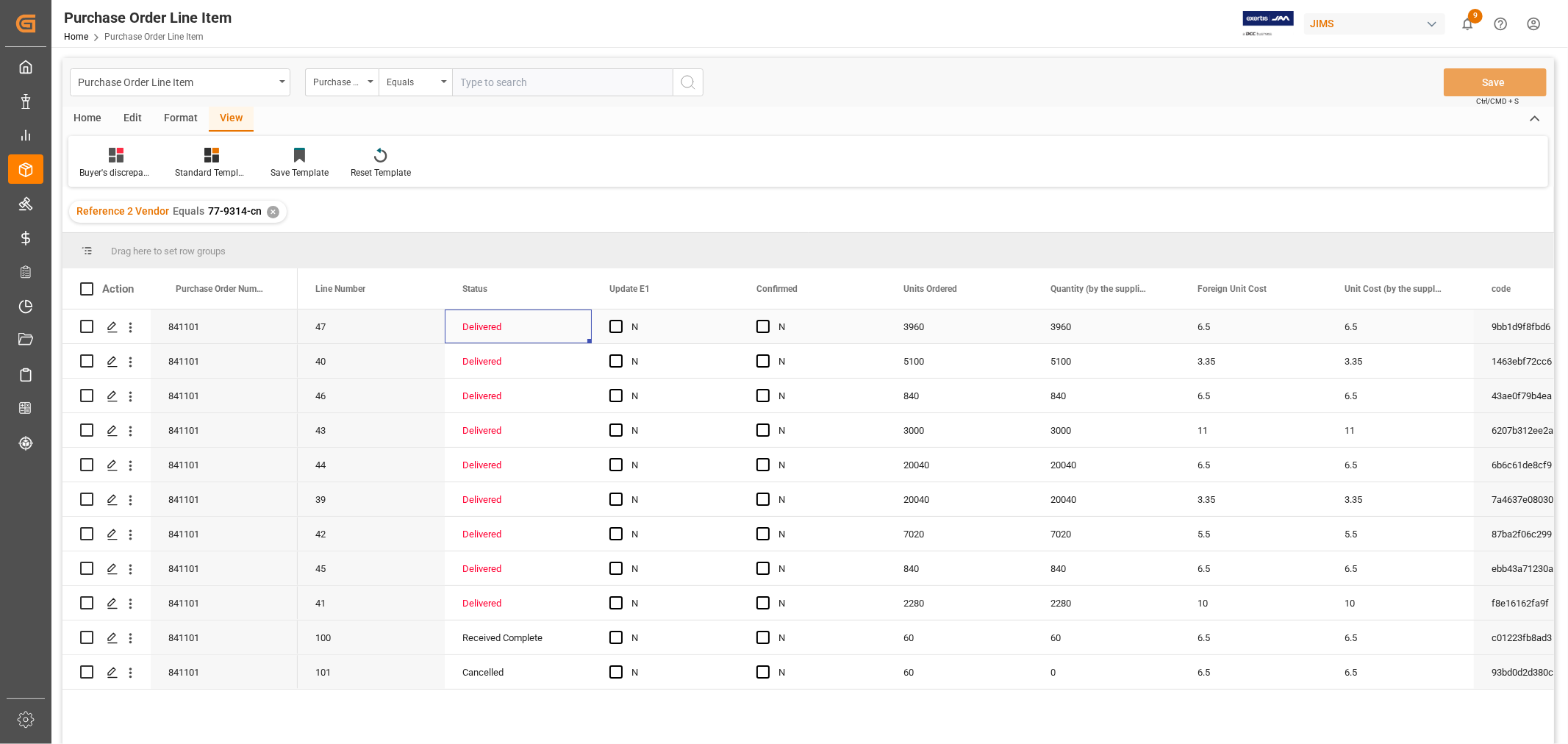
click at [501, 326] on div "Delivered" at bounding box center [517, 327] width 111 height 34
click at [565, 339] on icon "open menu" at bounding box center [565, 336] width 18 height 18
click at [588, 207] on div "Reference 2 Vendor Equals 77-9314-cn ✕" at bounding box center [808, 211] width 1491 height 41
click at [713, 166] on div "Buyer's discrepancy_Huixin Standard Templates Save Template Reset Template" at bounding box center [808, 161] width 1479 height 51
